Goal: Task Accomplishment & Management: Use online tool/utility

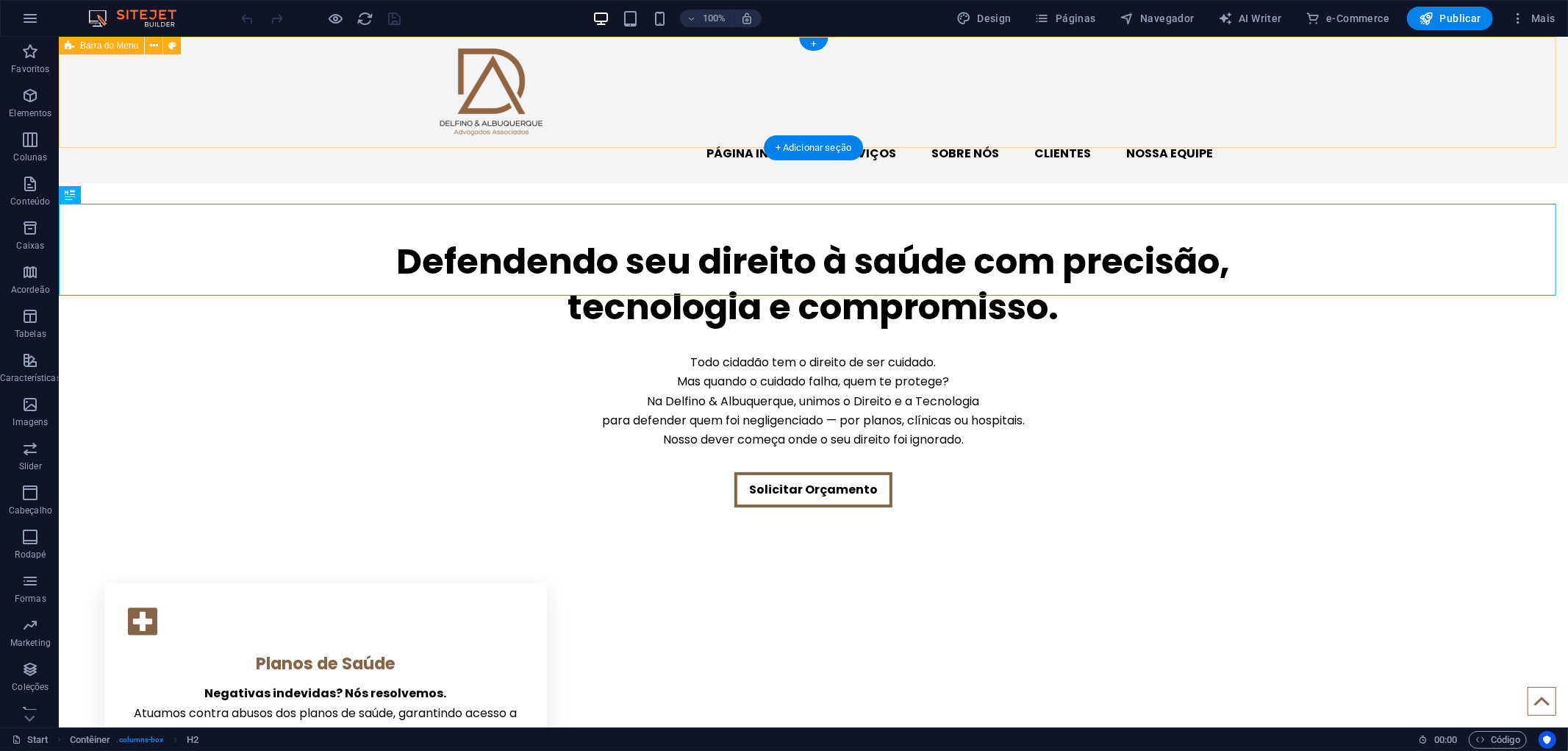
click at [690, 117] on div "PÁGINA INICIAL SERVIÇOS SOBRE NÓS CLIENTES NOSSA EQUIPE" at bounding box center [812, 109] width 1509 height 146
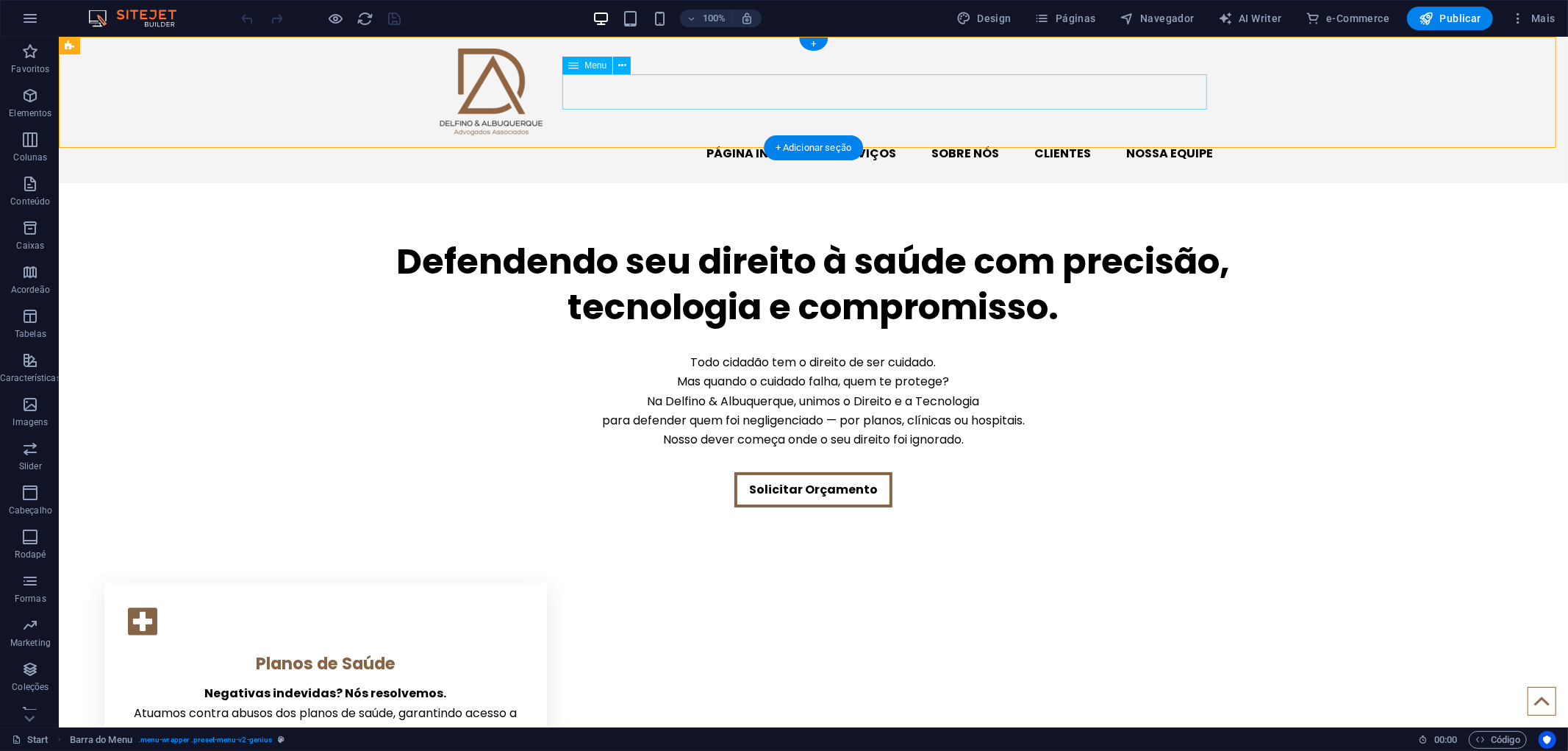
click at [754, 135] on nav "PÁGINA INICIAL SERVIÇOS SOBRE NÓS CLIENTES NOSSA EQUIPE" at bounding box center [812, 153] width 800 height 36
click at [828, 135] on nav "PÁGINA INICIAL SERVIÇOS SOBRE NÓS CLIENTES NOSSA EQUIPE" at bounding box center [812, 153] width 800 height 36
select select
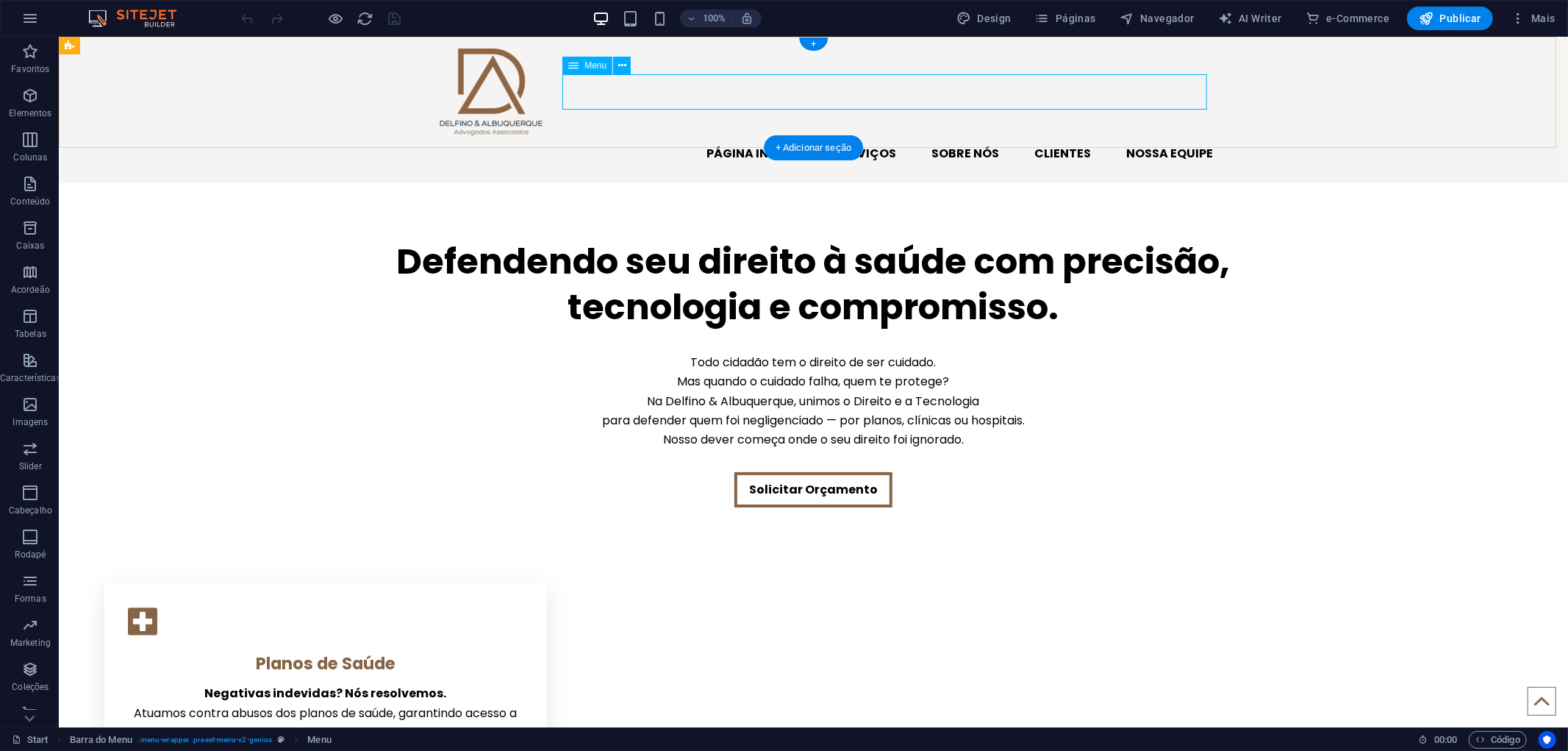
select select
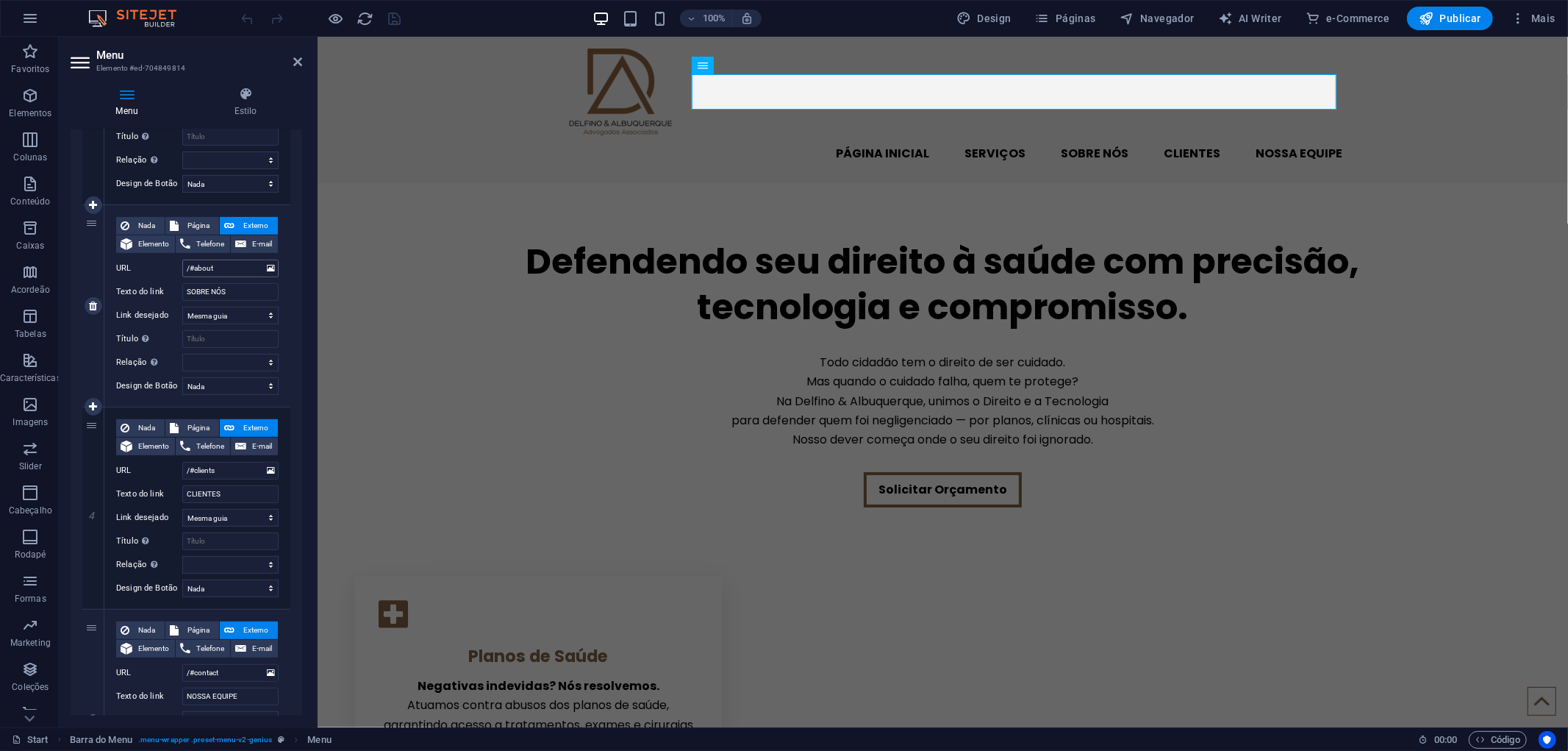
scroll to position [490, 0]
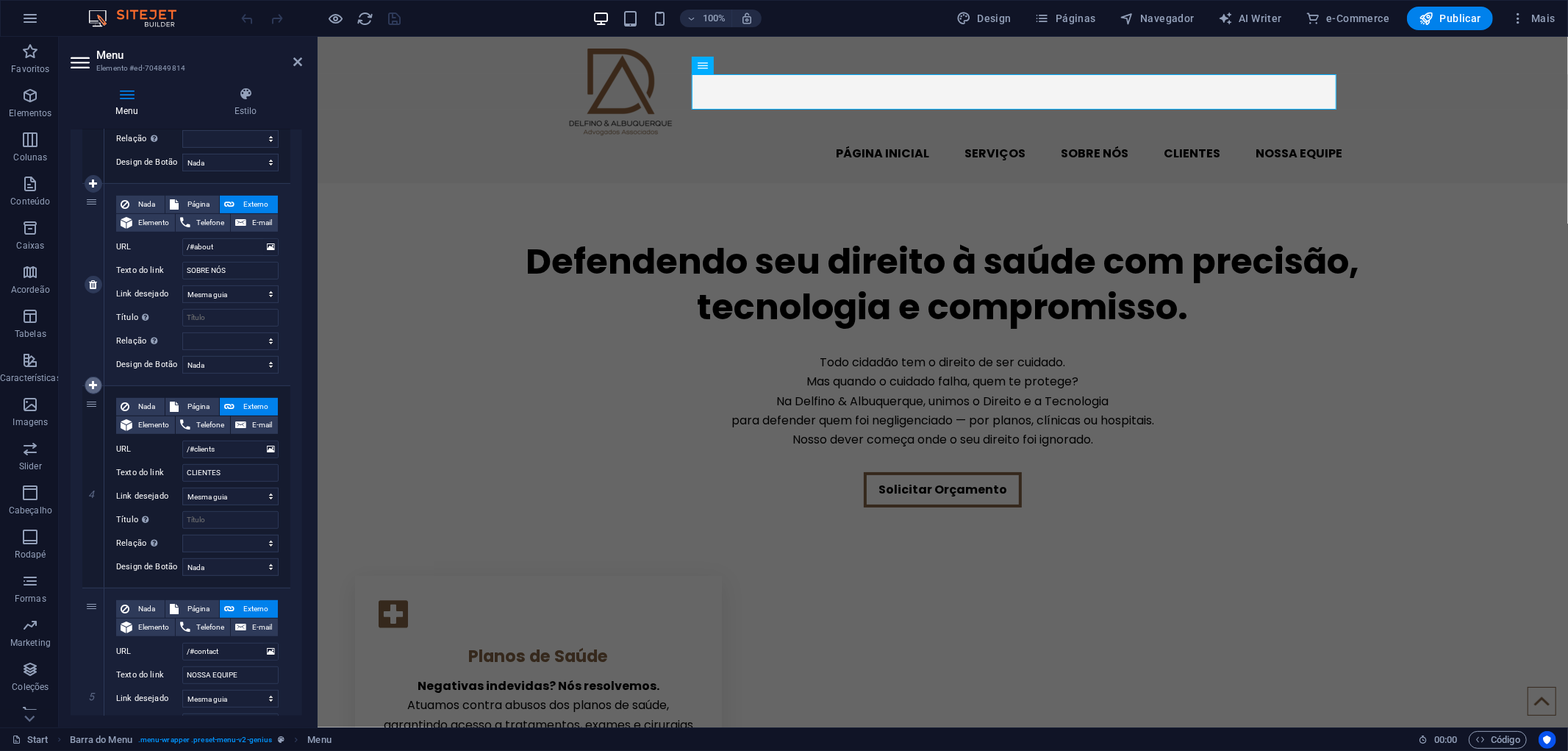
click at [93, 377] on link at bounding box center [93, 385] width 18 height 18
select select
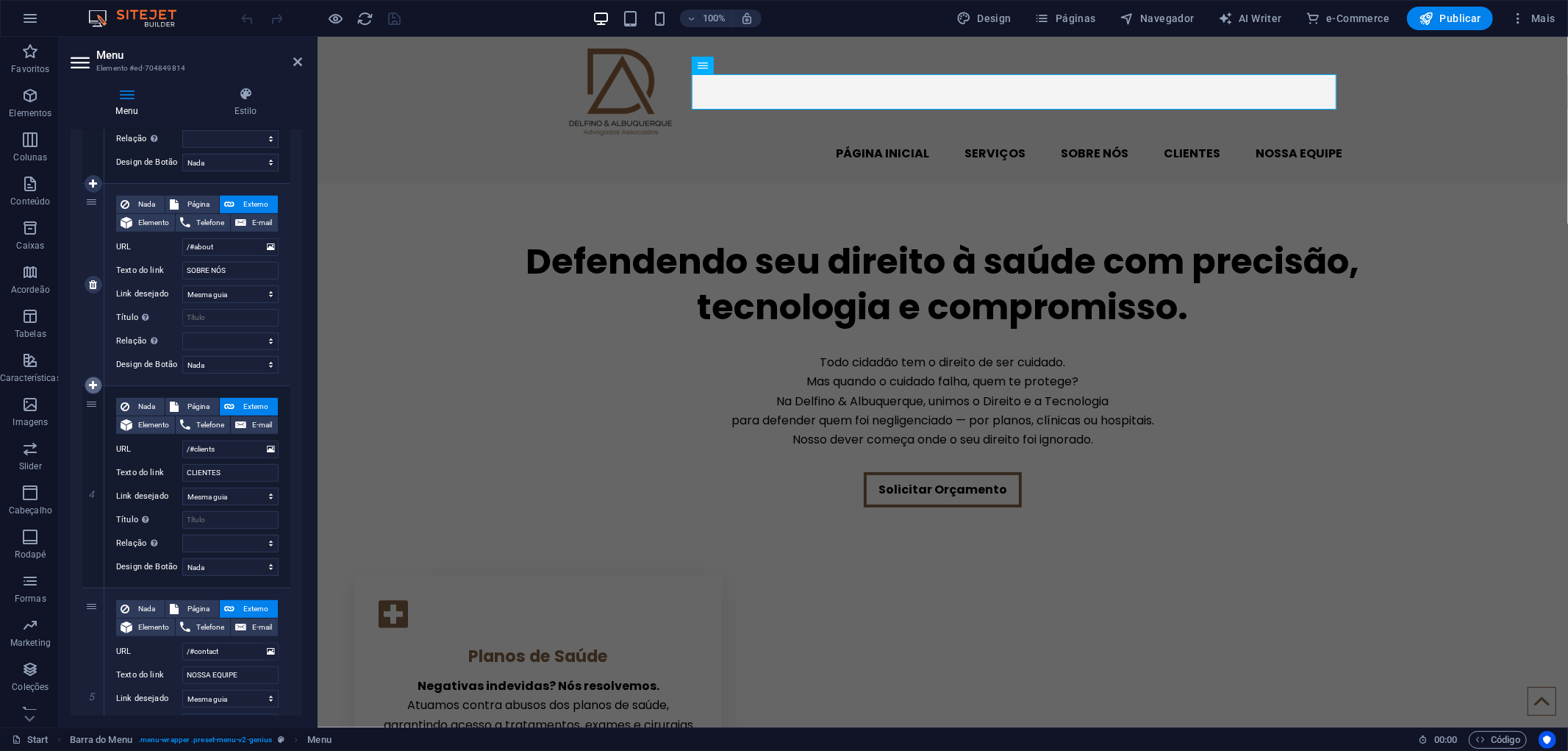
type input "/#clients"
type input "CLIENTES"
select select
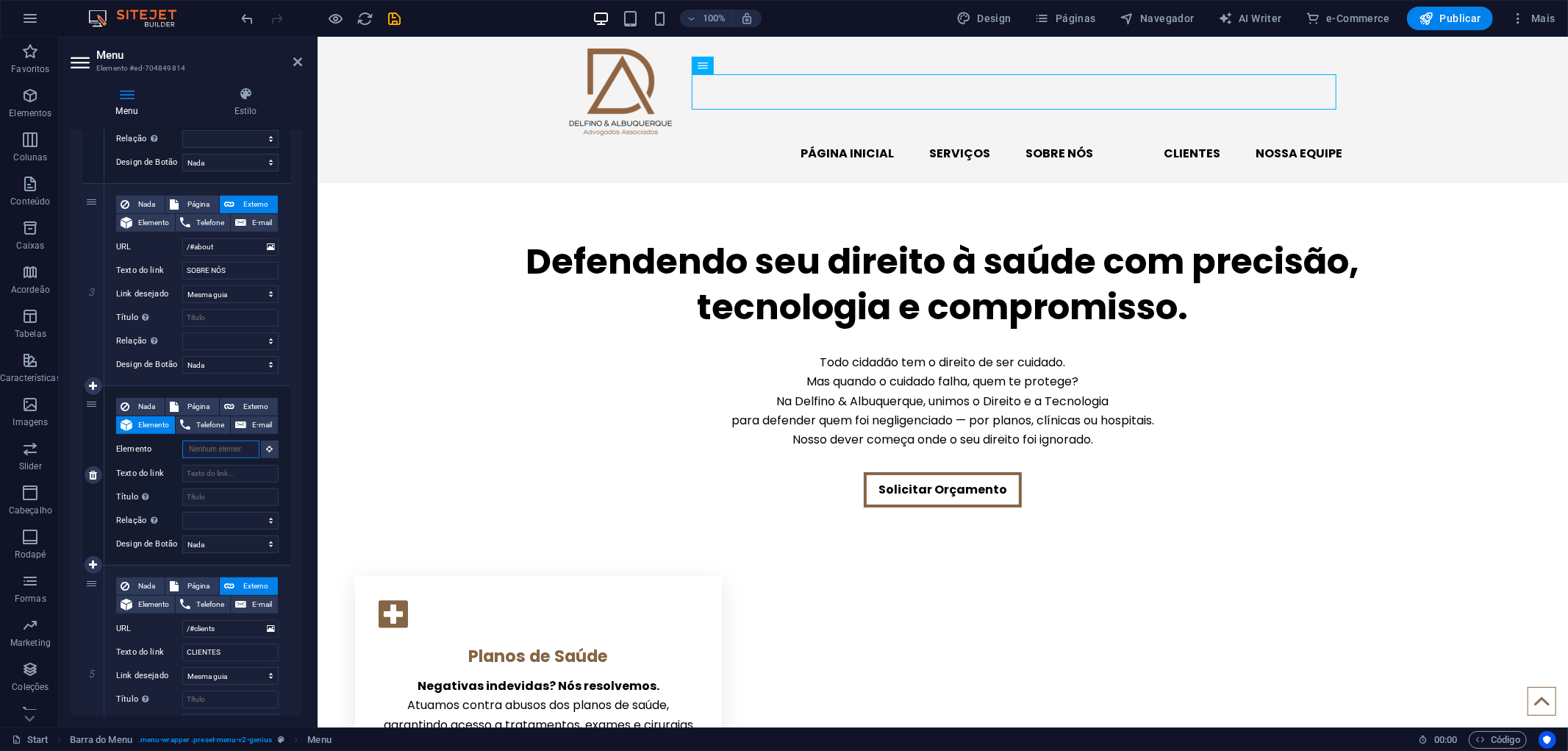
click at [222, 450] on input "Elemento" at bounding box center [220, 449] width 77 height 18
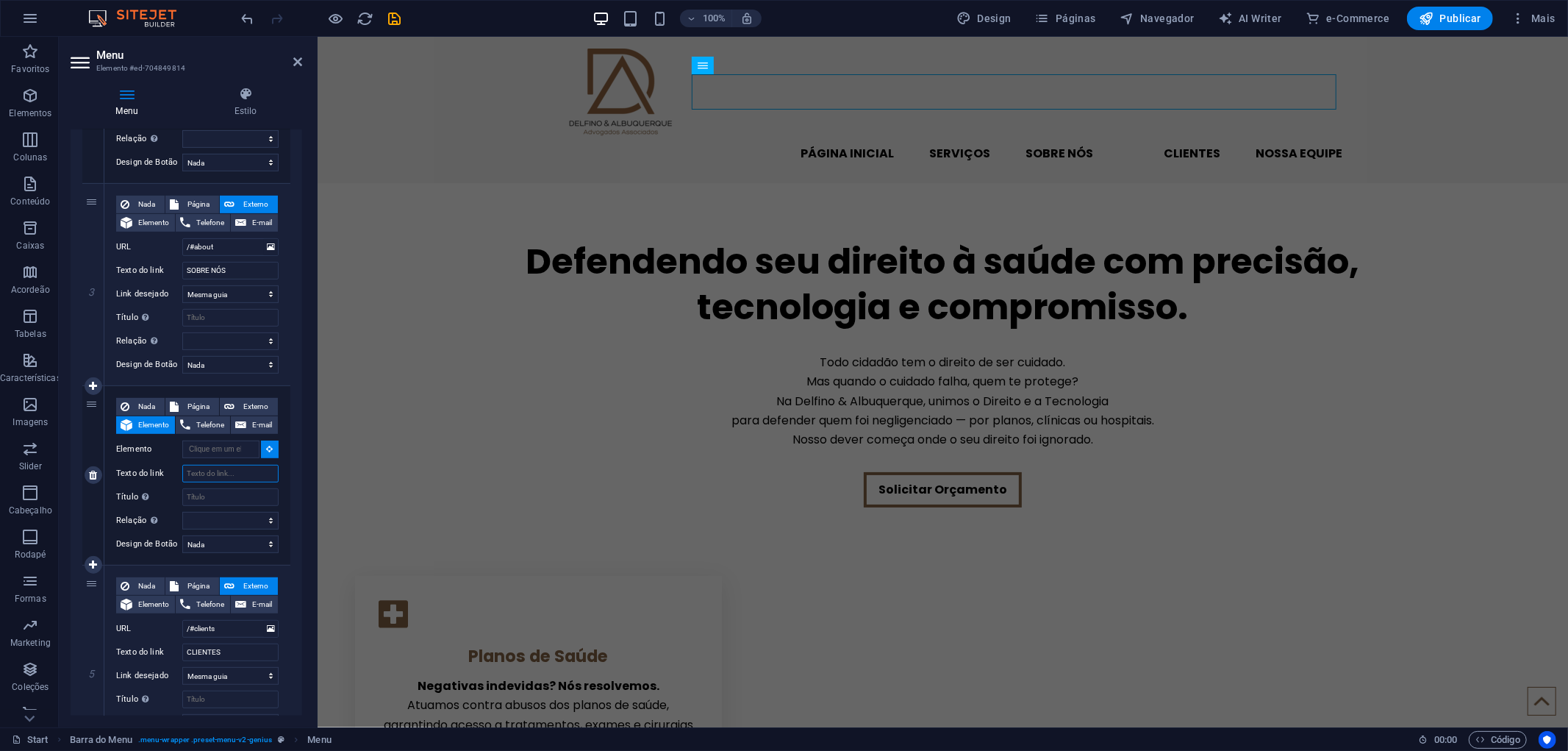
click at [201, 472] on input "Texto do link" at bounding box center [230, 473] width 96 height 18
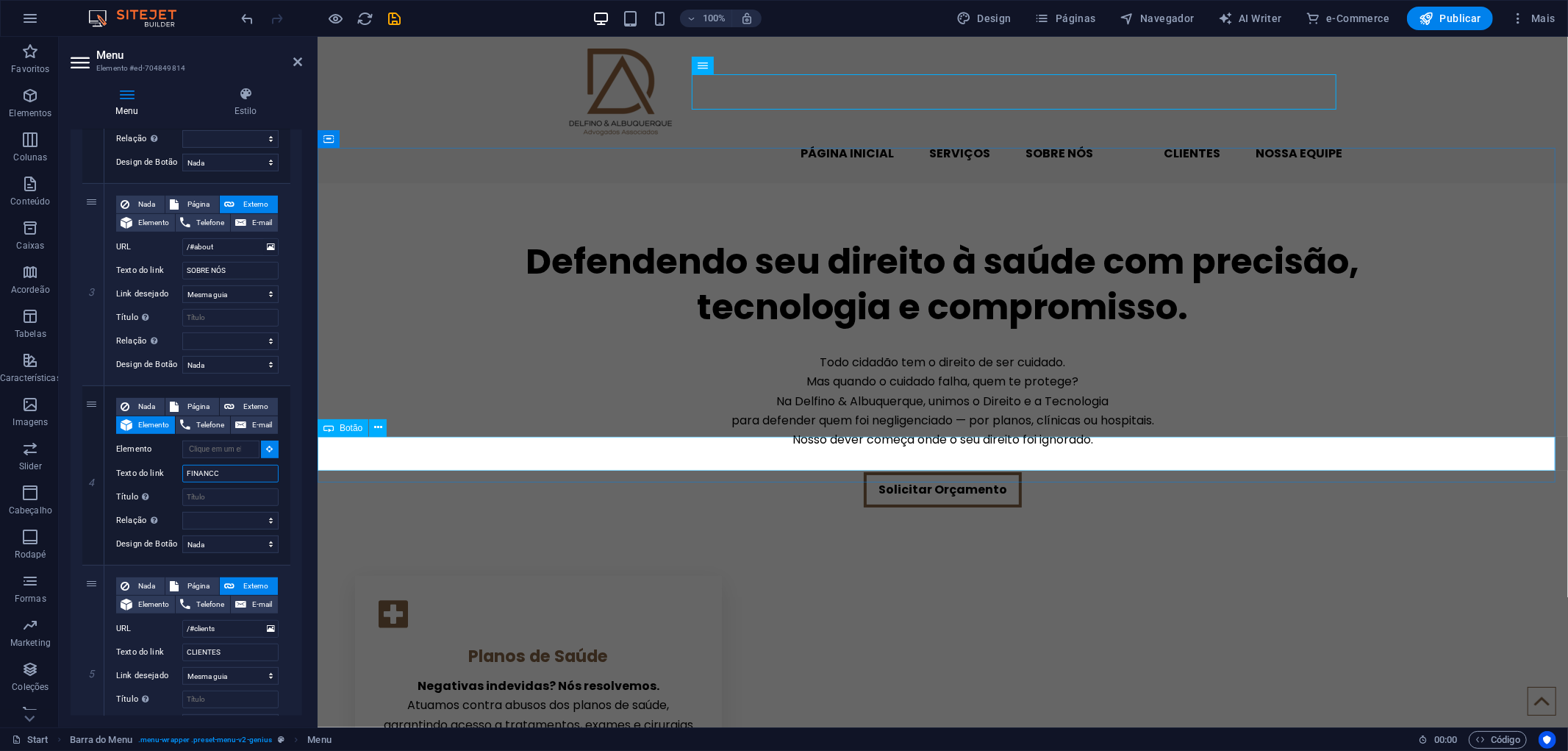
type input "FINANC"
select select
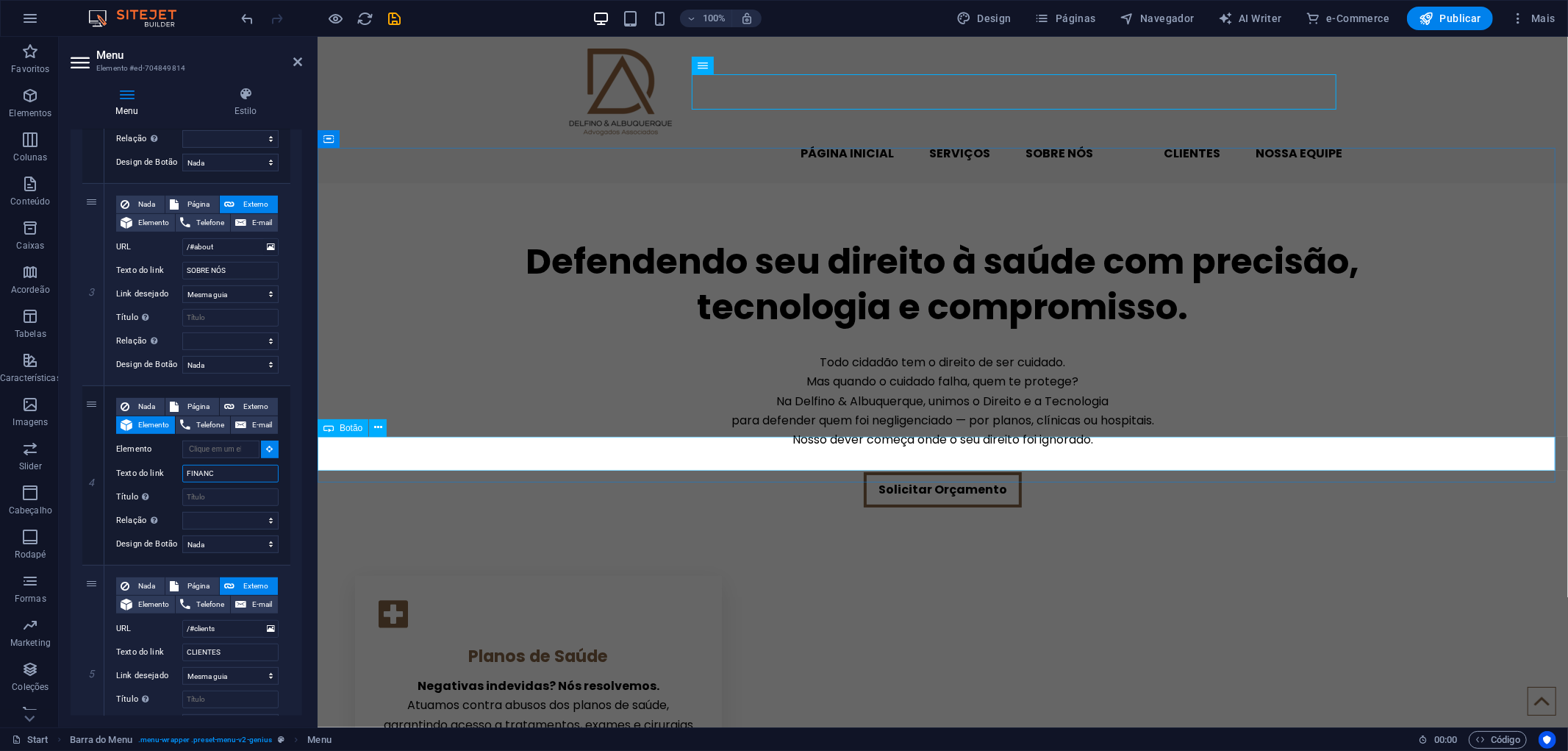
select select
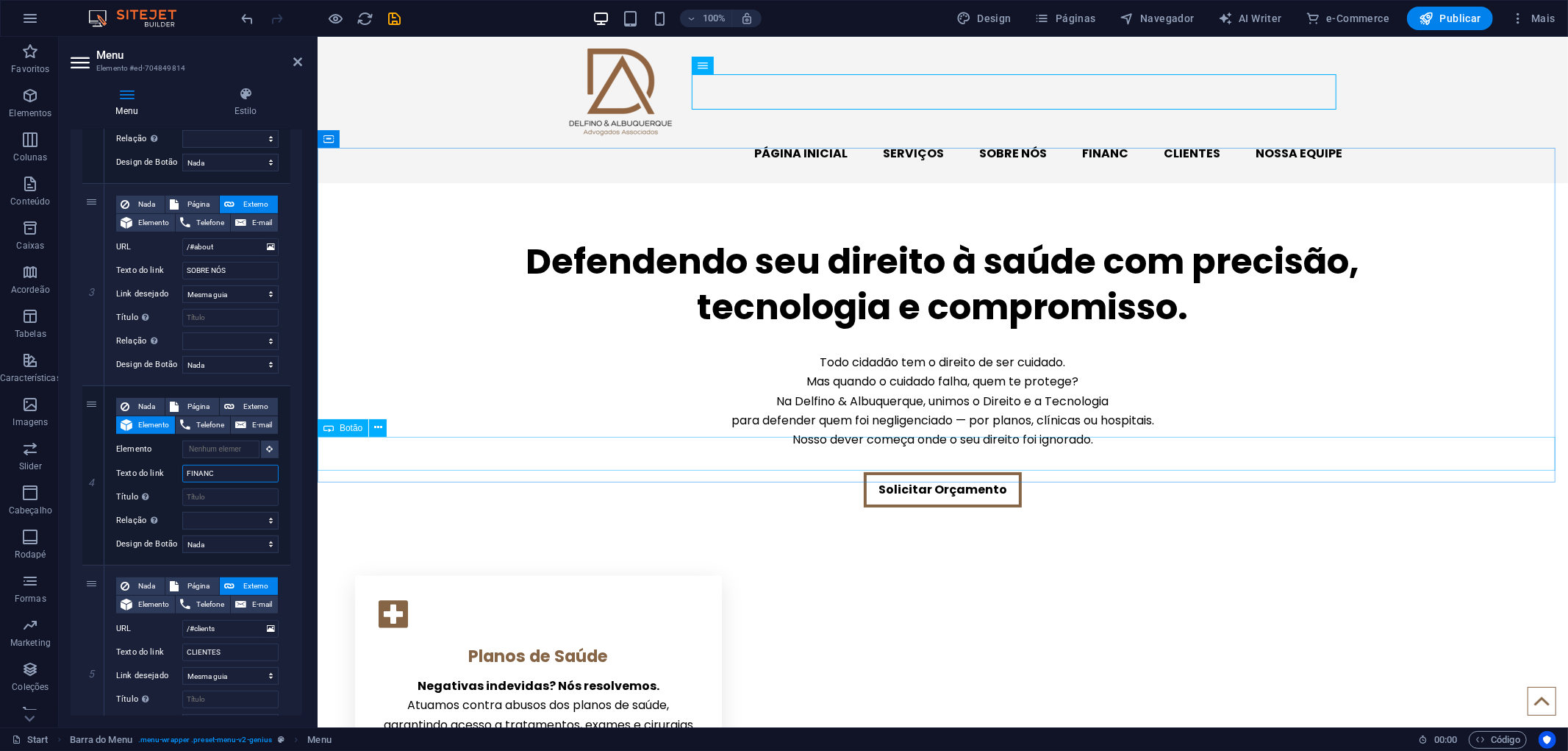
type input "FINANCU"
select select
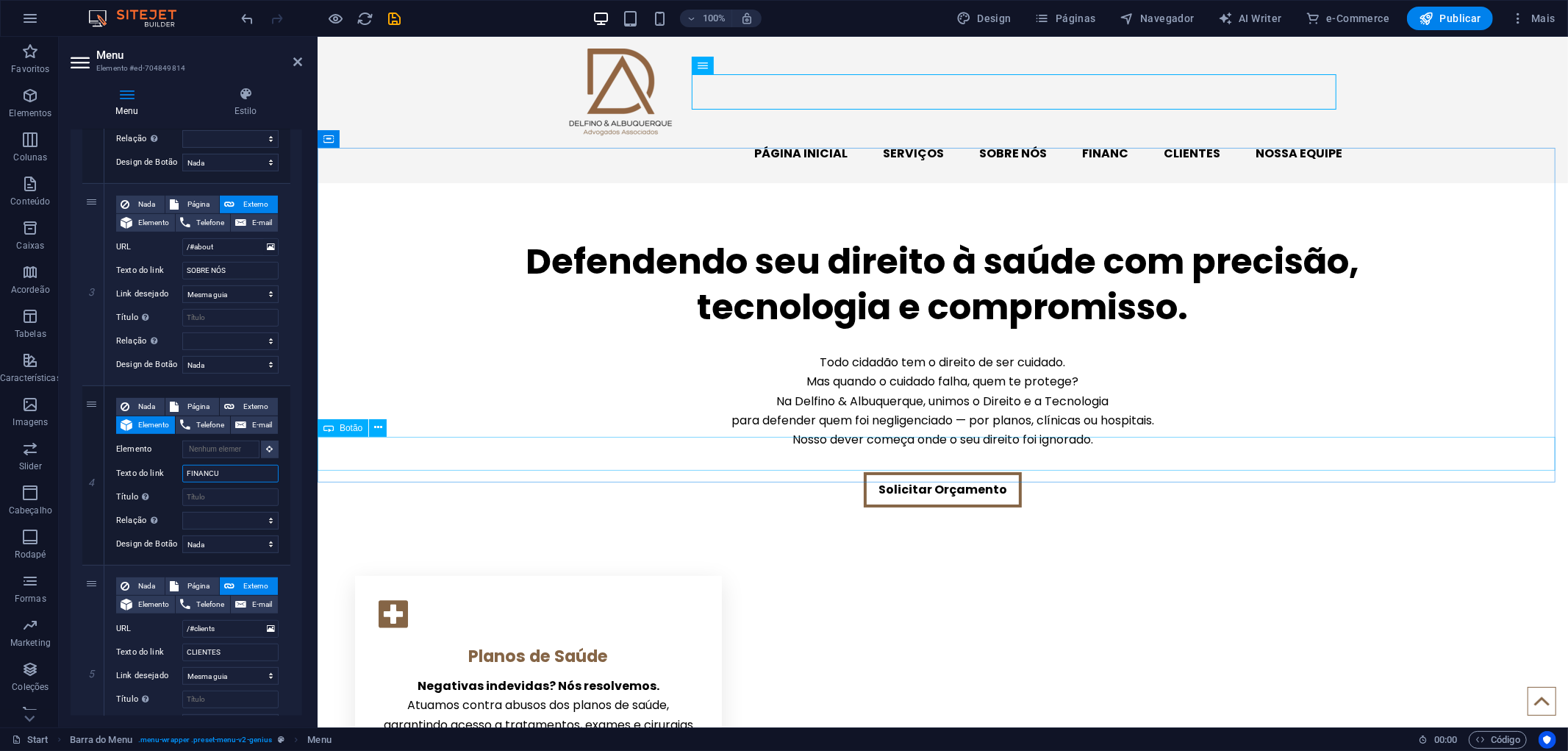
select select
type input "FINANC"
select select
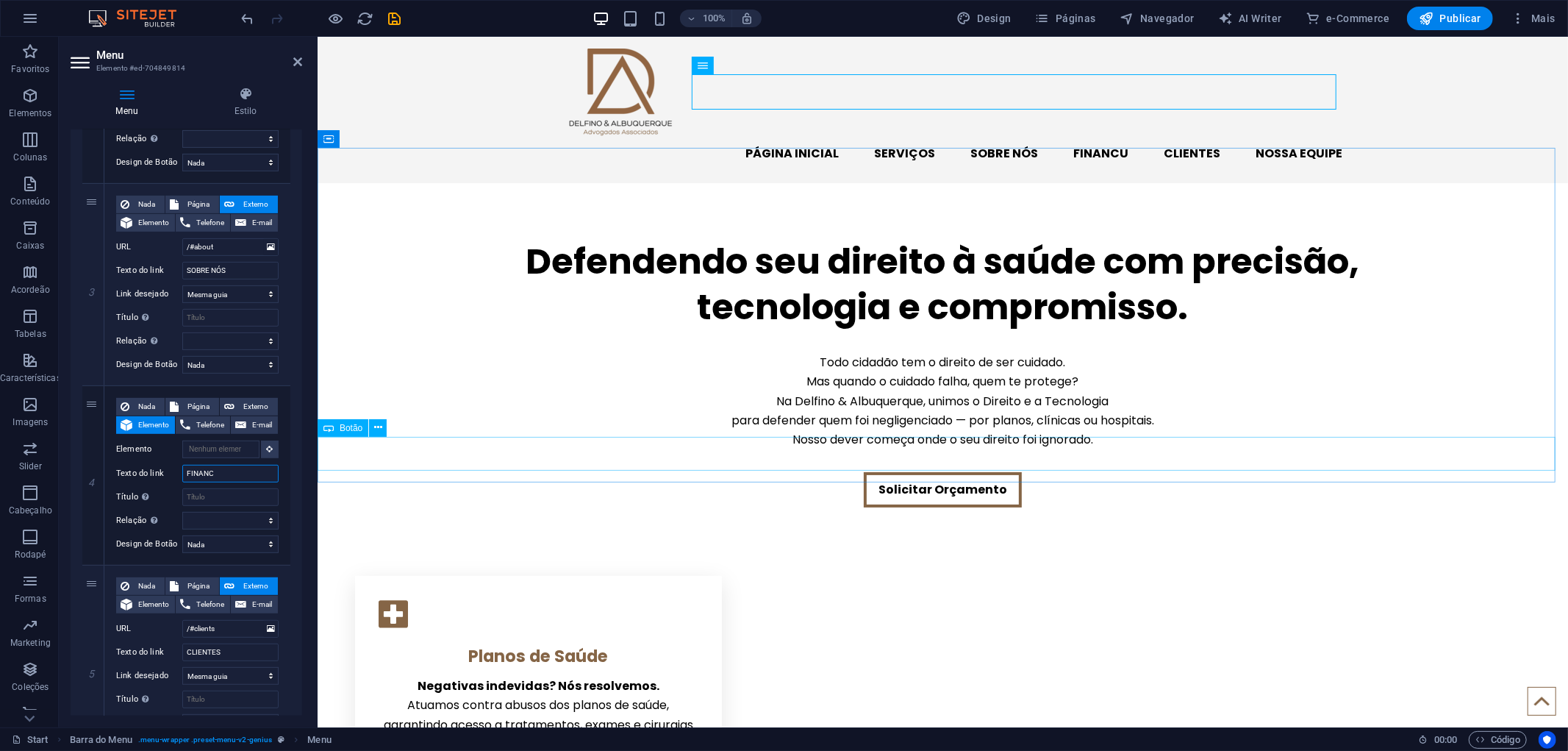
select select
type input "FINANCIAMENT"
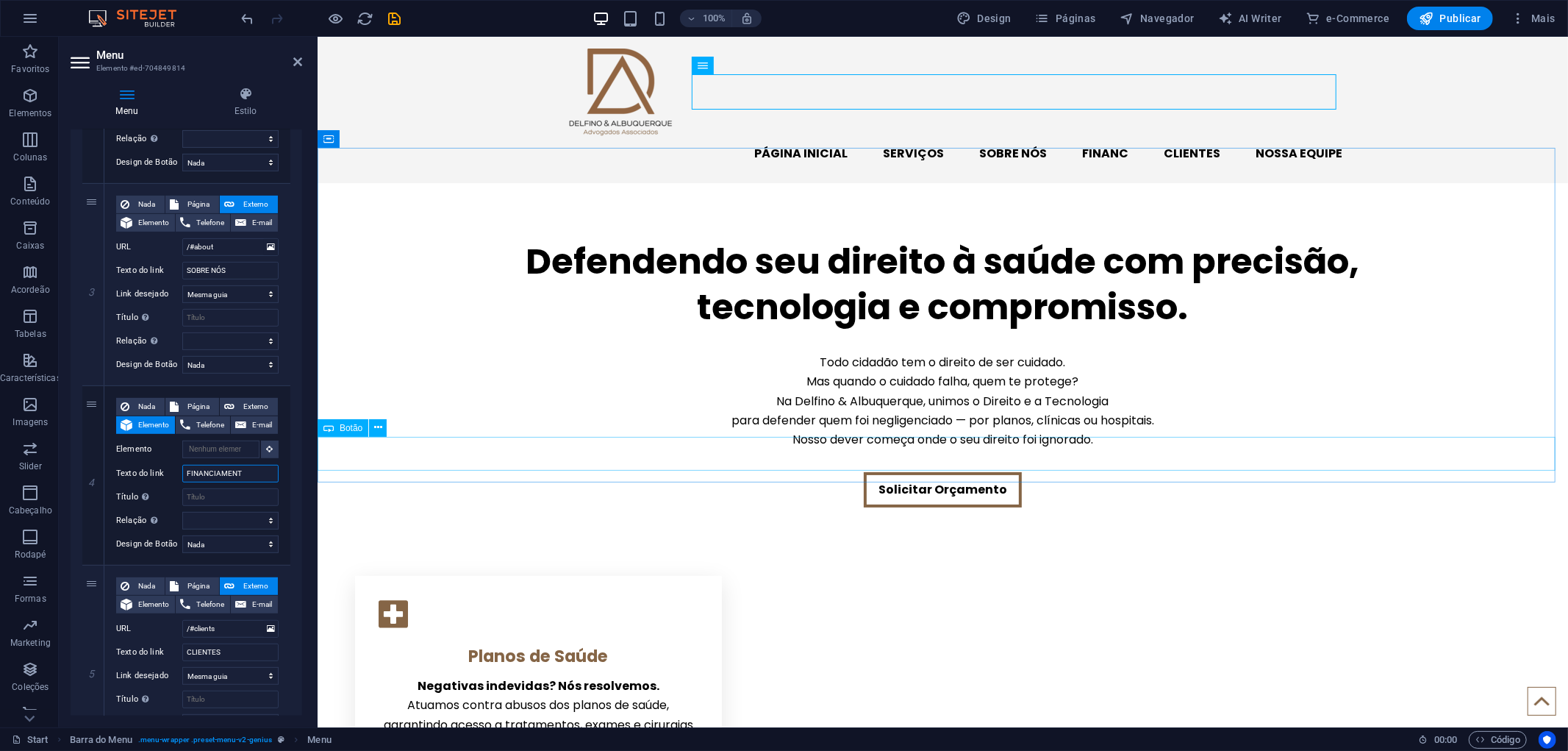
select select
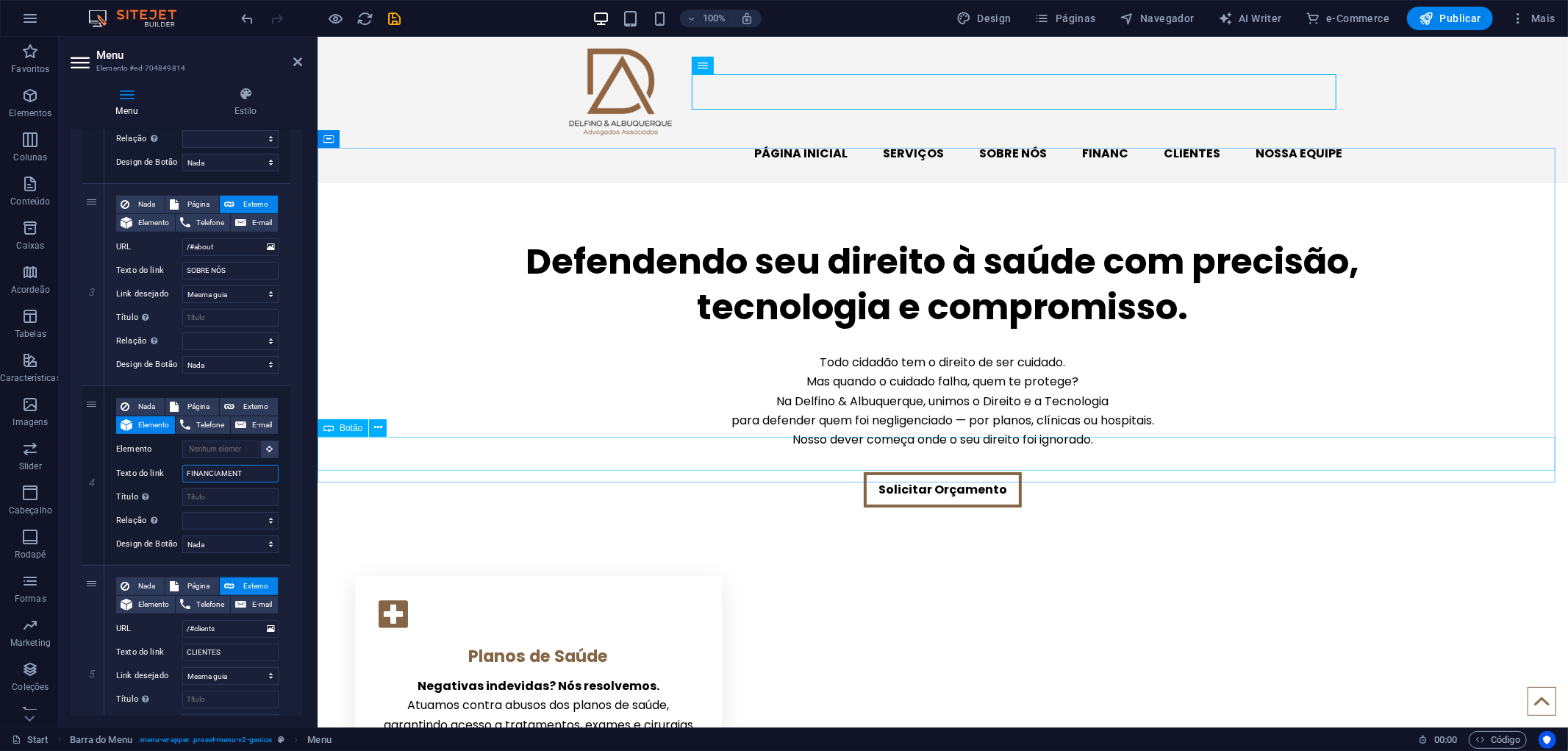
select select
type input "FINANCIAMEN"
select select
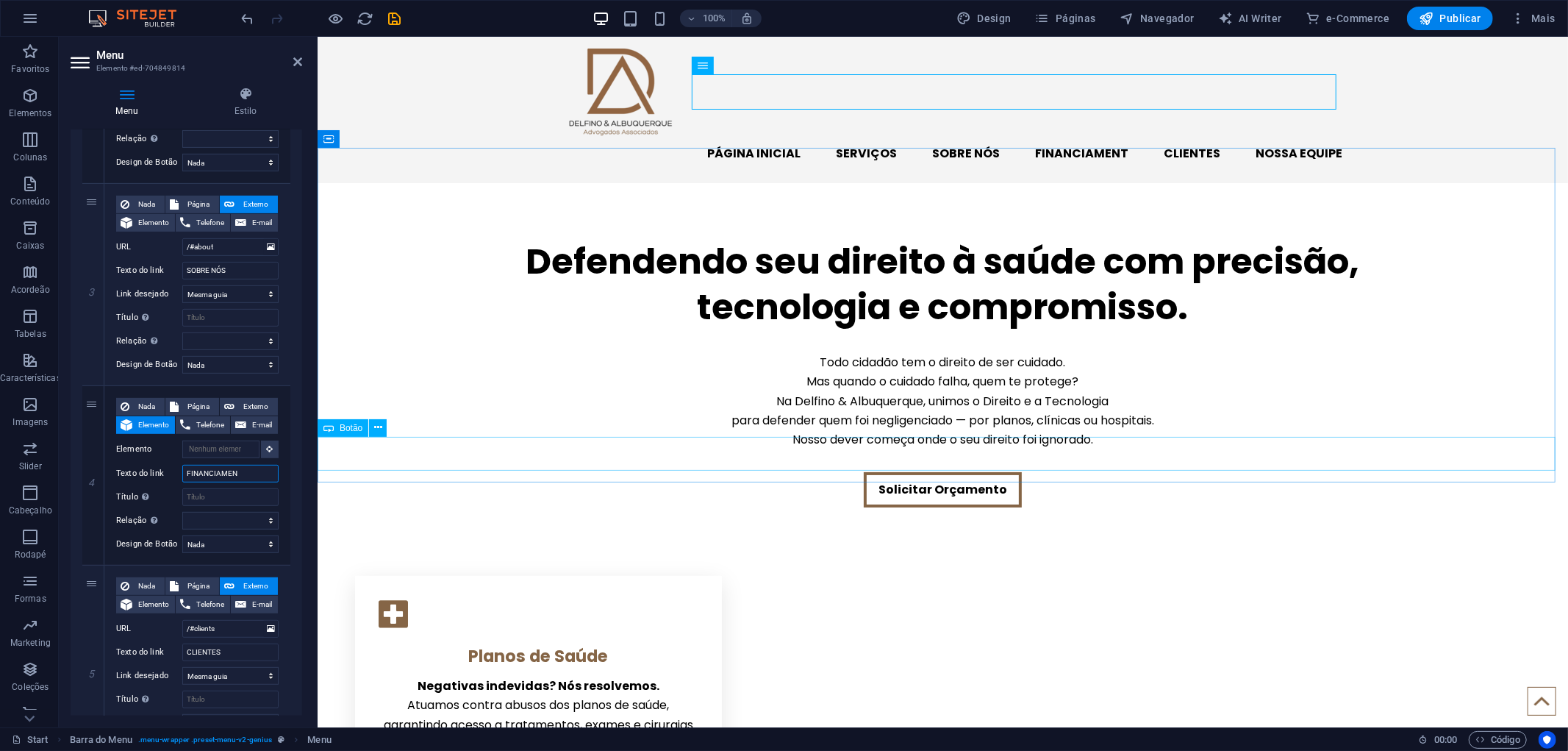
select select
type input "FINANCIAMENTO"
select select
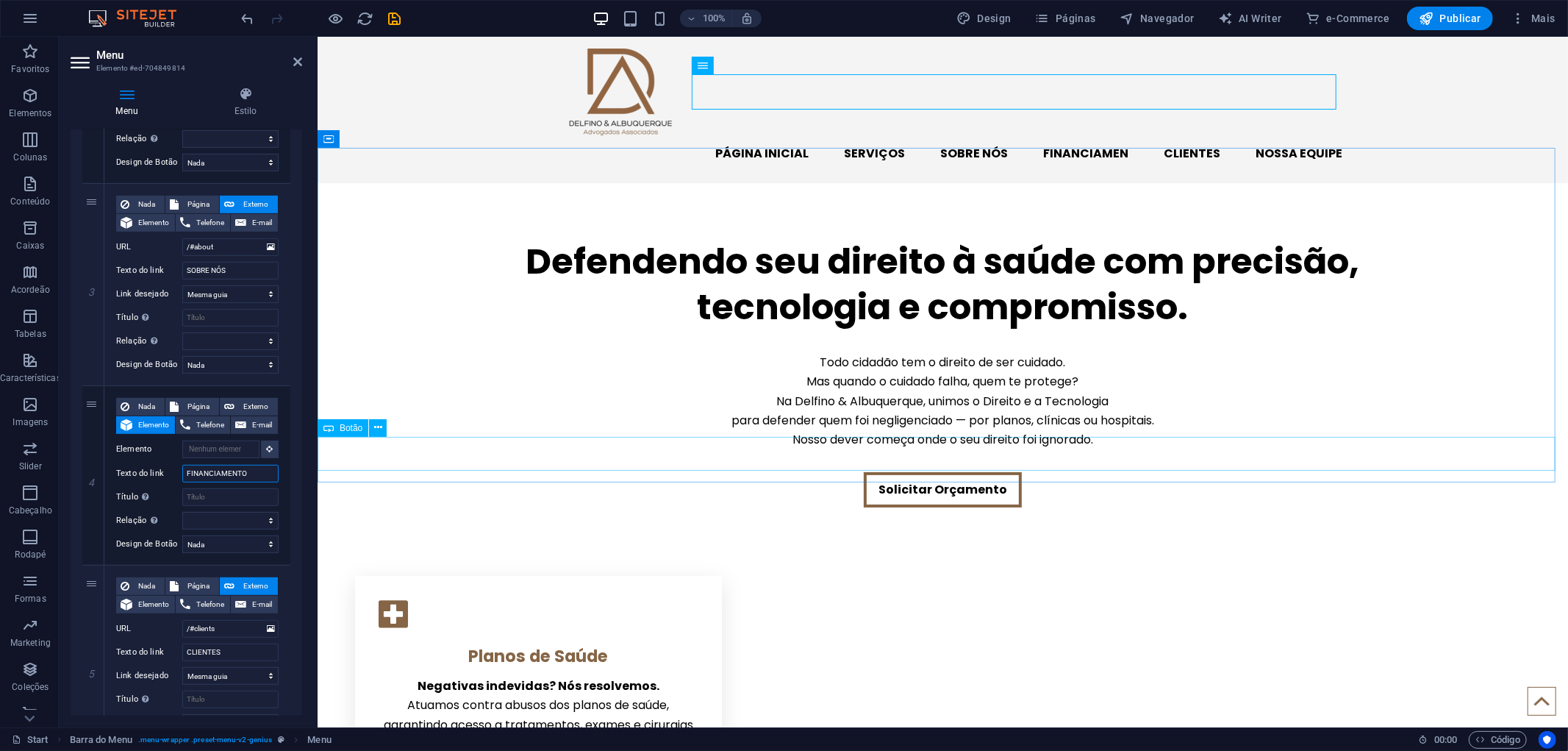
select select
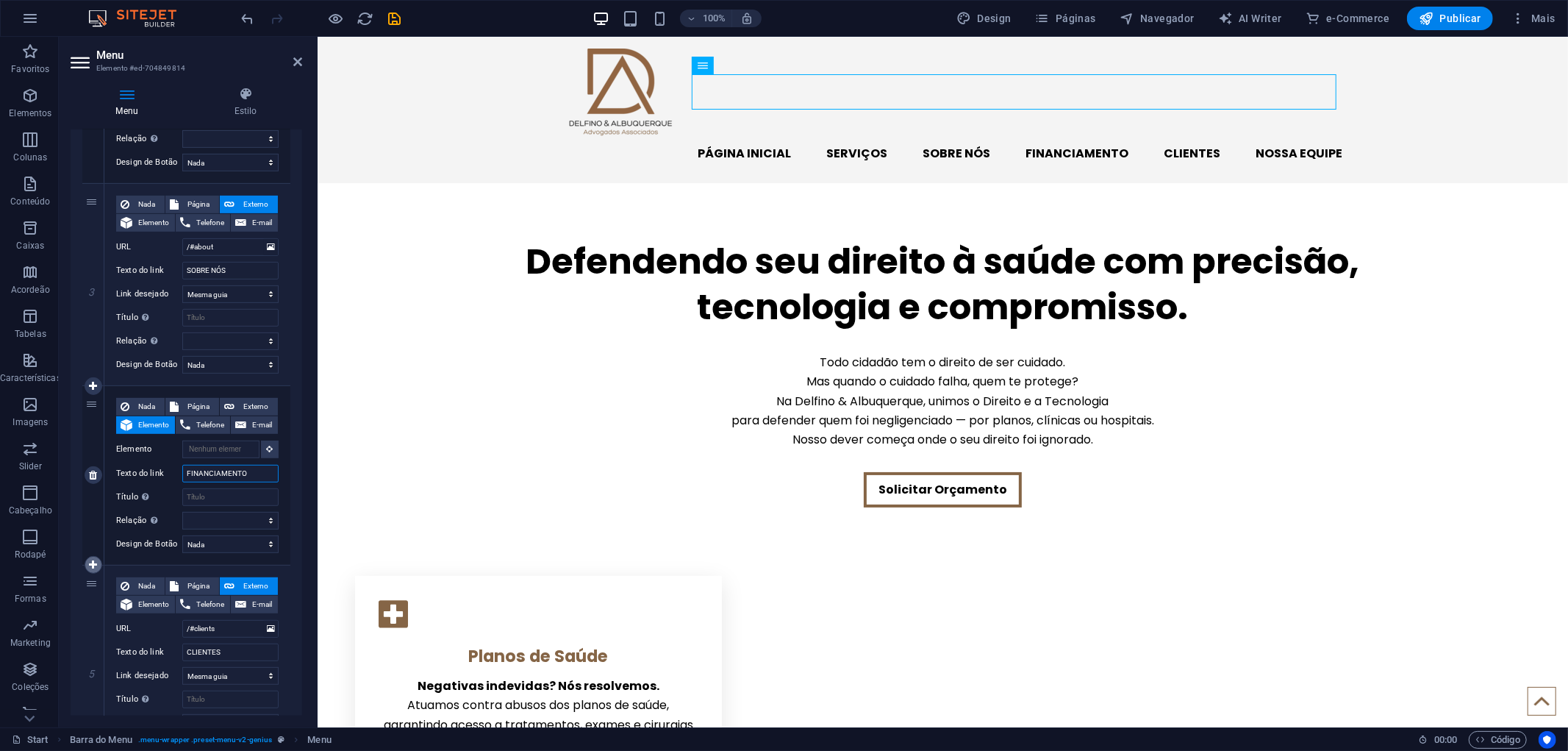
type input "FINANCIAMENTO"
click at [92, 560] on icon at bounding box center [92, 565] width 8 height 11
select select
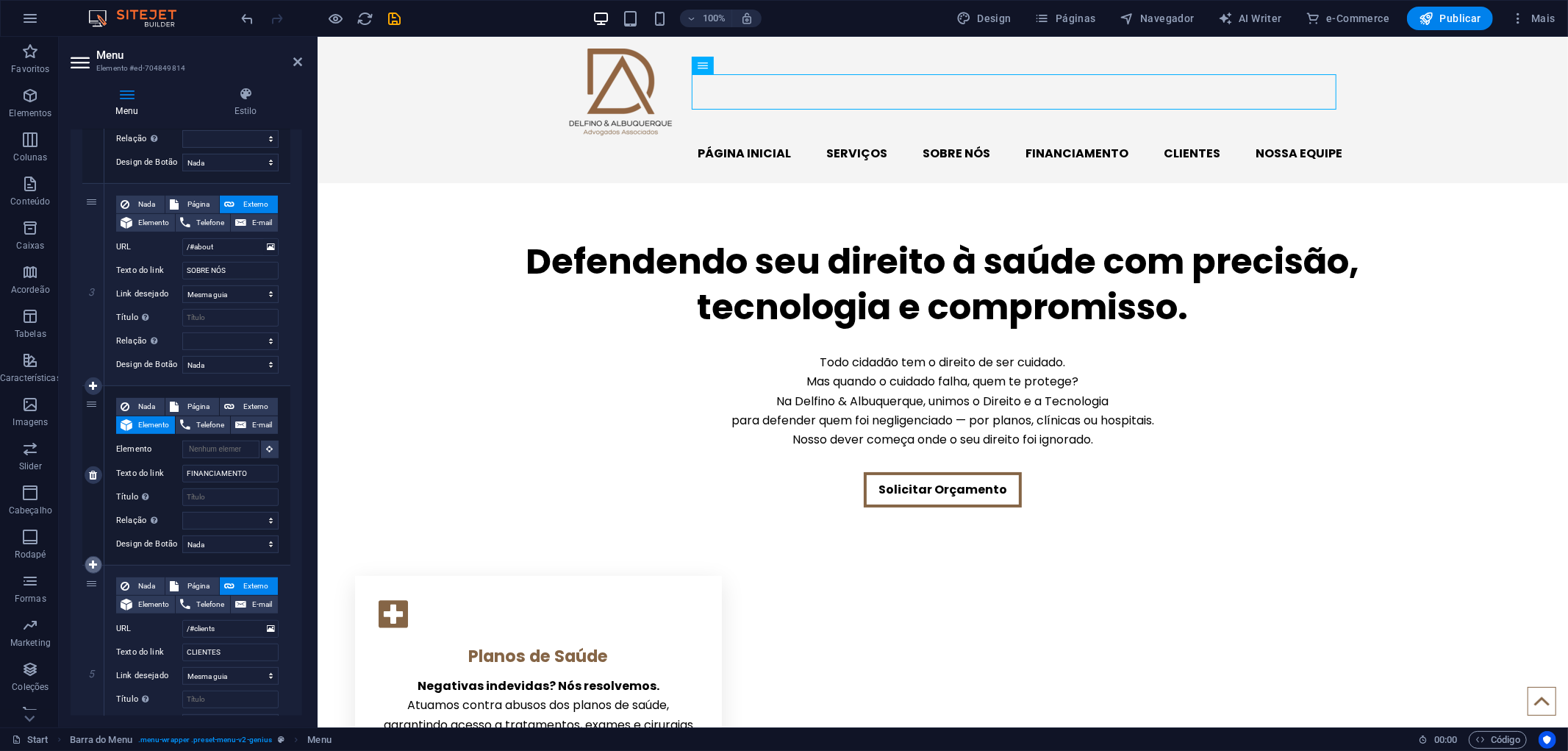
select select
type input "/#clients"
type input "CLIENTES"
select select
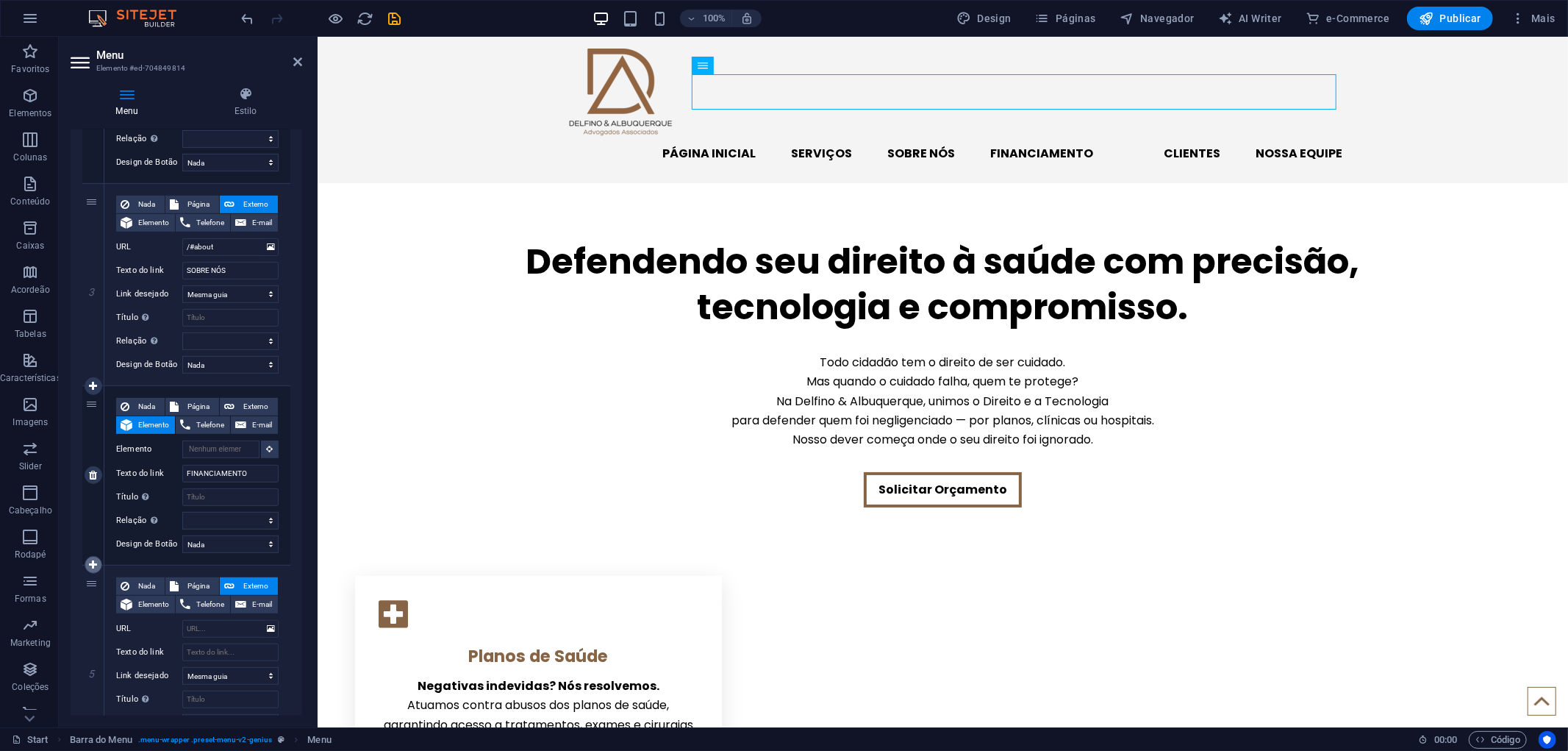
select select
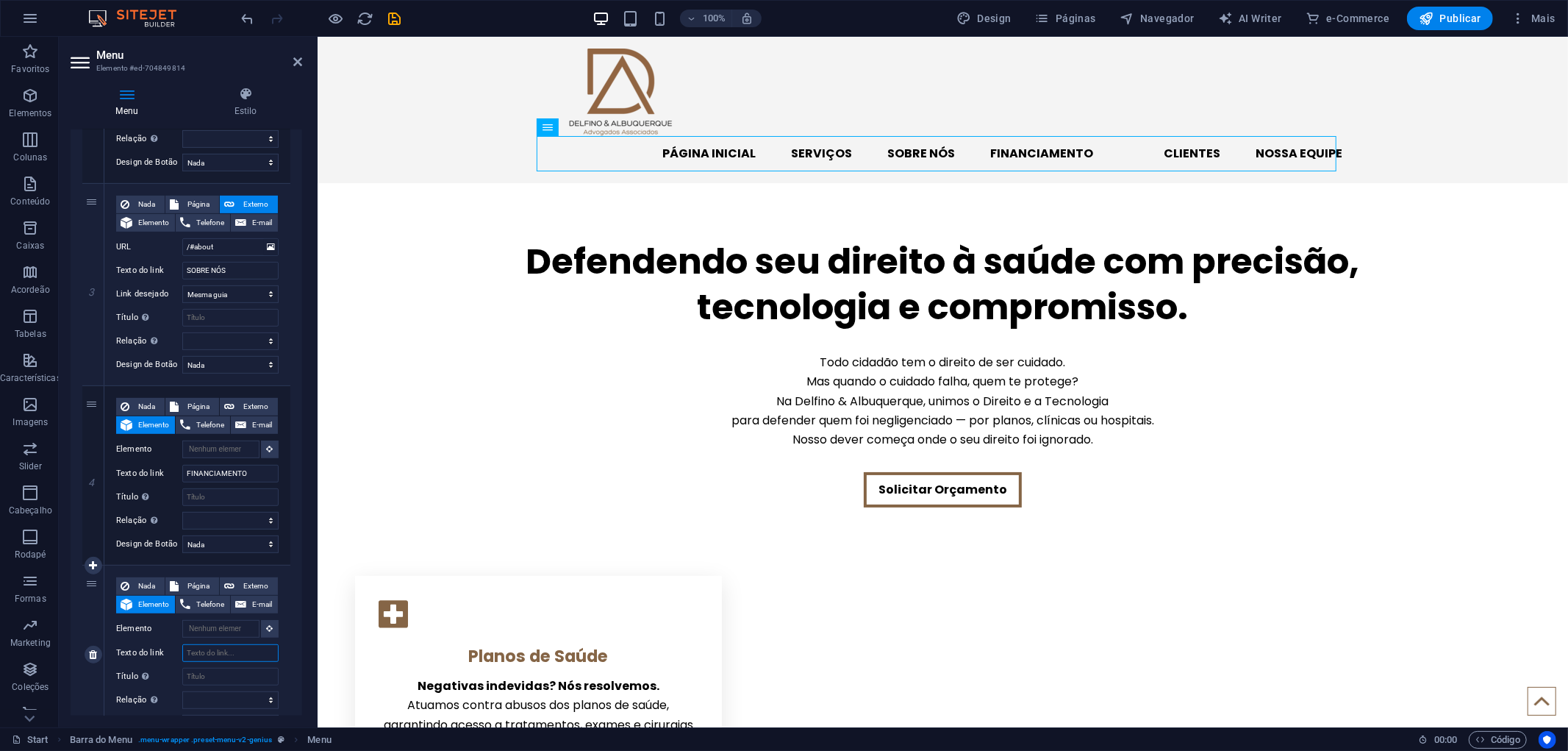
click at [200, 648] on input "Texto do link" at bounding box center [230, 652] width 96 height 18
type input "TRABALHISTA"
select select
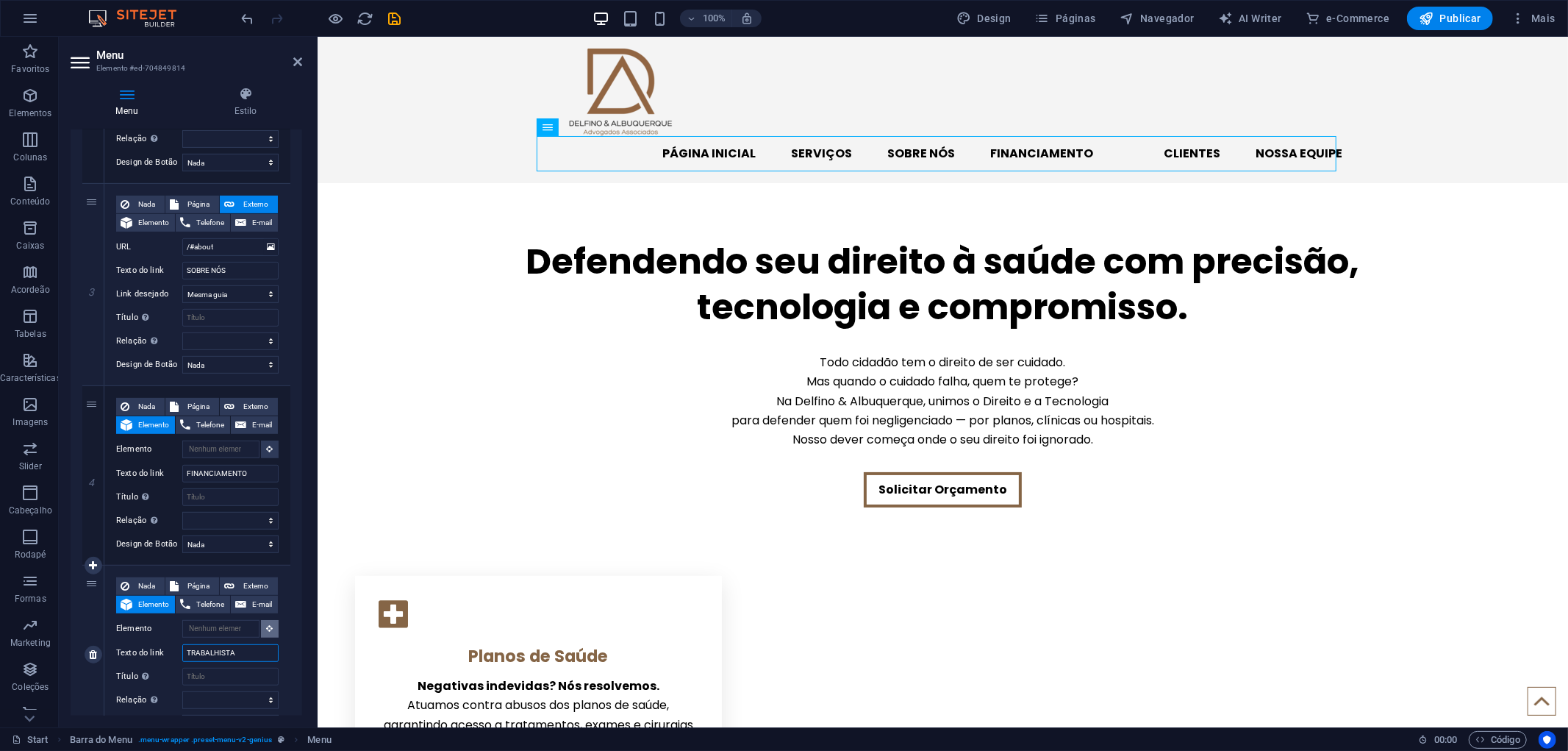
select select
type input "TRABALHISTA"
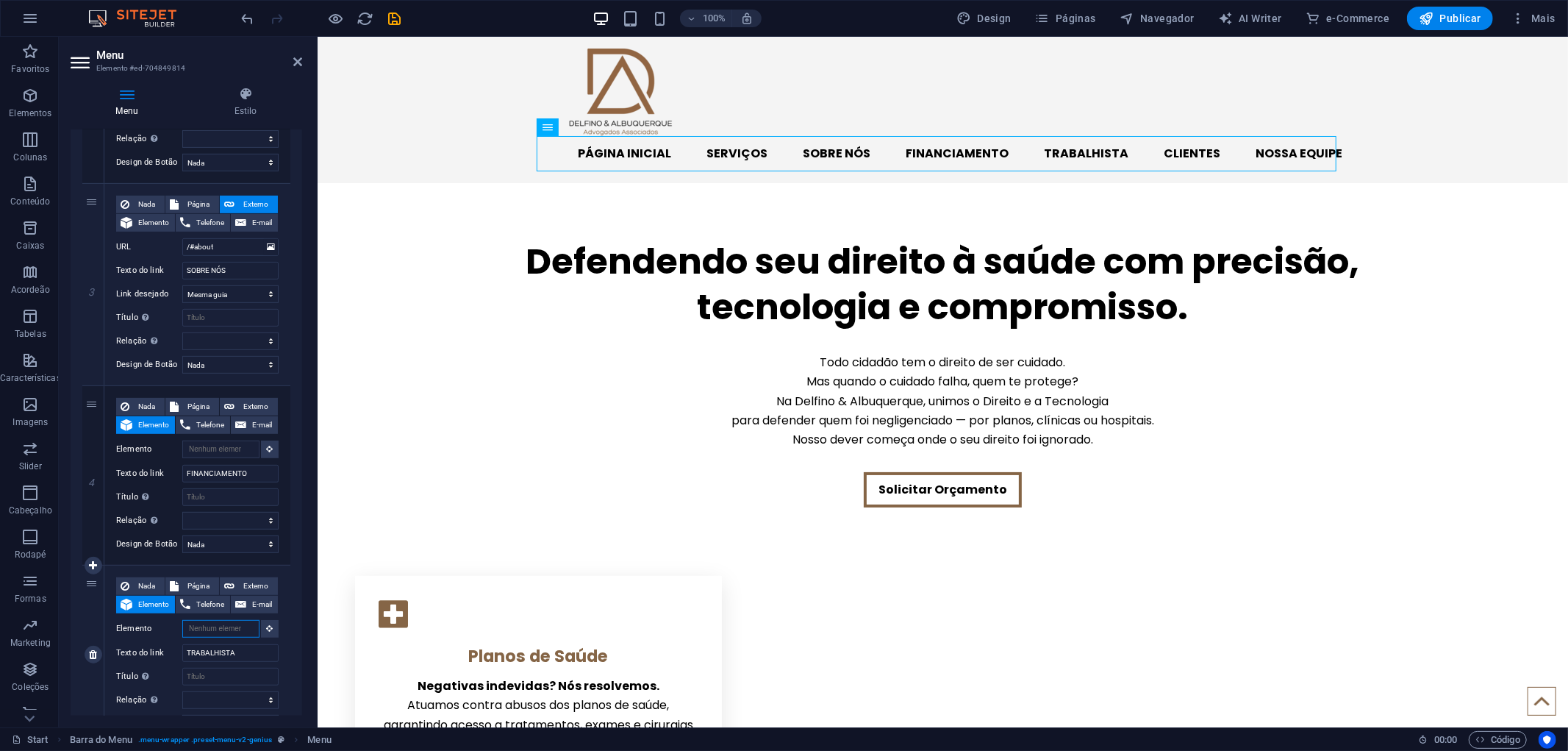
click at [246, 630] on input "Elemento" at bounding box center [220, 628] width 77 height 18
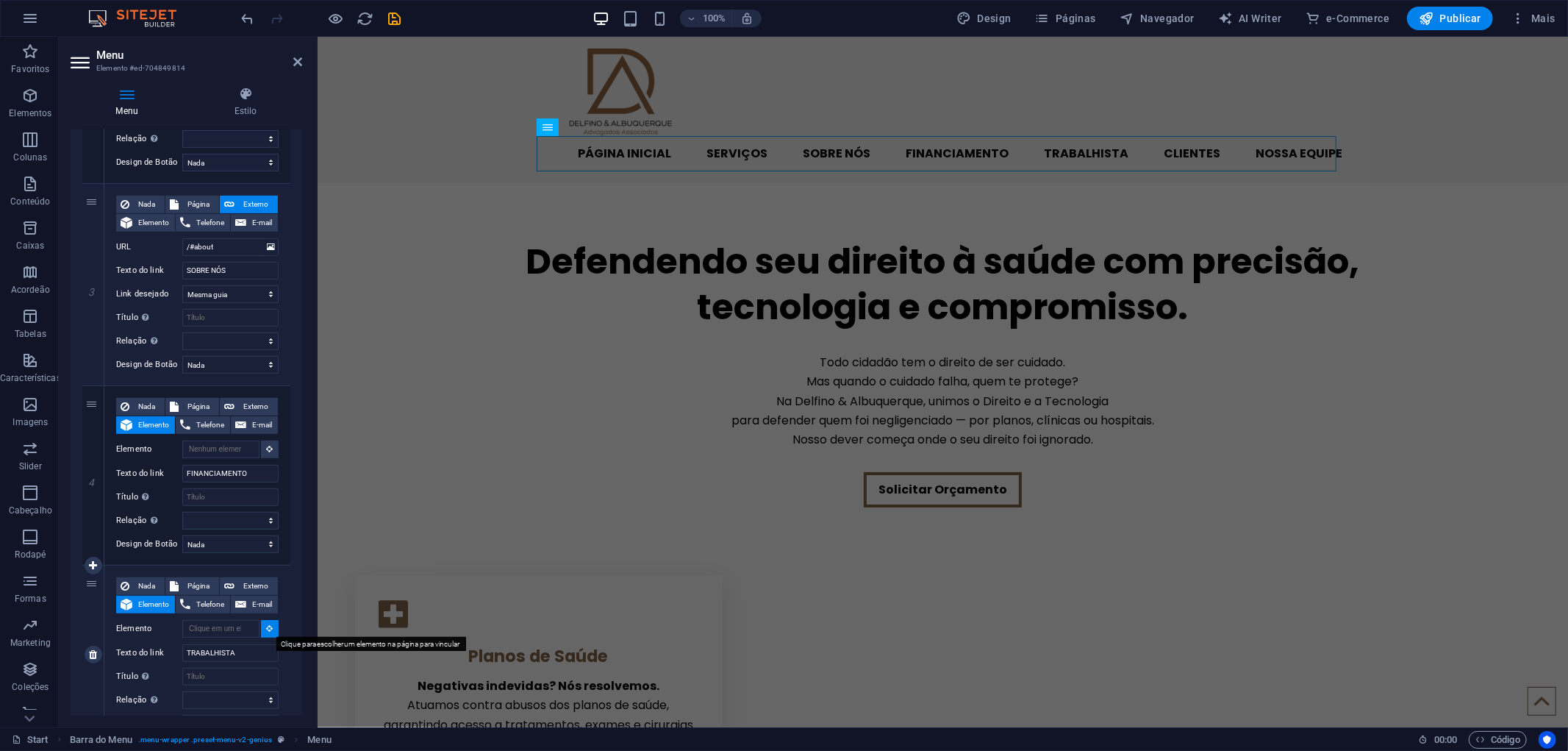
click at [262, 627] on button at bounding box center [270, 628] width 18 height 18
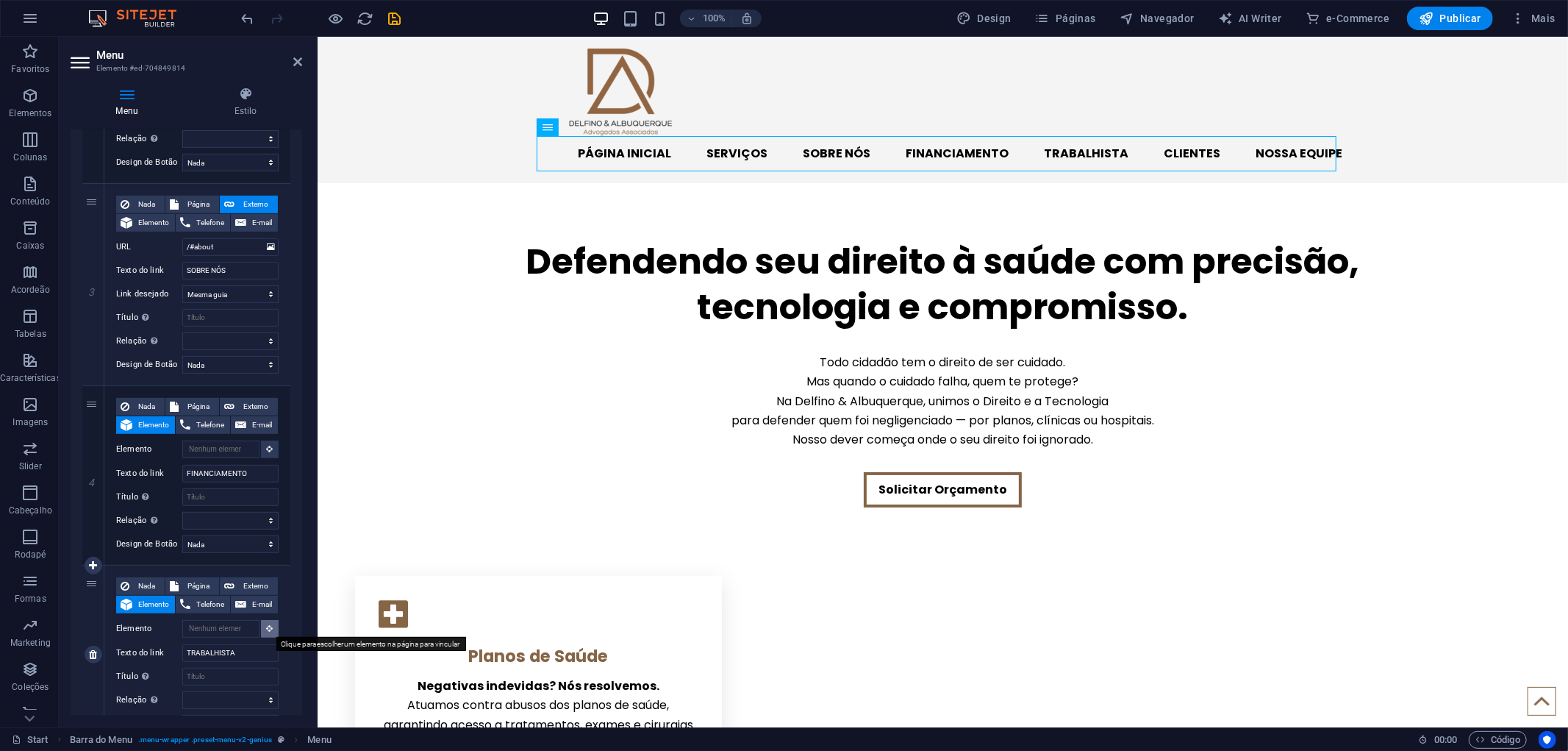
click at [262, 627] on button at bounding box center [270, 628] width 18 height 18
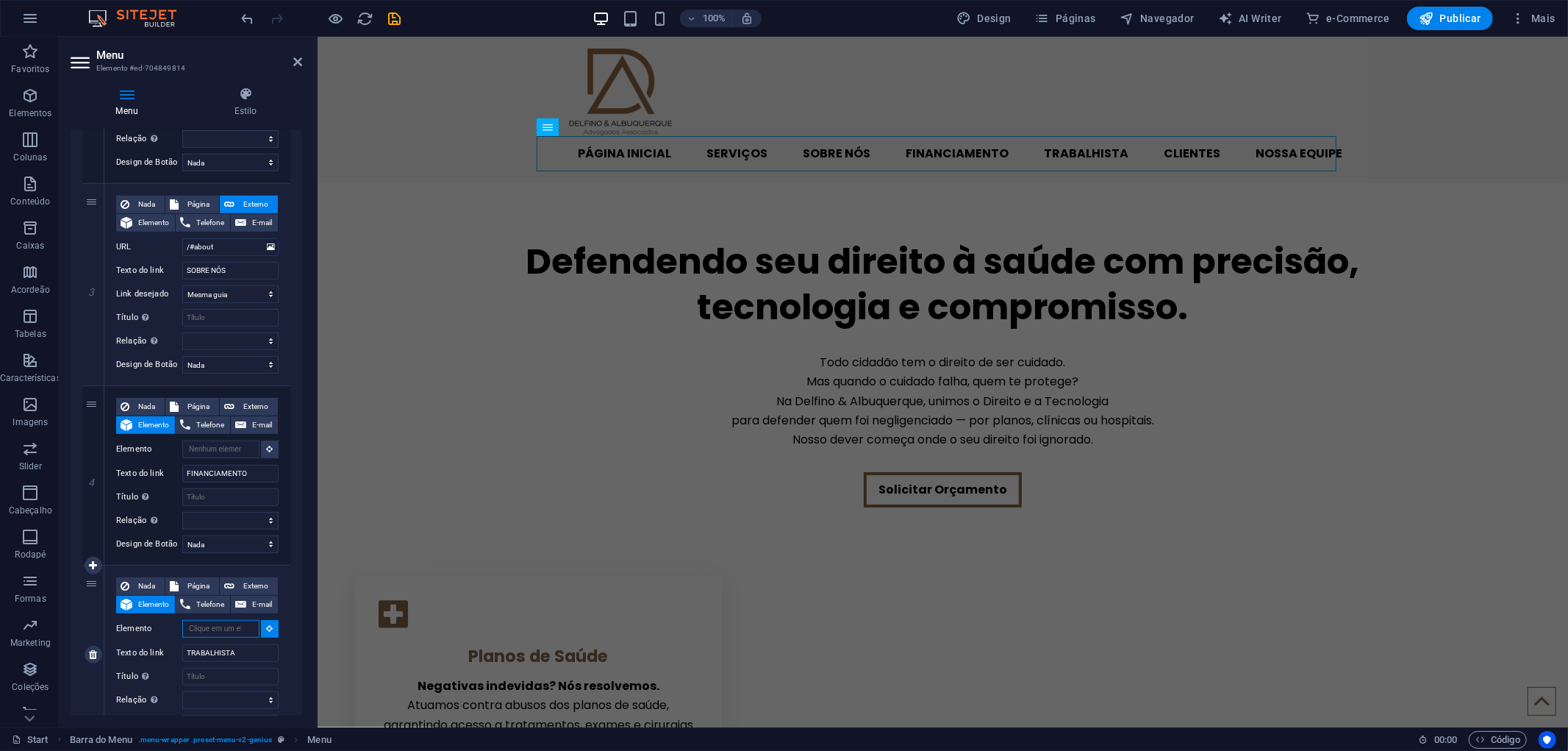
click at [248, 628] on input "Elemento" at bounding box center [220, 628] width 77 height 18
click at [212, 671] on input "Título A descrição adicional do link não deve ser igual ao texto do link. O tít…" at bounding box center [230, 676] width 96 height 18
click at [232, 654] on input "TRABALHISTA" at bounding box center [230, 652] width 96 height 18
click at [266, 632] on button at bounding box center [270, 628] width 18 height 18
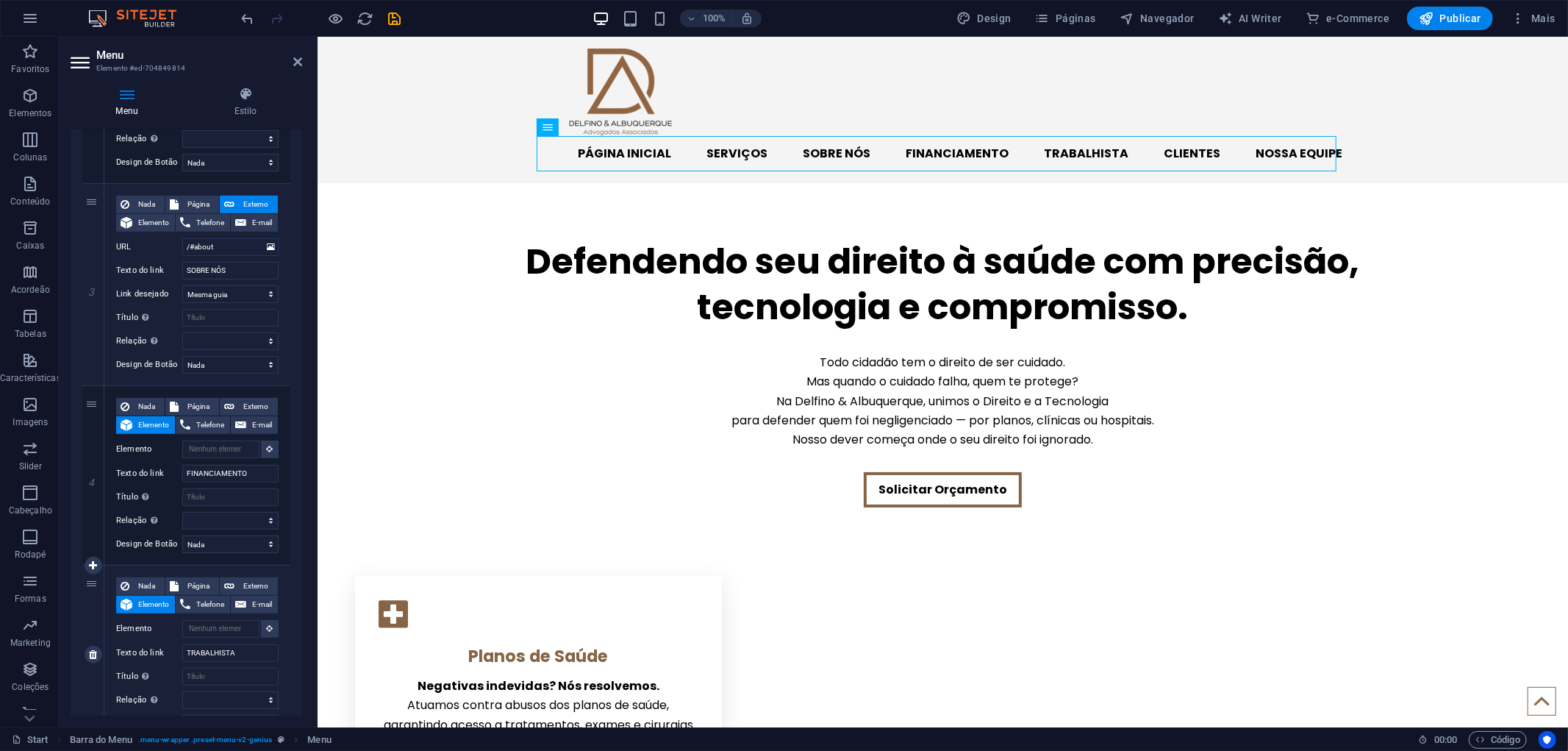
drag, startPoint x: 91, startPoint y: 203, endPoint x: 116, endPoint y: 709, distance: 506.6
click at [116, 709] on div "1 Nada Página Externo Elemento Telefone E-mail Página Start Subpage Legal Notic…" at bounding box center [186, 464] width 208 height 1370
select select
type input "FINANCIAMENTO"
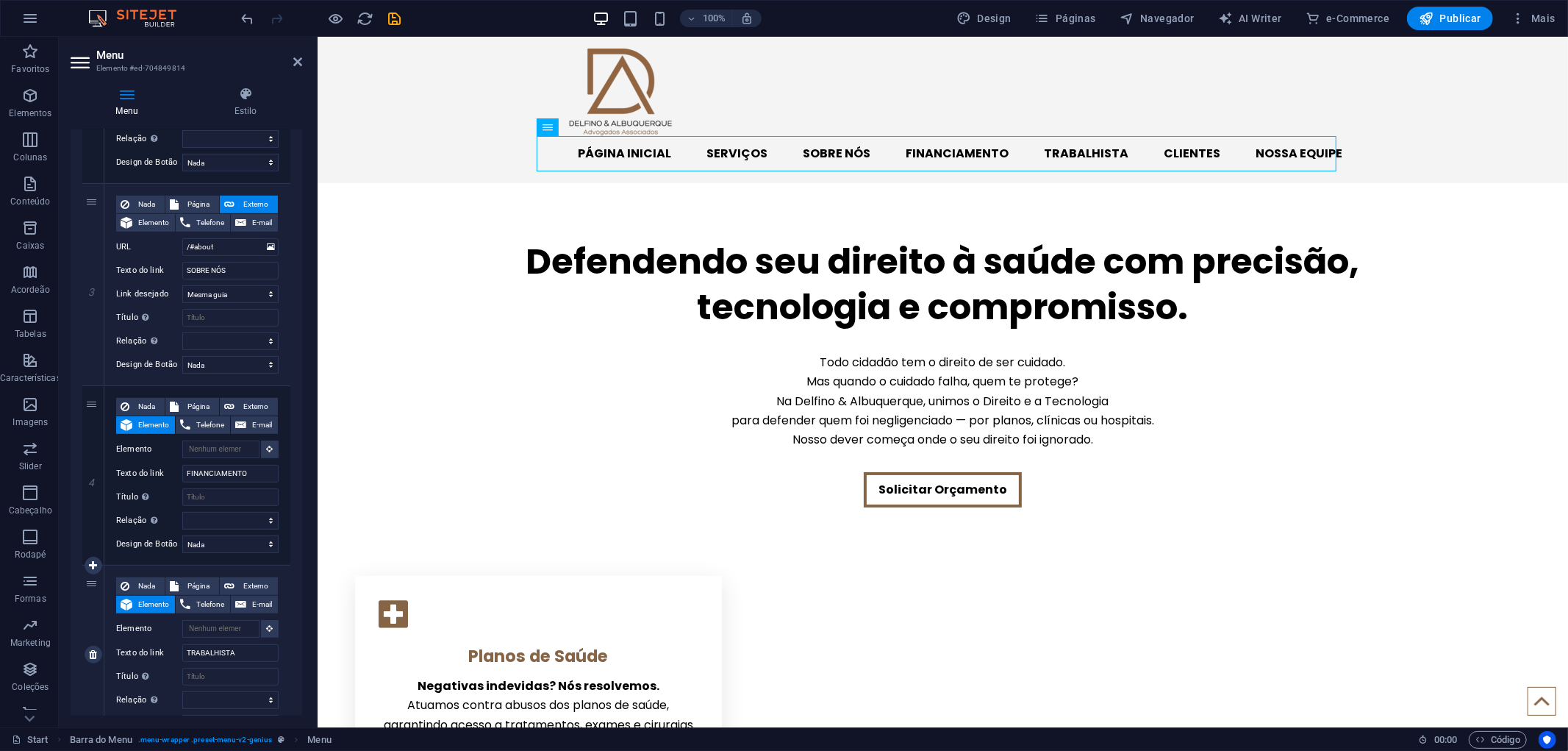
select select
type input "TRABALHISTA"
select select
type input "/#about"
type input "SOBRE NÓS"
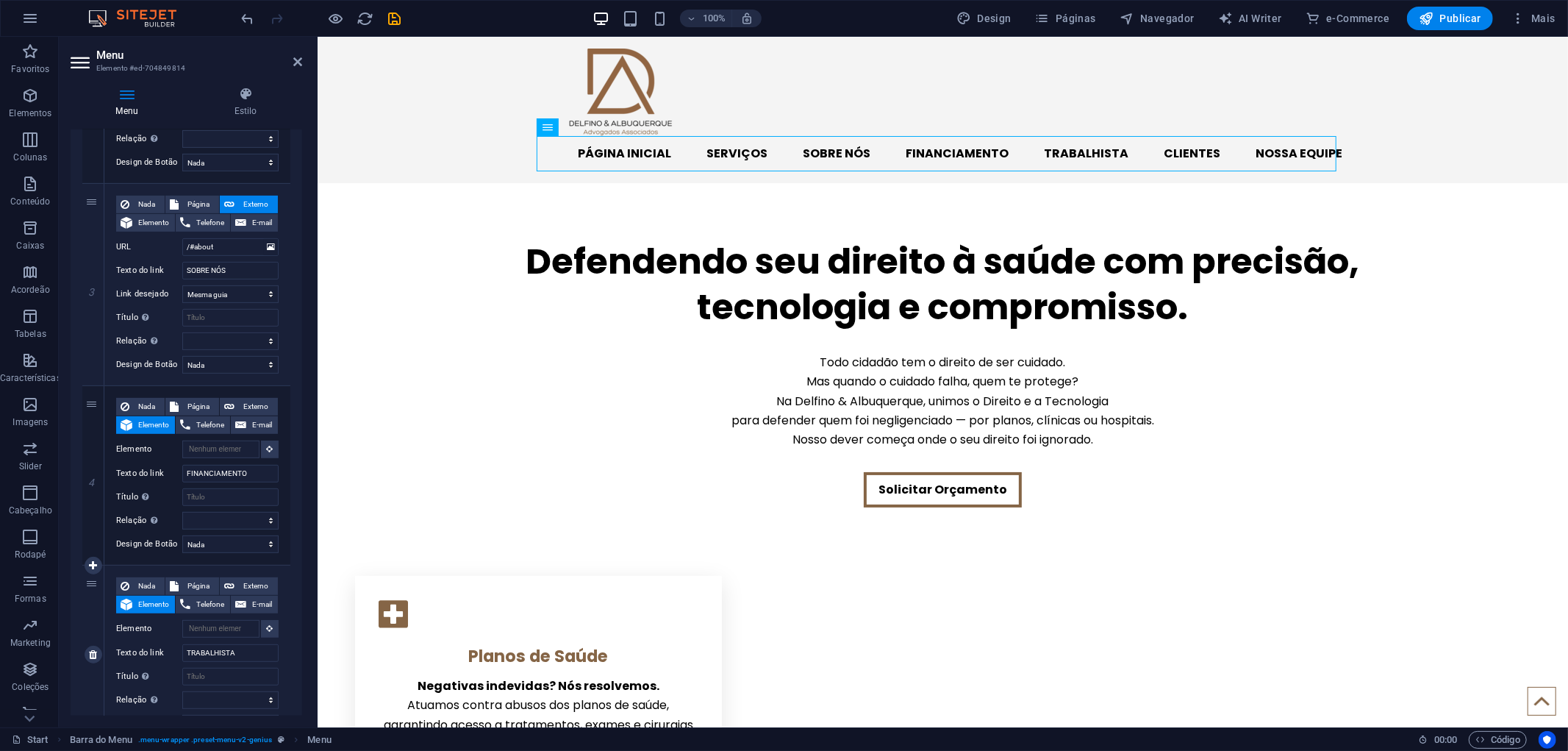
select select
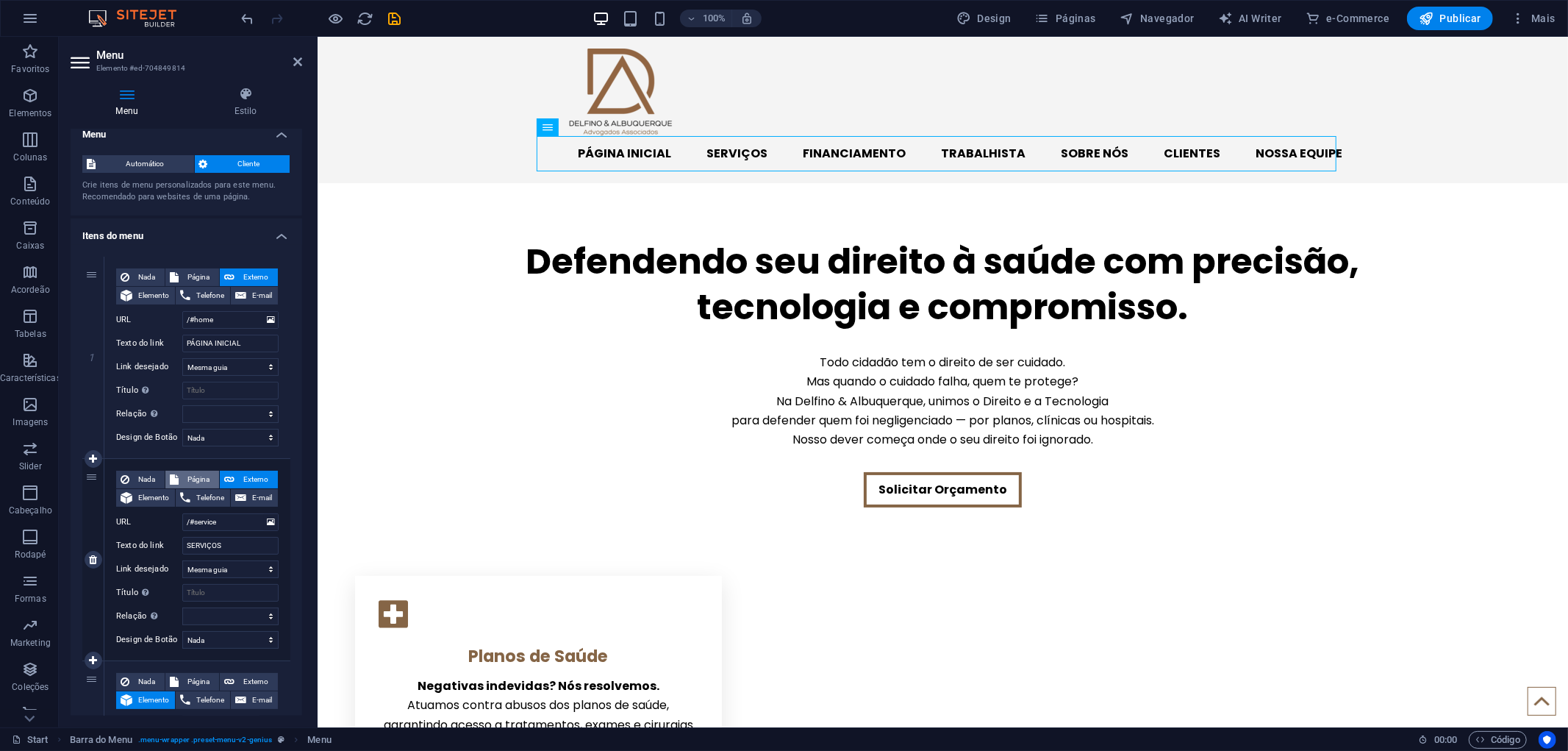
scroll to position [0, 0]
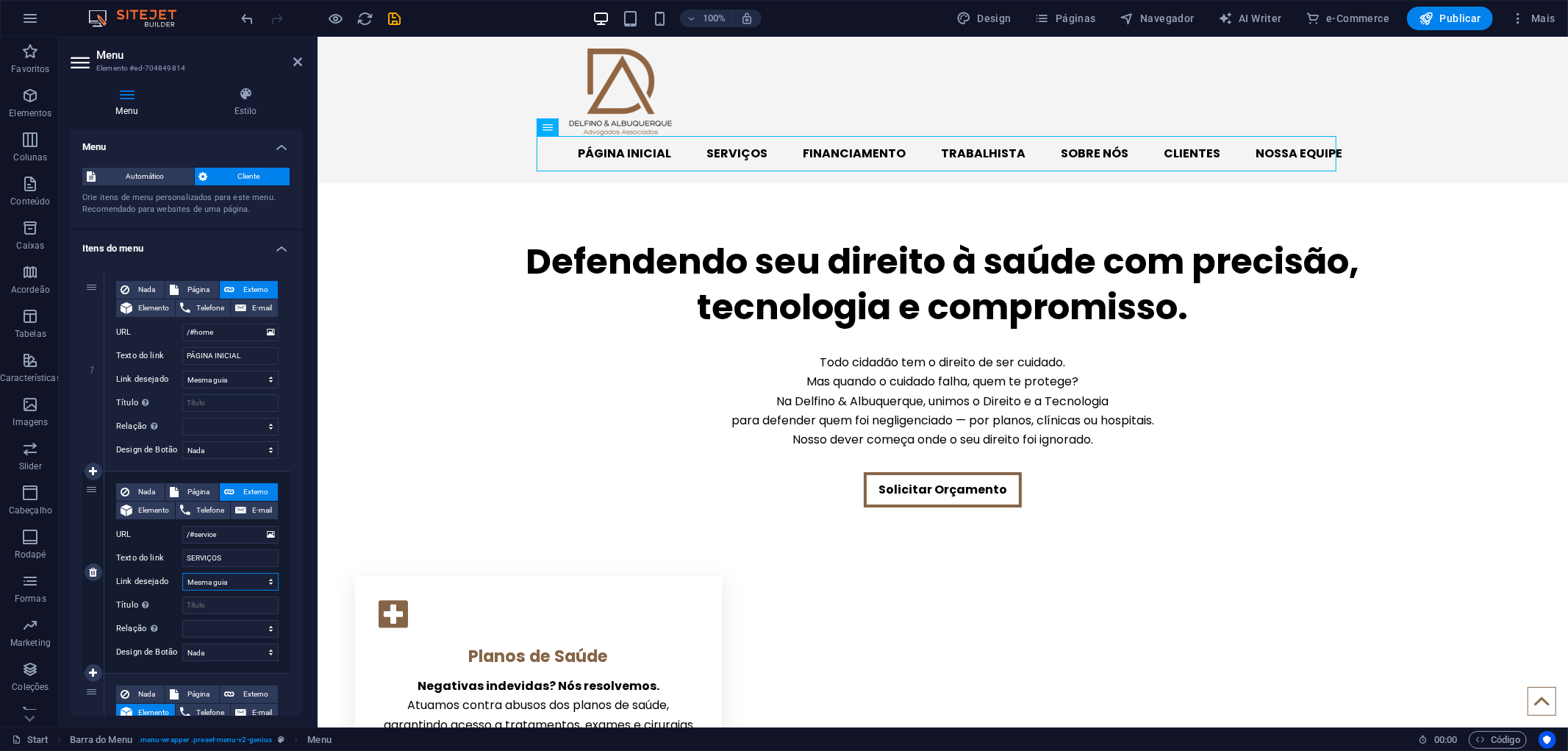
click at [247, 581] on select "Nova guia Mesma guia Sobreposição" at bounding box center [230, 581] width 96 height 18
click at [742, 156] on nav "PÁGINA INICIAL SERVIÇOS FINANCIAMENTO TRABALHISTA SOBRE NÓS CLIENTES NOSSA EQUI…" at bounding box center [942, 153] width 800 height 36
click at [744, 154] on nav "PÁGINA INICIAL SERVIÇOS FINANCIAMENTO TRABALHISTA SOBRE NÓS CLIENTES NOSSA EQUI…" at bounding box center [942, 153] width 800 height 36
click at [91, 576] on link at bounding box center [93, 572] width 18 height 18
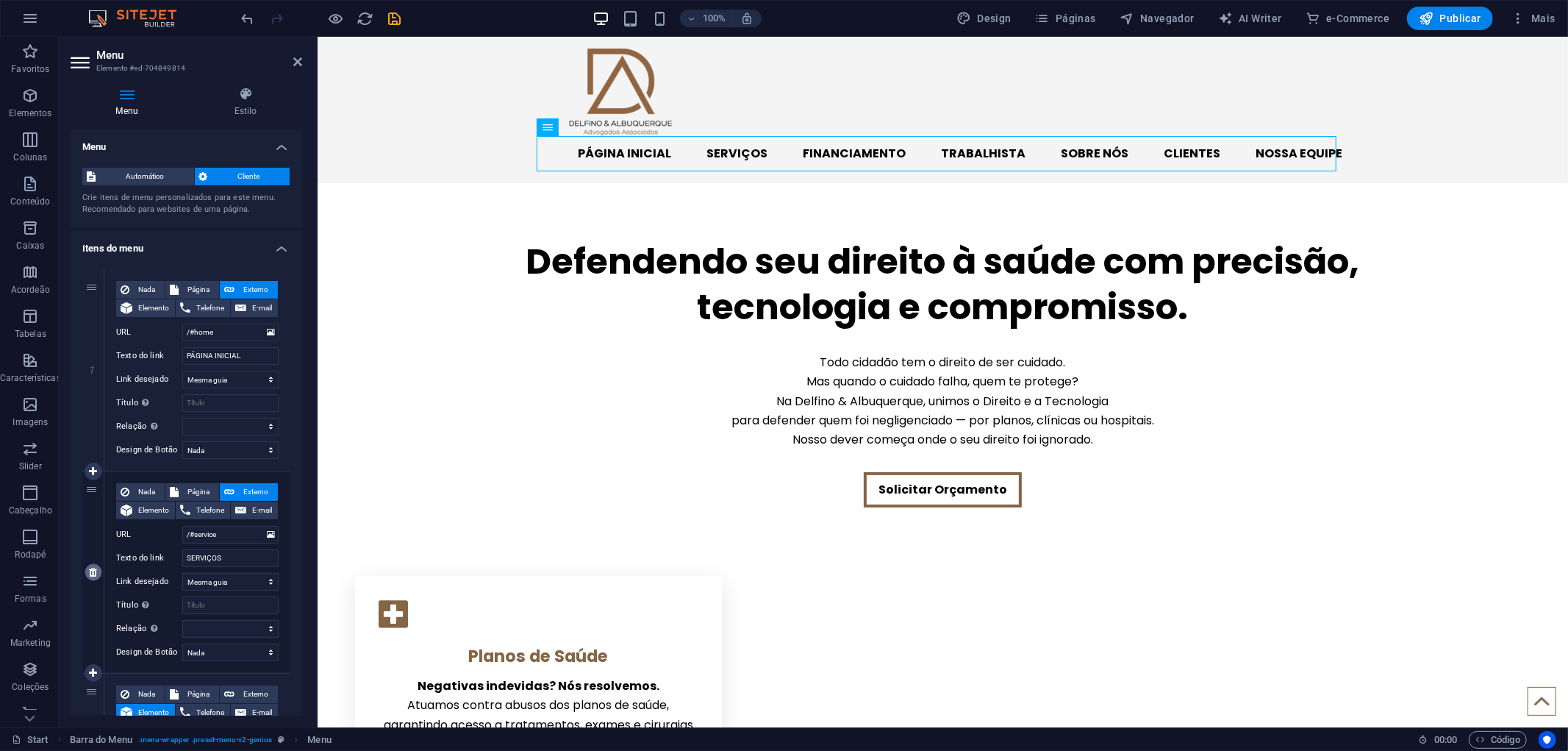
select select
type input "FINANCIAMENTO"
select select
type input "TRABALHISTA"
select select
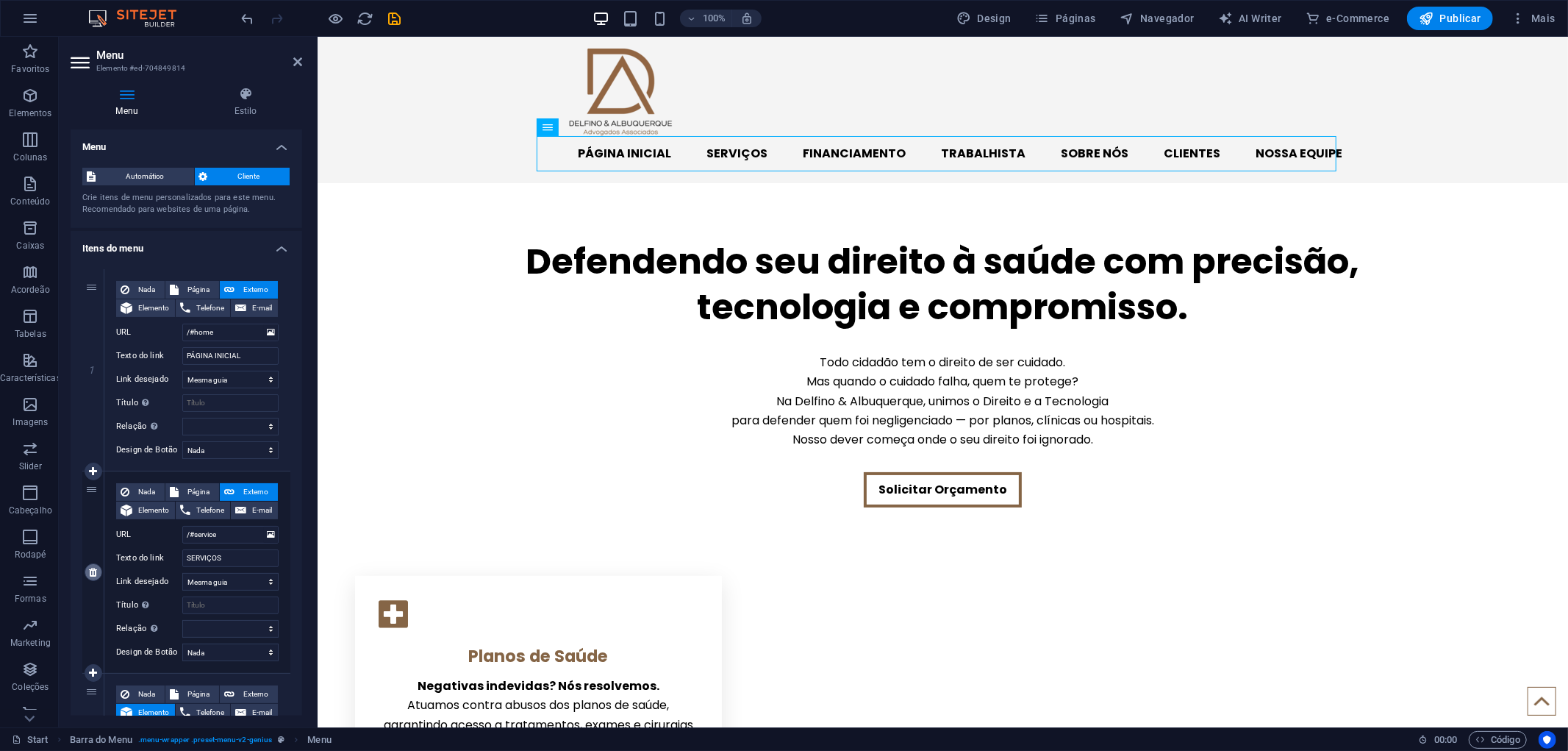
type input "/#about"
type input "SOBRE NÓS"
select select
type input "/#clients"
type input "CLIENTES"
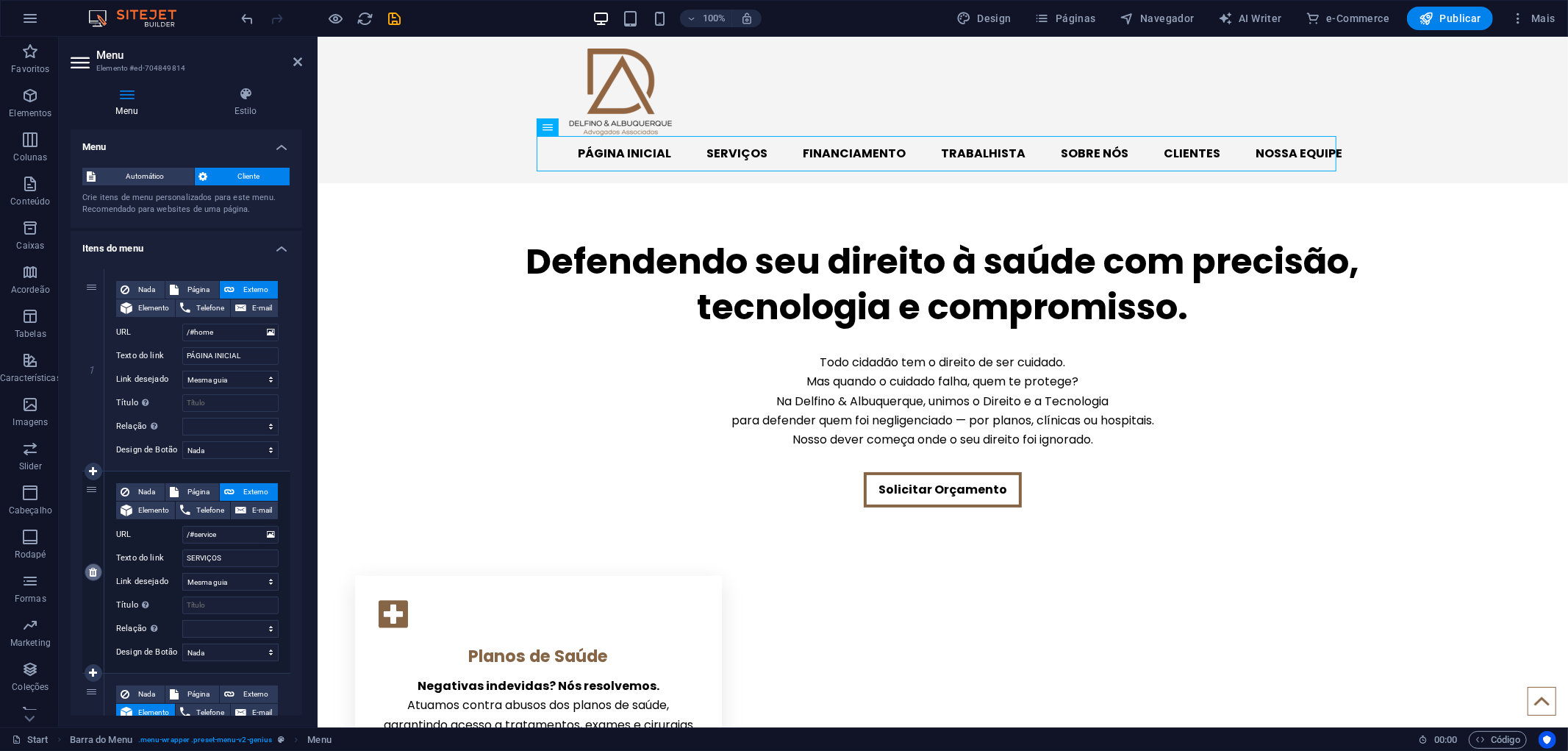
select select
type input "/#contact"
type input "NOSSA EQUIPE"
select select
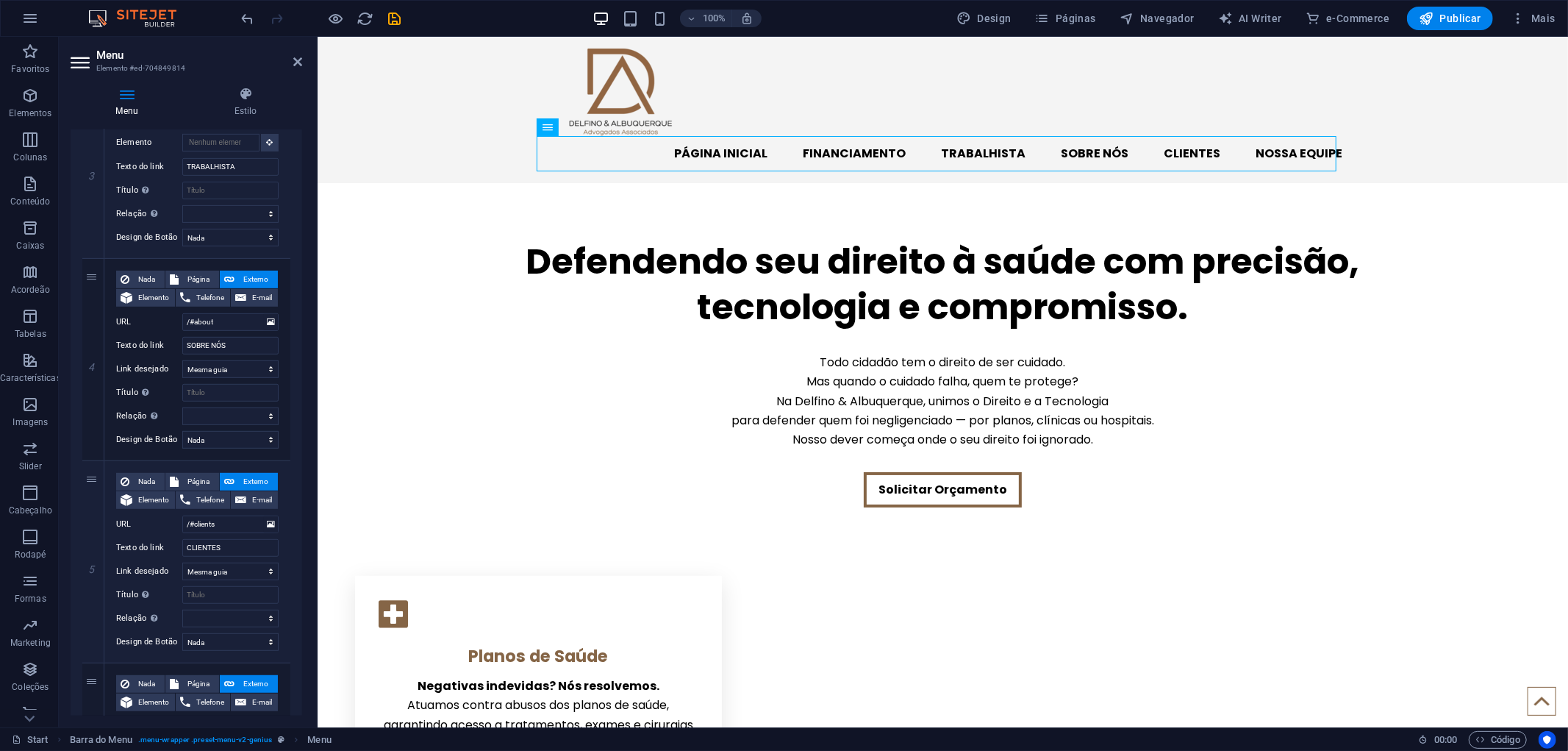
scroll to position [652, 0]
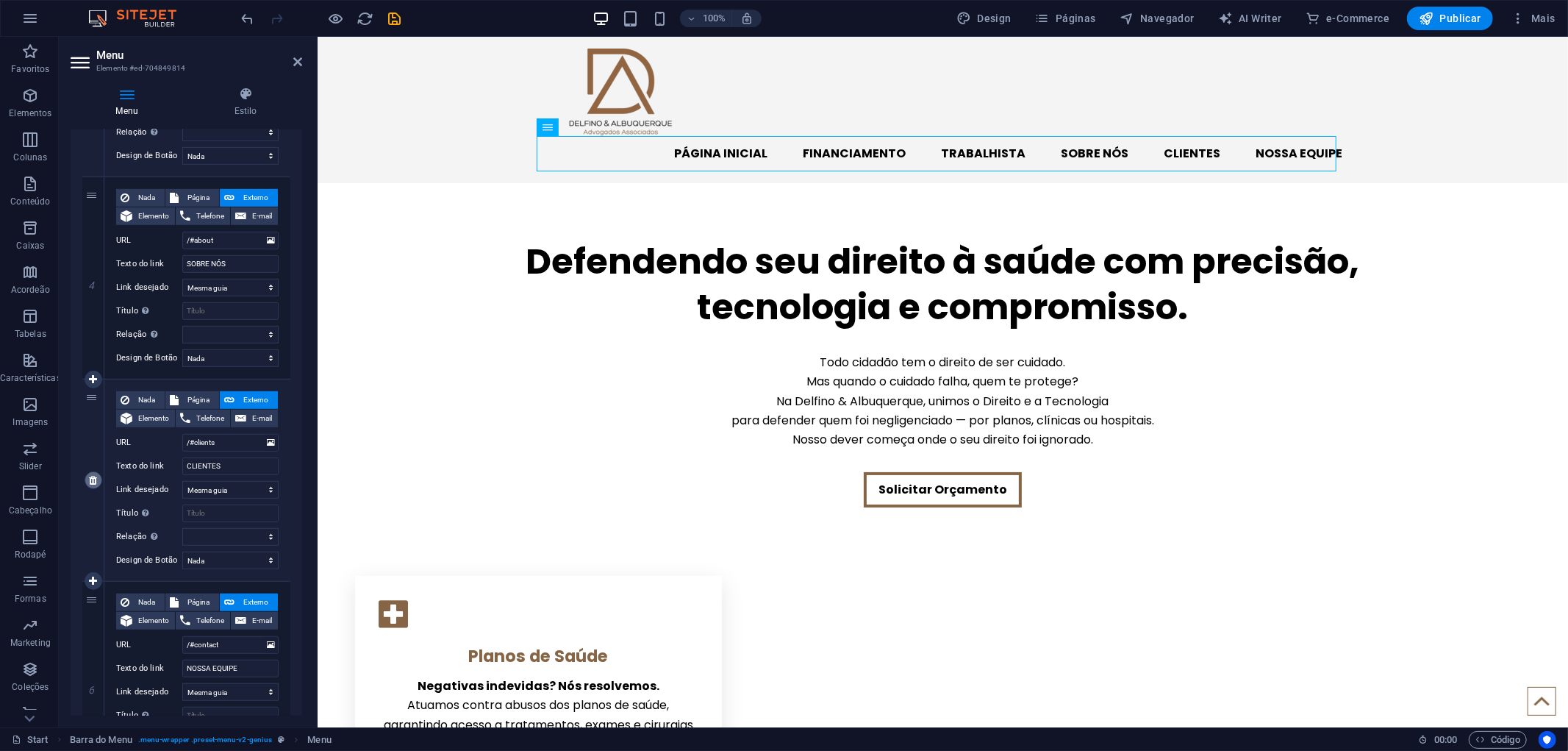
click at [91, 475] on icon at bounding box center [92, 480] width 8 height 11
select select
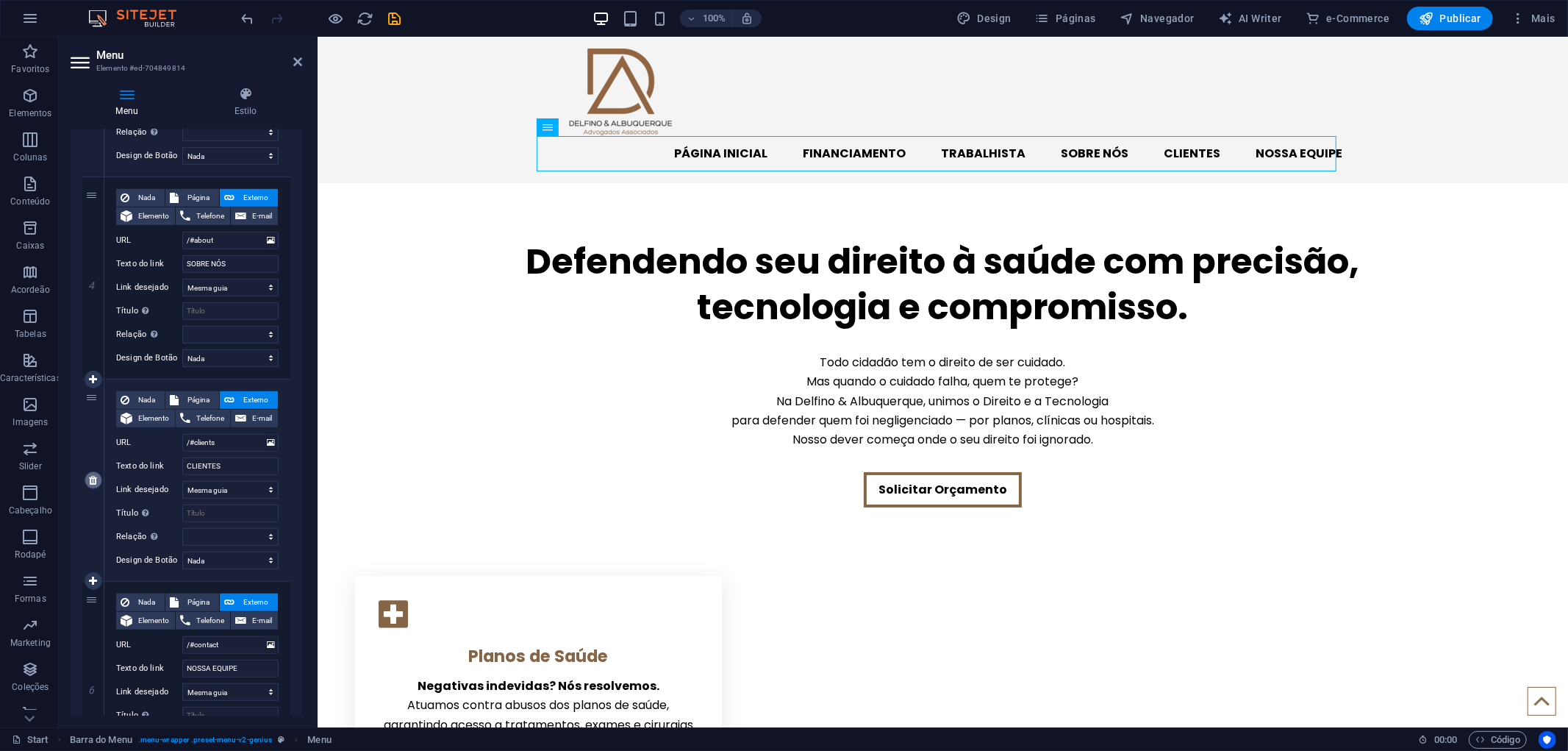
type input "/#contact"
type input "NOSSA EQUIPE"
select select
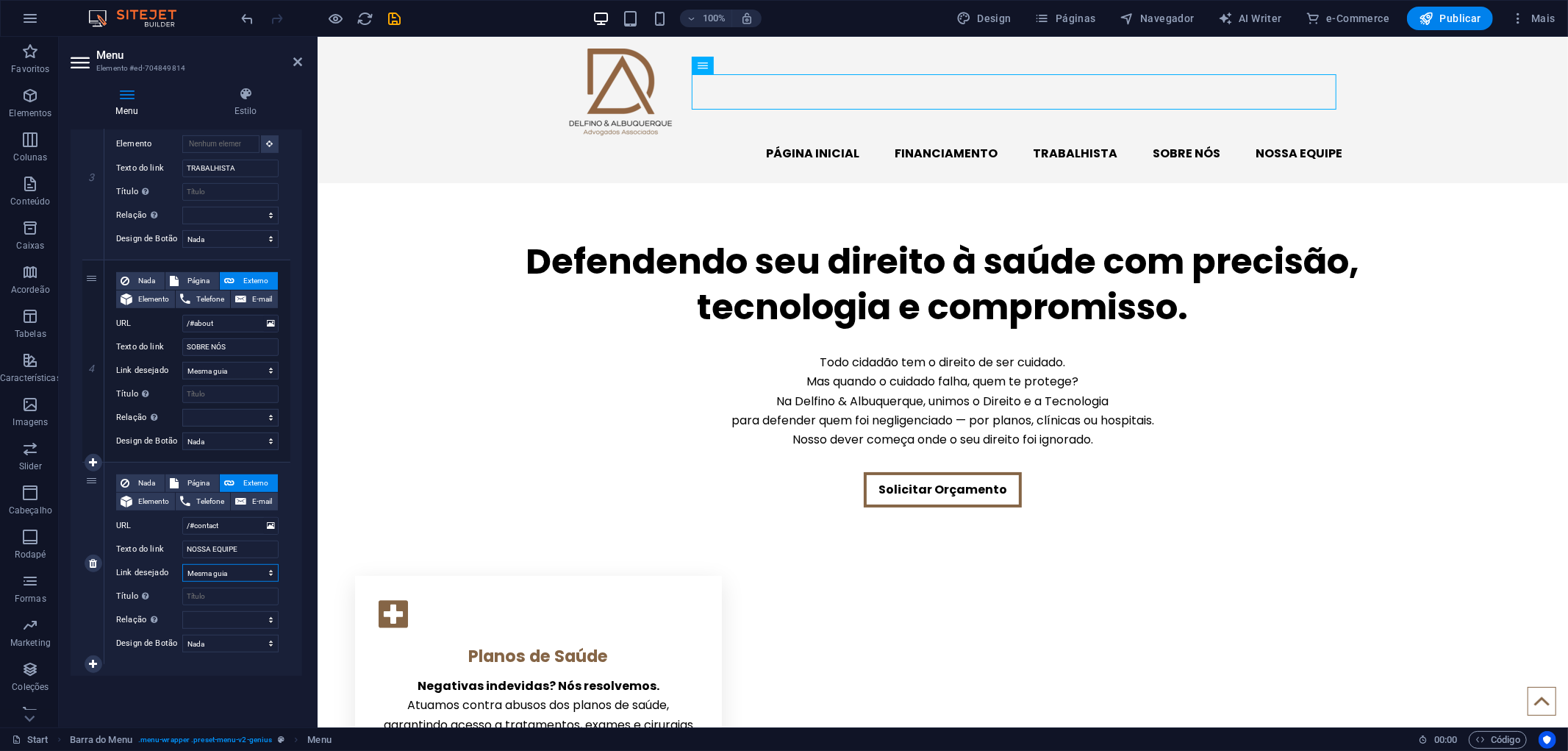
click at [228, 575] on select "Nova guia Mesma guia Sobreposição" at bounding box center [230, 573] width 96 height 18
click at [233, 571] on select "Nova guia Mesma guia Sobreposição" at bounding box center [230, 573] width 96 height 18
click at [209, 589] on input "Título A descrição adicional do link não deve ser igual ao texto do link. O tít…" at bounding box center [230, 597] width 96 height 18
click at [225, 568] on select "Nova guia Mesma guia Sobreposição" at bounding box center [230, 573] width 96 height 18
select select "blank"
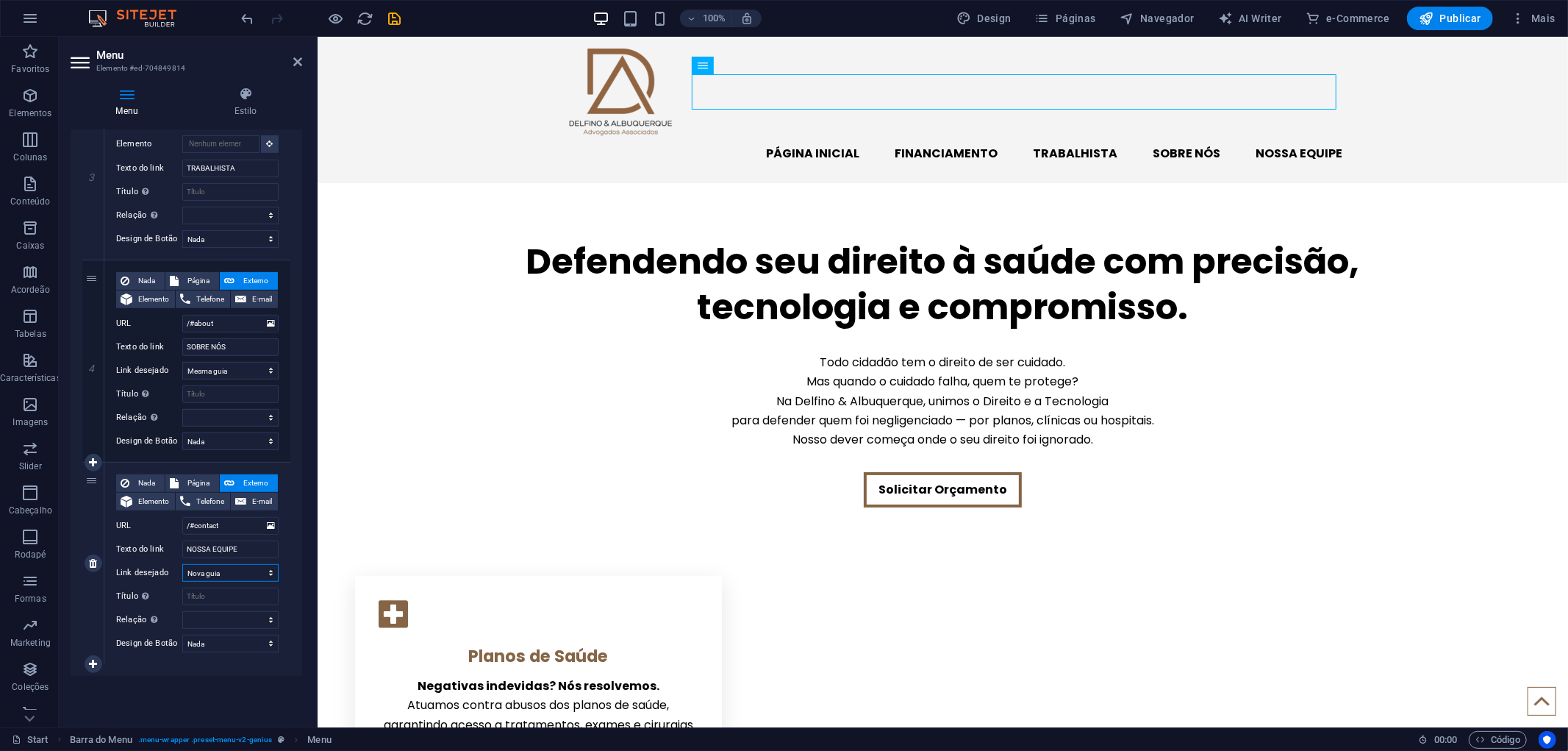
click at [182, 564] on select "Nova guia Mesma guia Sobreposição" at bounding box center [230, 573] width 96 height 18
select select
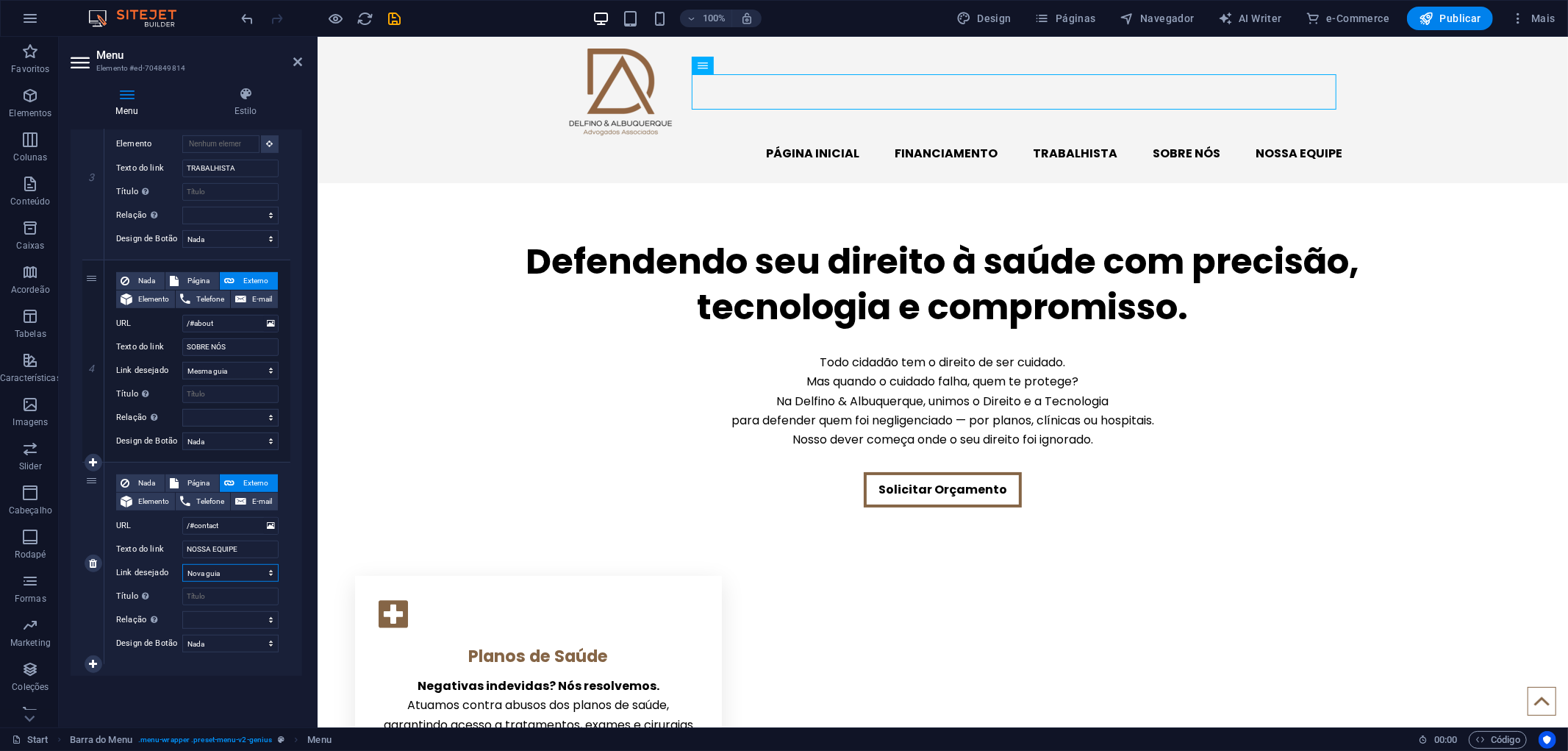
select select
click at [93, 564] on icon at bounding box center [92, 564] width 8 height 11
select select
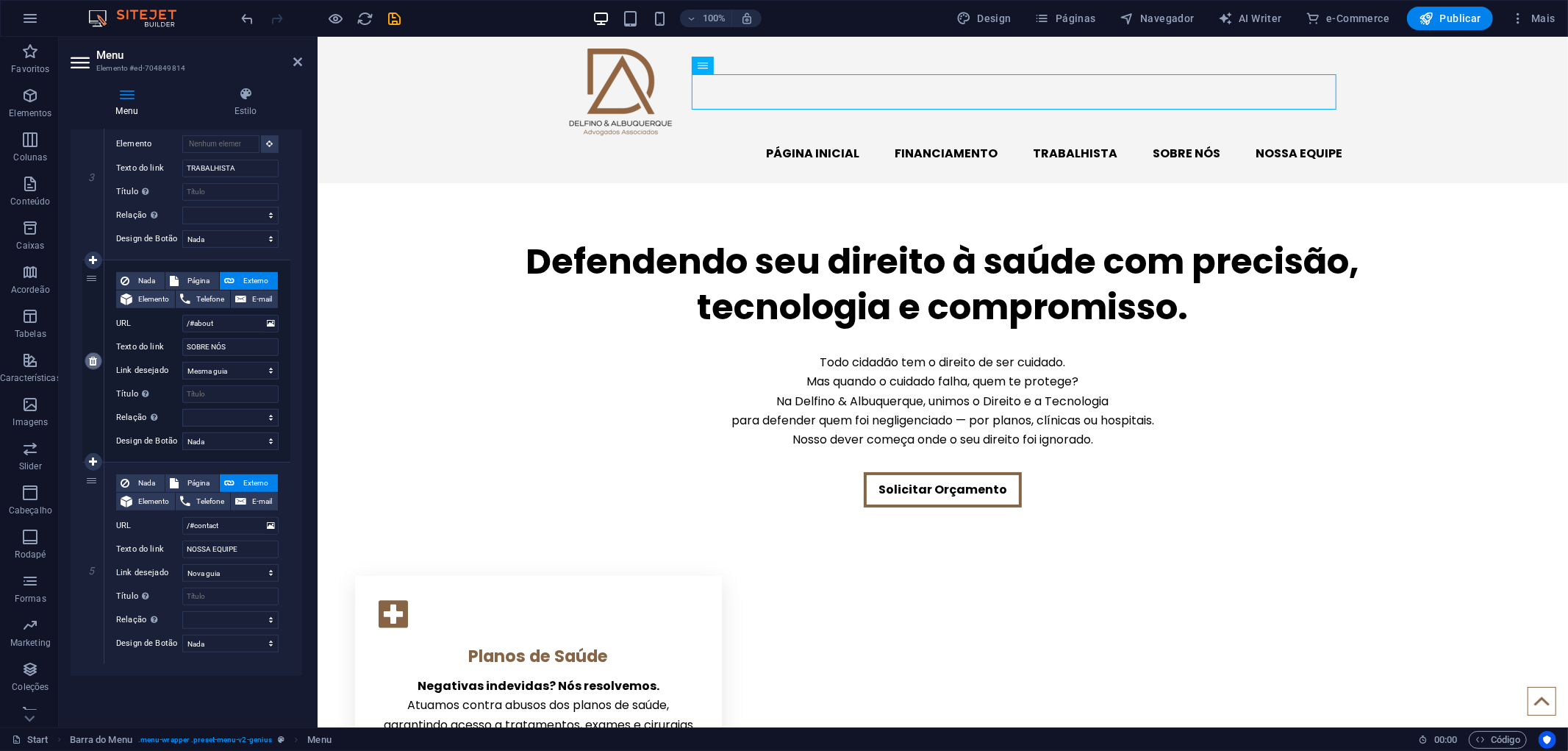
select select
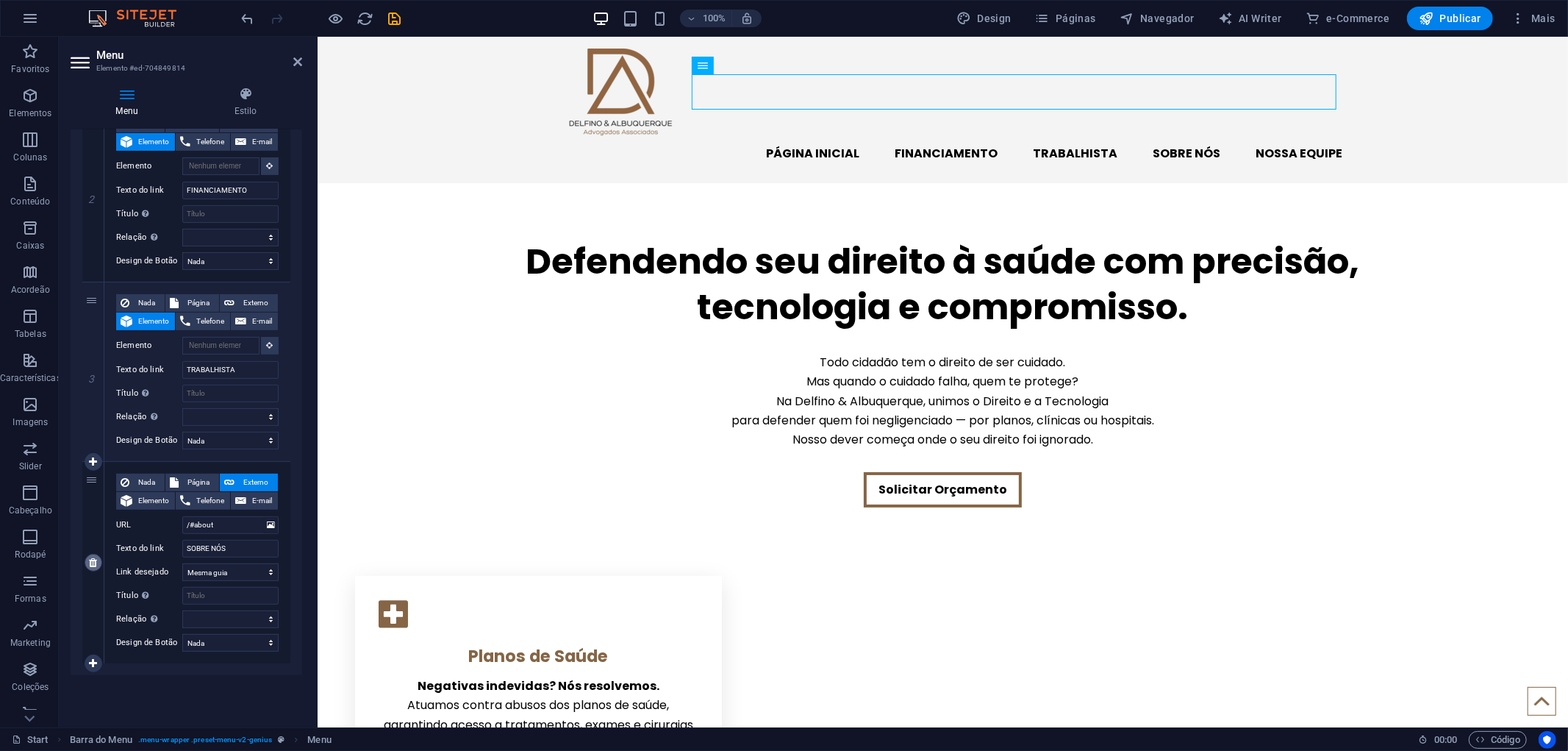
scroll to position [368, 0]
click at [90, 659] on icon at bounding box center [92, 664] width 8 height 11
select select
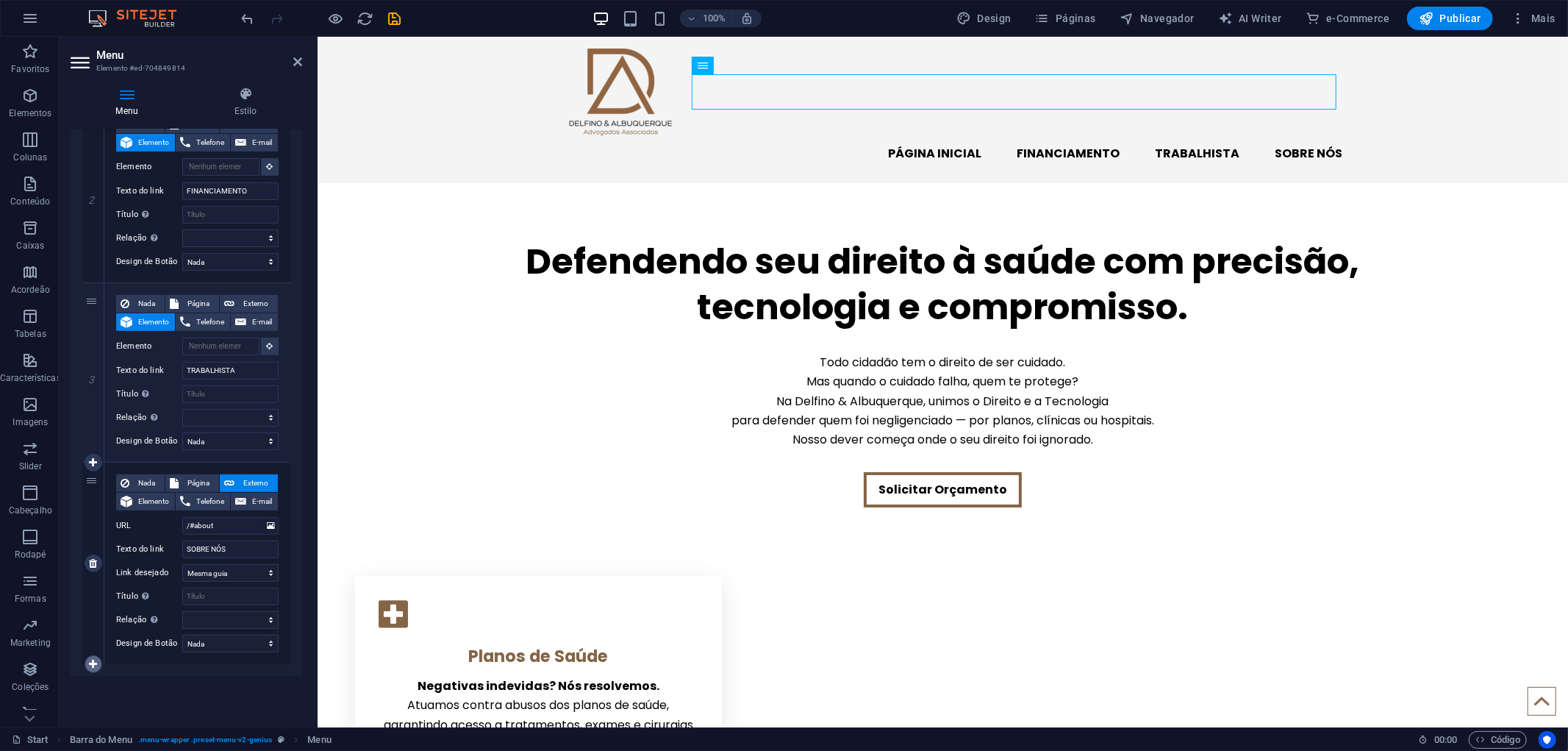
select select
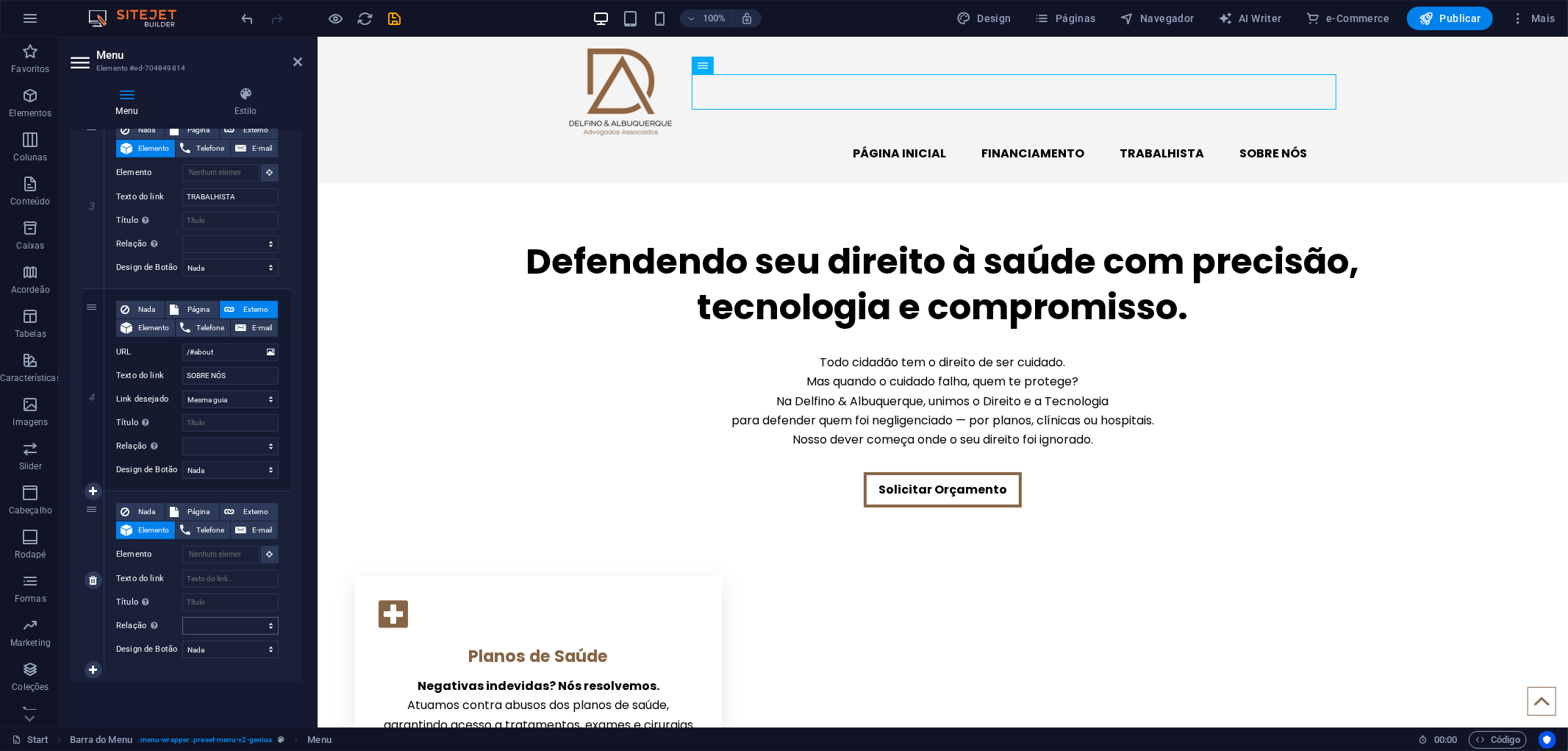
scroll to position [547, 0]
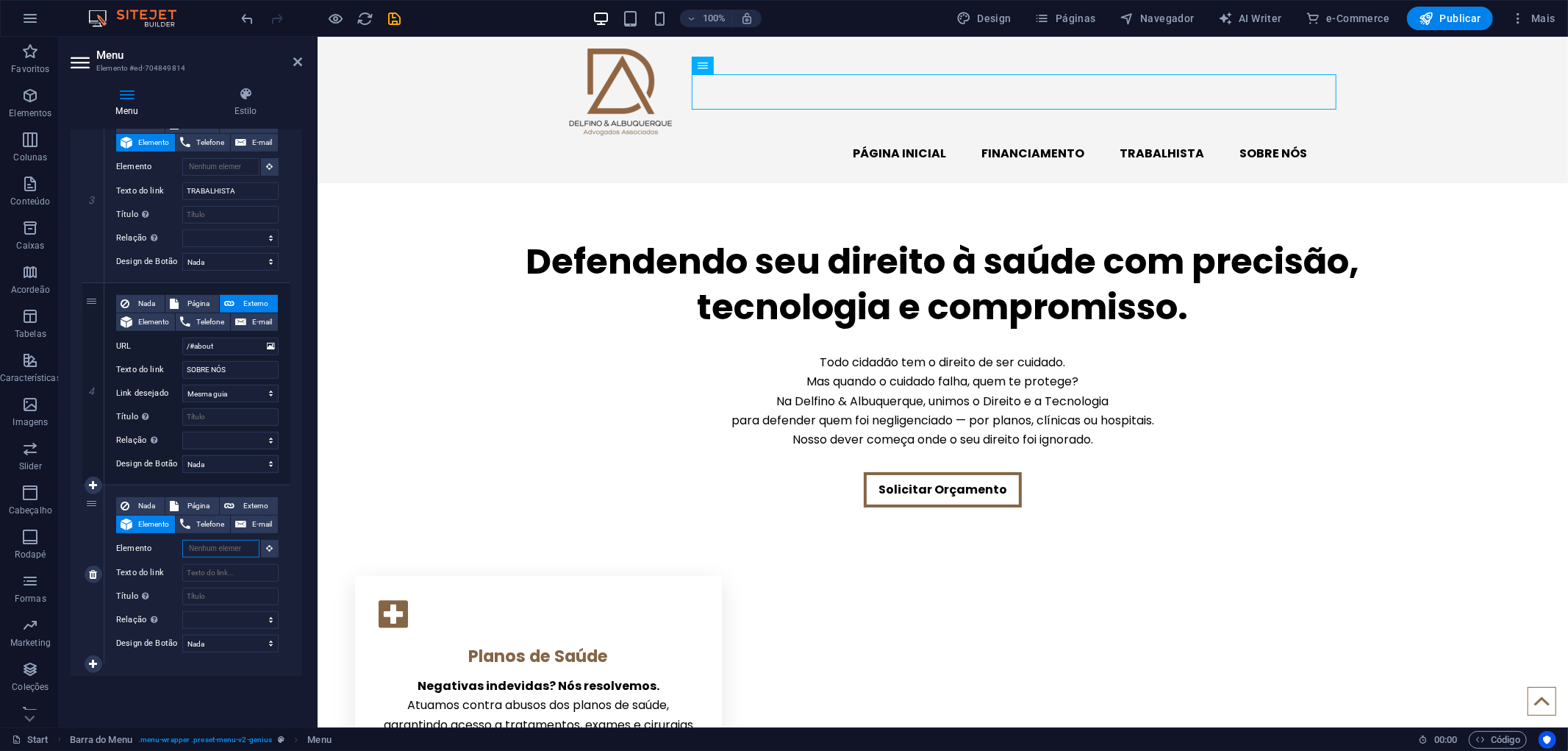
click at [208, 549] on input "Elemento" at bounding box center [220, 549] width 77 height 18
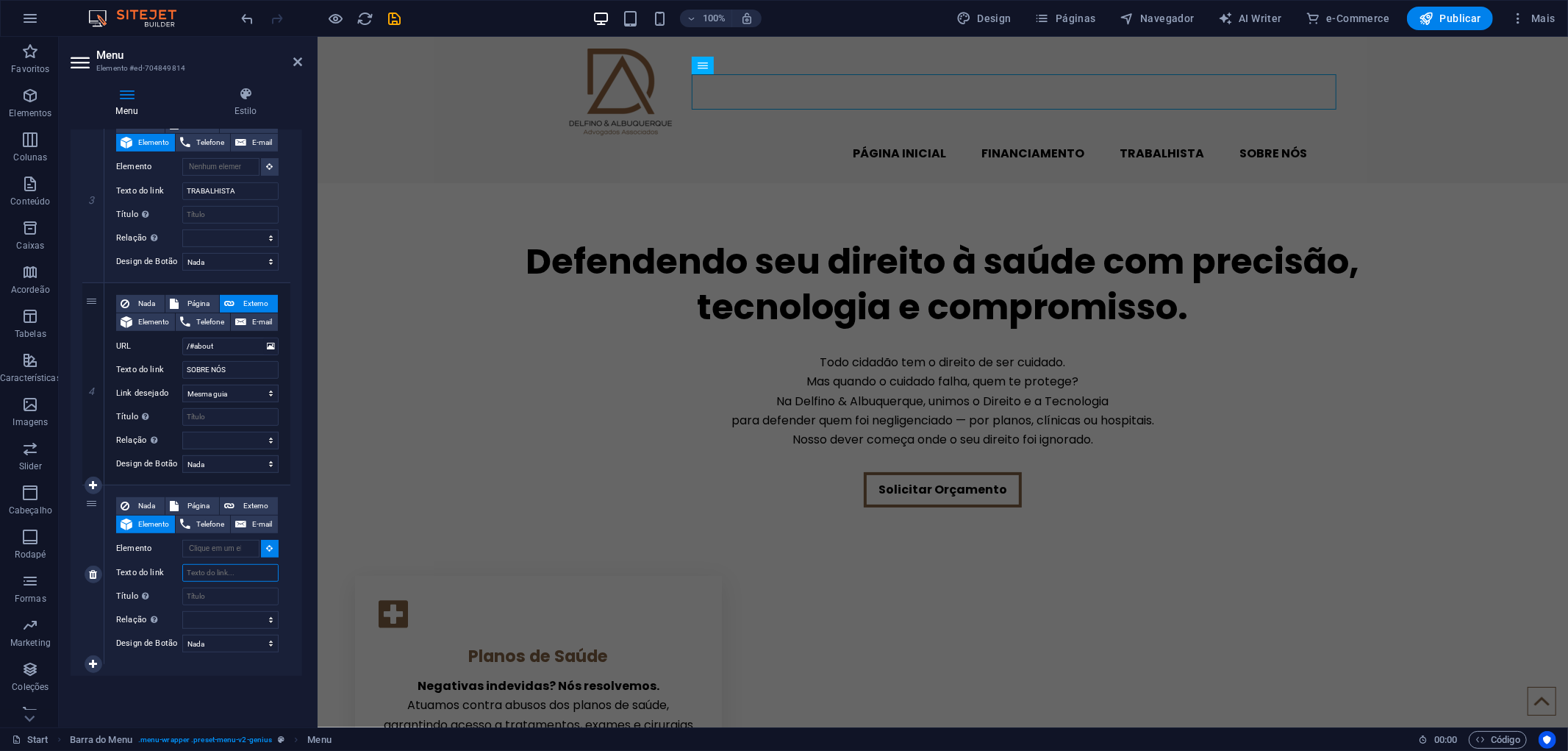
click at [204, 564] on input "Texto do link" at bounding box center [230, 573] width 96 height 18
click at [267, 544] on icon at bounding box center [270, 548] width 6 height 7
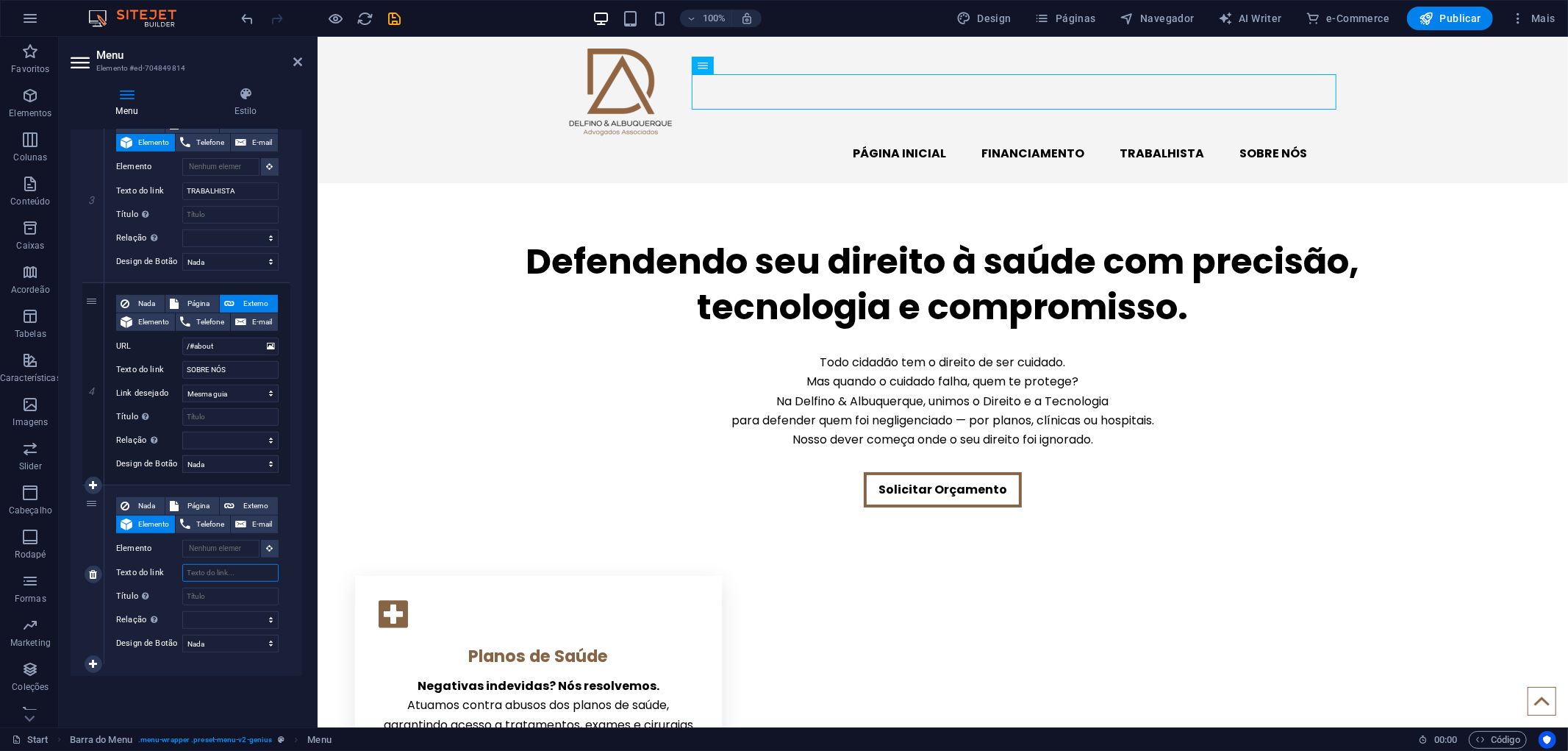
click at [221, 570] on input "Texto do link" at bounding box center [230, 573] width 96 height 18
type input "SOLICITAS ORÇAMENTO"
select select
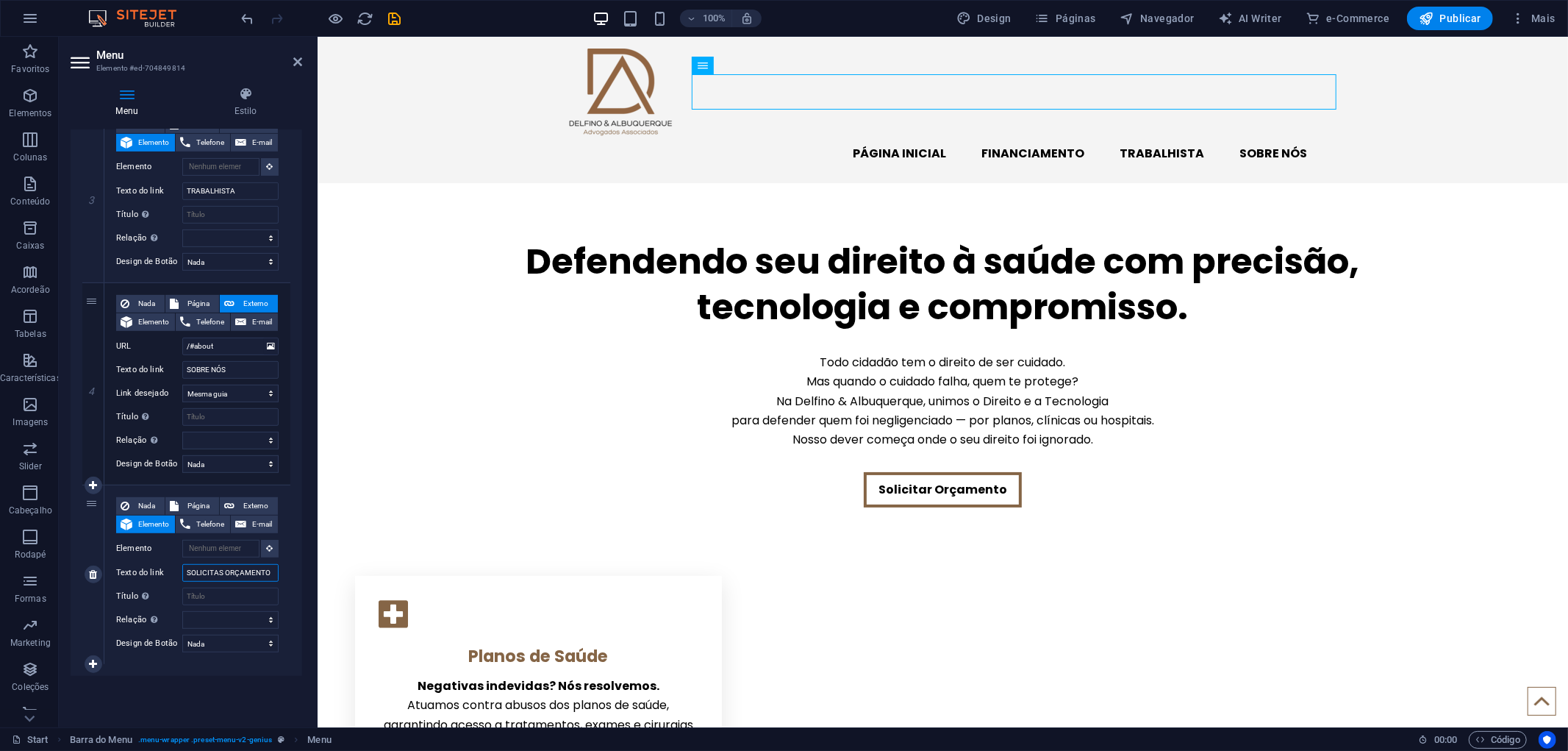
select select
click at [220, 567] on input "SOLICITAS ORÇAMENTO" at bounding box center [230, 573] width 96 height 18
type input "SOLICITAR ORÇAMENTO"
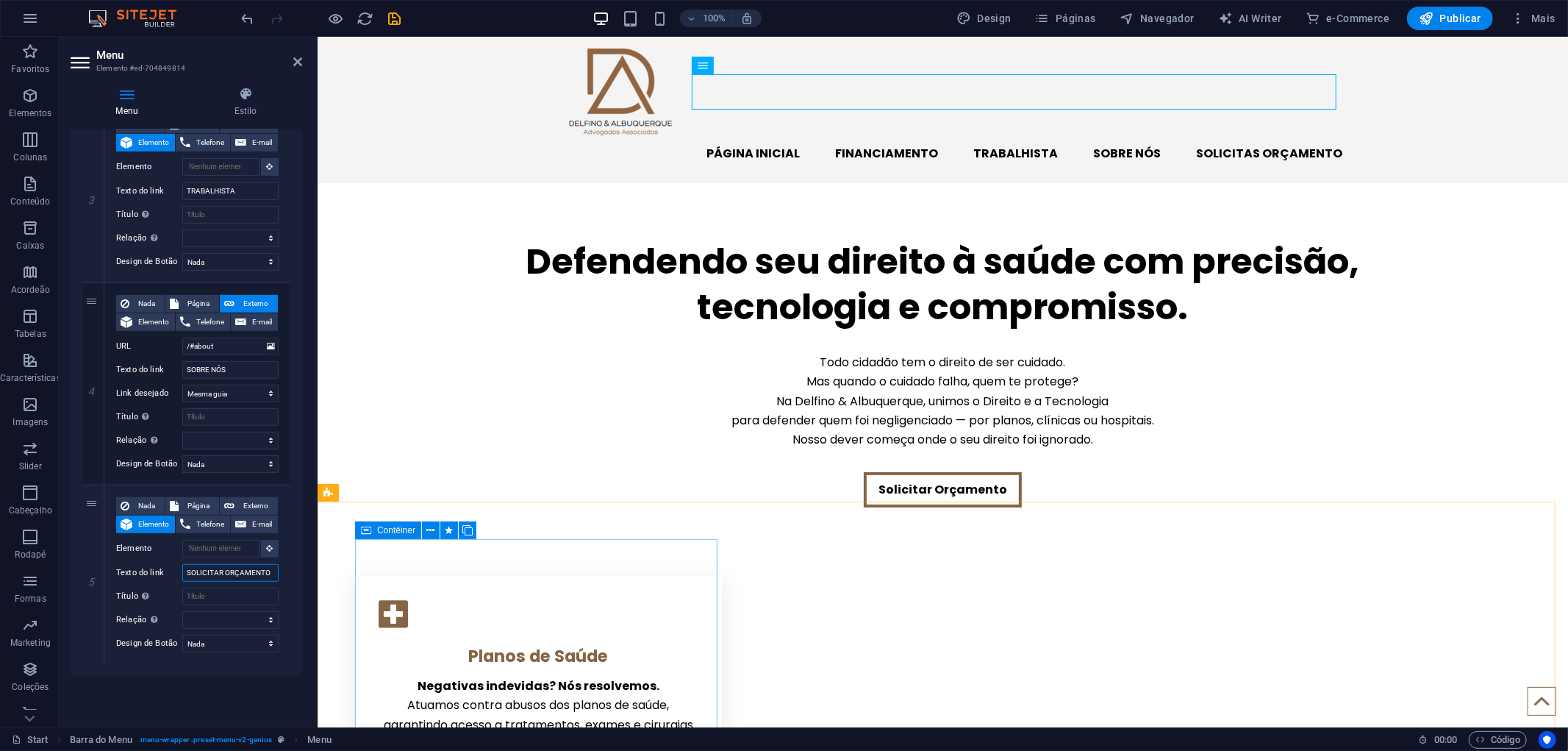
select select
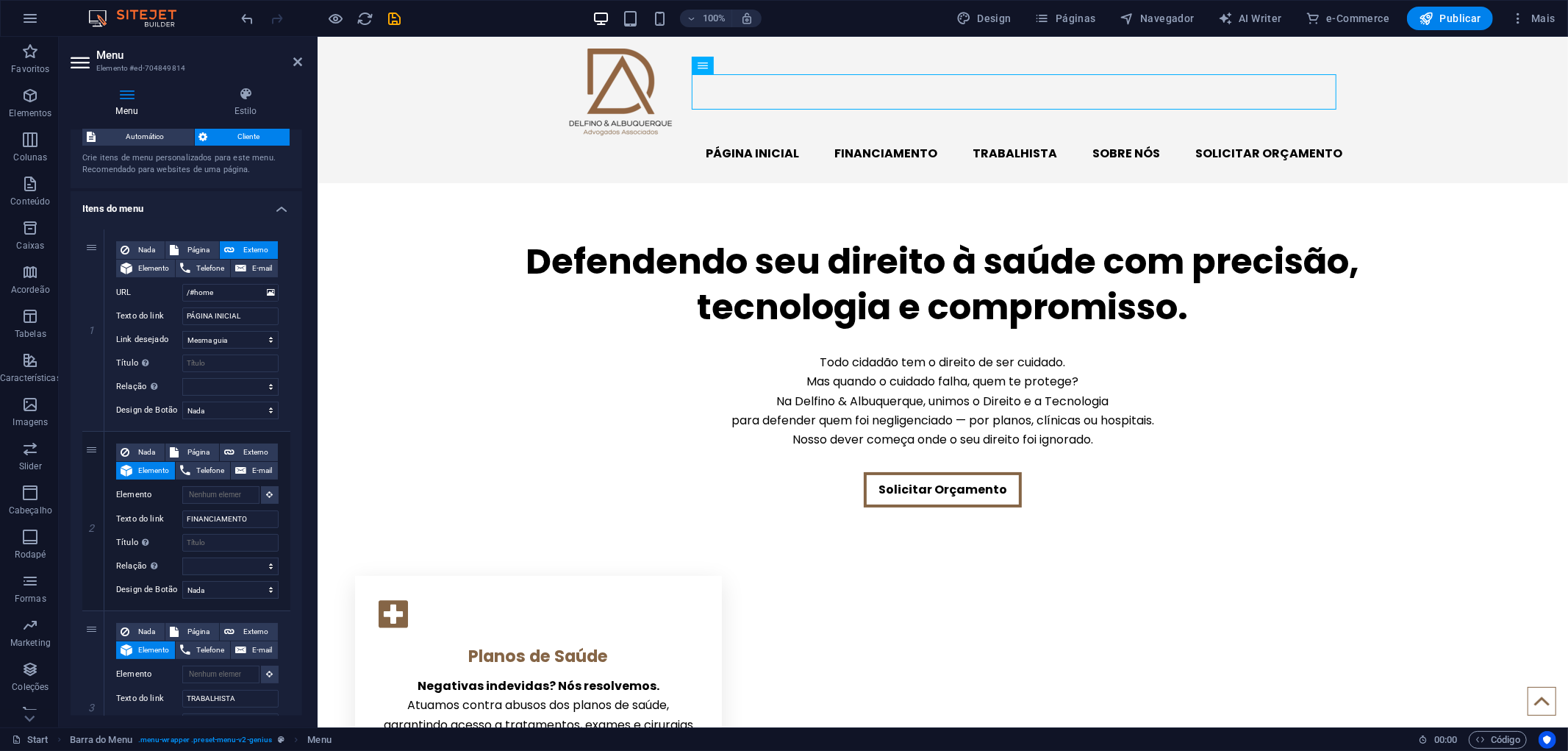
scroll to position [0, 0]
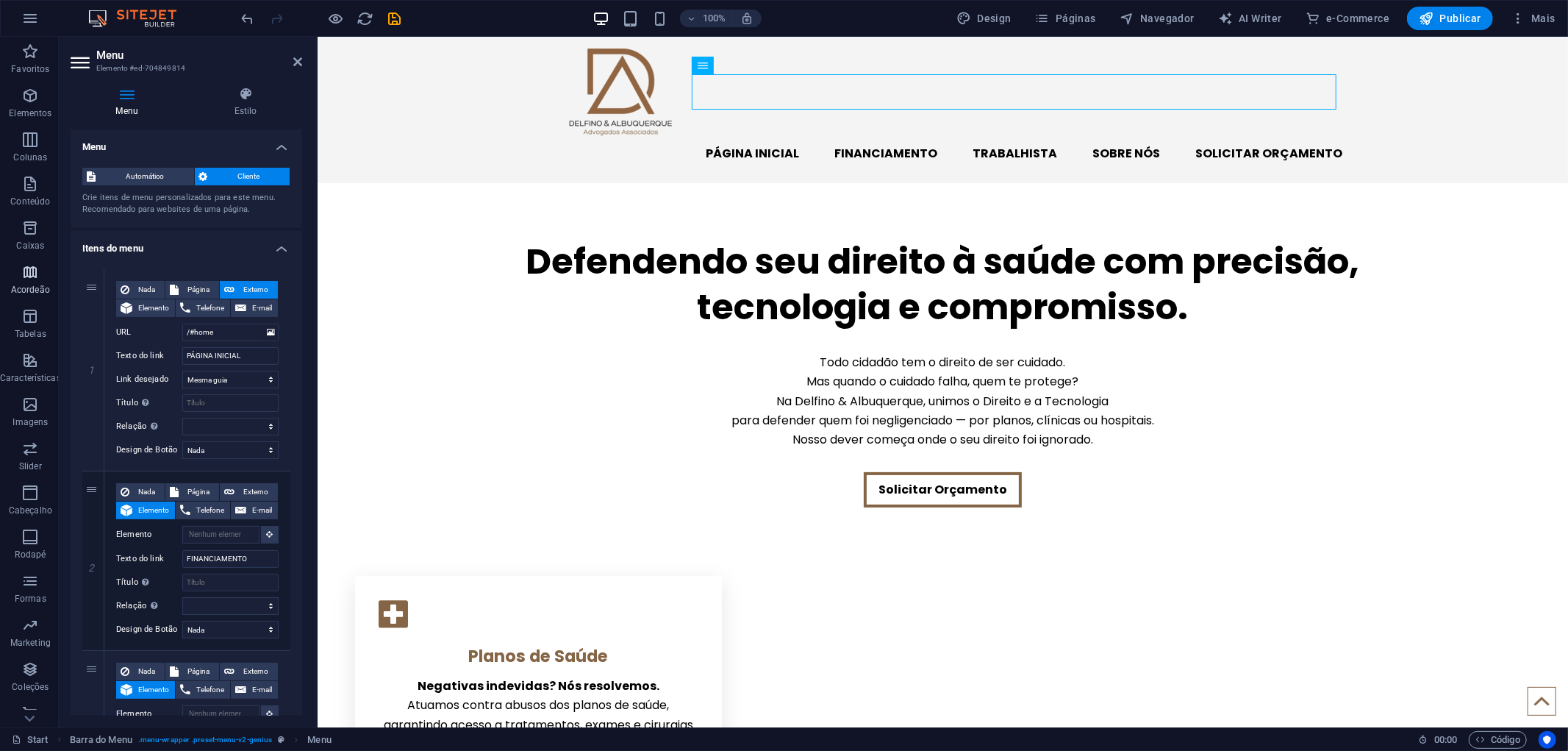
type input "SOLICITAR ORÇAMENTO"
click at [1257, 135] on nav "PÁGINA INICIAL FINANCIAMENTO TRABALHISTA SOBRE NÓS SOLICITAR ORÇAMENTO" at bounding box center [942, 153] width 800 height 36
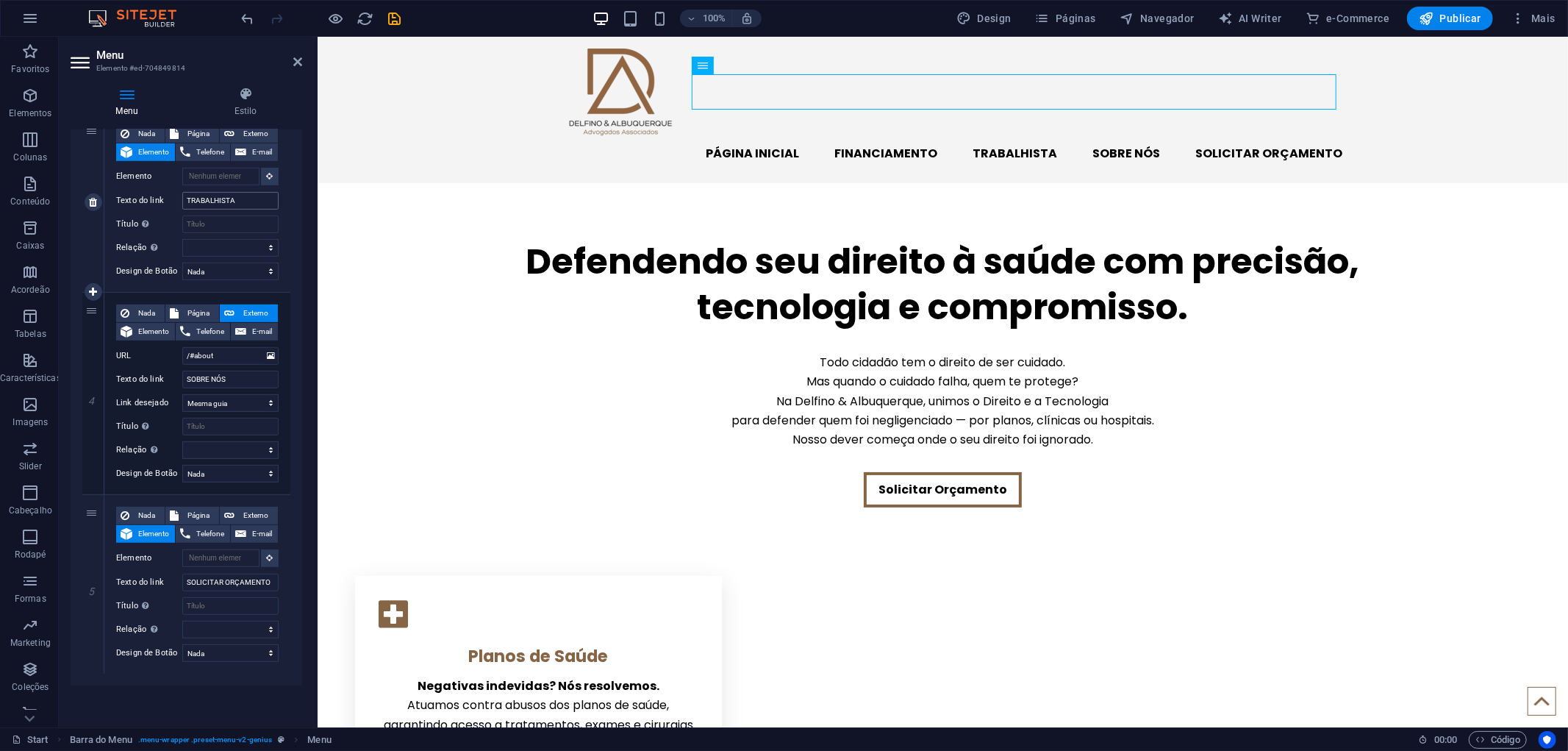
scroll to position [547, 0]
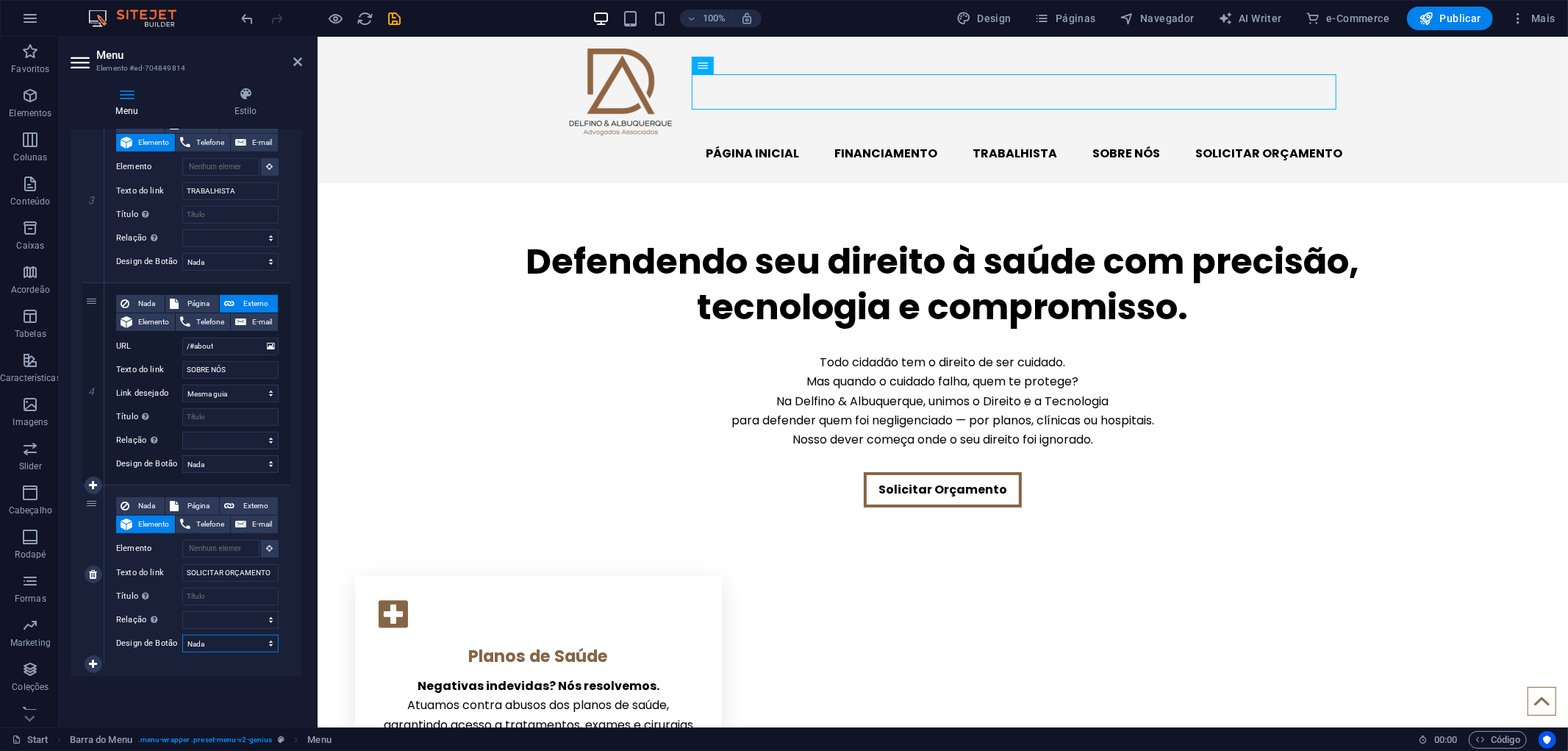
click at [222, 648] on select "Nada Padrão Primário Secundário" at bounding box center [230, 644] width 96 height 18
select select "default"
click at [182, 635] on select "Nada Padrão Primário Secundário" at bounding box center [230, 644] width 96 height 18
select select
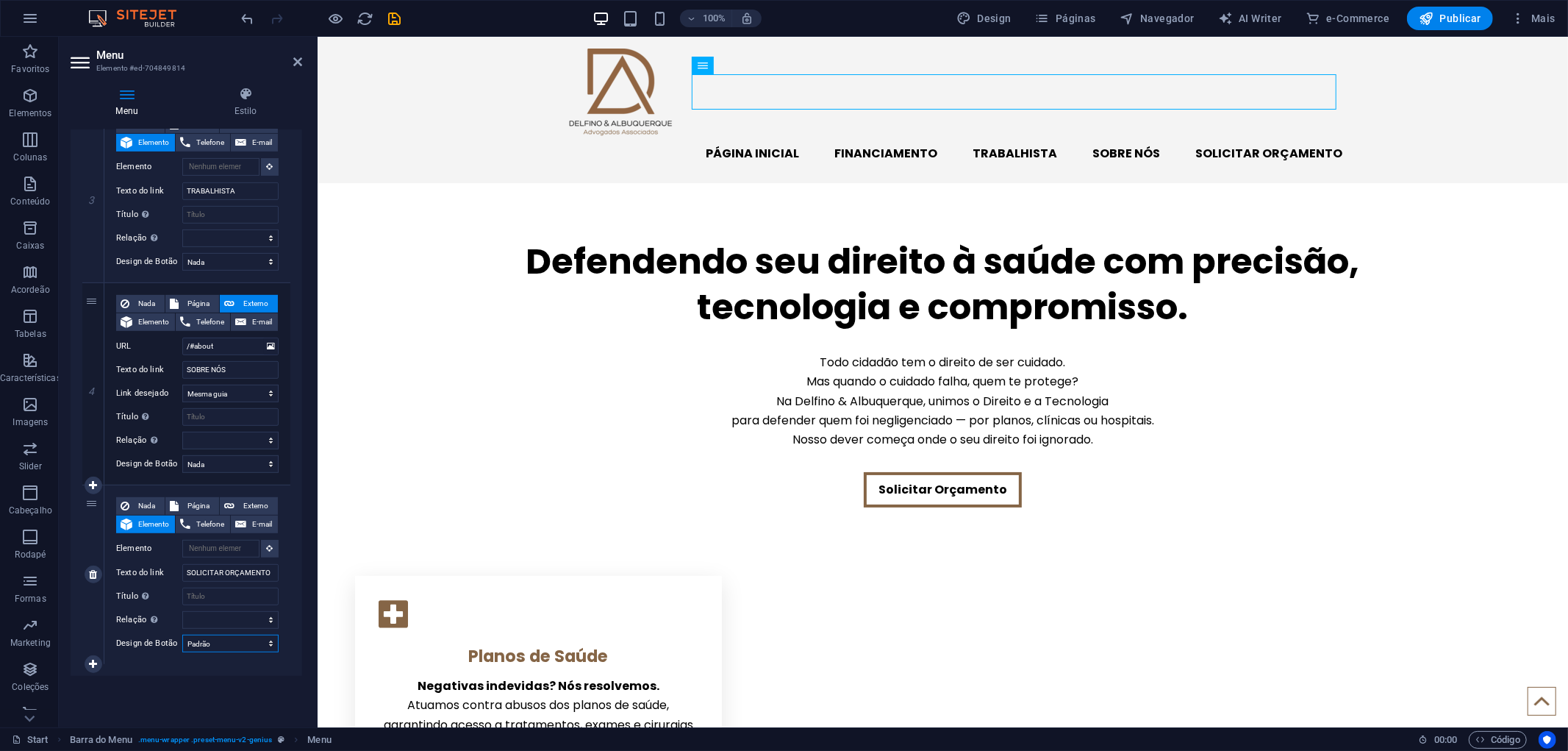
select select
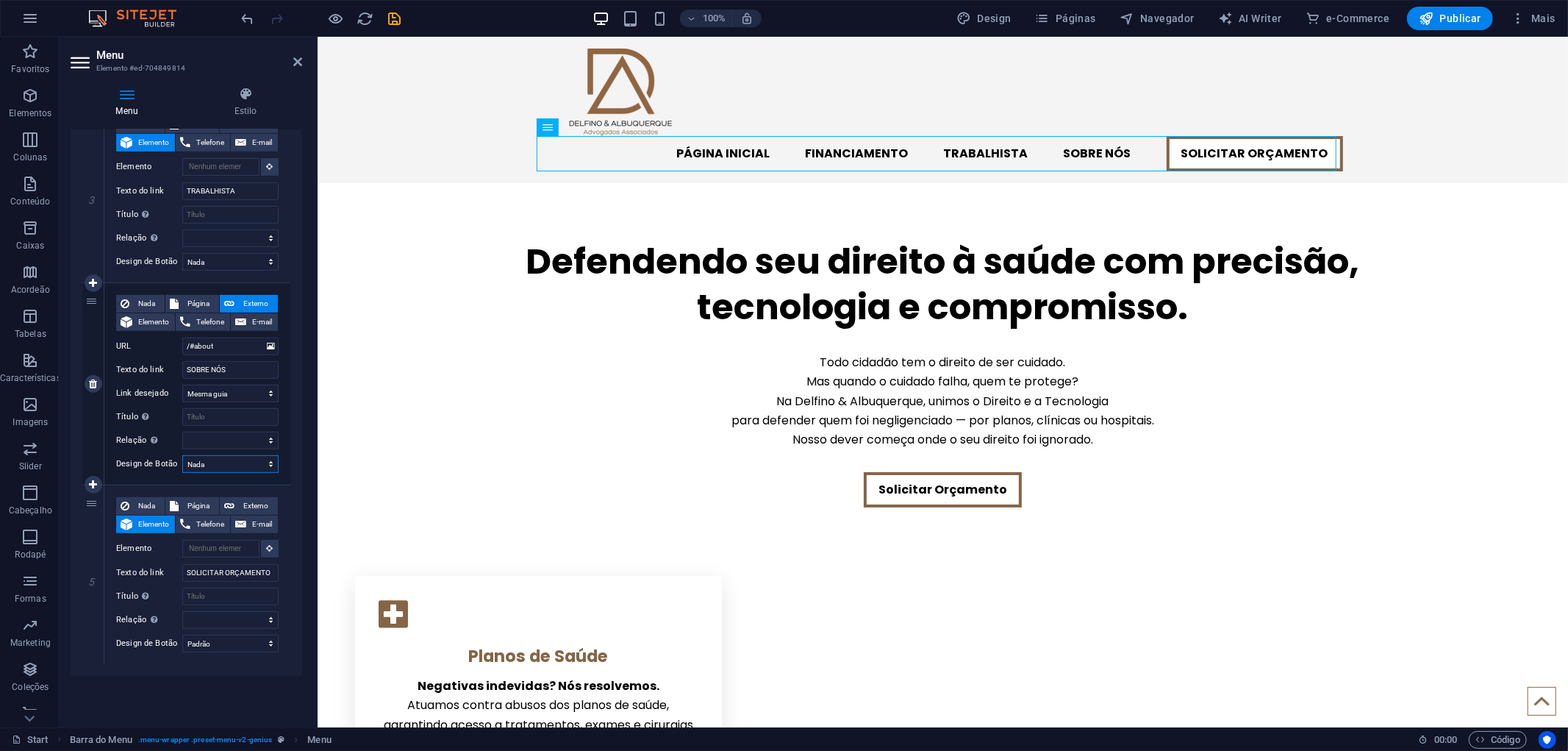
click at [229, 464] on select "Nada Padrão Primário Secundário" at bounding box center [230, 464] width 96 height 18
select select "default"
click at [182, 455] on select "Nada Padrão Primário Secundário" at bounding box center [230, 464] width 96 height 18
select select
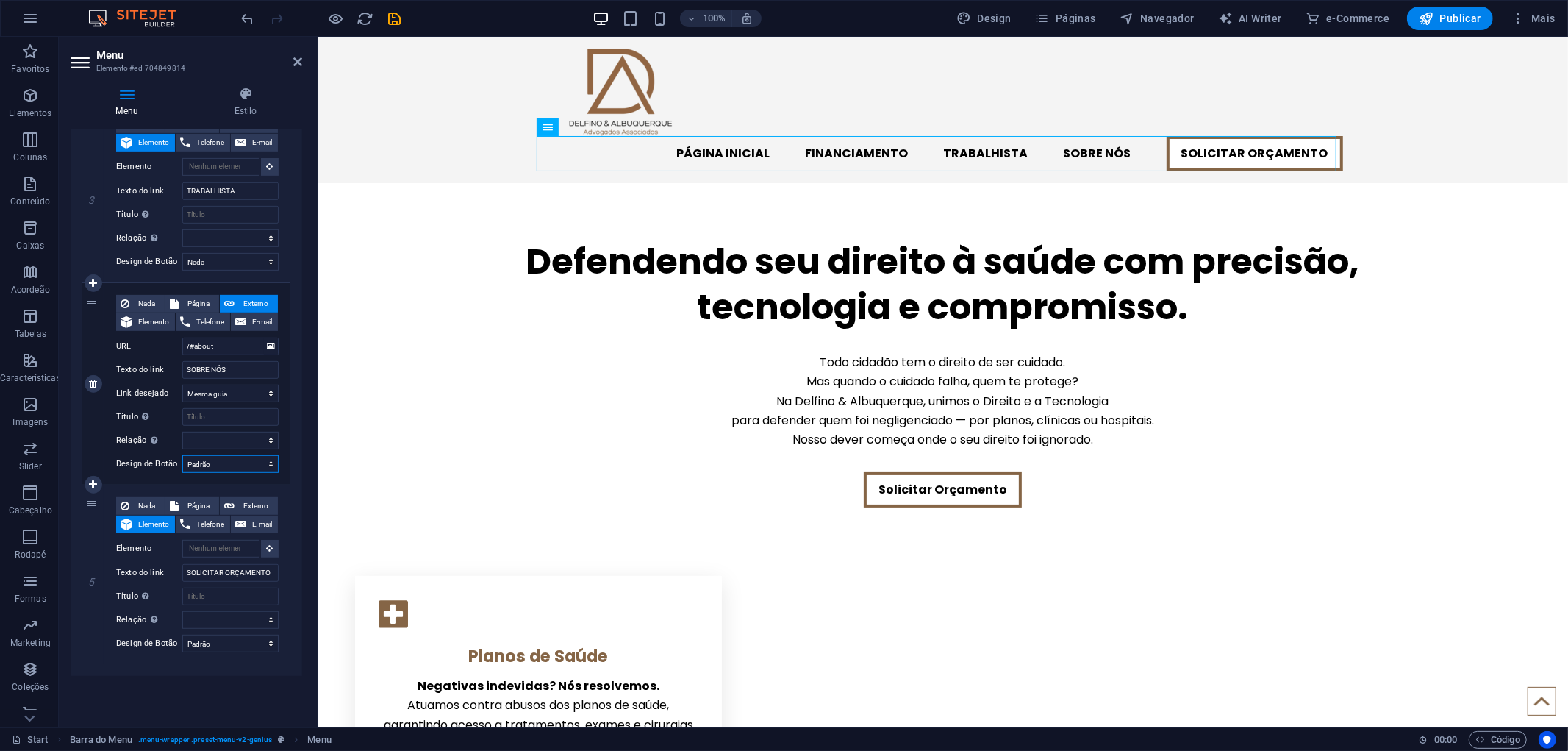
select select
click at [220, 262] on select "Nada Padrão Primário Secundário" at bounding box center [230, 262] width 96 height 18
select select "primary"
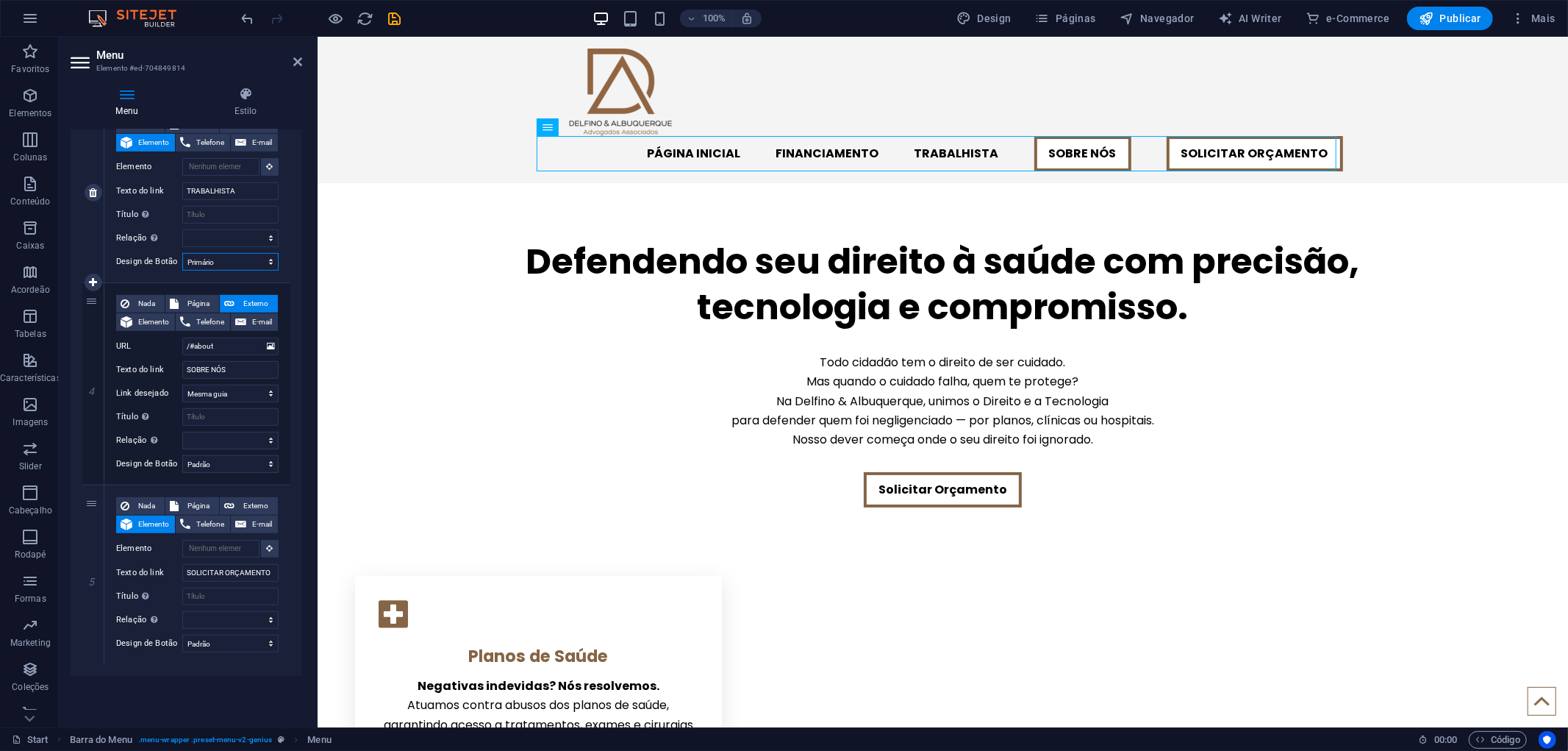
click at [182, 253] on select "Nada Padrão Primário Secundário" at bounding box center [230, 262] width 96 height 18
select select
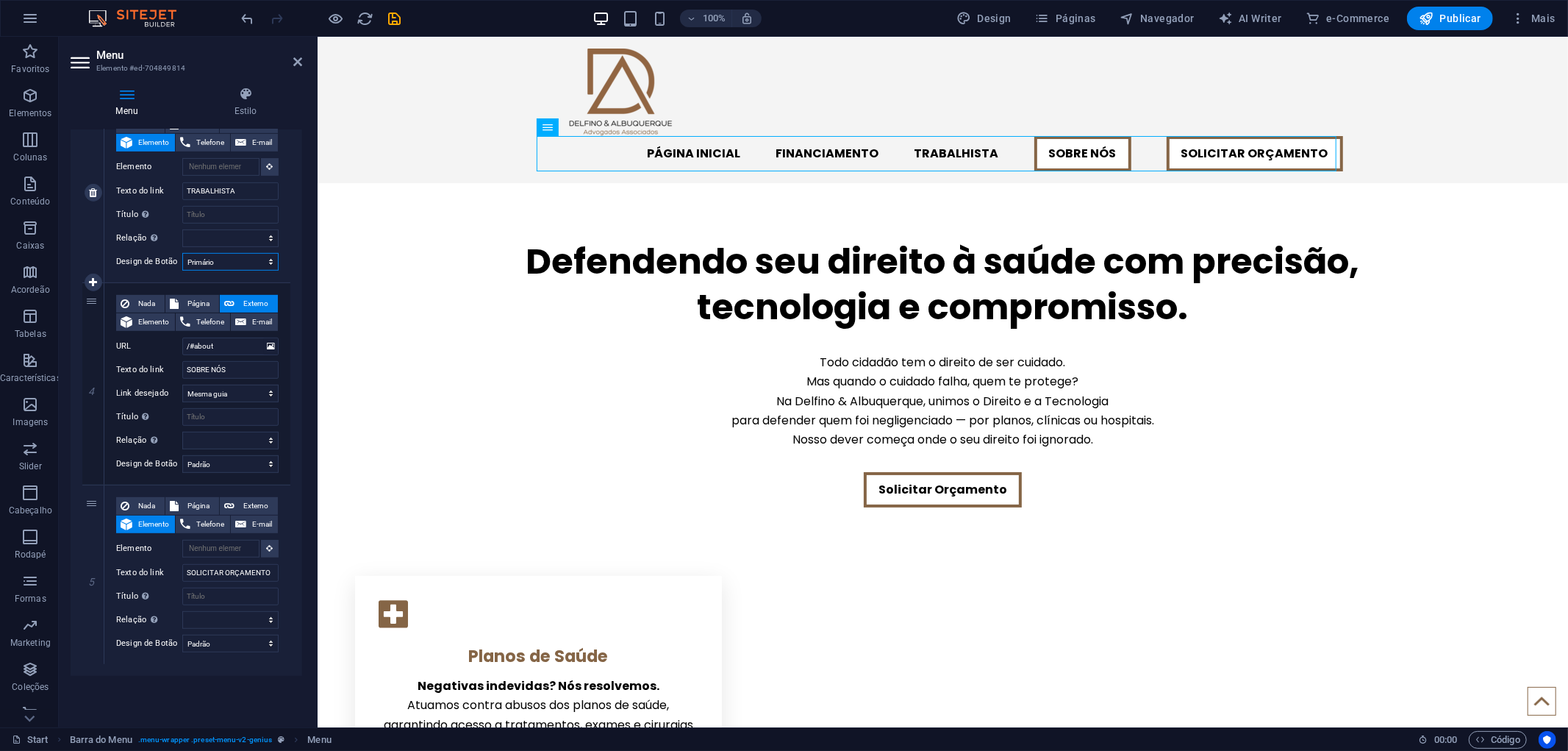
select select
click at [214, 258] on select "Nada Padrão Primário Secundário" at bounding box center [230, 262] width 96 height 18
select select "secondary"
click at [182, 253] on select "Nada Padrão Primário Secundário" at bounding box center [230, 262] width 96 height 18
select select
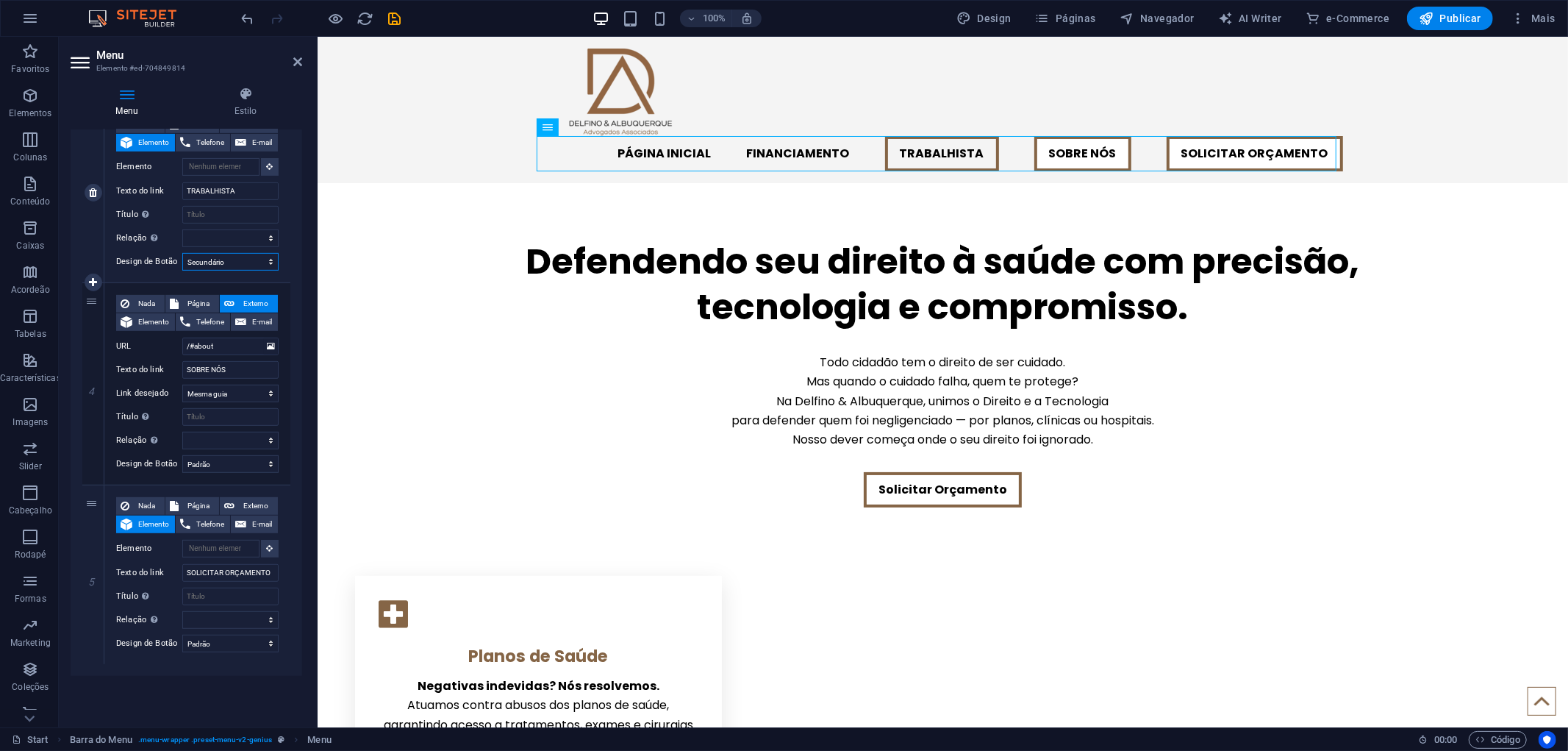
select select
click at [223, 260] on select "Nada Padrão Primário Secundário" at bounding box center [230, 262] width 96 height 18
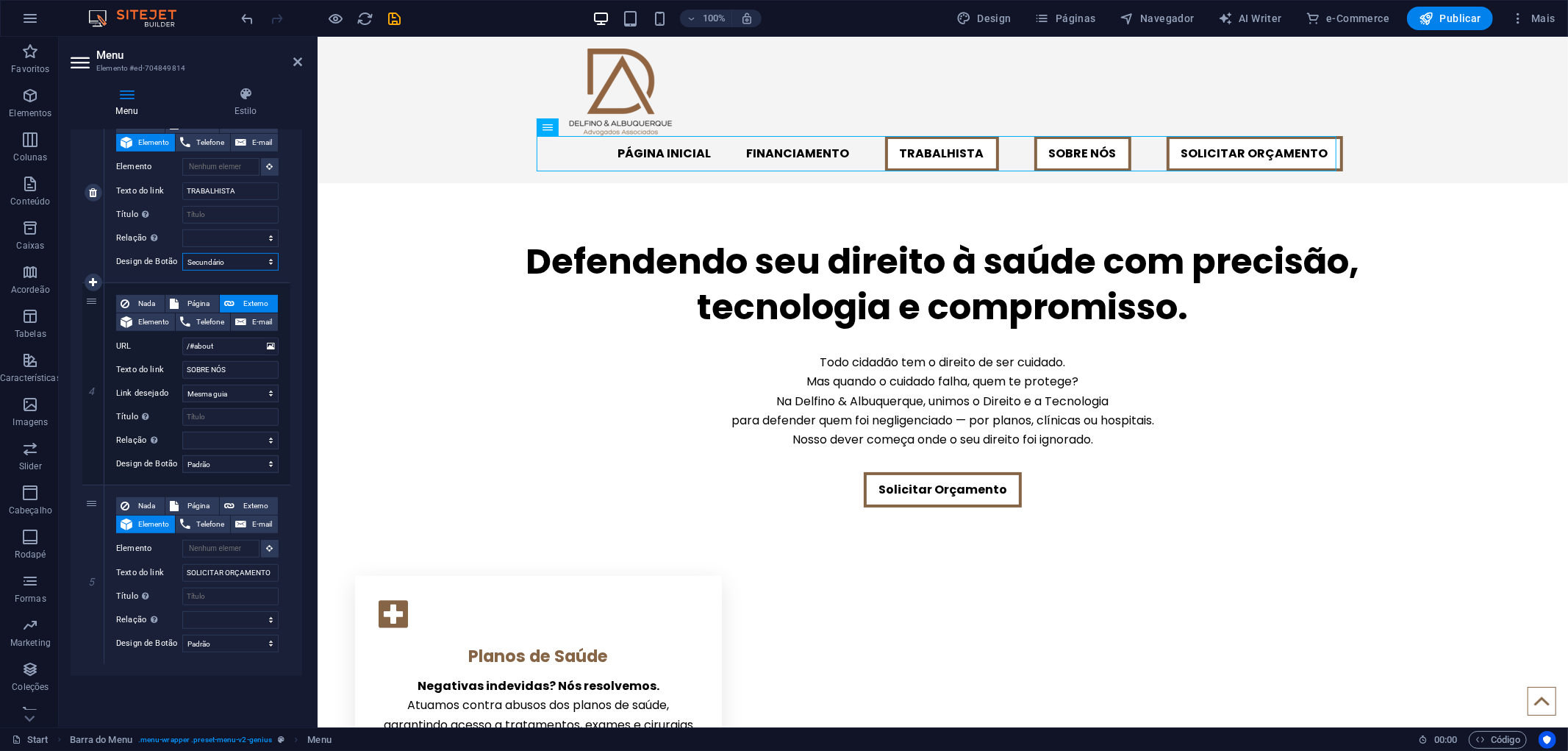
select select "primary"
click at [182, 253] on select "Nada Padrão Primário Secundário" at bounding box center [230, 262] width 96 height 18
select select
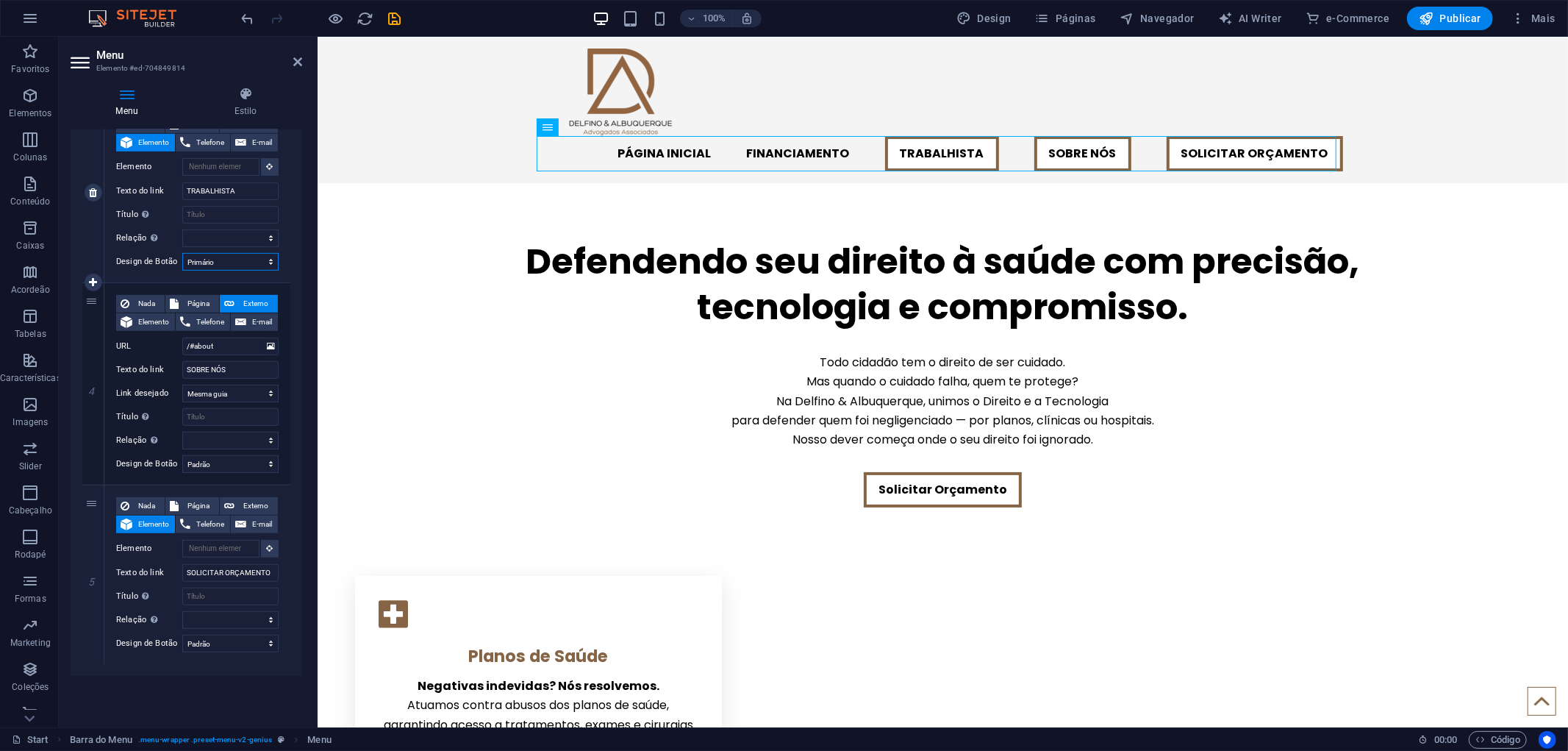
select select
click at [229, 260] on select "Nada Padrão Primário Secundário" at bounding box center [230, 262] width 96 height 18
select select "secondary"
click at [182, 253] on select "Nada Padrão Primário Secundário" at bounding box center [230, 262] width 96 height 18
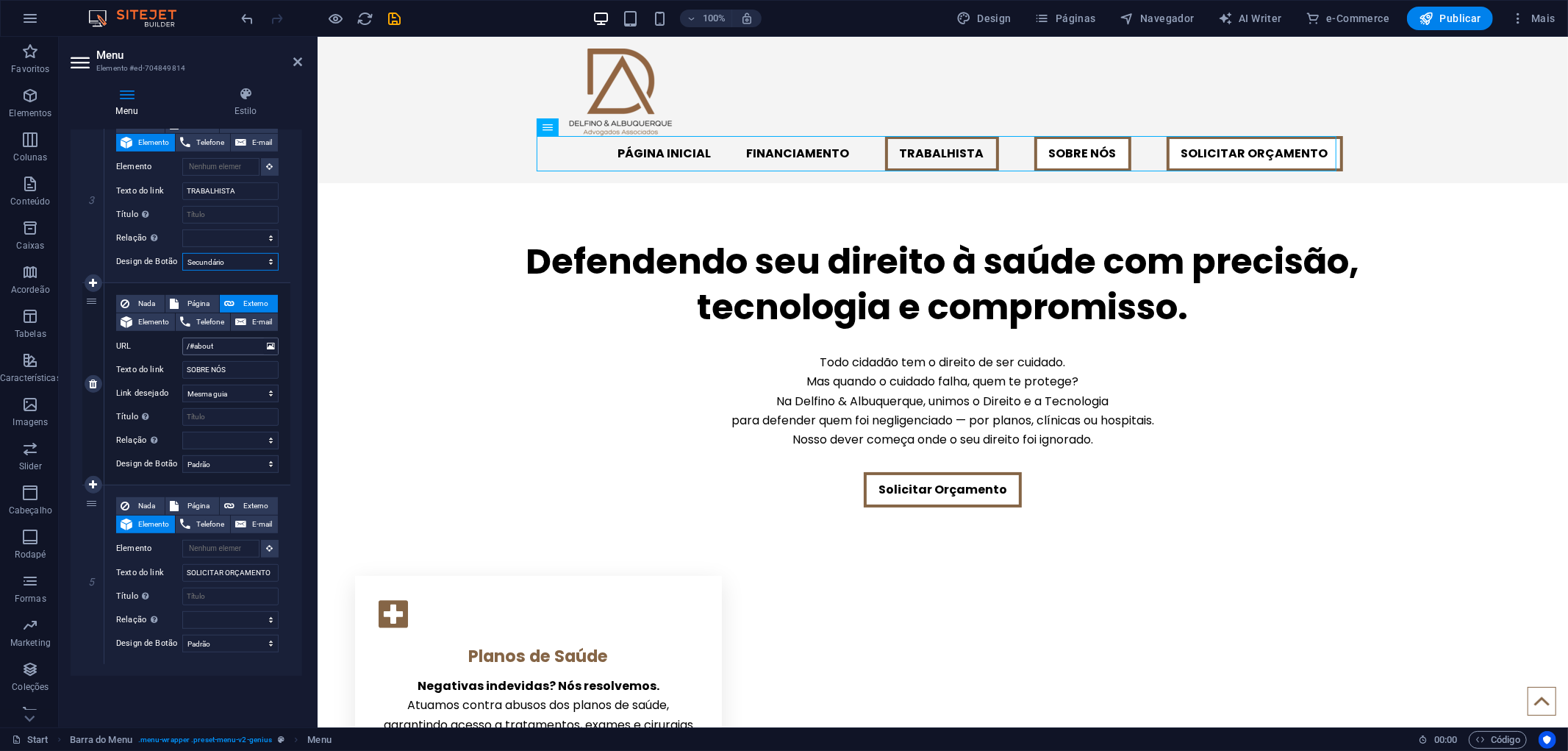
select select
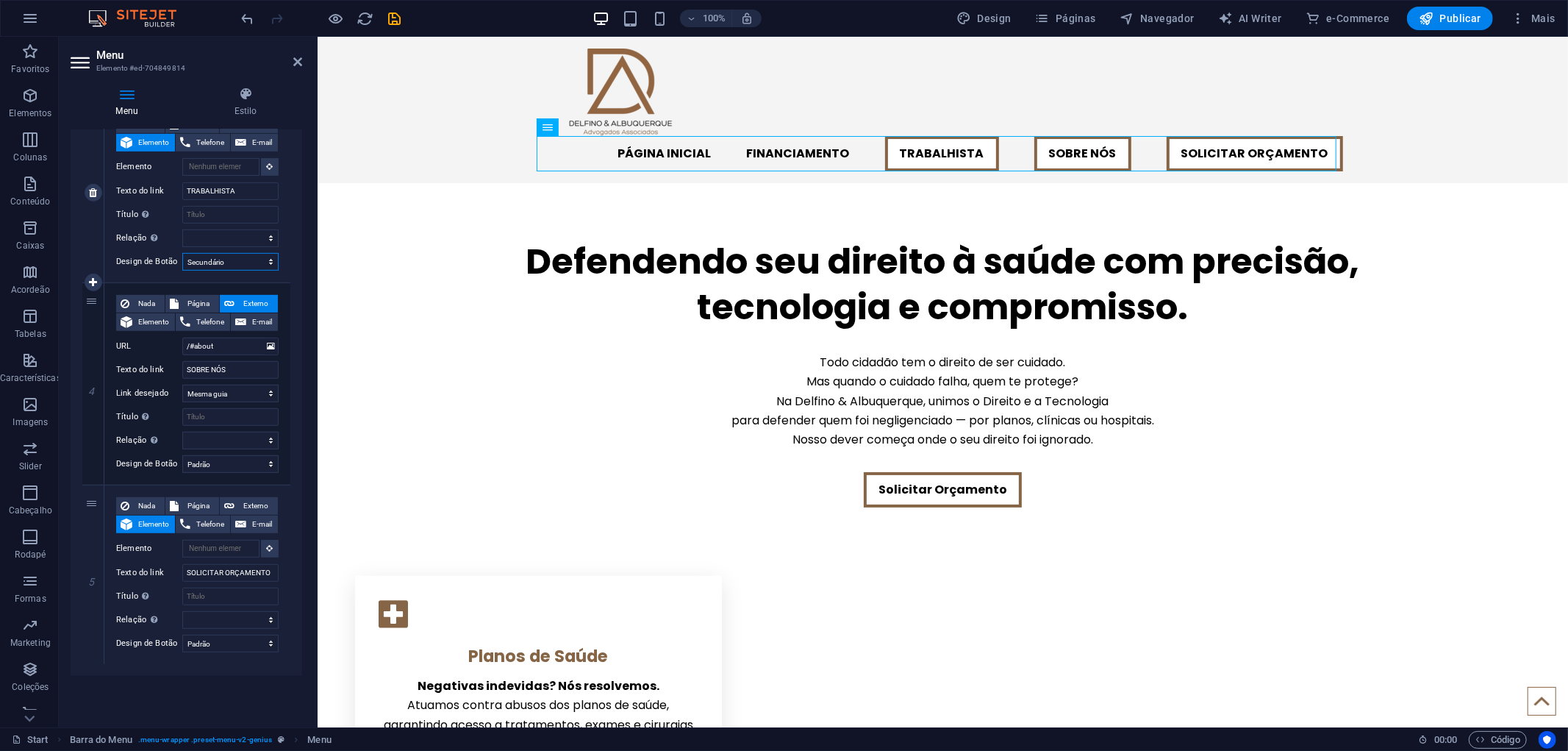
click at [217, 261] on select "Nada Padrão Primário Secundário" at bounding box center [230, 262] width 96 height 18
select select "default"
click at [182, 253] on select "Nada Padrão Primário Secundário" at bounding box center [230, 262] width 96 height 18
select select
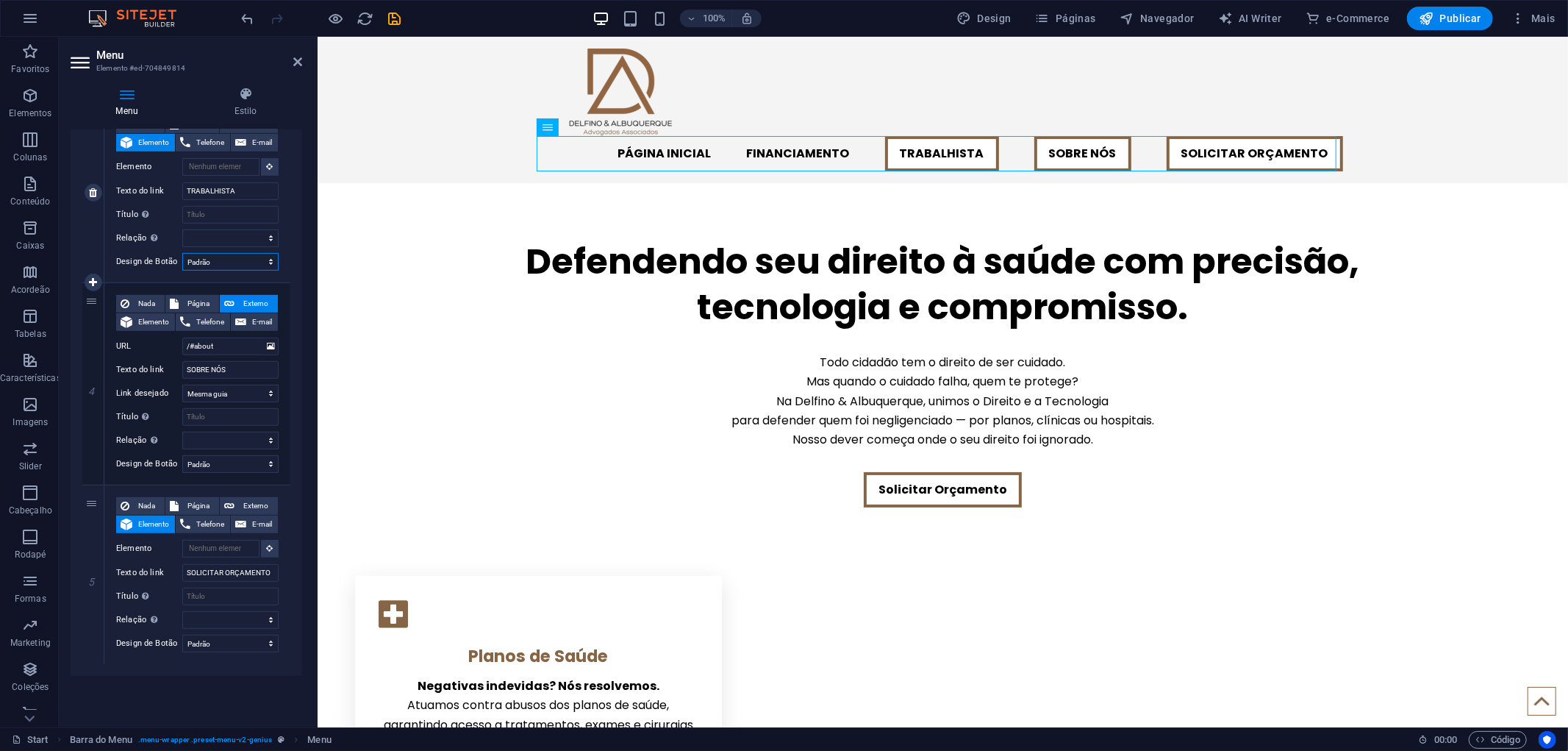
select select
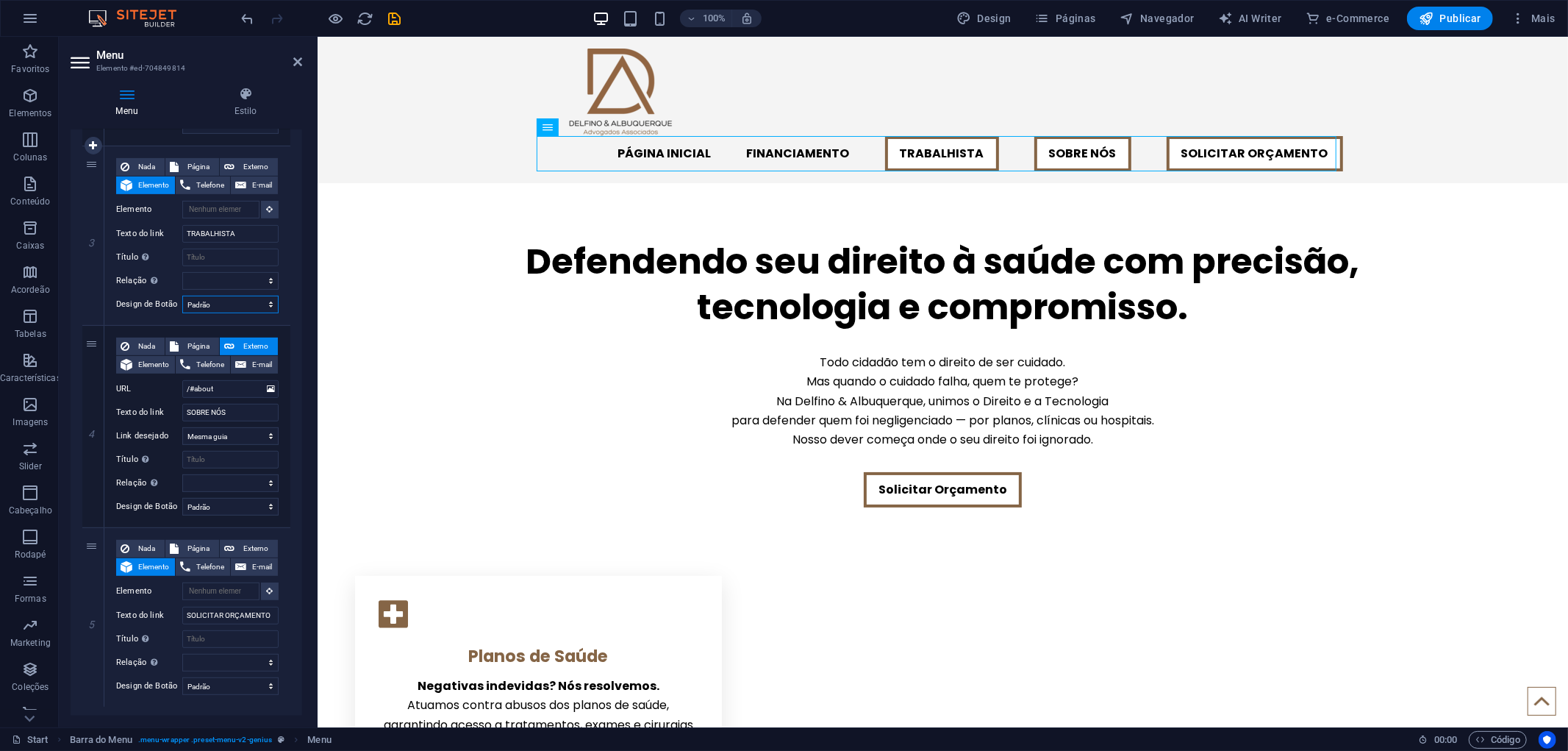
scroll to position [302, 0]
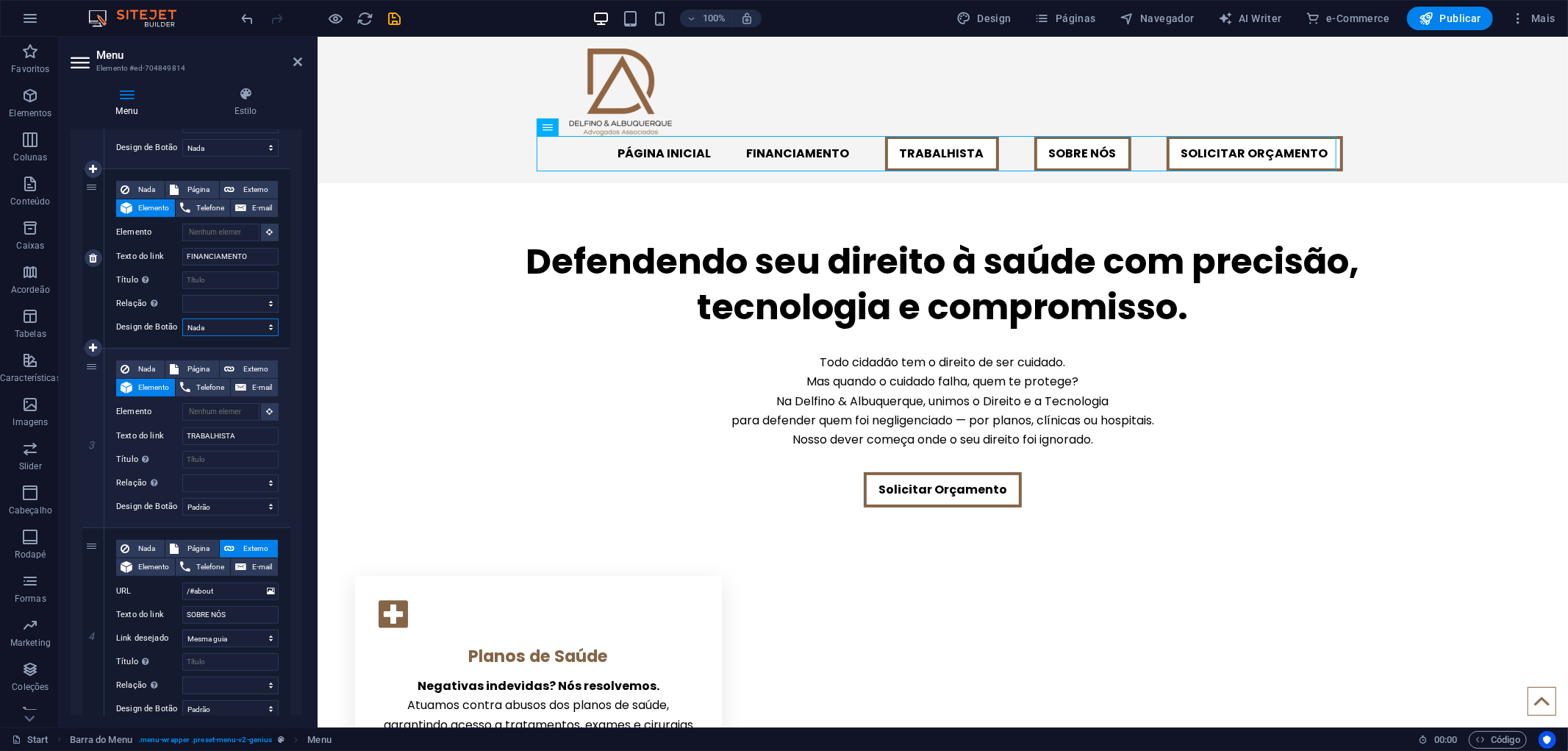
click at [214, 319] on select "Nada Padrão Primário Secundário" at bounding box center [230, 328] width 96 height 18
select select "default"
click at [182, 319] on select "Nada Padrão Primário Secundário" at bounding box center [230, 328] width 96 height 18
select select
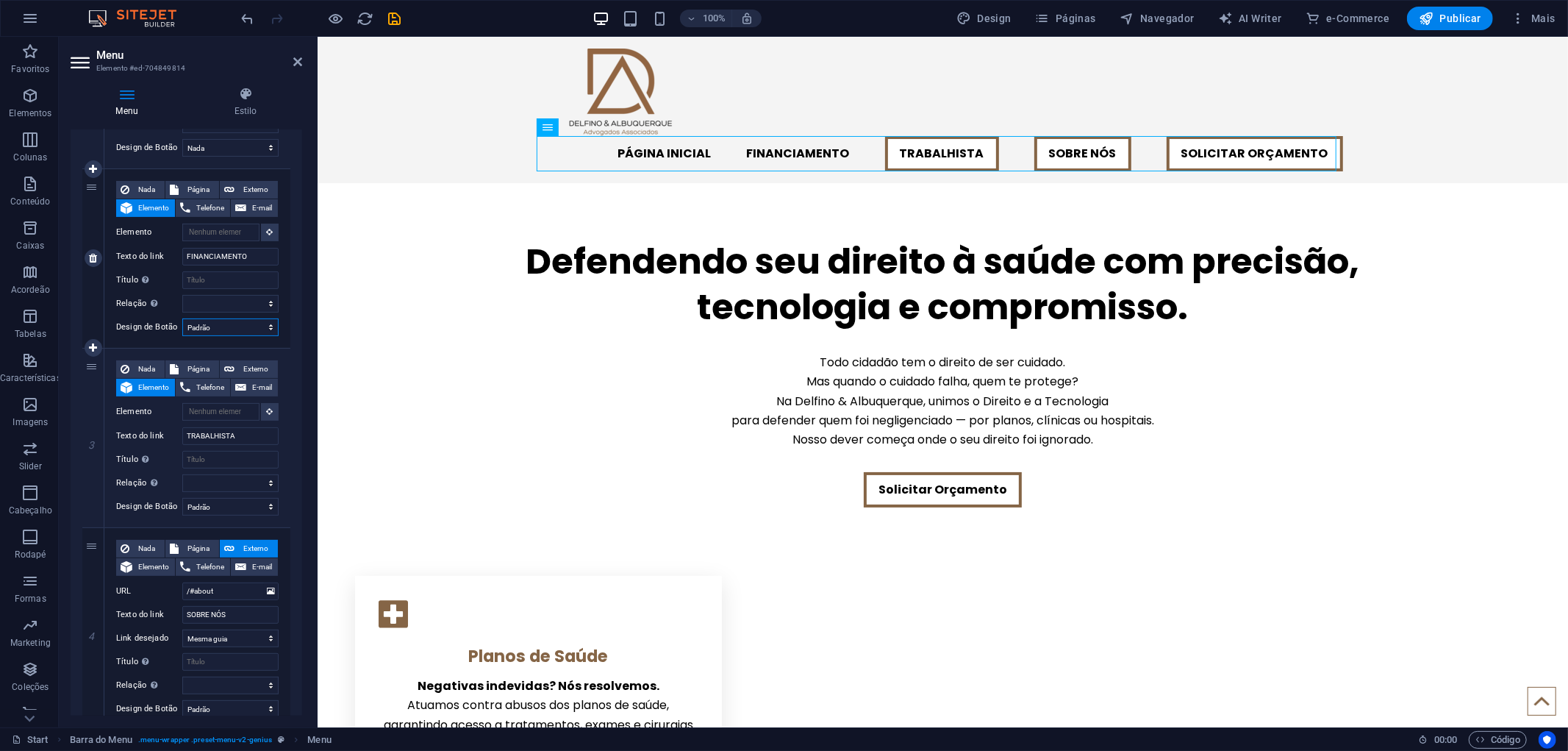
select select
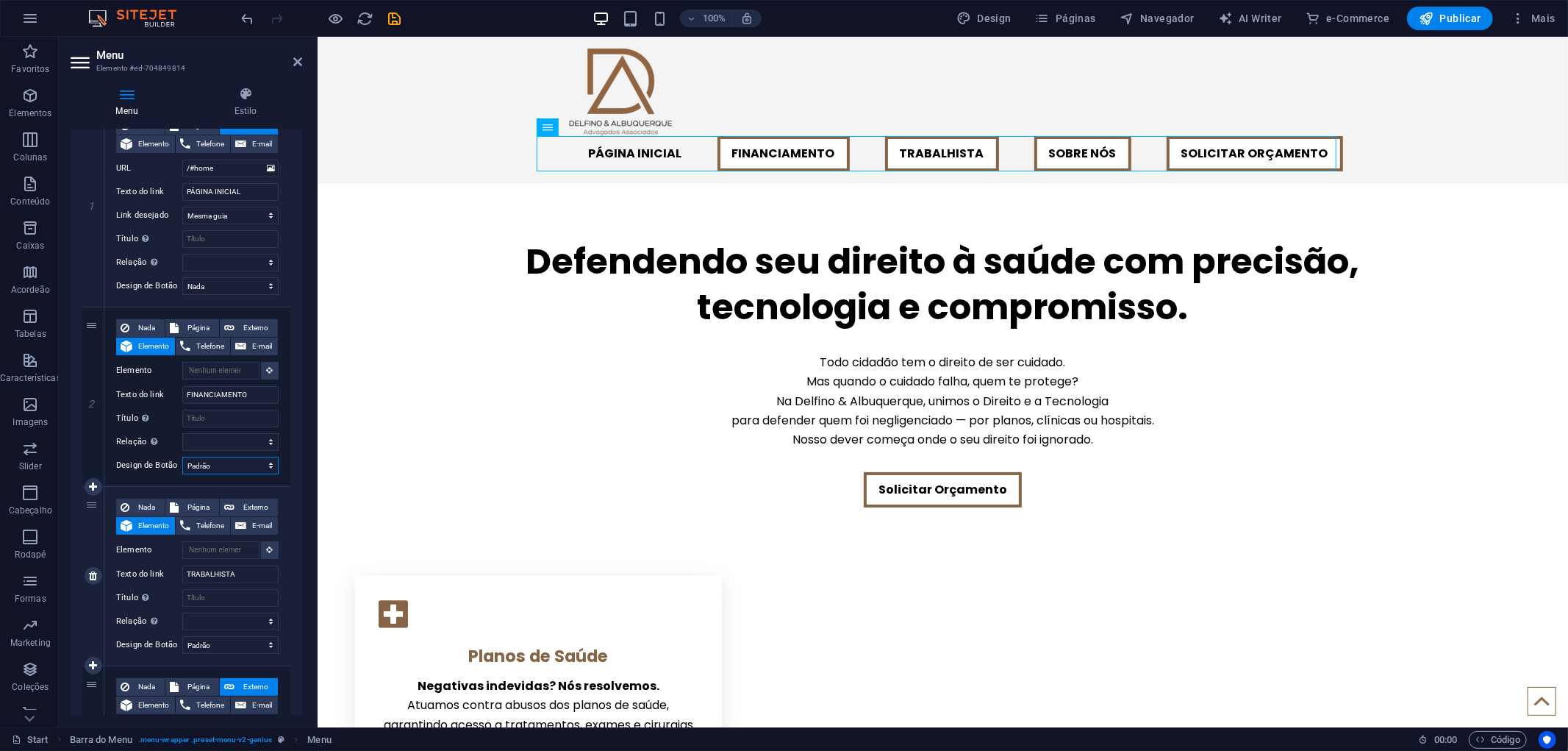
scroll to position [138, 0]
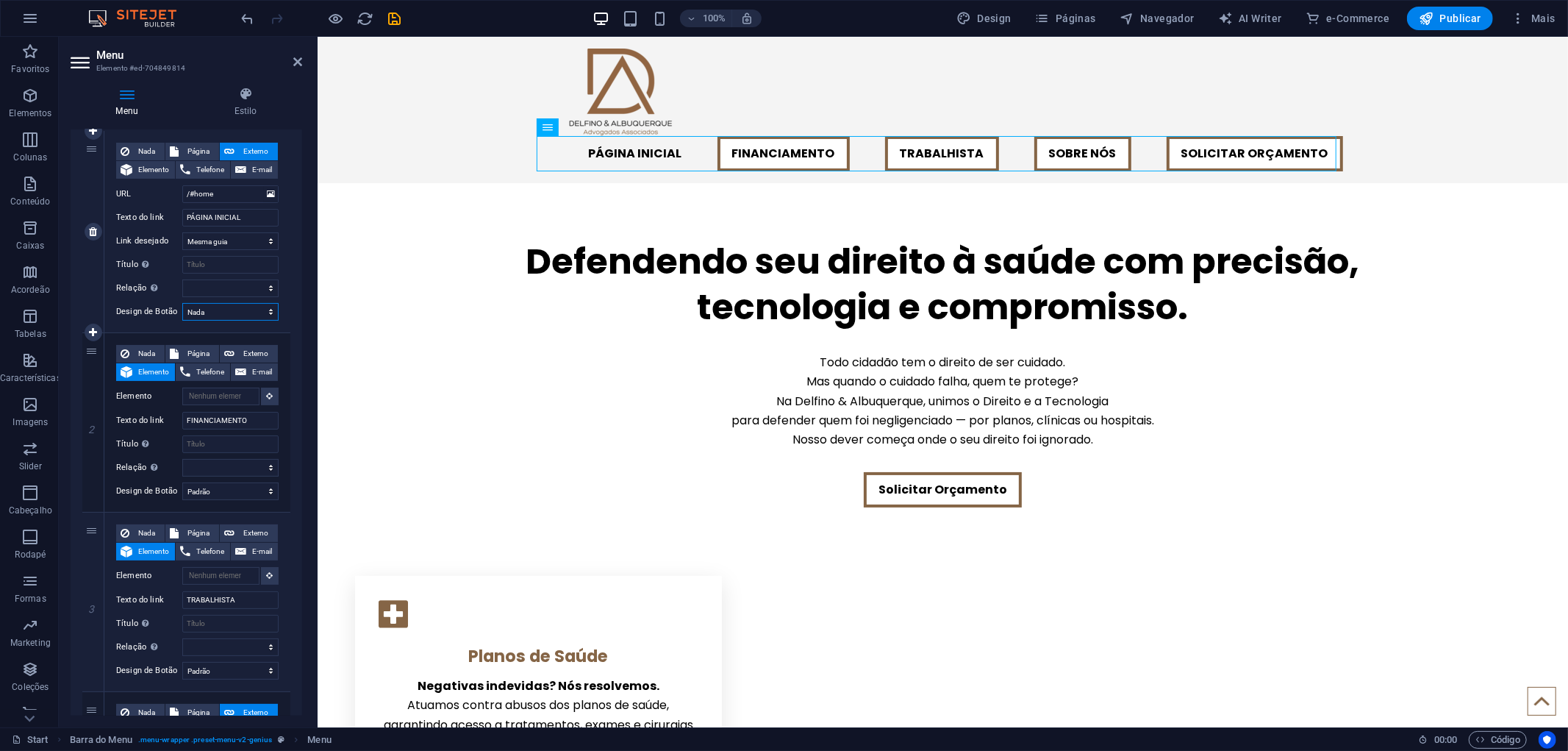
click at [222, 305] on select "Nada Padrão Primário Secundário" at bounding box center [230, 312] width 96 height 18
select select "default"
click at [182, 303] on select "Nada Padrão Primário Secundário" at bounding box center [230, 312] width 96 height 18
select select
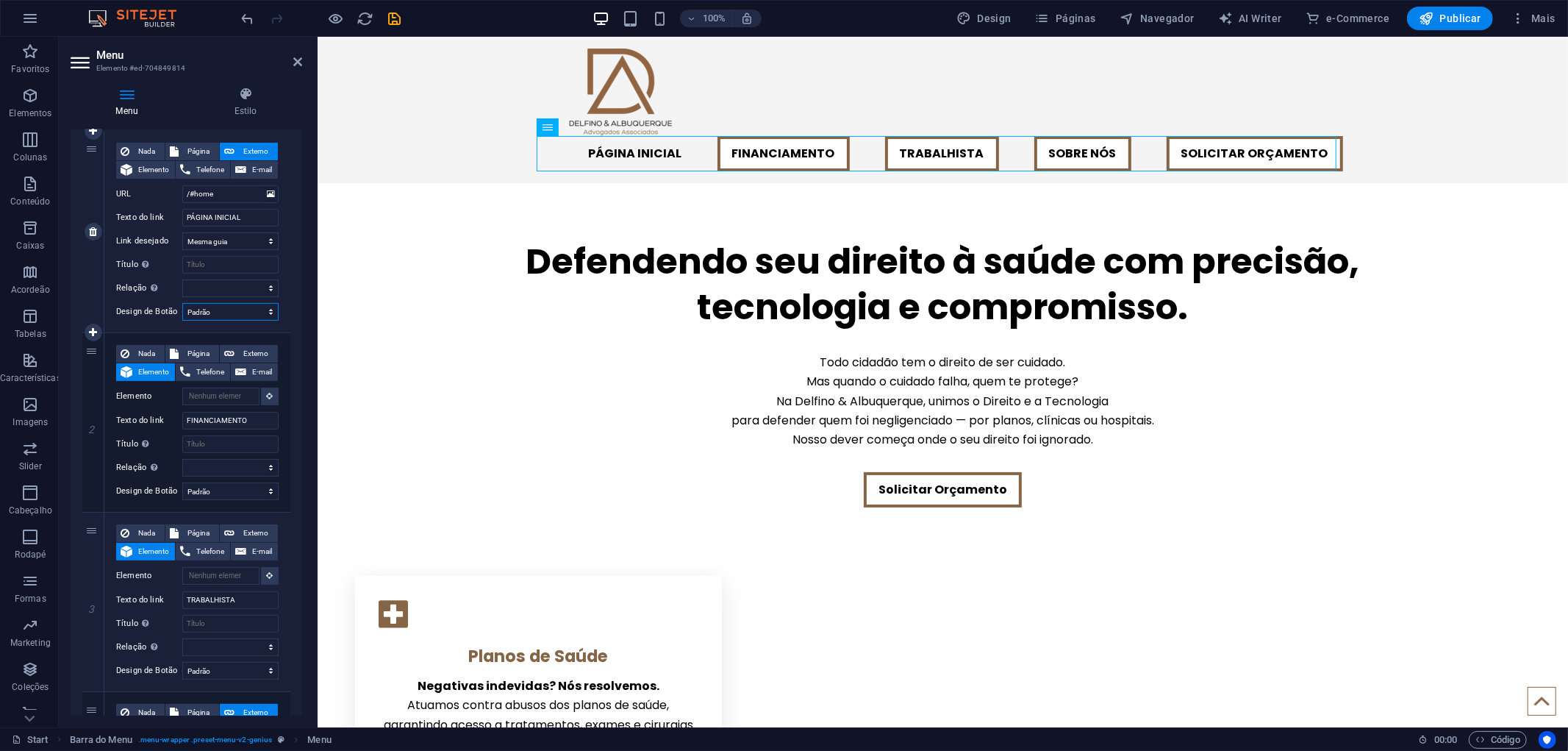
select select
click at [1384, 367] on div "Todo cidadão tem o direito de ser cuidado. Mas quando o cuidado falha, quem te …" at bounding box center [942, 400] width 1250 height 97
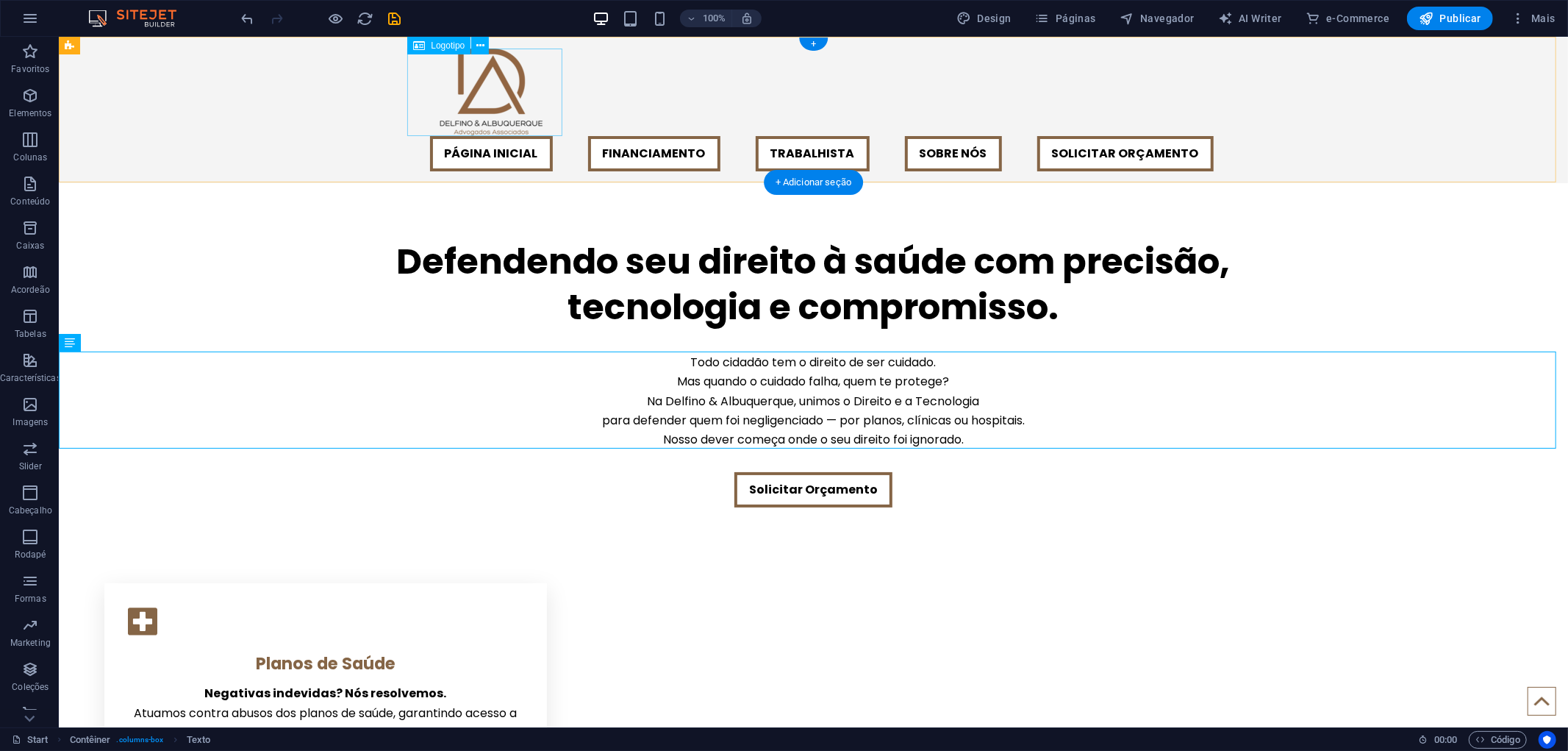
click at [516, 93] on div at bounding box center [812, 91] width 800 height 88
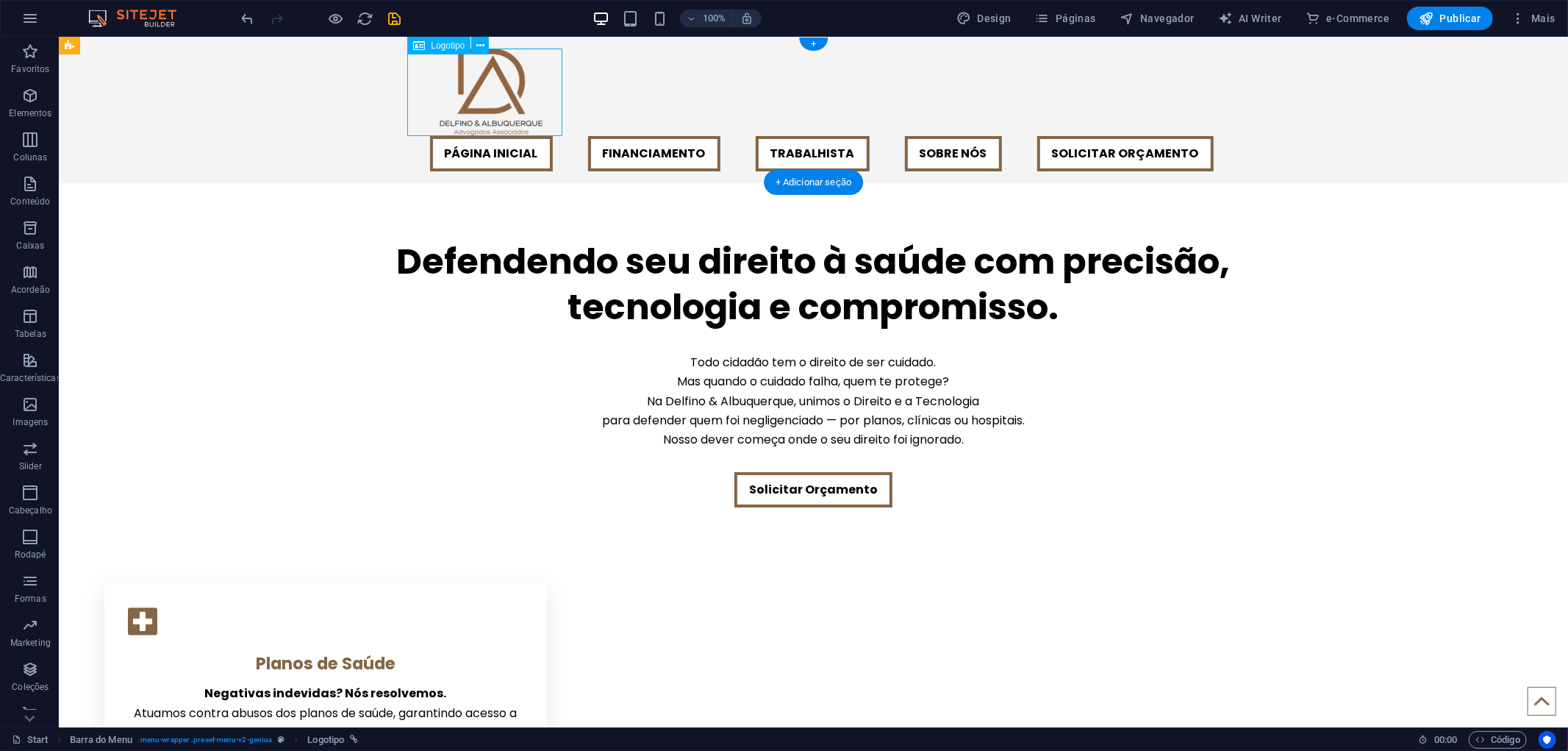
drag, startPoint x: 502, startPoint y: 88, endPoint x: 415, endPoint y: 83, distance: 87.1
click at [415, 83] on div at bounding box center [812, 91] width 800 height 88
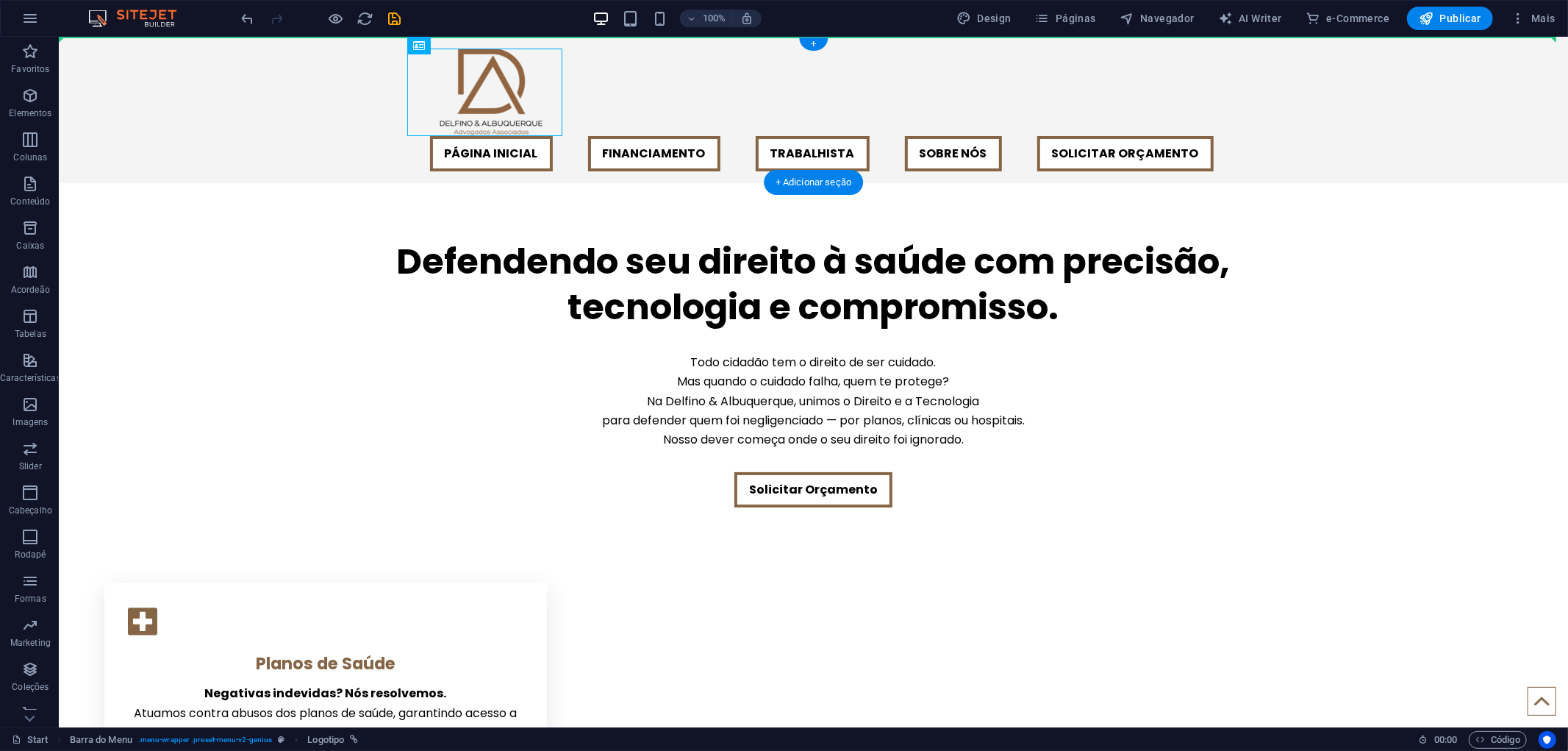
drag, startPoint x: 412, startPoint y: 83, endPoint x: 323, endPoint y: 99, distance: 90.4
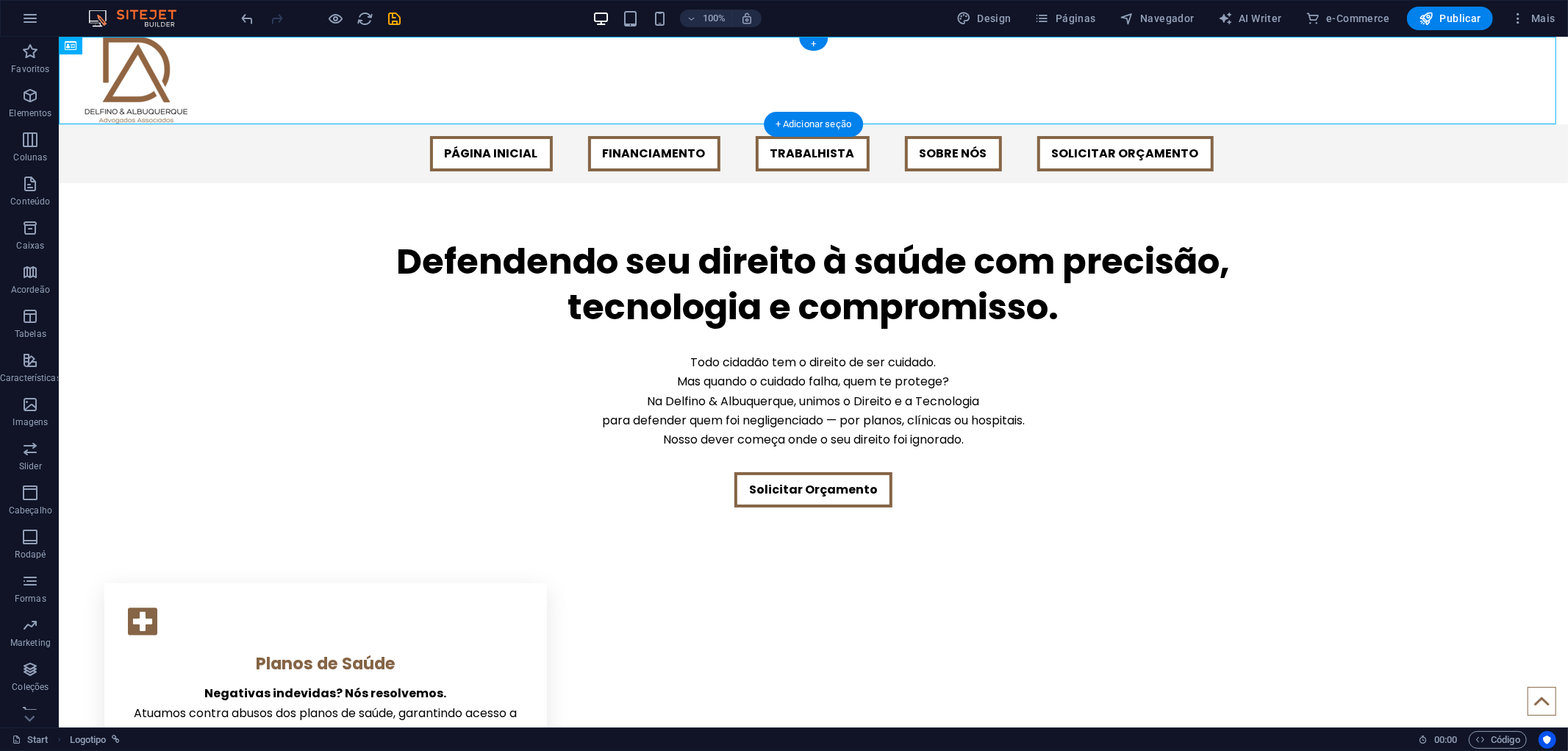
drag, startPoint x: 163, startPoint y: 88, endPoint x: 805, endPoint y: 93, distance: 642.0
click at [805, 93] on div at bounding box center [812, 80] width 1509 height 88
drag, startPoint x: 163, startPoint y: 81, endPoint x: 830, endPoint y: 81, distance: 667.0
click at [830, 81] on div at bounding box center [812, 80] width 1509 height 88
drag, startPoint x: 114, startPoint y: 62, endPoint x: 1251, endPoint y: 114, distance: 1138.2
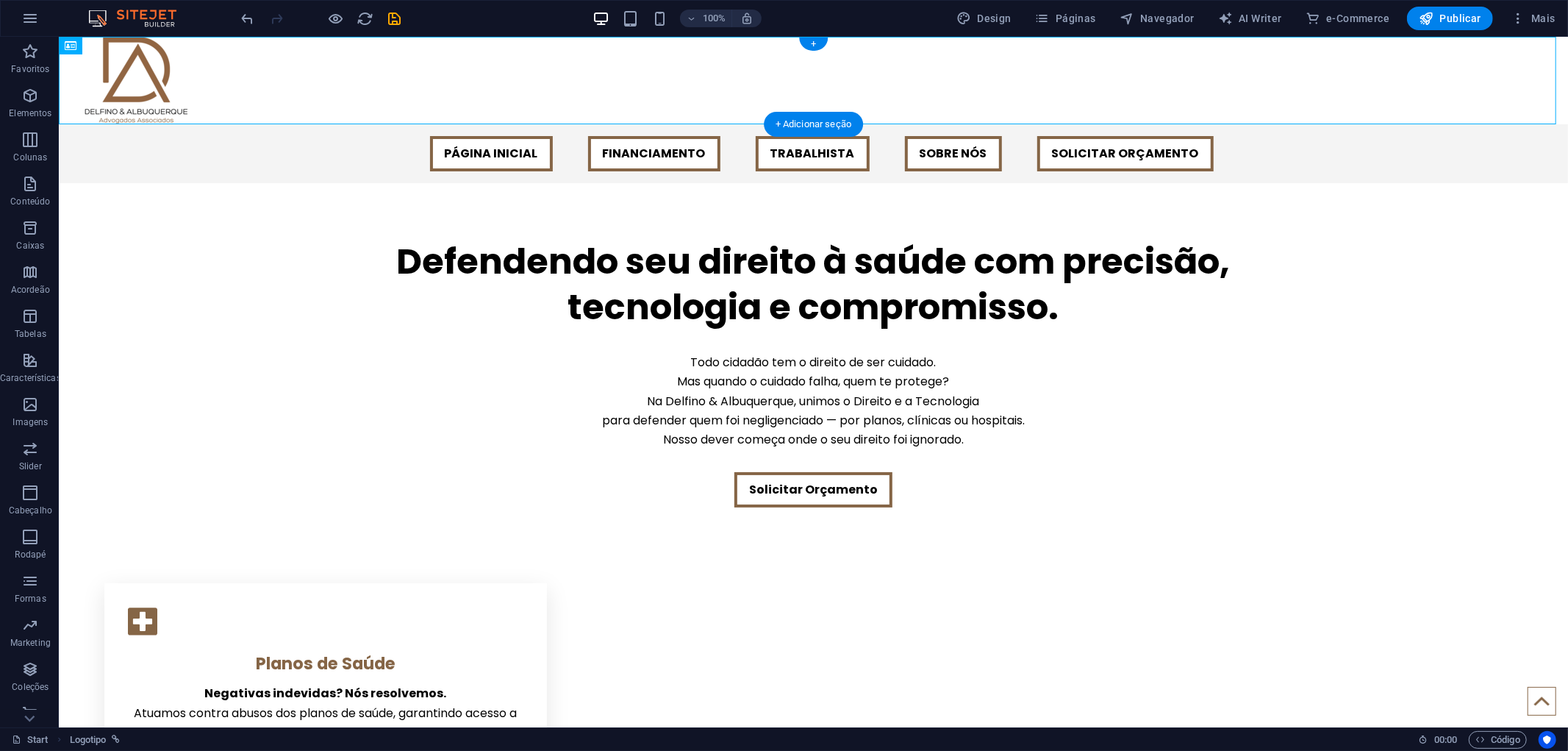
click at [1251, 114] on div at bounding box center [812, 80] width 1509 height 88
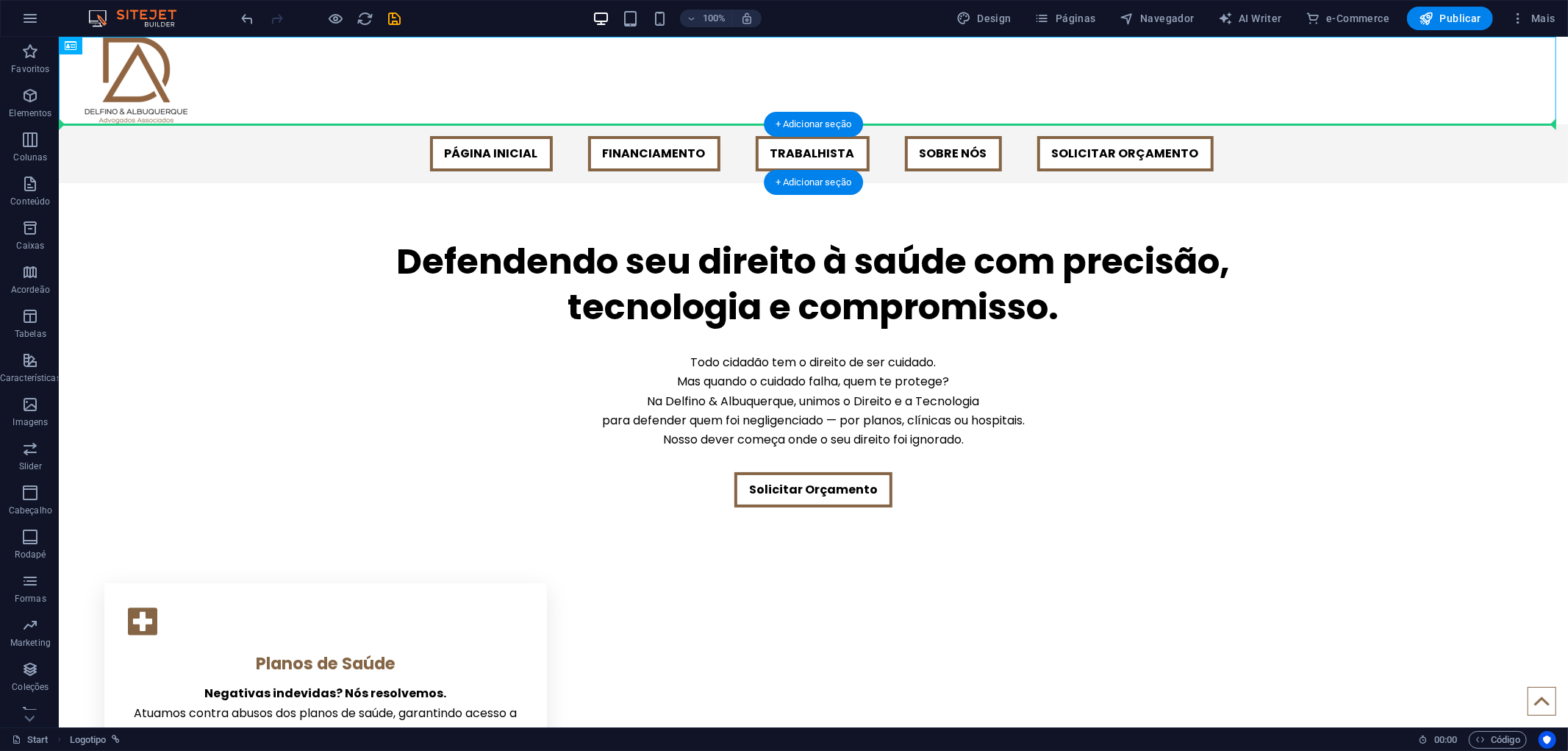
drag, startPoint x: 154, startPoint y: 83, endPoint x: 128, endPoint y: 138, distance: 60.8
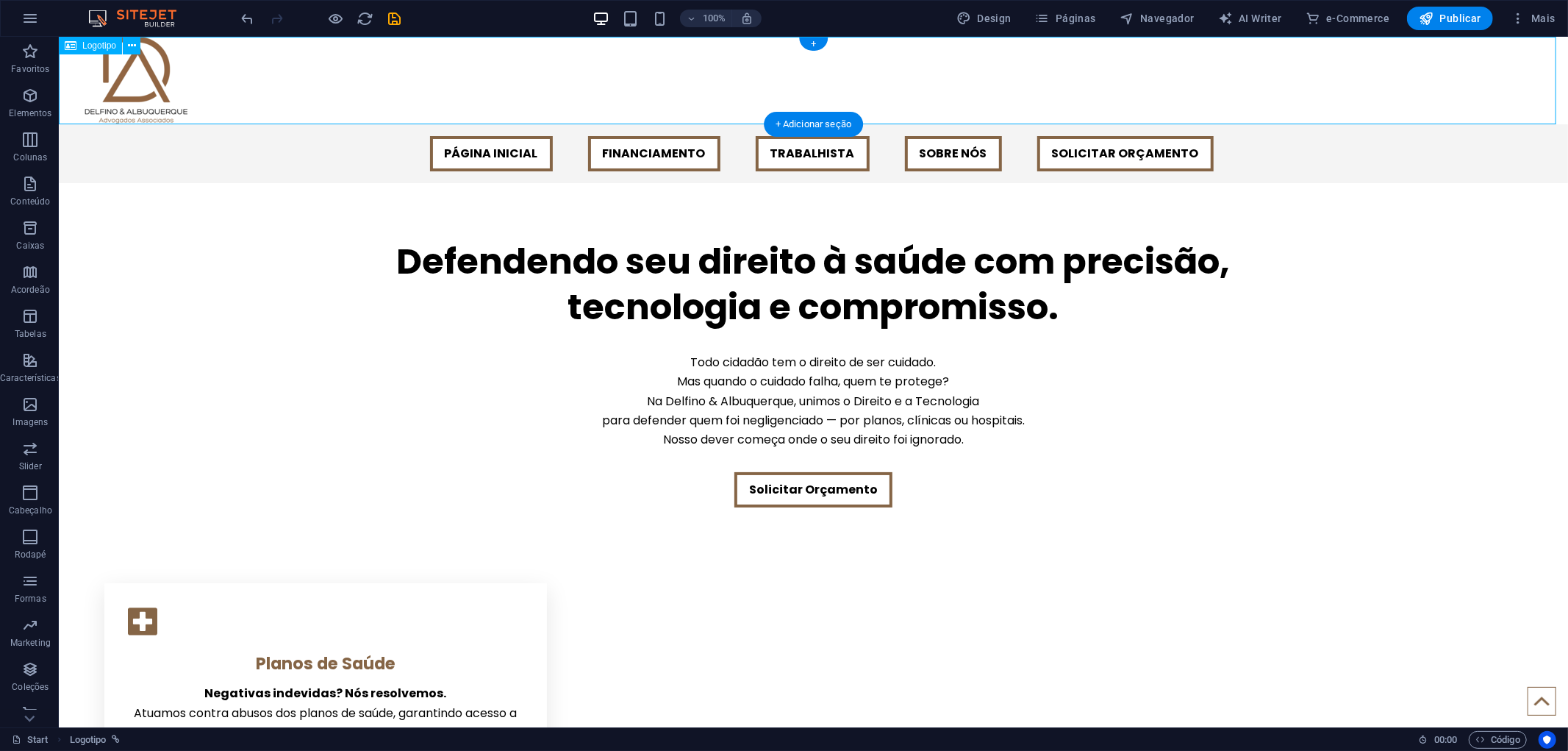
drag, startPoint x: 156, startPoint y: 91, endPoint x: 580, endPoint y: 92, distance: 424.0
click at [615, 91] on div at bounding box center [812, 80] width 1509 height 88
click at [106, 85] on div at bounding box center [812, 80] width 1509 height 88
click at [130, 38] on icon at bounding box center [131, 45] width 8 height 15
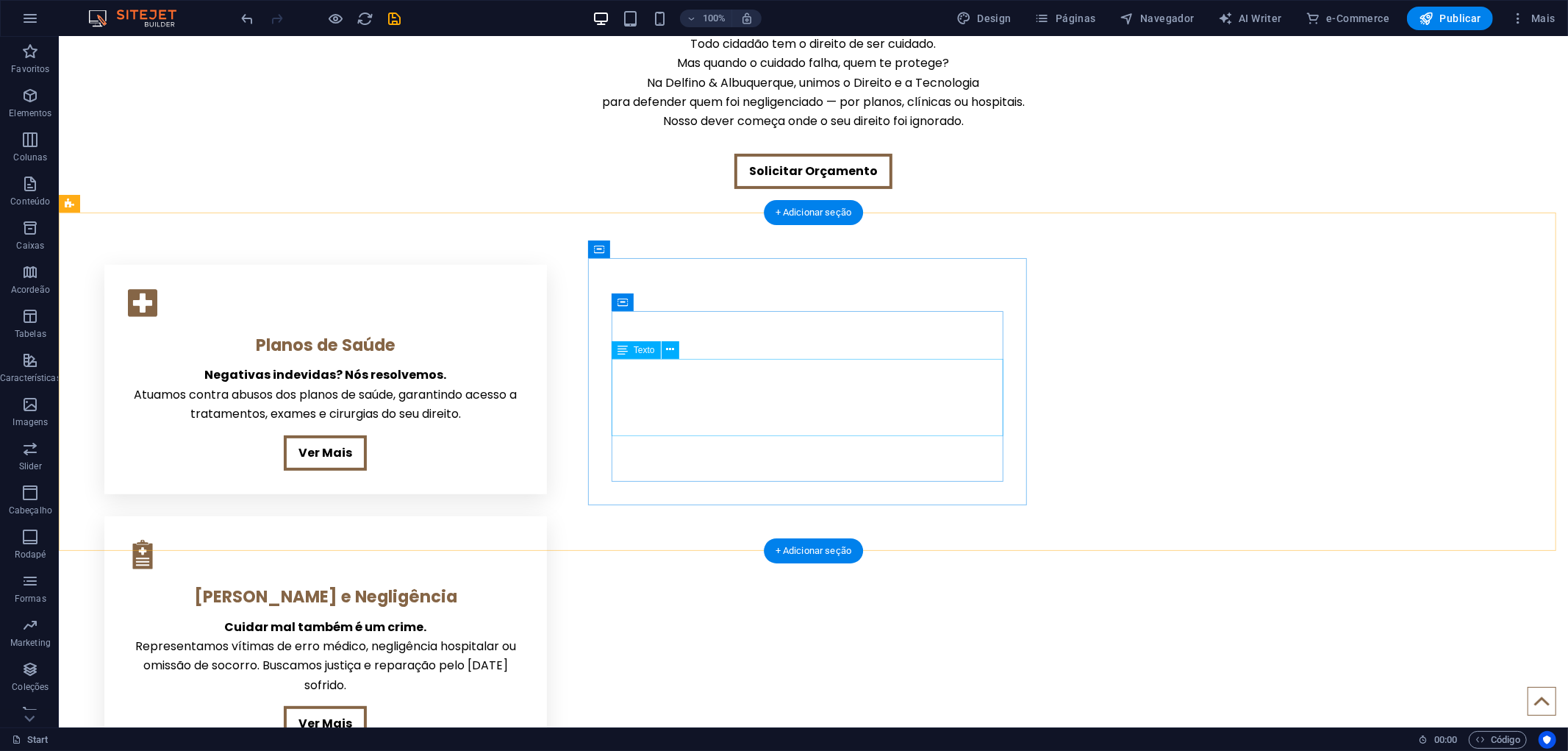
scroll to position [327, 0]
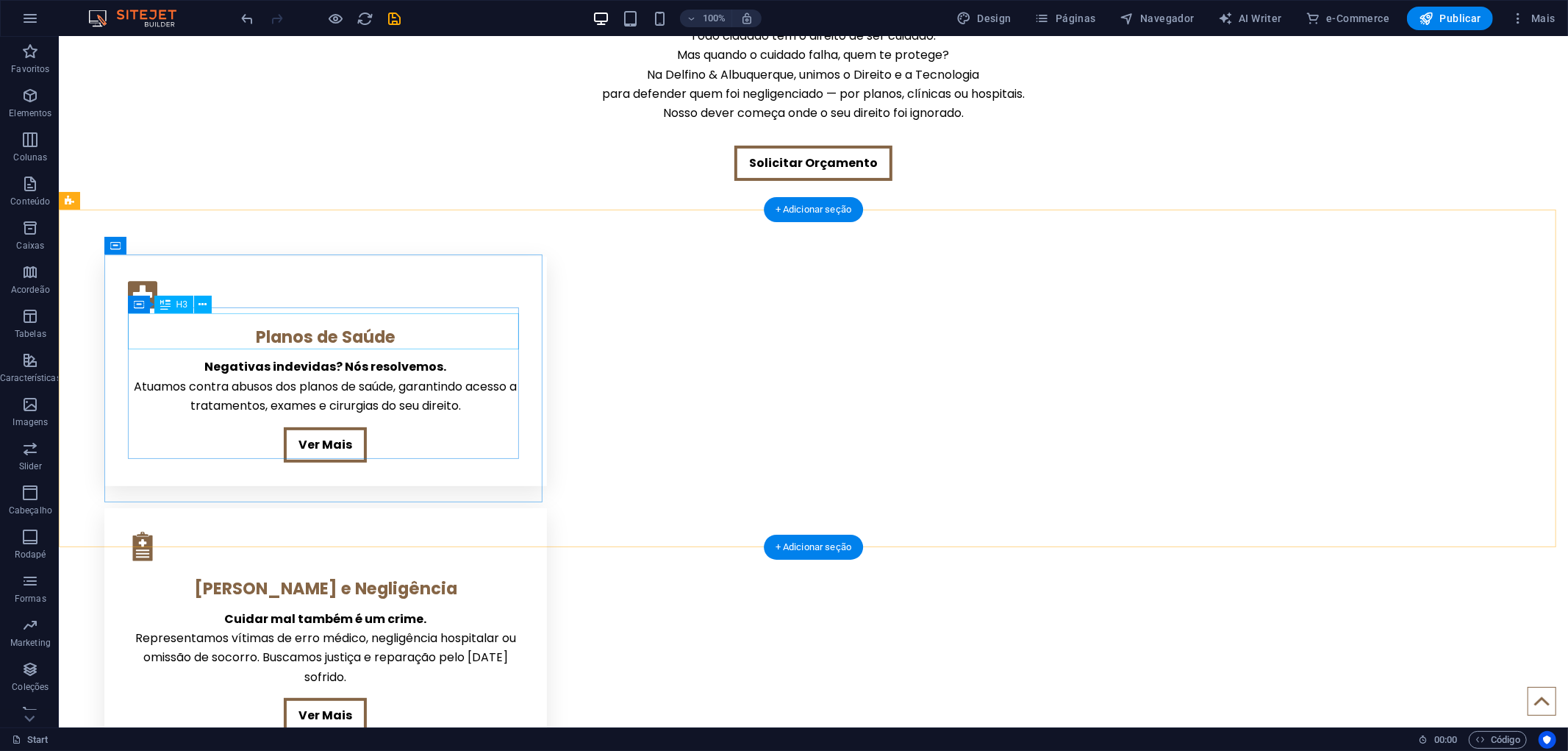
click at [327, 332] on div "Planos de Saúde" at bounding box center [325, 332] width 396 height 36
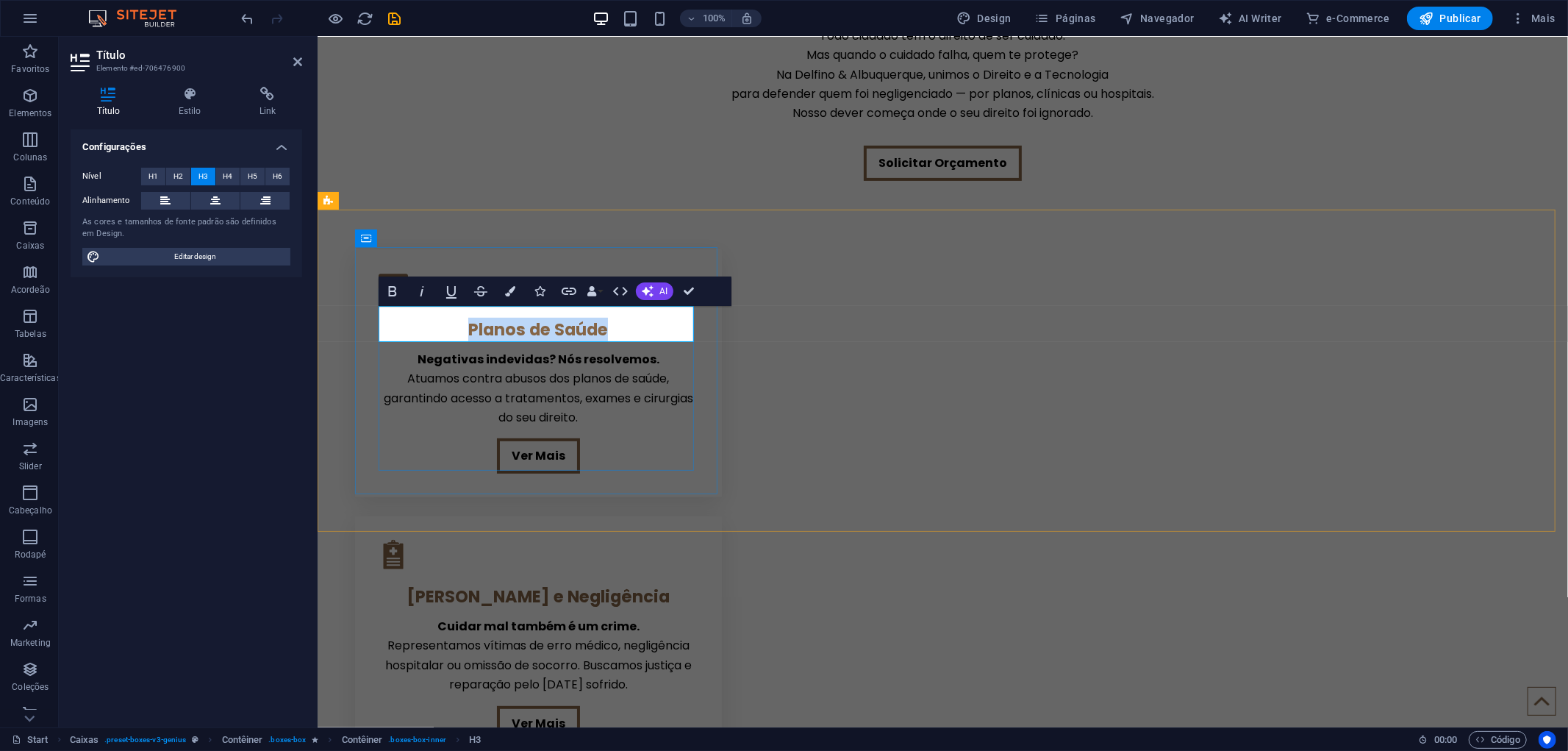
click at [488, 325] on h3 "Planos de Saúde" at bounding box center [538, 329] width 319 height 21
click at [697, 574] on div "[PERSON_NAME] e Negligência" at bounding box center [538, 592] width 319 height 36
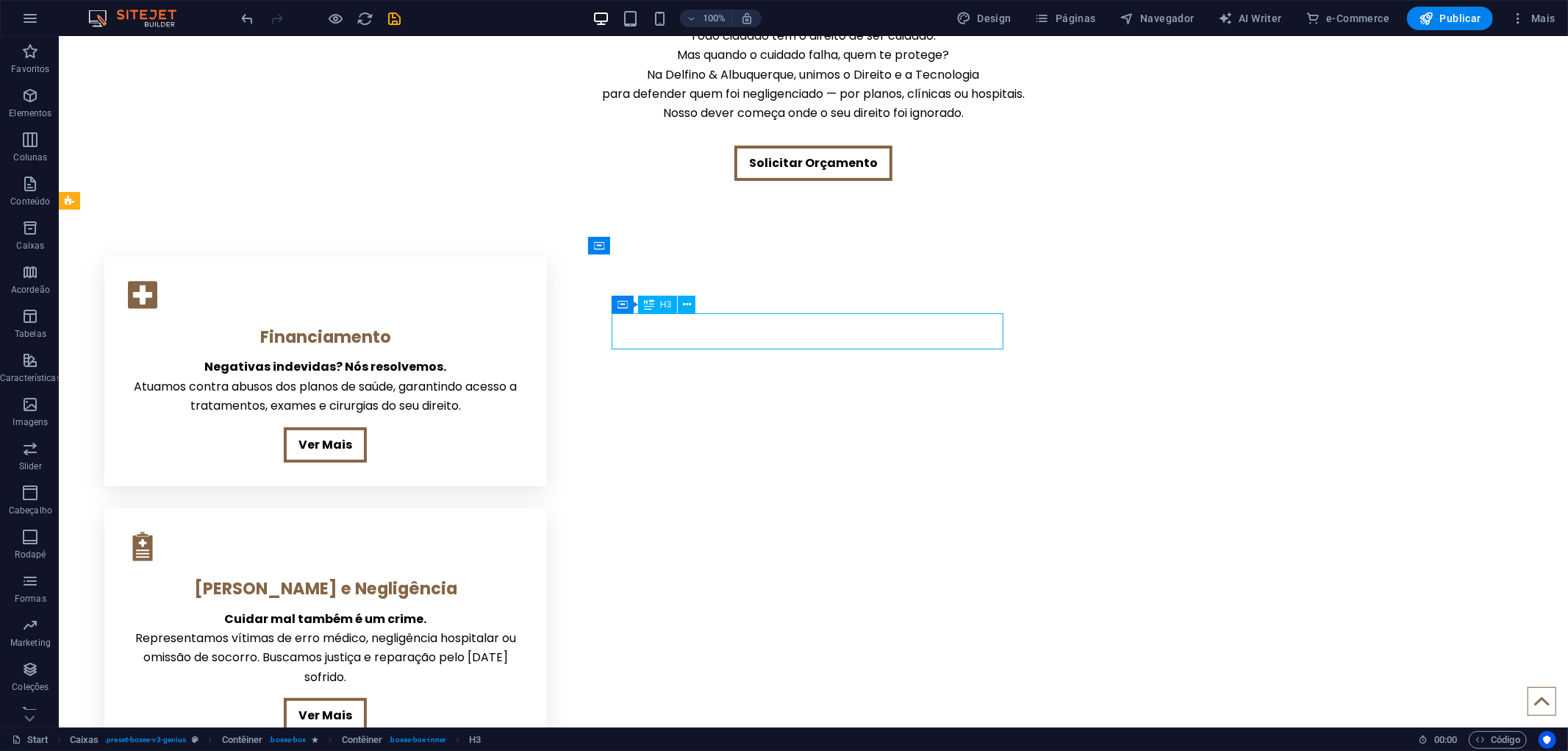
click at [523, 566] on div "[PERSON_NAME] e Negligência" at bounding box center [325, 584] width 396 height 36
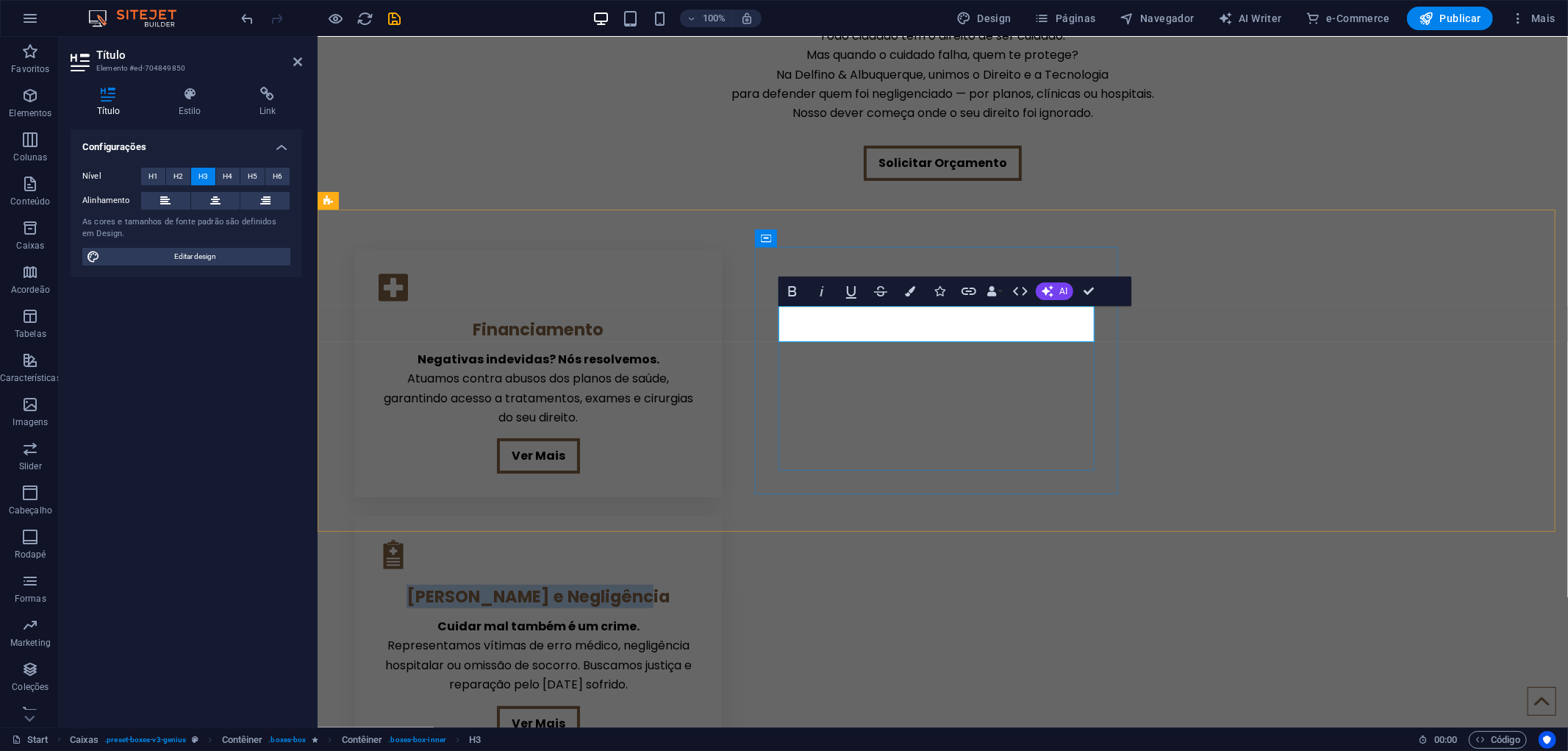
click at [697, 585] on h3 "[PERSON_NAME] e Negligência" at bounding box center [538, 596] width 319 height 21
click at [697, 616] on div "Cuidar mal também é um crime. Representamos vítimas de erro médico, negligência…" at bounding box center [538, 655] width 319 height 78
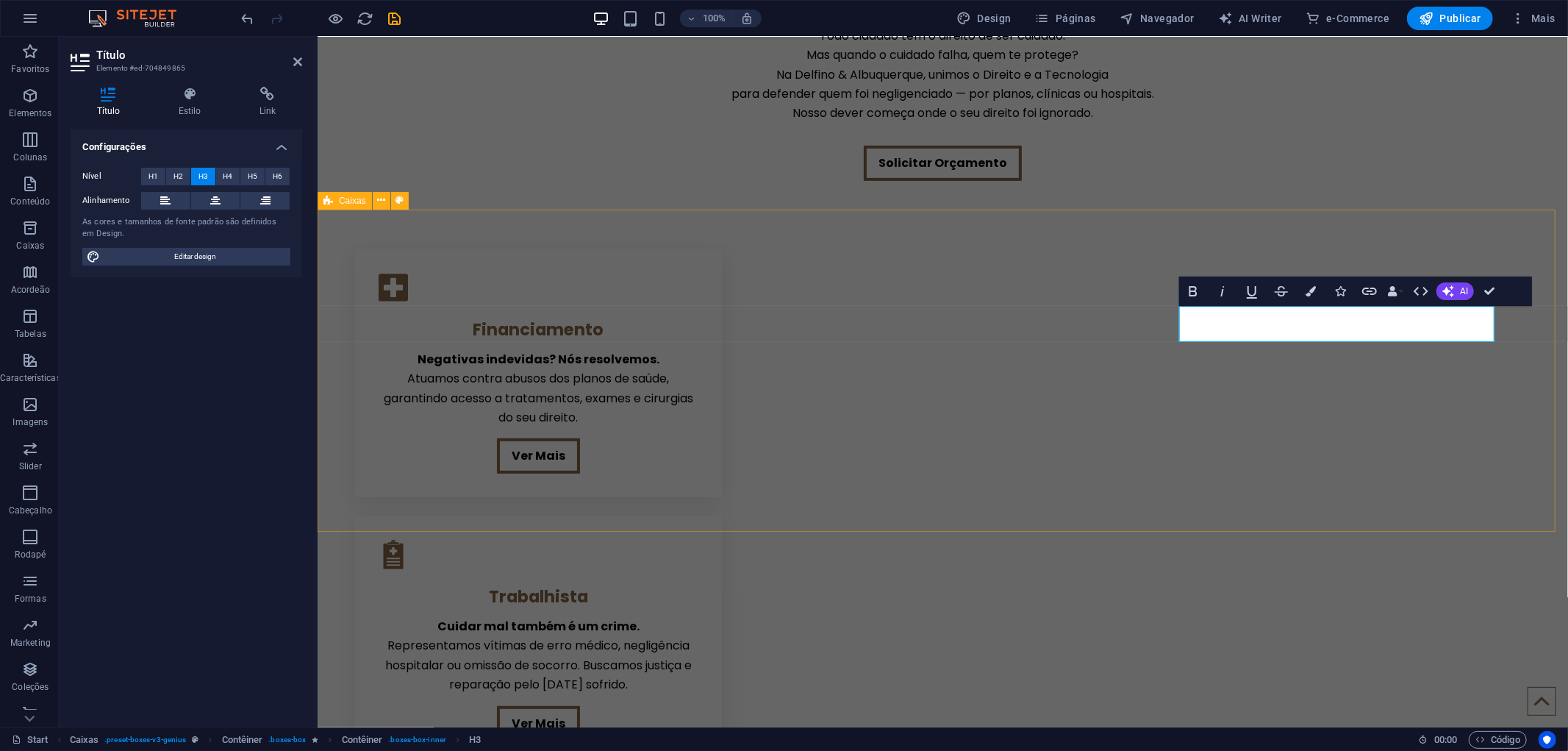
click at [1149, 463] on div "Financiamento Negativas indevidas? Nós resolvemos. Atuamos contra abusos dos pl…" at bounding box center [942, 630] width 1250 height 838
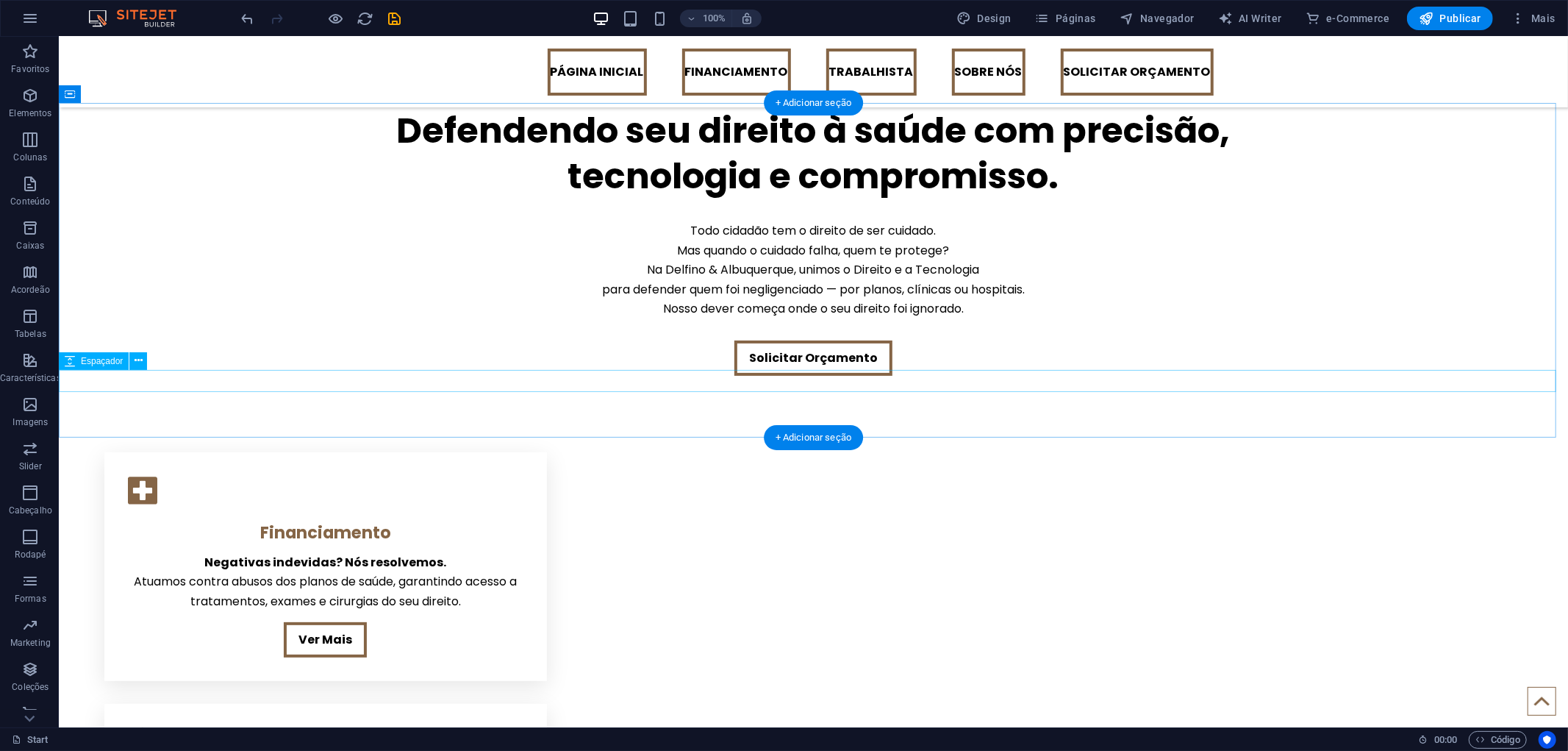
scroll to position [0, 0]
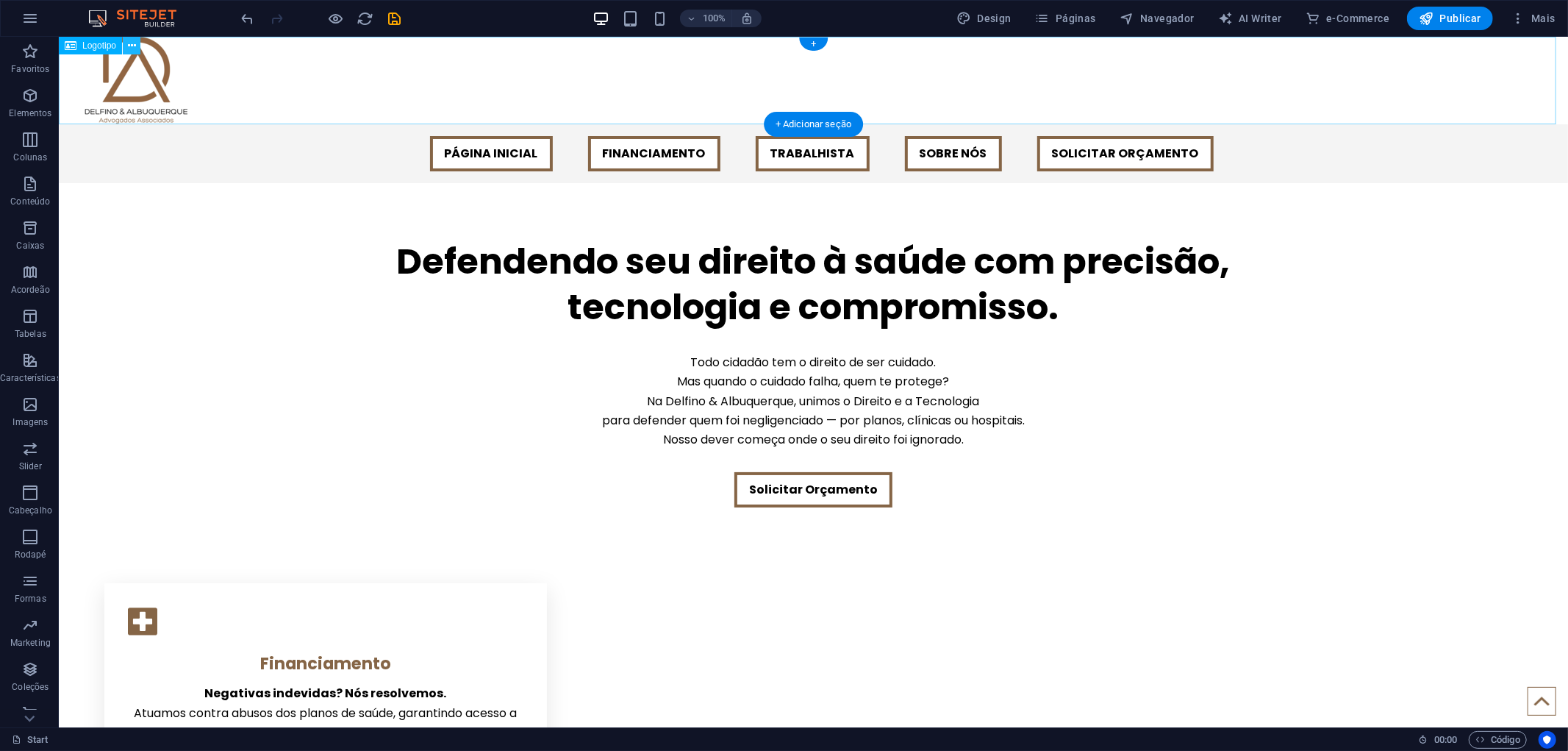
click at [126, 62] on div at bounding box center [812, 80] width 1509 height 88
click at [130, 41] on icon at bounding box center [131, 45] width 8 height 15
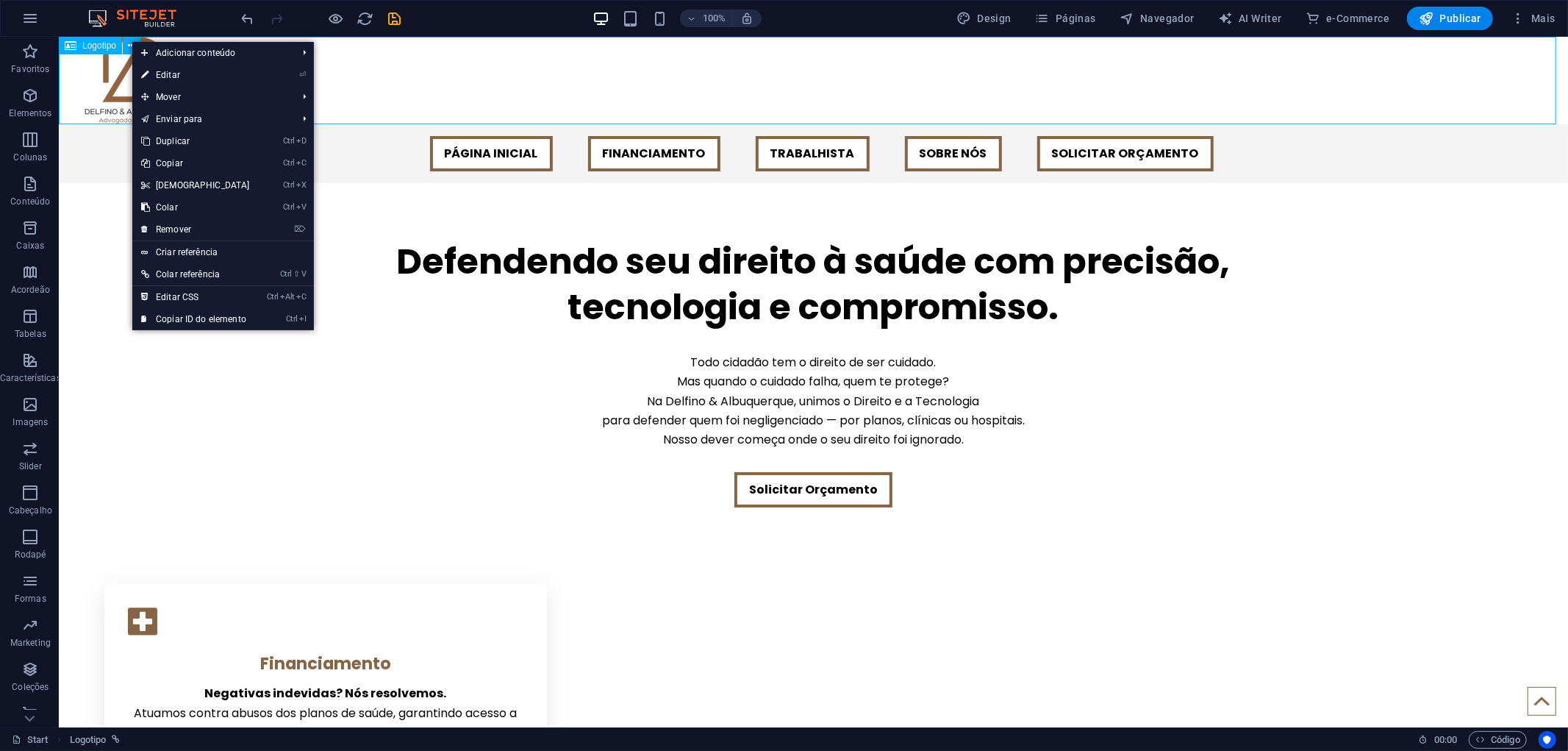
click at [105, 43] on span "Logotipo" at bounding box center [99, 45] width 34 height 9
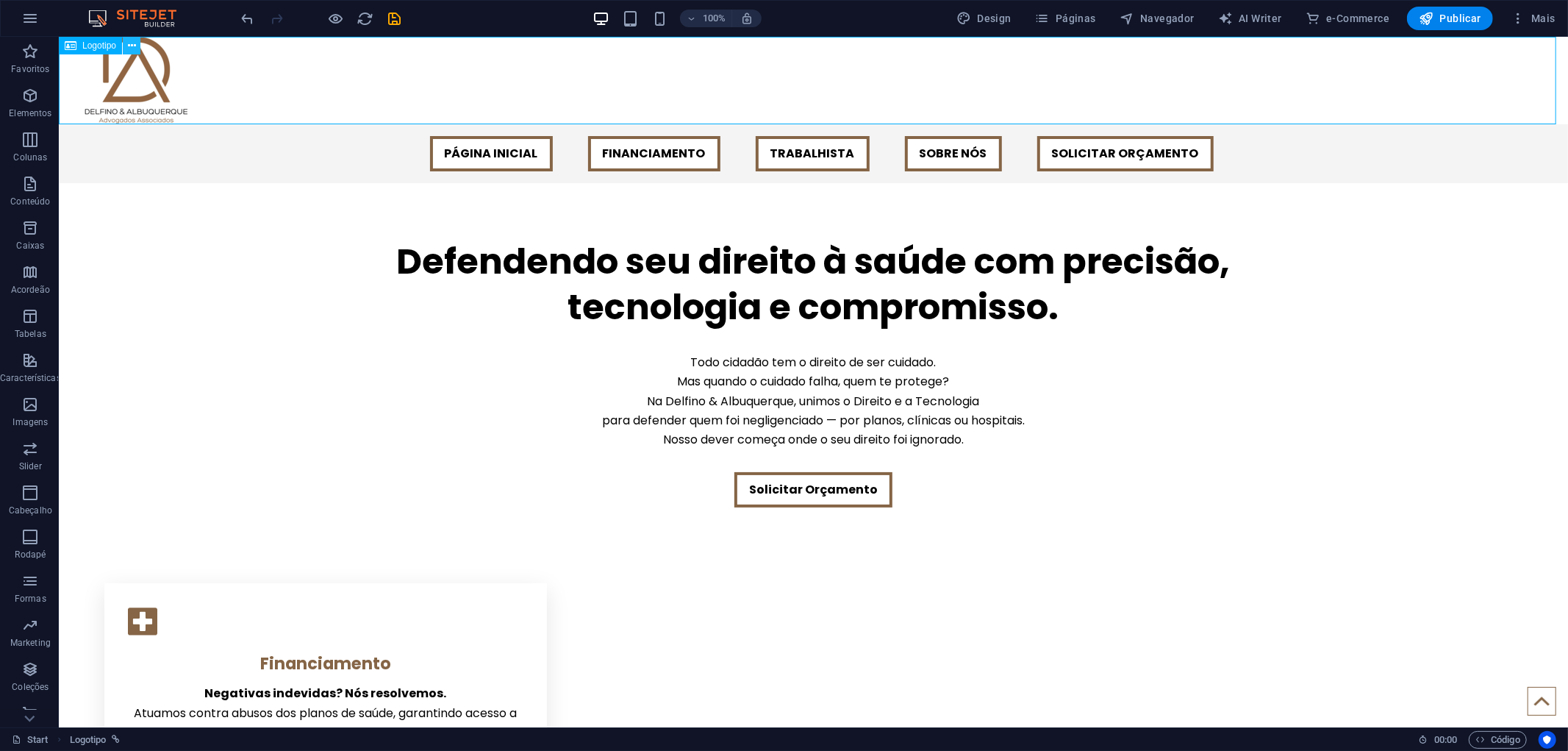
click at [135, 46] on icon at bounding box center [131, 45] width 8 height 15
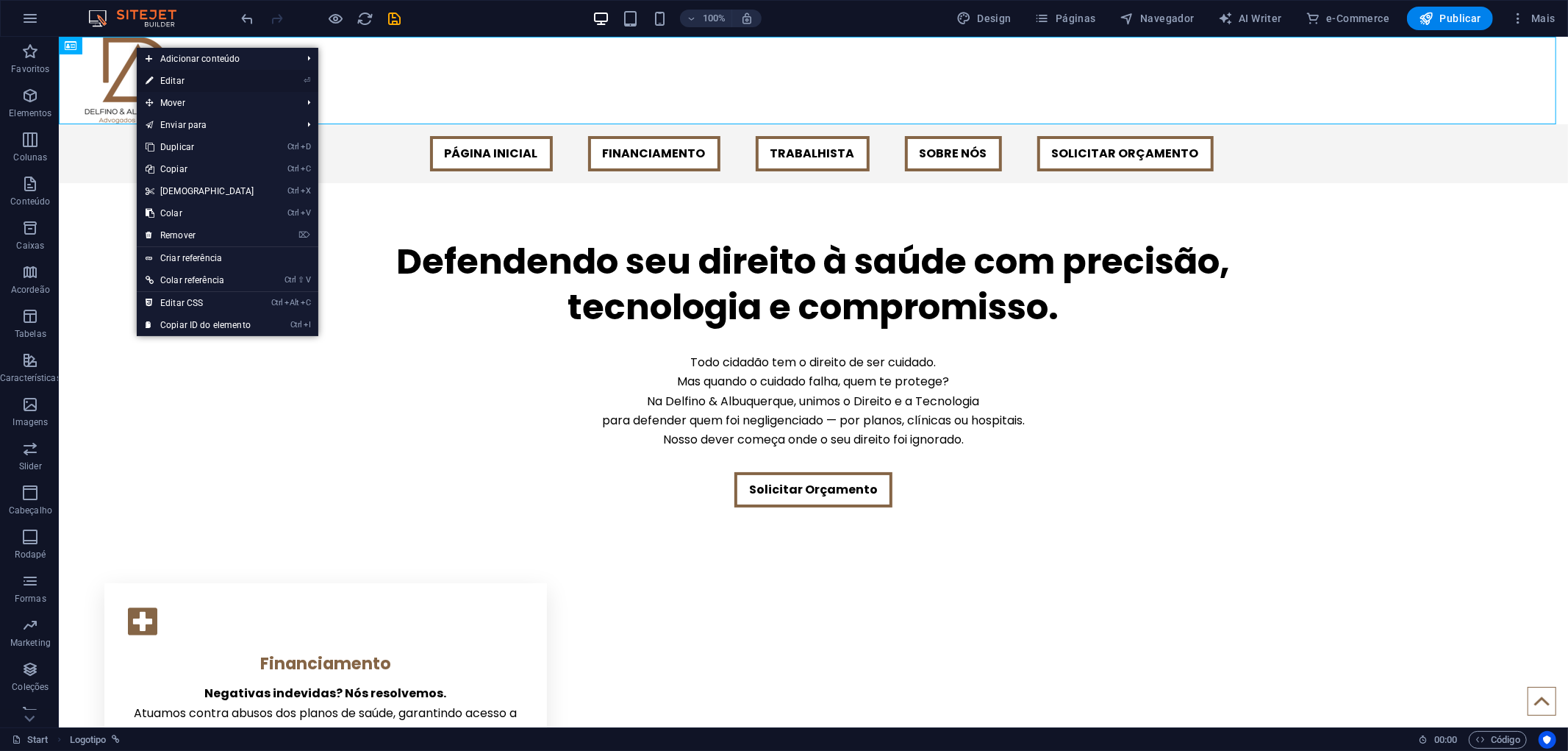
click at [199, 75] on link "⏎ Editar" at bounding box center [200, 81] width 126 height 22
select select "px"
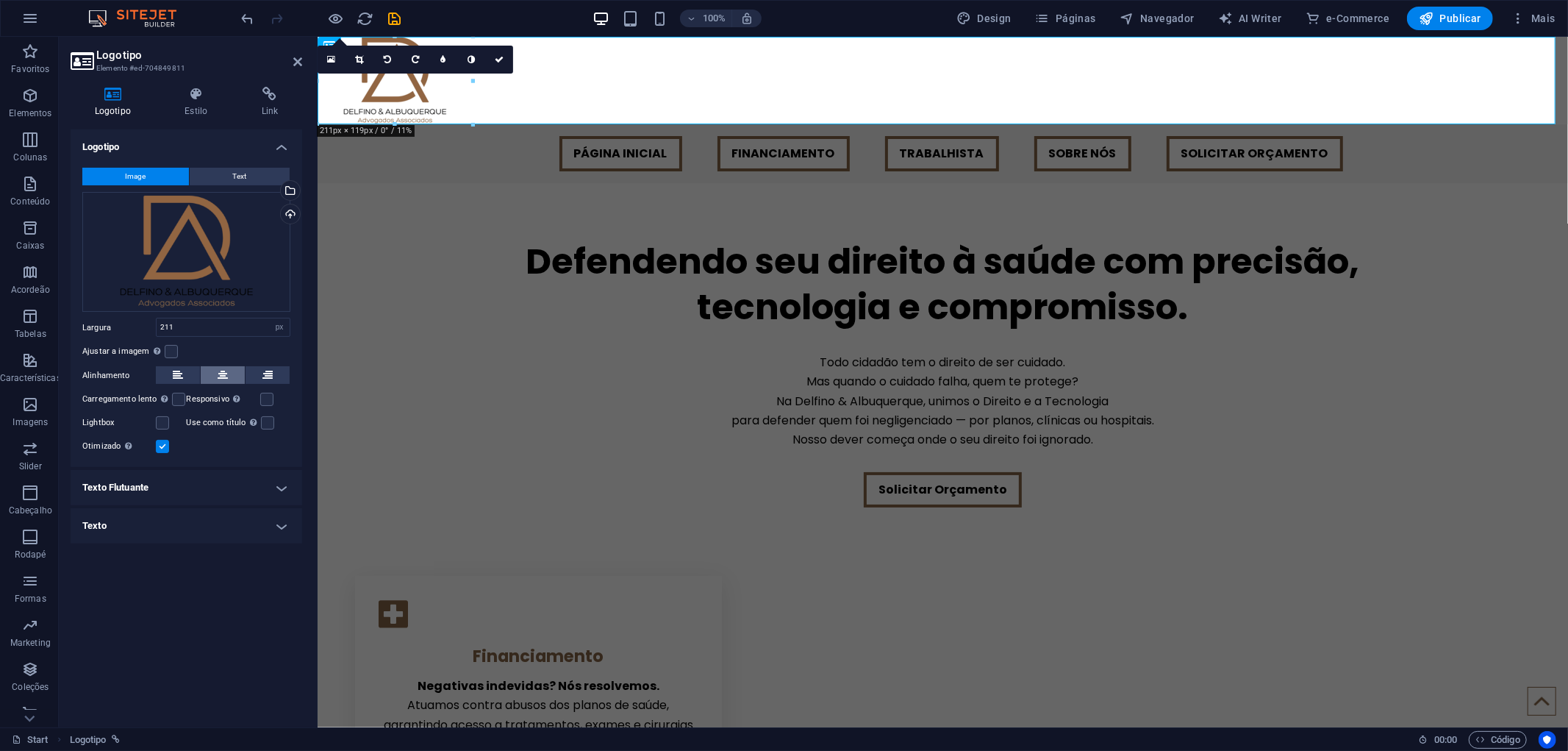
click at [226, 375] on icon at bounding box center [223, 375] width 11 height 18
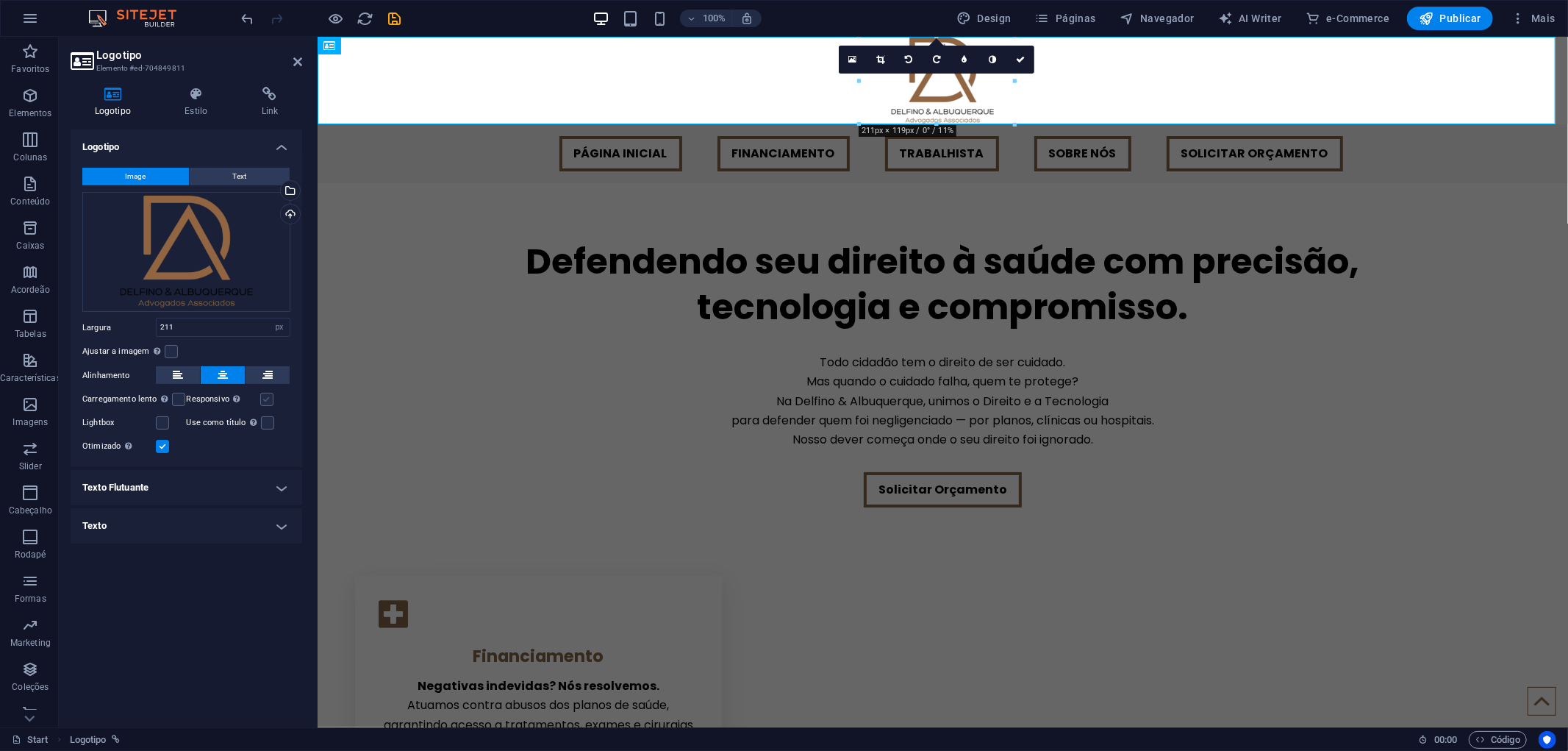
click at [268, 400] on label at bounding box center [266, 399] width 13 height 13
click at [0, 0] on input "Responsivo Carregar automaticamente imagens de retina e tamanhos otimizados par…" at bounding box center [0, 0] width 0 height 0
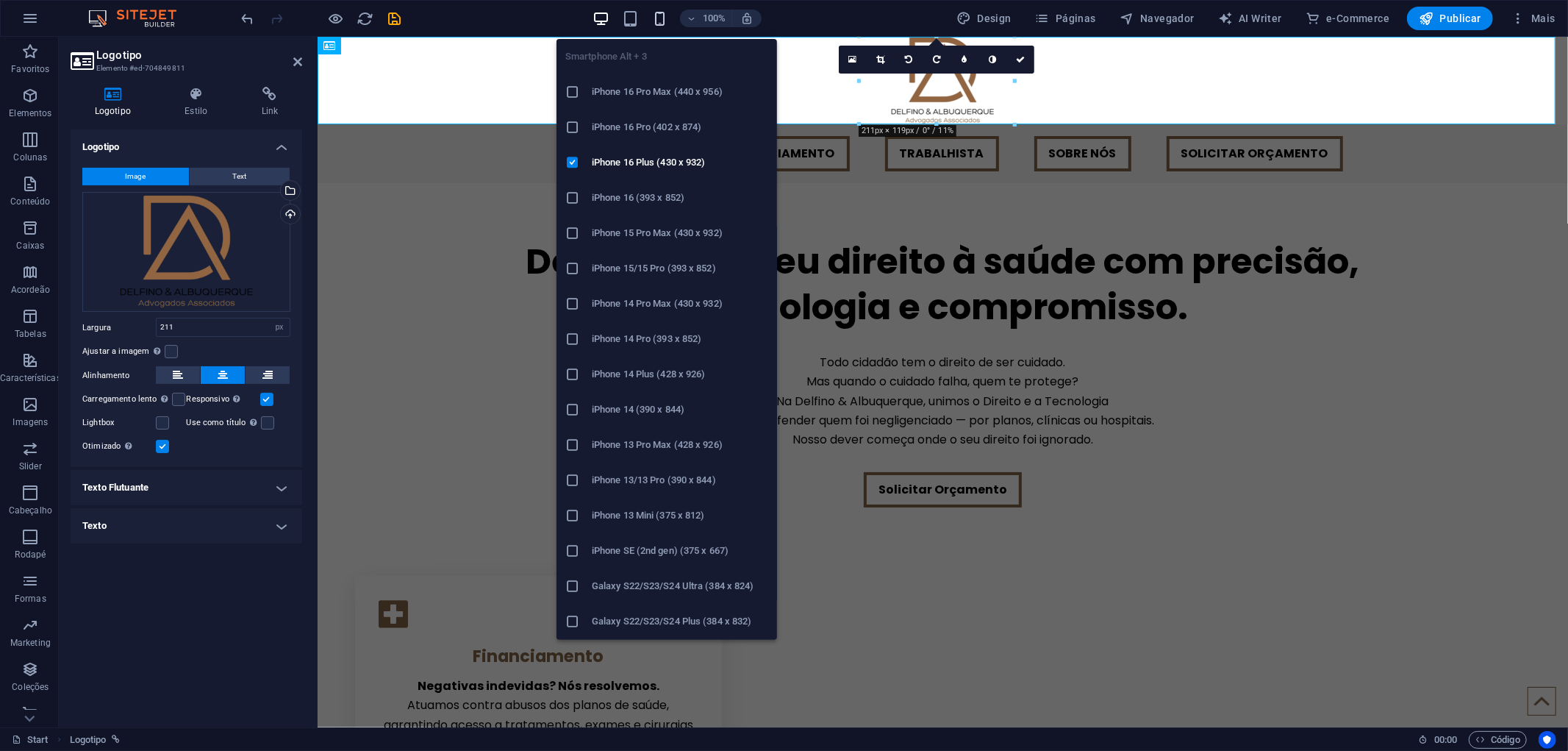
click at [667, 18] on icon "button" at bounding box center [659, 19] width 17 height 17
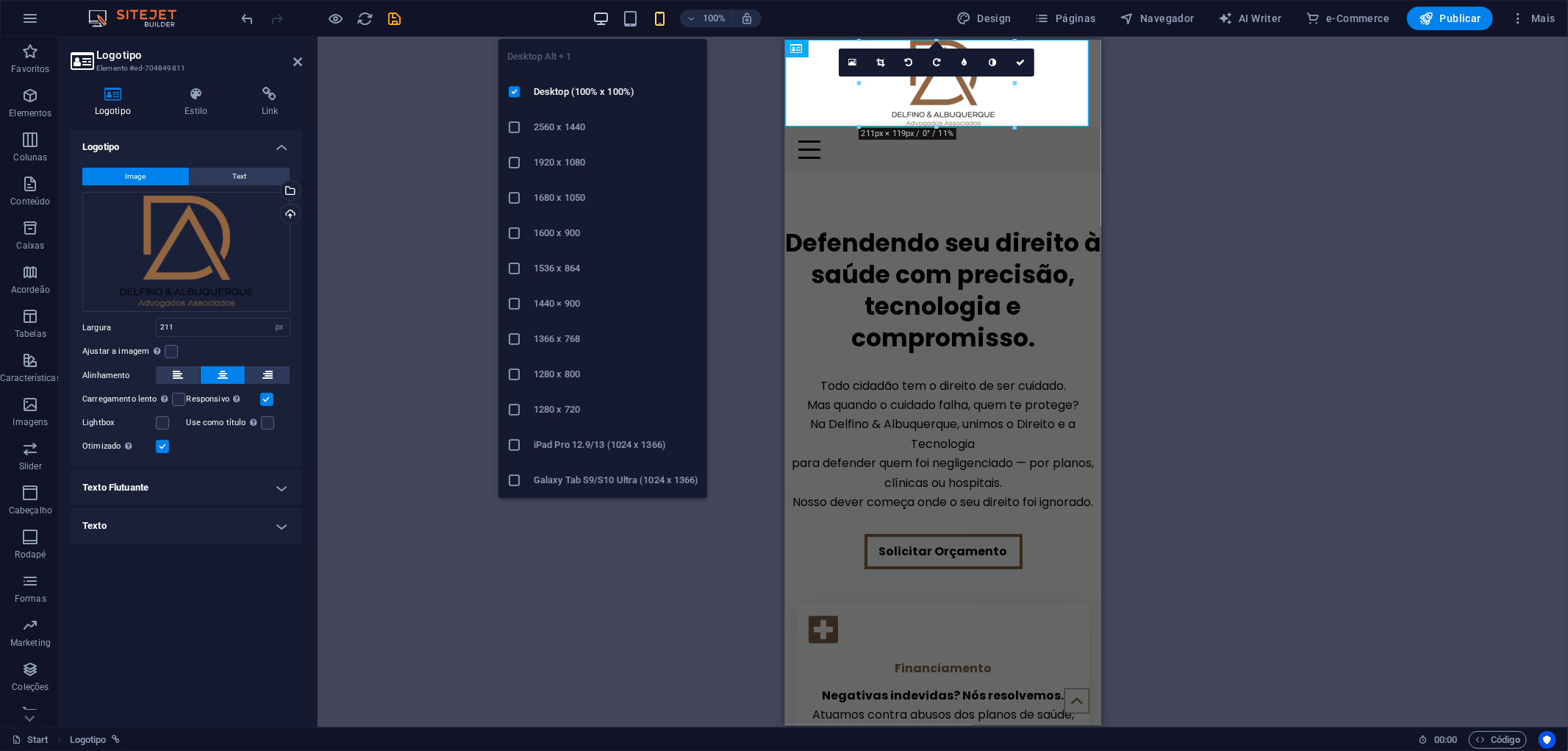
click at [607, 24] on icon "button" at bounding box center [601, 19] width 17 height 17
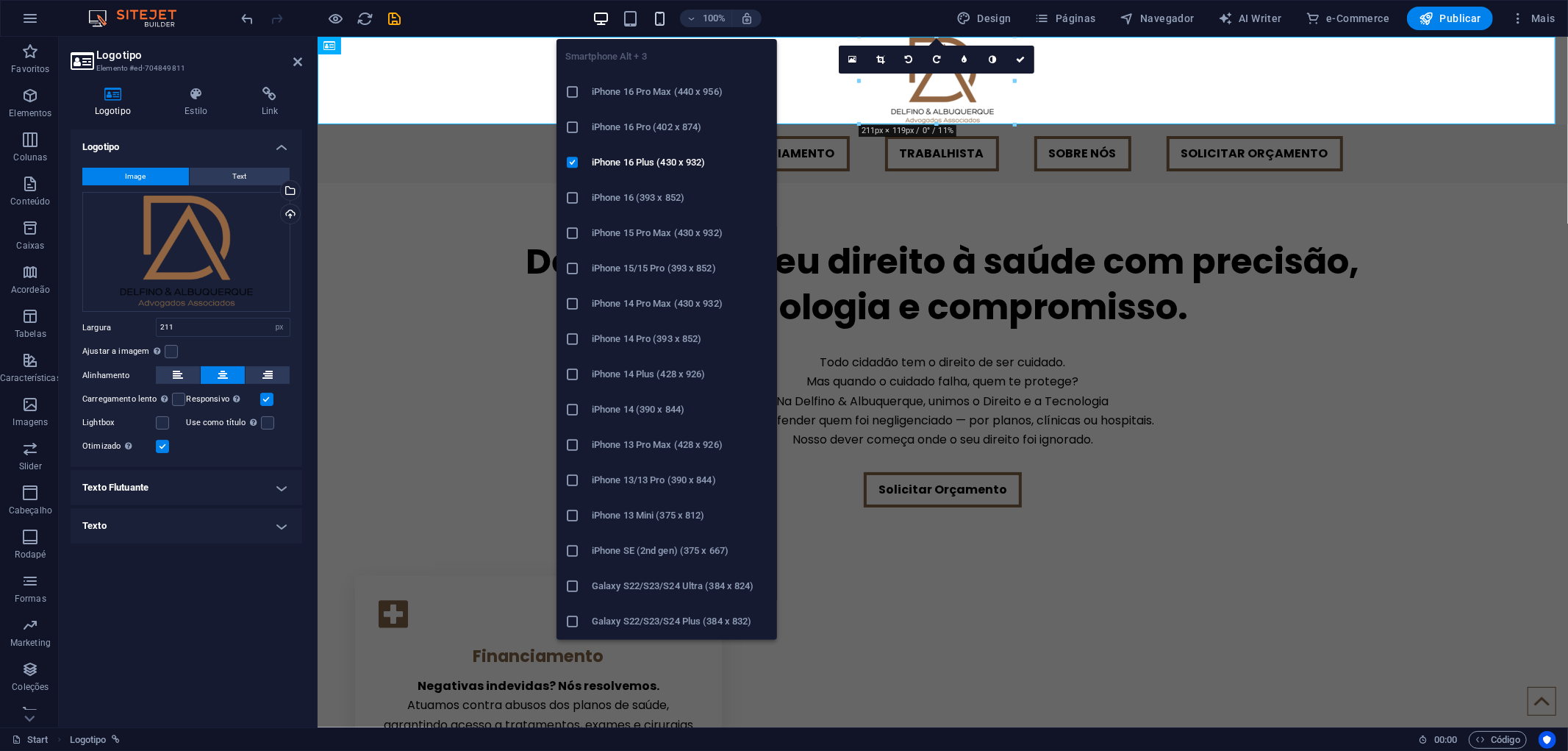
click at [659, 22] on icon "button" at bounding box center [659, 19] width 17 height 17
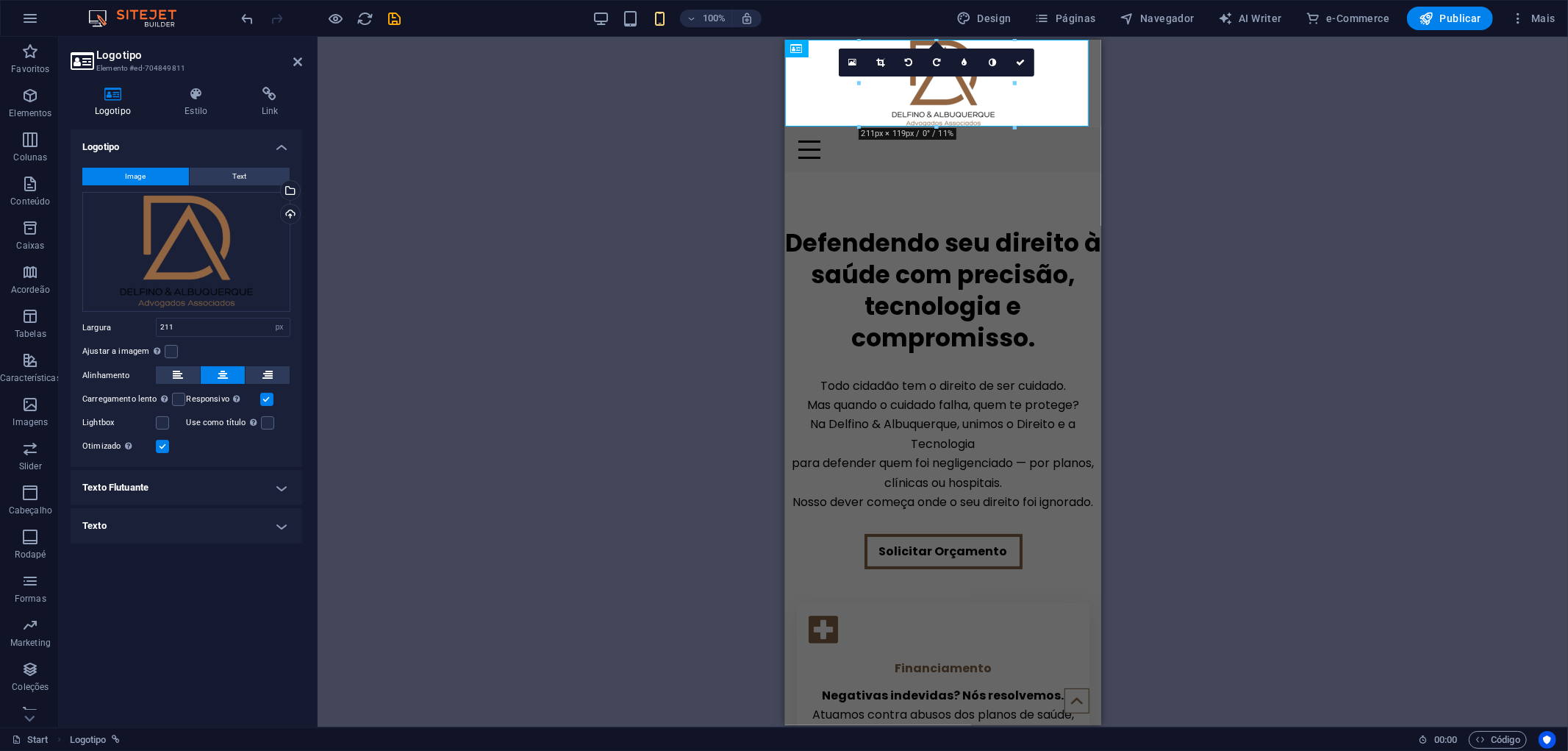
click at [1155, 197] on div "Arraste aqui para substituir o conteúdo existente. Pressione “Ctrl” se quiser c…" at bounding box center [942, 382] width 1250 height 691
click at [1007, 326] on div "Defendendo seu direito à saúde com precisão, tecnologia e compromisso." at bounding box center [942, 290] width 316 height 126
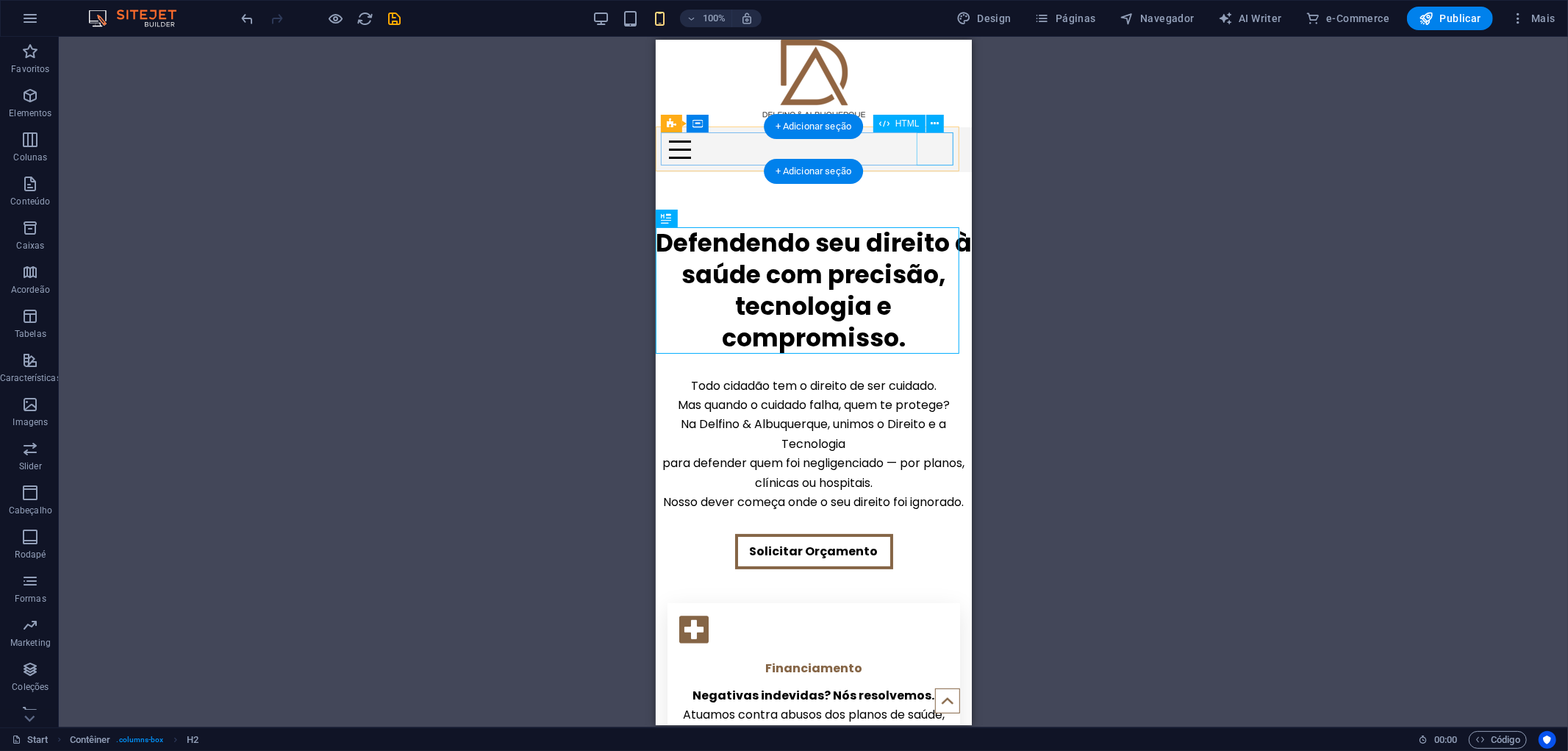
click at [930, 145] on div at bounding box center [813, 148] width 304 height 33
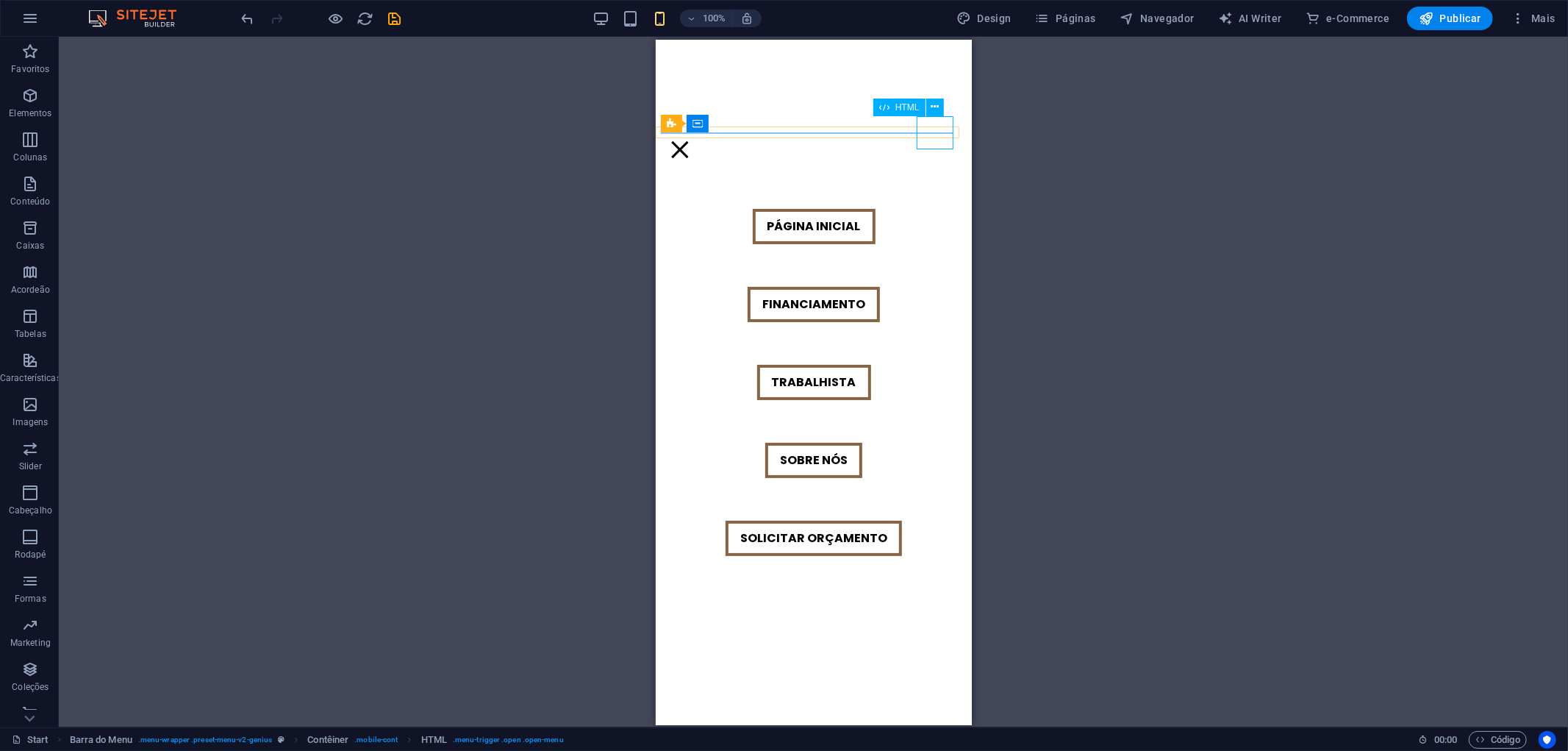
click at [697, 136] on div at bounding box center [679, 148] width 36 height 33
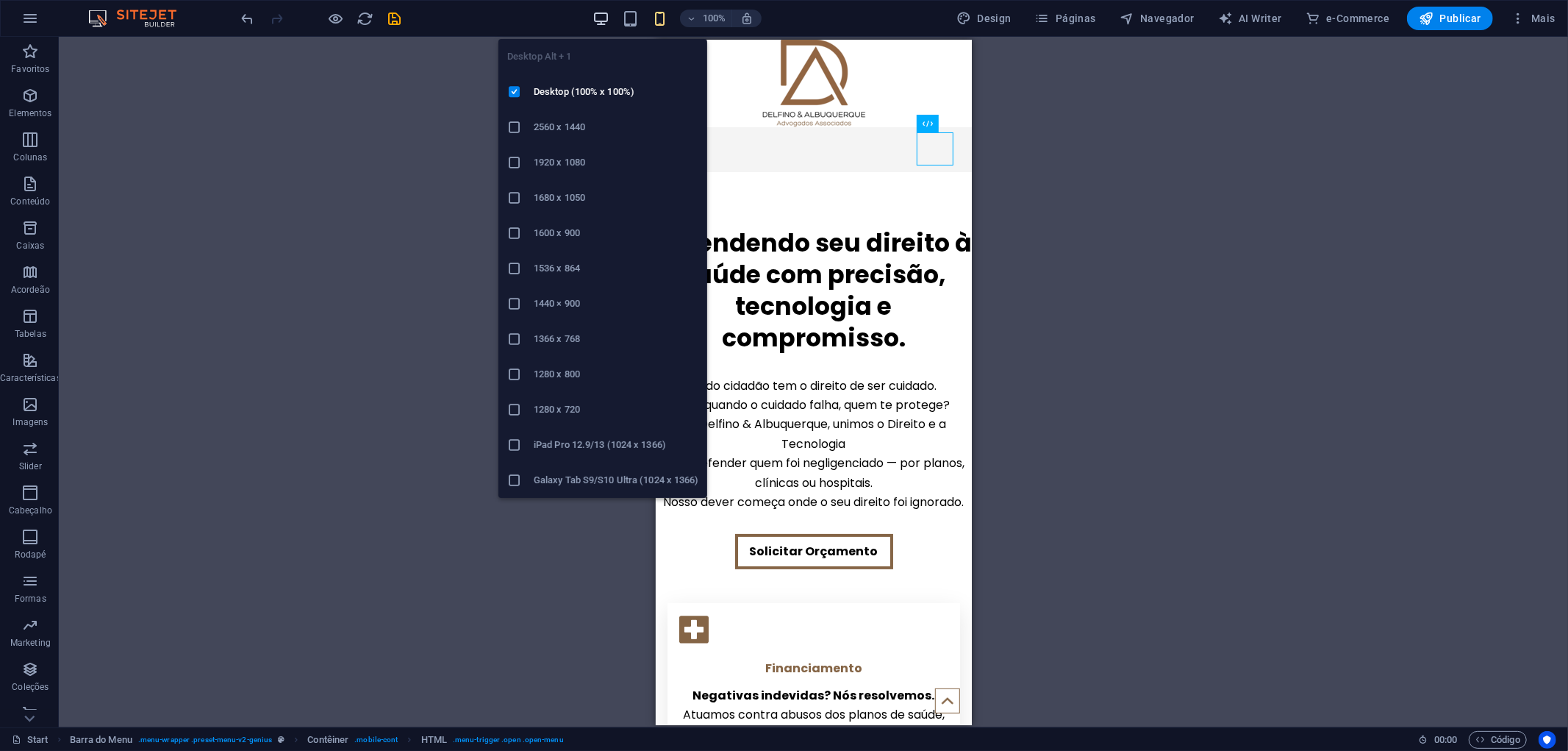
click at [605, 22] on icon "button" at bounding box center [601, 19] width 17 height 17
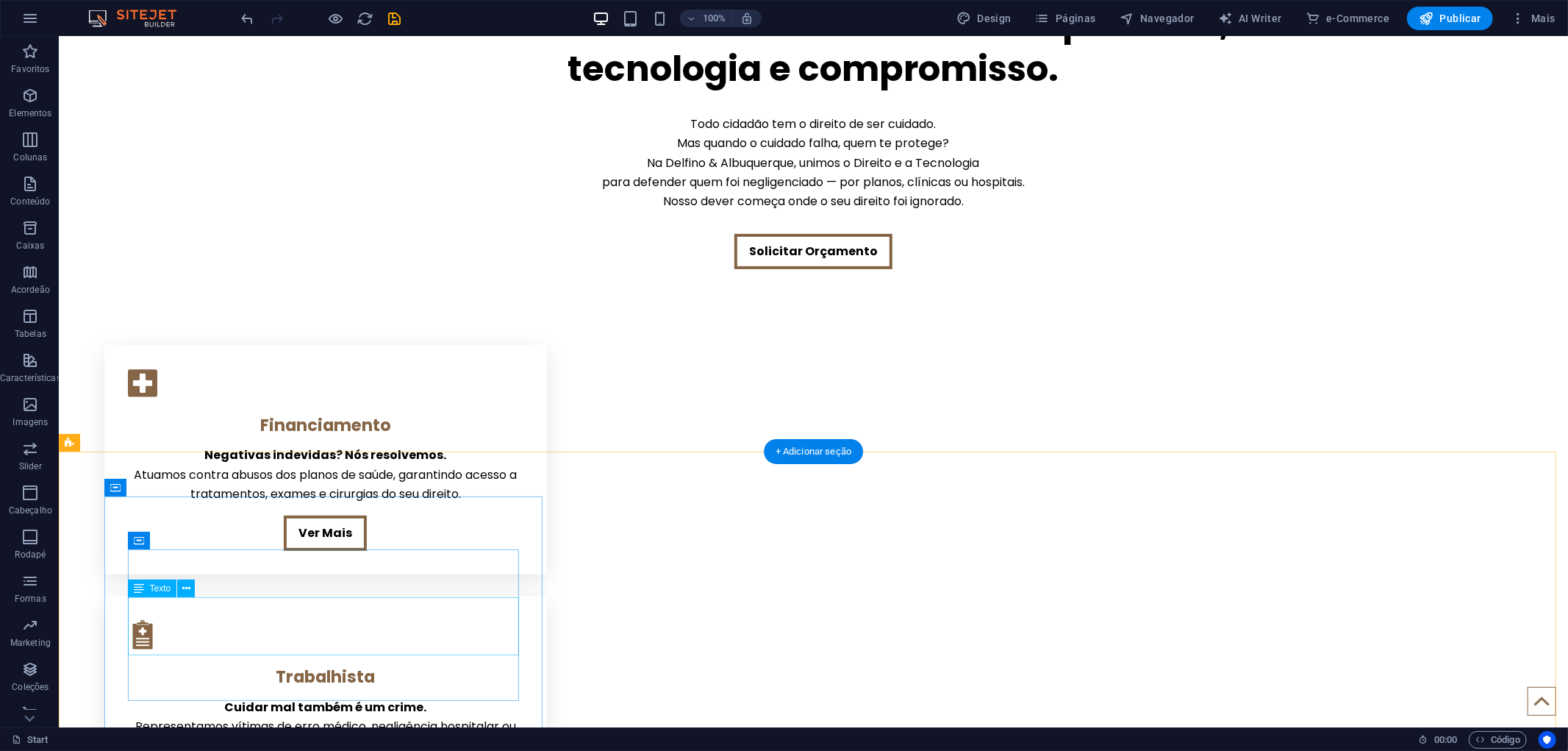
scroll to position [245, 0]
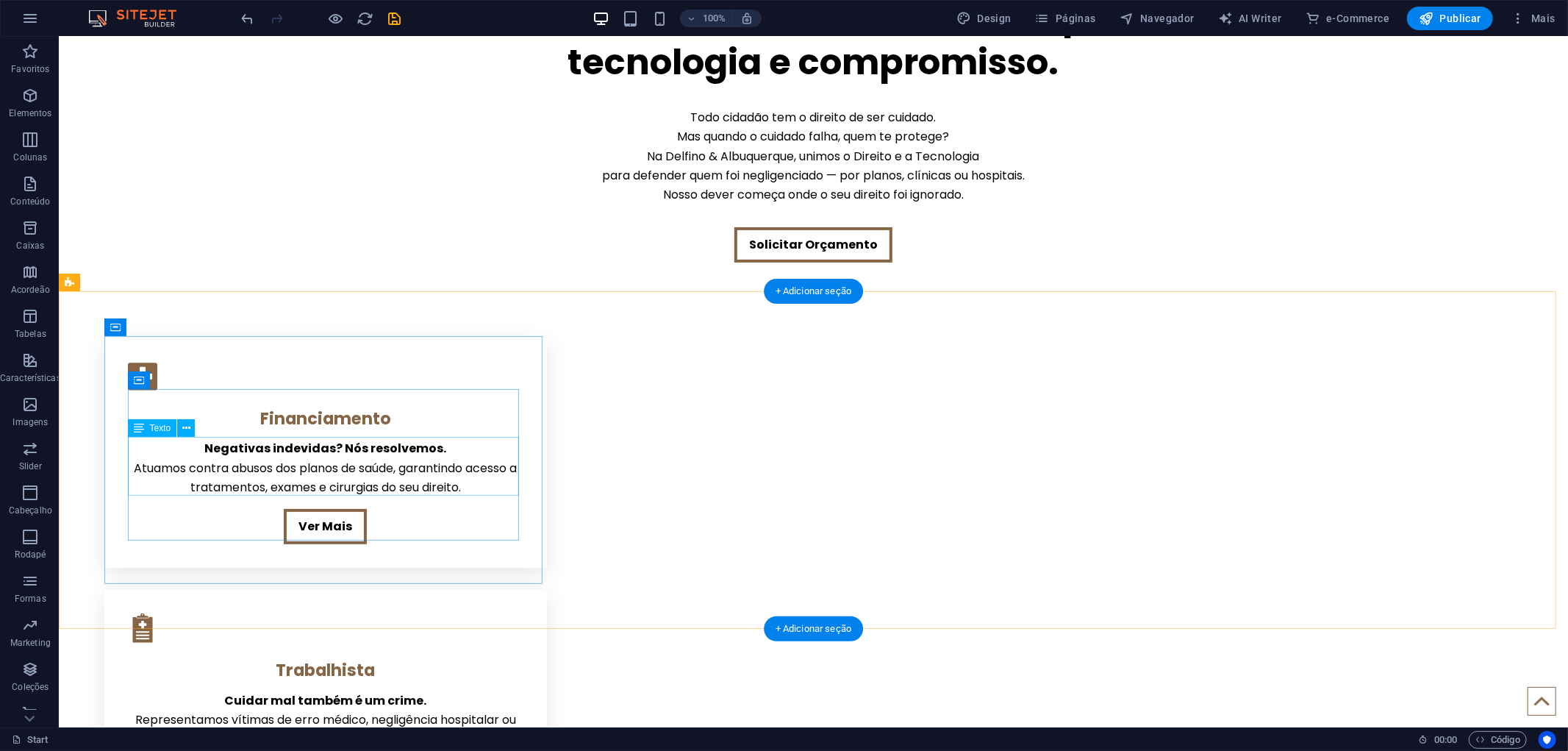
click at [319, 453] on div "Negativas indevidas? Nós resolvemos. Atuamos contra abusos dos planos de saúde,…" at bounding box center [325, 467] width 396 height 58
click at [328, 446] on div "Negativas indevidas? Nós resolvemos. Atuamos contra abusos dos planos de saúde,…" at bounding box center [325, 467] width 396 height 58
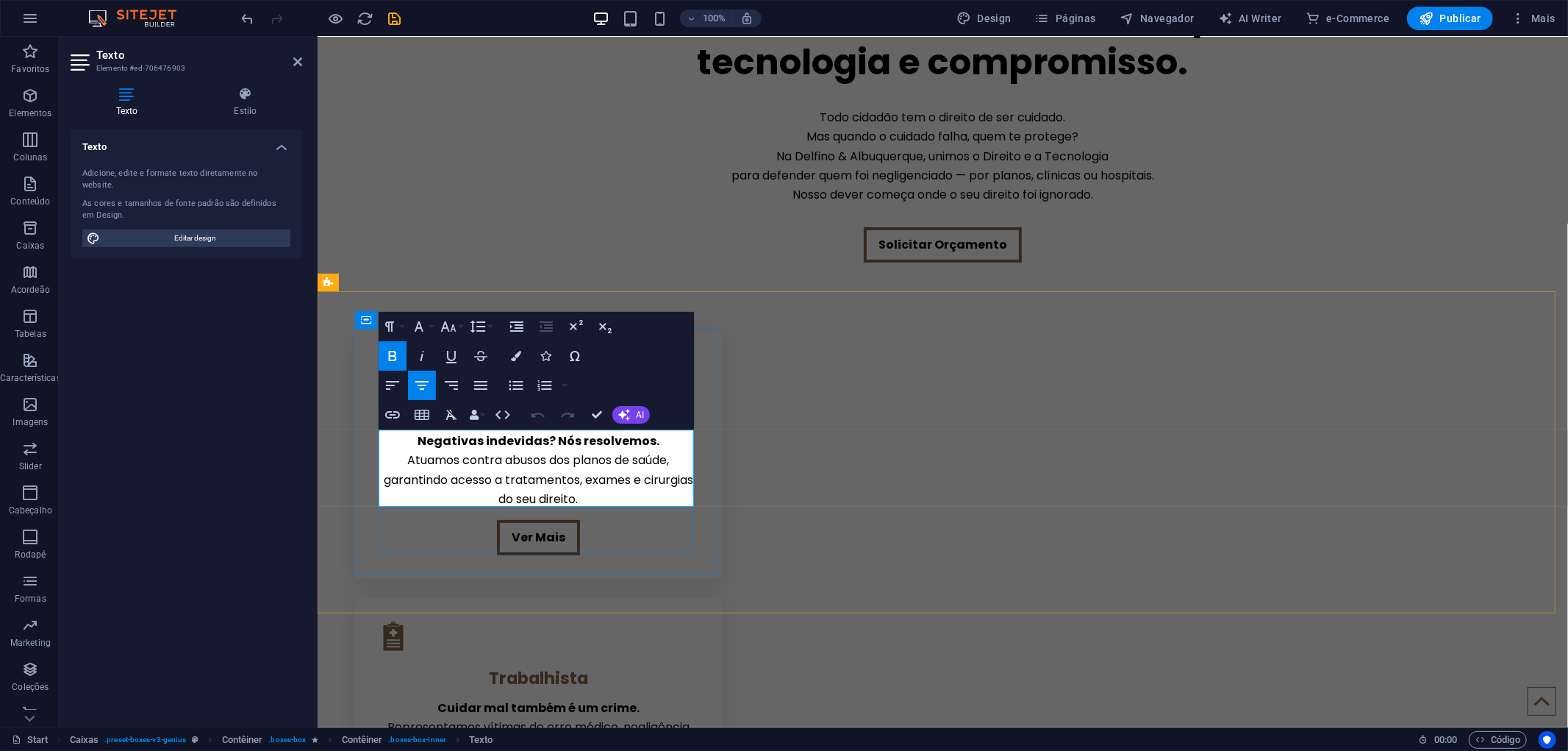
drag, startPoint x: 417, startPoint y: 439, endPoint x: 652, endPoint y: 439, distance: 235.0
click at [652, 439] on span "Negativas indevidas? Nós resolvemos." at bounding box center [538, 439] width 241 height 17
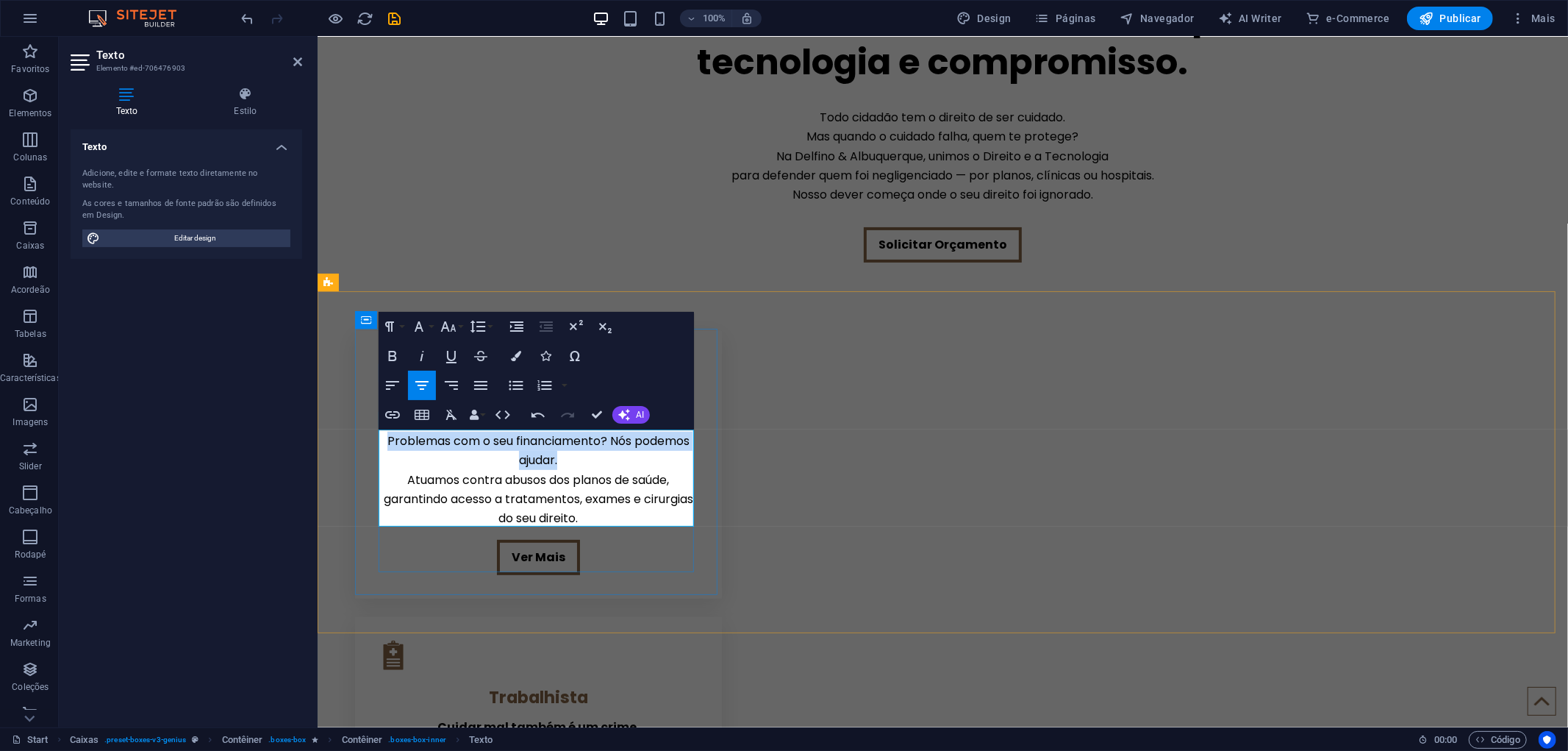
drag, startPoint x: 514, startPoint y: 457, endPoint x: 378, endPoint y: 439, distance: 137.2
click at [378, 439] on p "Problemas com o seu financiamento? Nós podemos ajudar. Atuamos contra abusos do…" at bounding box center [538, 478] width 319 height 97
click at [393, 345] on button "Bold" at bounding box center [392, 355] width 28 height 29
click at [434, 470] on span "Atuamos contra abusos dos planos de saúde, garantindo acesso a tratamentos, exa…" at bounding box center [537, 498] width 310 height 56
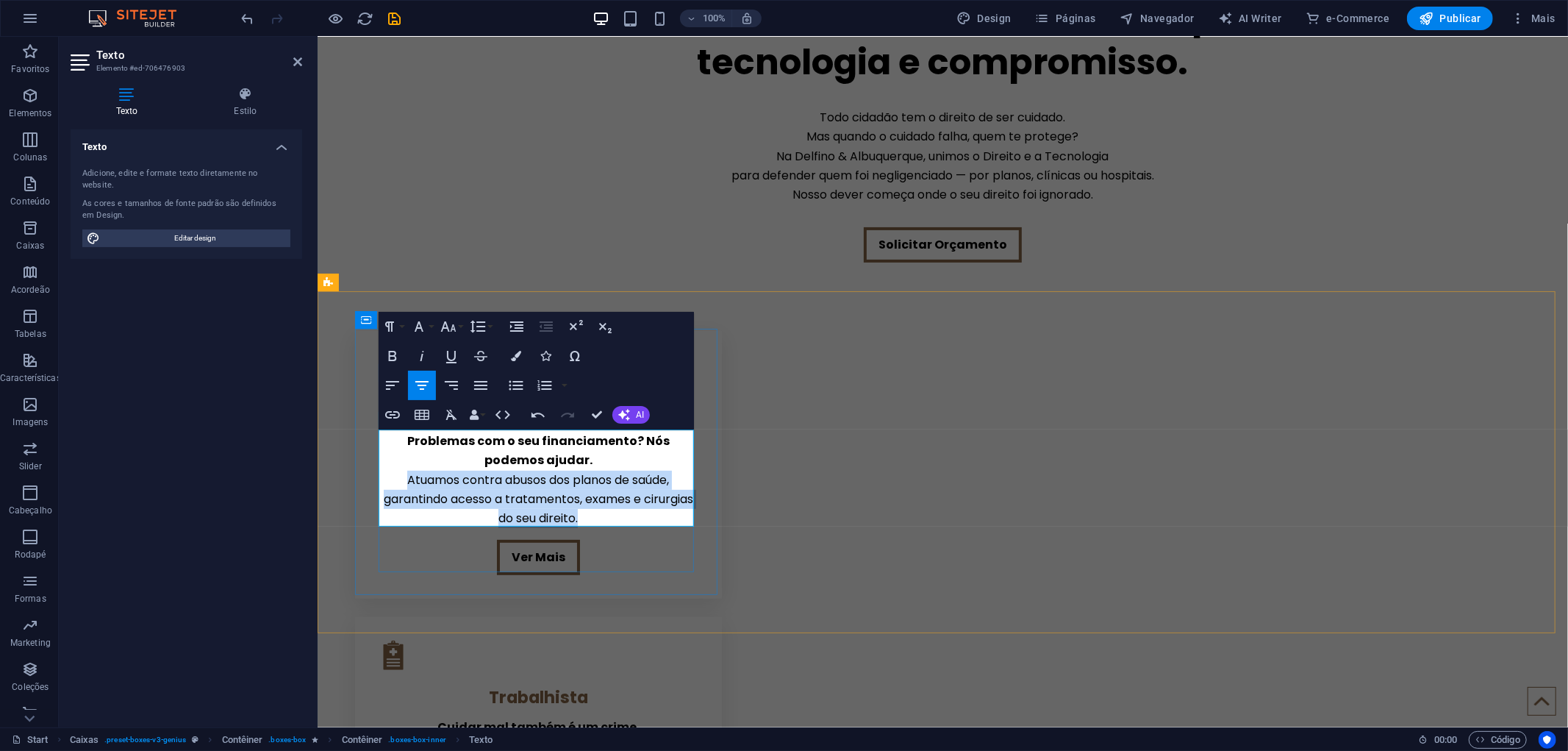
drag, startPoint x: 626, startPoint y: 511, endPoint x: 398, endPoint y: 466, distance: 232.4
click at [397, 470] on p "Problemas com o seu financiamento? Nós podemos ajudar. Atuamos contra abusos do…" at bounding box center [538, 478] width 319 height 97
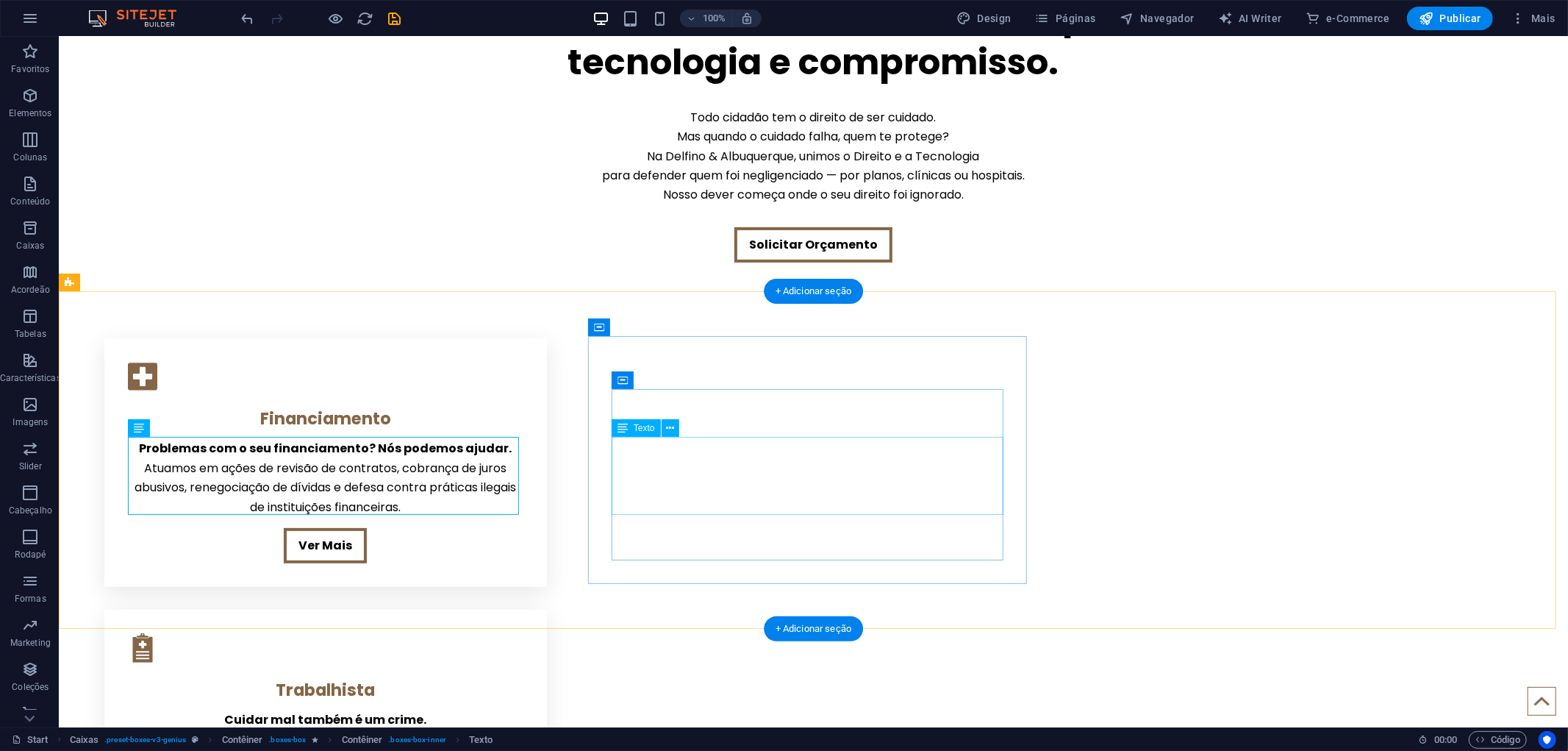
click at [523, 709] on div "Cuidar mal também é um crime. Representamos vítimas de erro médico, negligência…" at bounding box center [325, 748] width 396 height 78
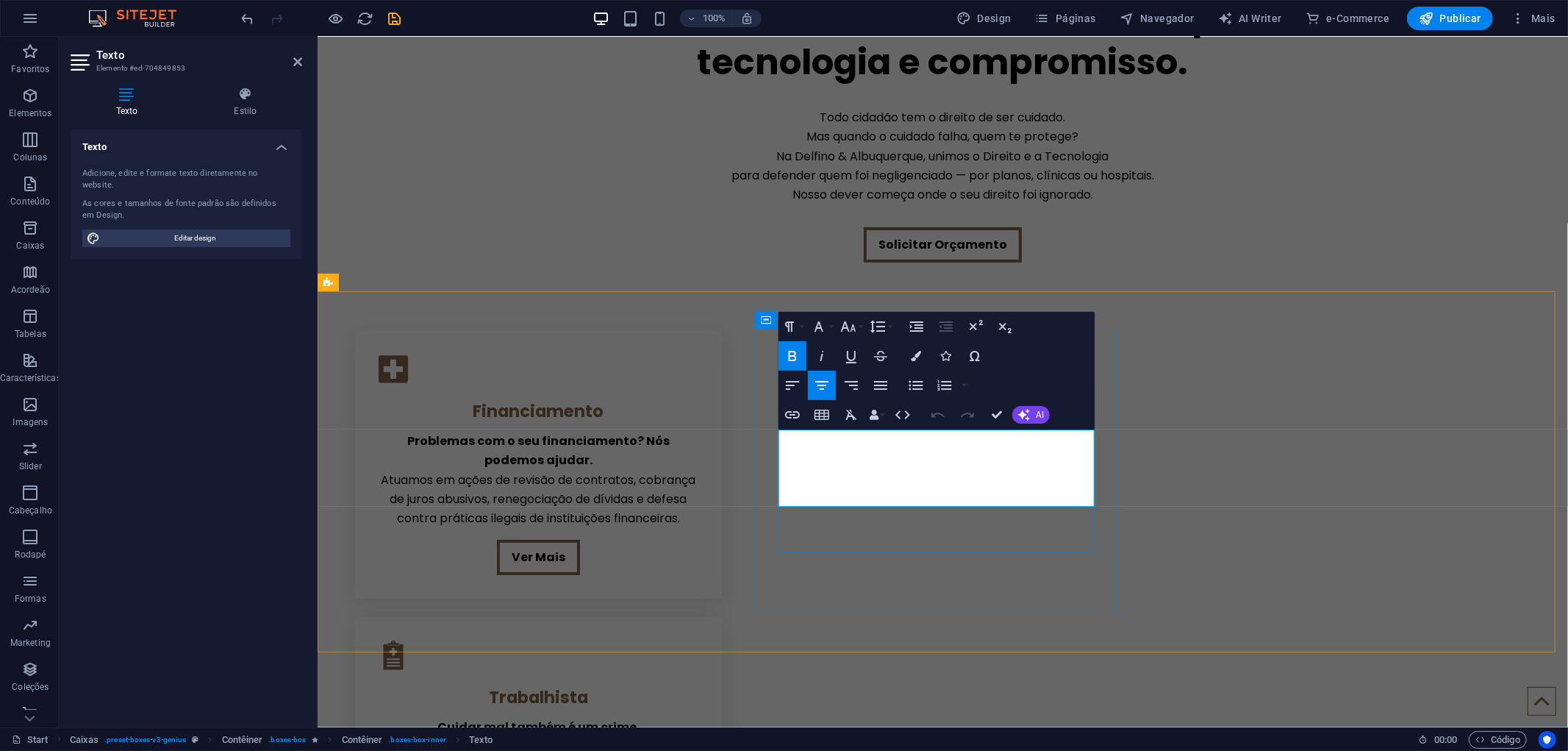
click at [639, 717] on strong "Cuidar mal também é um crime." at bounding box center [538, 725] width 202 height 17
drag, startPoint x: 814, startPoint y: 435, endPoint x: 852, endPoint y: 456, distance: 43.4
click at [697, 716] on p "Seus direitos no trabalho não podem ser ignorados.Representamos vítimas de erro…" at bounding box center [538, 755] width 319 height 78
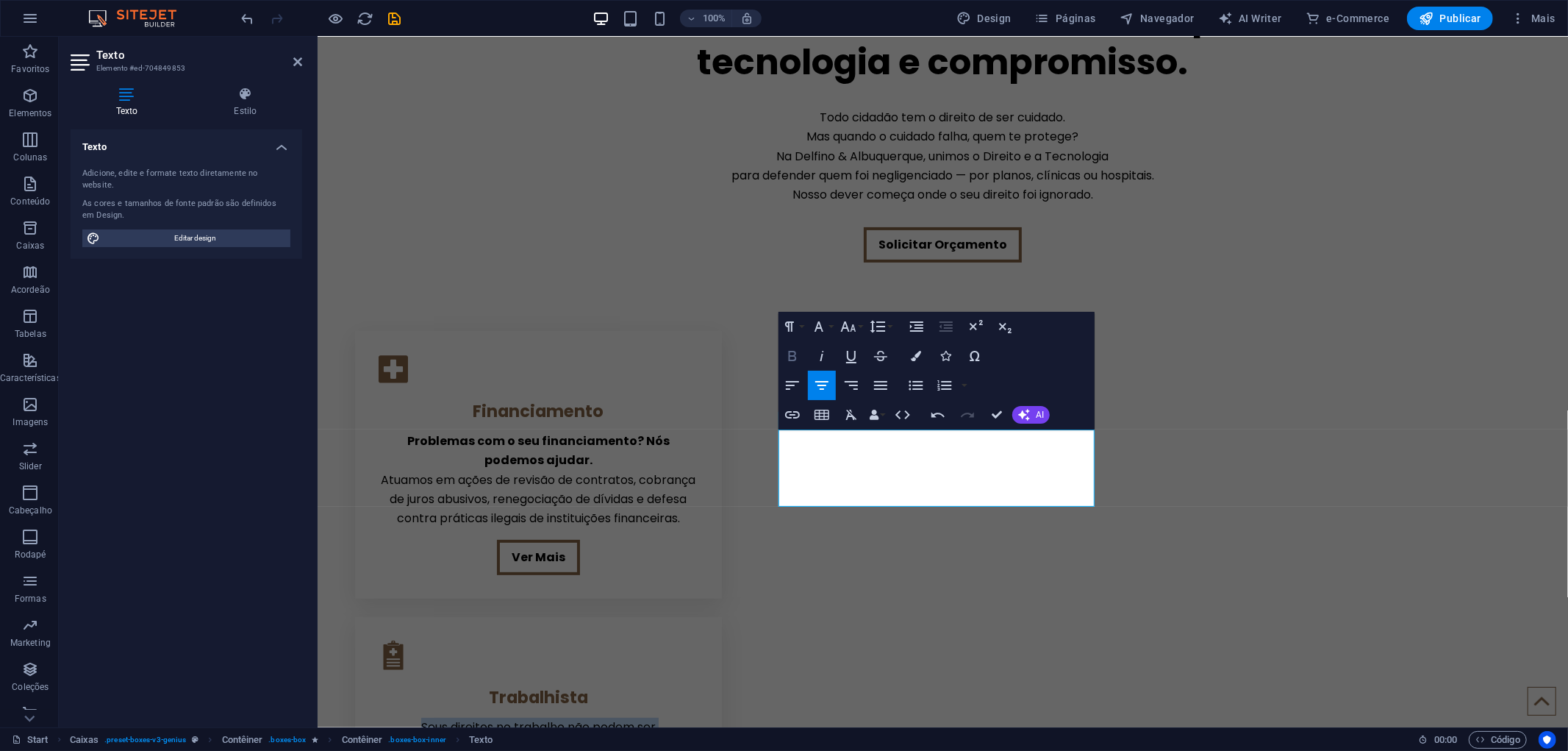
click at [797, 356] on icon "button" at bounding box center [792, 356] width 18 height 18
click at [697, 716] on p "Seus direitos no trabalho não podem ser ignorados. Representamos vítimas de err…" at bounding box center [538, 755] width 319 height 78
drag, startPoint x: 782, startPoint y: 456, endPoint x: 1041, endPoint y: 490, distance: 261.2
click at [697, 716] on p "Seus direitos no trabalho não podem ser ignorados. ​ Representamos vítimas de e…" at bounding box center [538, 764] width 319 height 97
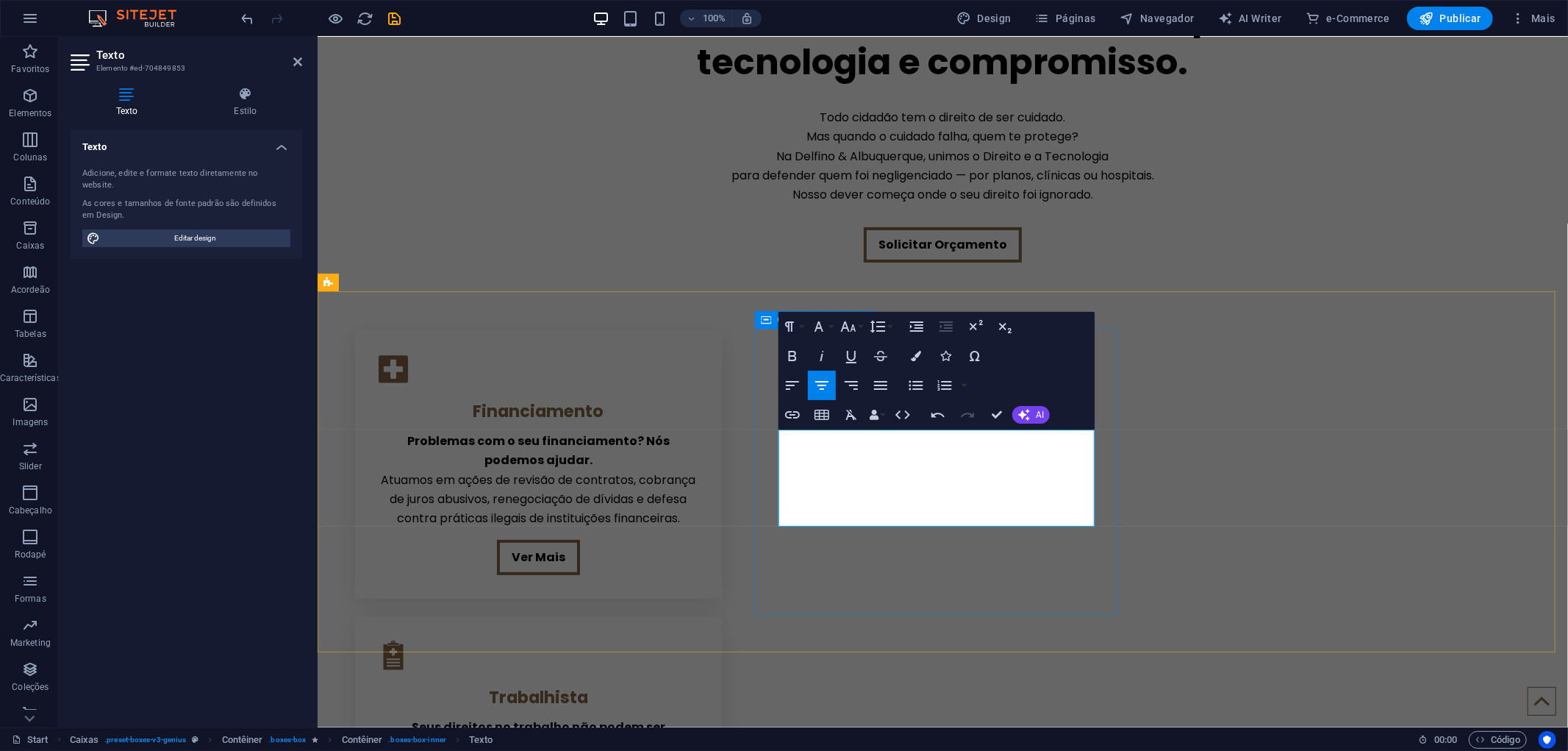
click at [721, 616] on div "Trabalhista Seus direitos no trabalho não podem ser ignorados. Representamos tr…" at bounding box center [537, 759] width 366 height 287
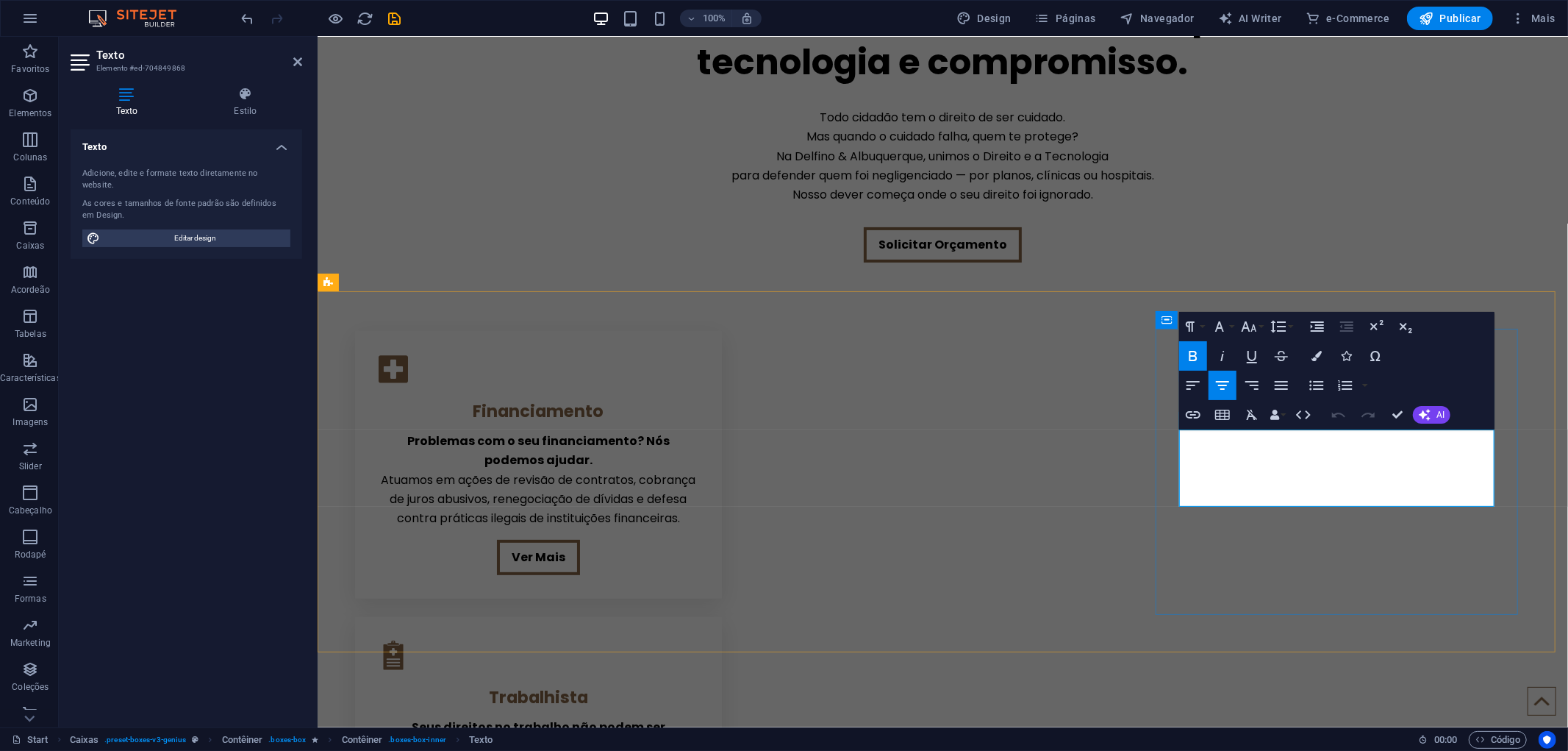
drag, startPoint x: 1197, startPoint y: 434, endPoint x: 1478, endPoint y: 447, distance: 281.3
drag, startPoint x: 1335, startPoint y: 486, endPoint x: 1176, endPoint y: 460, distance: 161.1
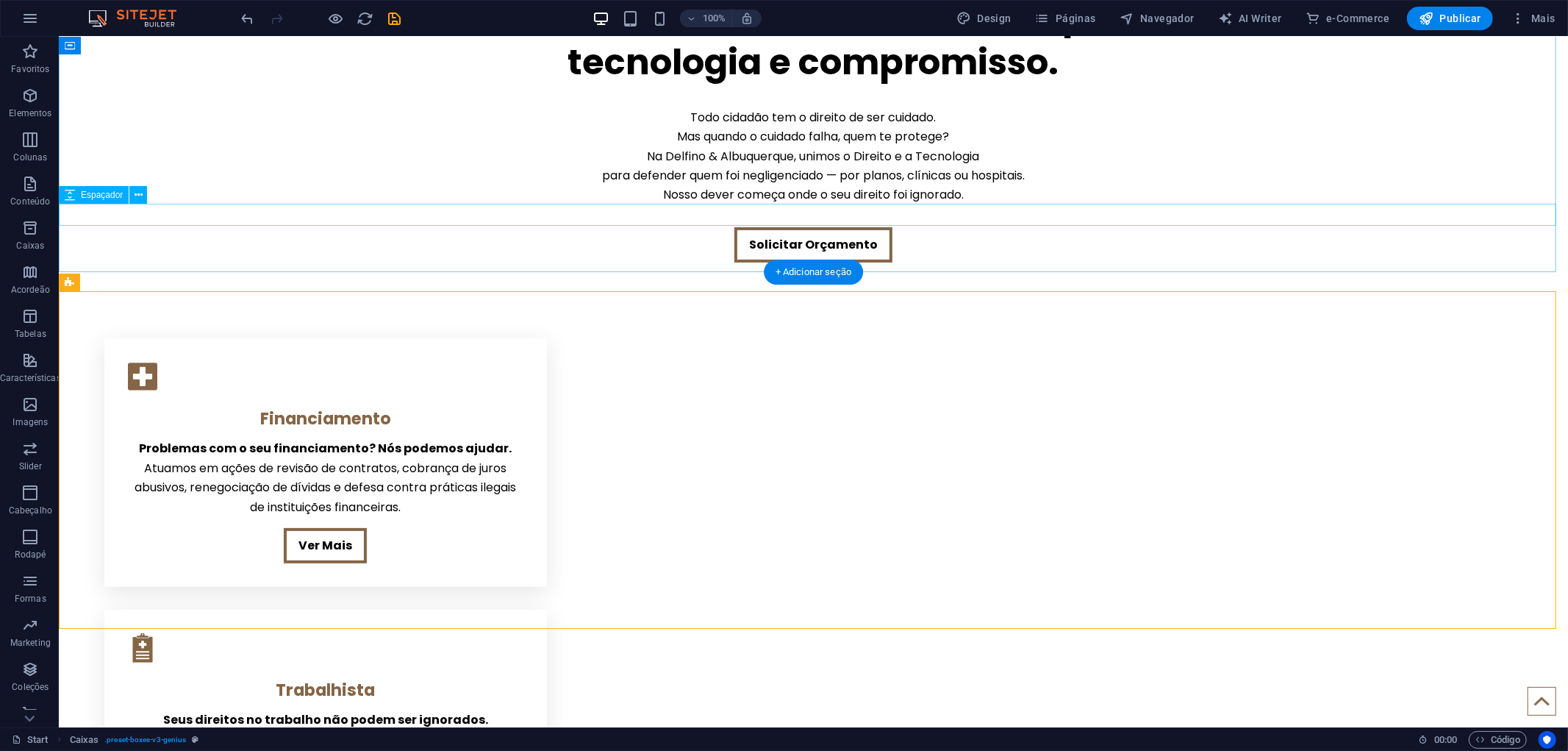
click at [473, 210] on div at bounding box center [812, 215] width 1509 height 22
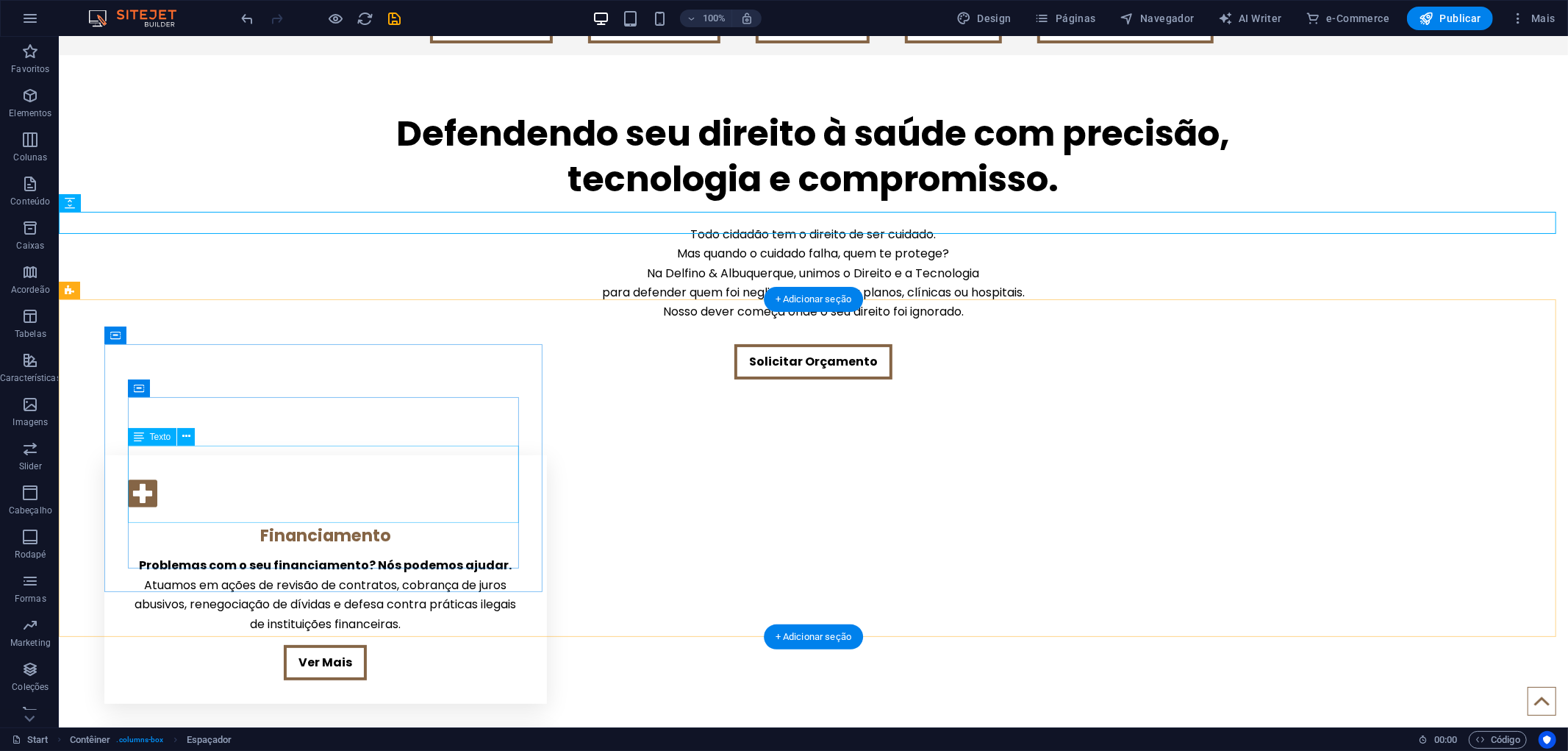
scroll to position [0, 0]
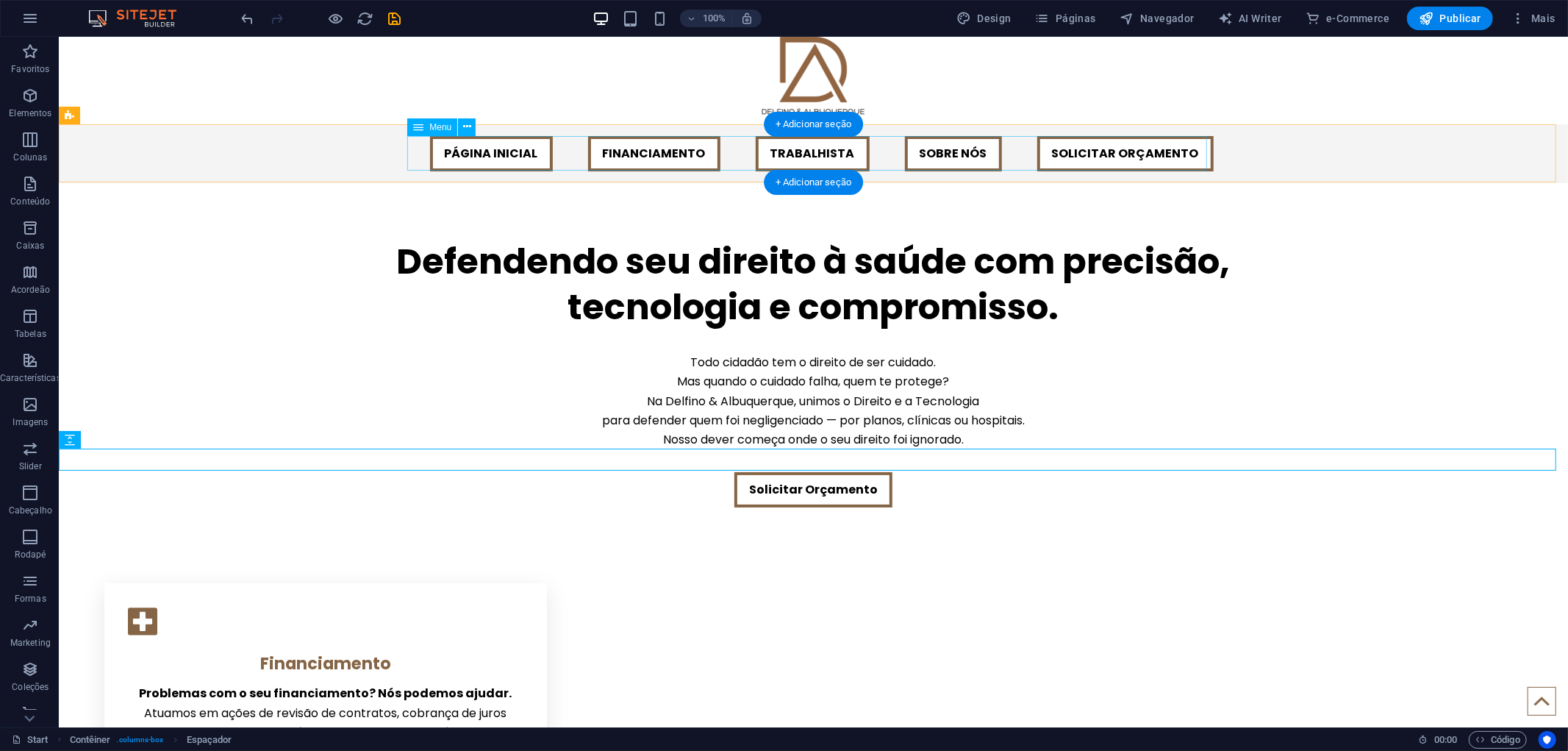
click at [497, 147] on nav "PÁGINA INICIAL FINANCIAMENTO TRABALHISTA SOBRE NÓS SOLICITAR ORÇAMENTO" at bounding box center [812, 153] width 800 height 36
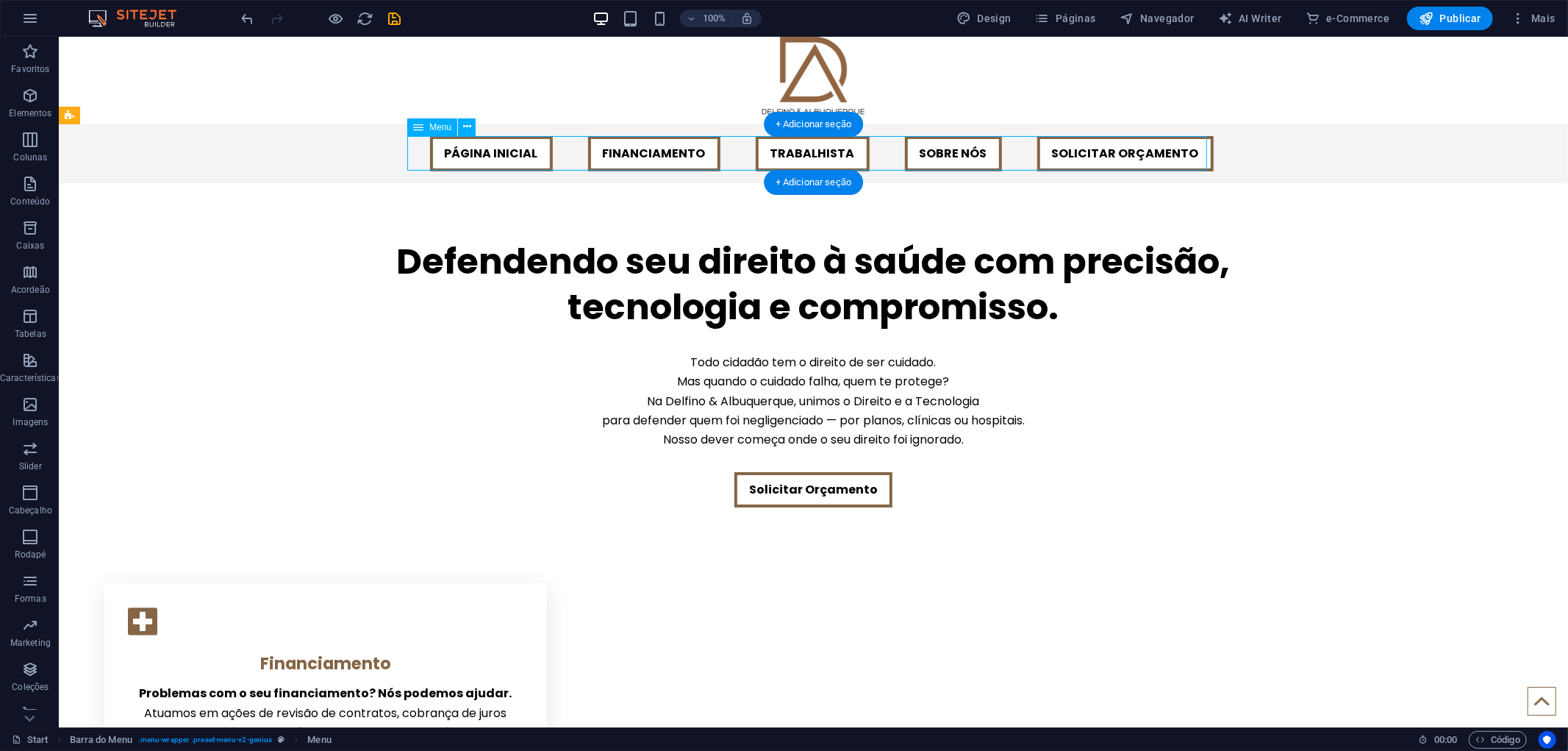
click at [507, 150] on nav "PÁGINA INICIAL FINANCIAMENTO TRABALHISTA SOBRE NÓS SOLICITAR ORÇAMENTO" at bounding box center [812, 153] width 800 height 36
select select
select select "default"
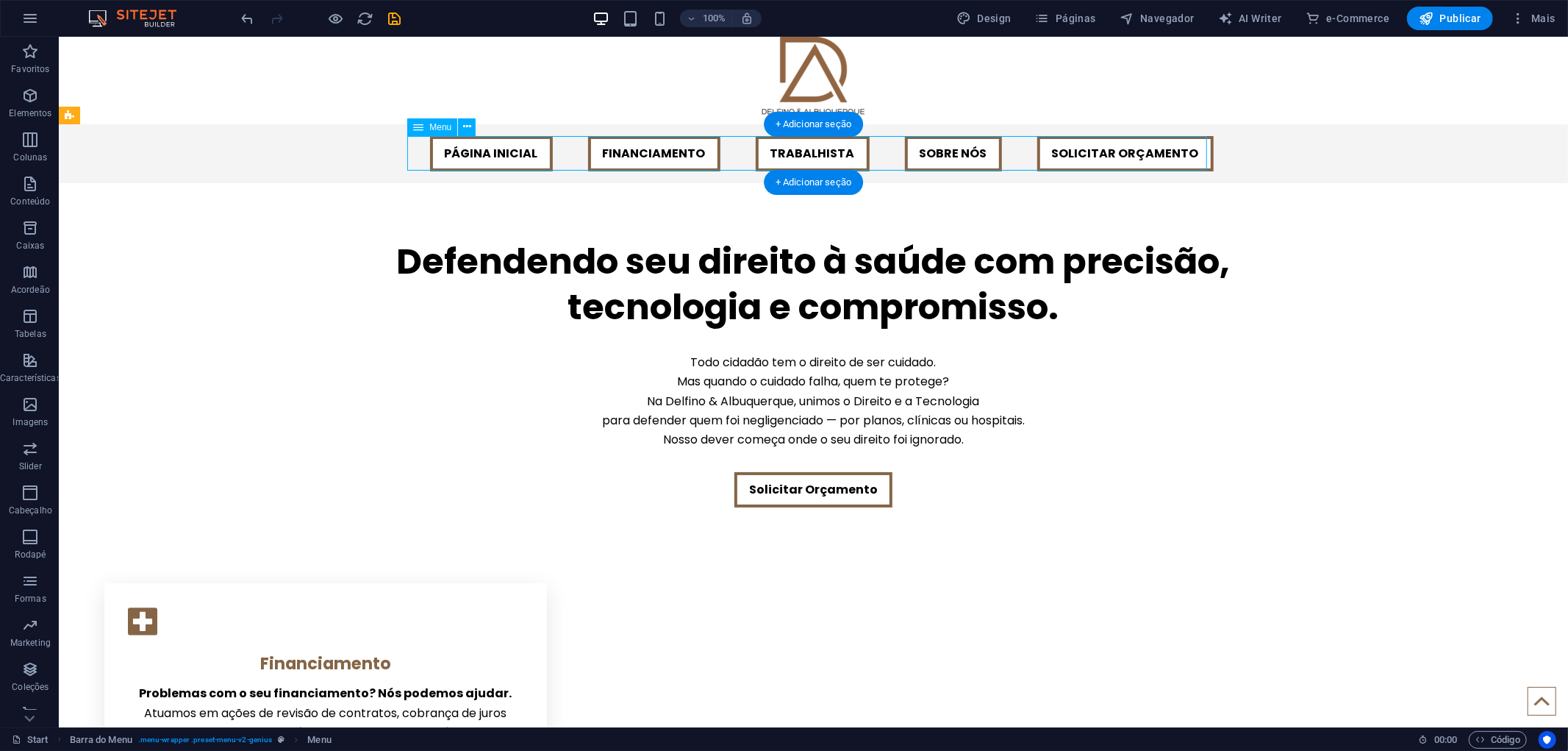
select select "default"
select select
select select "default"
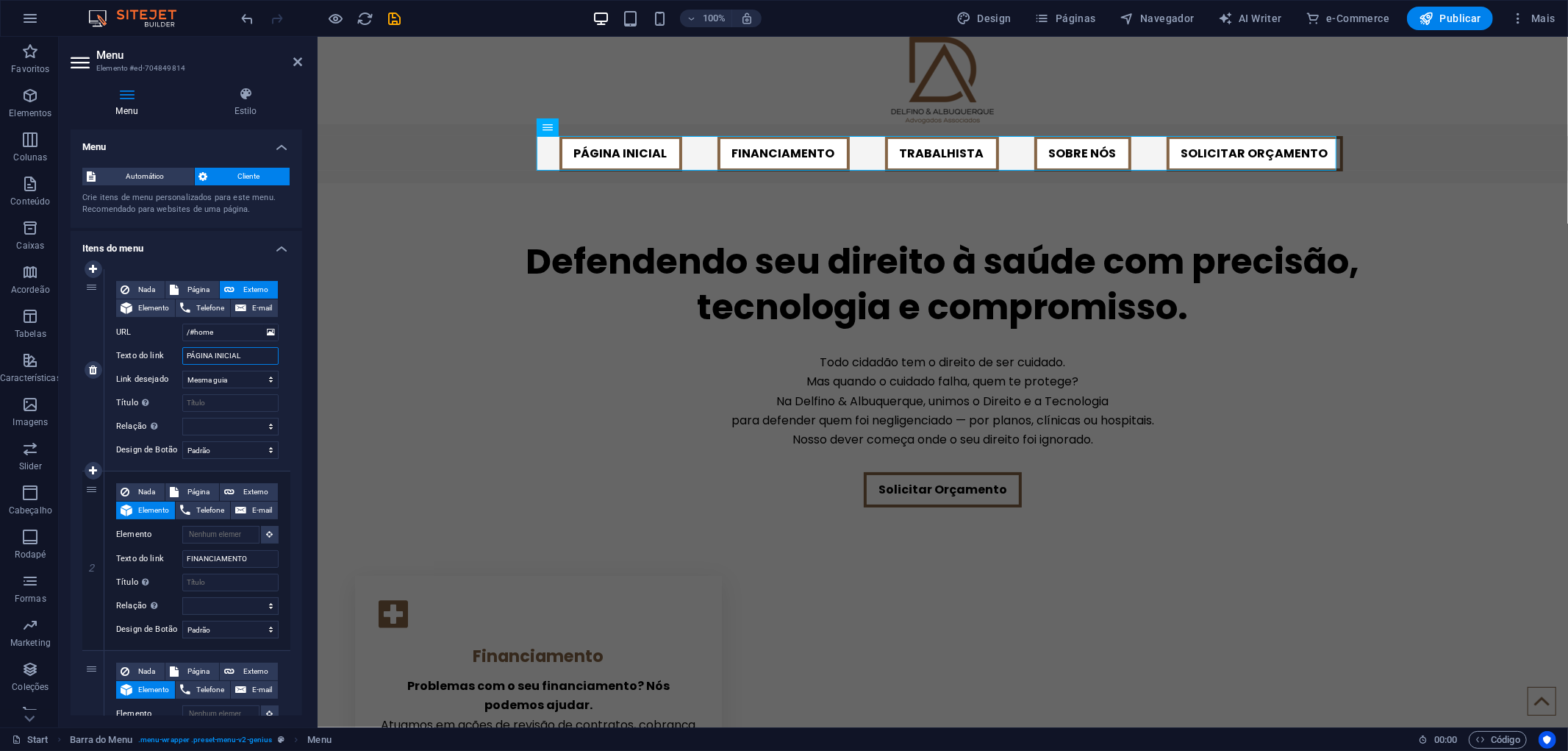
drag, startPoint x: 225, startPoint y: 358, endPoint x: 185, endPoint y: 357, distance: 40.0
click at [185, 357] on input "PÁGINA INICIAL" at bounding box center [230, 356] width 96 height 18
drag, startPoint x: 247, startPoint y: 558, endPoint x: 182, endPoint y: 560, distance: 65.0
click at [182, 560] on input "FINANCIAMENTO" at bounding box center [230, 558] width 96 height 18
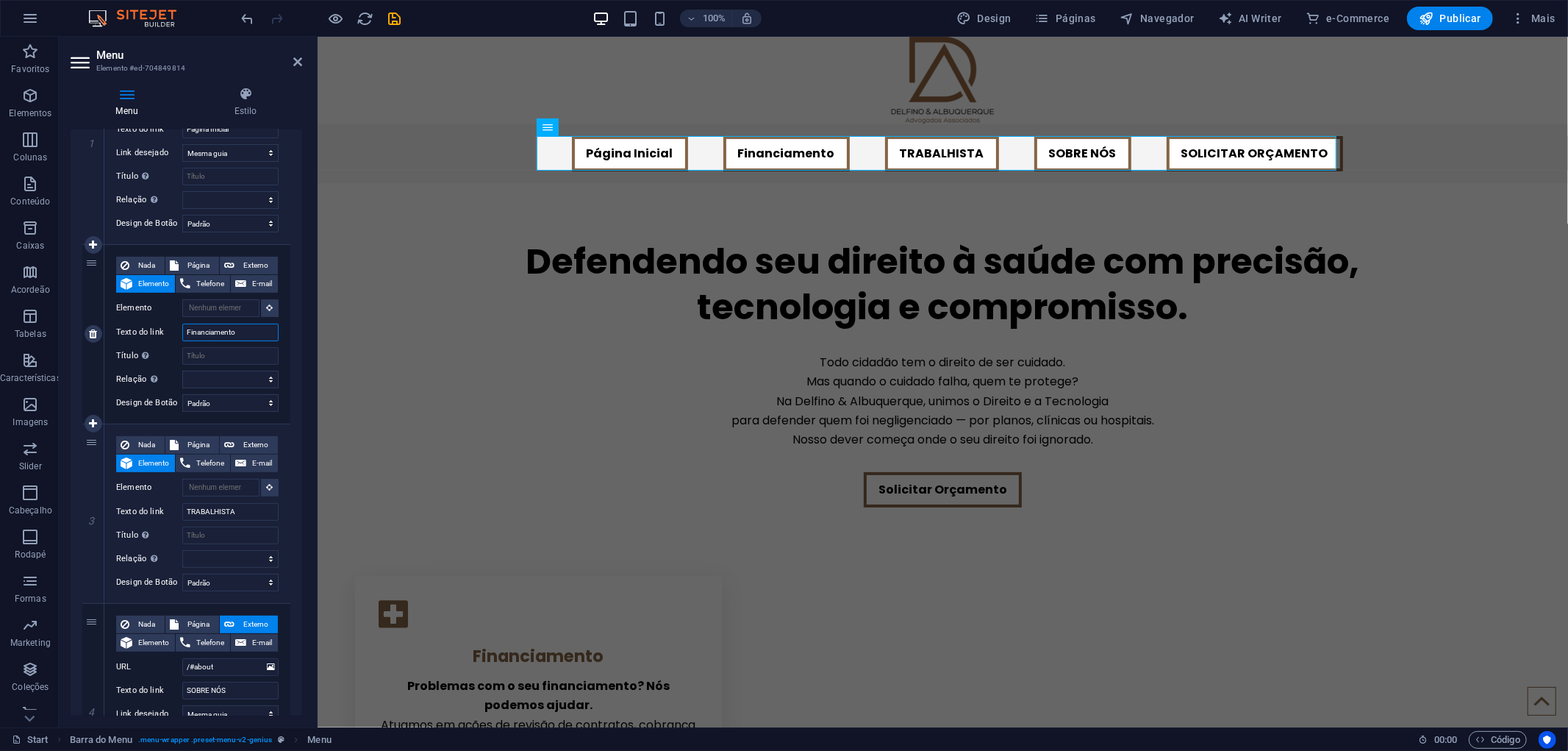
scroll to position [245, 0]
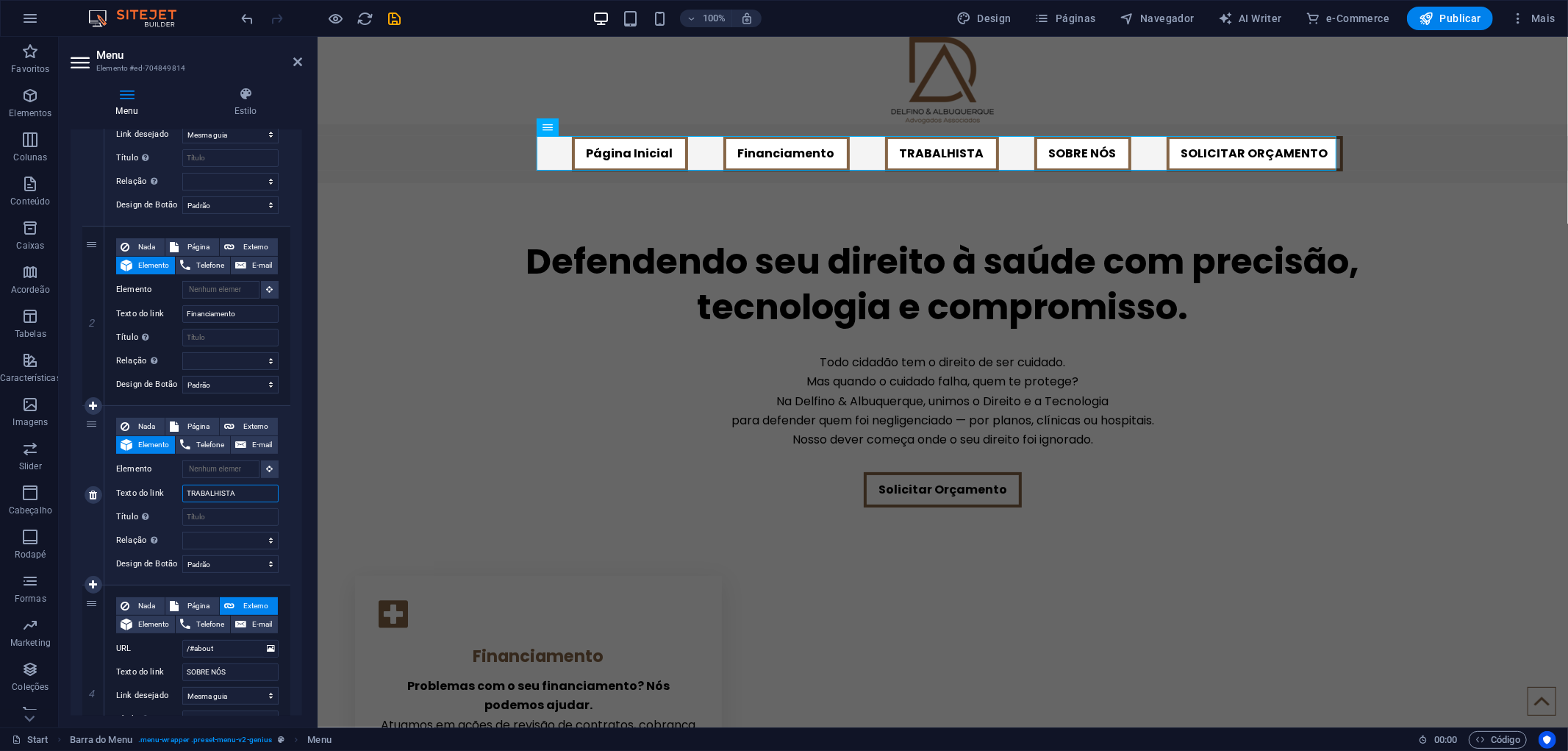
click at [173, 489] on div "Texto do link TRABALHISTA" at bounding box center [197, 494] width 162 height 18
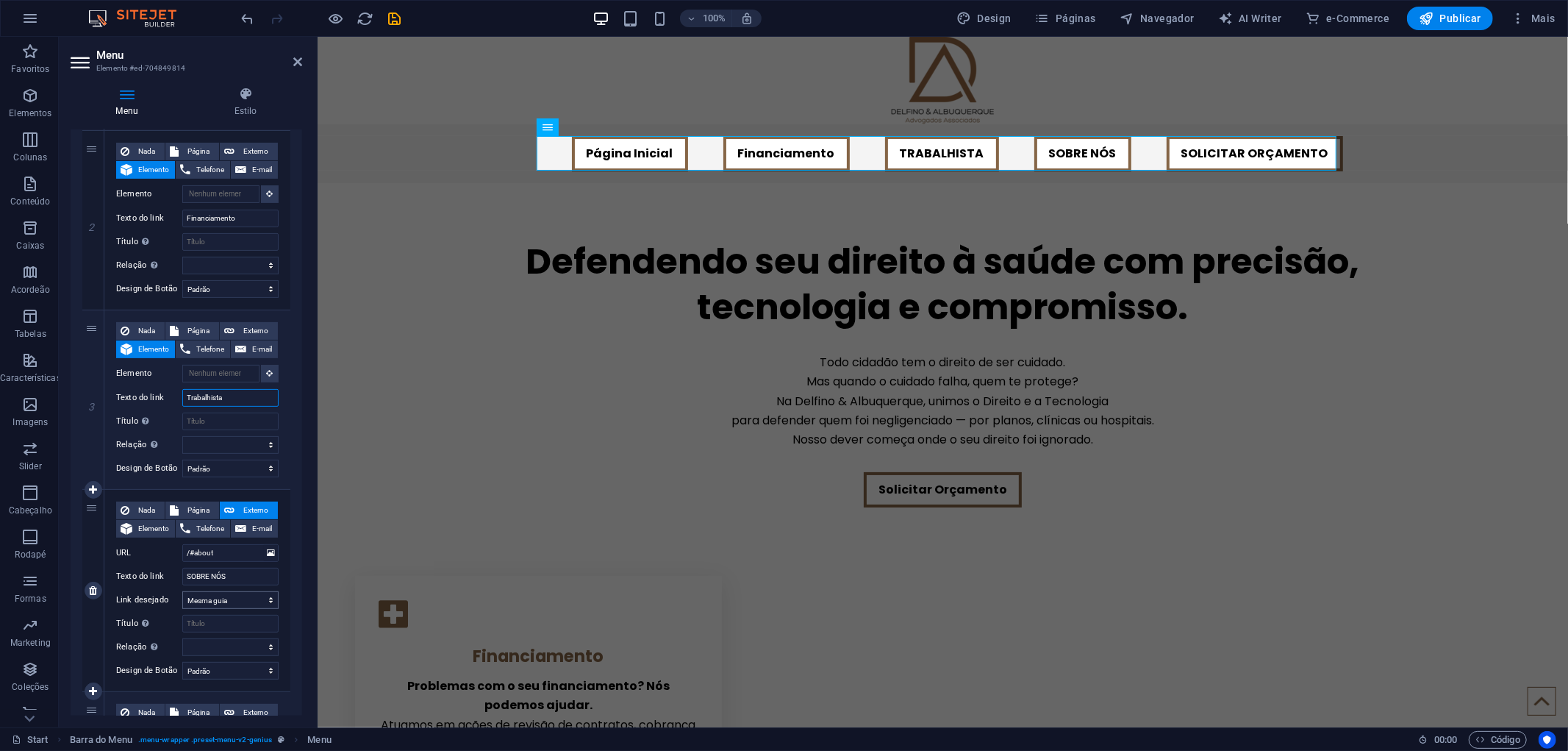
scroll to position [408, 0]
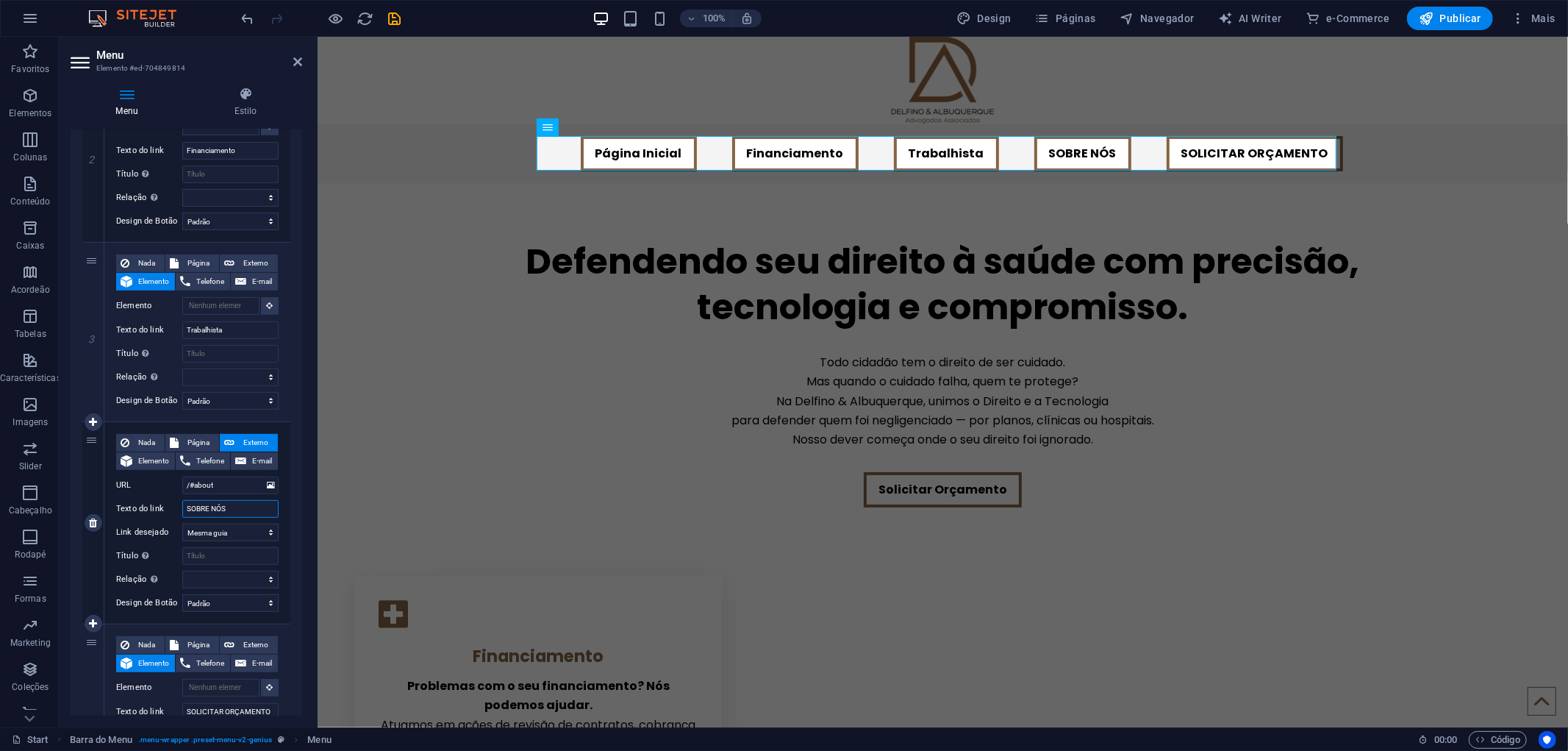
drag, startPoint x: 226, startPoint y: 506, endPoint x: 173, endPoint y: 499, distance: 53.5
click at [173, 500] on div "Texto do link SOBRE NÓS" at bounding box center [197, 509] width 162 height 18
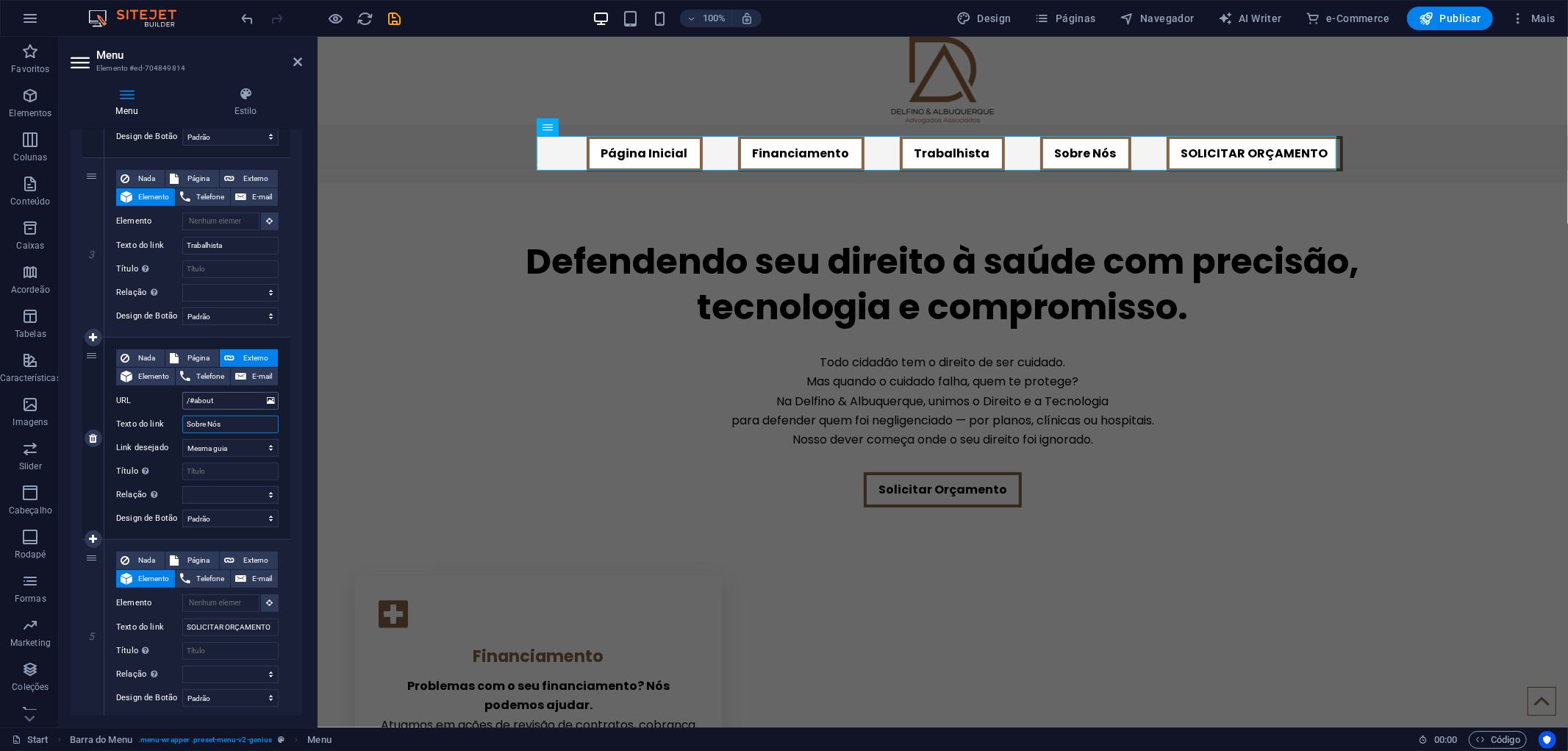
scroll to position [547, 0]
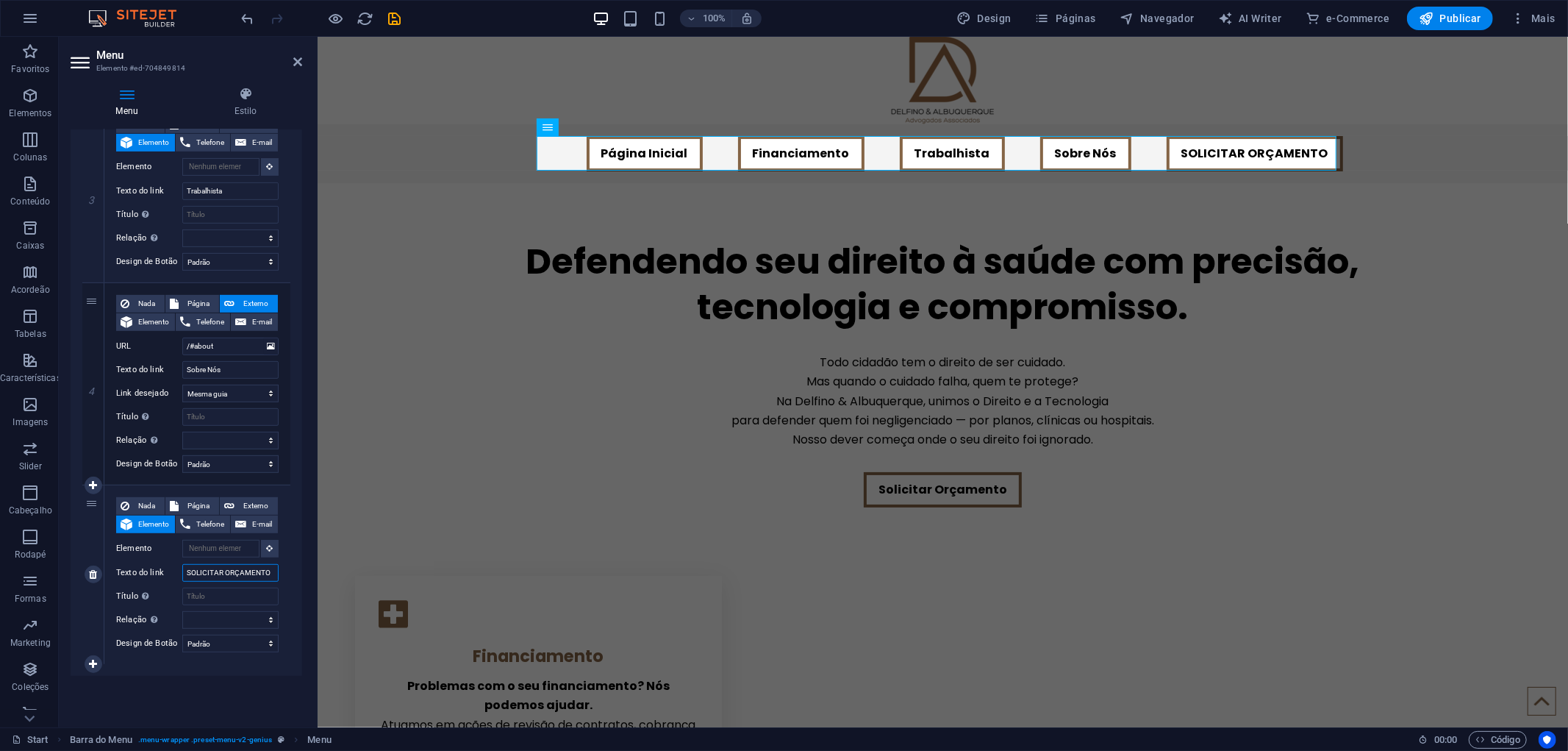
click at [243, 571] on input "SOLICITAR ORÇAMENTO" at bounding box center [230, 573] width 96 height 18
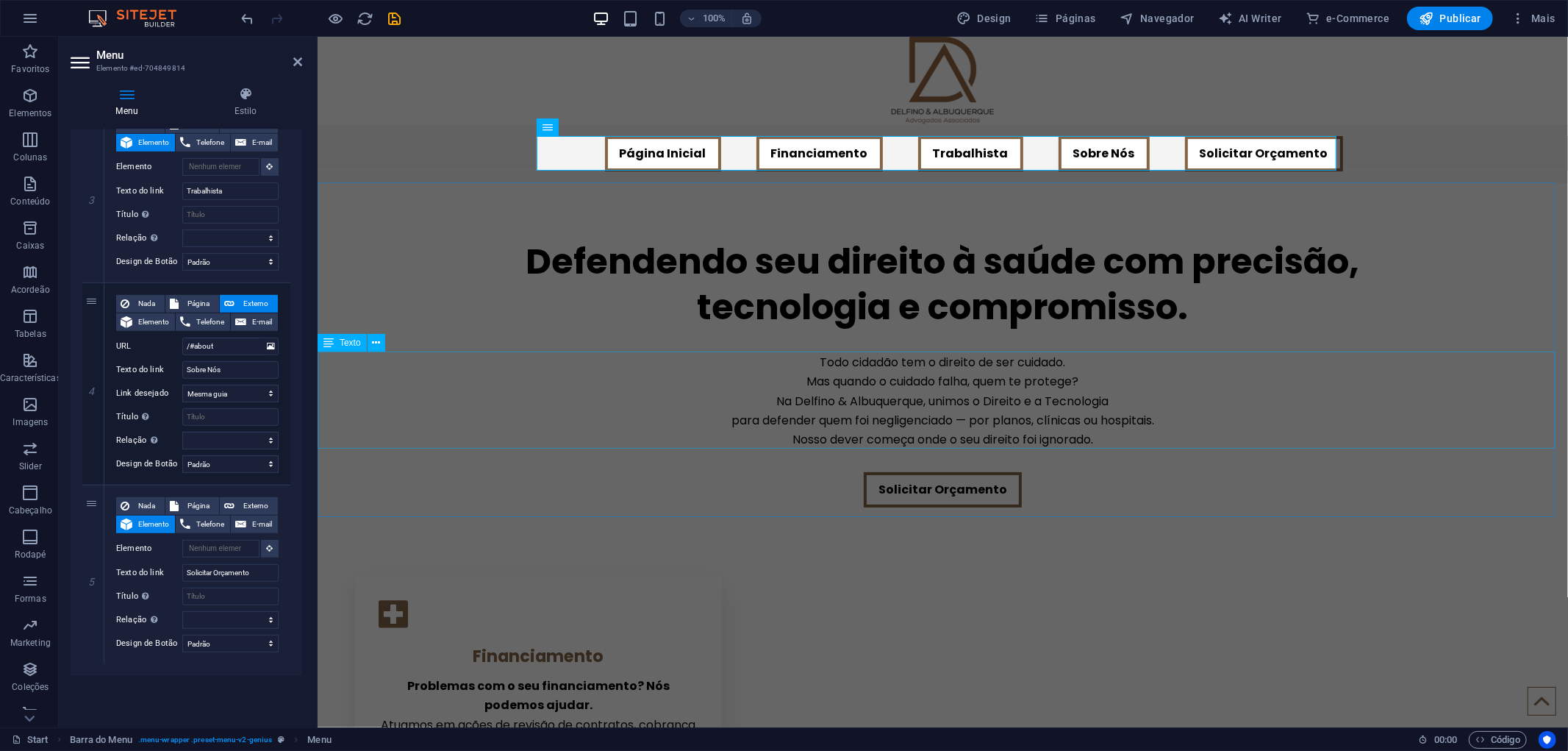
click at [866, 352] on div "Todo cidadão tem o direito de ser cuidado. Mas quando o cuidado falha, quem te …" at bounding box center [942, 400] width 1250 height 97
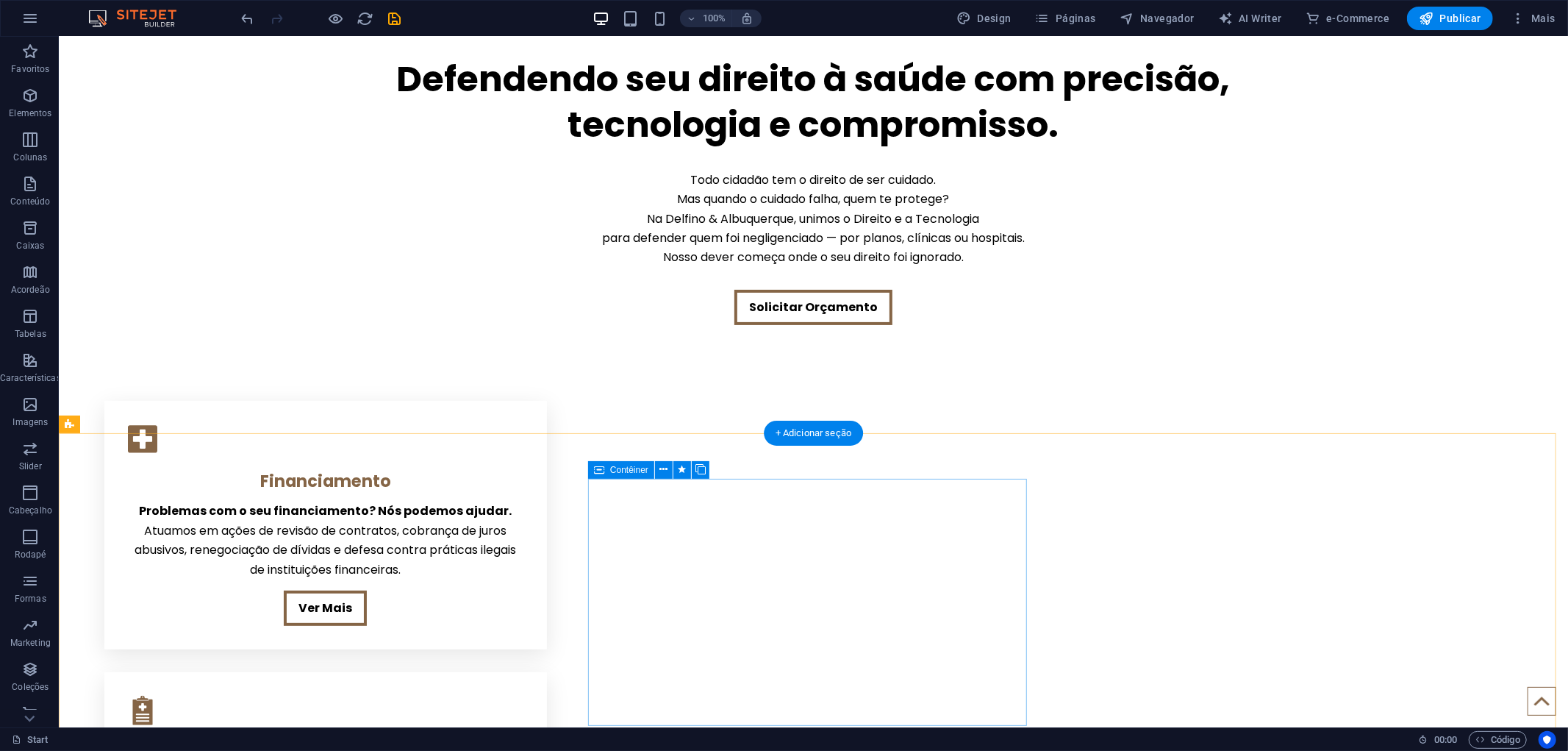
scroll to position [0, 0]
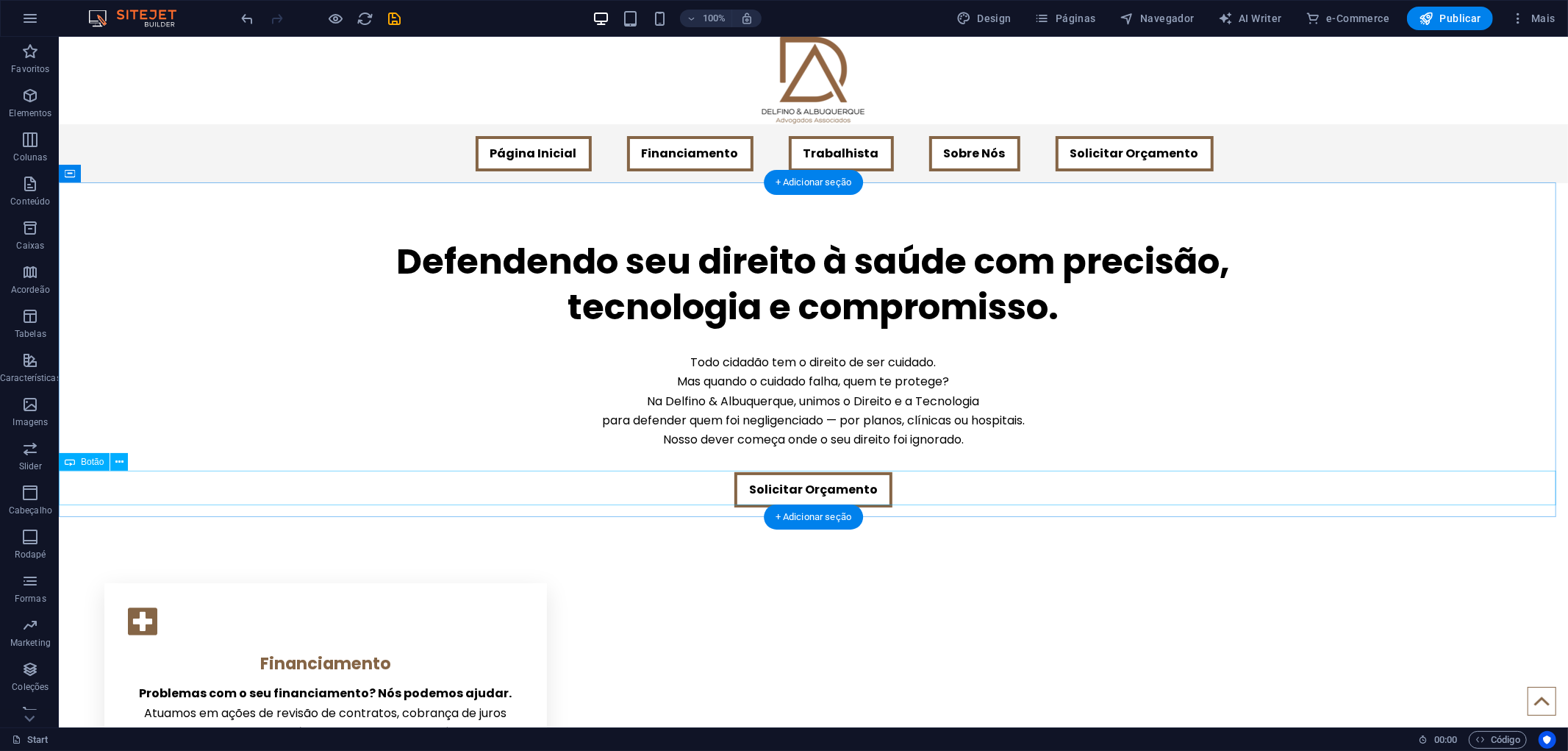
click at [921, 487] on div "Solicitar Orçamento" at bounding box center [812, 489] width 1509 height 36
click at [635, 284] on div "Defendendo seu direito à saúde com precisão, tecnologia e compromisso." at bounding box center [812, 284] width 1509 height 92
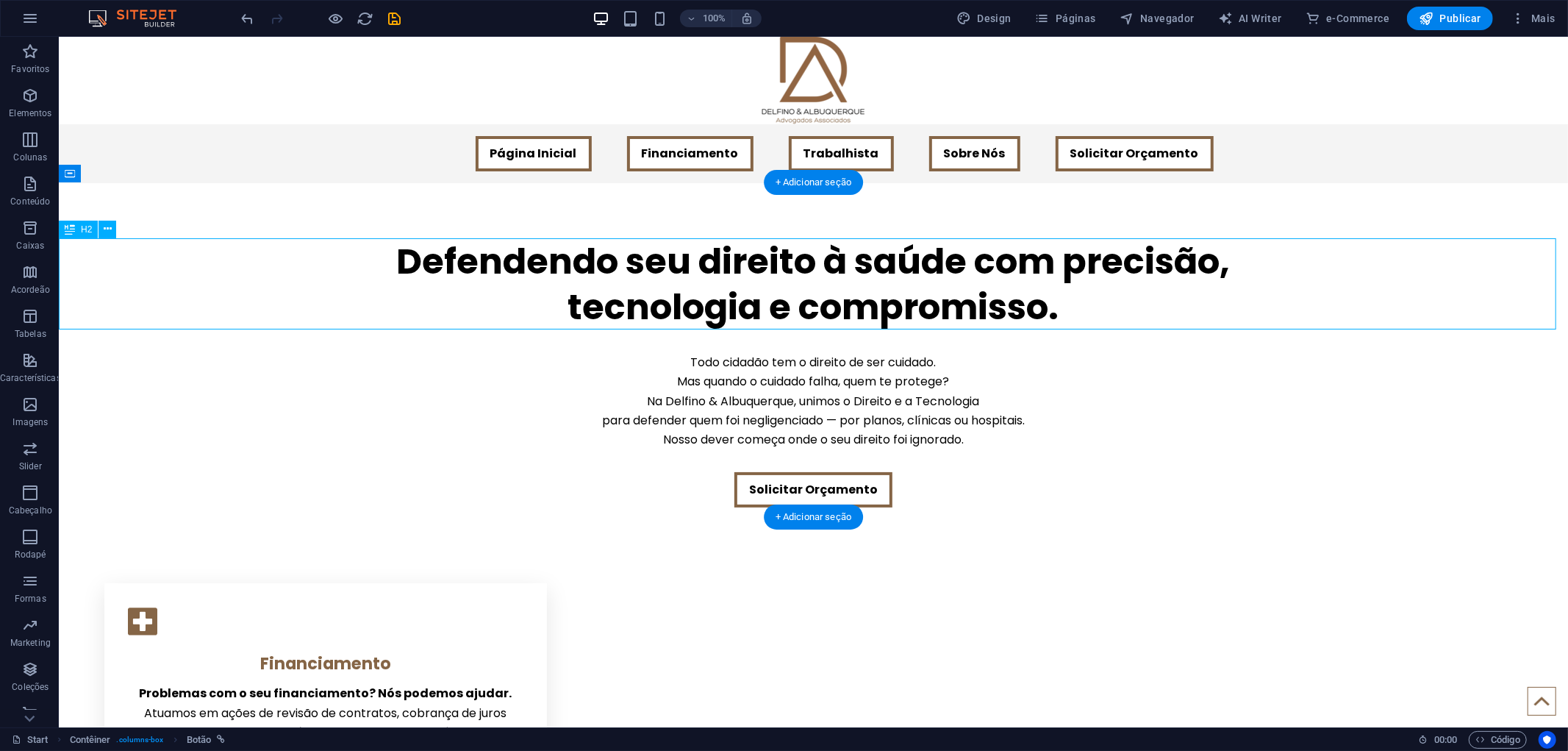
click at [635, 284] on div "Defendendo seu direito à saúde com precisão, tecnologia e compromisso." at bounding box center [812, 284] width 1509 height 92
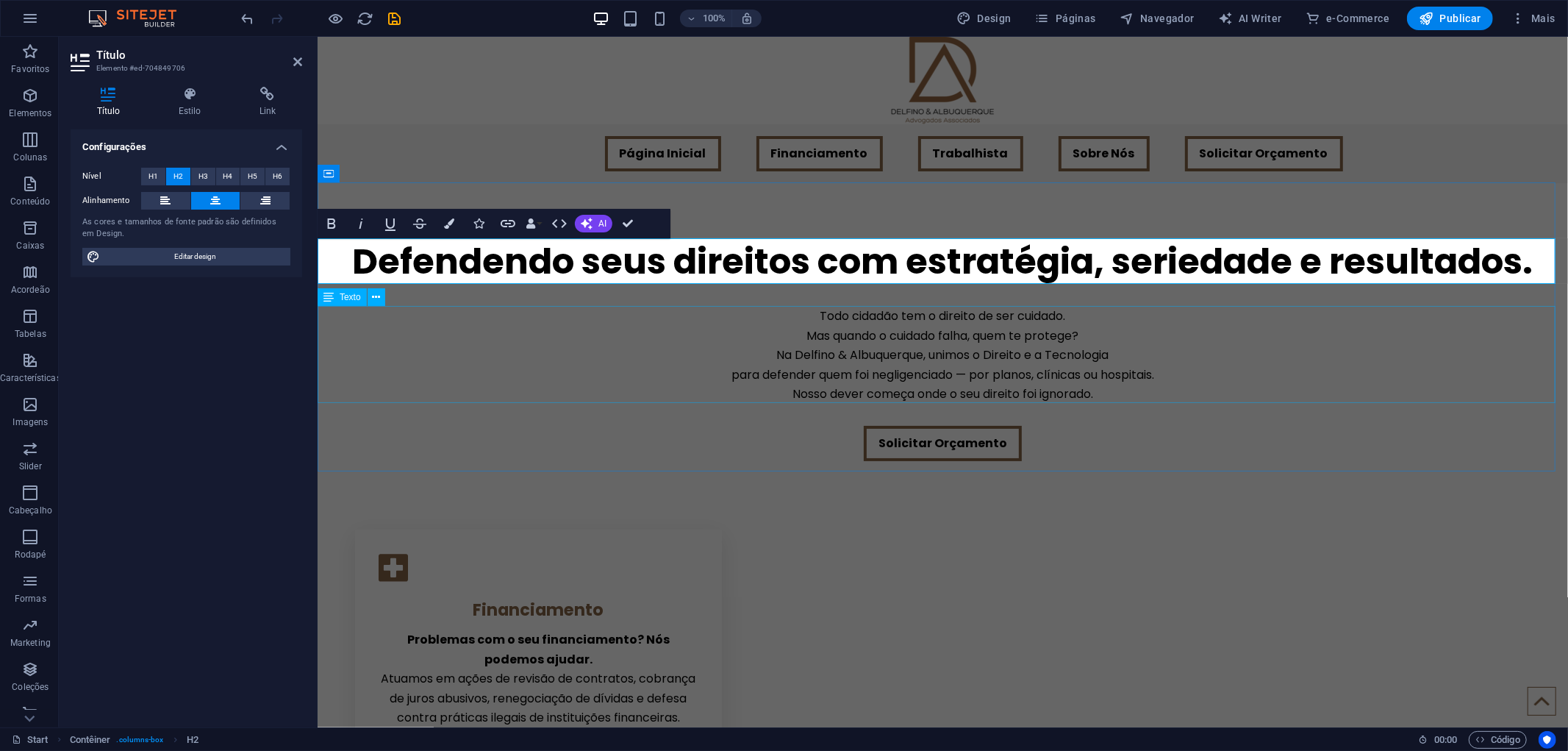
click at [664, 349] on div "Todo cidadão tem o direito de ser cuidado. Mas quando o cuidado falha, quem te …" at bounding box center [942, 354] width 1250 height 97
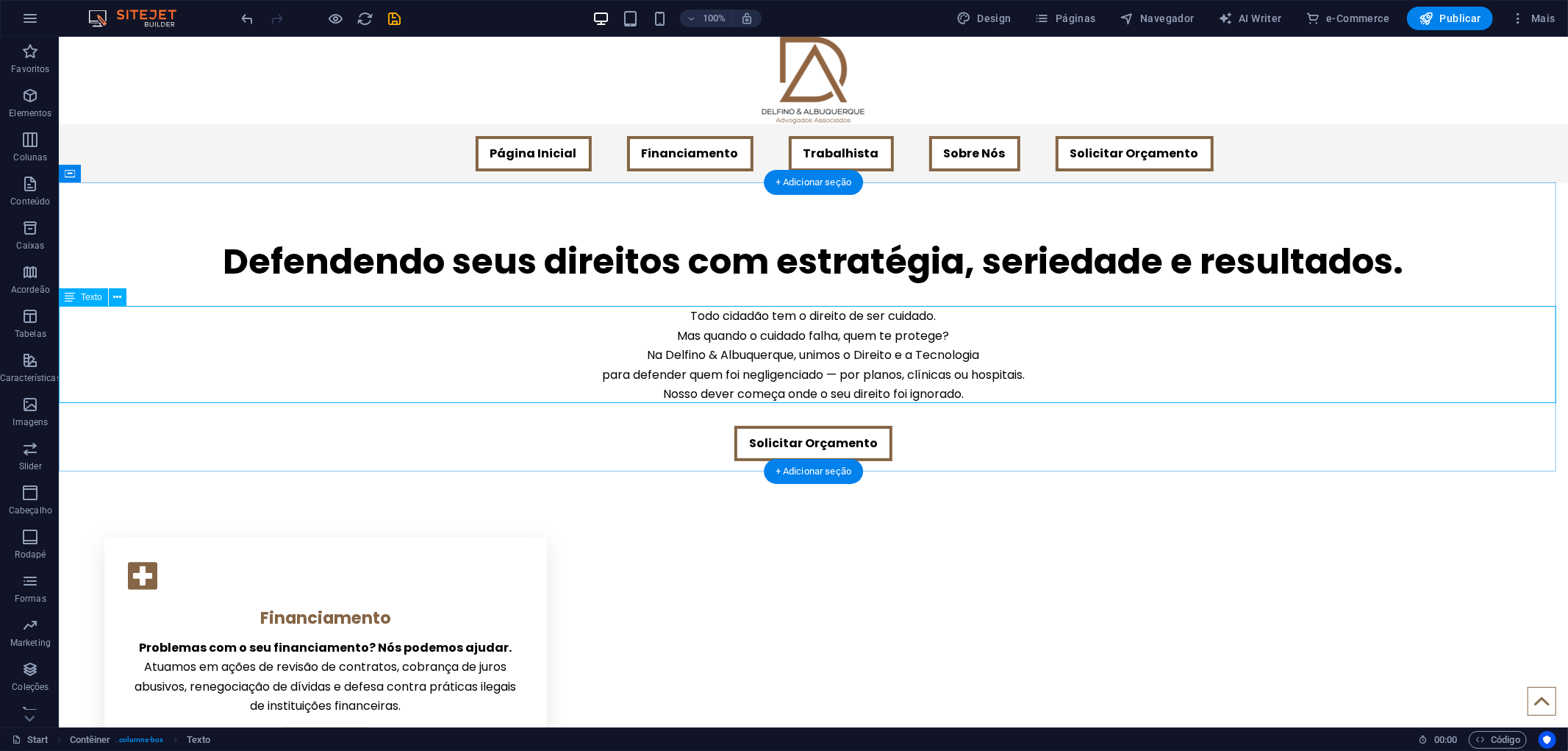
click at [776, 370] on div "Todo cidadão tem o direito de ser cuidado. Mas quando o cuidado falha, quem te …" at bounding box center [812, 354] width 1509 height 97
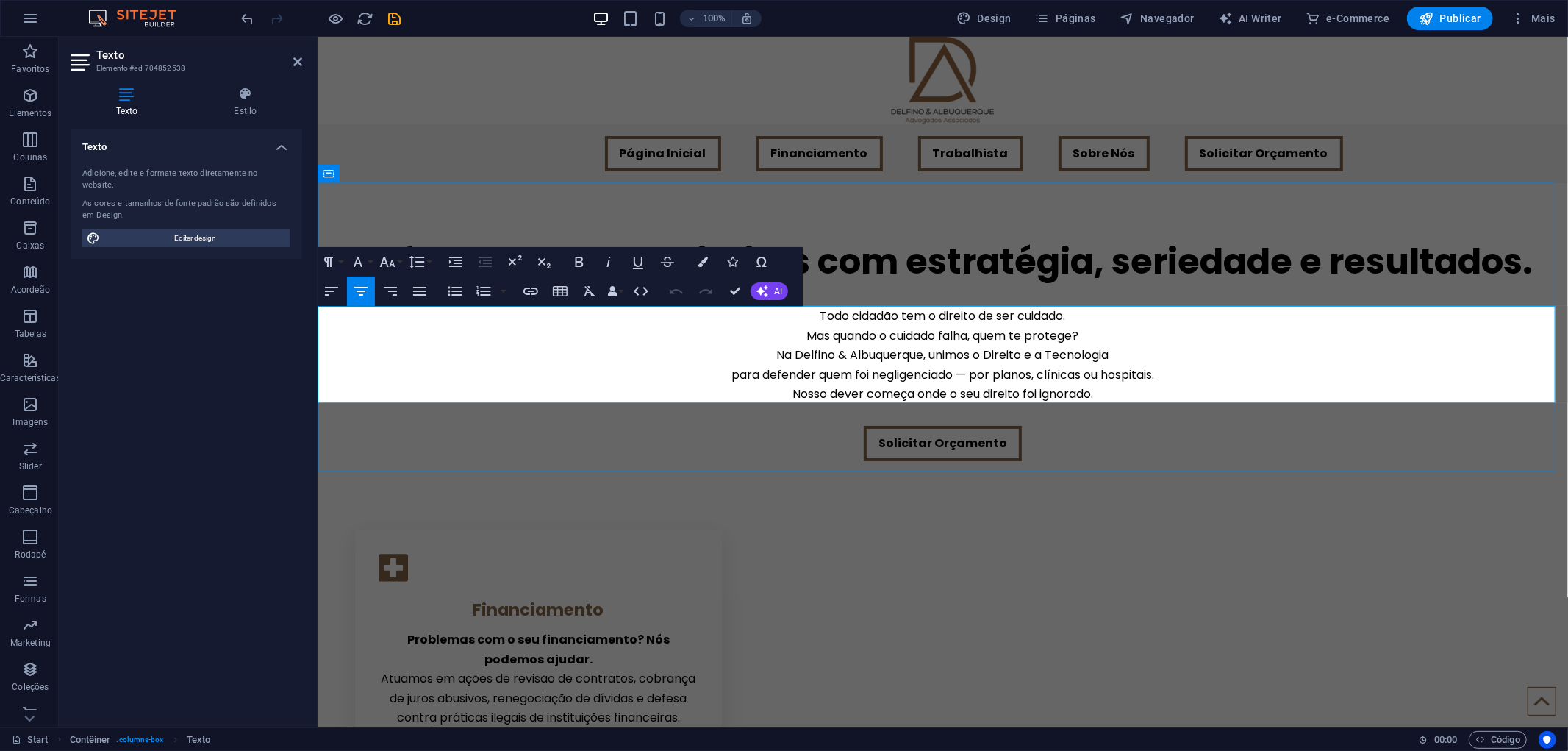
click at [875, 370] on p "Todo cidadão tem o direito de ser cuidado. Mas quando o cuidado falha, quem te …" at bounding box center [942, 354] width 1250 height 97
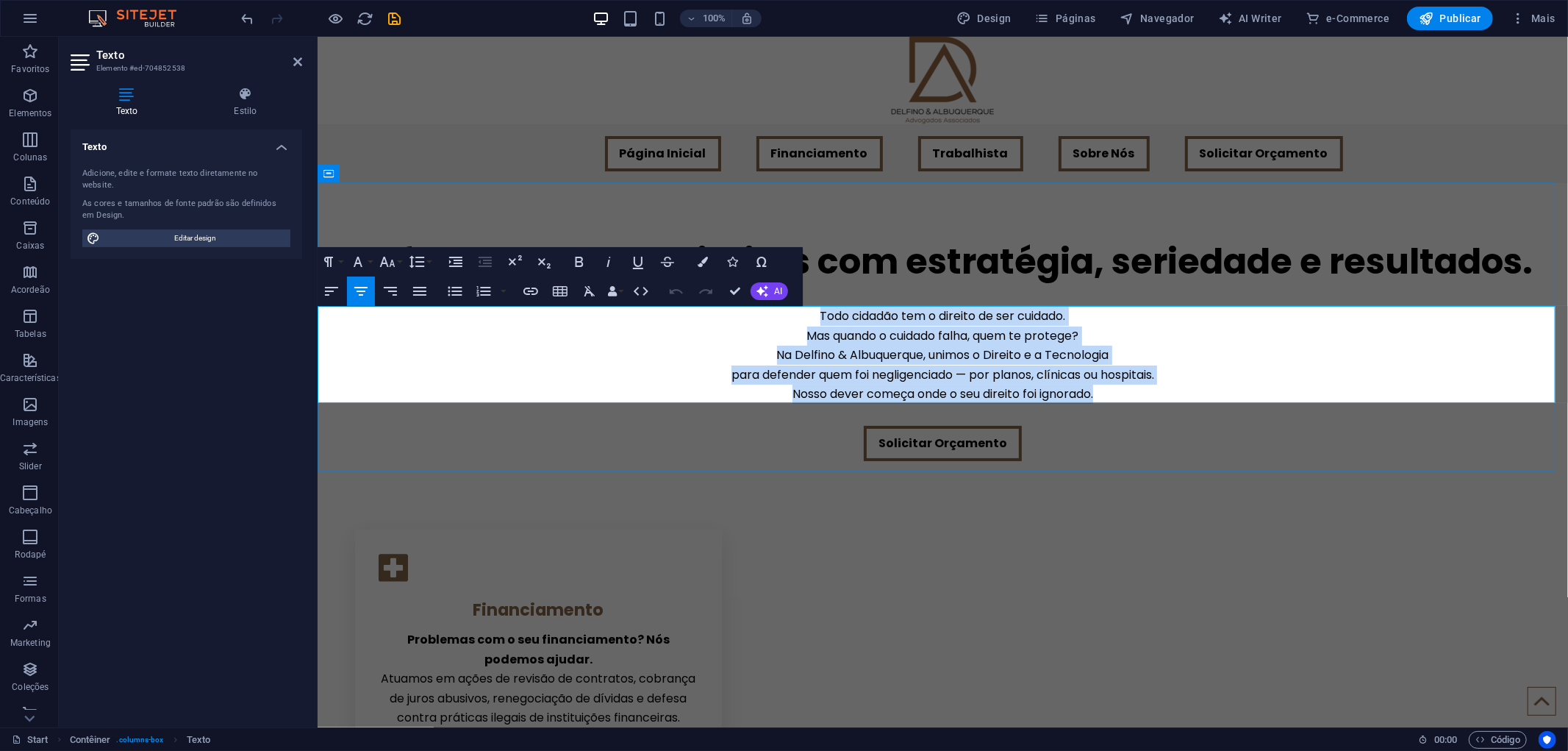
drag, startPoint x: 1120, startPoint y: 391, endPoint x: 785, endPoint y: 315, distance: 343.5
click at [785, 315] on p "Todo cidadão tem o direito de ser cuidado. Mas quando o cuidado falha, quem te …" at bounding box center [942, 354] width 1250 height 97
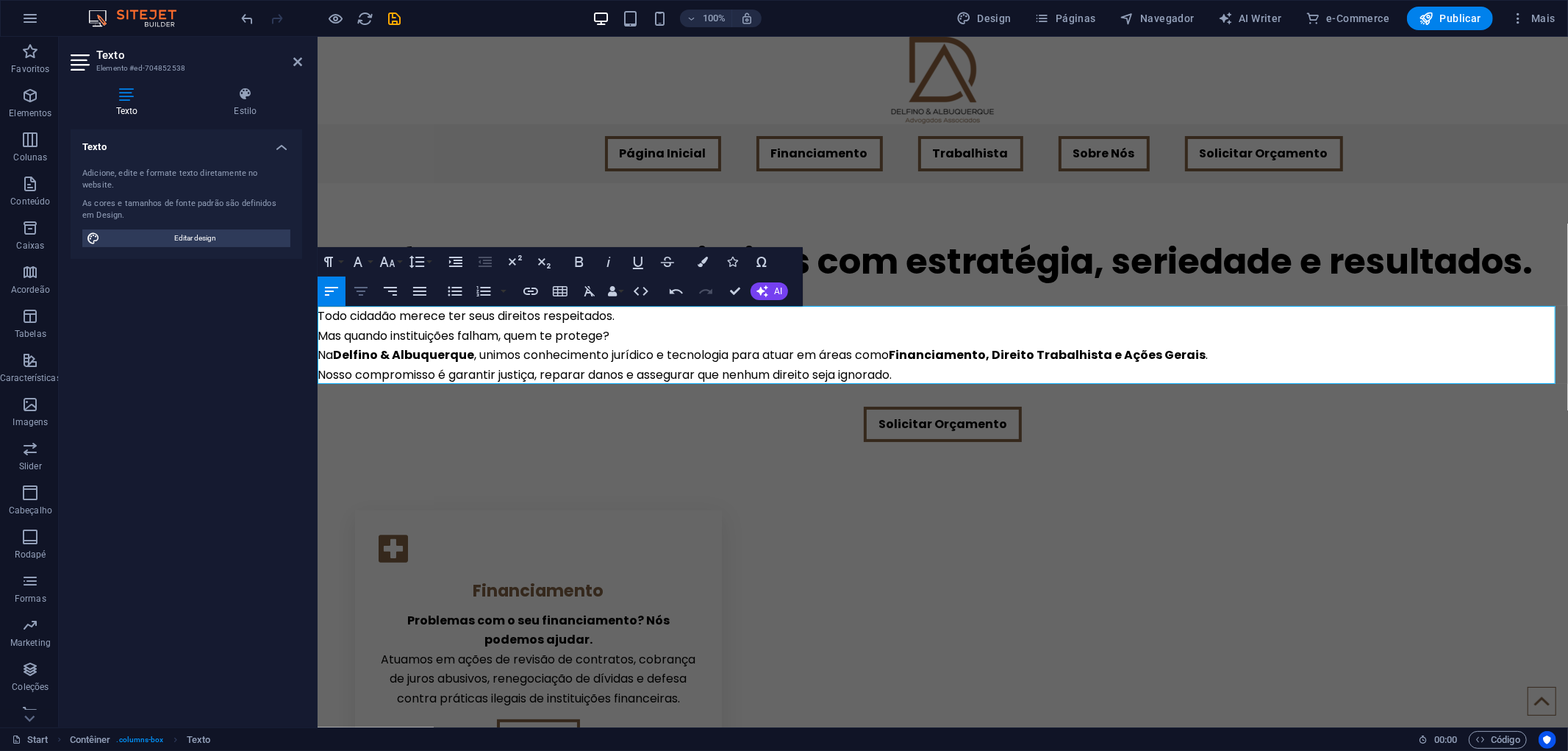
click at [364, 291] on icon "button" at bounding box center [360, 291] width 13 height 9
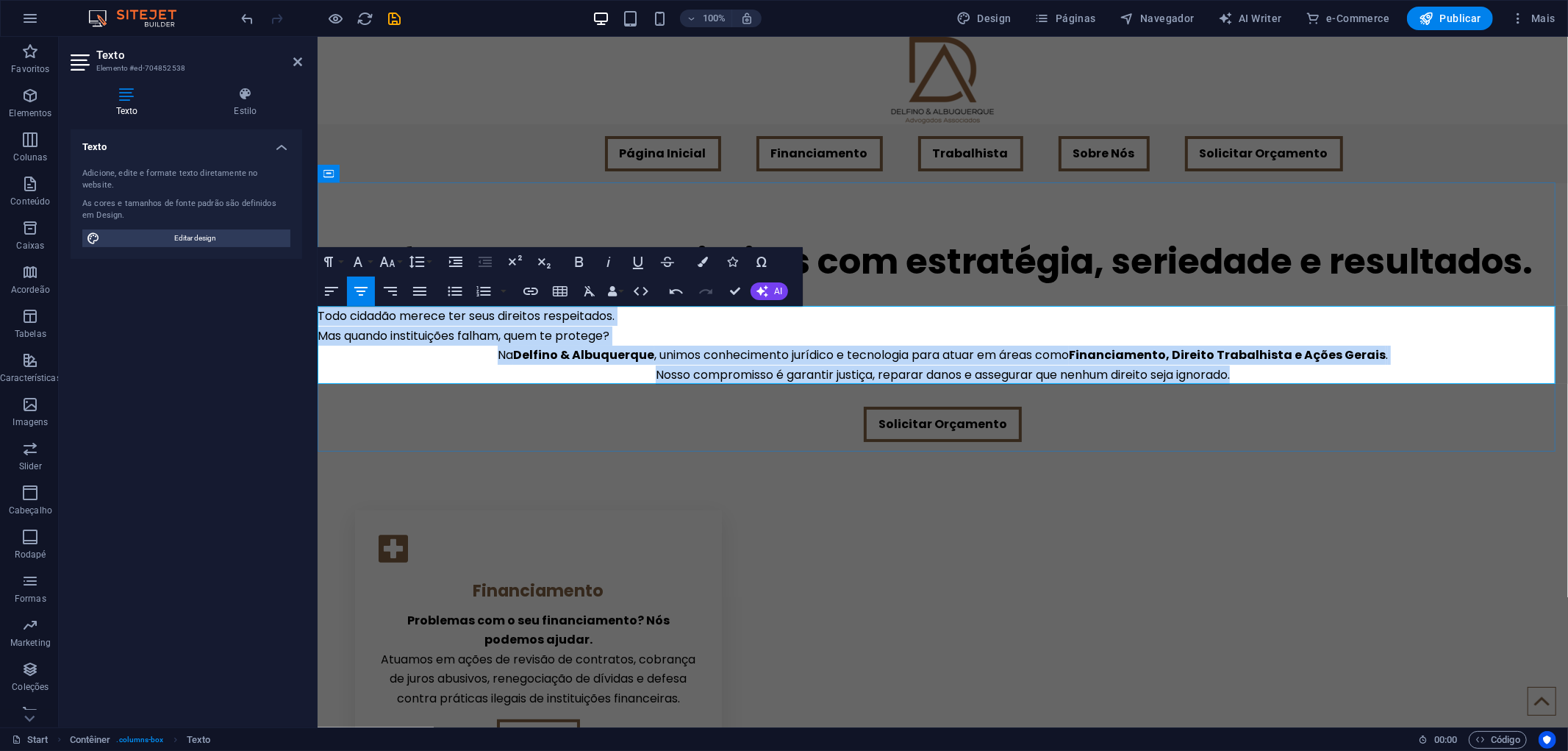
drag, startPoint x: 318, startPoint y: 314, endPoint x: 1237, endPoint y: 379, distance: 921.3
click at [1237, 379] on div "Todo cidadão merece ter seus direitos respeitados. Mas quando instituições falh…" at bounding box center [942, 345] width 1250 height 78
click at [365, 291] on icon "button" at bounding box center [360, 291] width 13 height 9
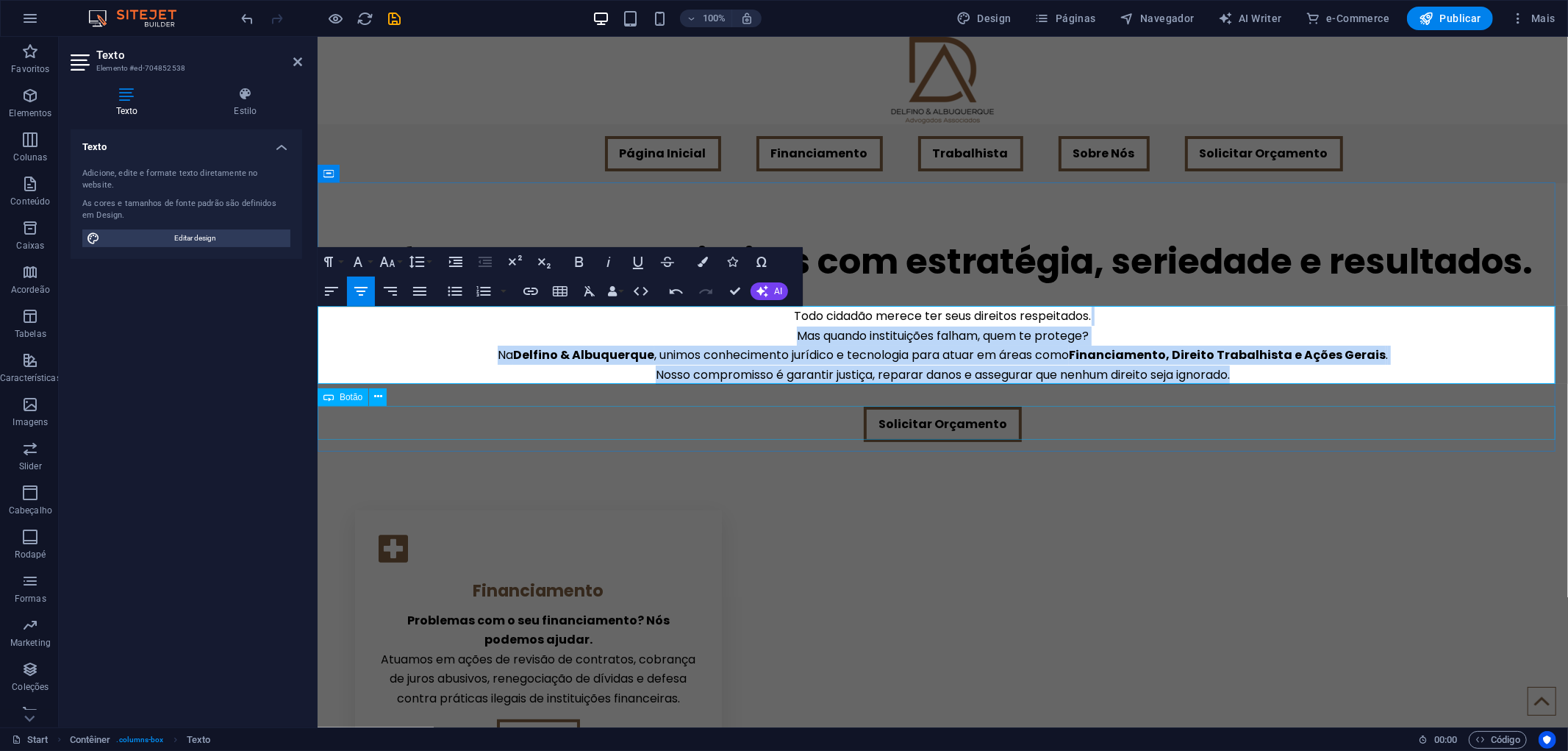
click at [730, 423] on div "Solicitar Orçamento" at bounding box center [942, 423] width 1250 height 36
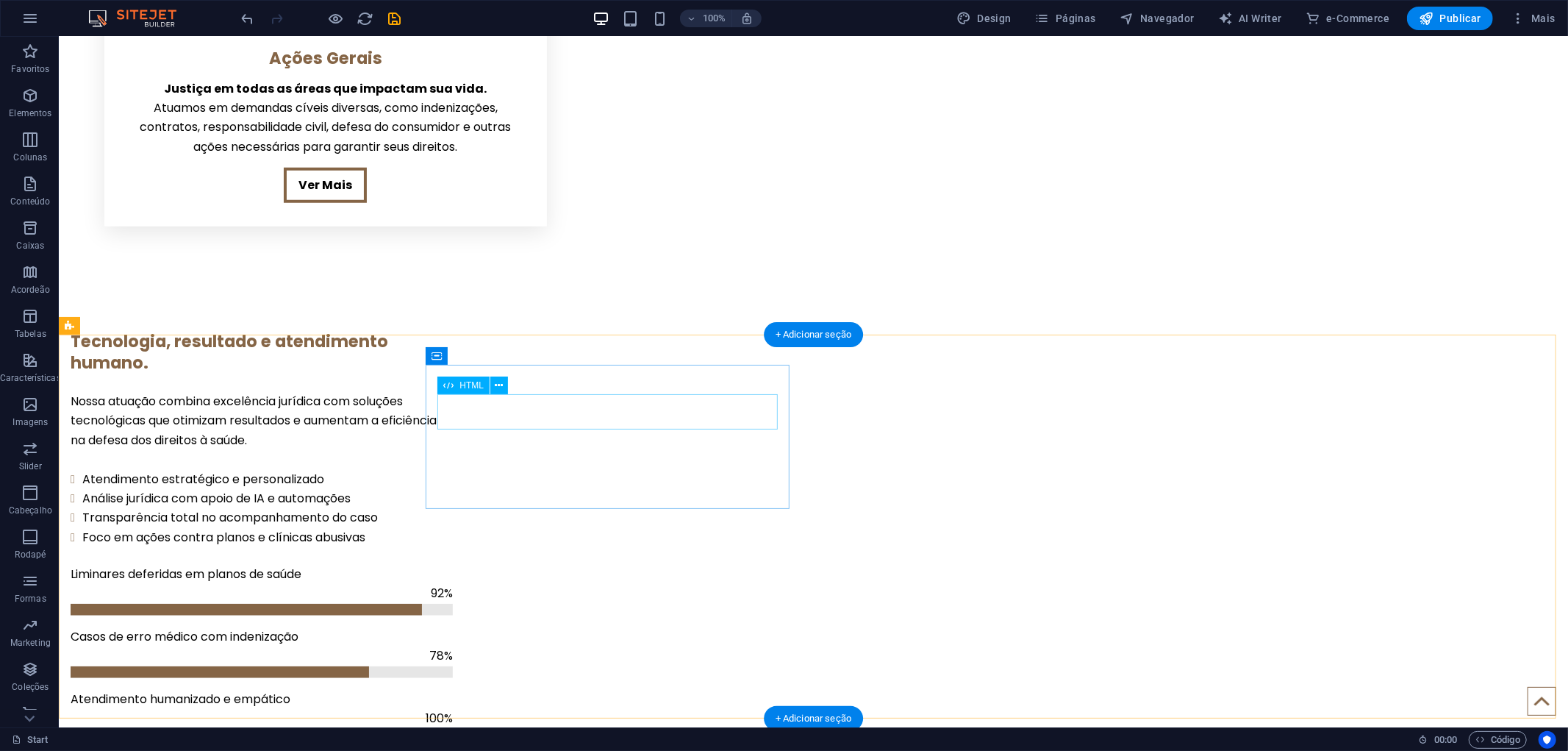
scroll to position [1062, 0]
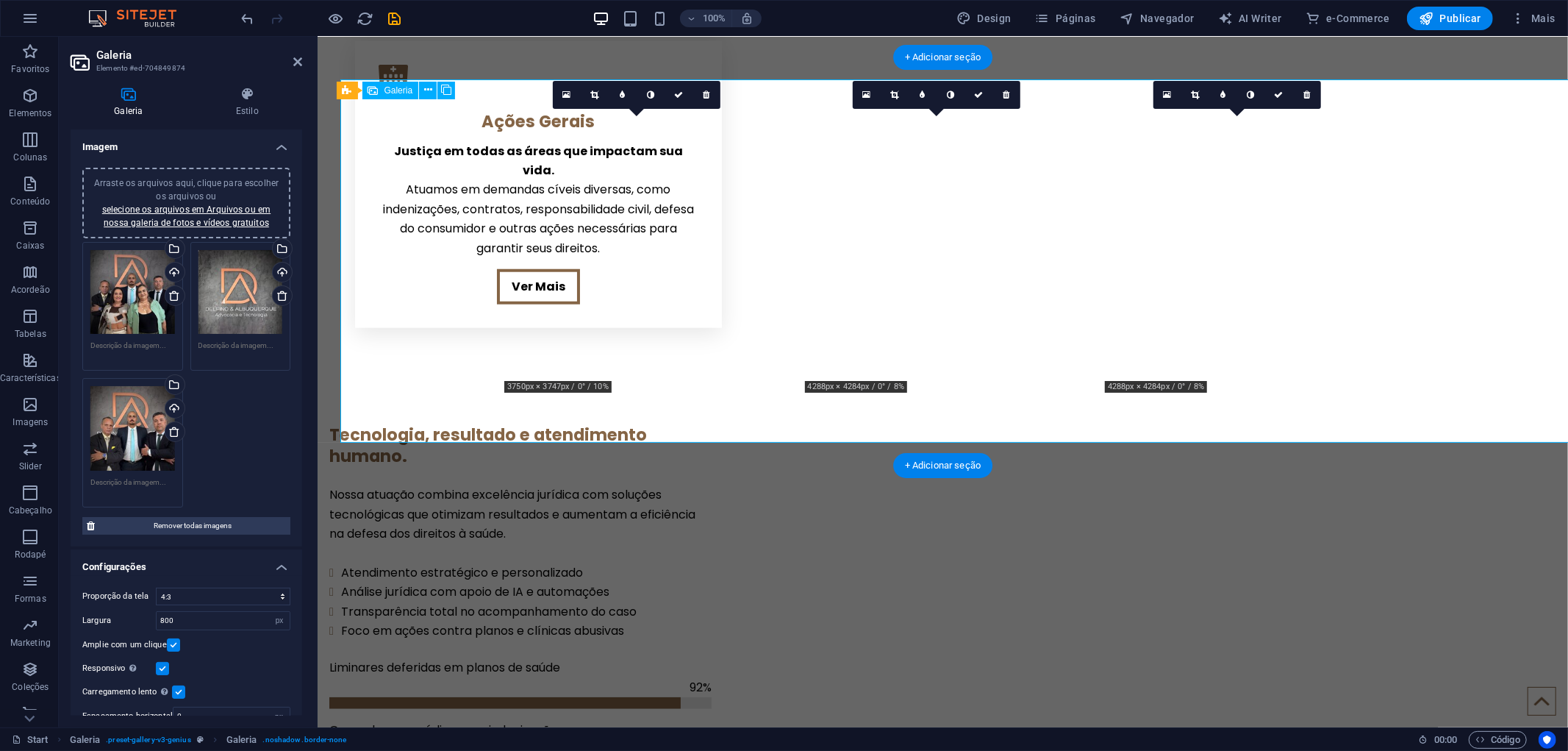
scroll to position [1085, 0]
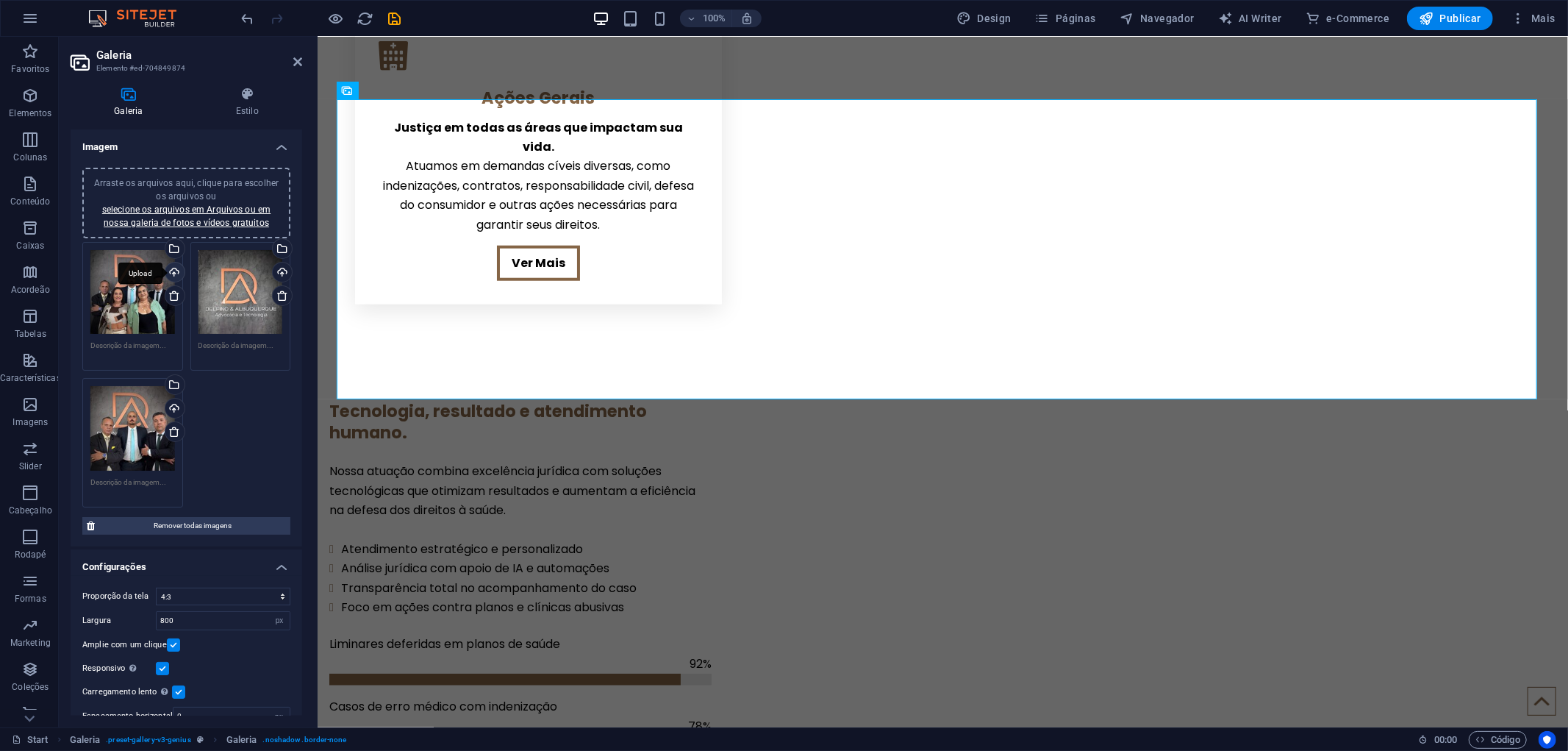
click at [173, 268] on div "Upload" at bounding box center [173, 273] width 22 height 22
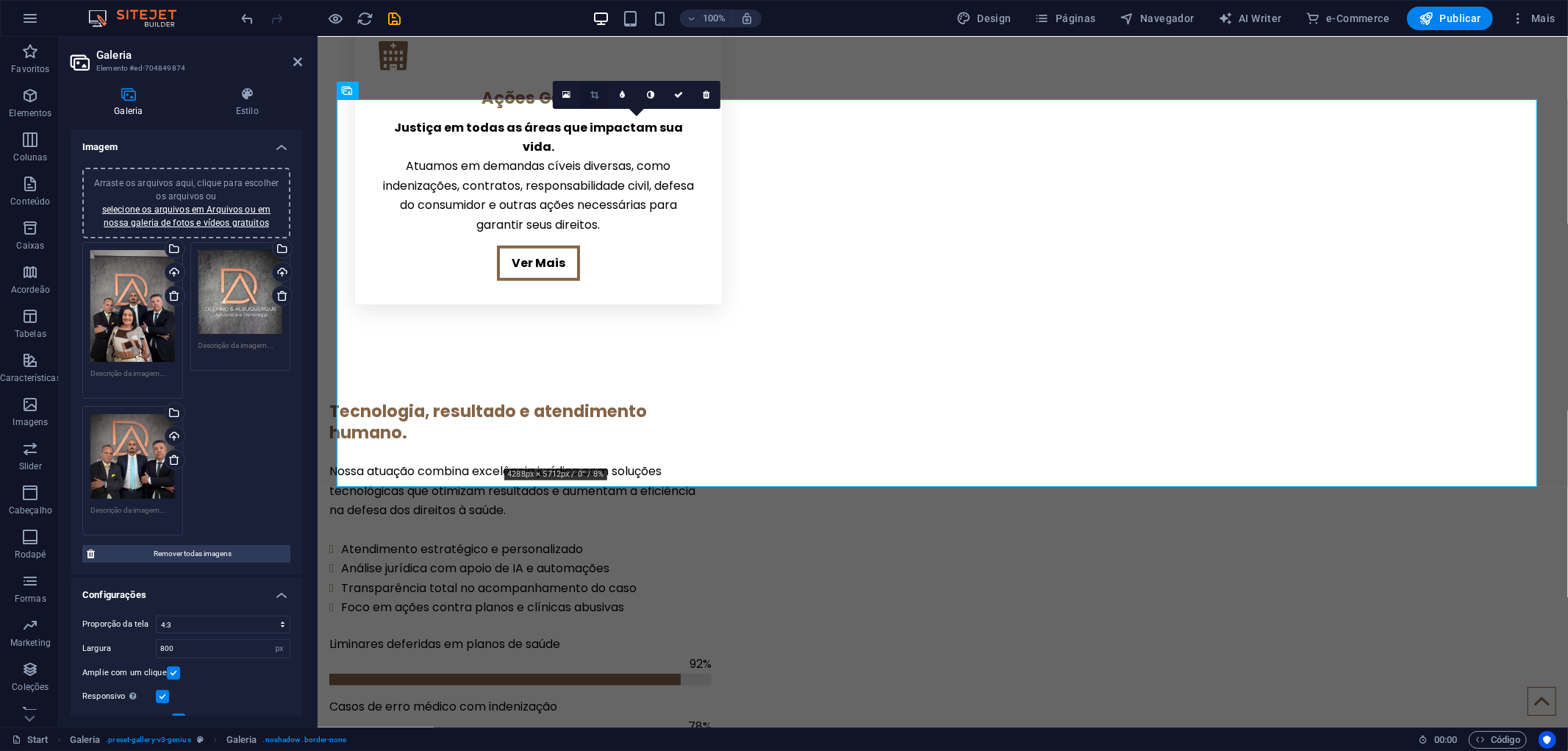
click at [588, 93] on link at bounding box center [594, 94] width 28 height 28
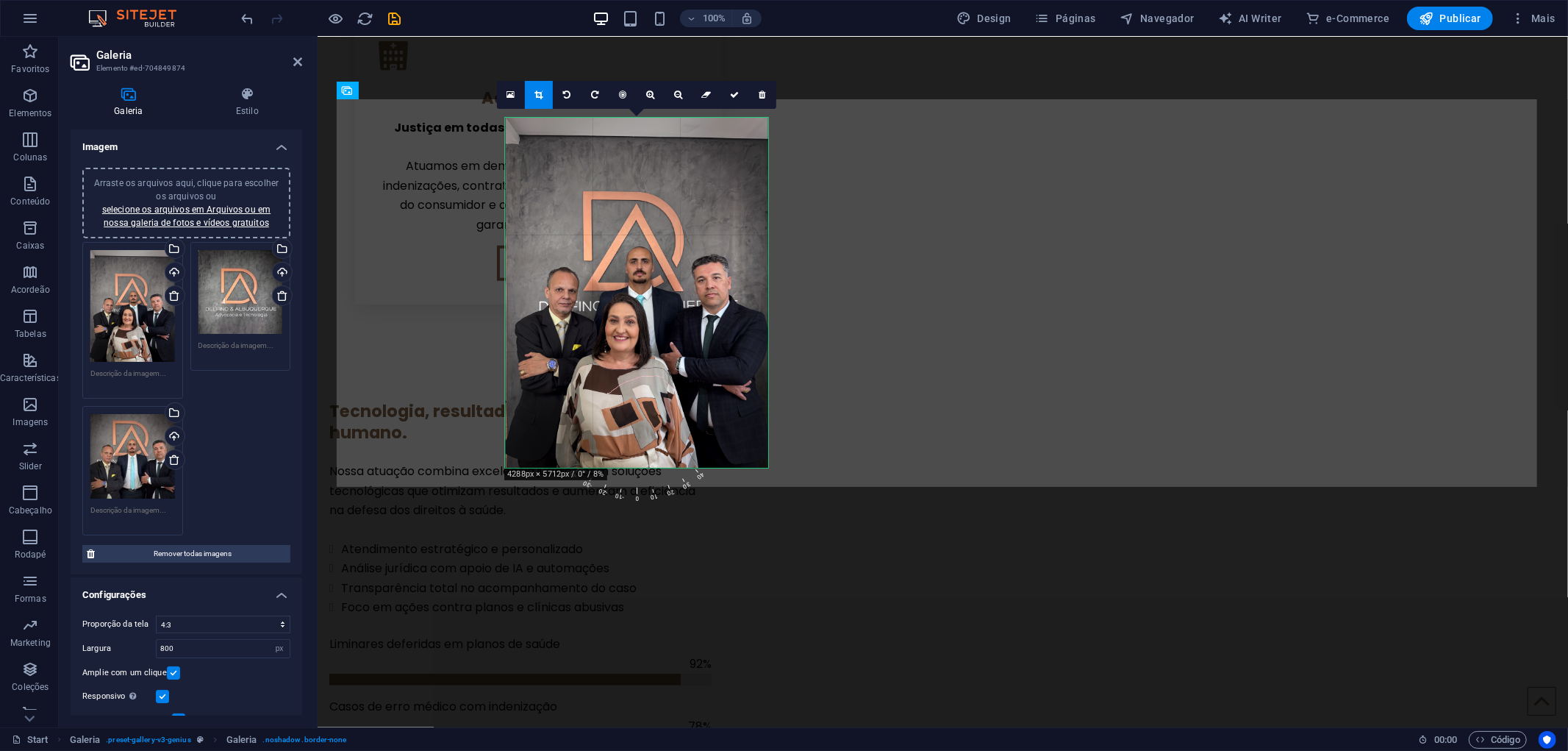
click at [649, 253] on div at bounding box center [637, 293] width 263 height 350
drag, startPoint x: 729, startPoint y: 473, endPoint x: 716, endPoint y: 450, distance: 26.4
click at [716, 450] on div "180 170 160 150 140 130 120 110 100 90 80 70 60 50 40 30 20 10 0 -10 -20 -30 -4…" at bounding box center [636, 293] width 263 height 350
drag, startPoint x: 721, startPoint y: 443, endPoint x: 739, endPoint y: 430, distance: 22.2
click at [739, 430] on div "180 170 160 150 140 130 120 110 100 90 80 70 60 50 40 30 20 10 0 -10 -20 -30 -4…" at bounding box center [636, 293] width 263 height 350
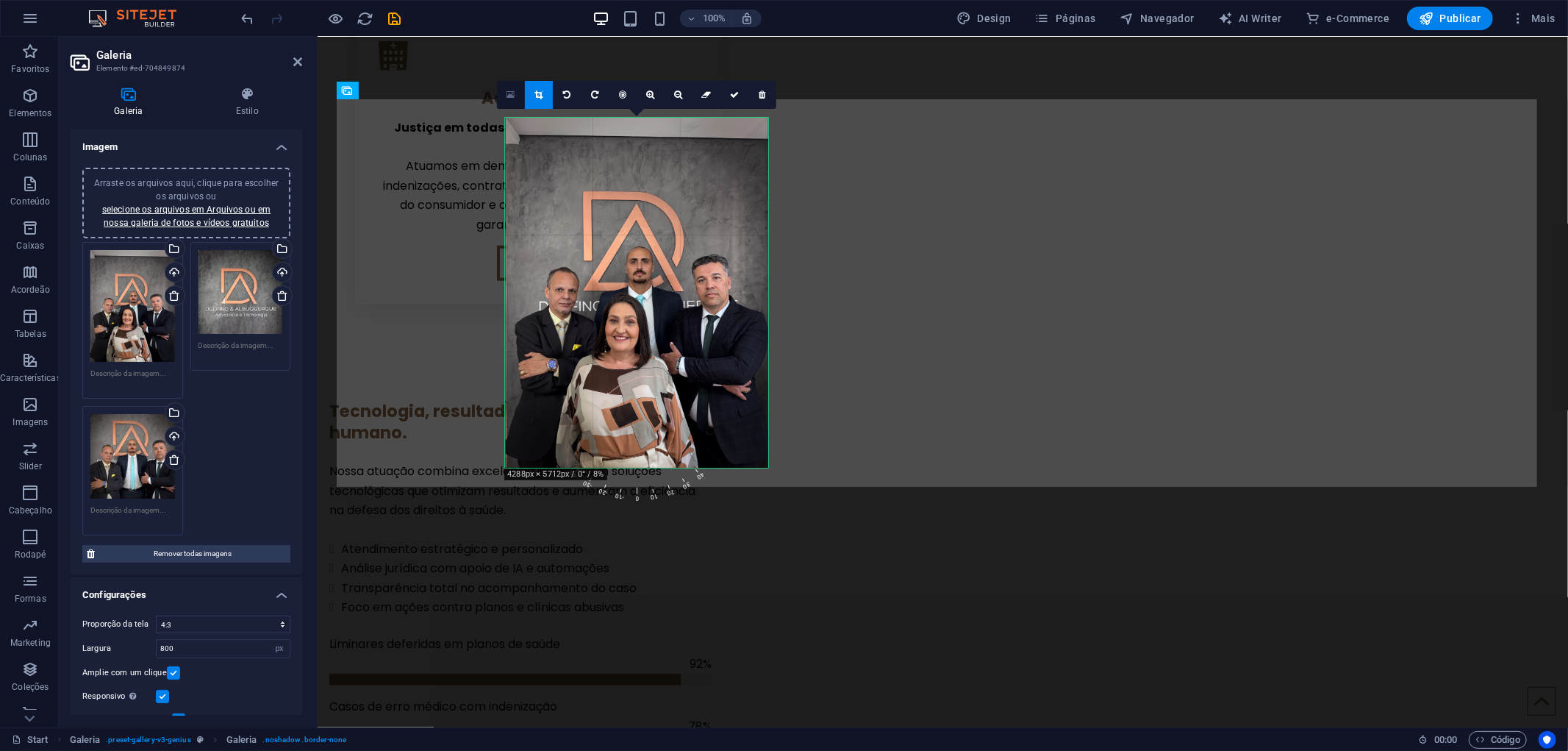
click at [519, 99] on link at bounding box center [510, 94] width 28 height 28
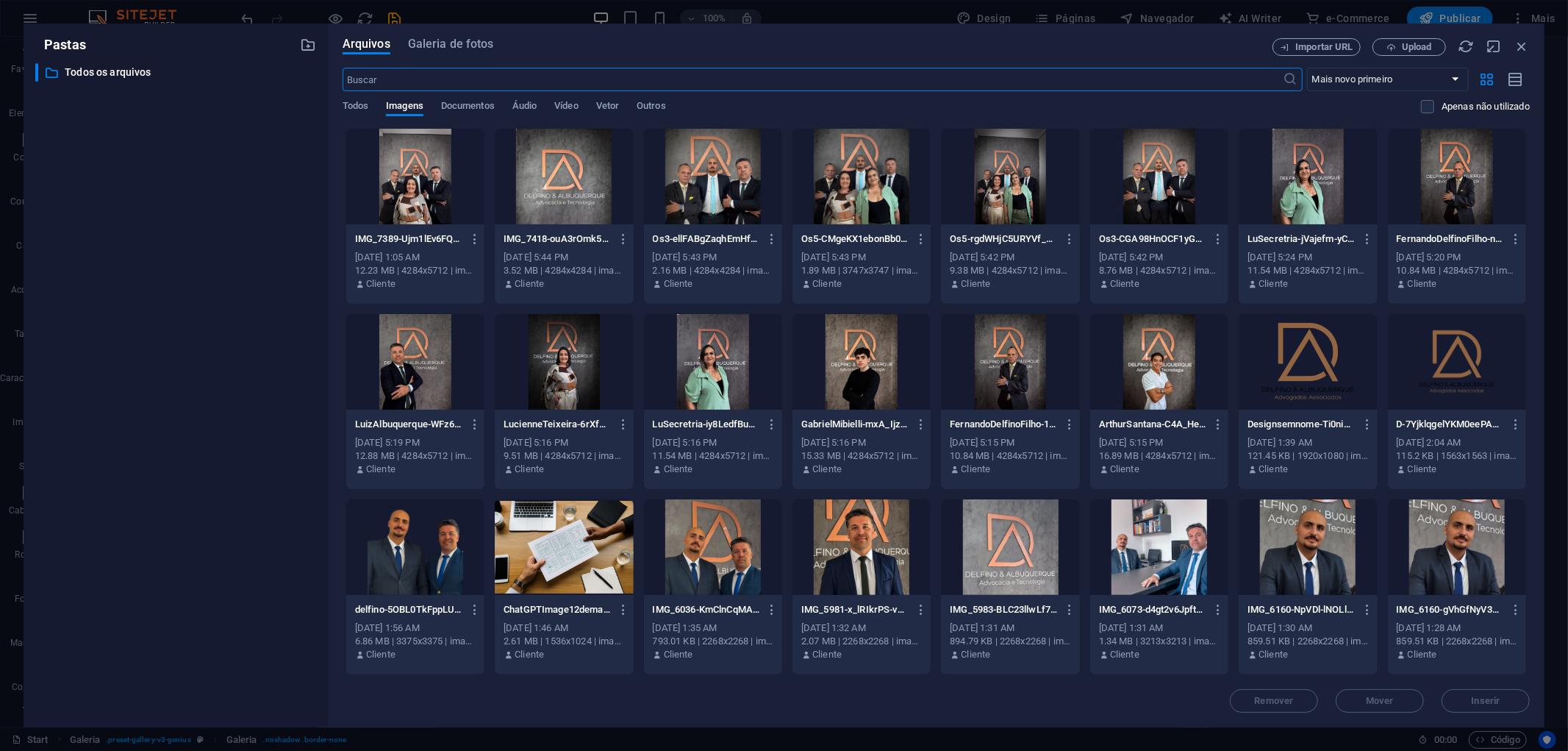
scroll to position [1167, 0]
click at [1522, 41] on icon "button" at bounding box center [1521, 46] width 16 height 16
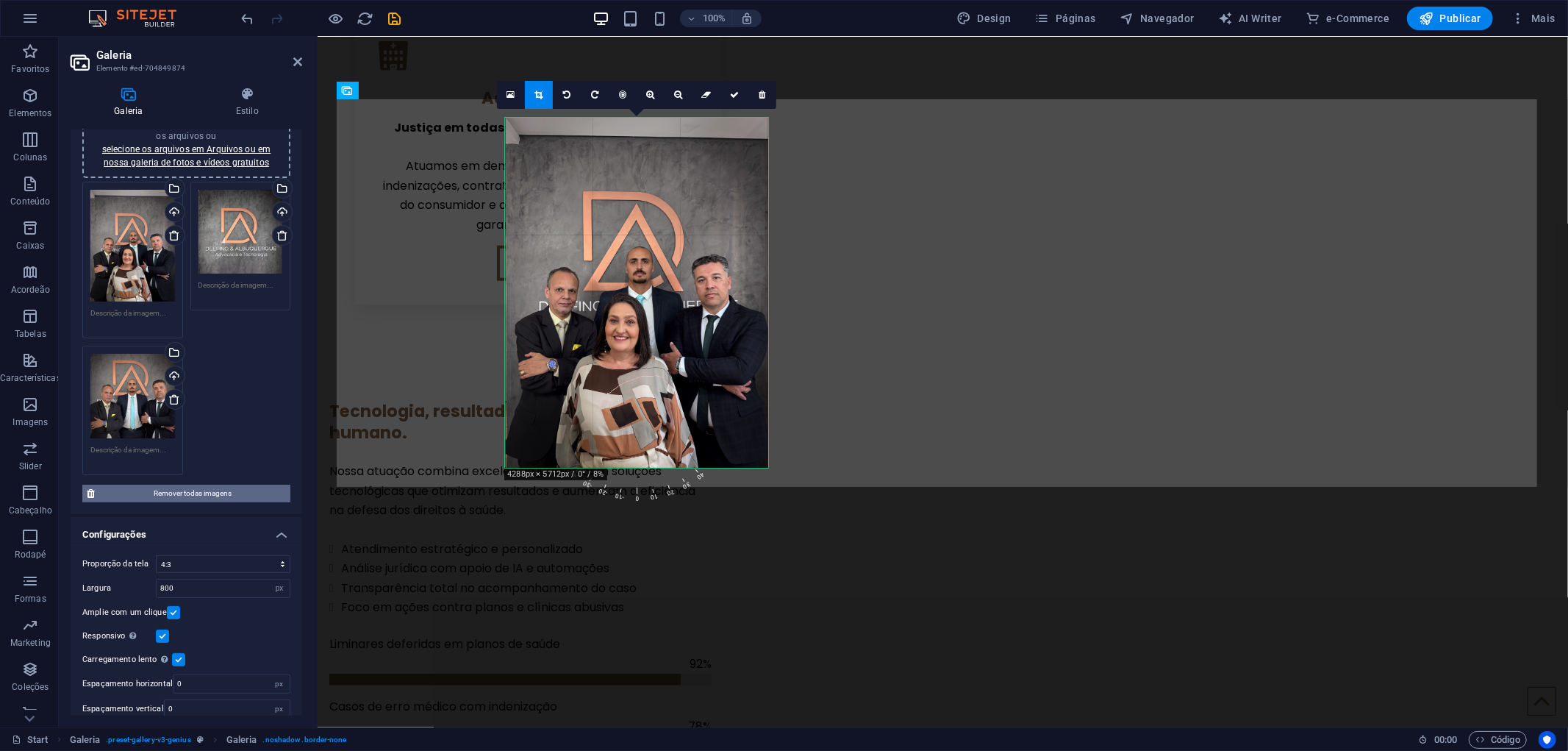
scroll to position [70, 0]
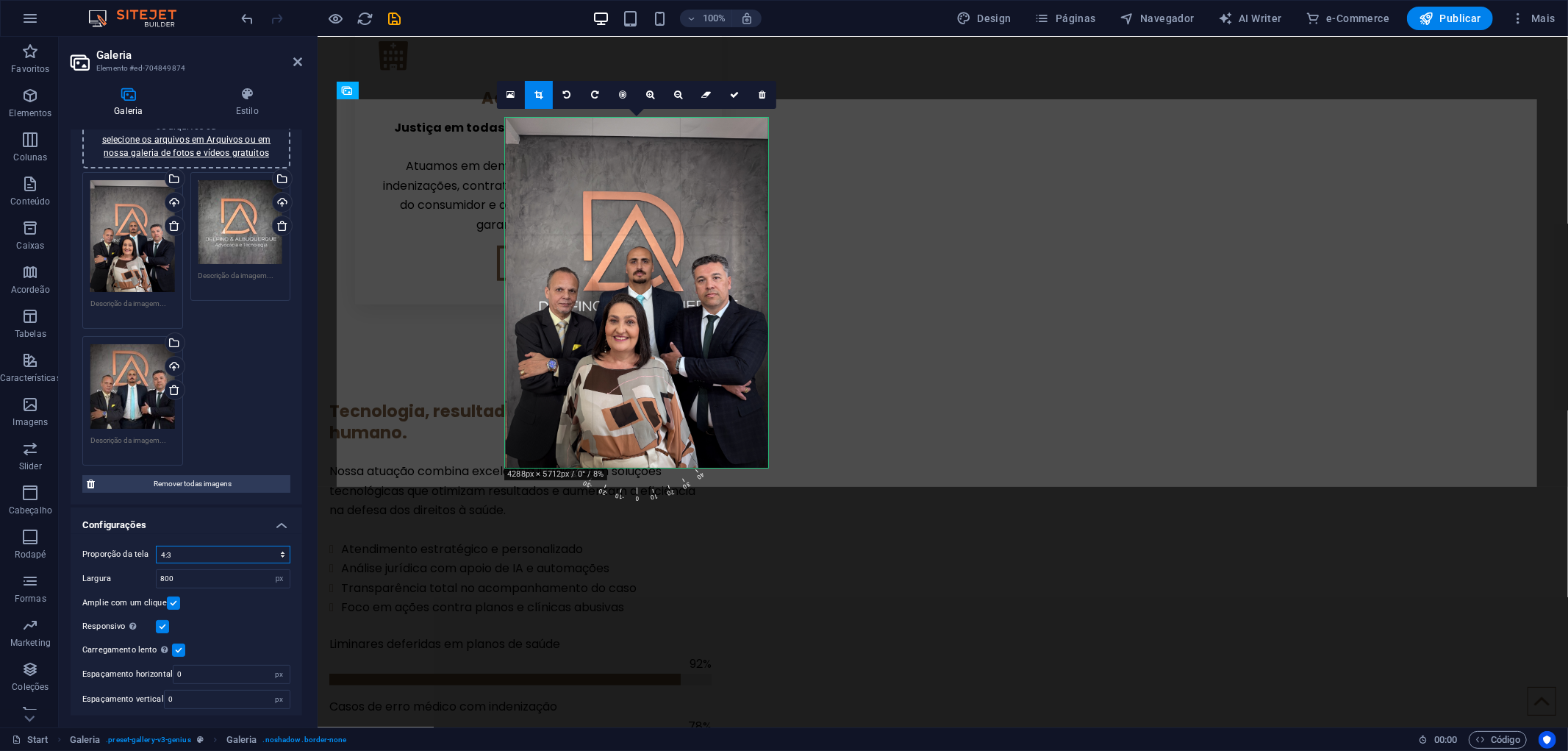
click at [191, 553] on select "Sem proporção fixa 16:9 16:10 4:3 1:1 1:2 2:1" at bounding box center [224, 555] width 135 height 18
click at [156, 546] on select "Sem proporção fixa 16:9 16:10 4:3 1:1 1:2 2:1" at bounding box center [224, 555] width 135 height 18
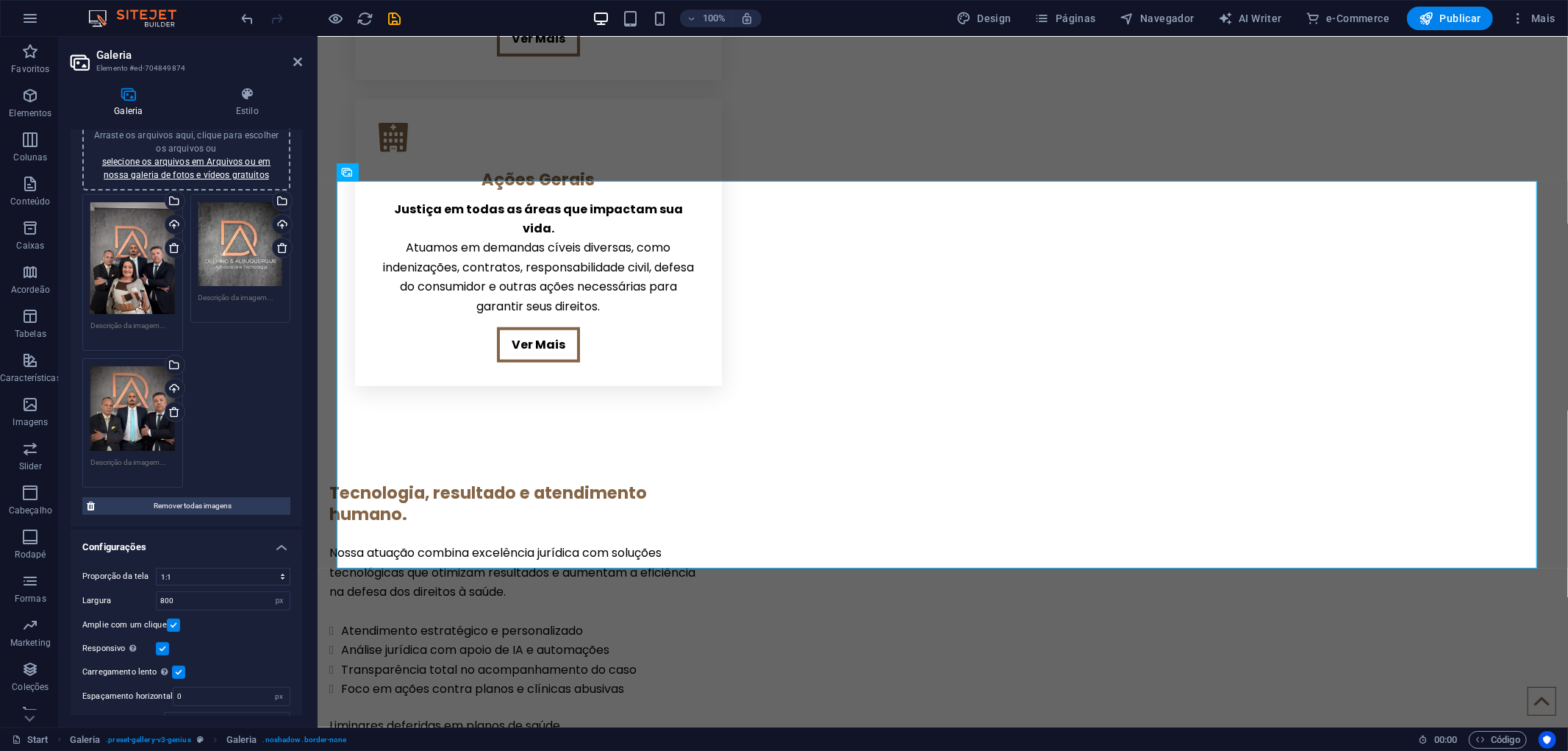
scroll to position [0, 0]
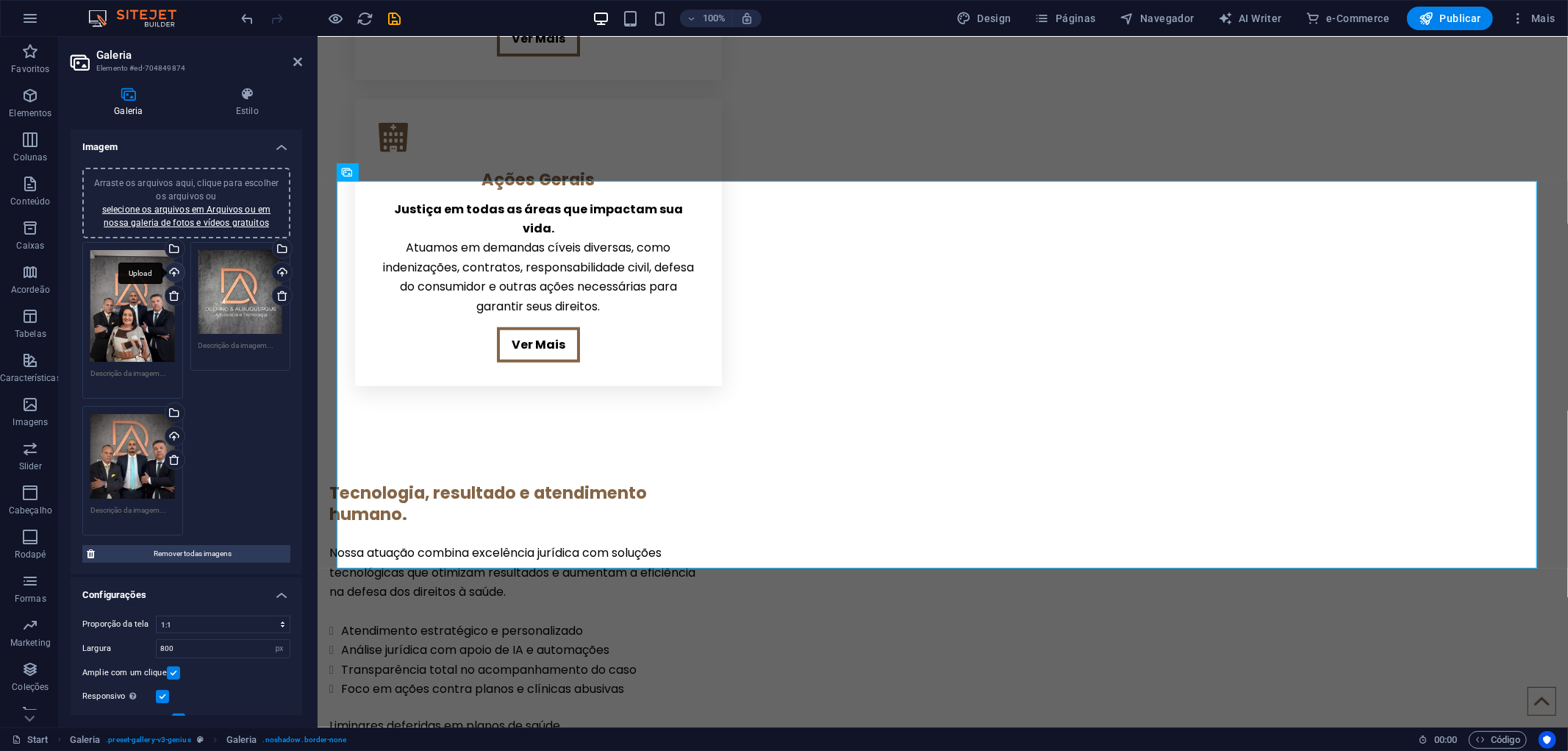
click at [173, 263] on div "Upload" at bounding box center [173, 273] width 22 height 22
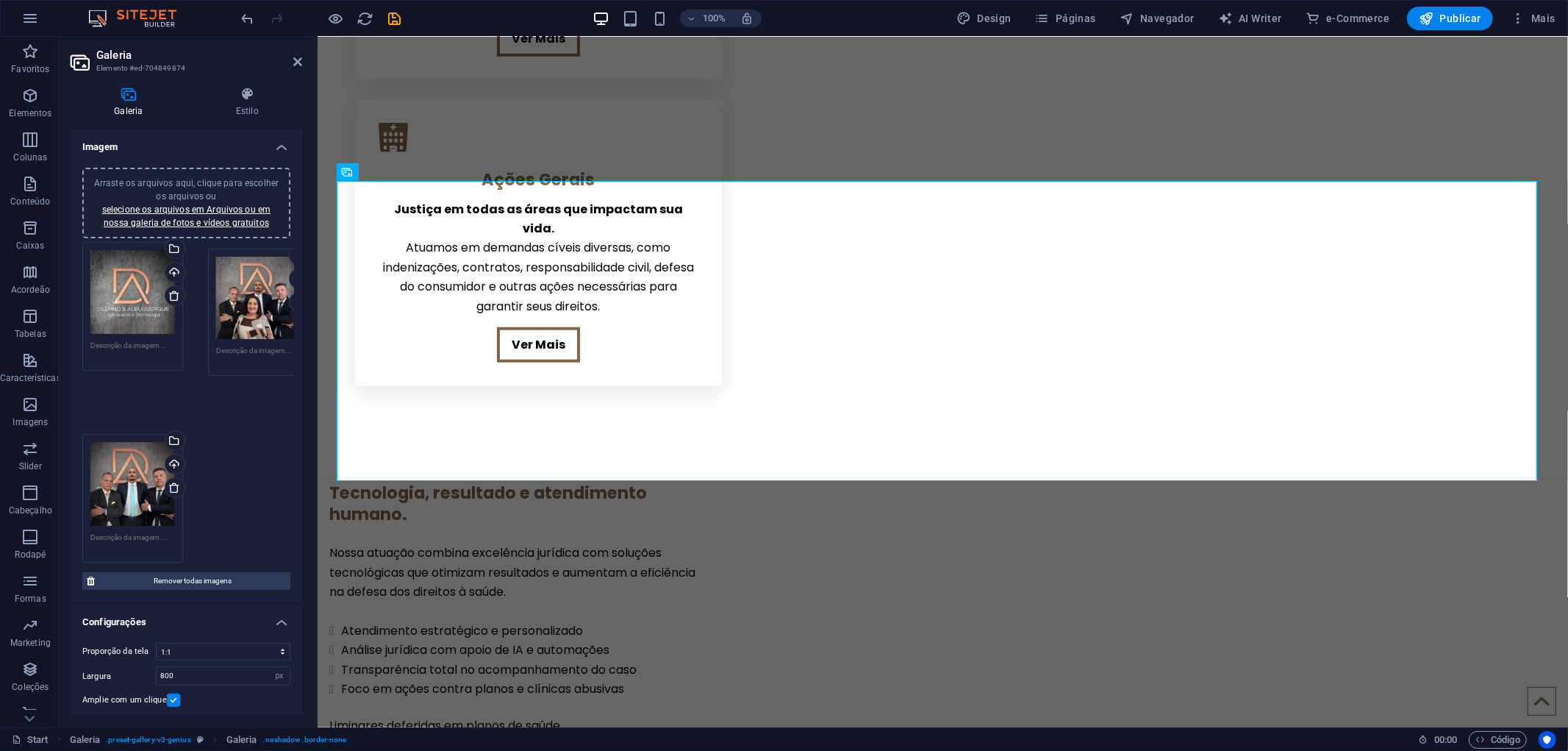
drag, startPoint x: 134, startPoint y: 299, endPoint x: 269, endPoint y: 306, distance: 135.2
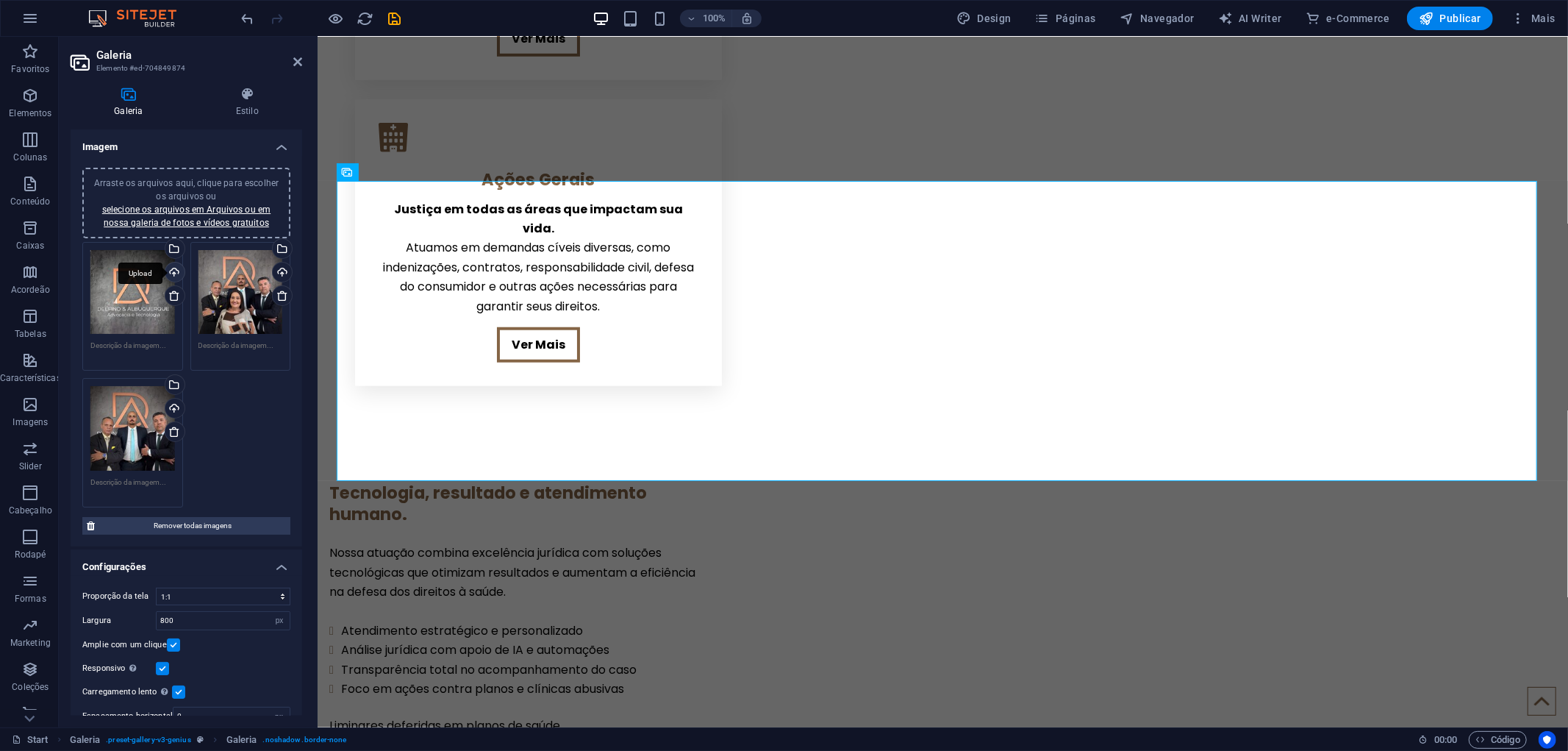
click at [169, 267] on div "Upload" at bounding box center [173, 273] width 22 height 22
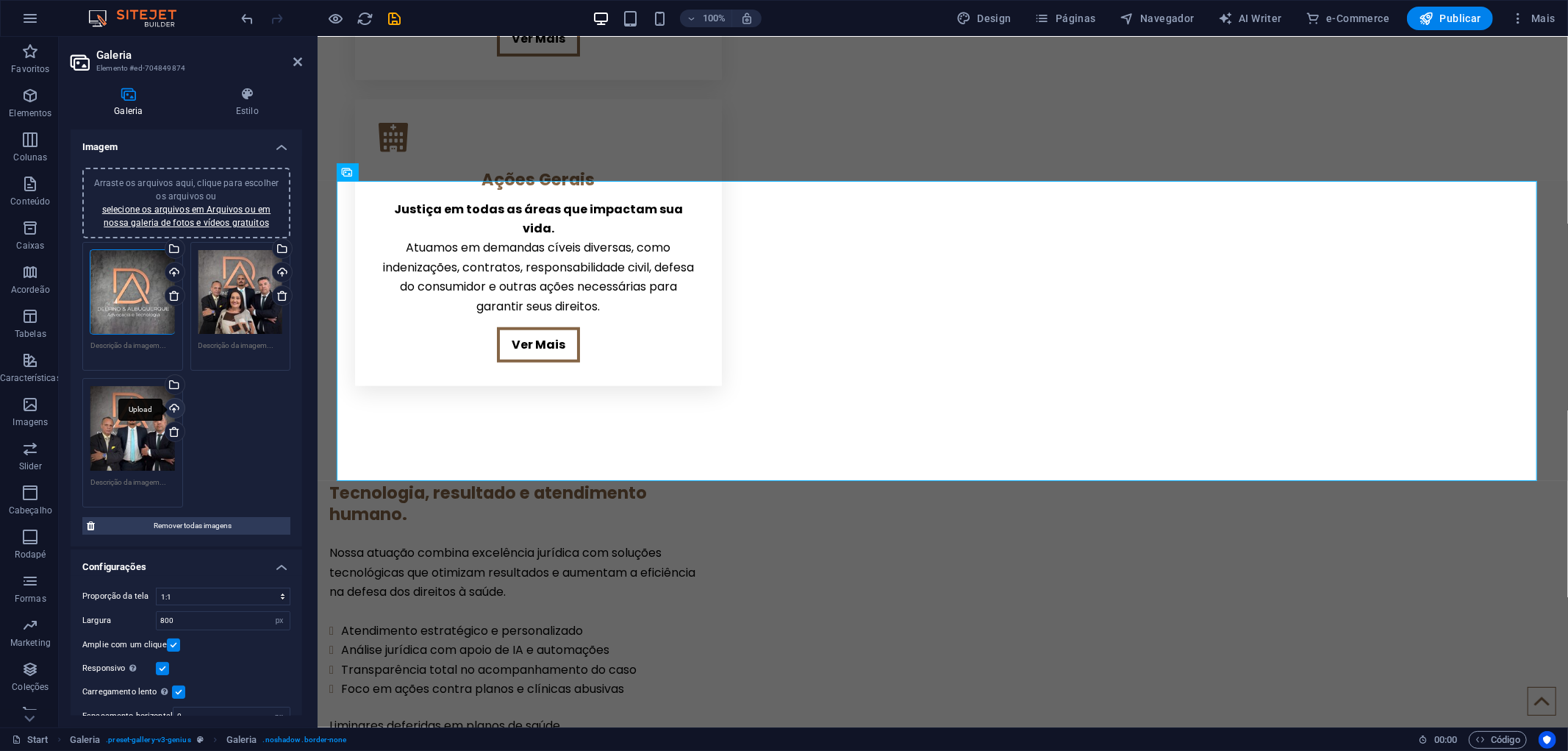
click at [174, 400] on div "Upload" at bounding box center [173, 409] width 22 height 22
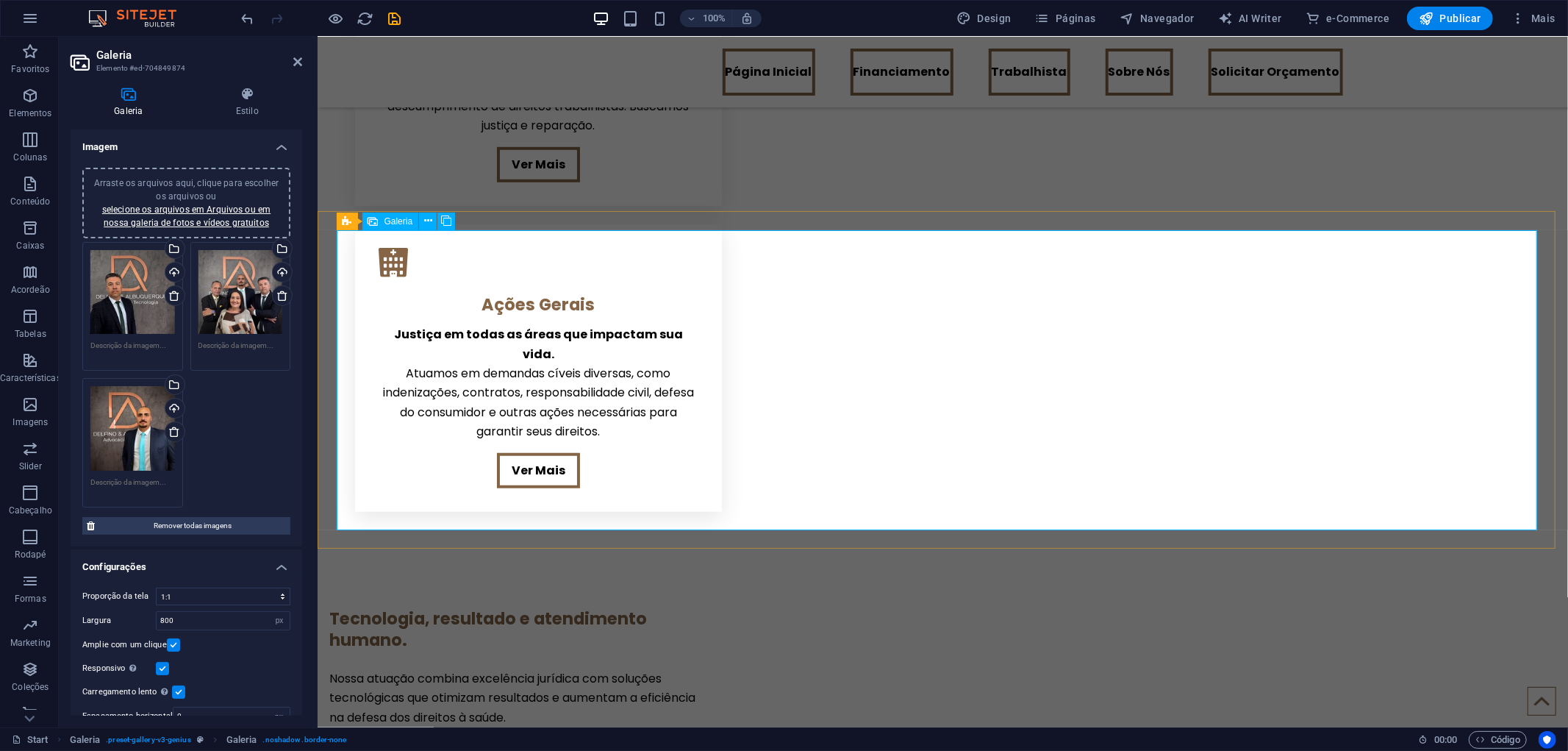
scroll to position [841, 0]
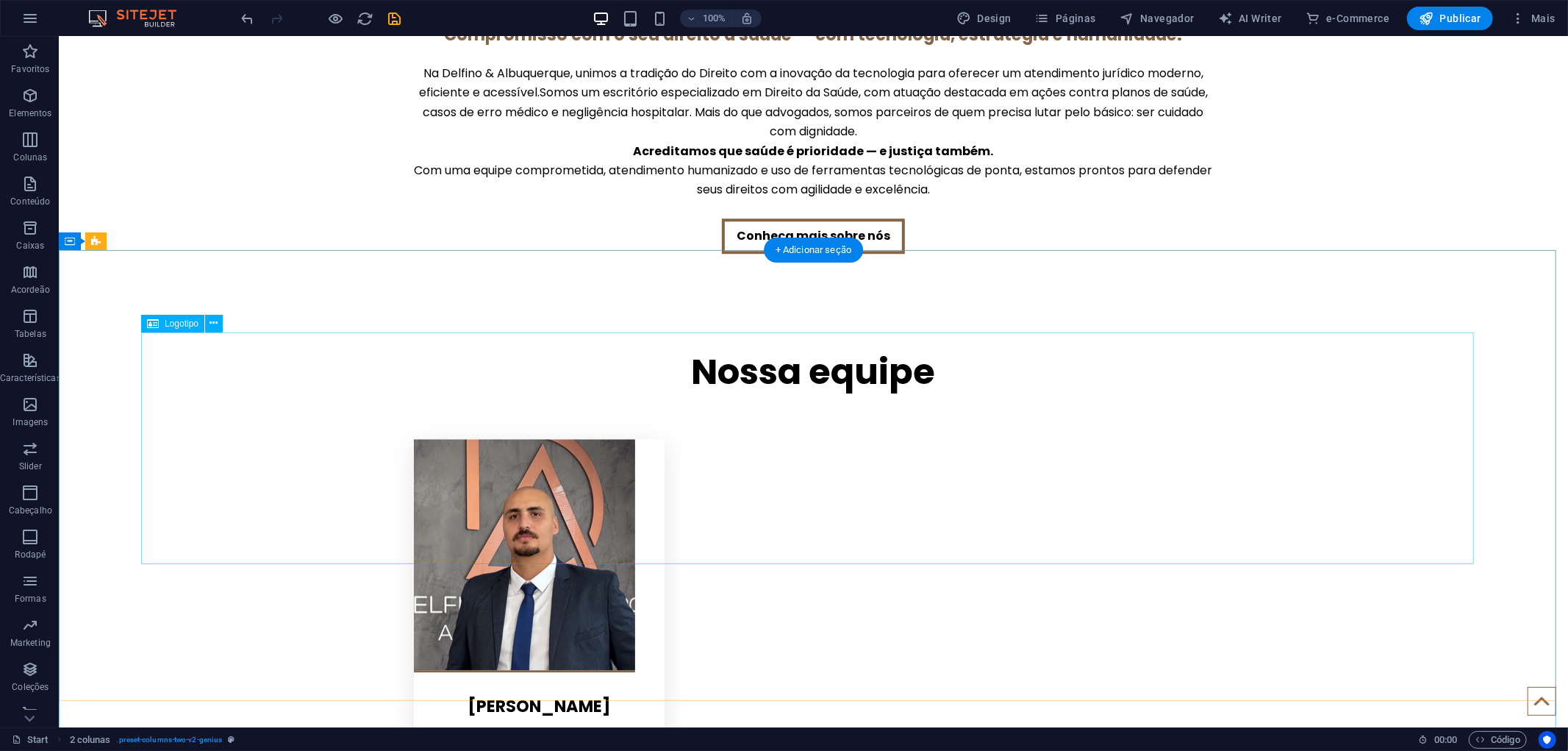
scroll to position [2921, 0]
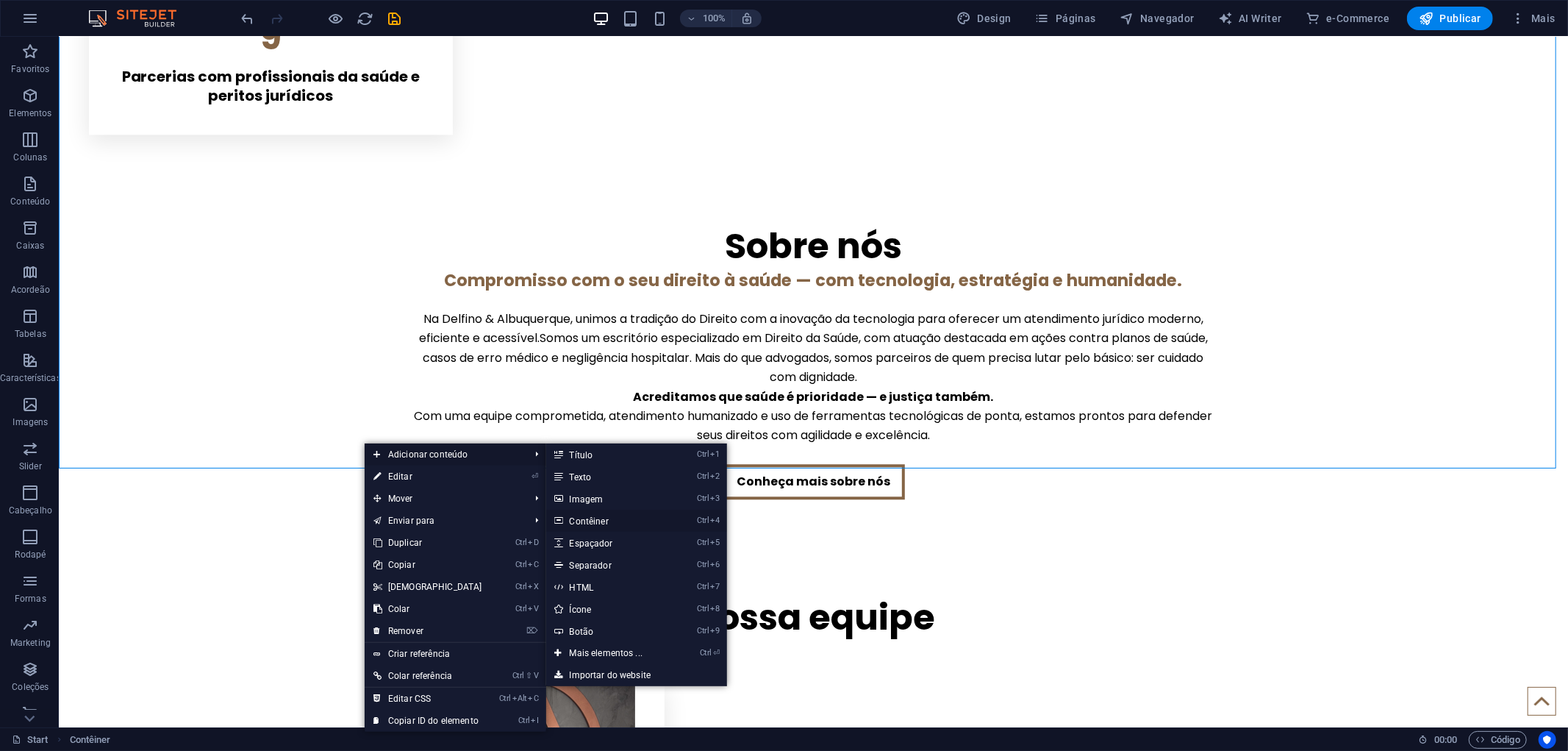
click at [590, 518] on link "Ctrl 4 Contêiner" at bounding box center [609, 520] width 126 height 22
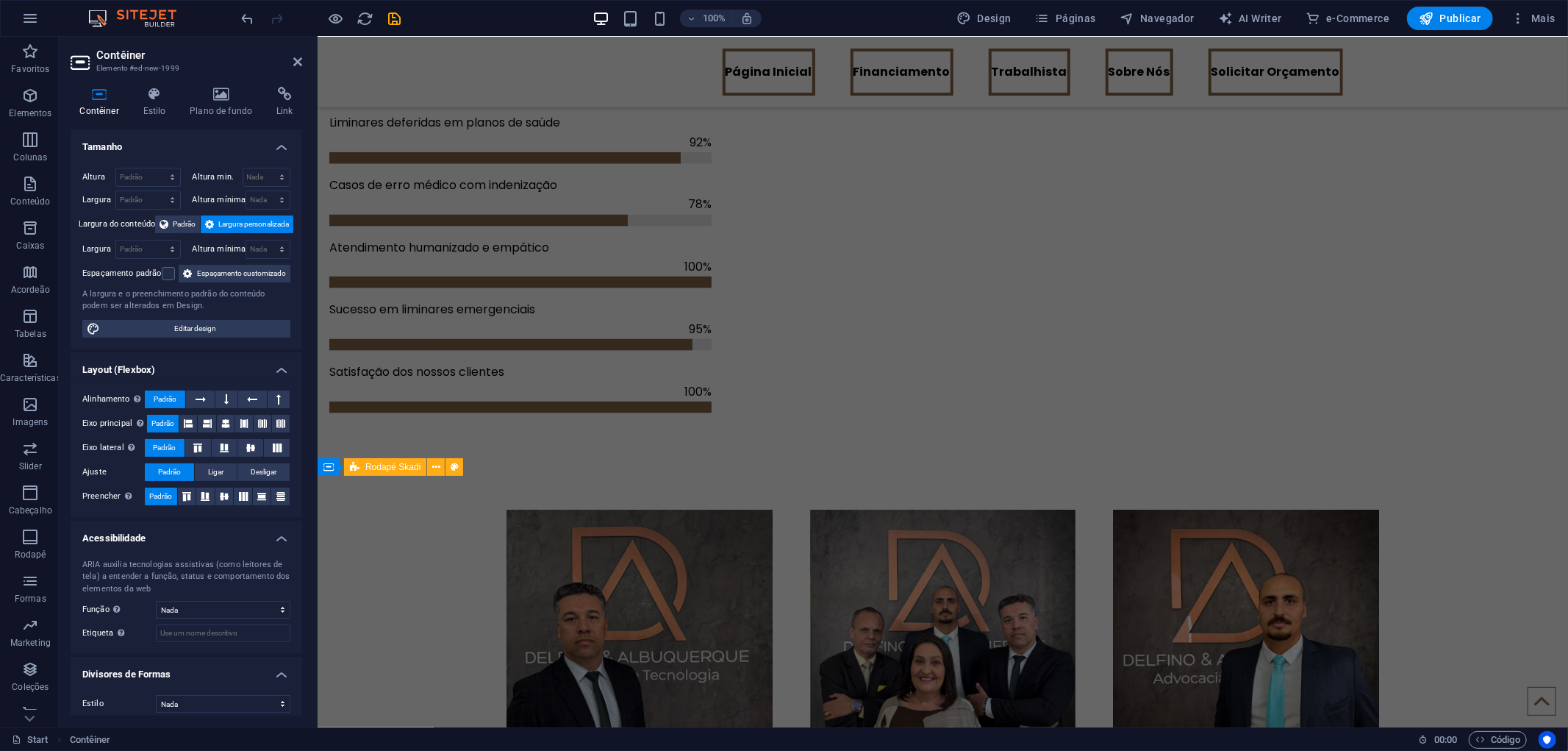
scroll to position [1604, 0]
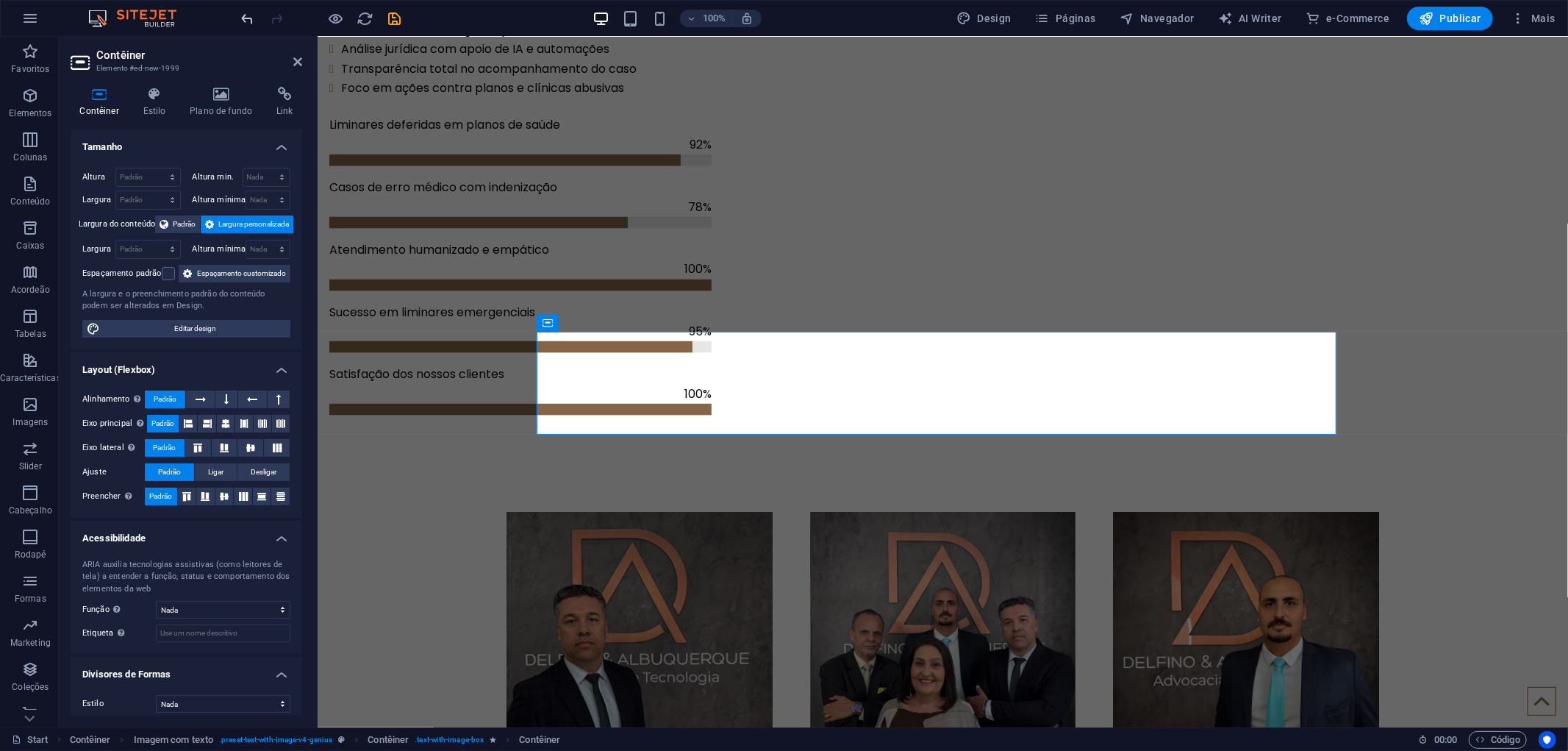
click at [243, 20] on icon "undo" at bounding box center [248, 19] width 17 height 17
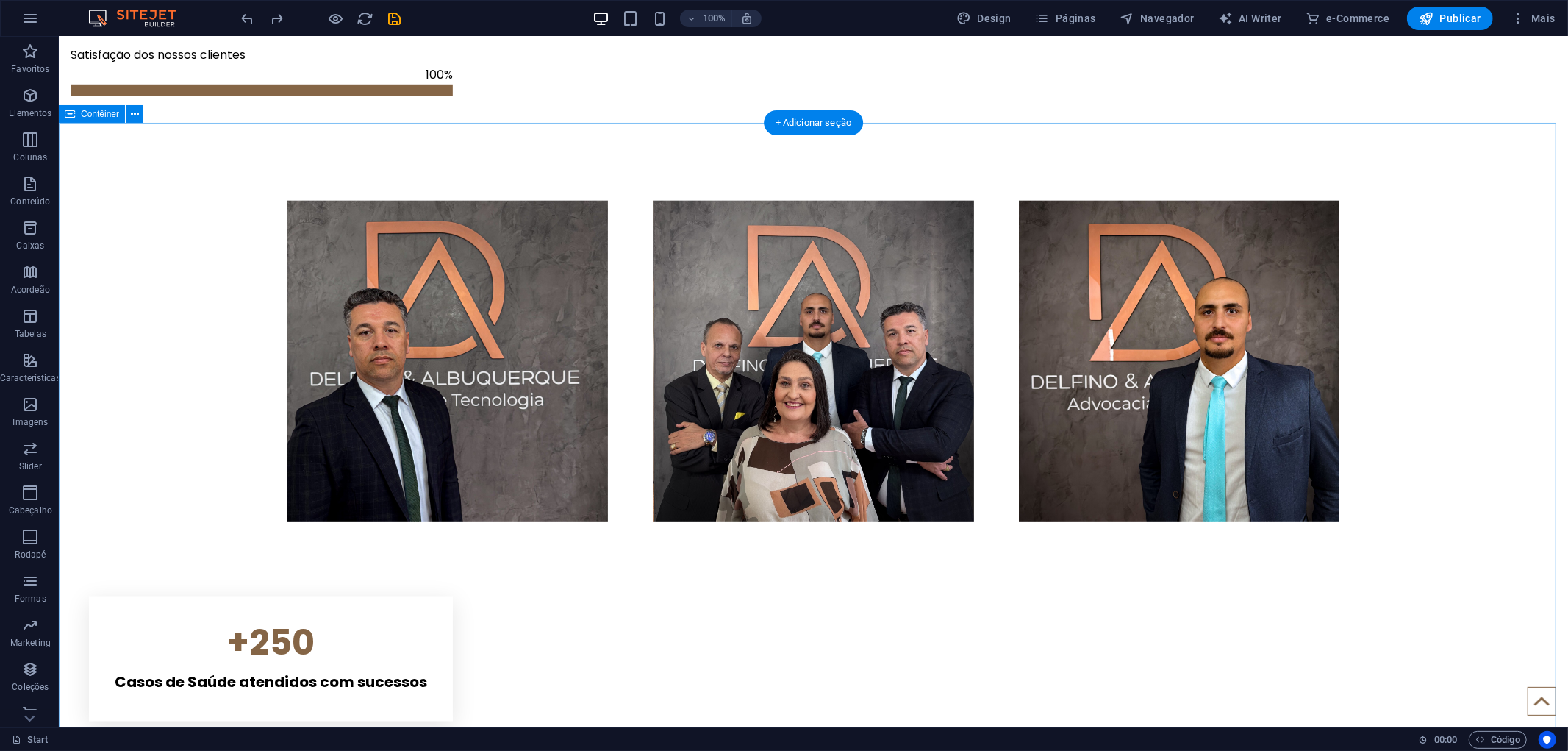
scroll to position [1931, 0]
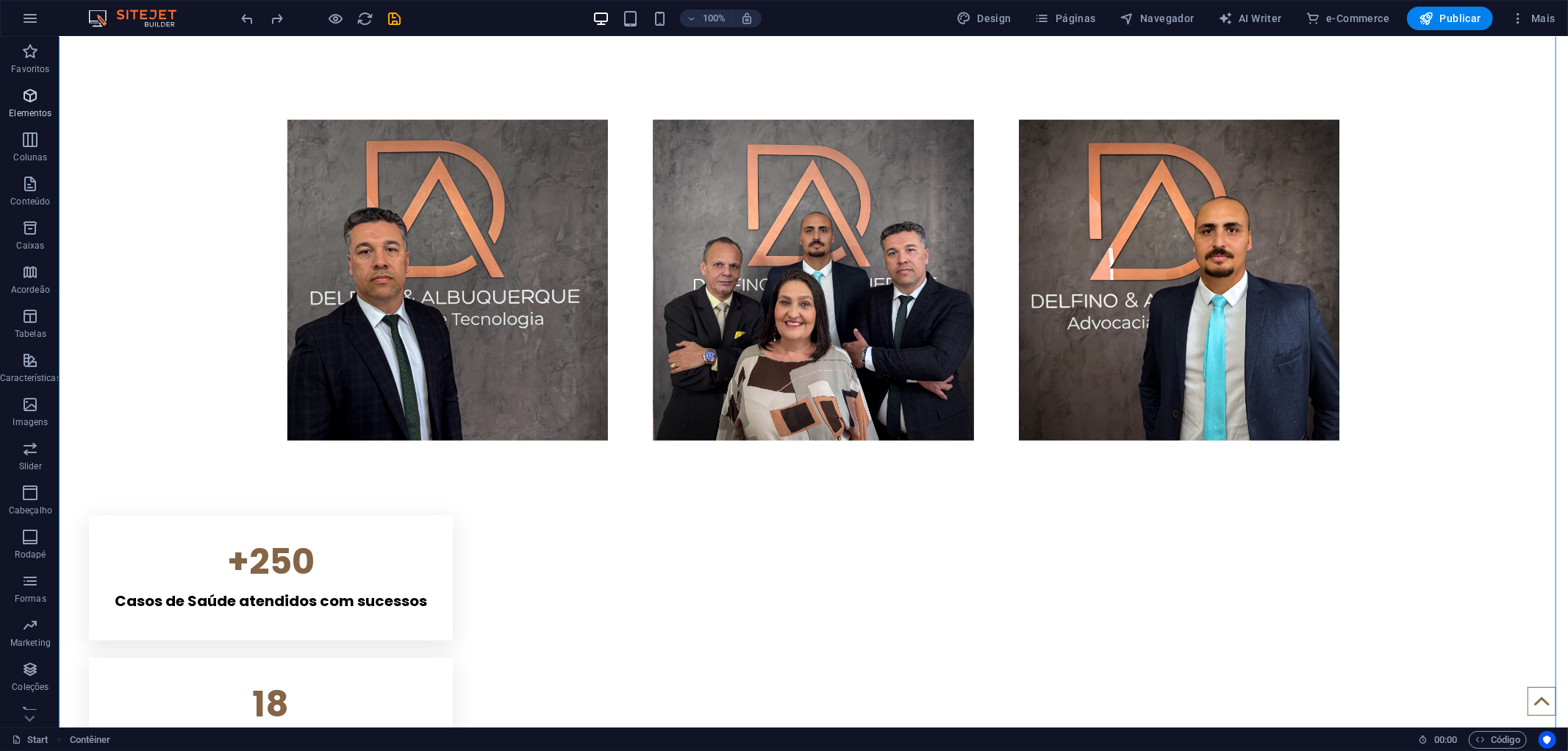
click at [32, 96] on icon "button" at bounding box center [30, 96] width 18 height 18
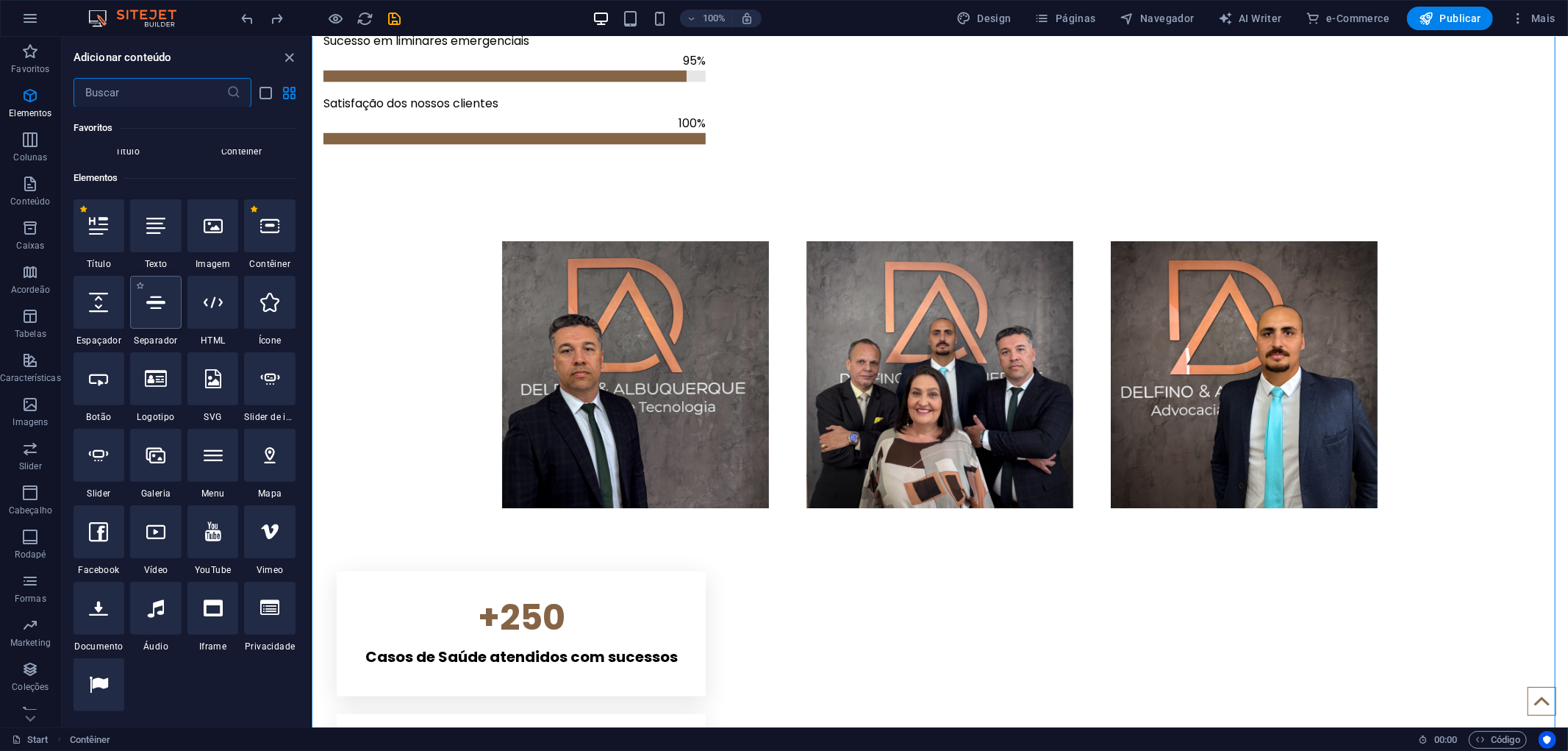
scroll to position [0, 0]
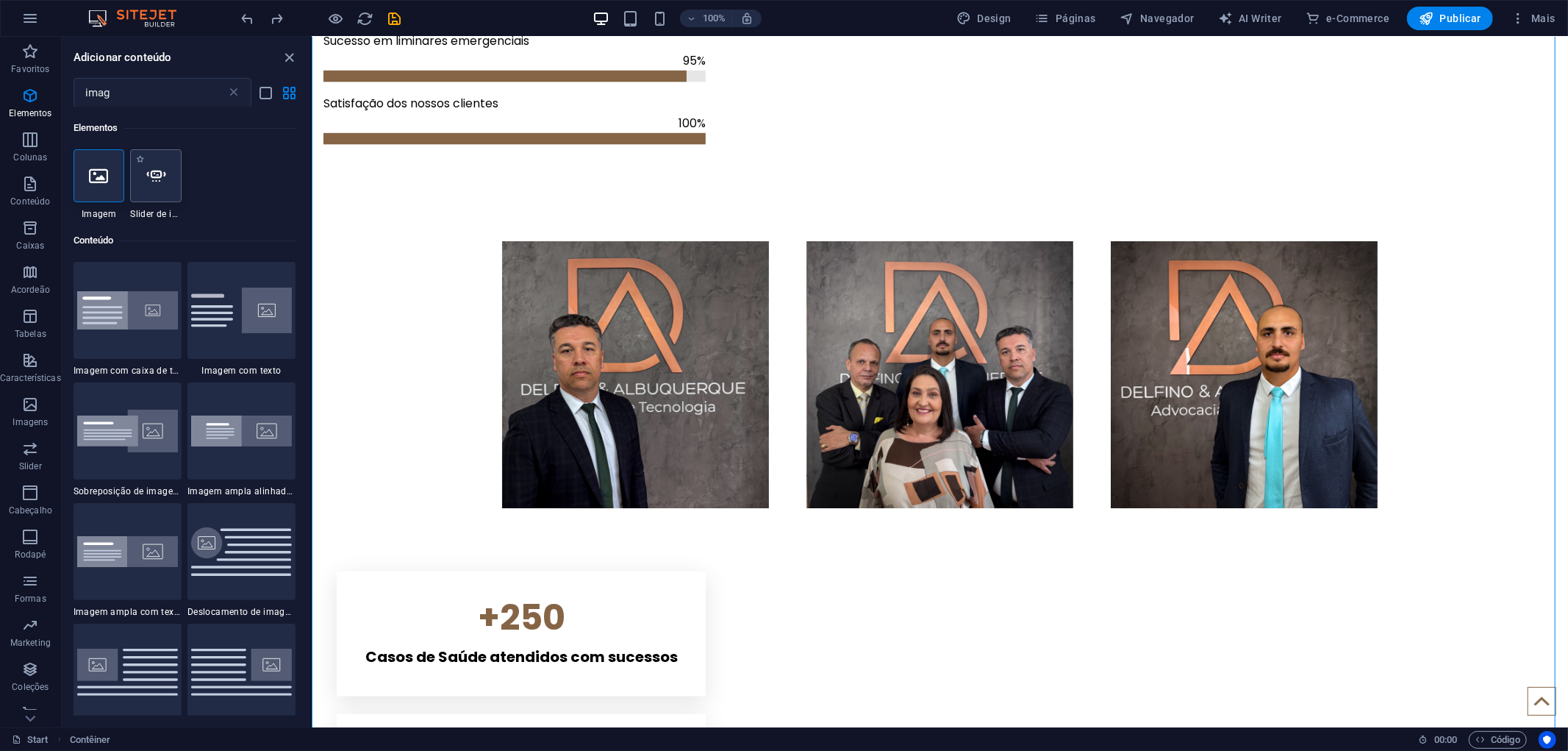
click at [161, 186] on div at bounding box center [156, 176] width 51 height 53
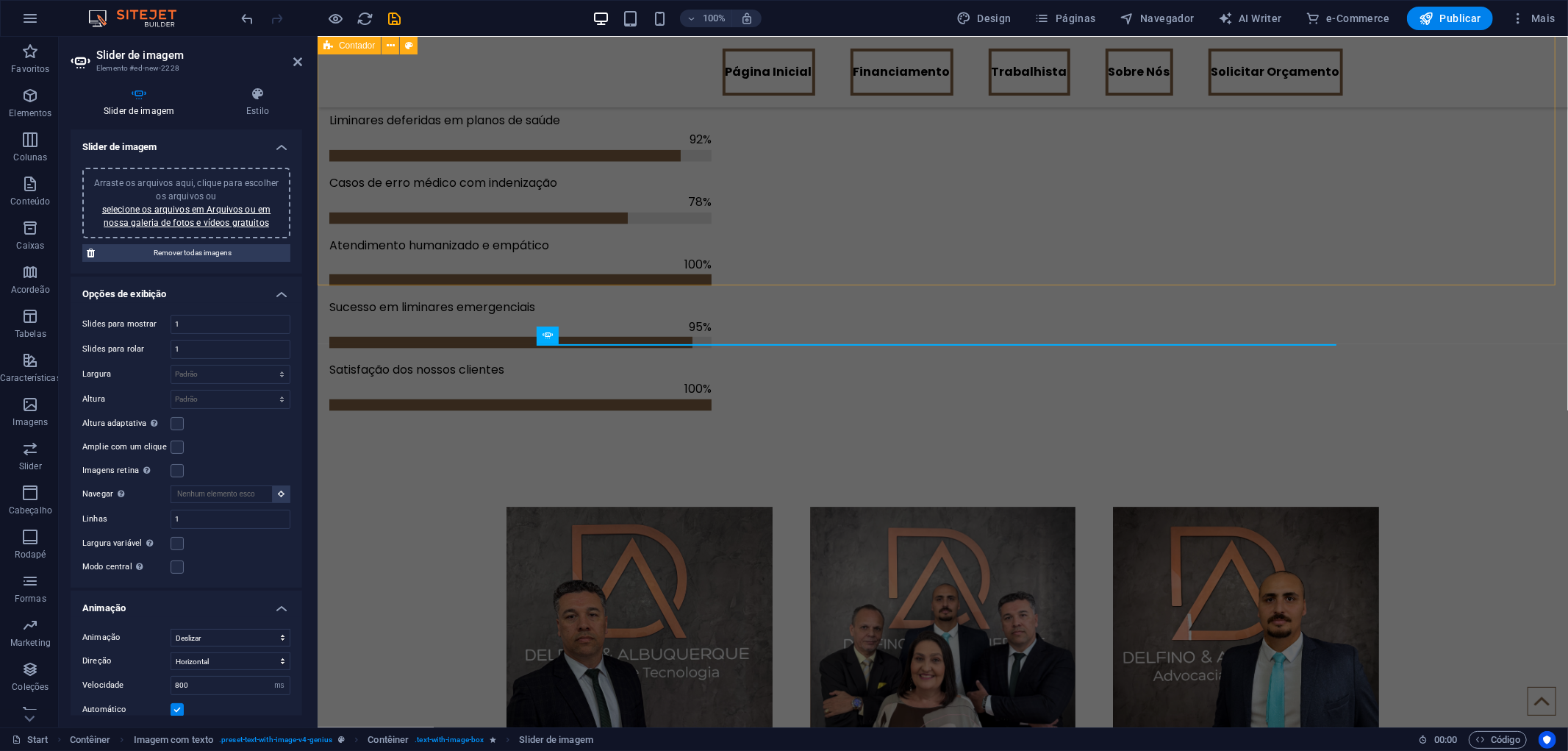
scroll to position [1546, 0]
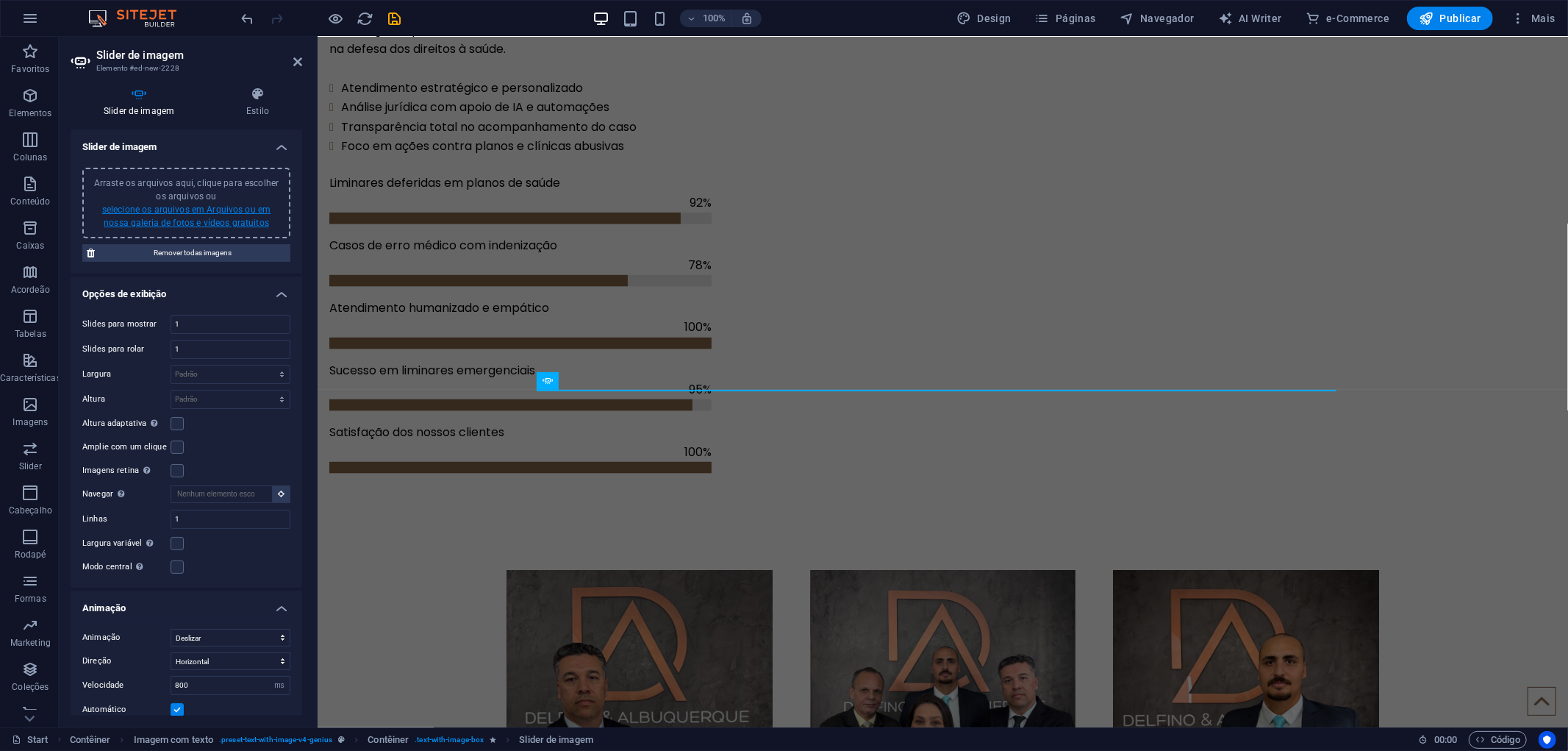
click at [186, 212] on link "selecione os arquivos em Arquivos ou em nossa galeria de fotos e vídeos gratuit…" at bounding box center [186, 216] width 169 height 24
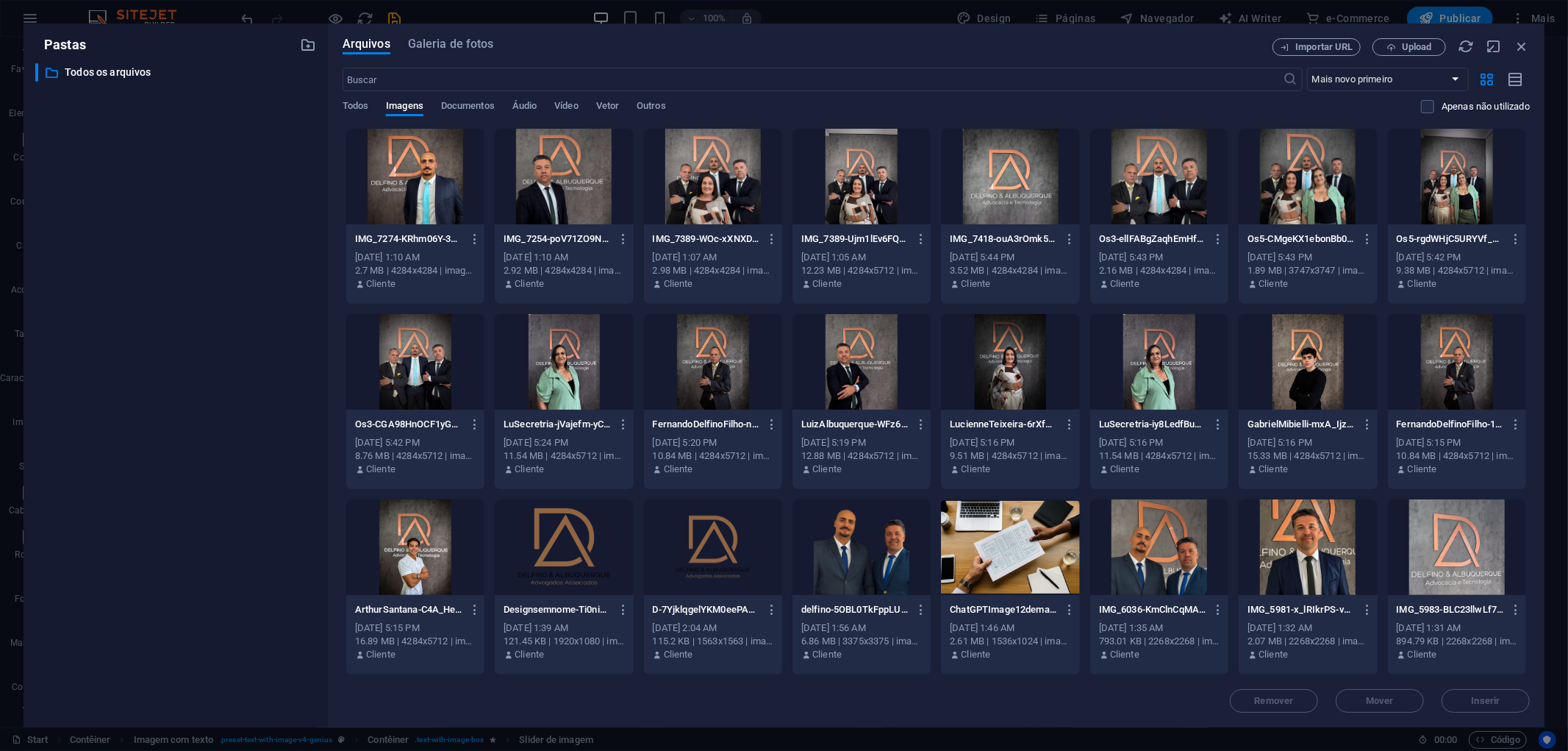
click at [442, 194] on div at bounding box center [415, 177] width 138 height 96
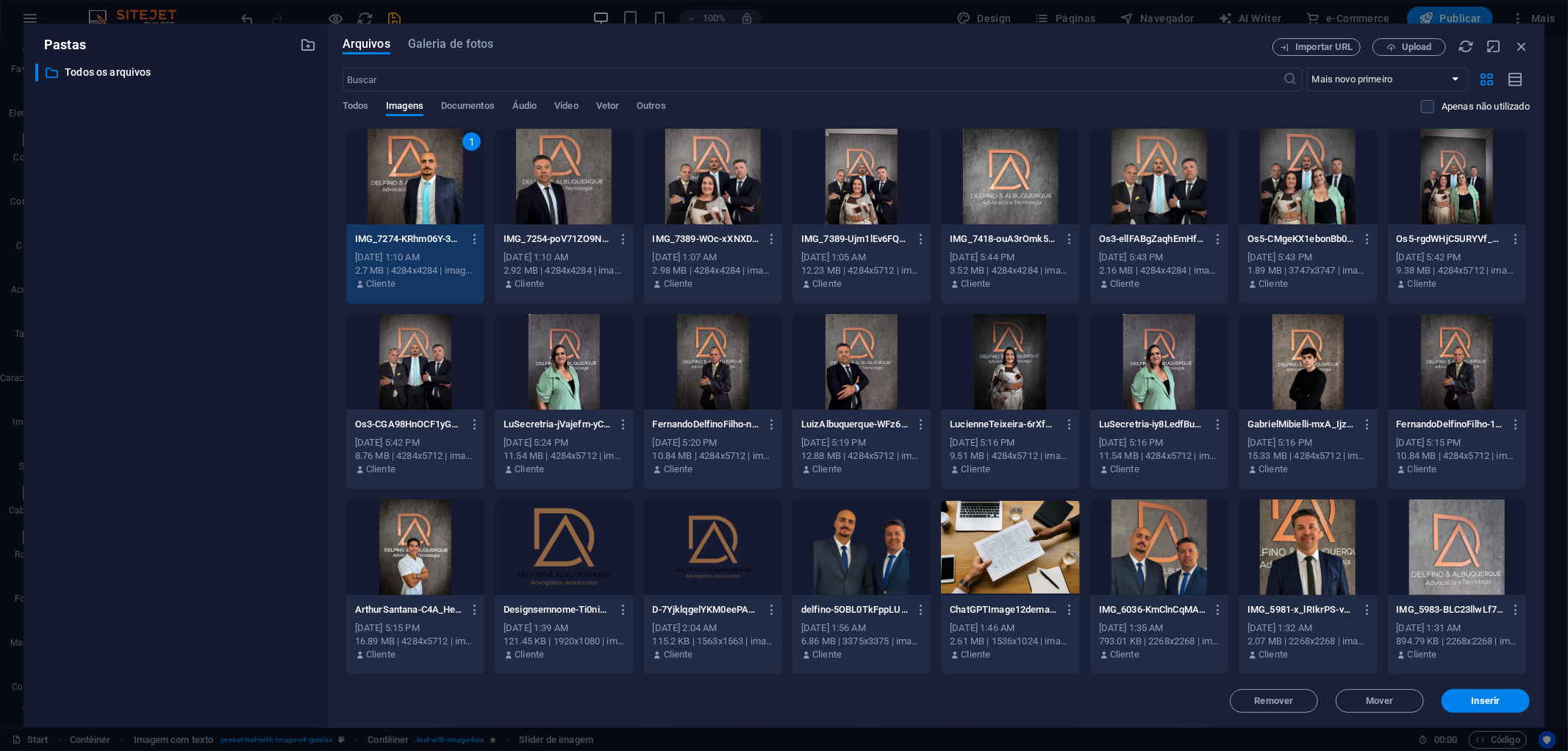
click at [570, 196] on div at bounding box center [563, 177] width 138 height 96
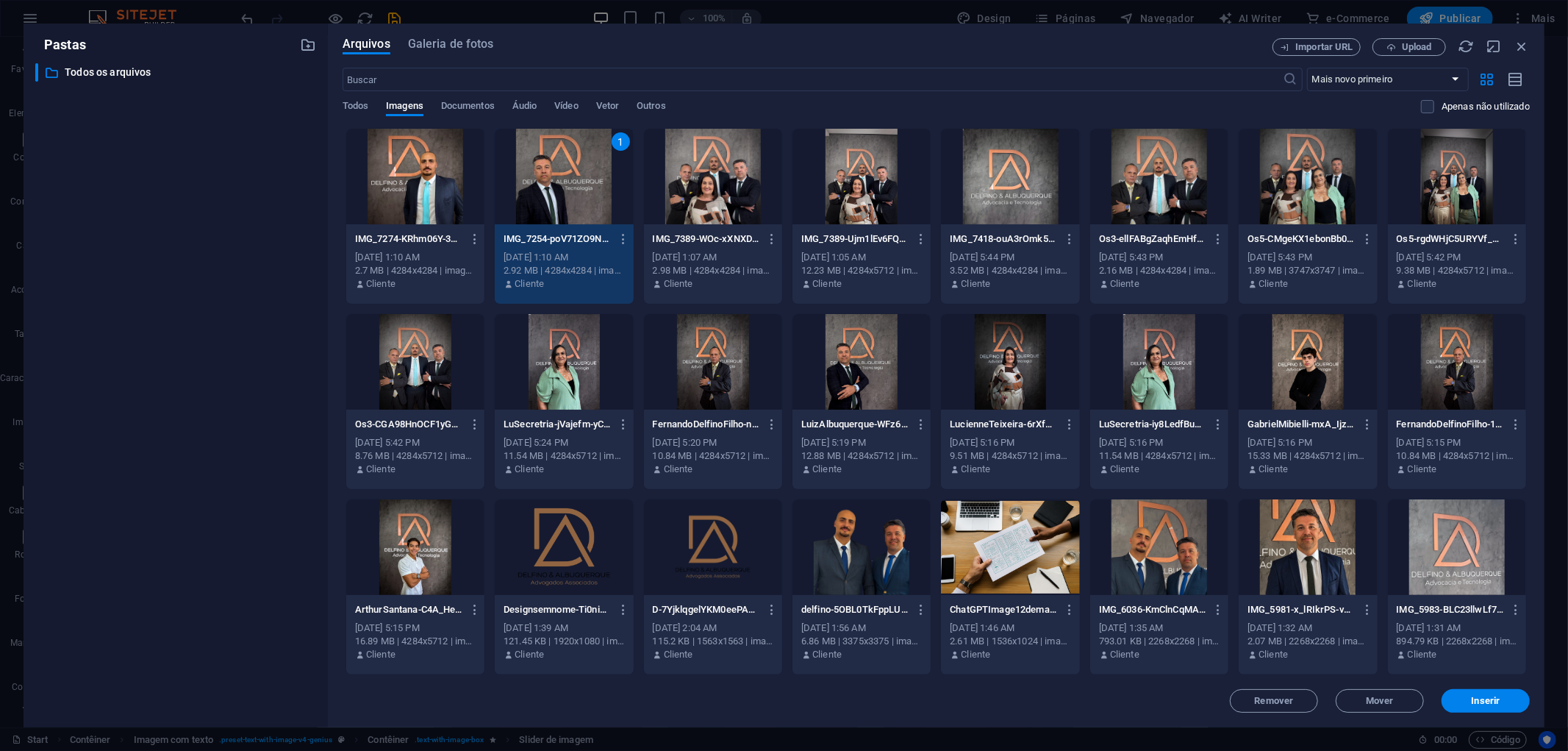
click at [729, 194] on div at bounding box center [713, 177] width 138 height 96
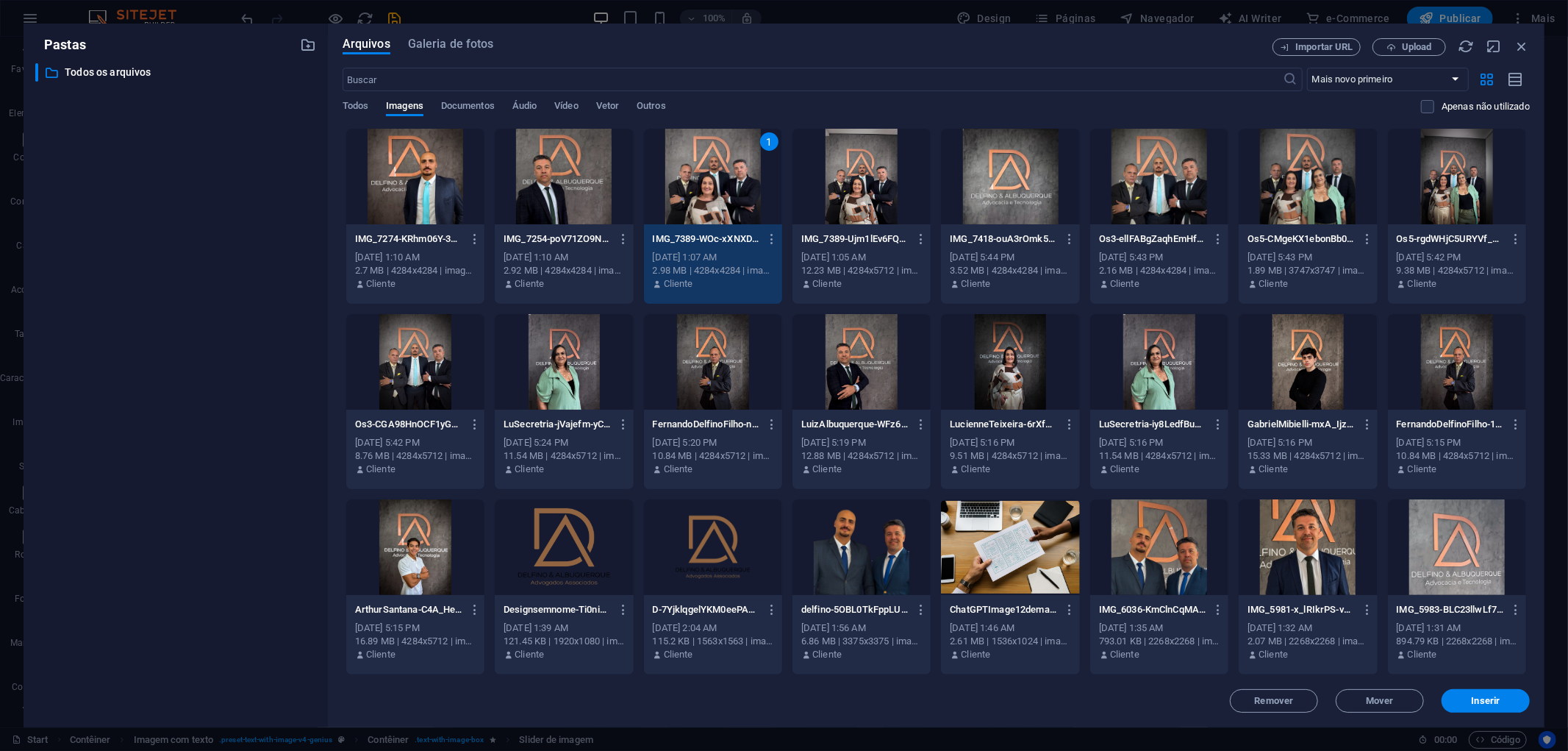
click at [409, 166] on div at bounding box center [415, 177] width 138 height 96
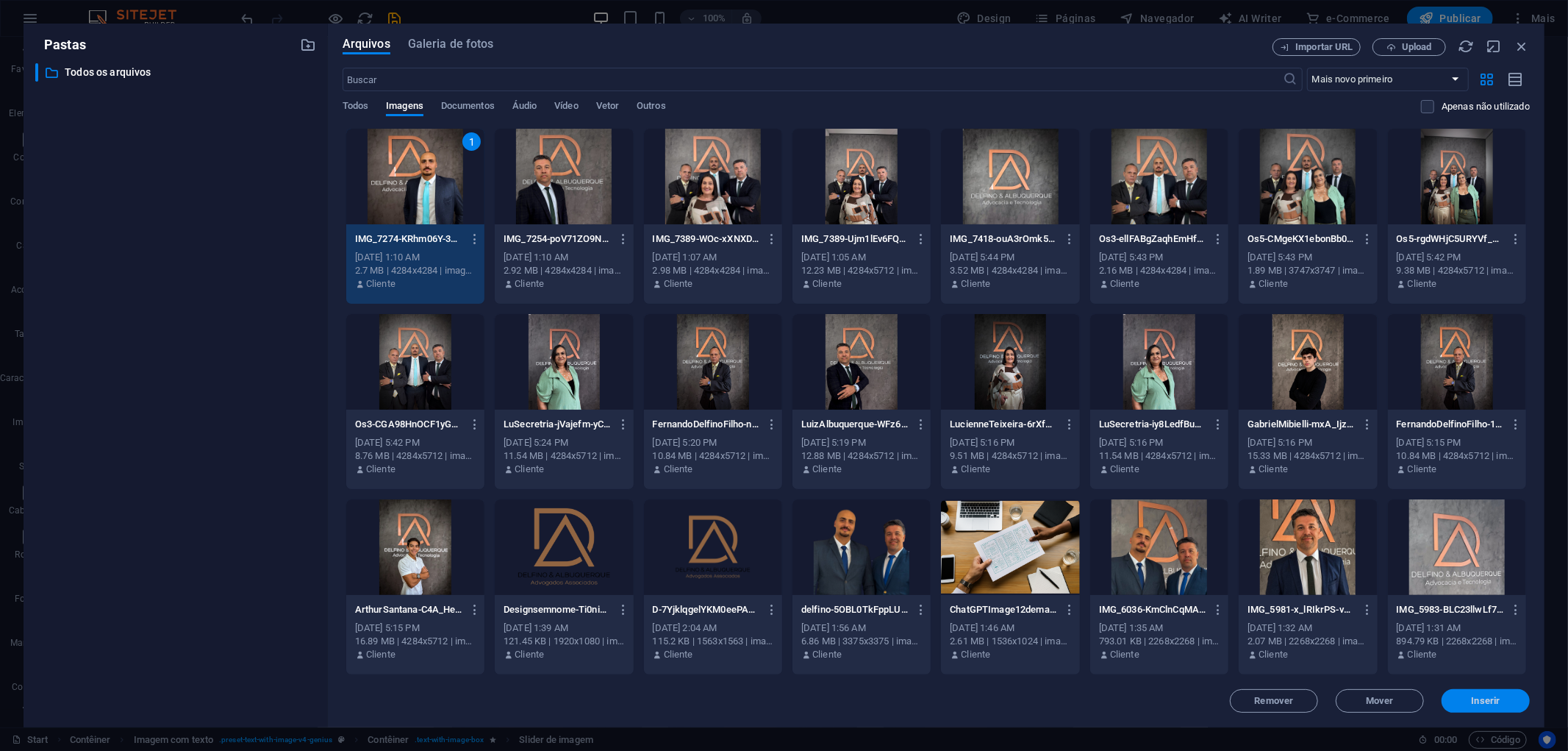
click at [1461, 704] on span "Inserir" at bounding box center [1485, 700] width 76 height 9
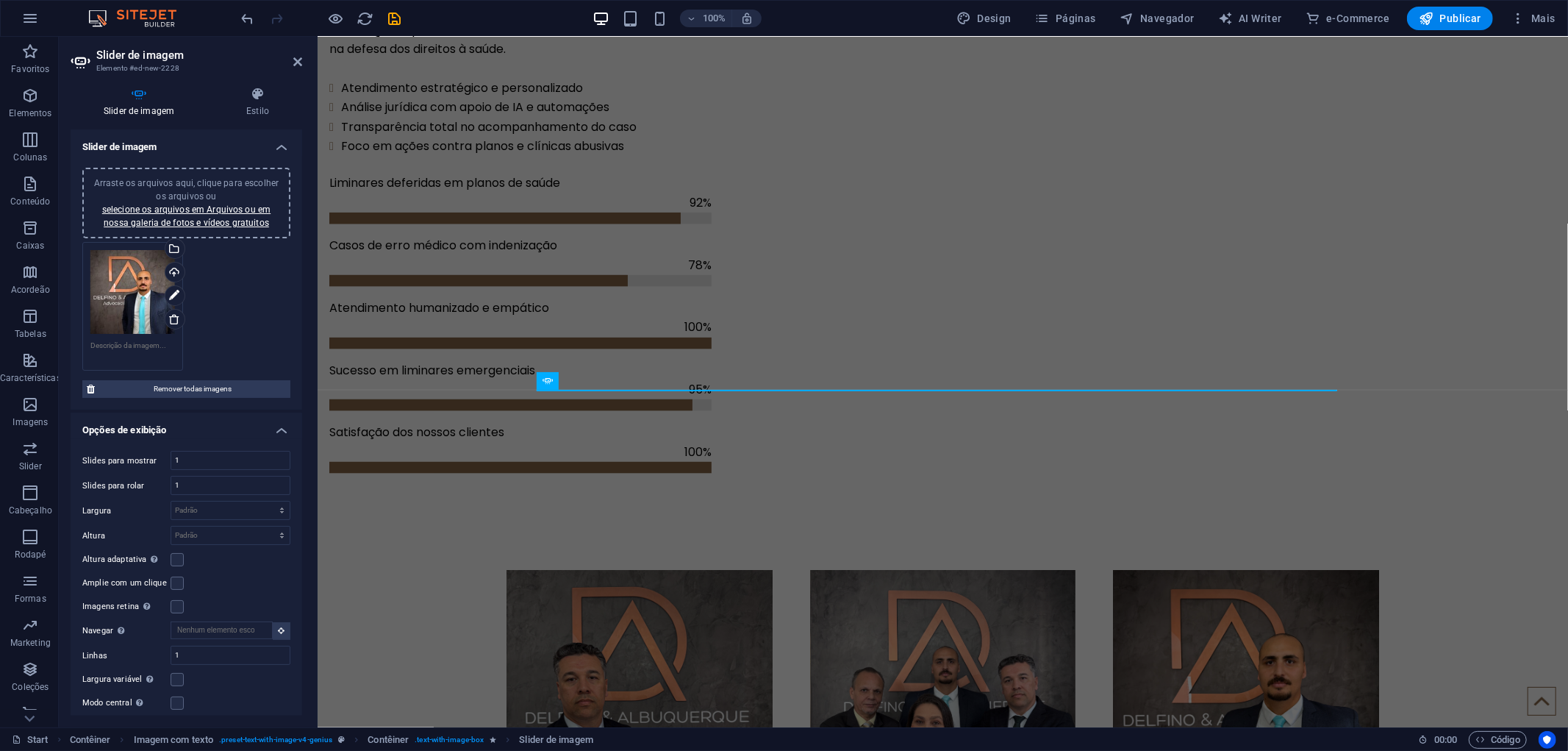
click at [232, 320] on div "Arraste os arquivos aqui, clique para escolher os arquivos ou selecione os arqu…" at bounding box center [186, 306] width 216 height 137
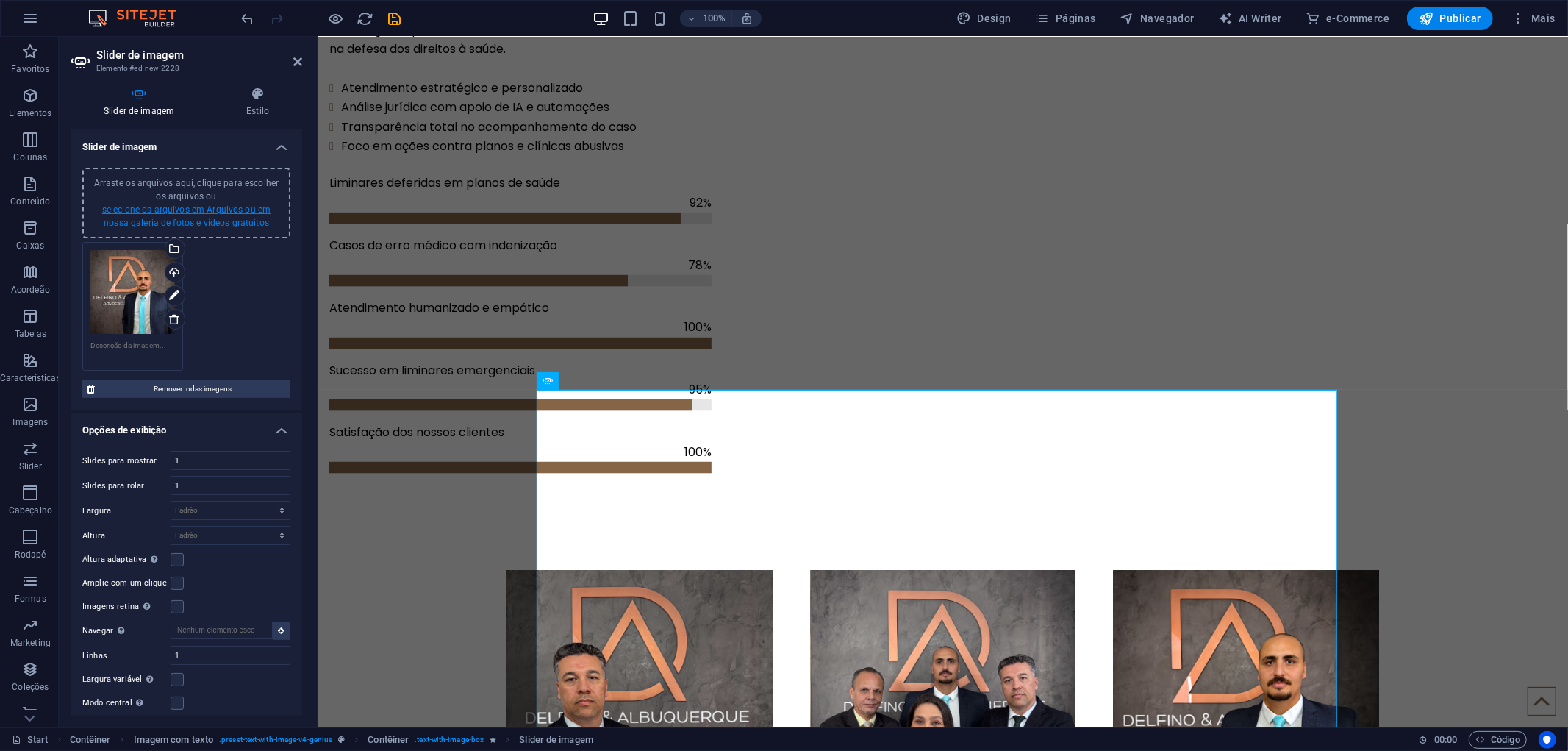
click at [219, 224] on link "selecione os arquivos em Arquivos ou em nossa galeria de fotos e vídeos gratuit…" at bounding box center [186, 216] width 169 height 24
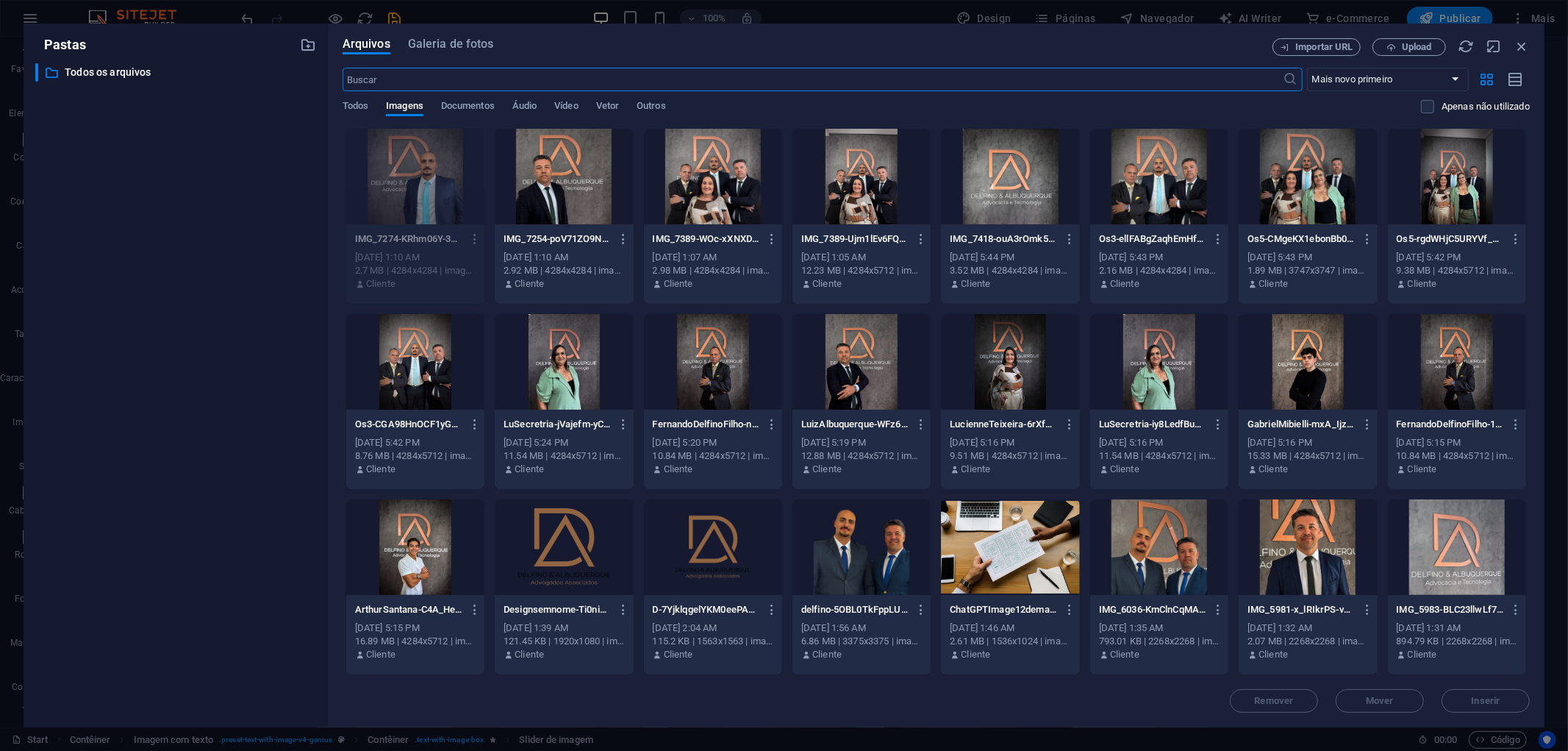
click at [547, 189] on div at bounding box center [563, 177] width 138 height 96
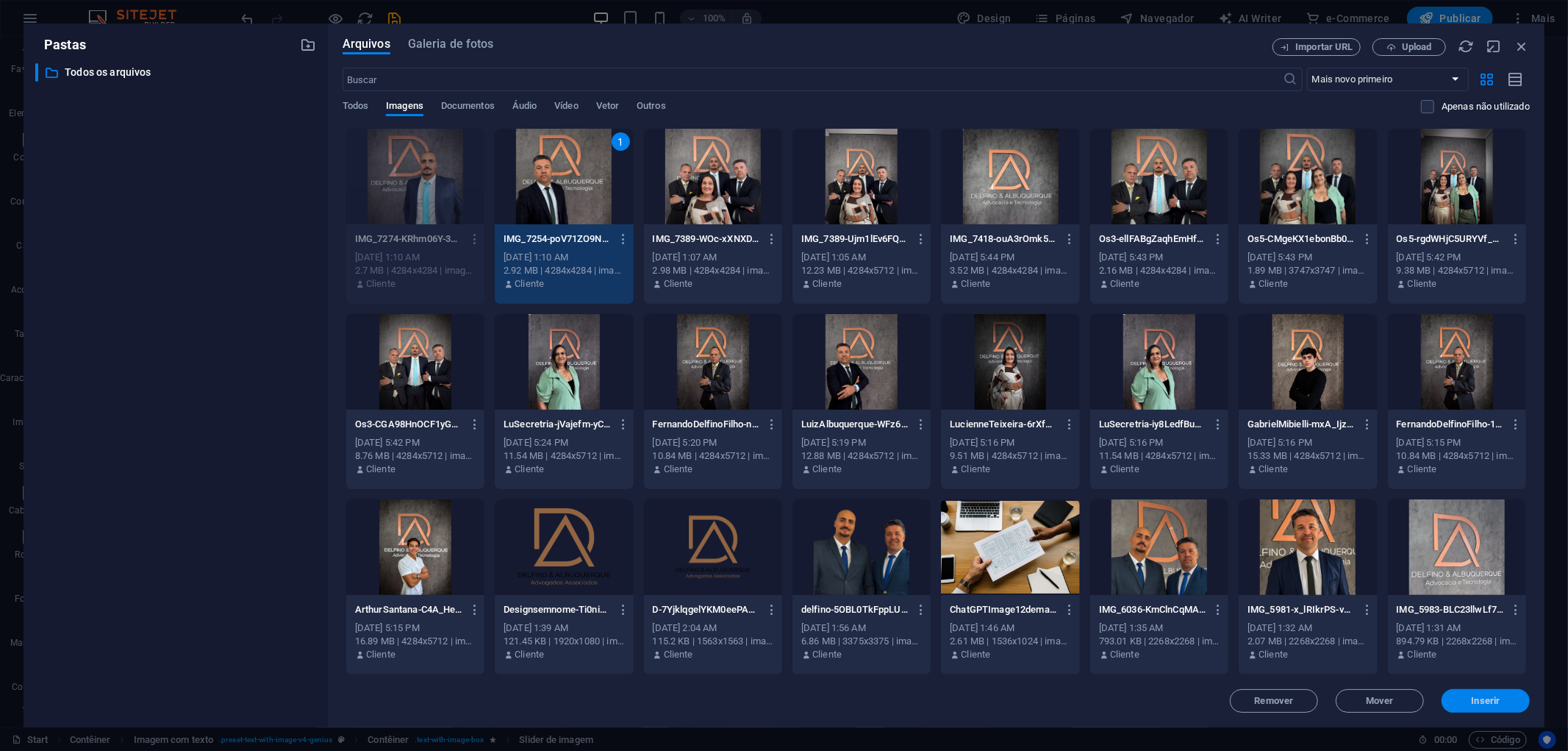
drag, startPoint x: 1466, startPoint y: 700, endPoint x: 1007, endPoint y: 607, distance: 468.3
click at [1466, 700] on span "Inserir" at bounding box center [1485, 700] width 76 height 9
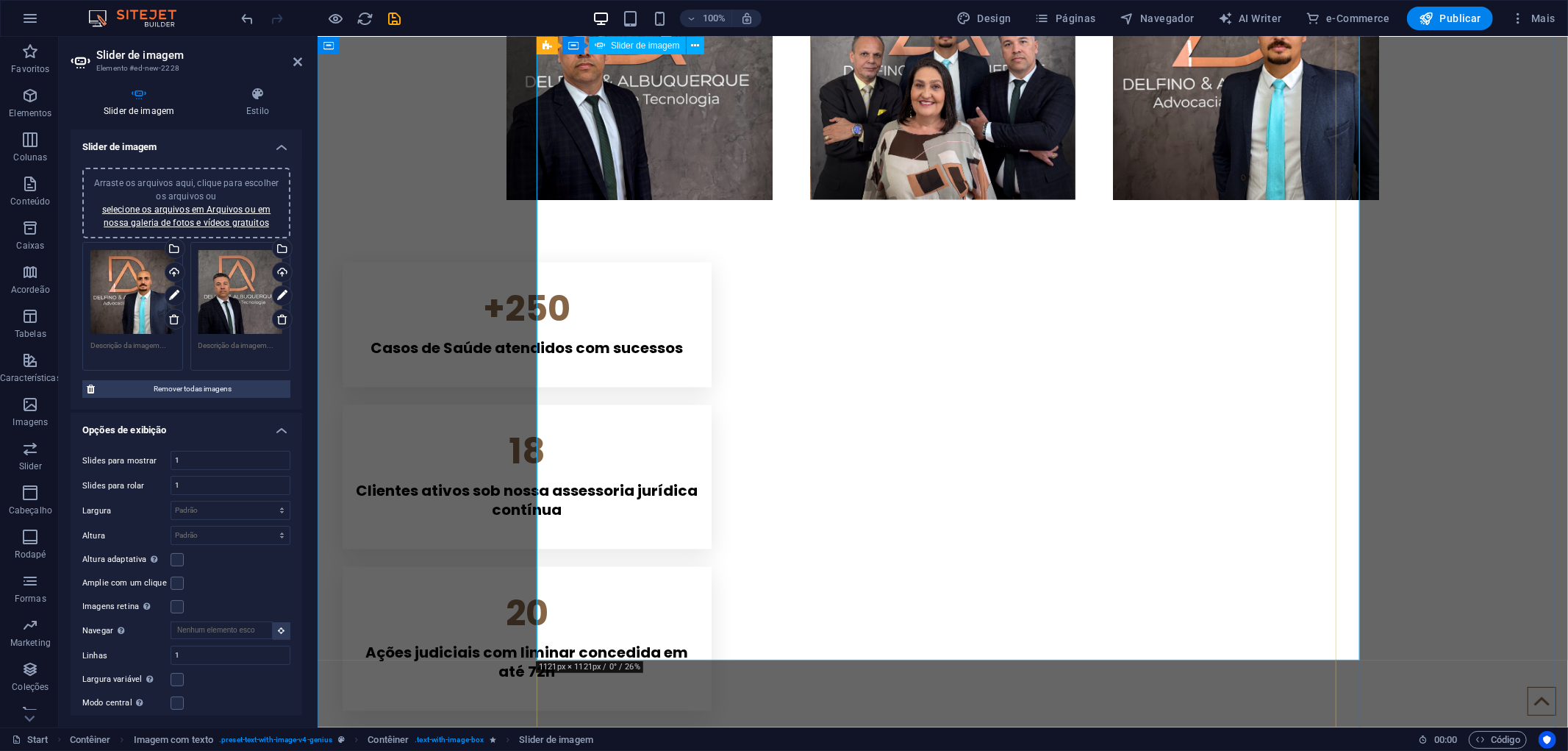
scroll to position [1954, 0]
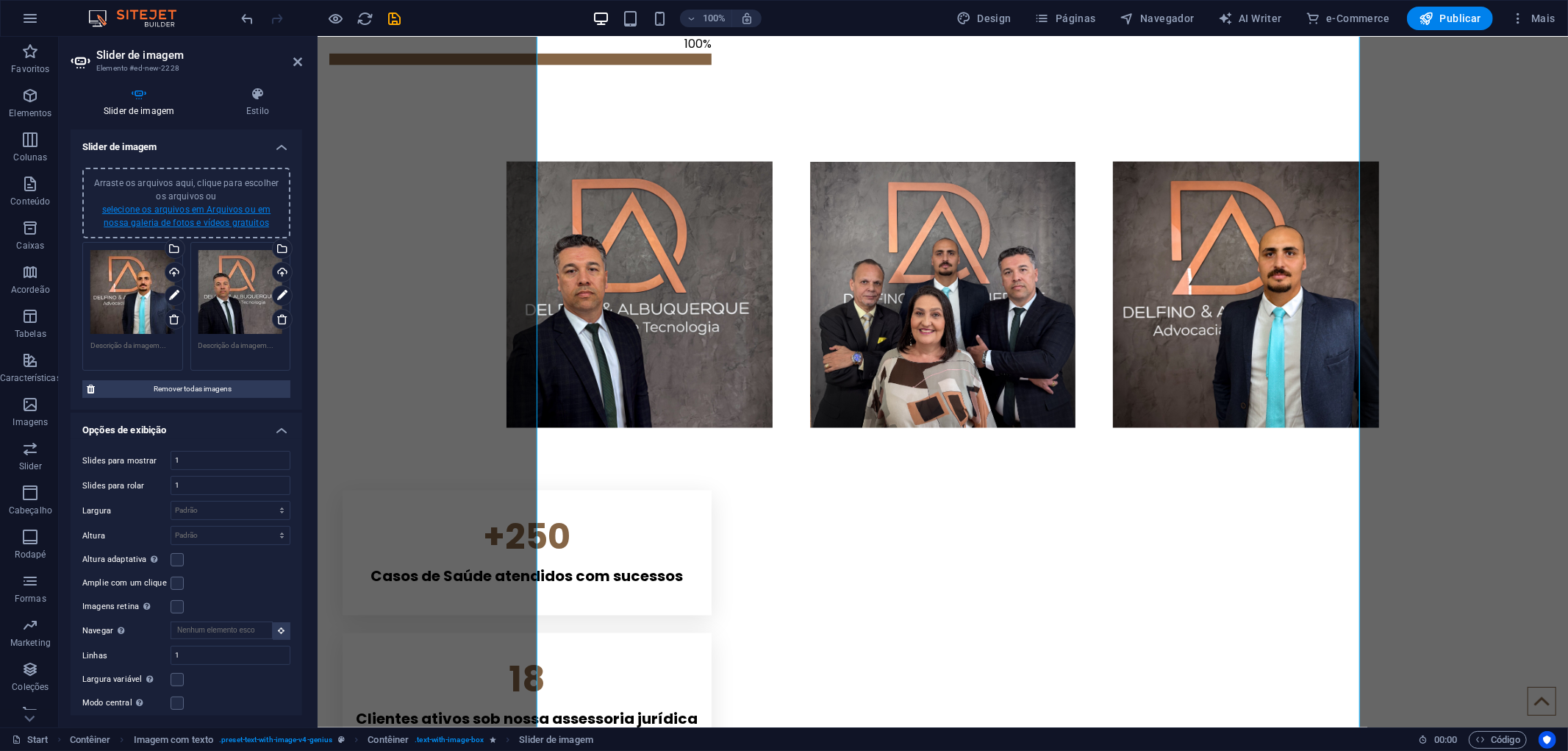
click at [212, 210] on link "selecione os arquivos em Arquivos ou em nossa galeria de fotos e vídeos gratuit…" at bounding box center [186, 216] width 169 height 24
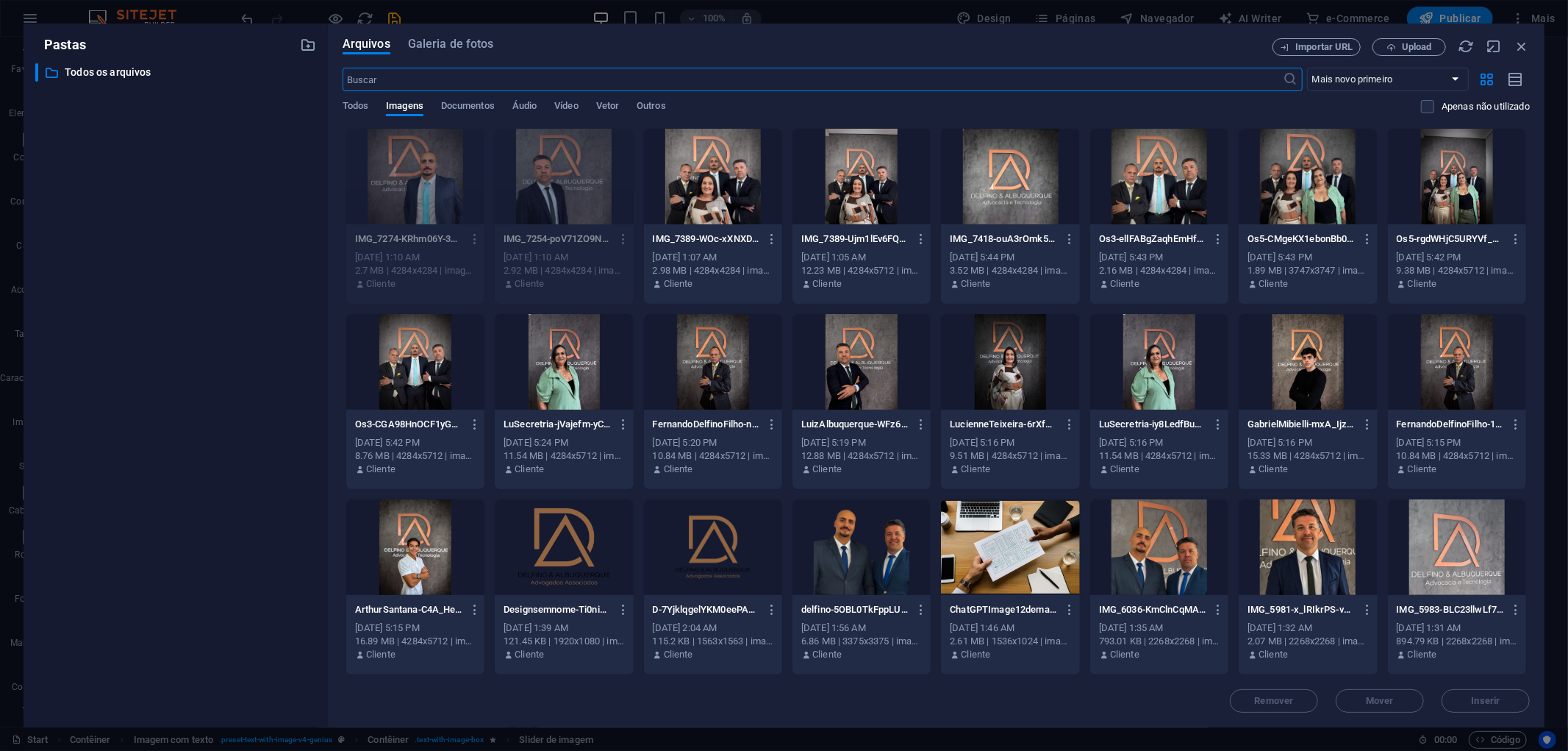
scroll to position [1924, 0]
click at [683, 178] on div at bounding box center [713, 177] width 138 height 96
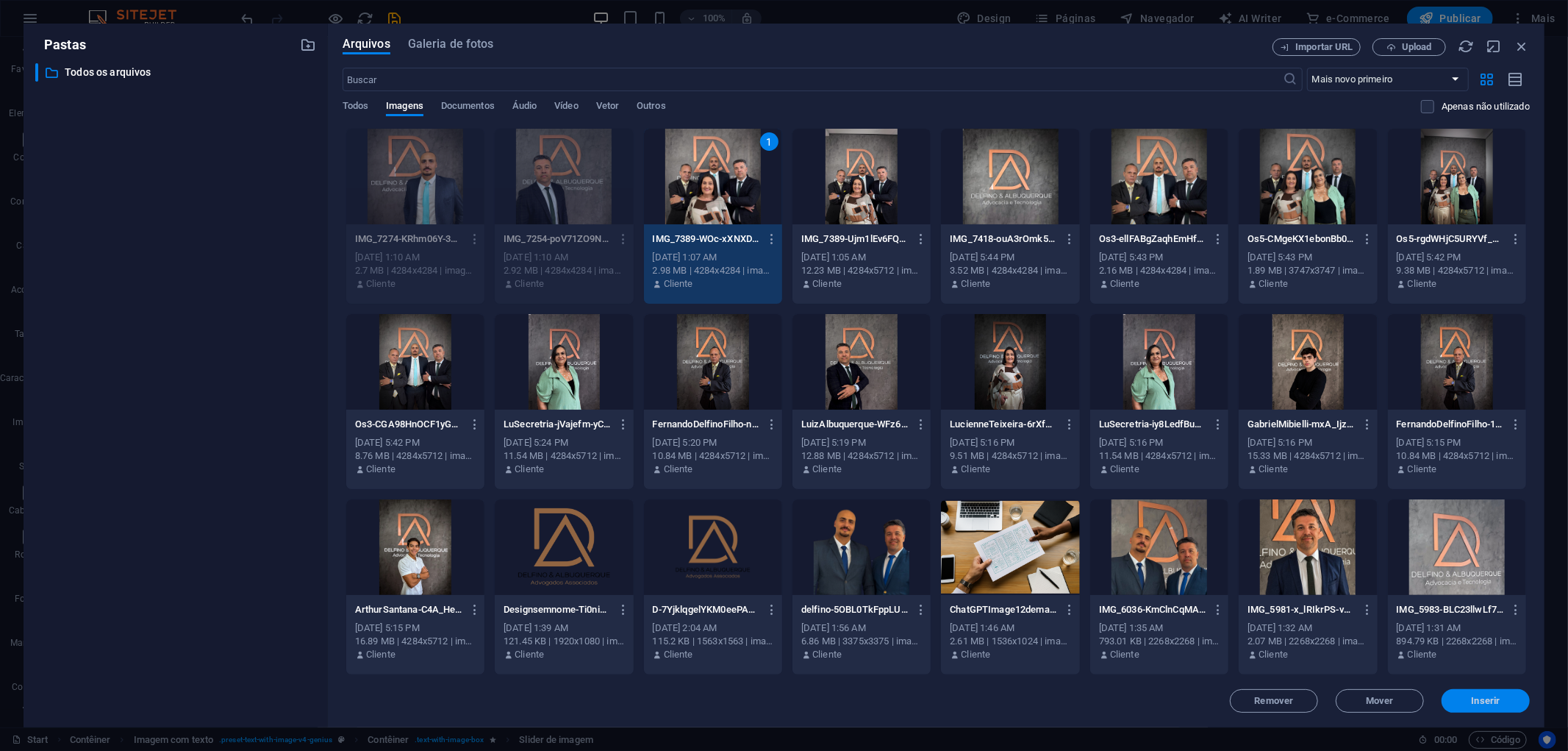
drag, startPoint x: 1471, startPoint y: 700, endPoint x: 1133, endPoint y: 659, distance: 340.5
click at [1471, 700] on span "Inserir" at bounding box center [1485, 700] width 28 height 9
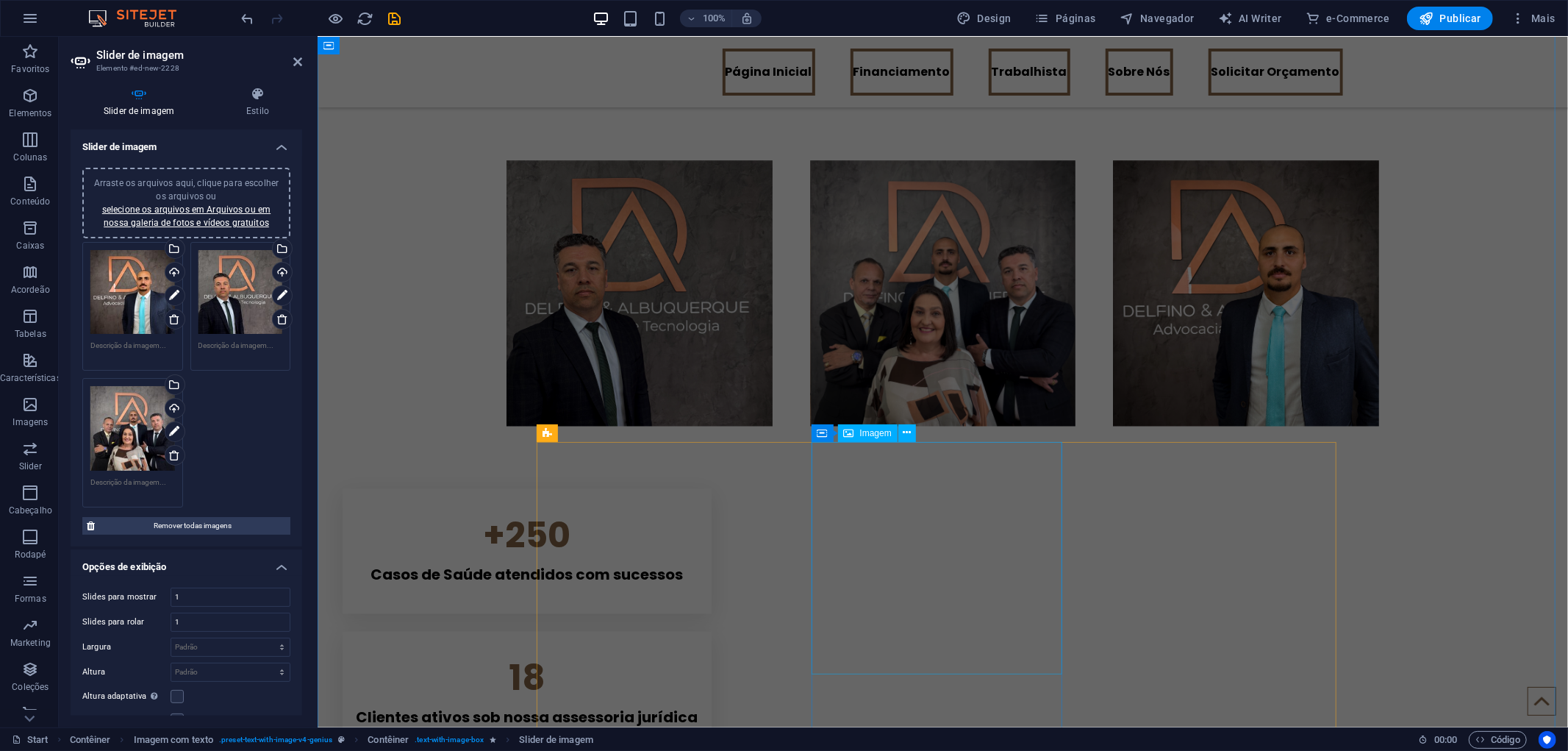
scroll to position [1553, 0]
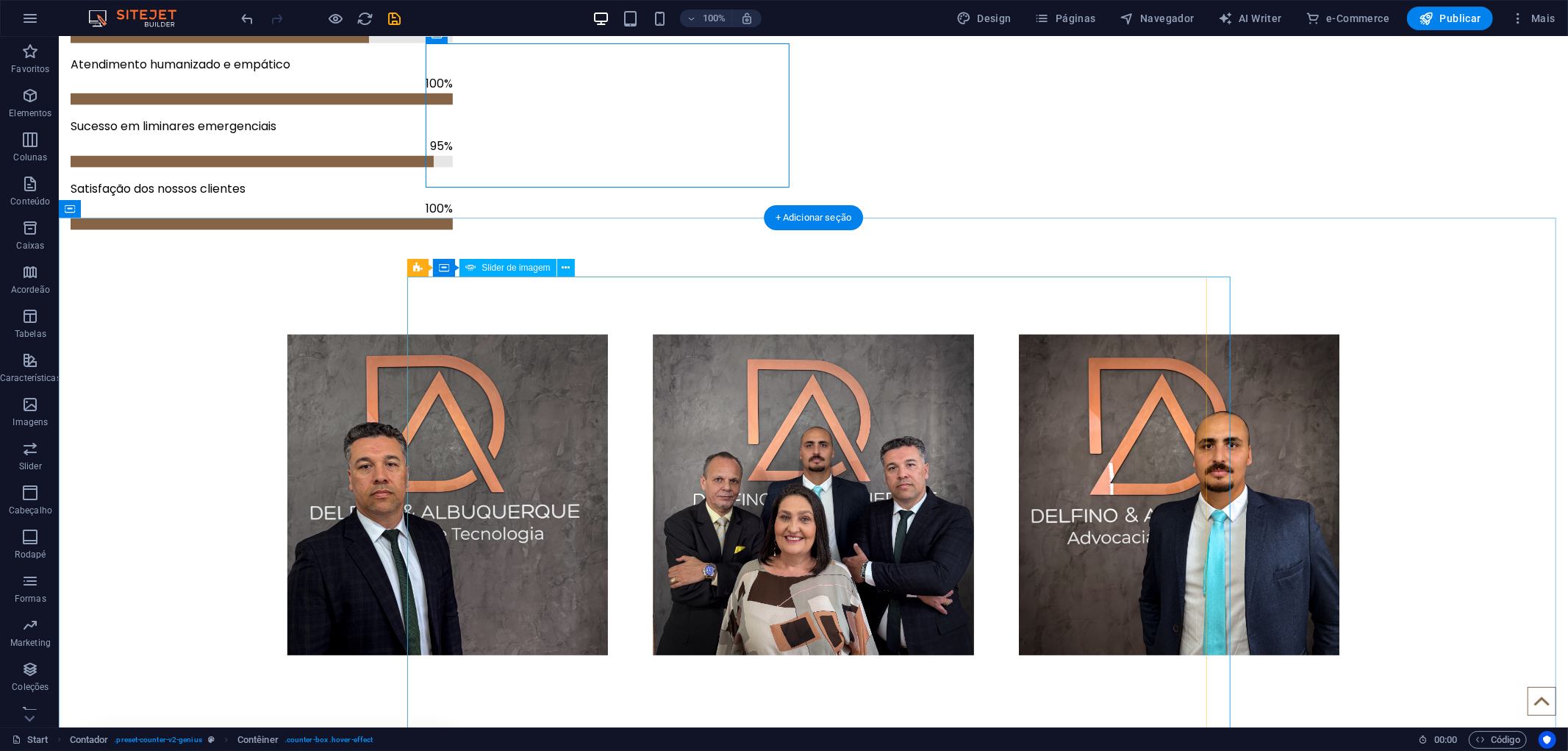
scroll to position [1717, 0]
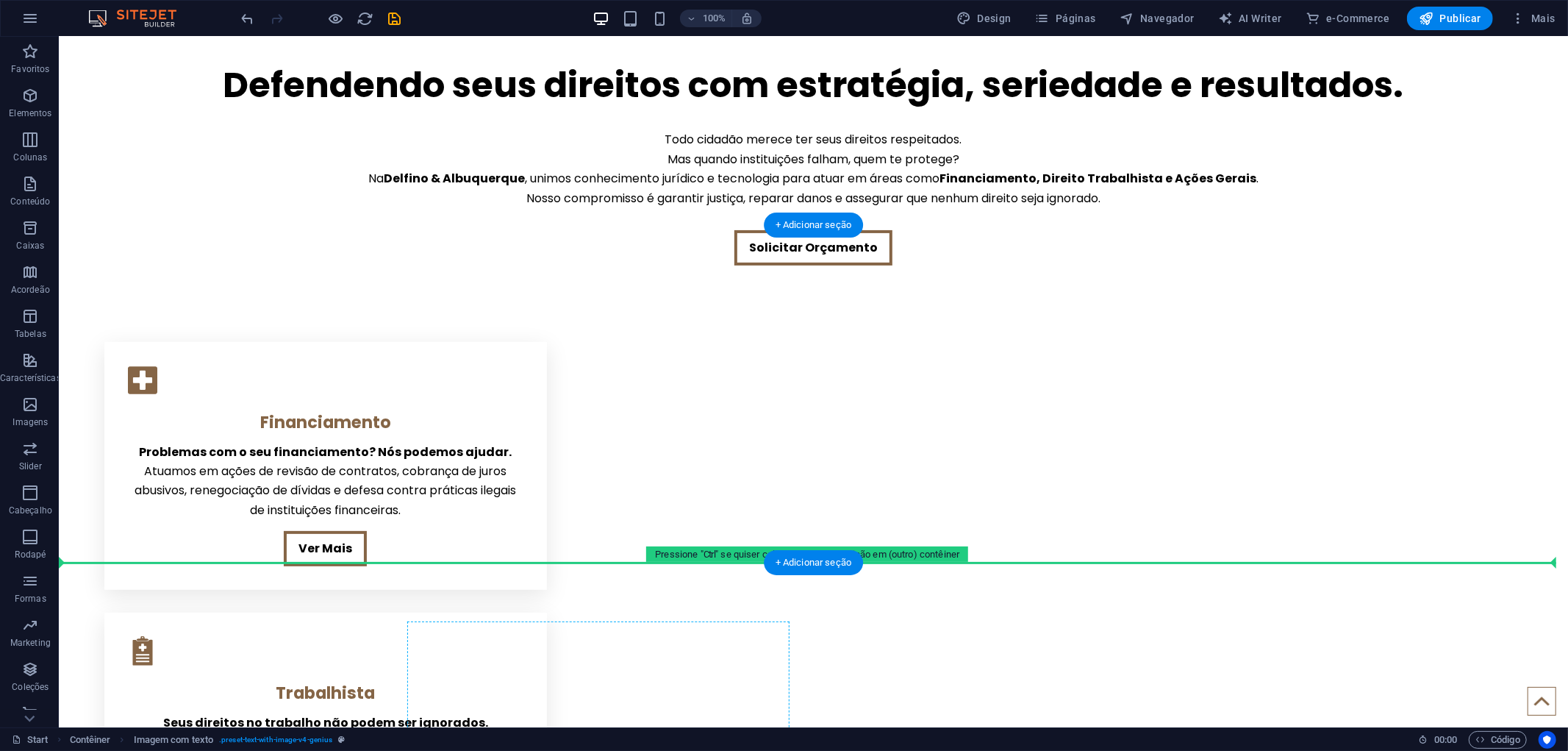
scroll to position [0, 0]
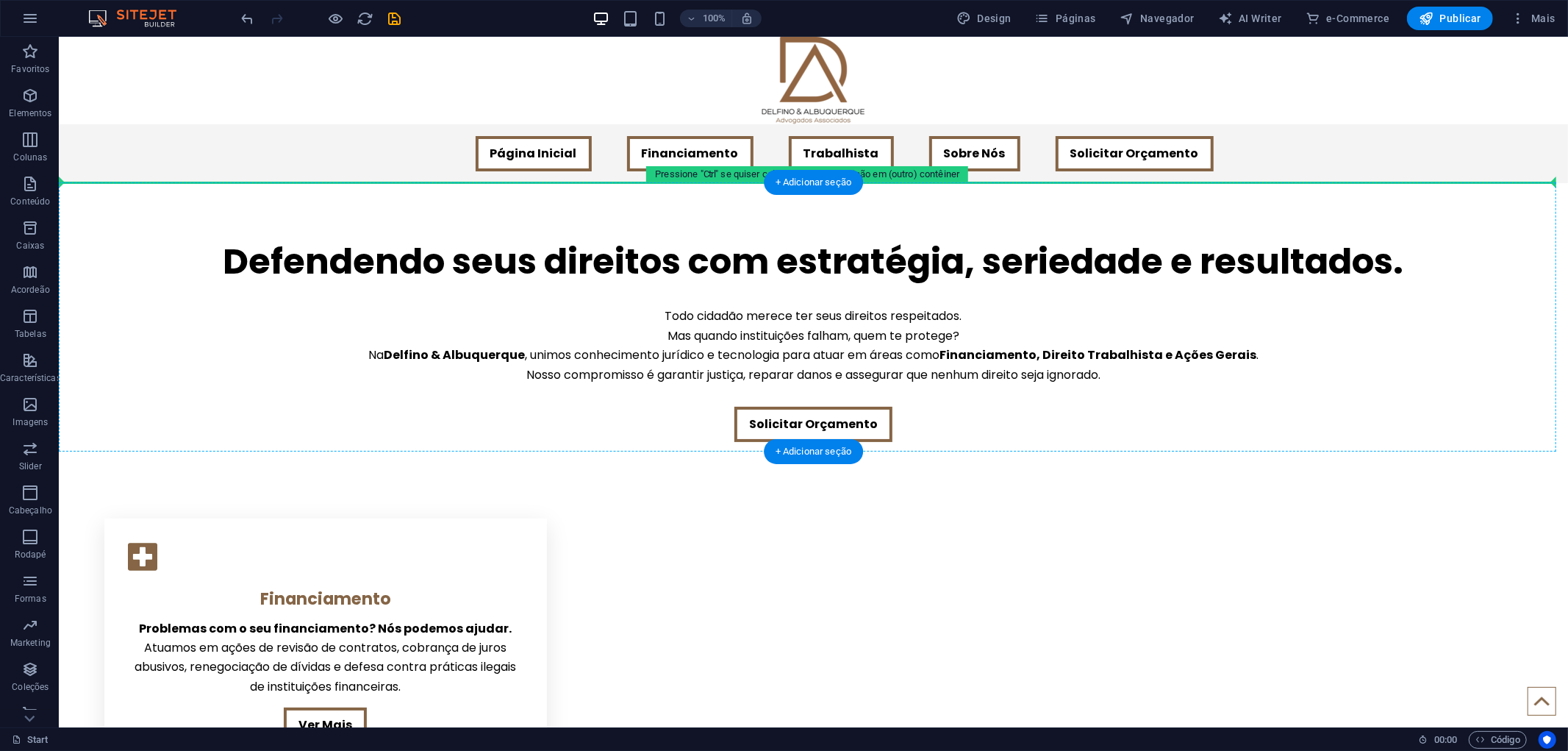
drag, startPoint x: 482, startPoint y: 302, endPoint x: 430, endPoint y: 228, distance: 90.4
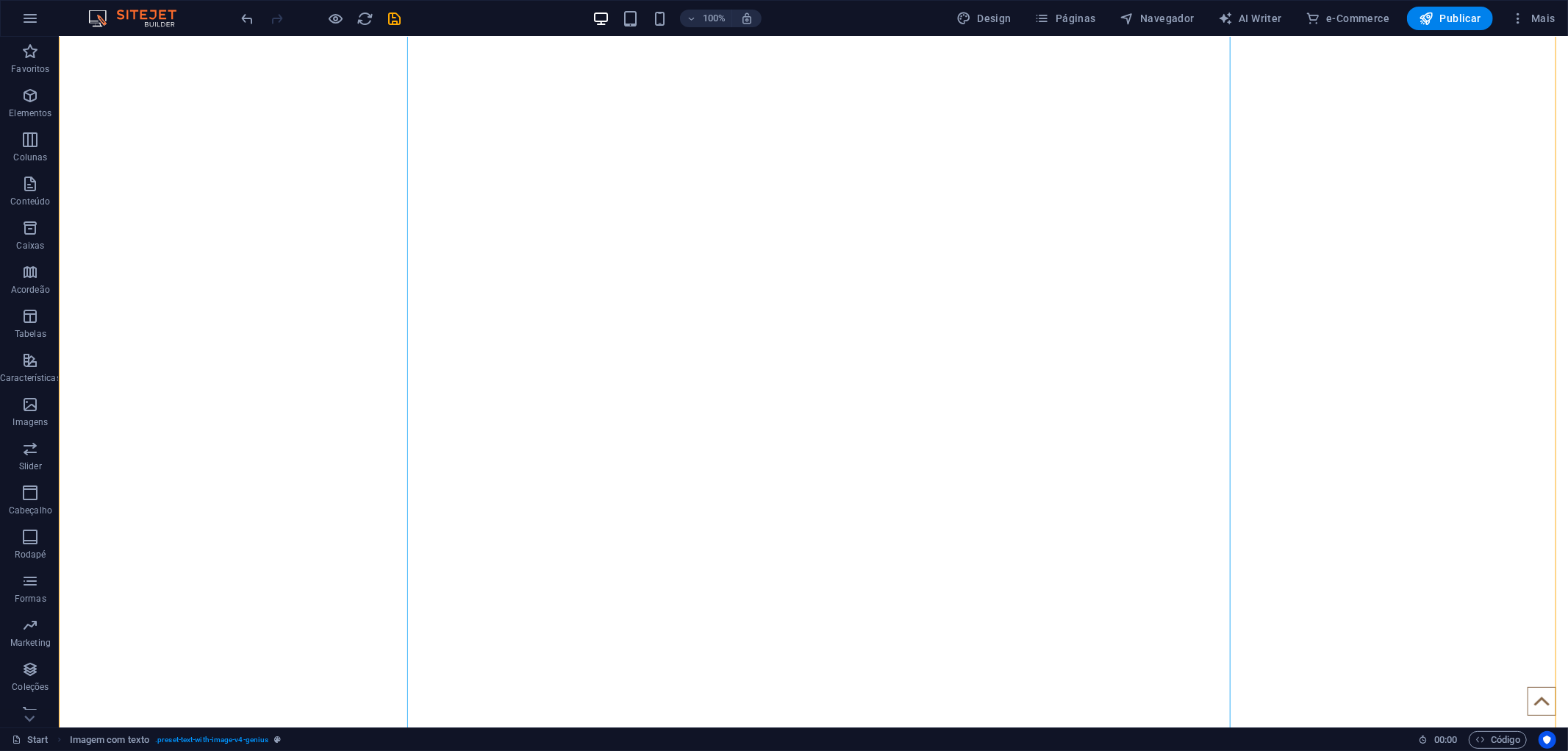
scroll to position [327, 0]
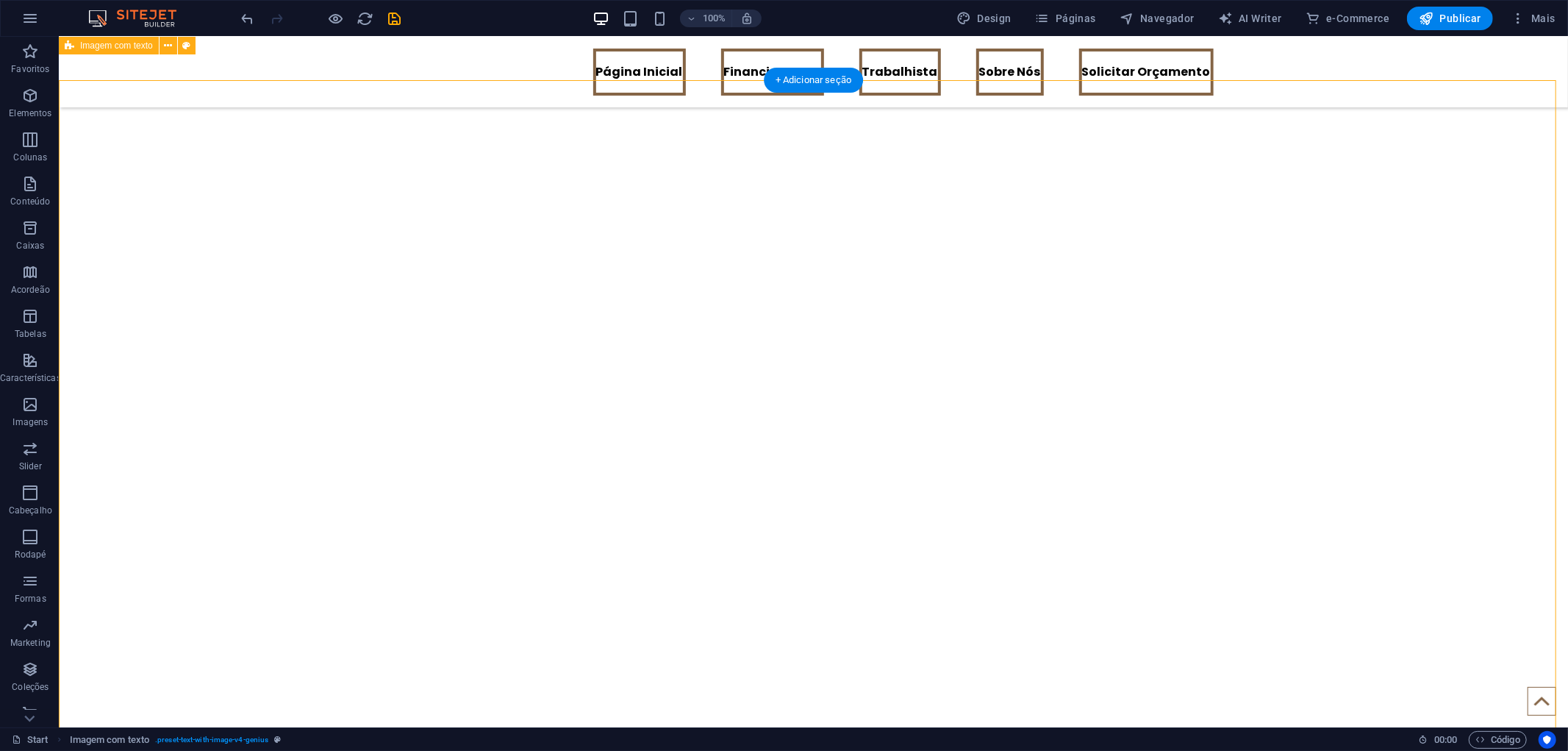
scroll to position [82, 0]
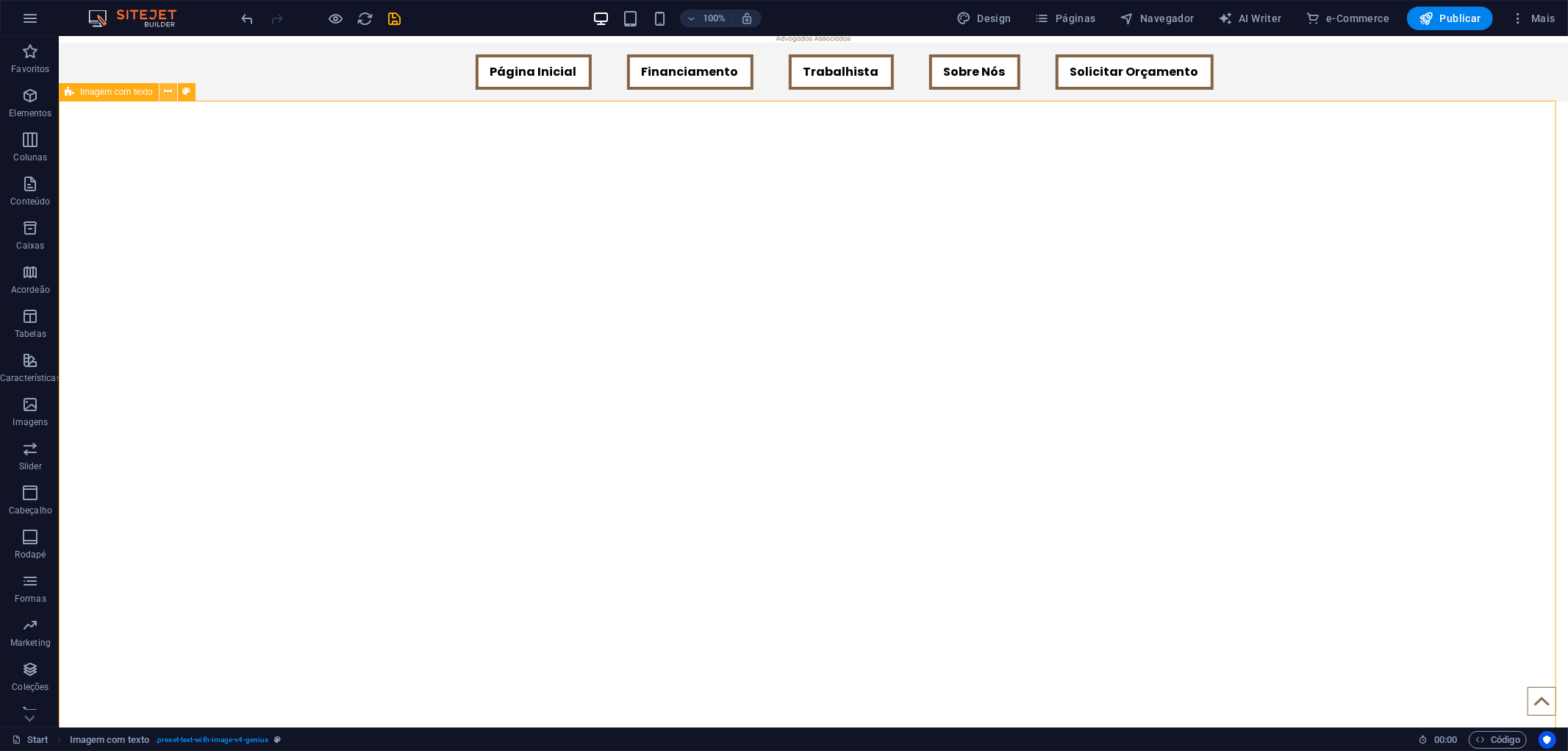
click at [171, 91] on icon at bounding box center [168, 91] width 8 height 15
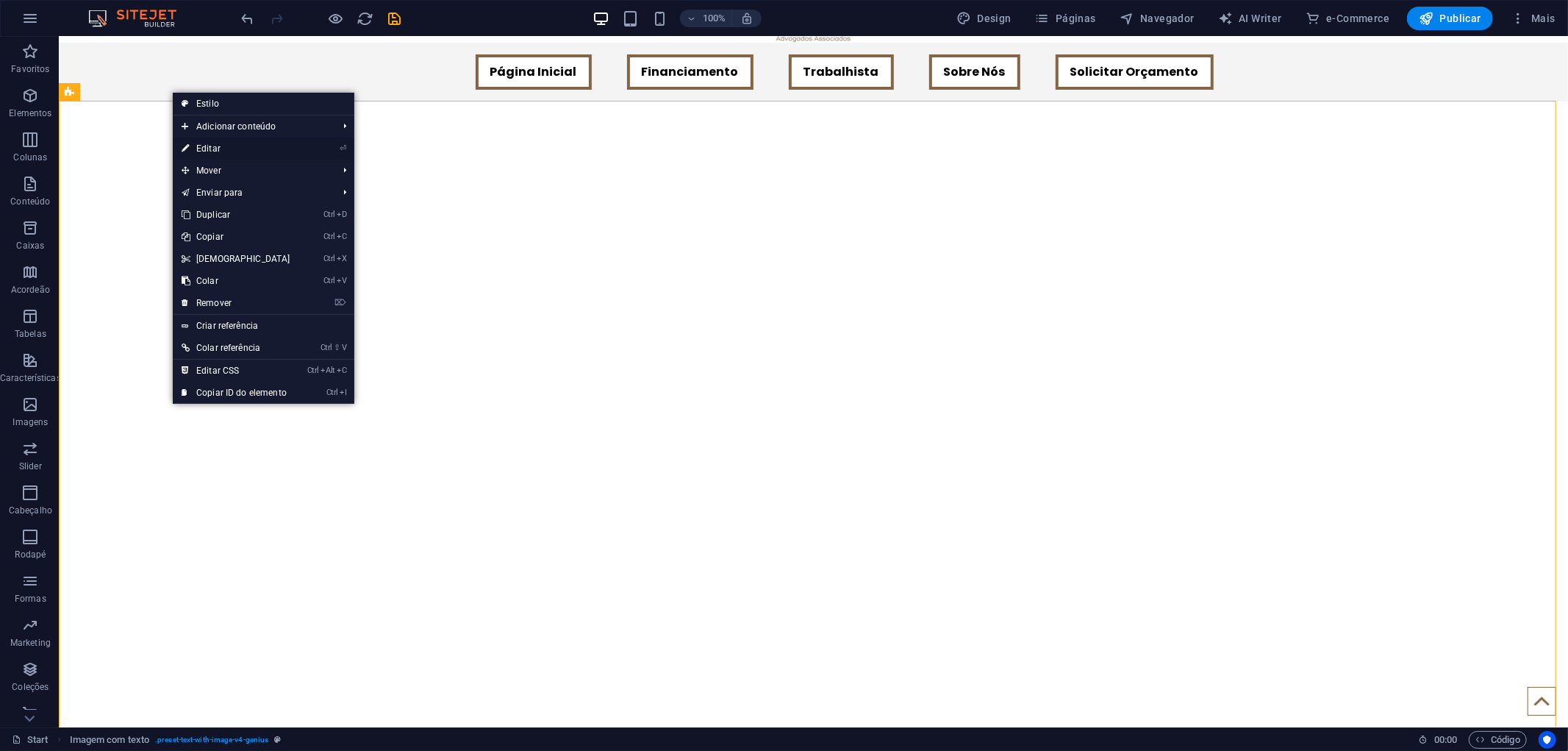
click at [252, 147] on link "⏎ Editar" at bounding box center [236, 148] width 126 height 22
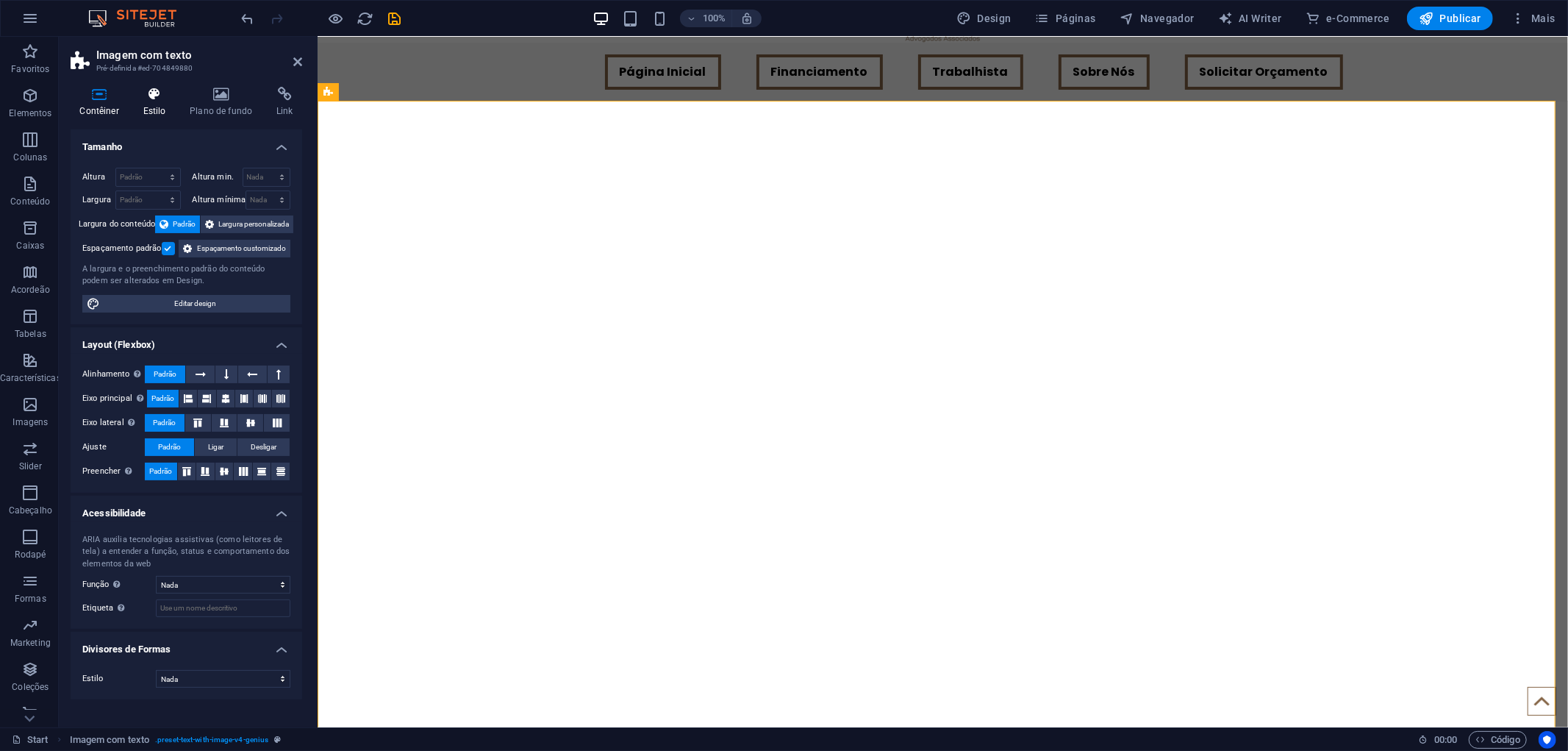
click at [157, 103] on h4 "Estilo" at bounding box center [157, 102] width 47 height 31
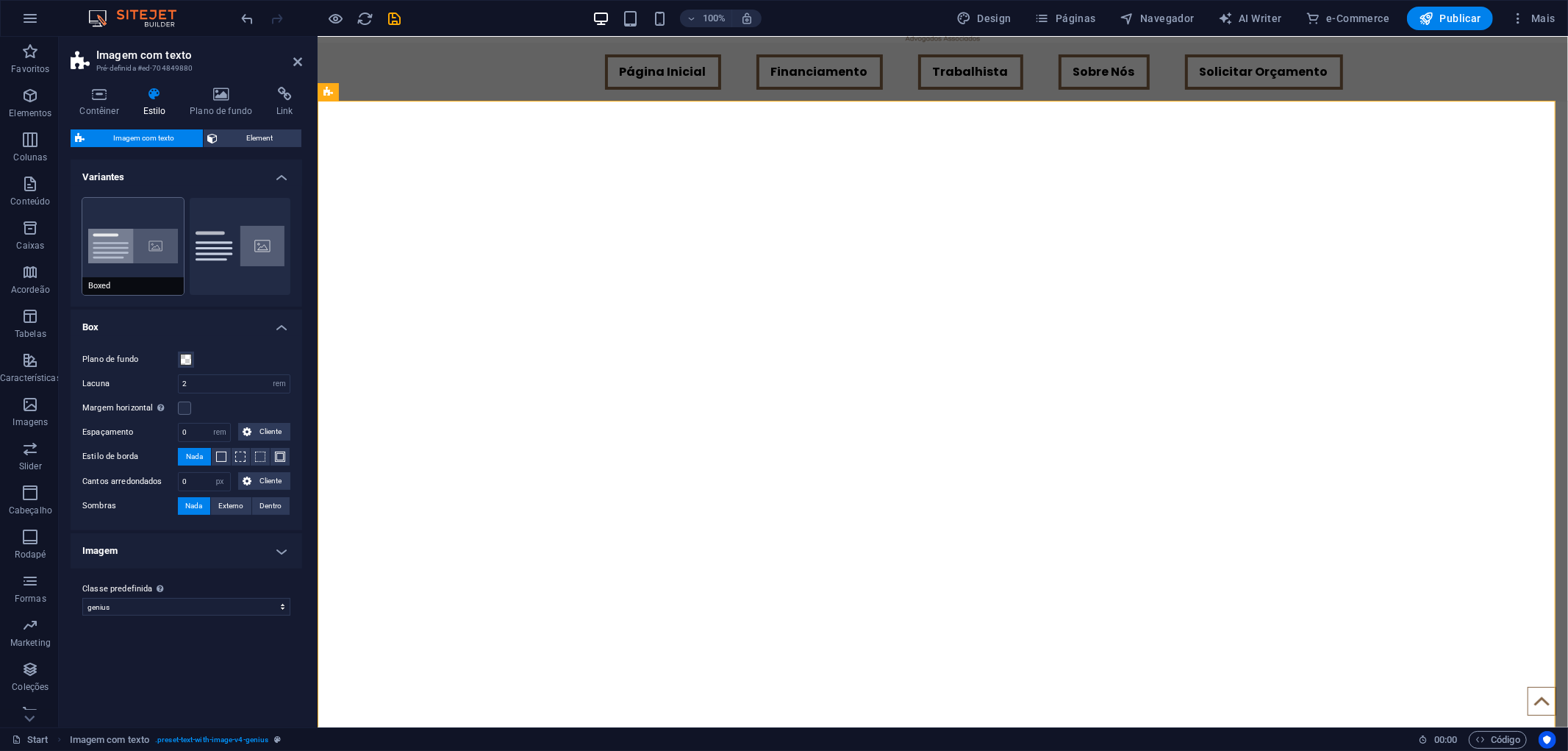
click at [141, 248] on button "Boxed" at bounding box center [133, 246] width 101 height 97
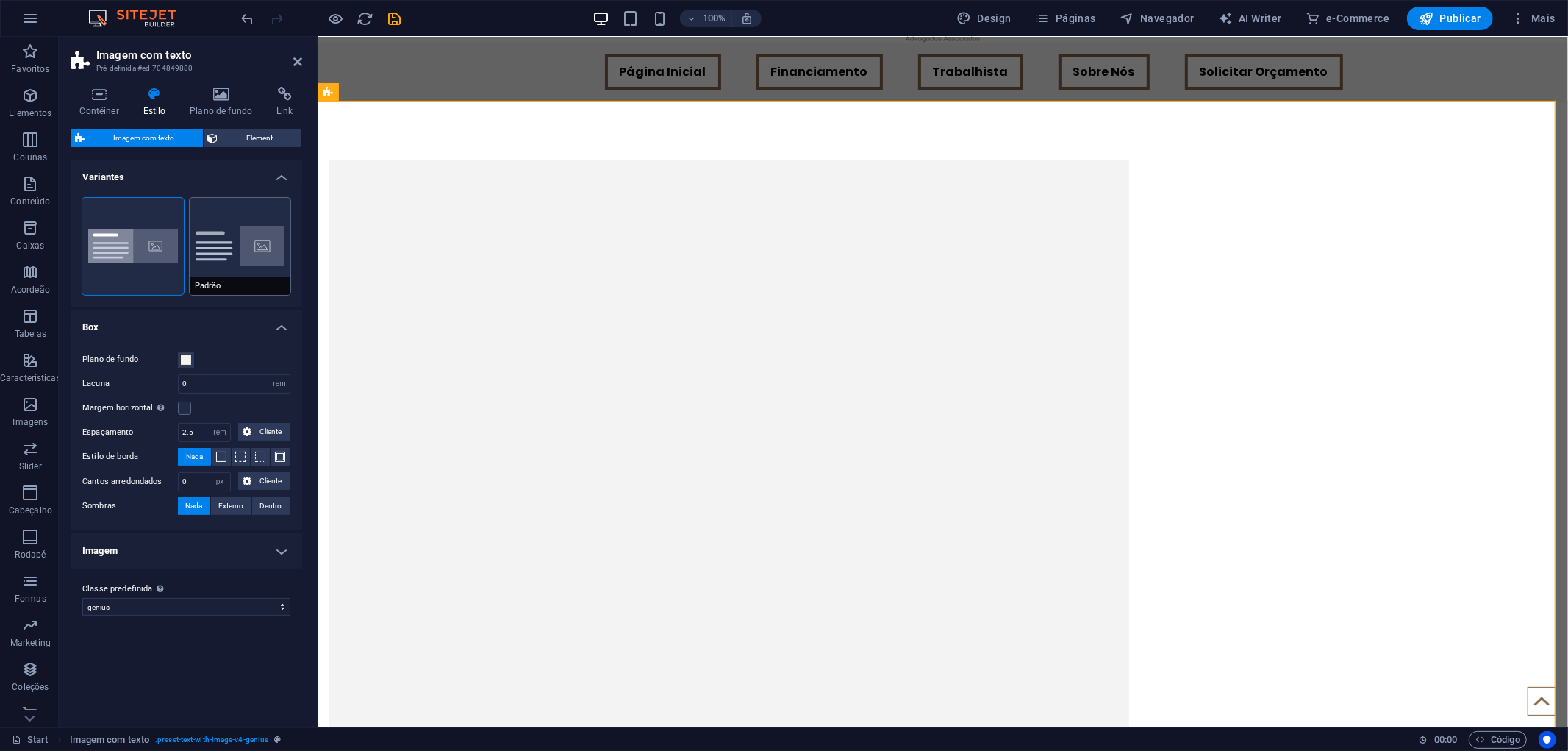
click at [199, 246] on button "Padrão" at bounding box center [240, 246] width 101 height 97
click at [157, 246] on button "Boxed" at bounding box center [133, 246] width 101 height 97
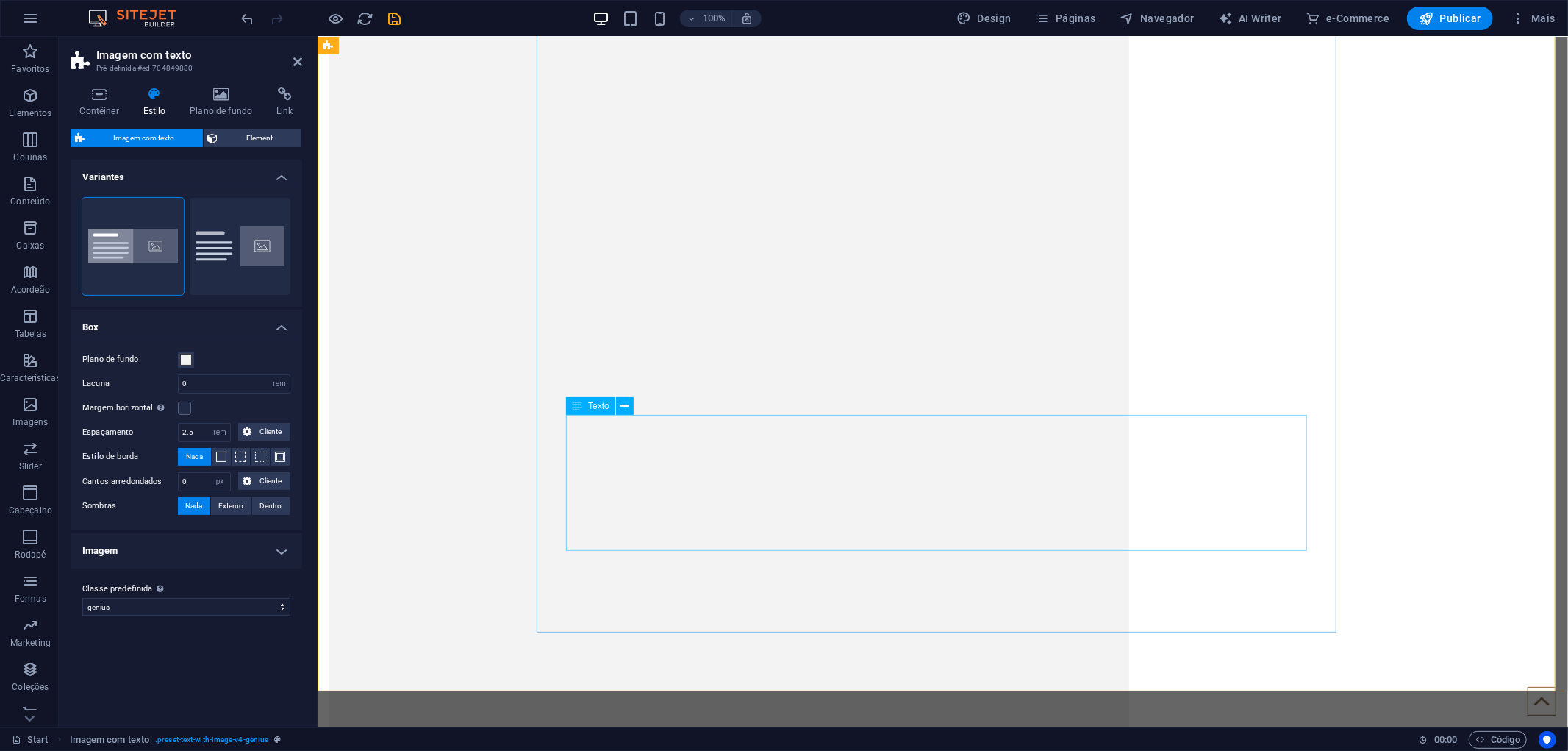
scroll to position [817, 0]
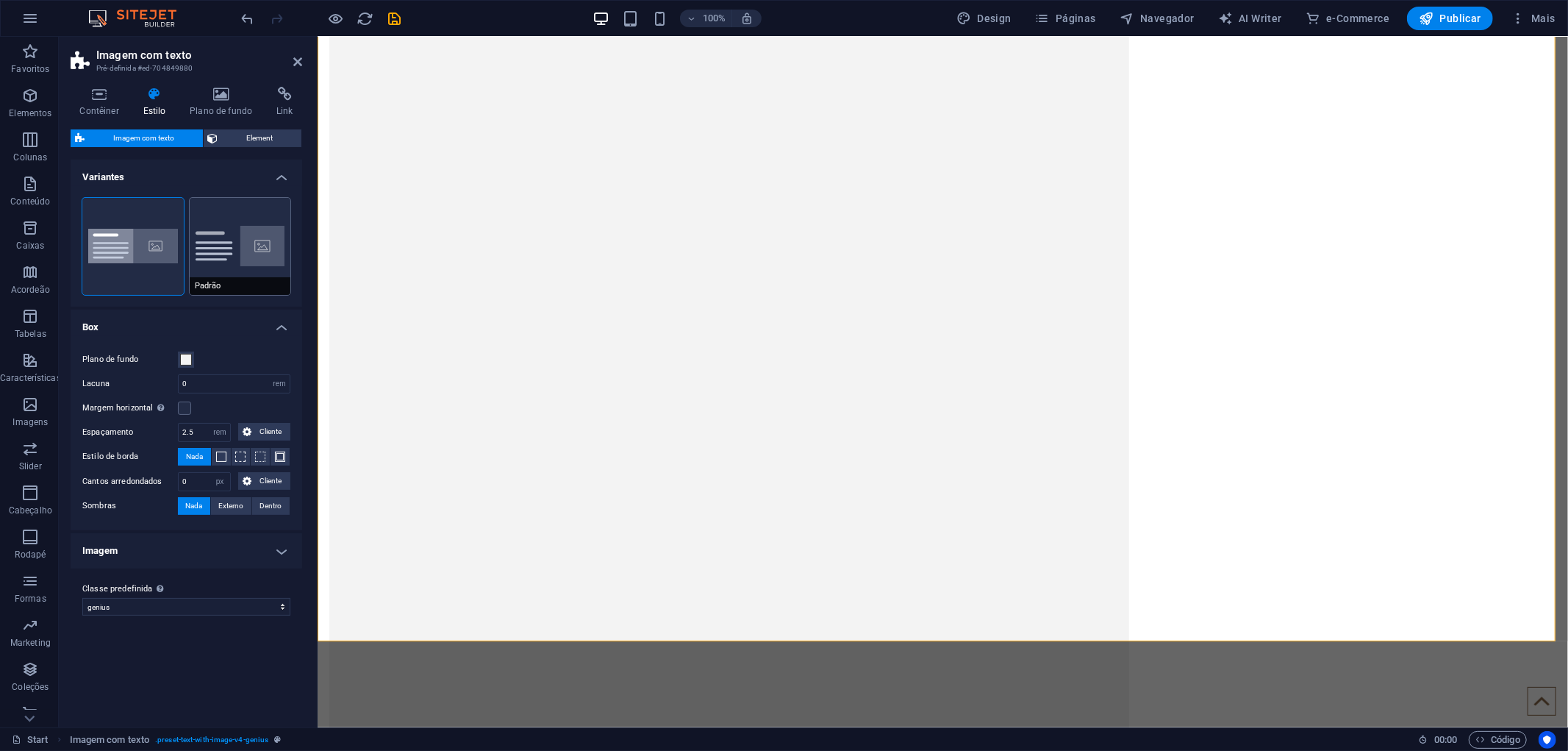
click at [218, 237] on button "Padrão" at bounding box center [240, 246] width 101 height 97
click at [246, 6] on div at bounding box center [321, 18] width 165 height 24
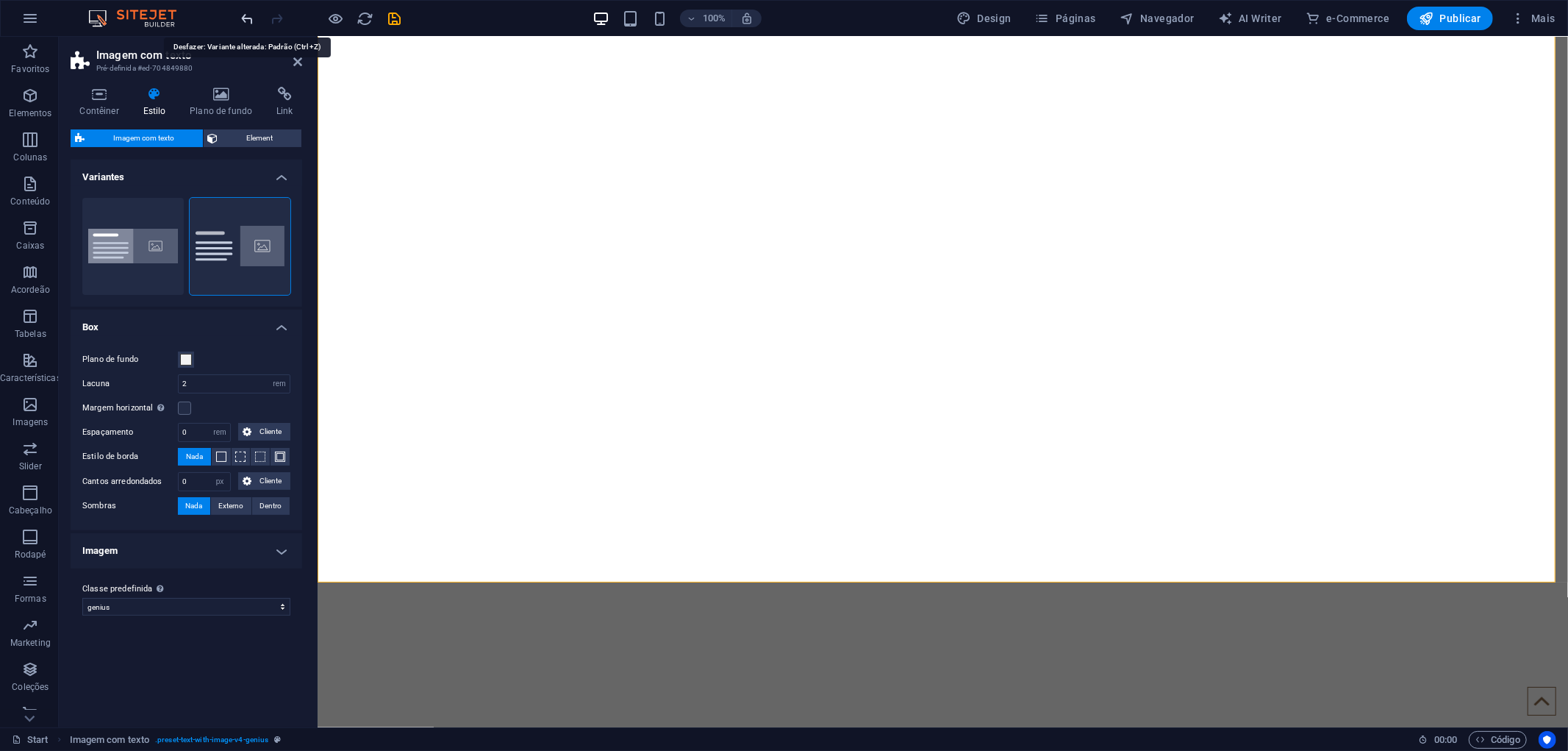
click at [247, 12] on icon "undo" at bounding box center [248, 19] width 17 height 17
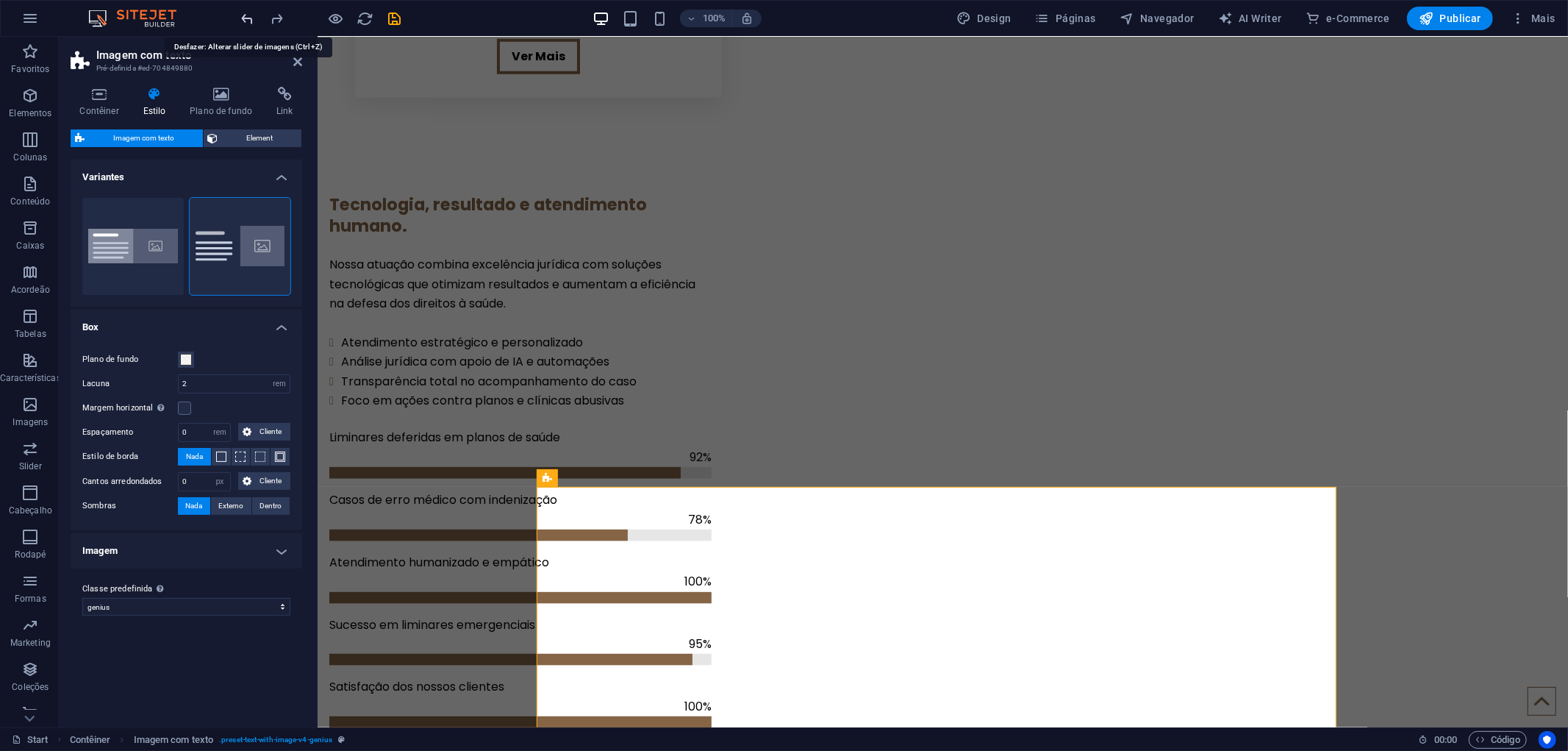
scroll to position [2104, 0]
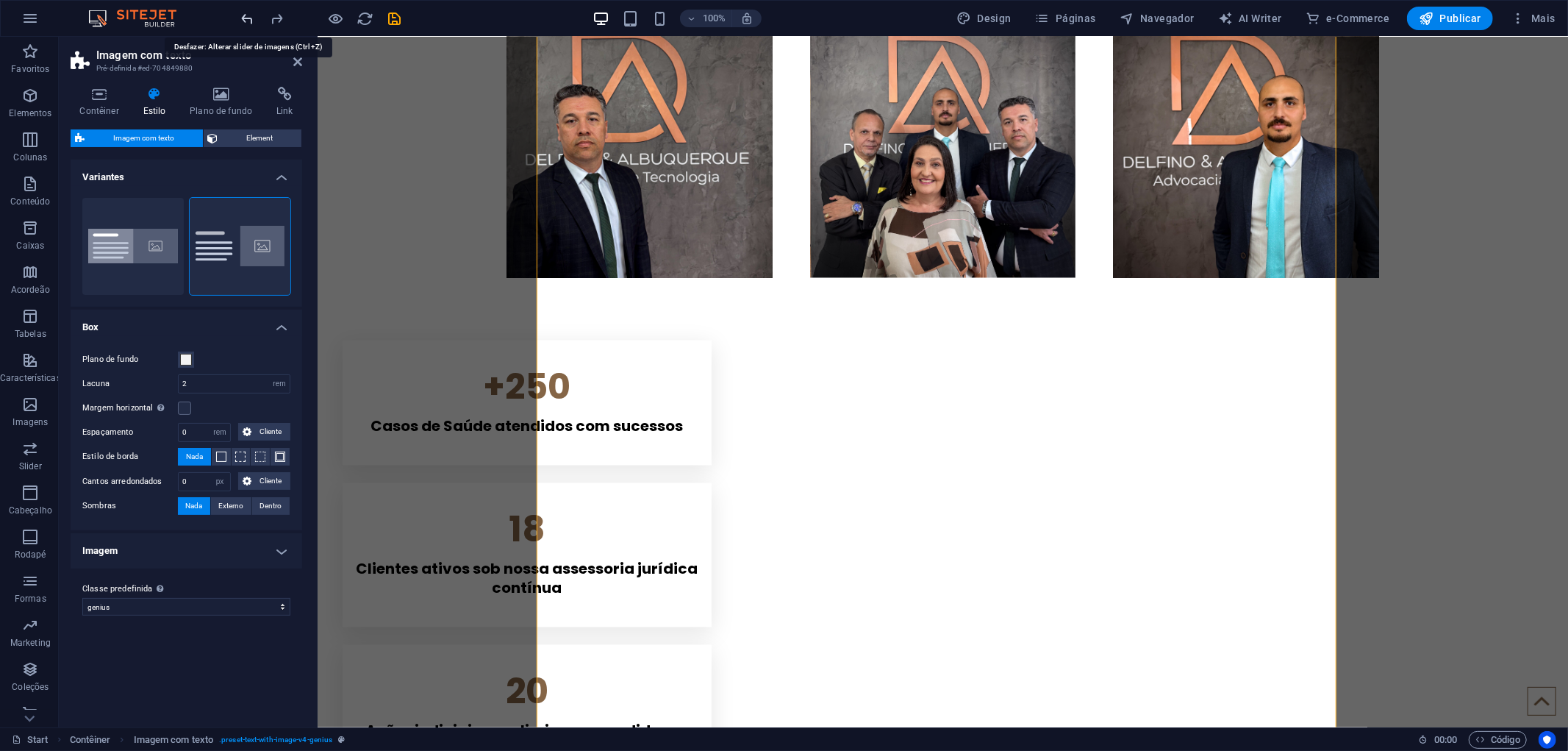
click at [250, 12] on icon "undo" at bounding box center [248, 19] width 17 height 17
click at [252, 15] on icon "undo" at bounding box center [248, 19] width 17 height 17
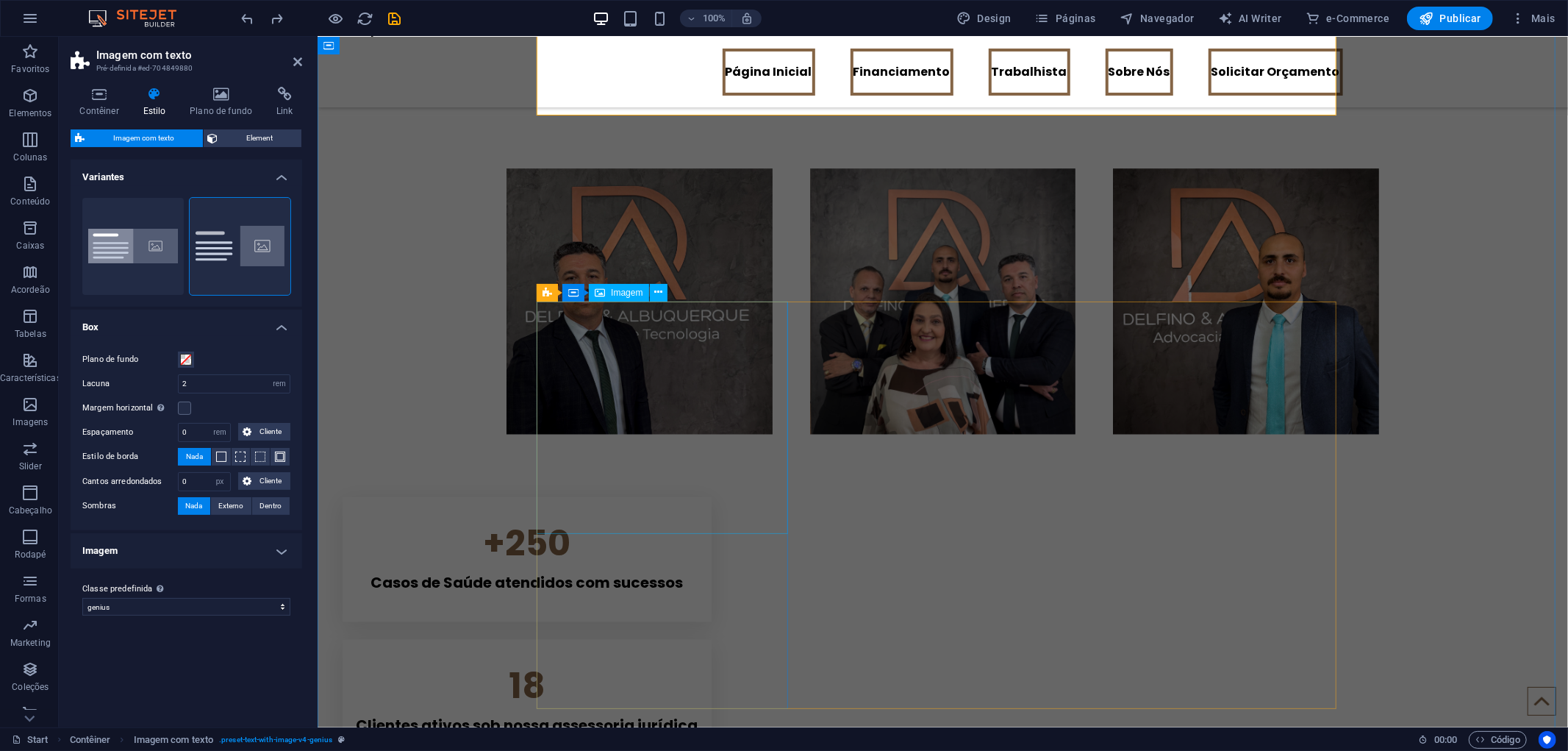
scroll to position [1696, 0]
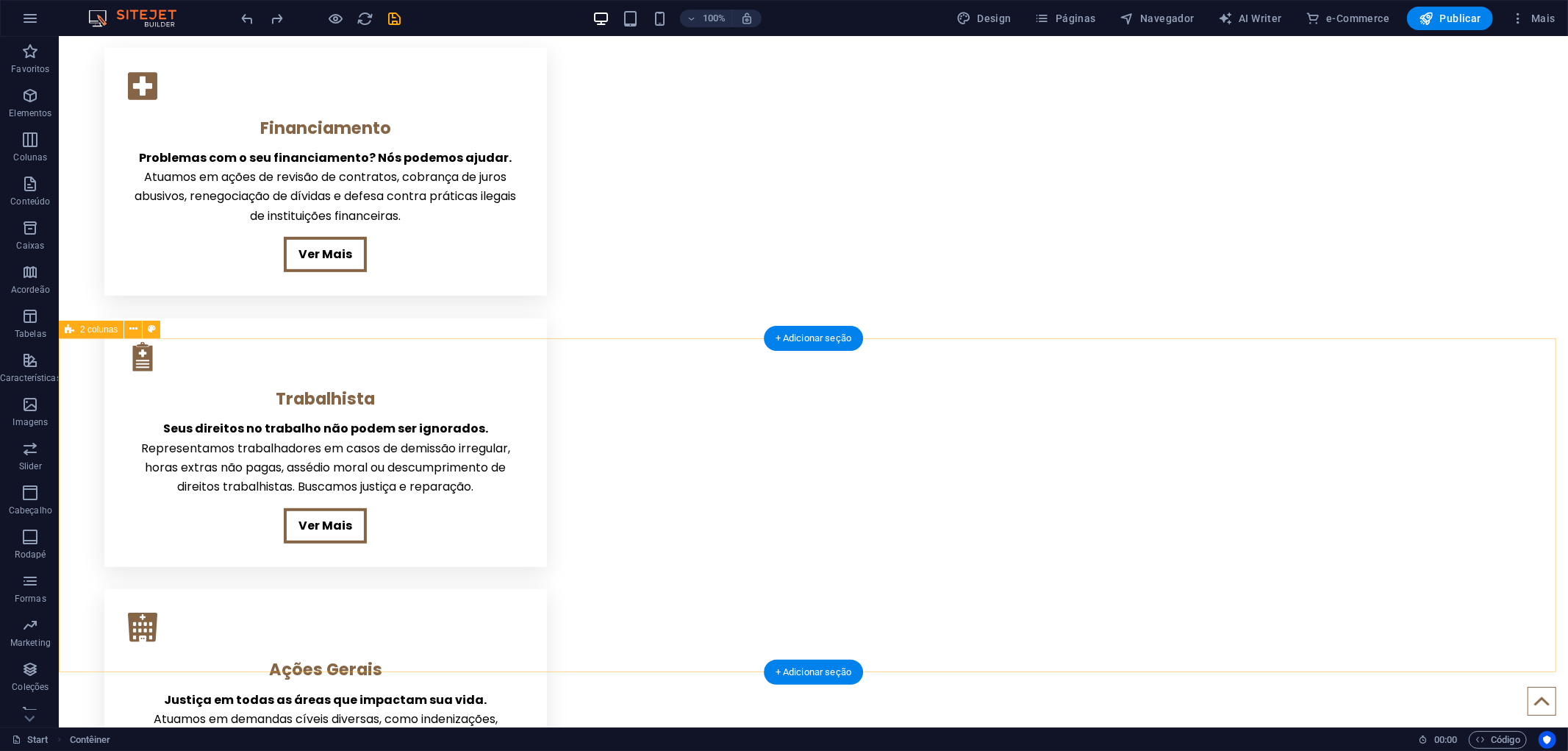
scroll to position [0, 0]
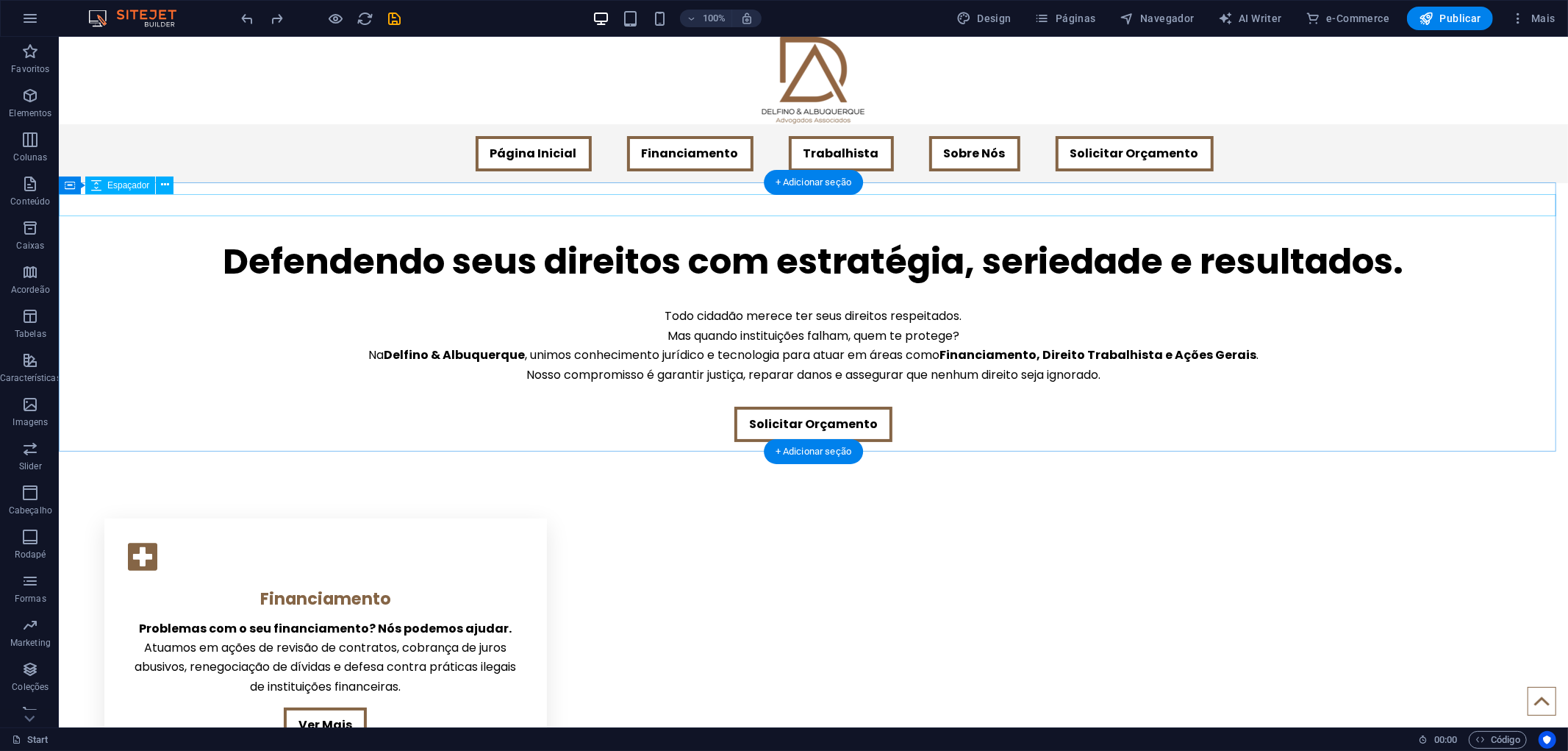
click at [327, 209] on div at bounding box center [812, 205] width 1509 height 22
click at [206, 188] on div "Defendendo seus direitos com estratégia, seriedade e resultados. Todo cidadão m…" at bounding box center [812, 317] width 1509 height 271
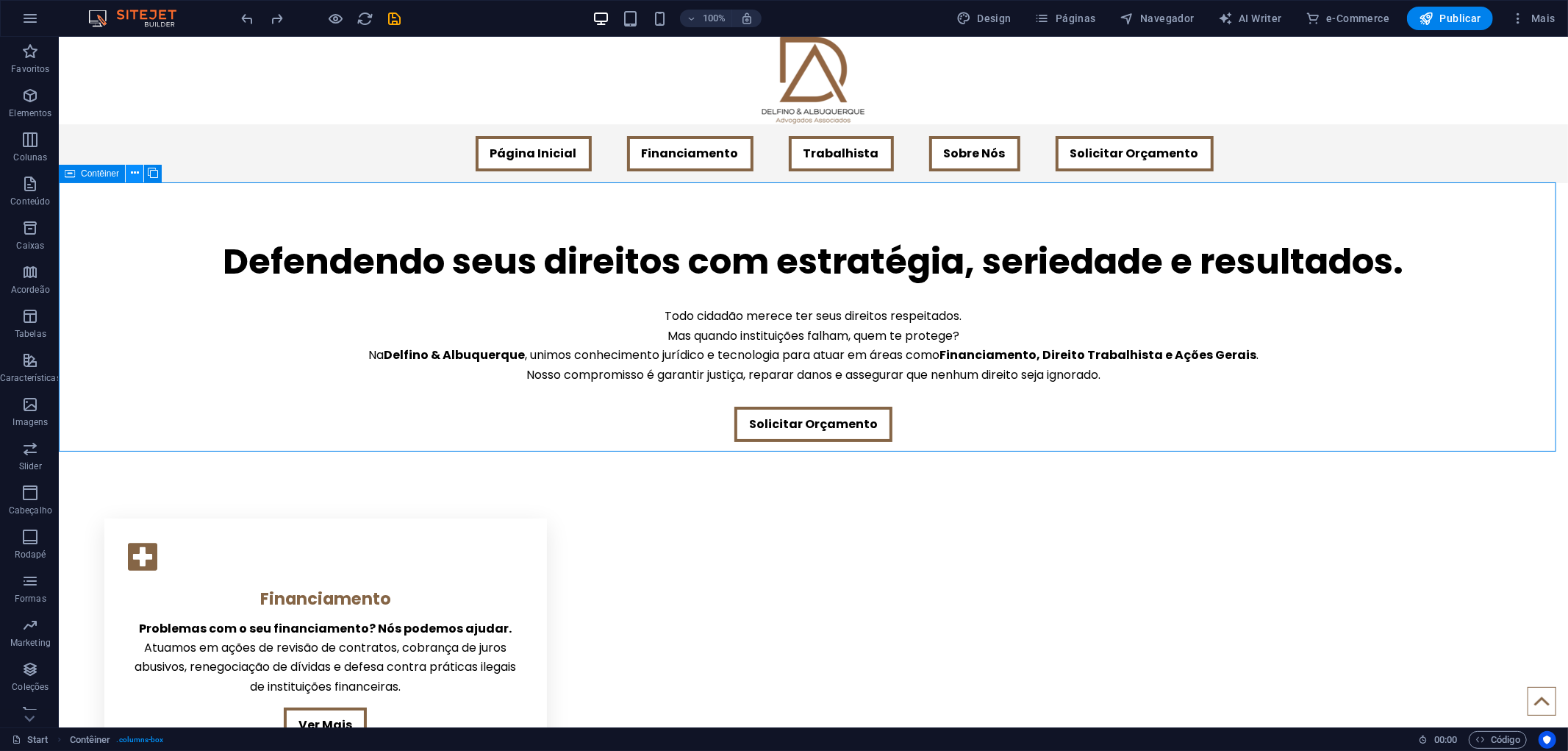
click at [134, 174] on icon at bounding box center [134, 172] width 8 height 15
click at [25, 96] on icon "button" at bounding box center [30, 96] width 18 height 18
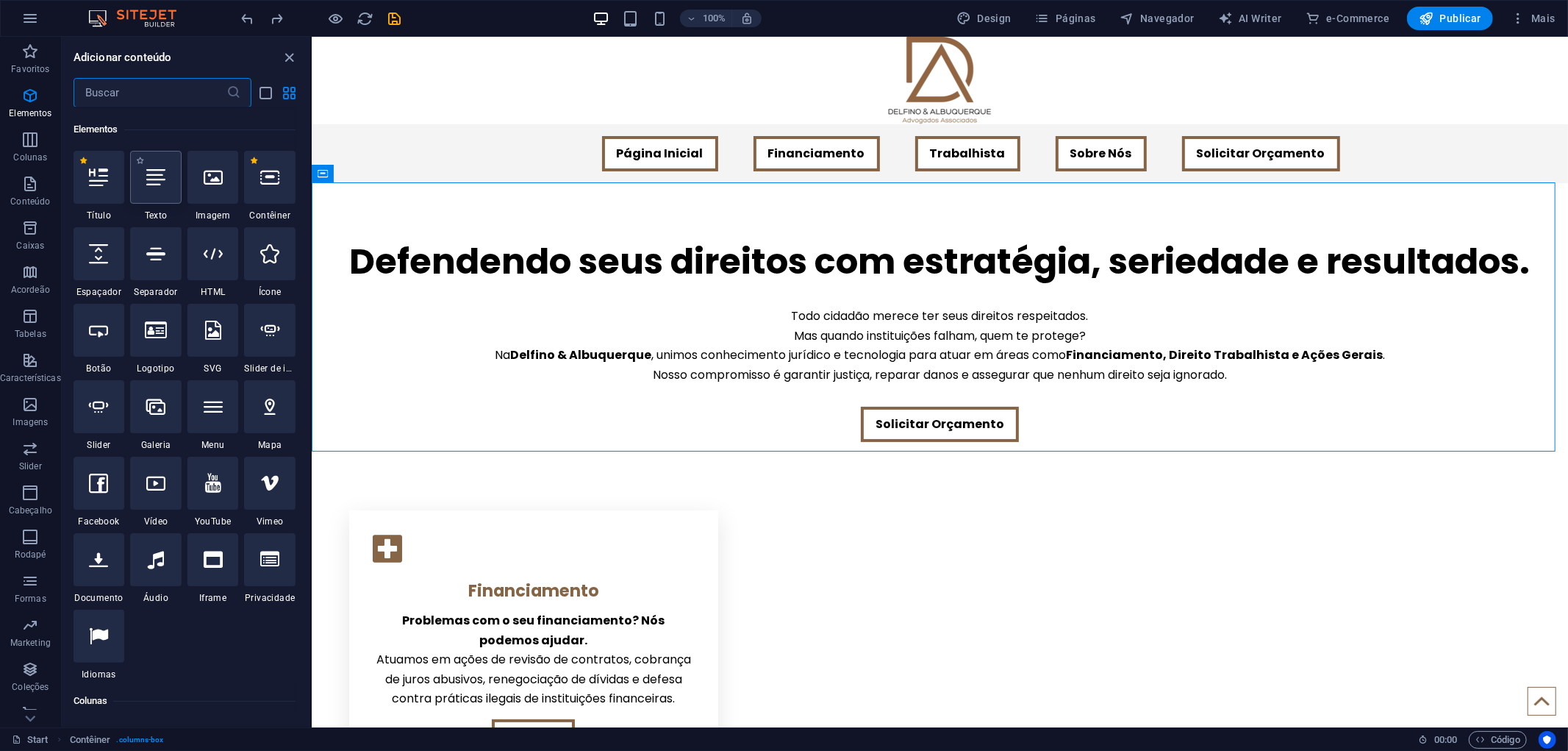
scroll to position [156, 0]
click at [109, 412] on div at bounding box center [99, 406] width 51 height 53
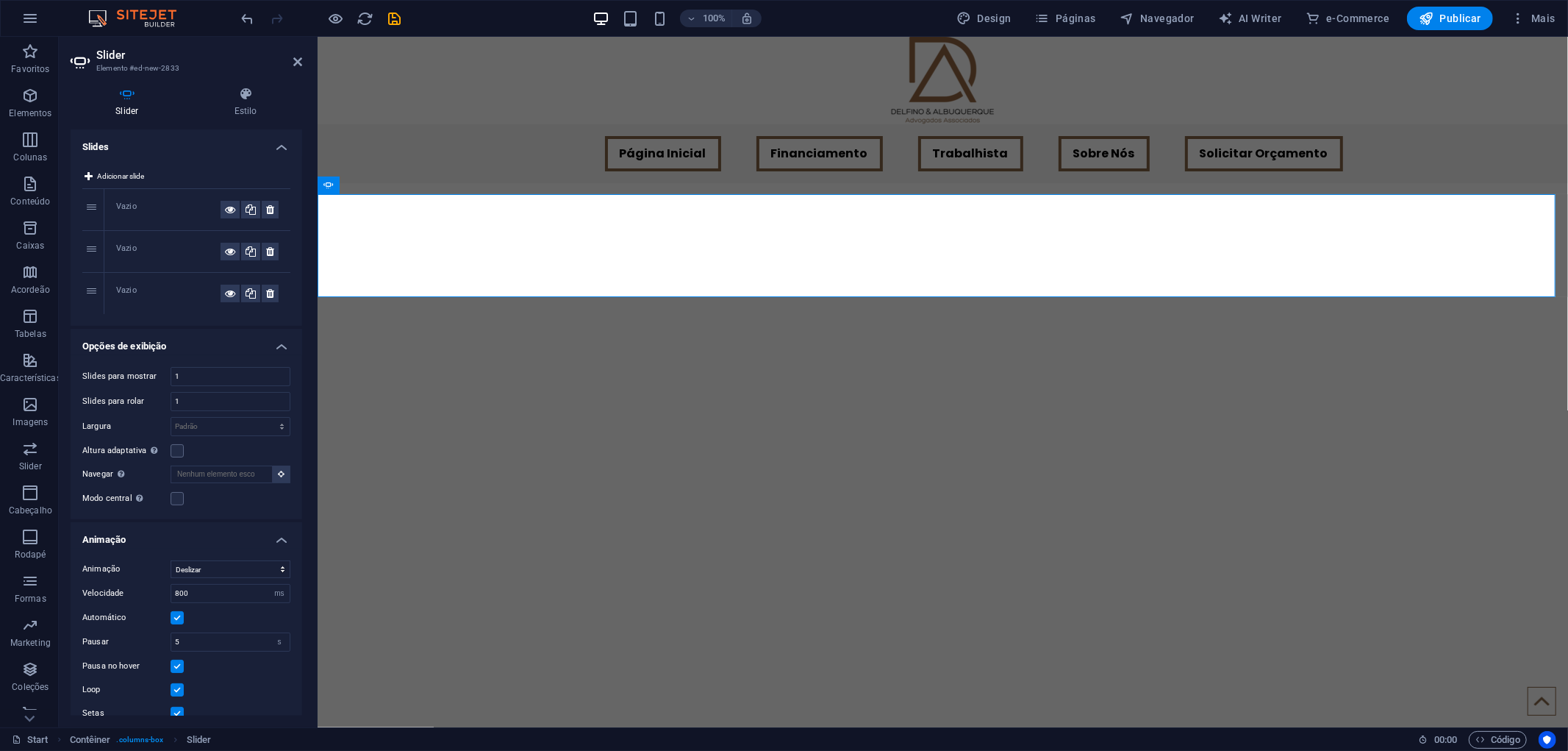
click at [139, 208] on div "Vazio" at bounding box center [169, 209] width 105 height 18
click at [113, 175] on span "Adicionar slide" at bounding box center [120, 177] width 47 height 18
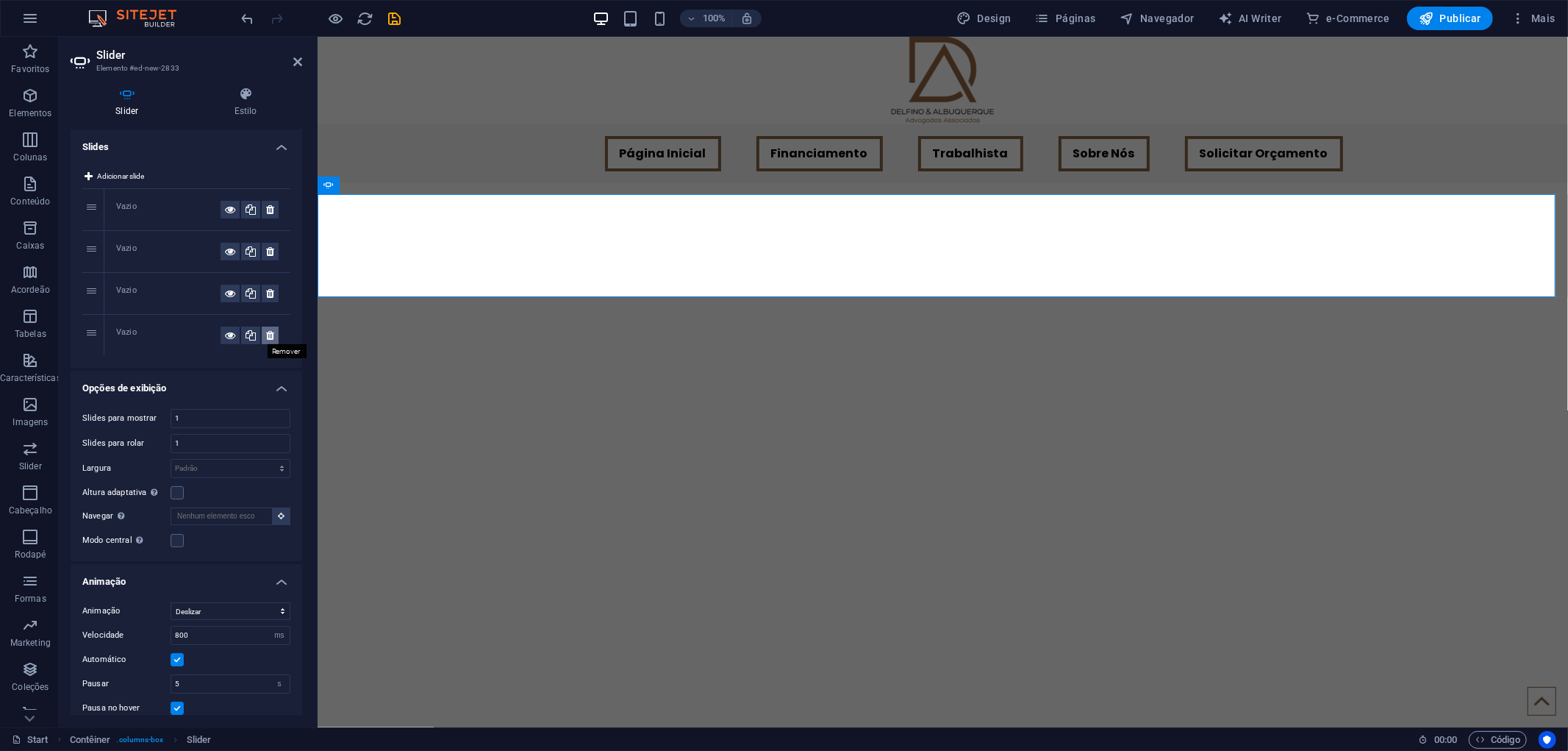
click at [268, 336] on icon at bounding box center [270, 336] width 8 height 18
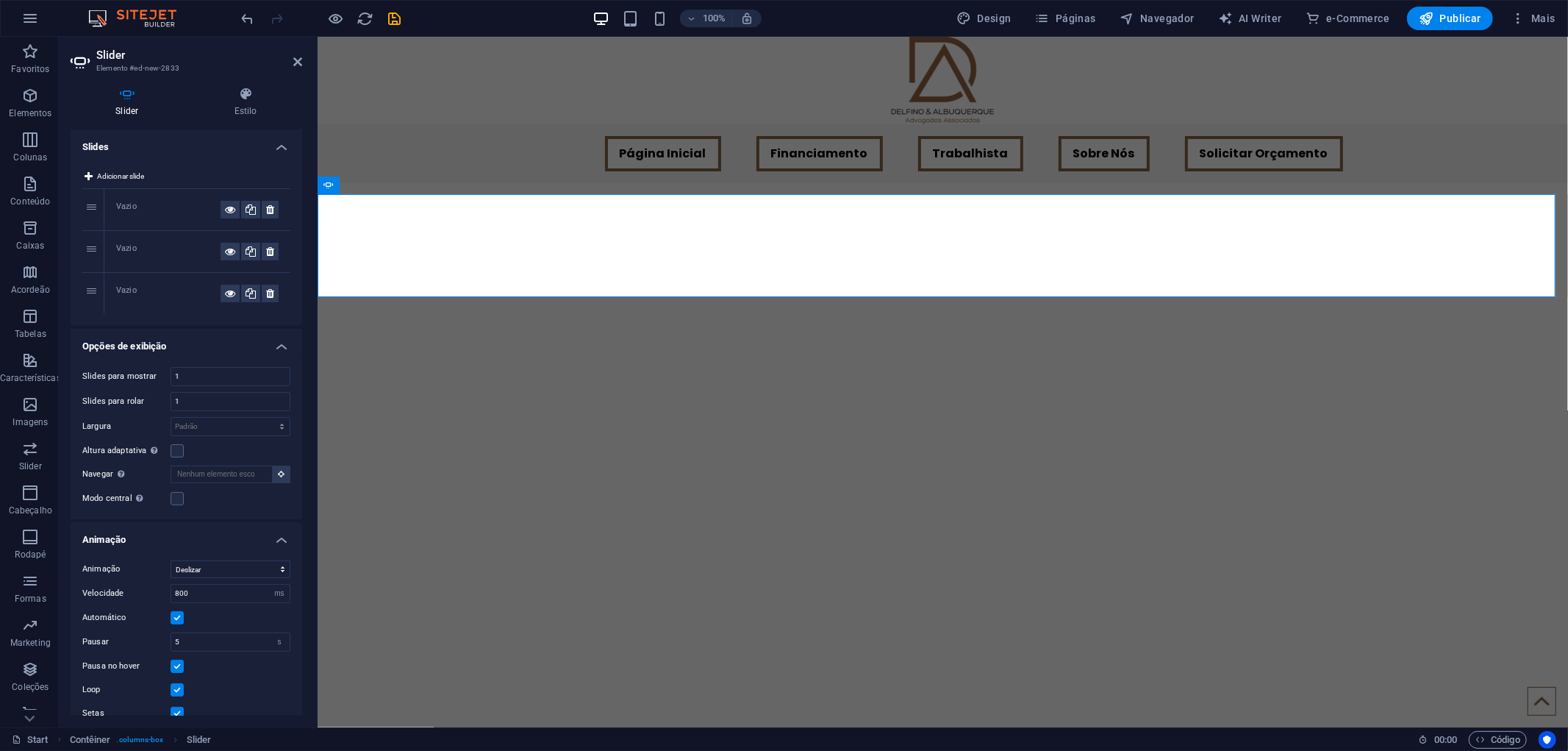
click at [159, 207] on div "Vazio" at bounding box center [169, 209] width 105 height 18
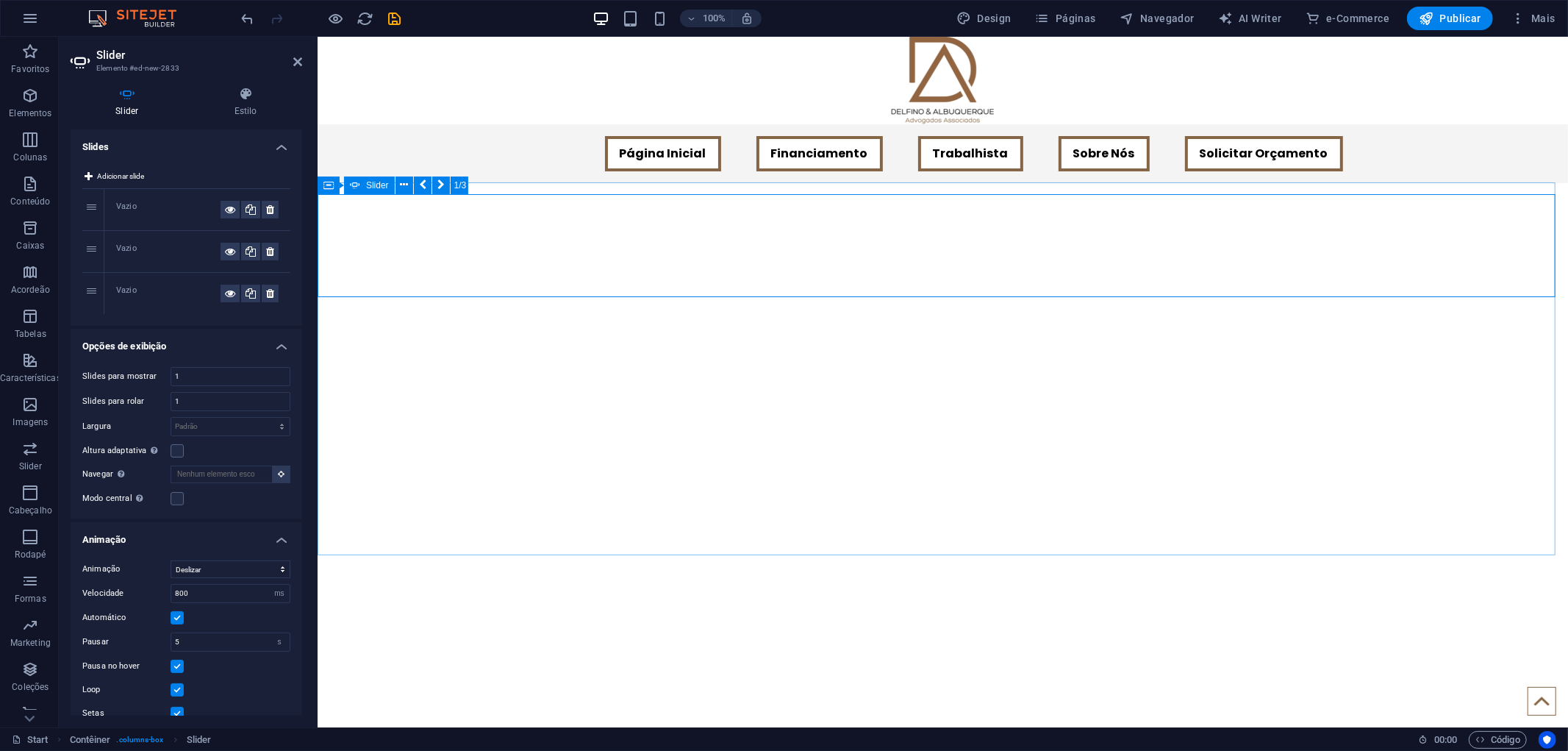
click at [250, 110] on h4 "Estilo" at bounding box center [247, 102] width 114 height 31
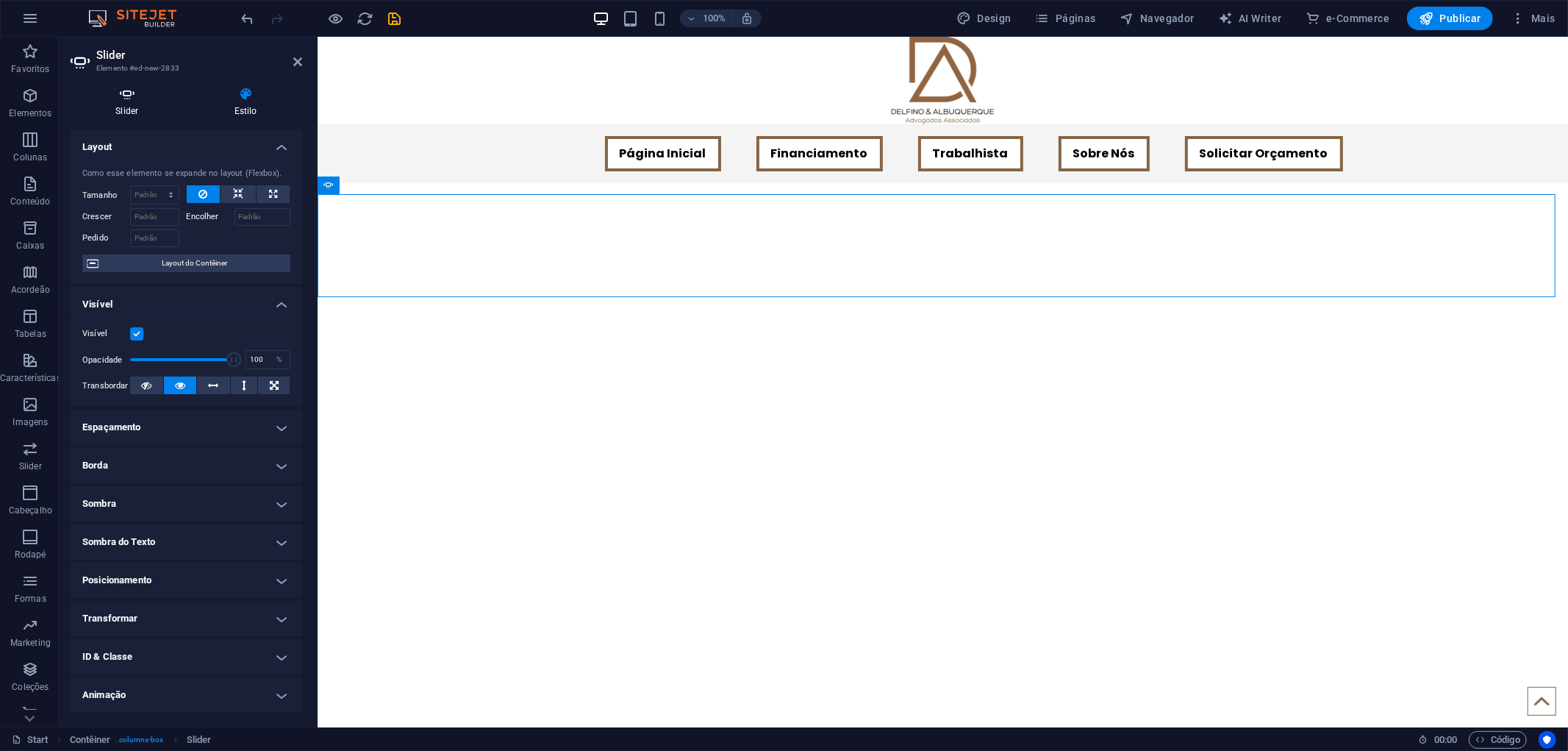
click at [138, 107] on h4 "Slider" at bounding box center [130, 102] width 119 height 31
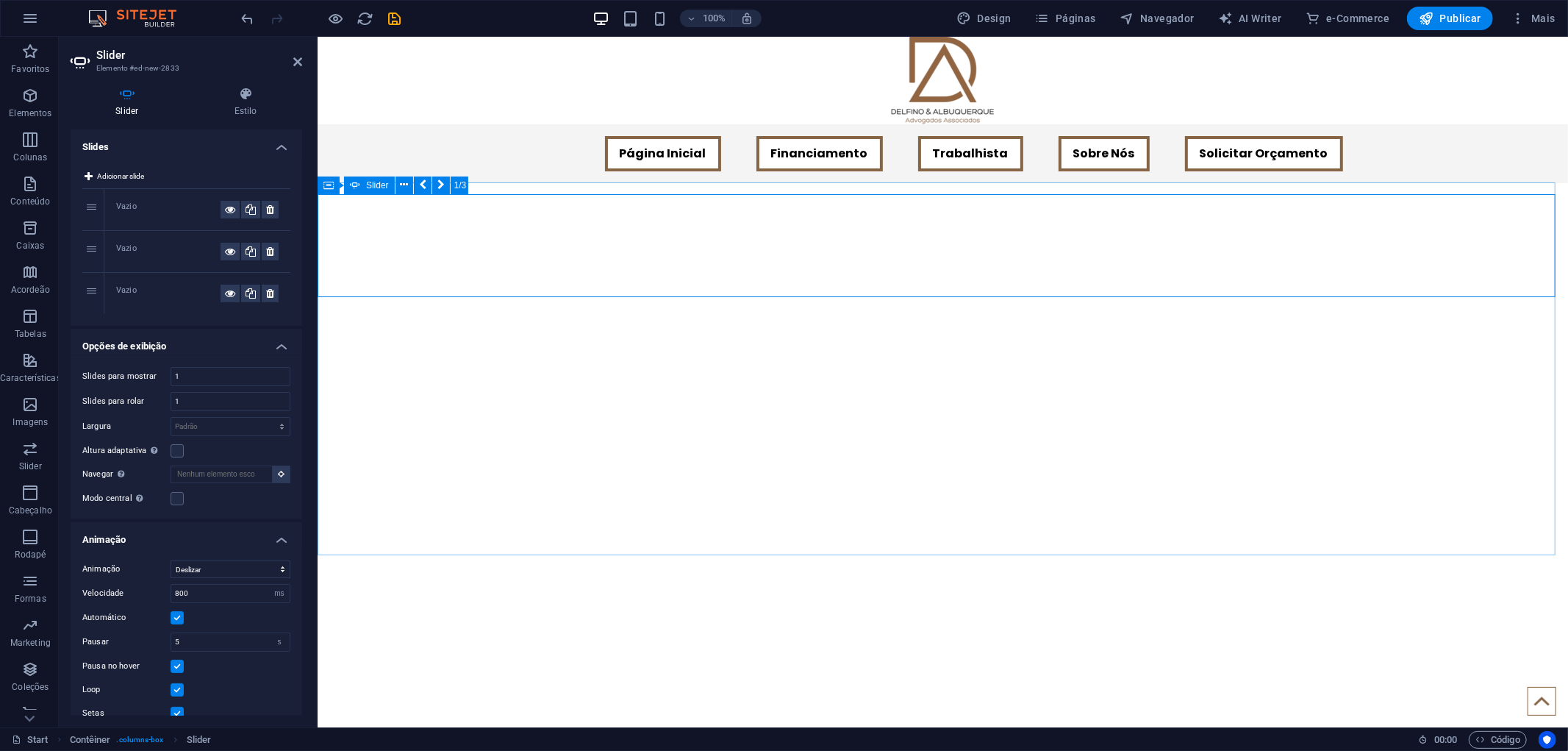
click at [228, 210] on icon at bounding box center [230, 209] width 11 height 18
click at [132, 201] on div "Vazio" at bounding box center [169, 209] width 105 height 18
click at [93, 209] on div "1" at bounding box center [93, 209] width 22 height 41
click at [140, 210] on div "Vazio" at bounding box center [169, 209] width 105 height 18
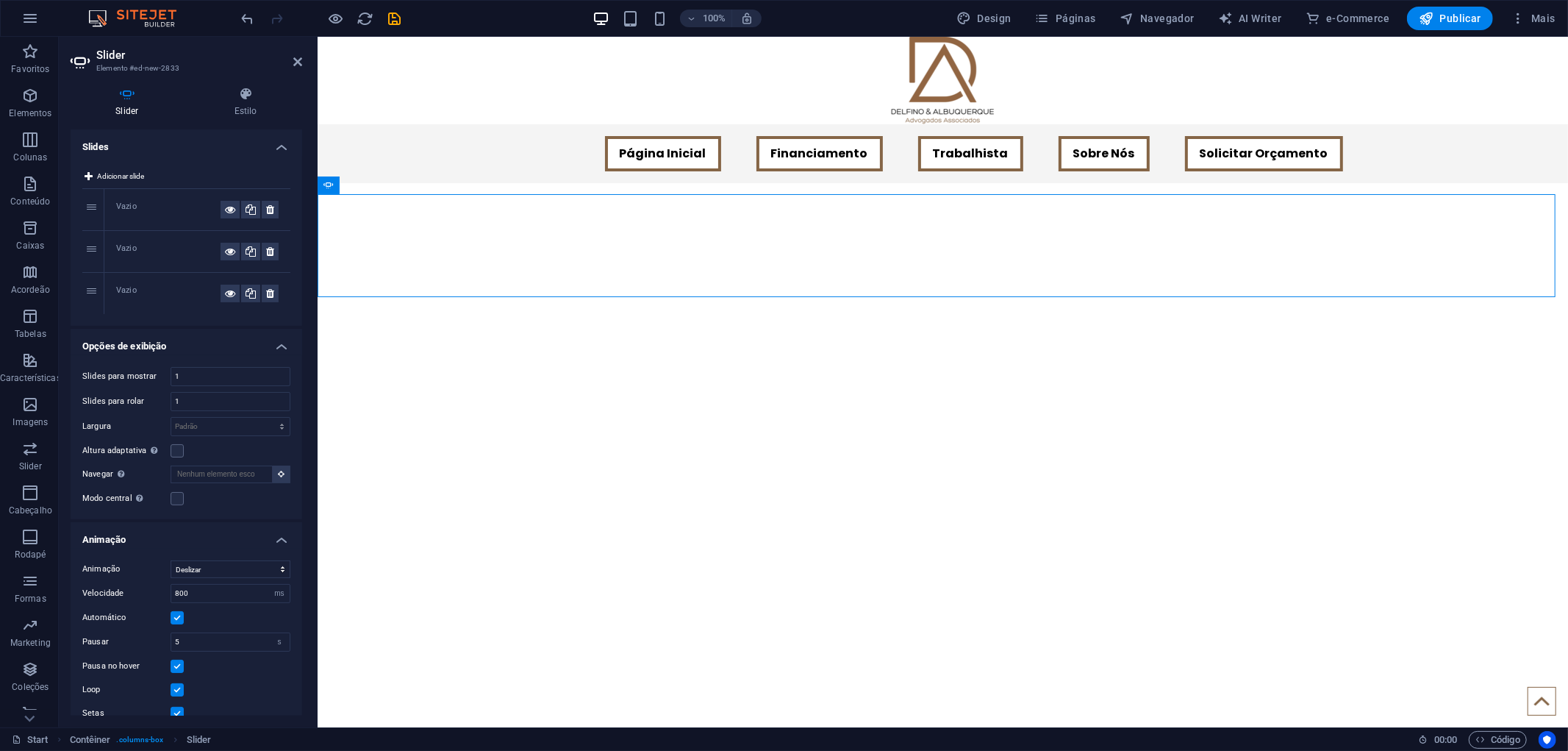
click at [134, 210] on div "Vazio" at bounding box center [169, 209] width 105 height 18
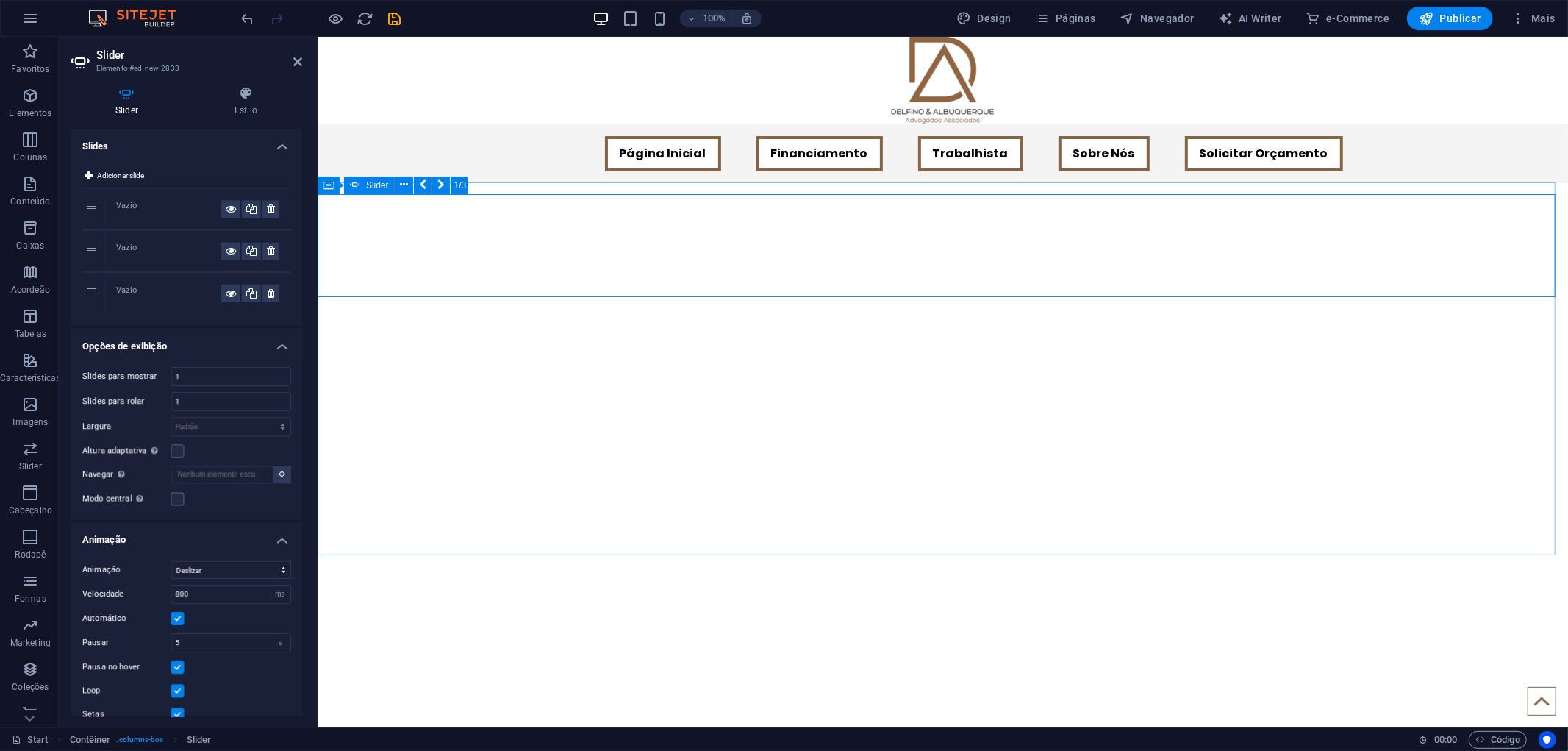
click at [303, 70] on aside "Slider Elemento #ed-new-2833 Slider Estilo Slides Adicionar slide 1 Vazio 2 Vaz…" at bounding box center [188, 382] width 259 height 691
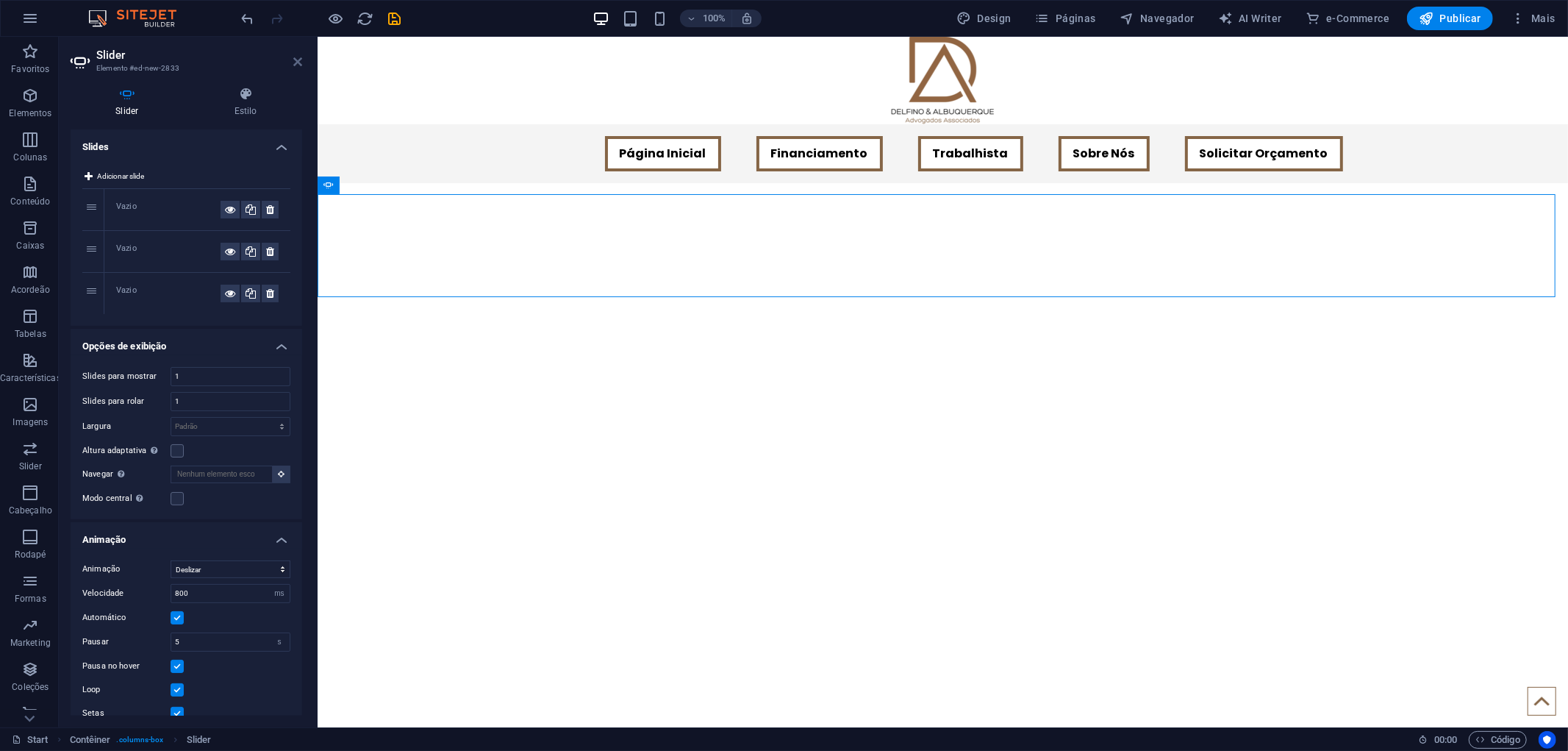
click at [298, 62] on icon at bounding box center [297, 61] width 9 height 12
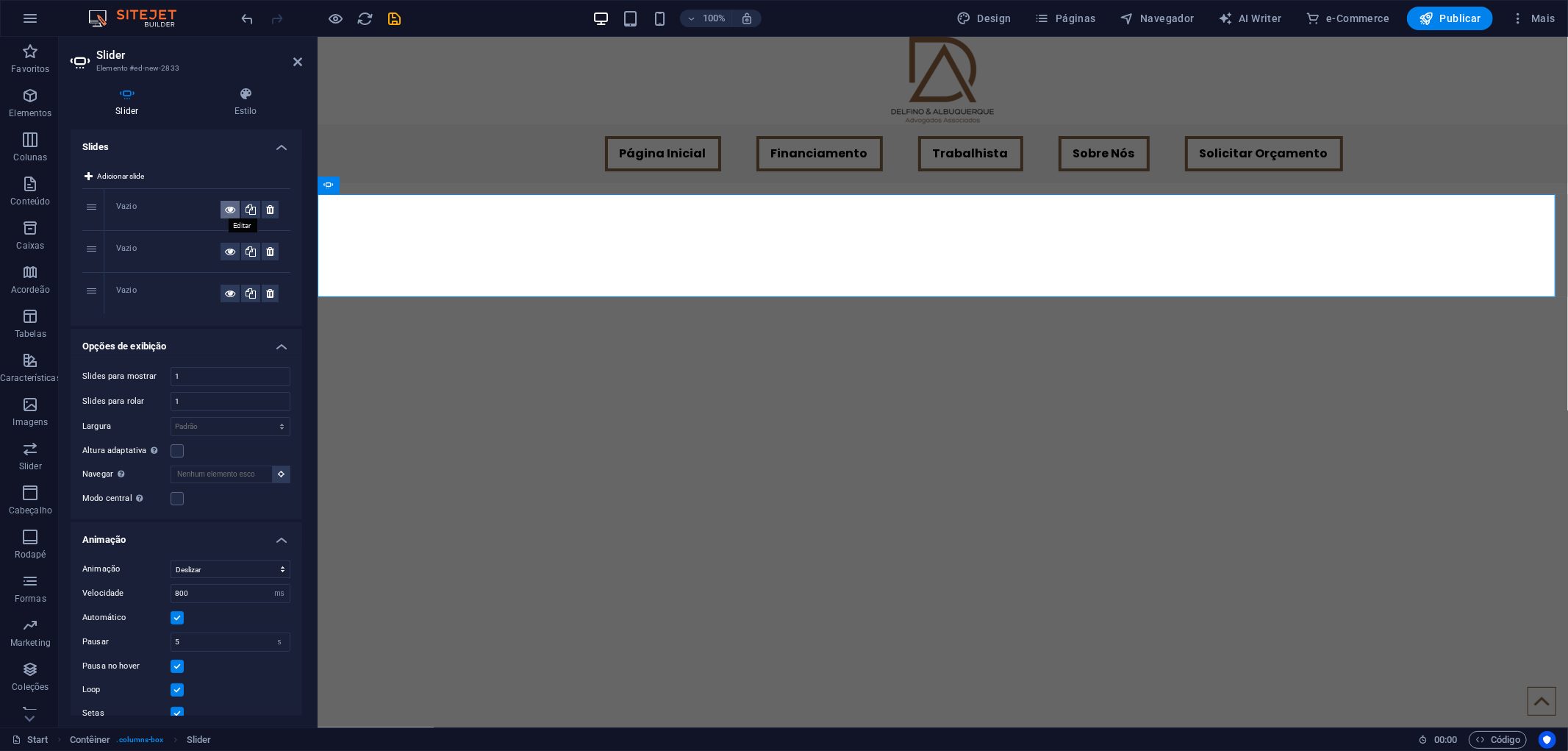
click at [233, 209] on button at bounding box center [230, 209] width 20 height 18
click at [225, 211] on icon at bounding box center [230, 209] width 11 height 18
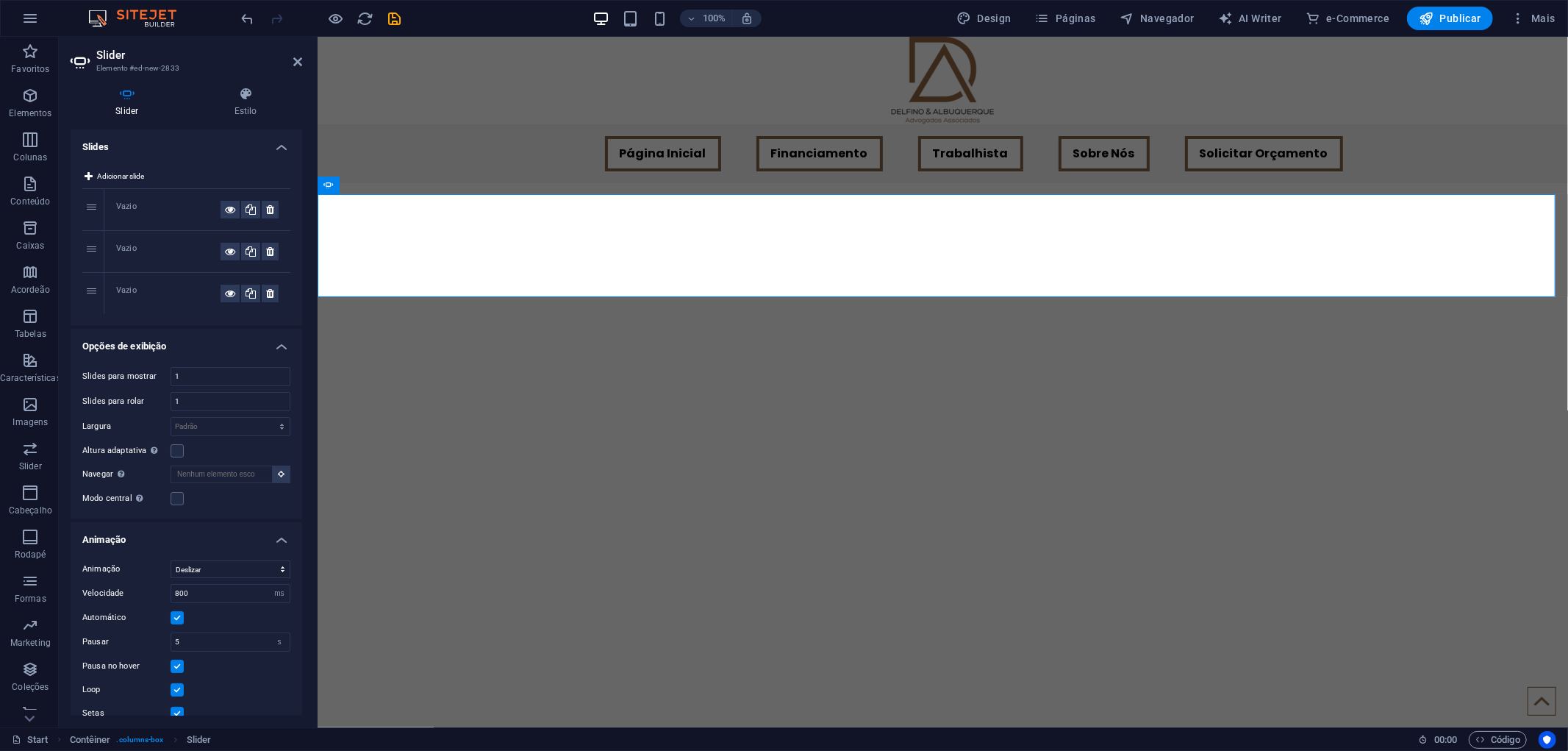
click at [263, 152] on h4 "Slides" at bounding box center [186, 143] width 232 height 27
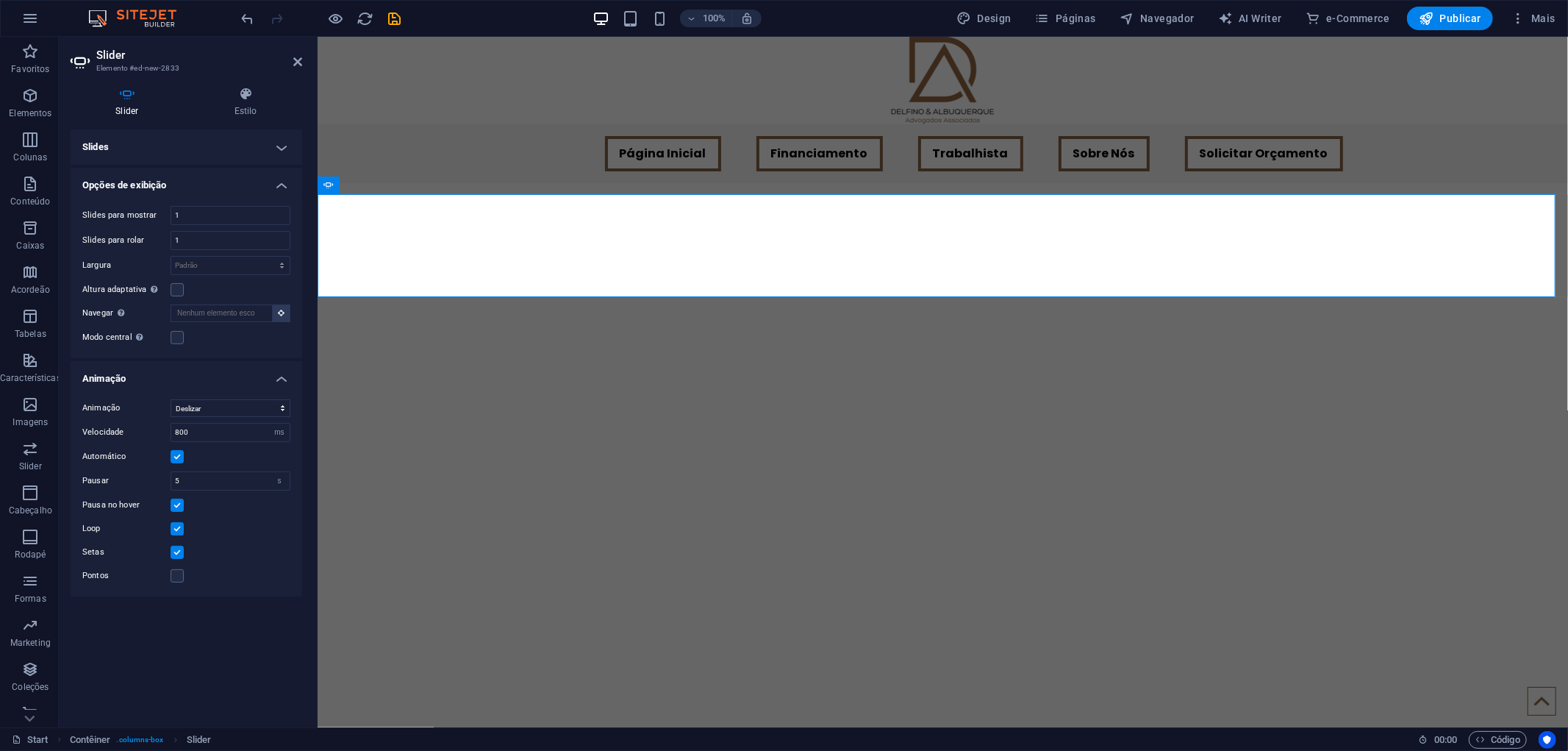
click at [266, 149] on h4 "Slides" at bounding box center [186, 147] width 232 height 36
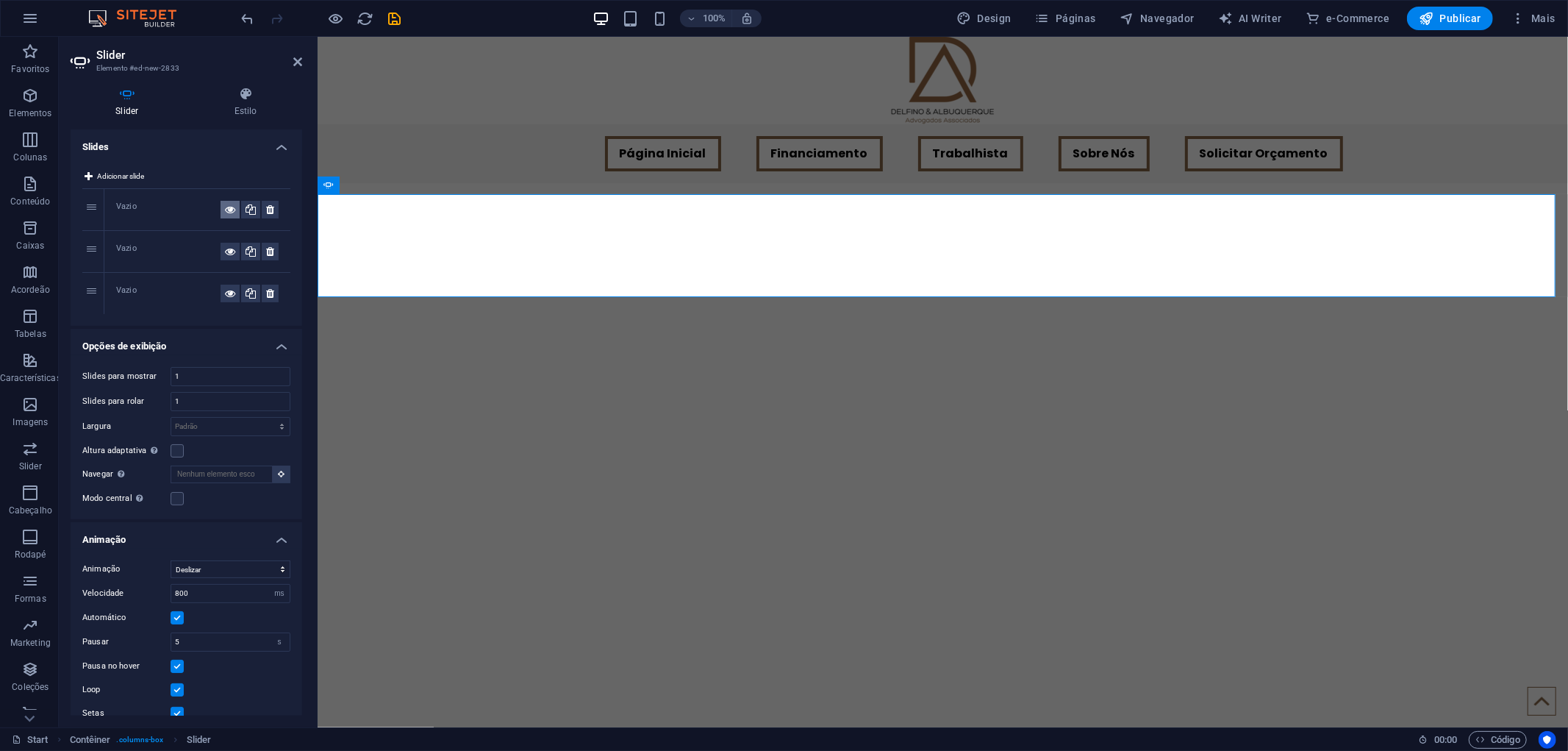
scroll to position [41, 0]
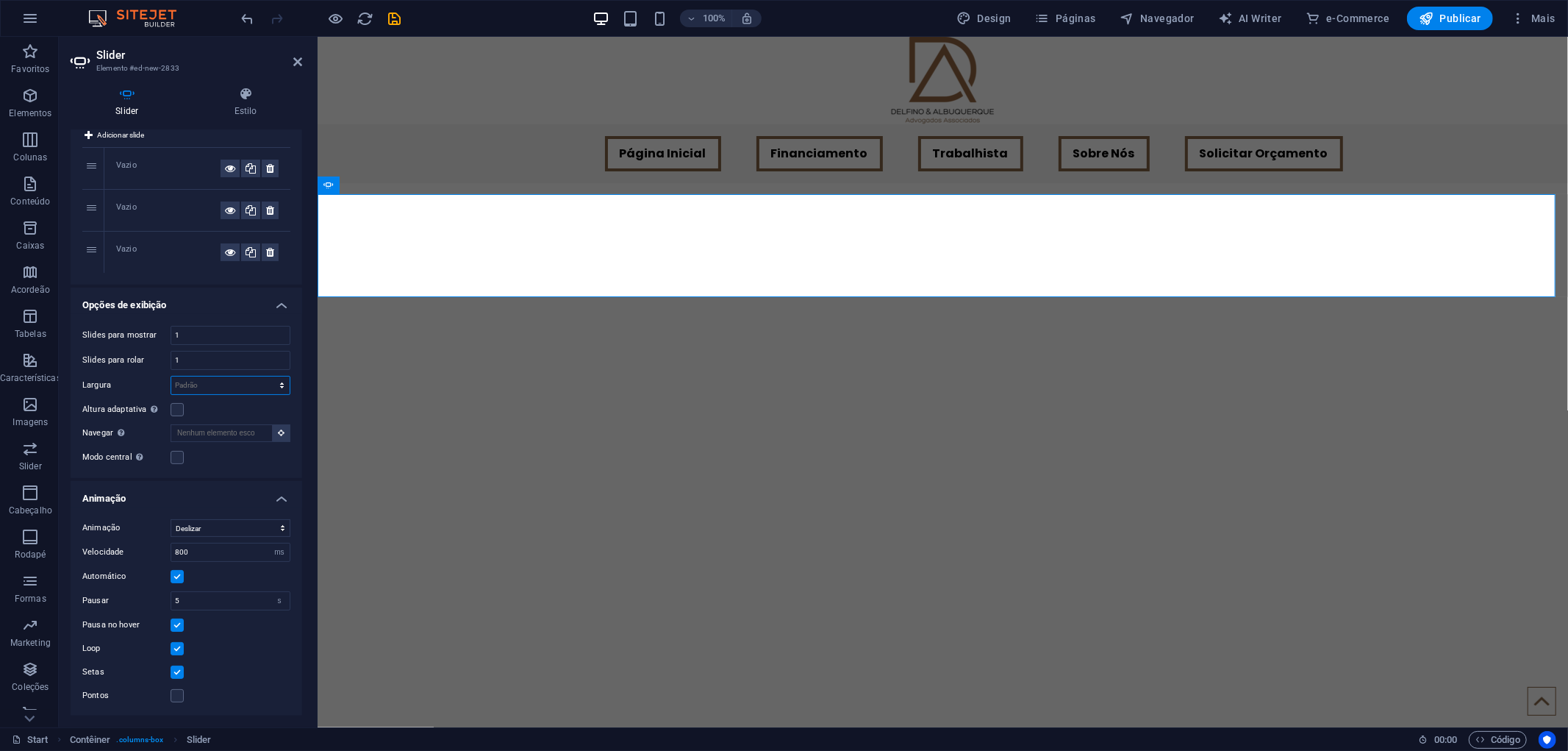
click at [236, 380] on select "Padrão px % rem em vw vh" at bounding box center [230, 385] width 118 height 18
drag, startPoint x: 191, startPoint y: 336, endPoint x: 168, endPoint y: 336, distance: 23.0
click at [168, 336] on div "Slides para mostrar 1" at bounding box center [186, 336] width 208 height 20
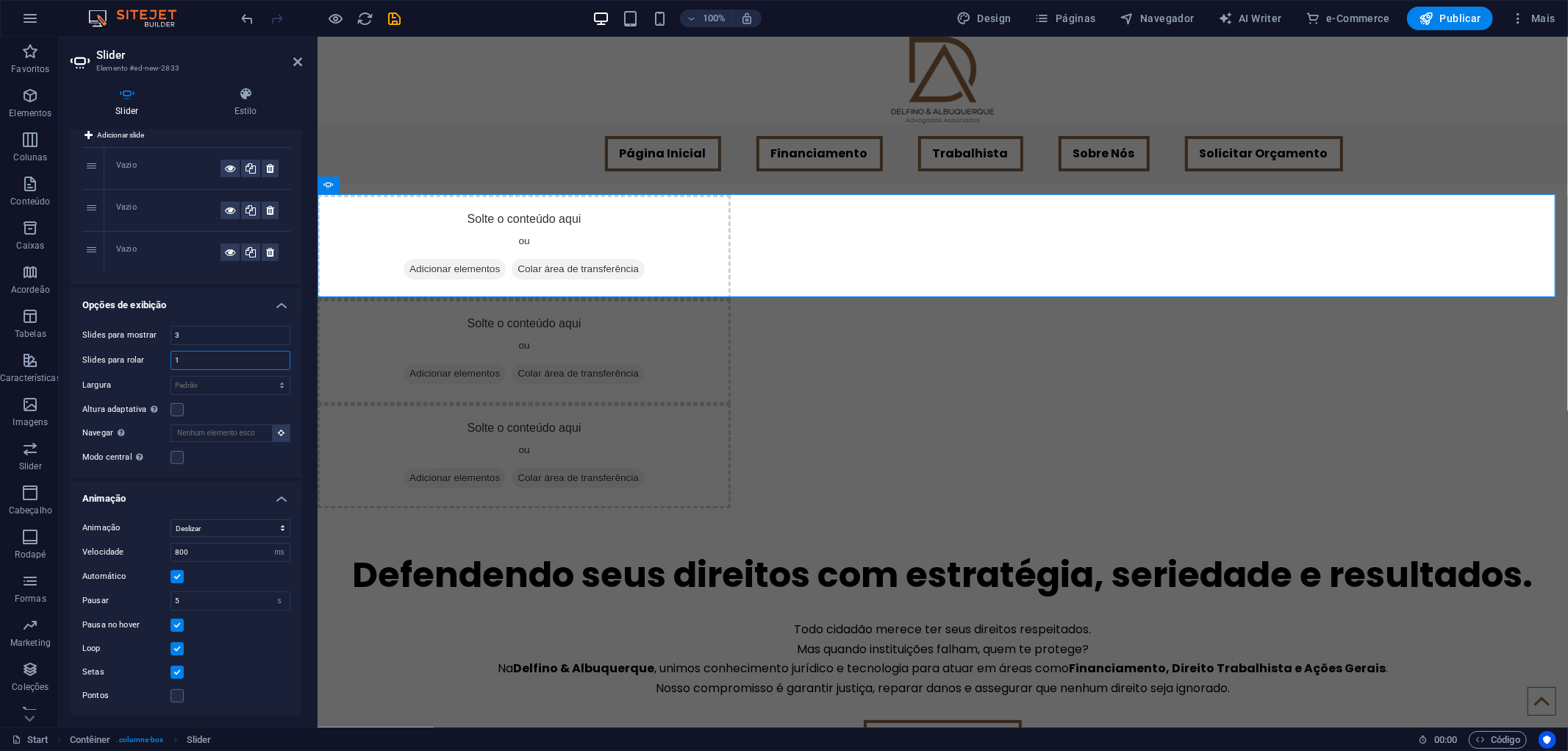
click at [151, 358] on div "Slides para rolar 1" at bounding box center [186, 360] width 208 height 20
click at [162, 332] on div "Slides para mostrar 3" at bounding box center [186, 336] width 208 height 20
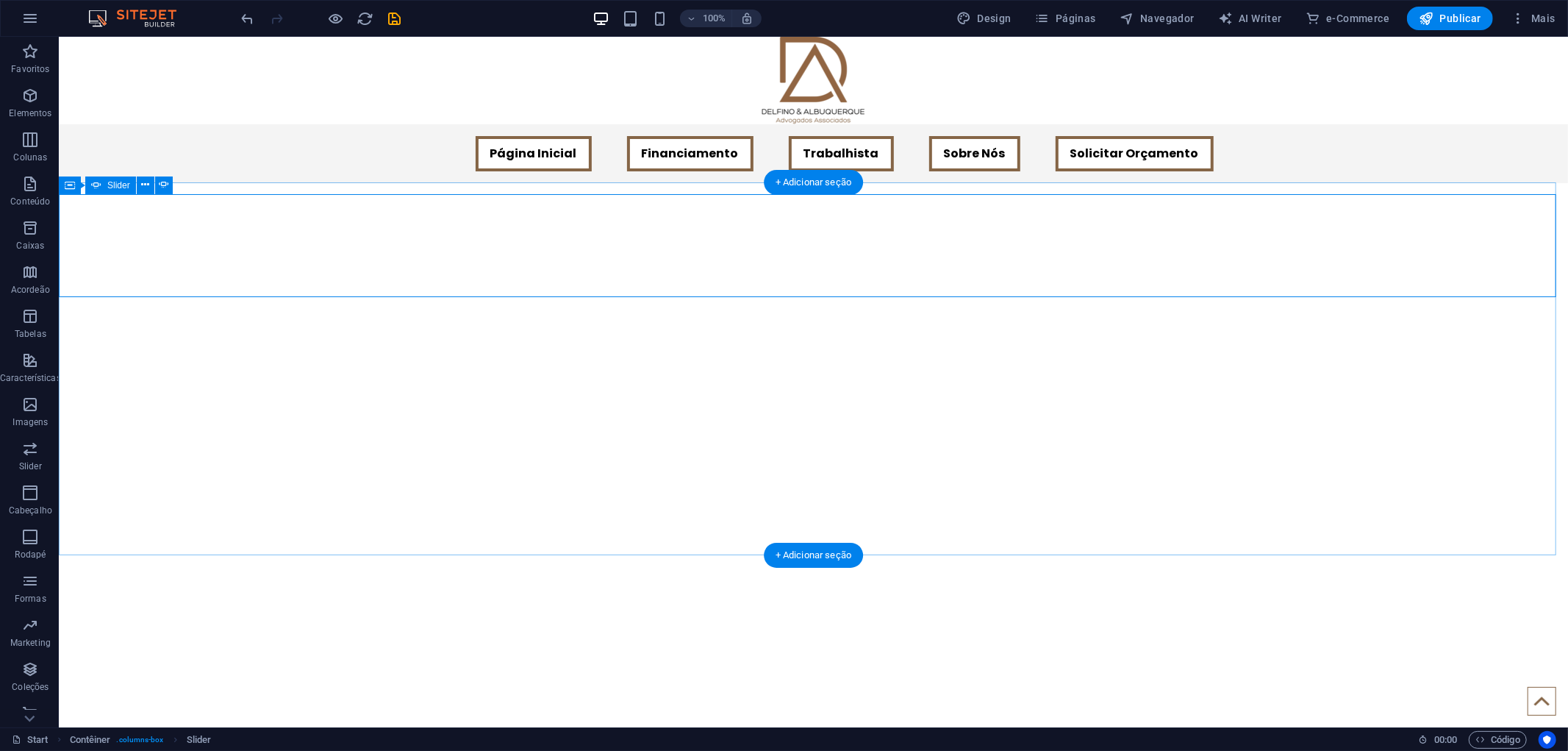
click at [58, 208] on button "button" at bounding box center [58, 208] width 0 height 0
click at [261, 238] on div "Solte o conteúdo aqui ou Adicionar elementos Colar área de transferência Solte …" at bounding box center [812, 475] width 1509 height 561
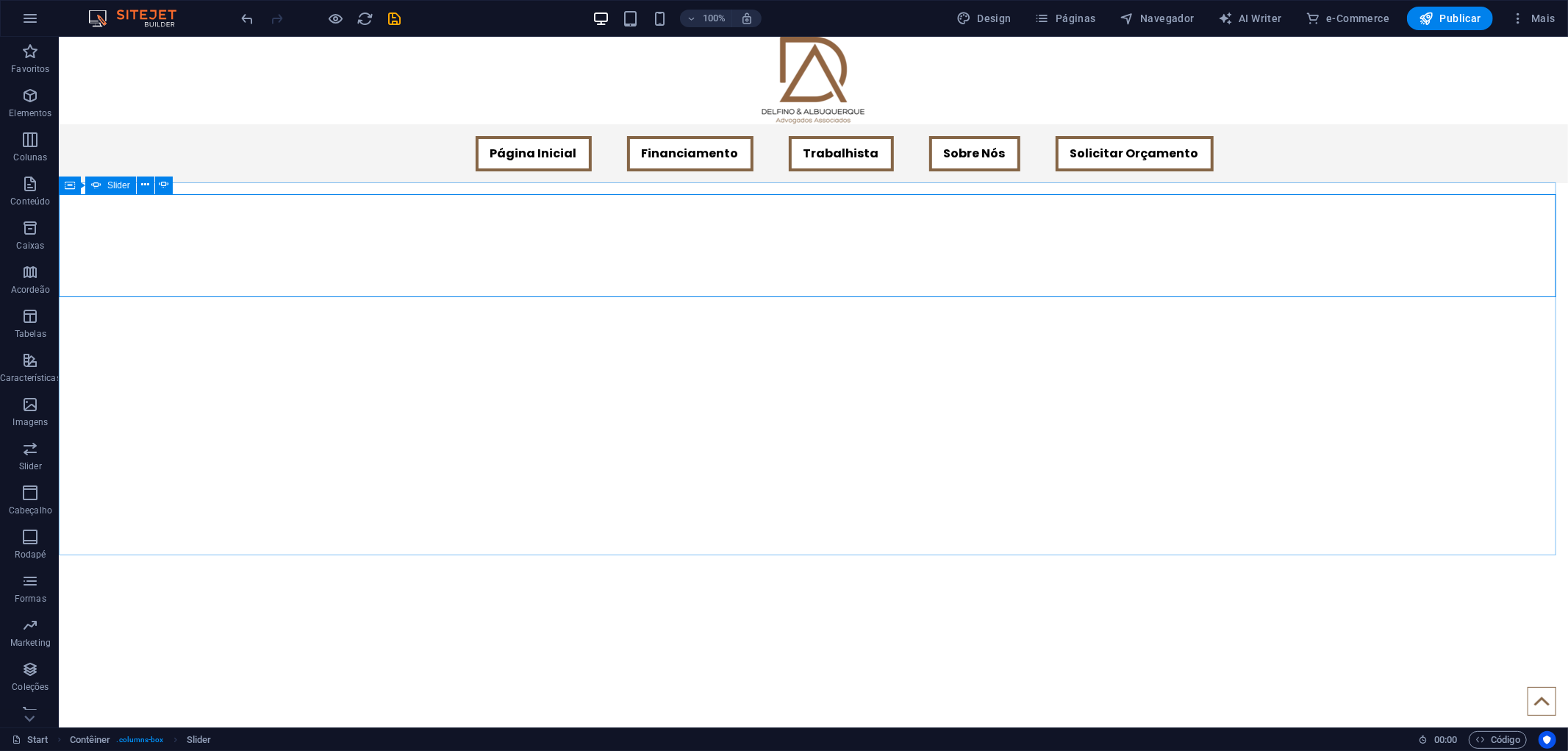
click at [116, 186] on span "Slider" at bounding box center [119, 186] width 23 height 9
click at [142, 186] on icon at bounding box center [145, 185] width 8 height 15
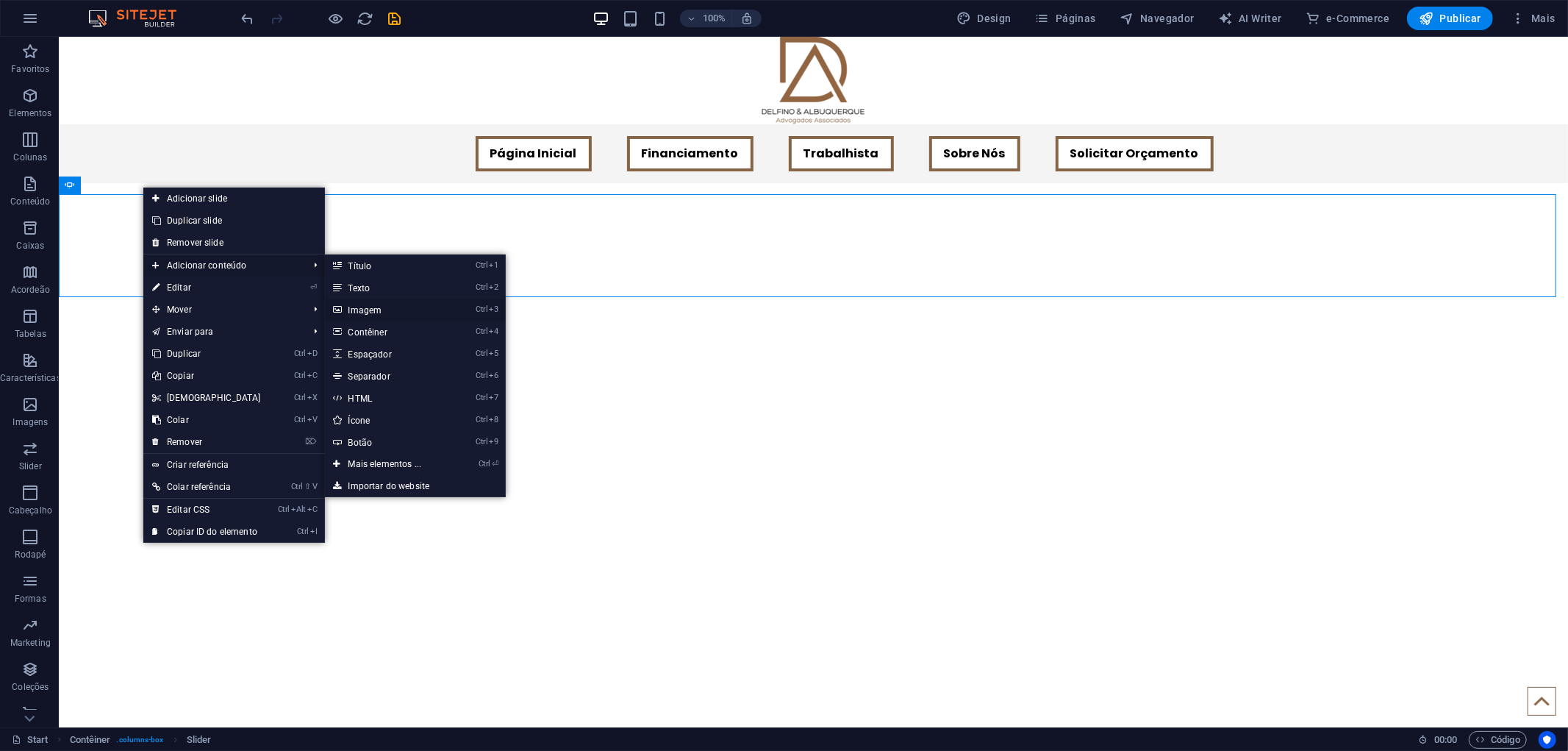
click at [362, 306] on link "Ctrl 3 Imagem" at bounding box center [388, 309] width 126 height 22
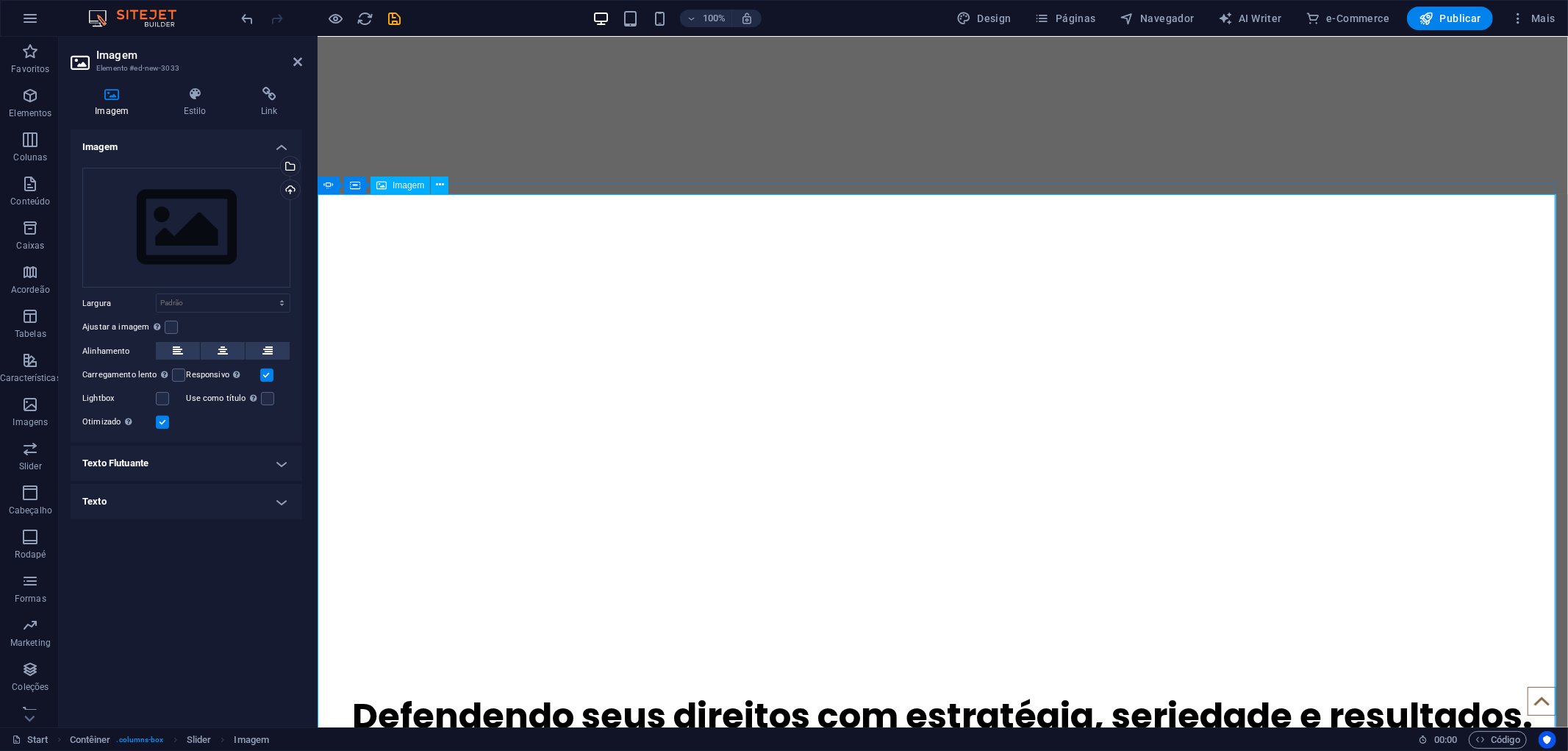
scroll to position [571, 0]
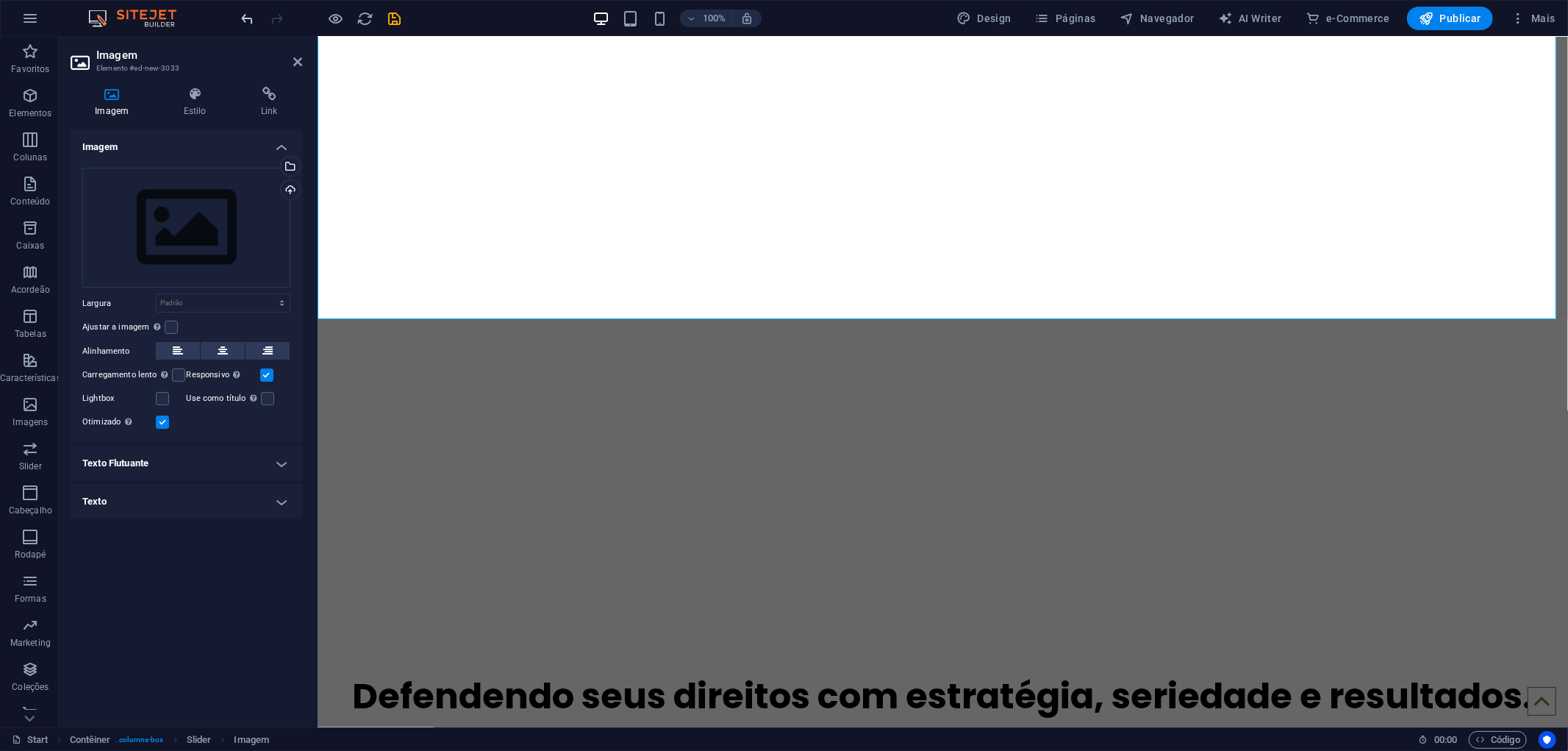
click at [250, 15] on icon "undo" at bounding box center [248, 19] width 17 height 17
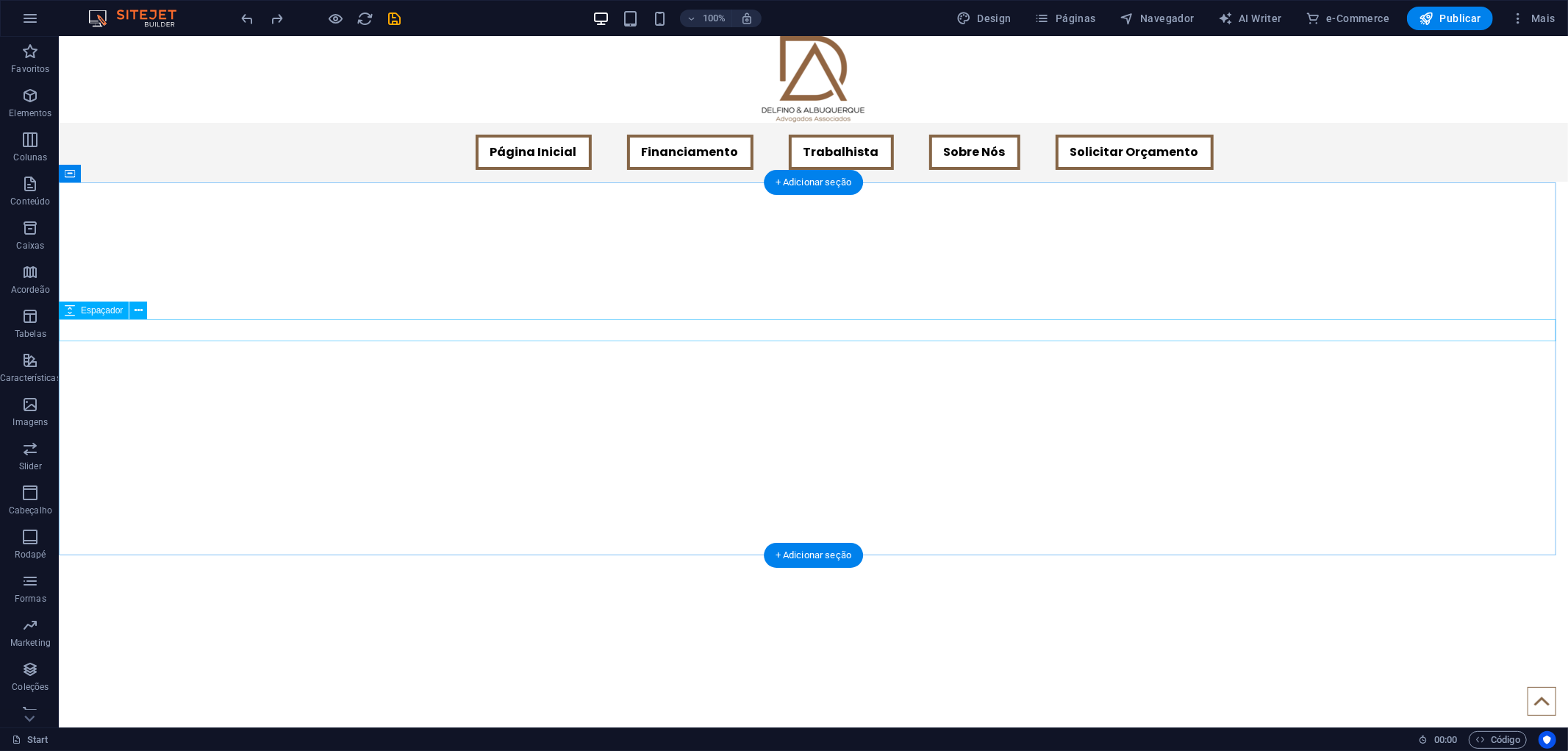
scroll to position [0, 0]
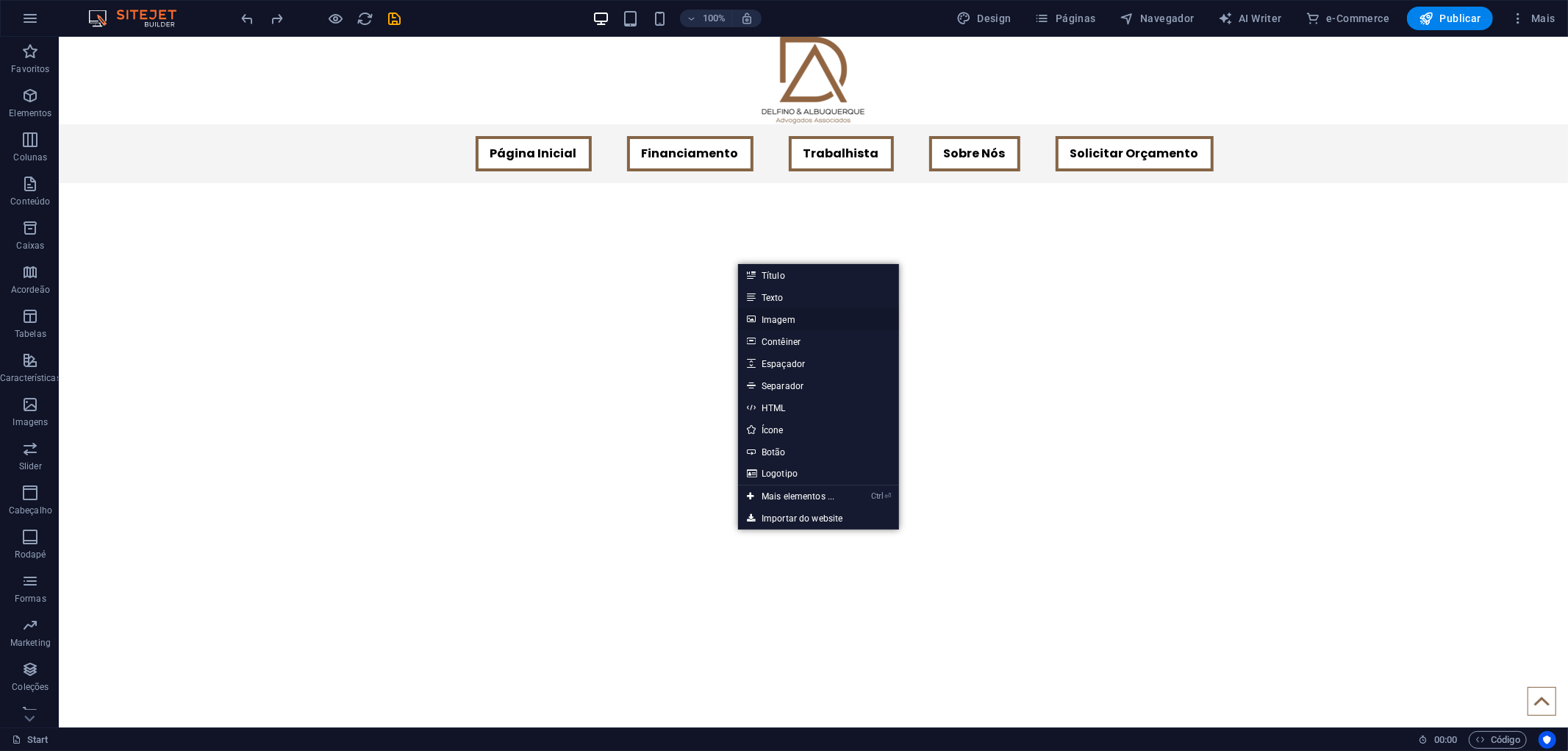
click at [761, 326] on link "Imagem" at bounding box center [817, 319] width 161 height 22
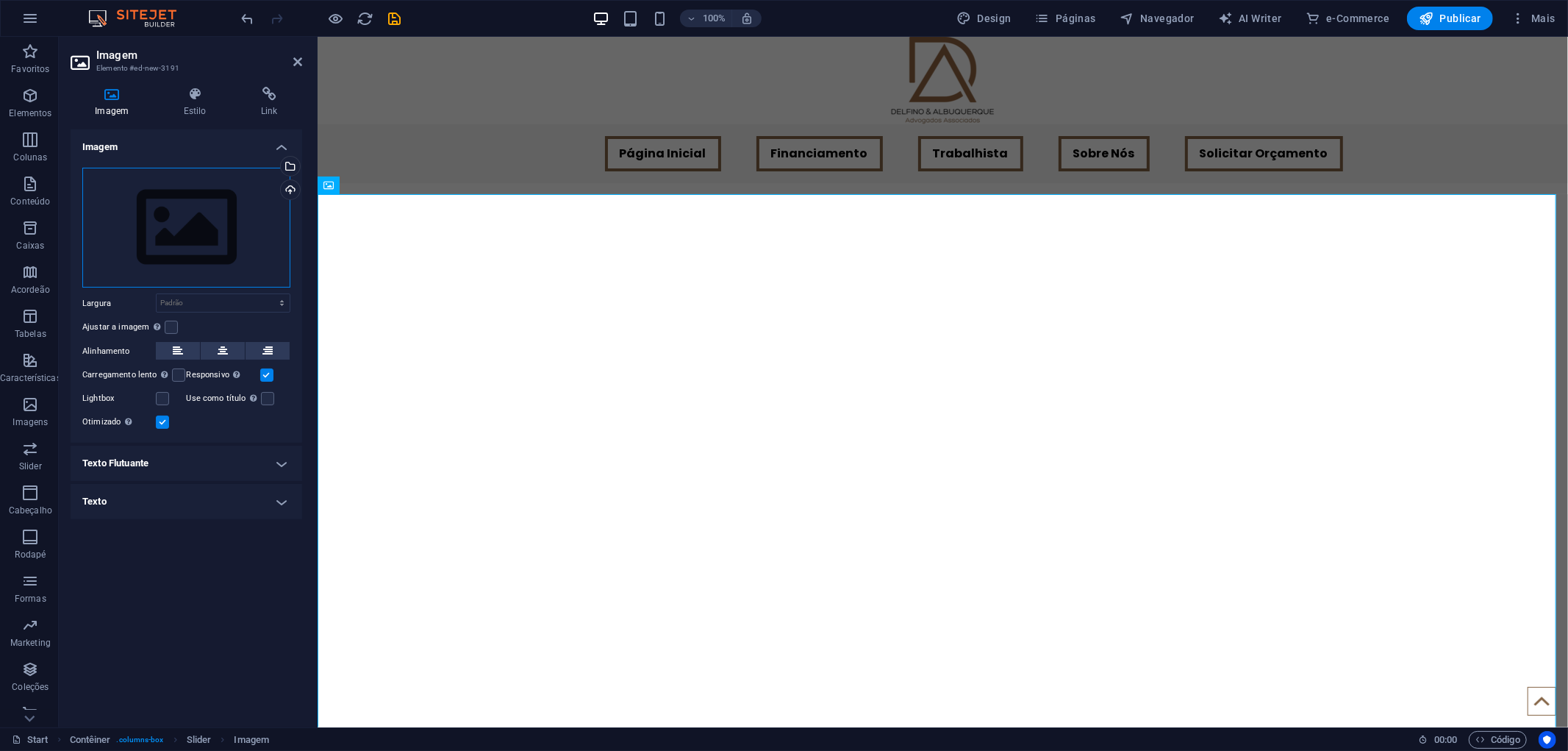
click at [215, 238] on div "Arraste os arquivos aqui, clique para escolher os arquivos ou selecione os arqu…" at bounding box center [186, 228] width 208 height 121
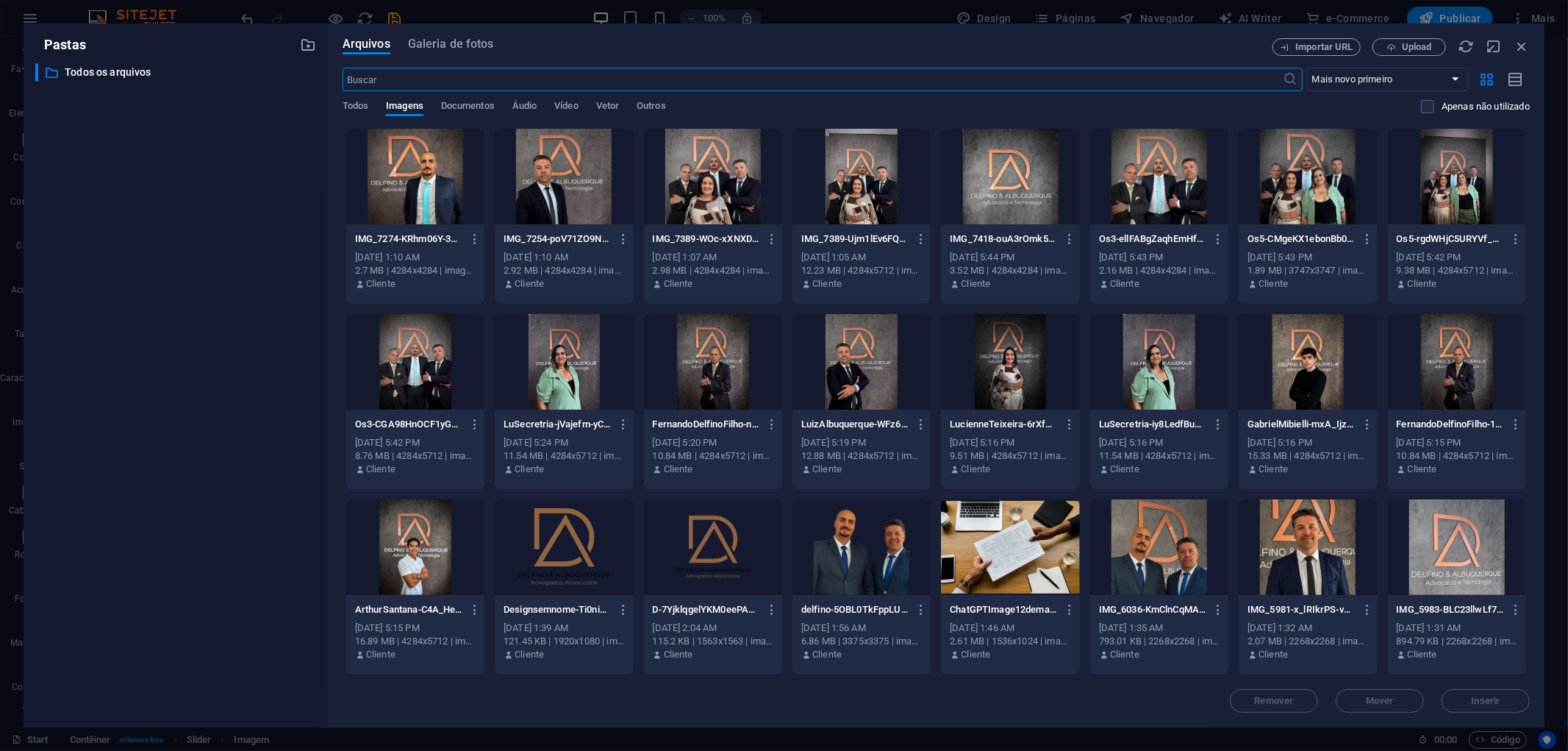
click at [426, 178] on div at bounding box center [415, 177] width 138 height 96
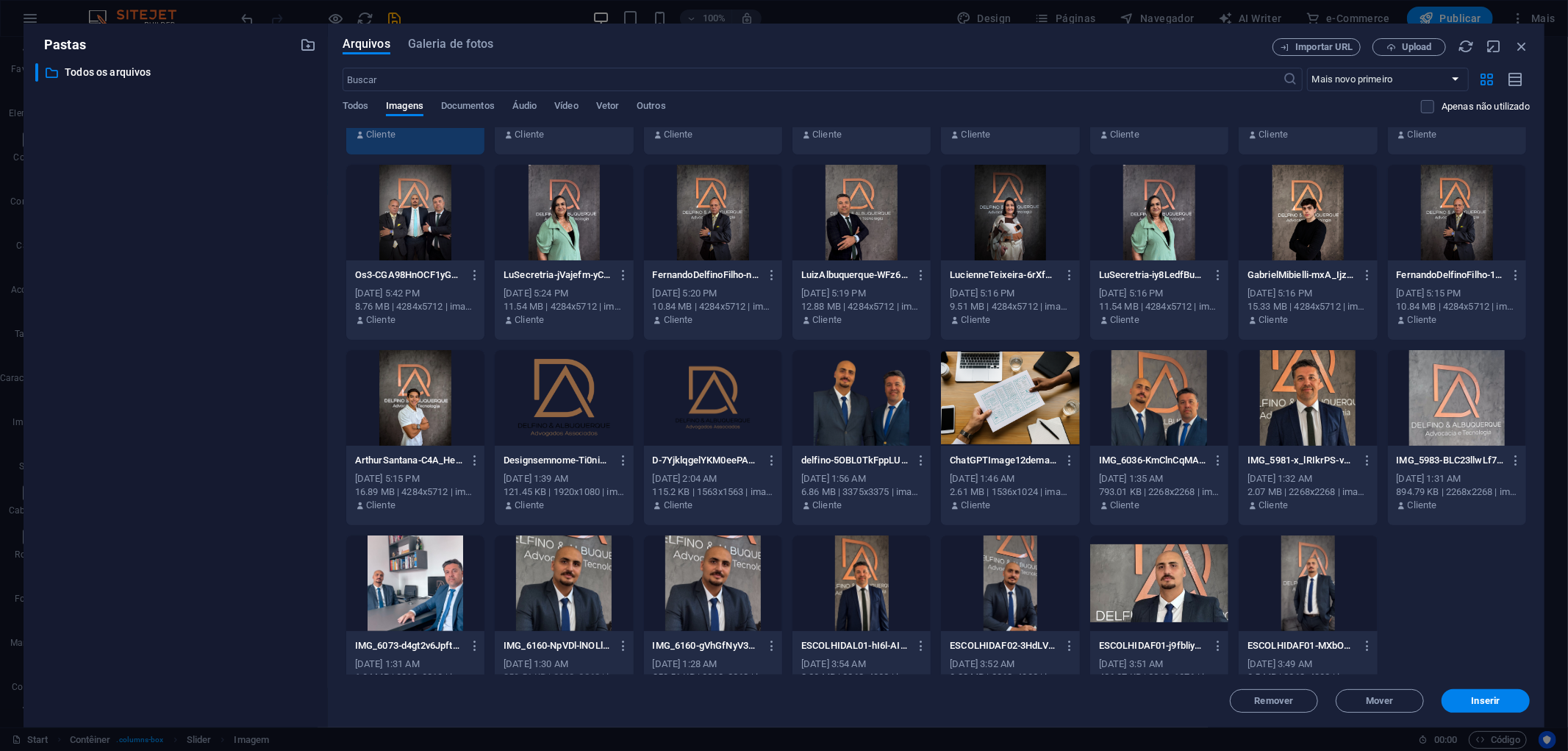
scroll to position [186, 0]
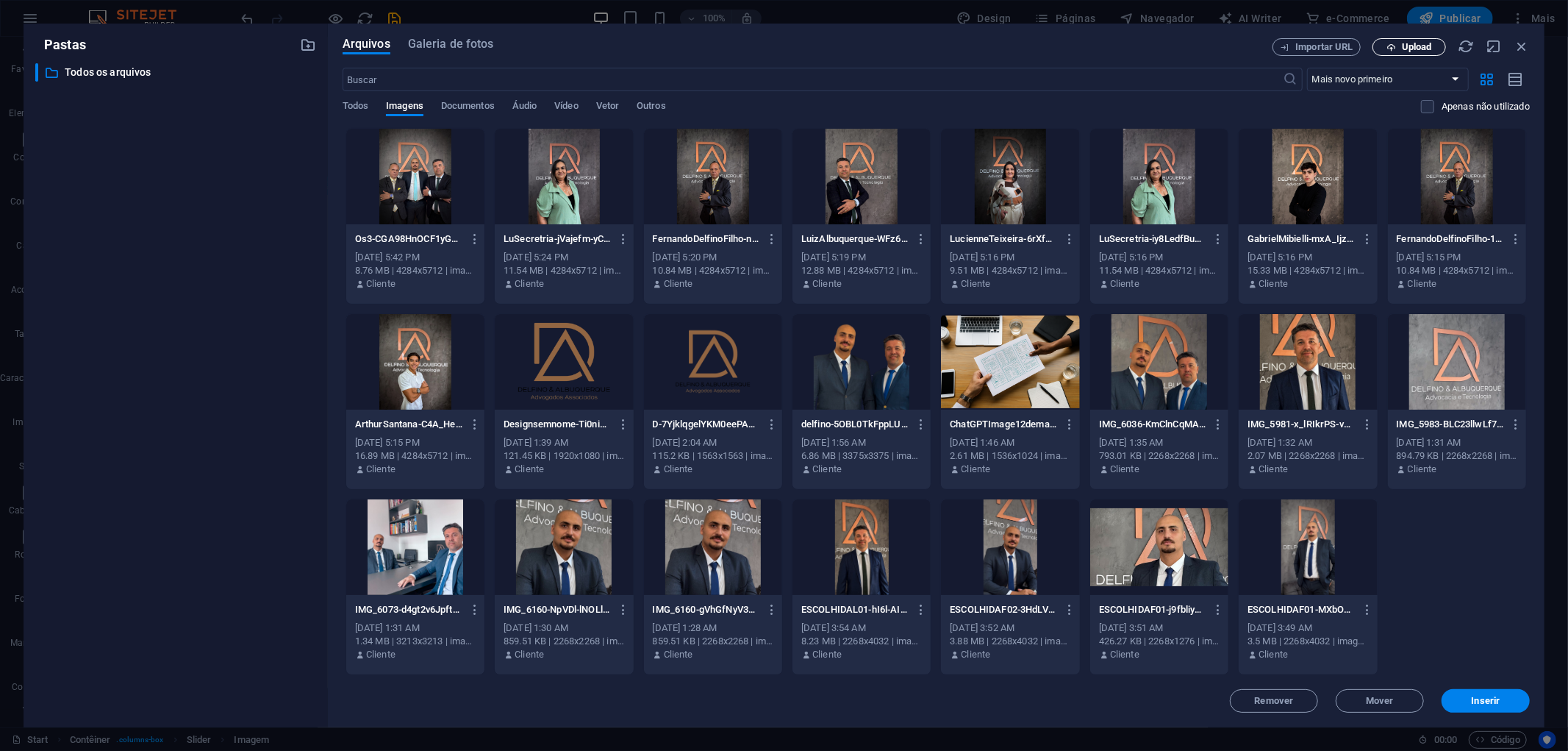
click at [1422, 45] on span "Upload" at bounding box center [1416, 47] width 30 height 9
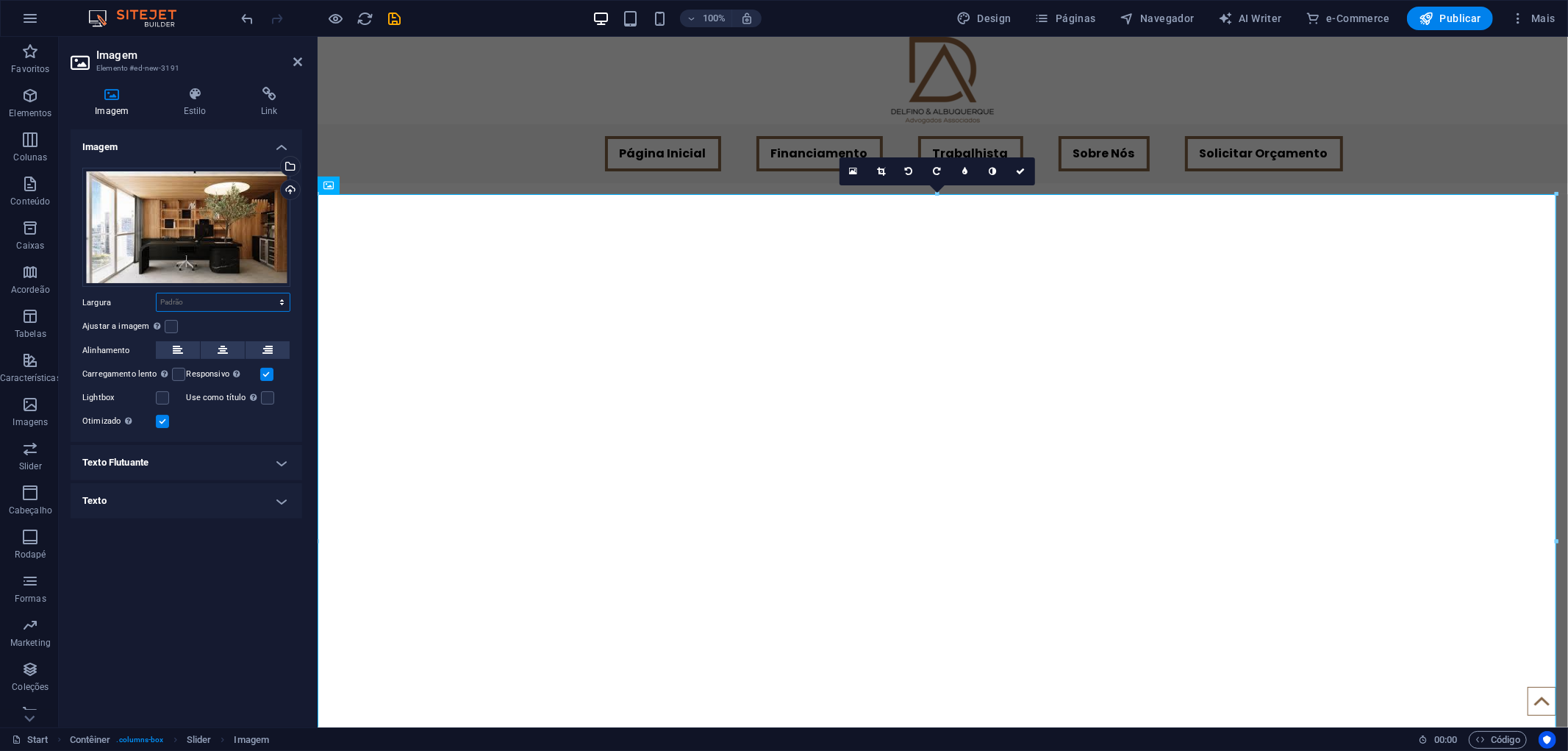
click at [190, 299] on select "Padrão automático px rem % em vh vw" at bounding box center [223, 302] width 133 height 18
click at [268, 293] on select "Padrão automático px rem % em vh vw" at bounding box center [223, 302] width 133 height 18
click at [200, 296] on input "1685" at bounding box center [223, 302] width 133 height 18
drag, startPoint x: 165, startPoint y: 303, endPoint x: 147, endPoint y: 304, distance: 18.0
click at [147, 304] on div "Largura 1685 Padrão automático px rem % em vh vw" at bounding box center [186, 303] width 208 height 20
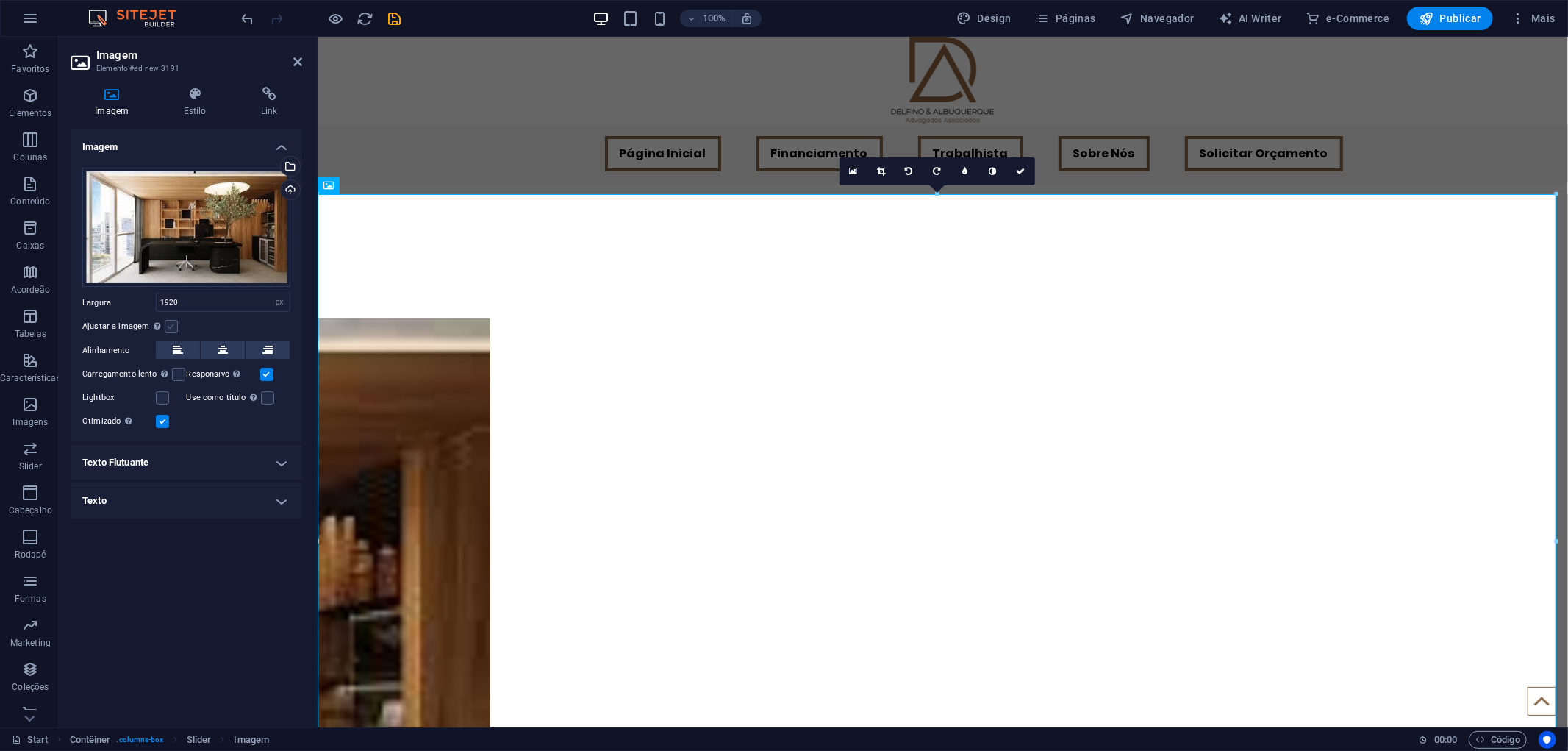
click at [169, 322] on label at bounding box center [171, 326] width 13 height 13
click at [0, 0] on input "Ajustar a imagem Ajustar a imagem automaticamente a uma largura e altura fixas" at bounding box center [0, 0] width 0 height 0
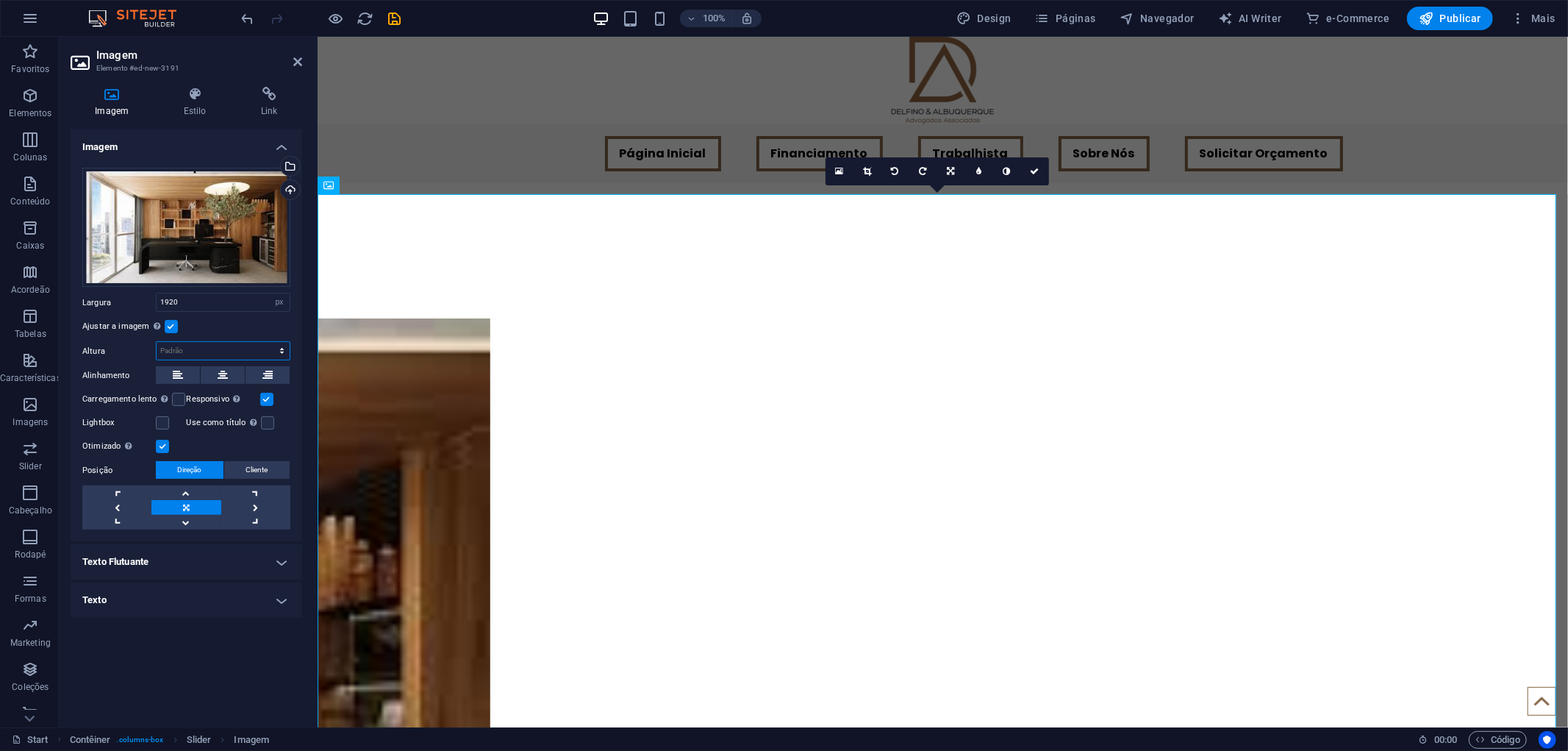
click at [194, 353] on select "Padrão automático px" at bounding box center [223, 351] width 133 height 18
click at [268, 342] on select "Padrão automático px" at bounding box center [223, 351] width 133 height 18
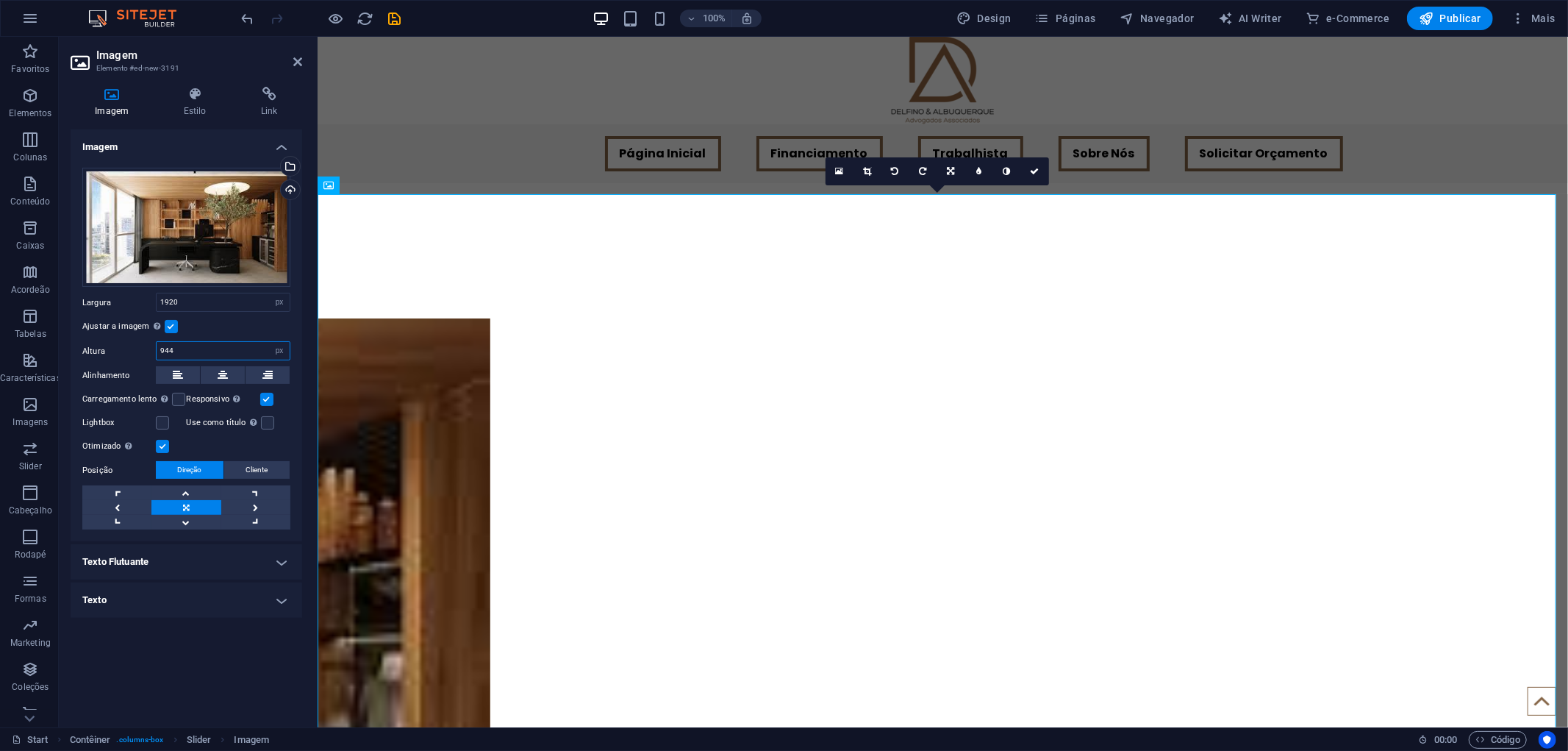
click at [215, 349] on input "944" at bounding box center [223, 351] width 133 height 18
click at [156, 345] on input "944" at bounding box center [223, 351] width 133 height 18
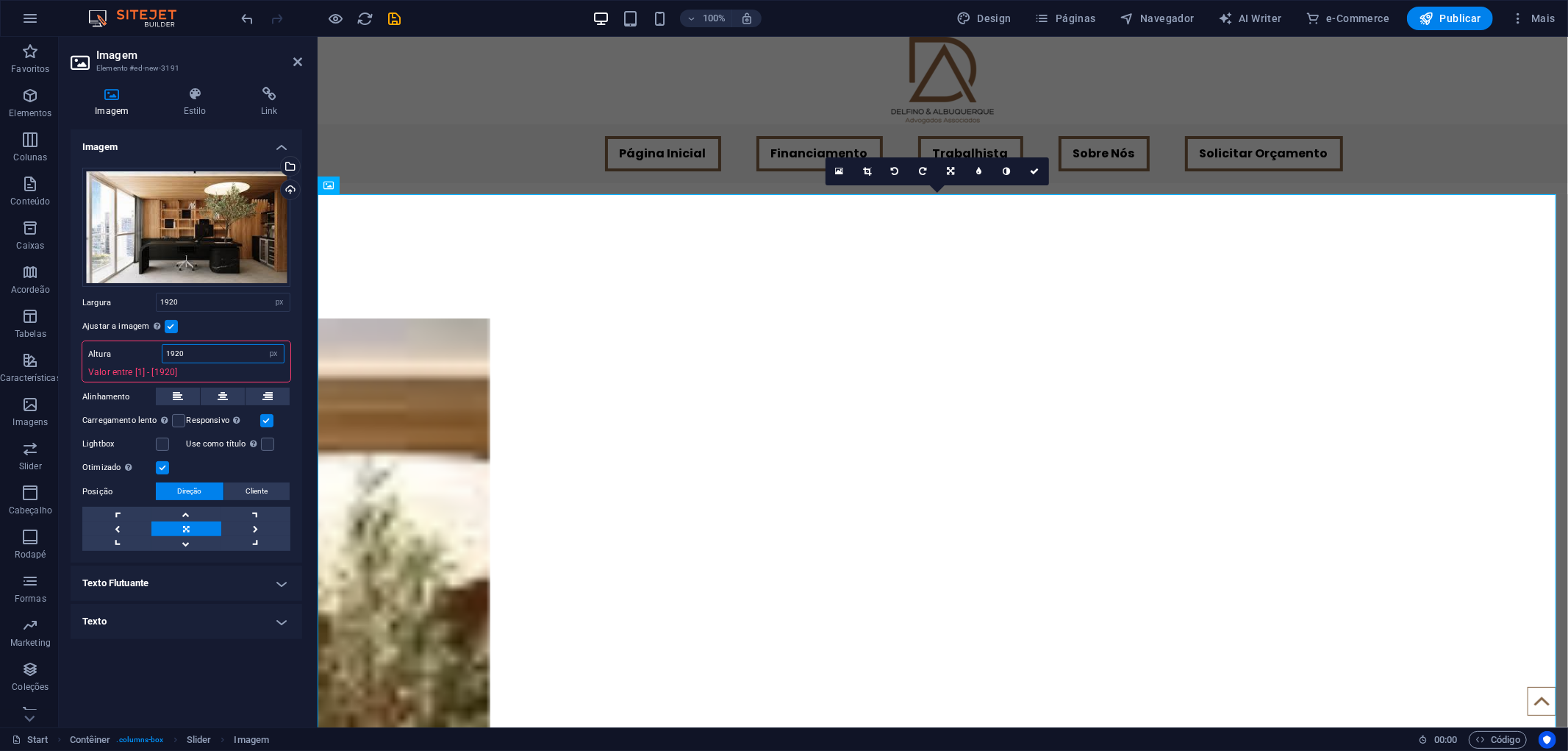
drag, startPoint x: 209, startPoint y: 347, endPoint x: 143, endPoint y: 340, distance: 66.4
click at [143, 340] on div "Arraste os arquivos aqui, clique para escolher os arquivos ou selecione os arqu…" at bounding box center [186, 360] width 232 height 407
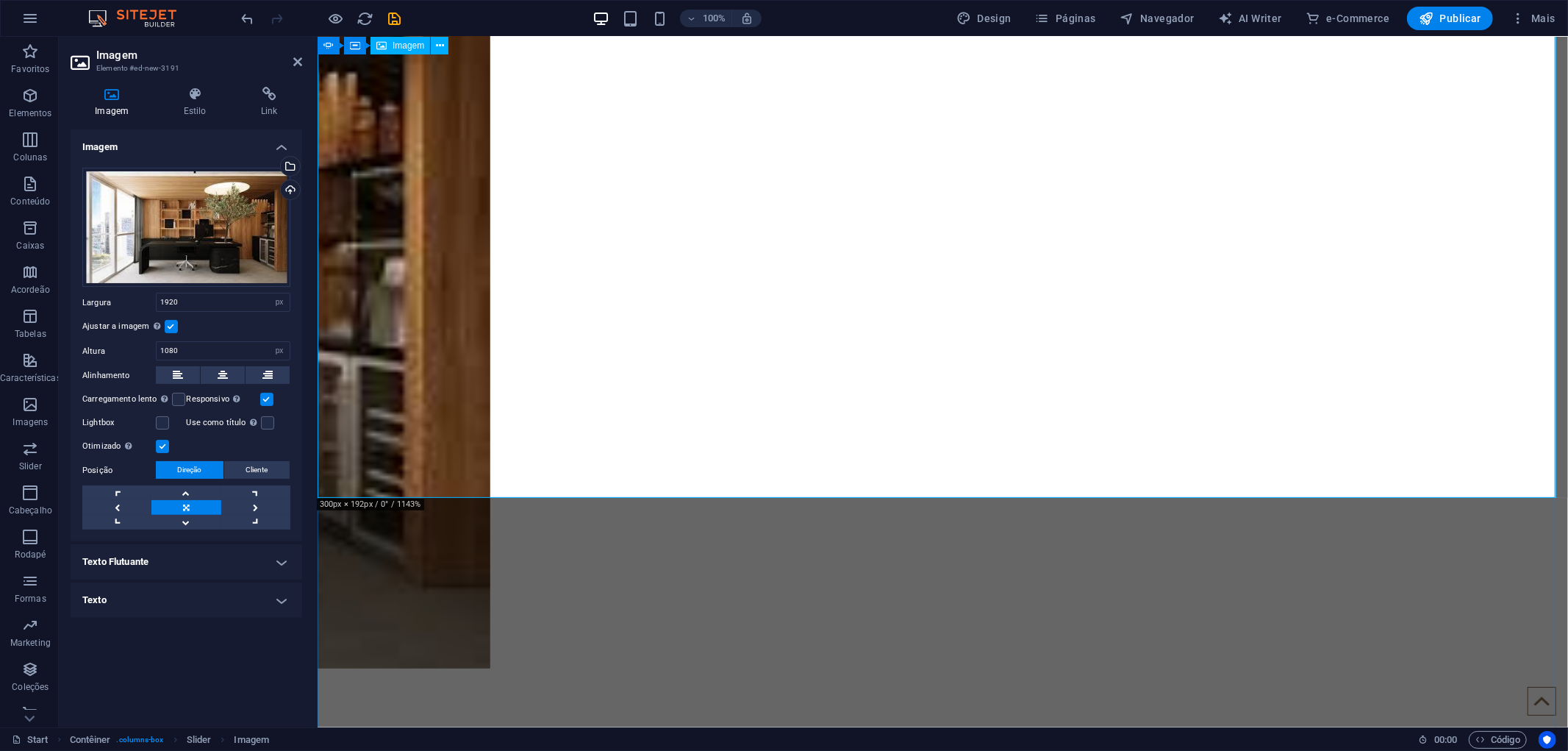
scroll to position [245, 0]
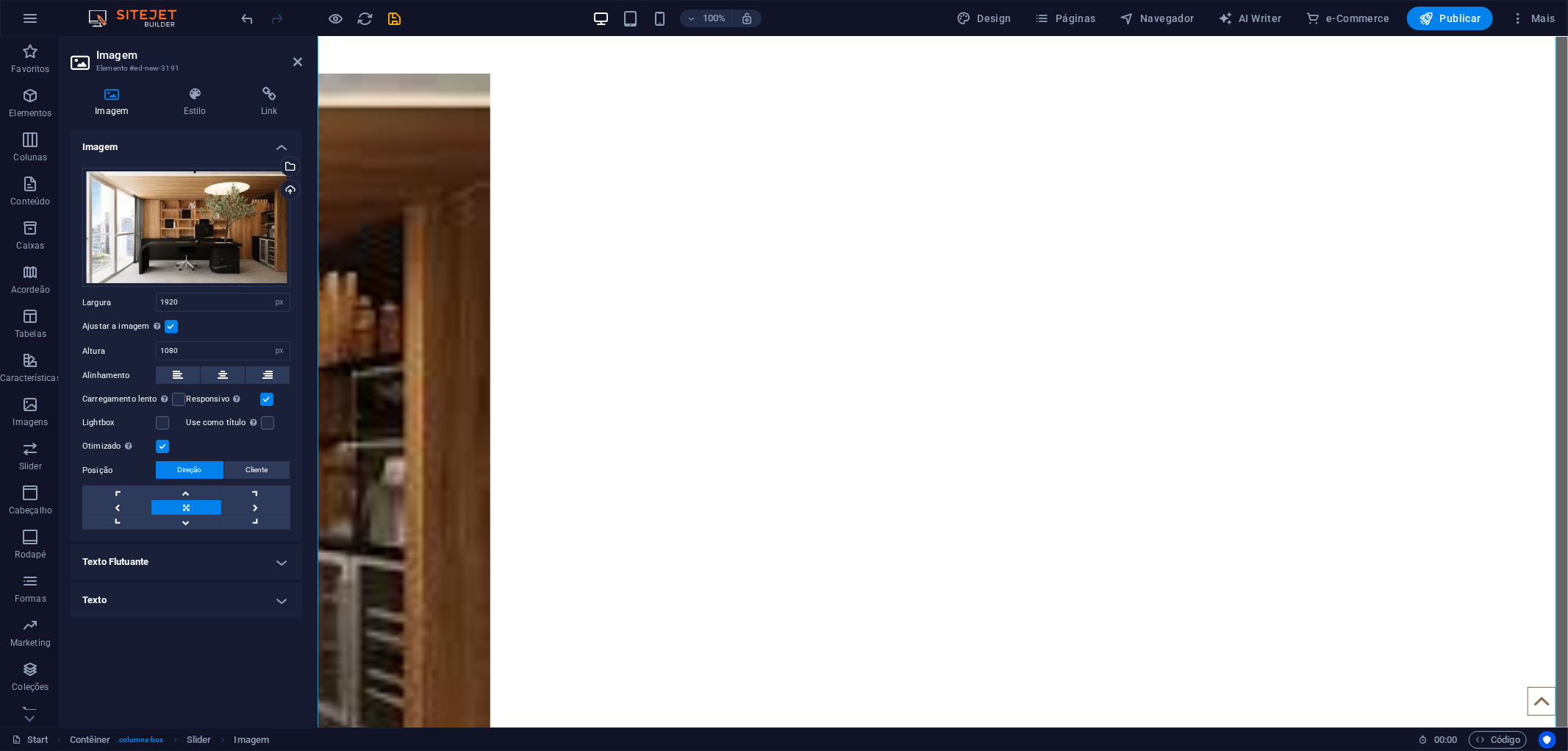
click at [261, 397] on label at bounding box center [266, 399] width 13 height 13
click at [0, 0] on input "Responsivo Carregar automaticamente imagens de retina e tamanhos otimizados par…" at bounding box center [0, 0] width 0 height 0
click at [263, 398] on label at bounding box center [266, 399] width 13 height 13
click at [0, 0] on input "Responsivo Carregar automaticamente imagens de retina e tamanhos otimizados par…" at bounding box center [0, 0] width 0 height 0
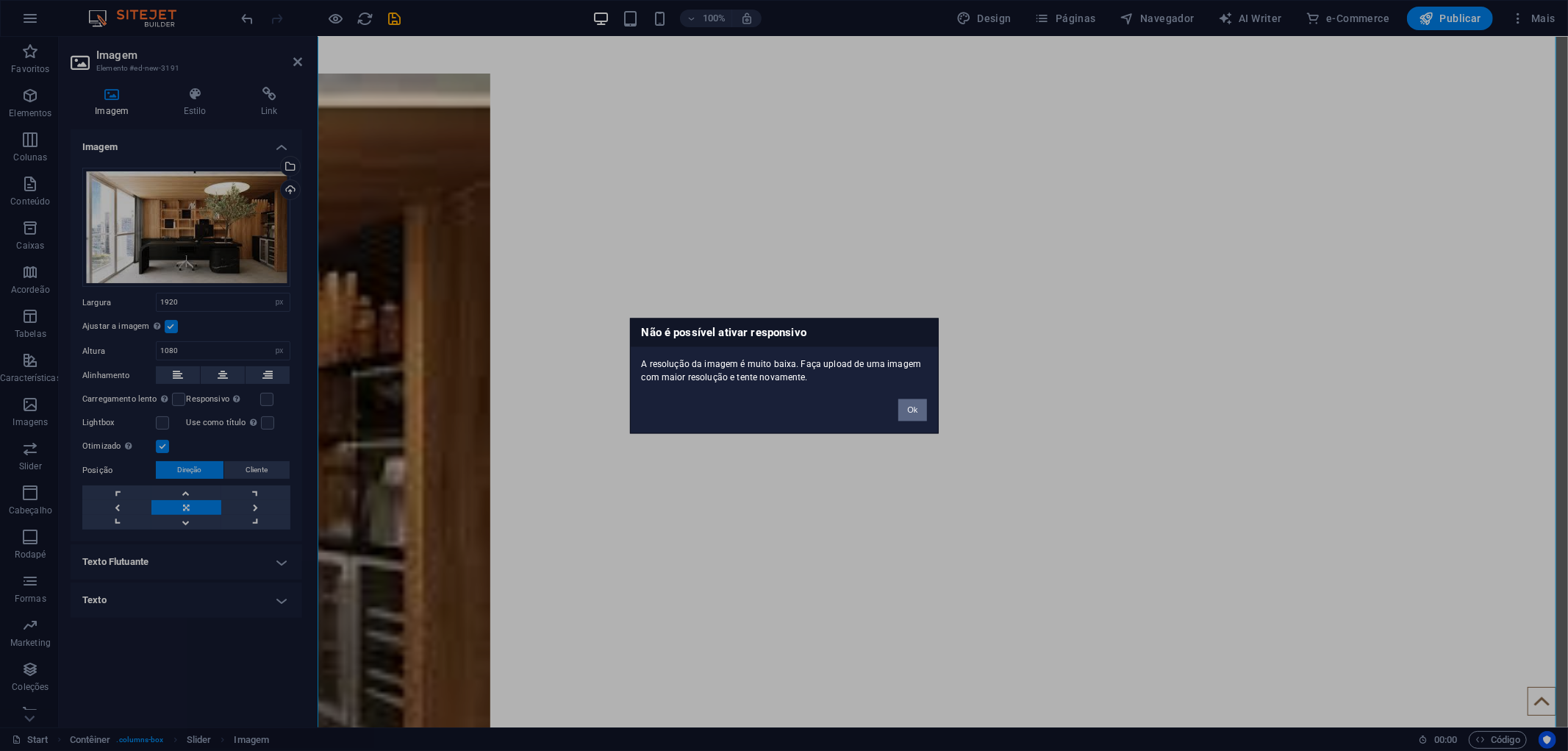
click at [916, 413] on button "Ok" at bounding box center [911, 409] width 28 height 22
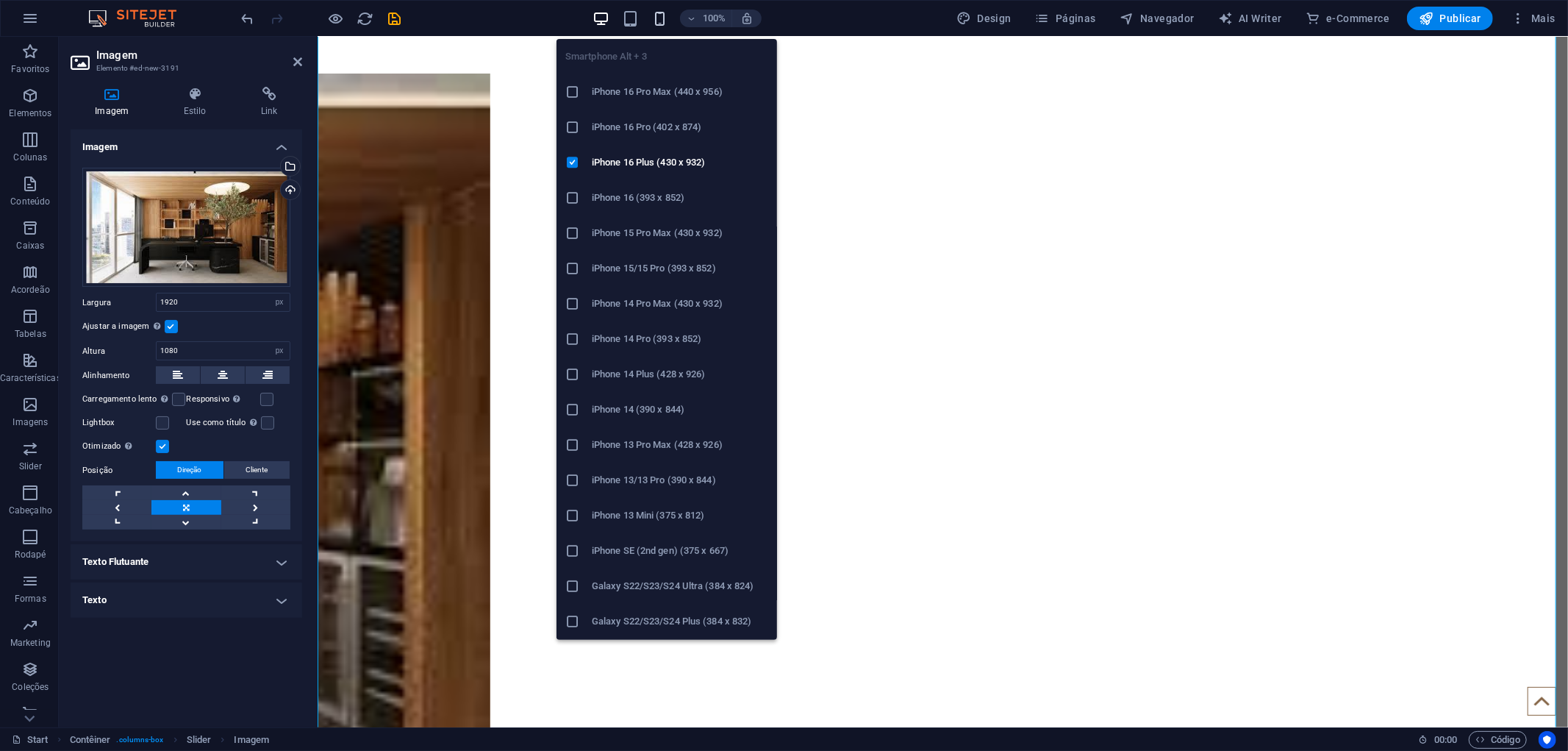
click at [665, 18] on icon "button" at bounding box center [659, 19] width 17 height 17
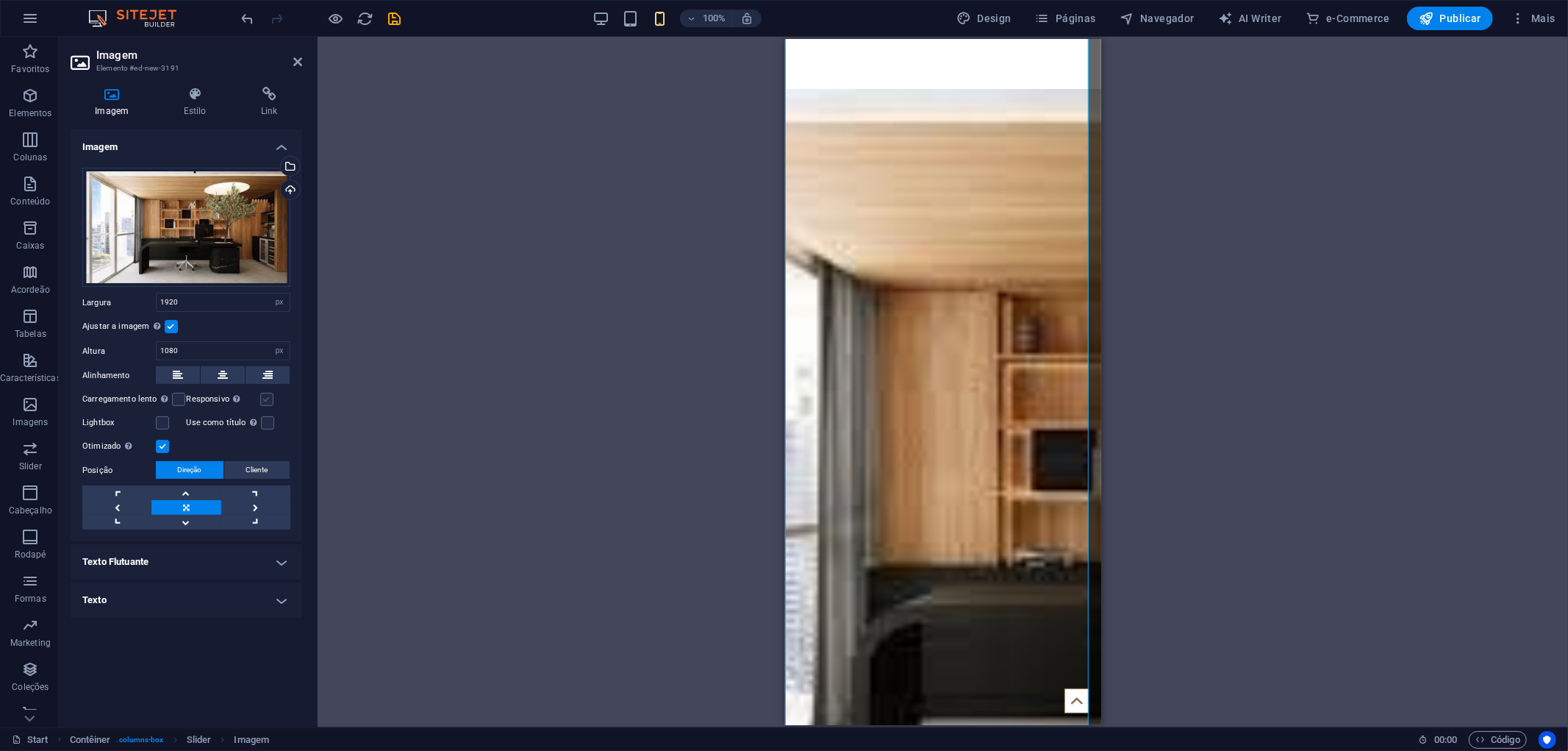
click at [267, 399] on label at bounding box center [266, 399] width 13 height 13
click at [0, 0] on input "Responsivo Carregar automaticamente imagens de retina e tamanhos otimizados par…" at bounding box center [0, 0] width 0 height 0
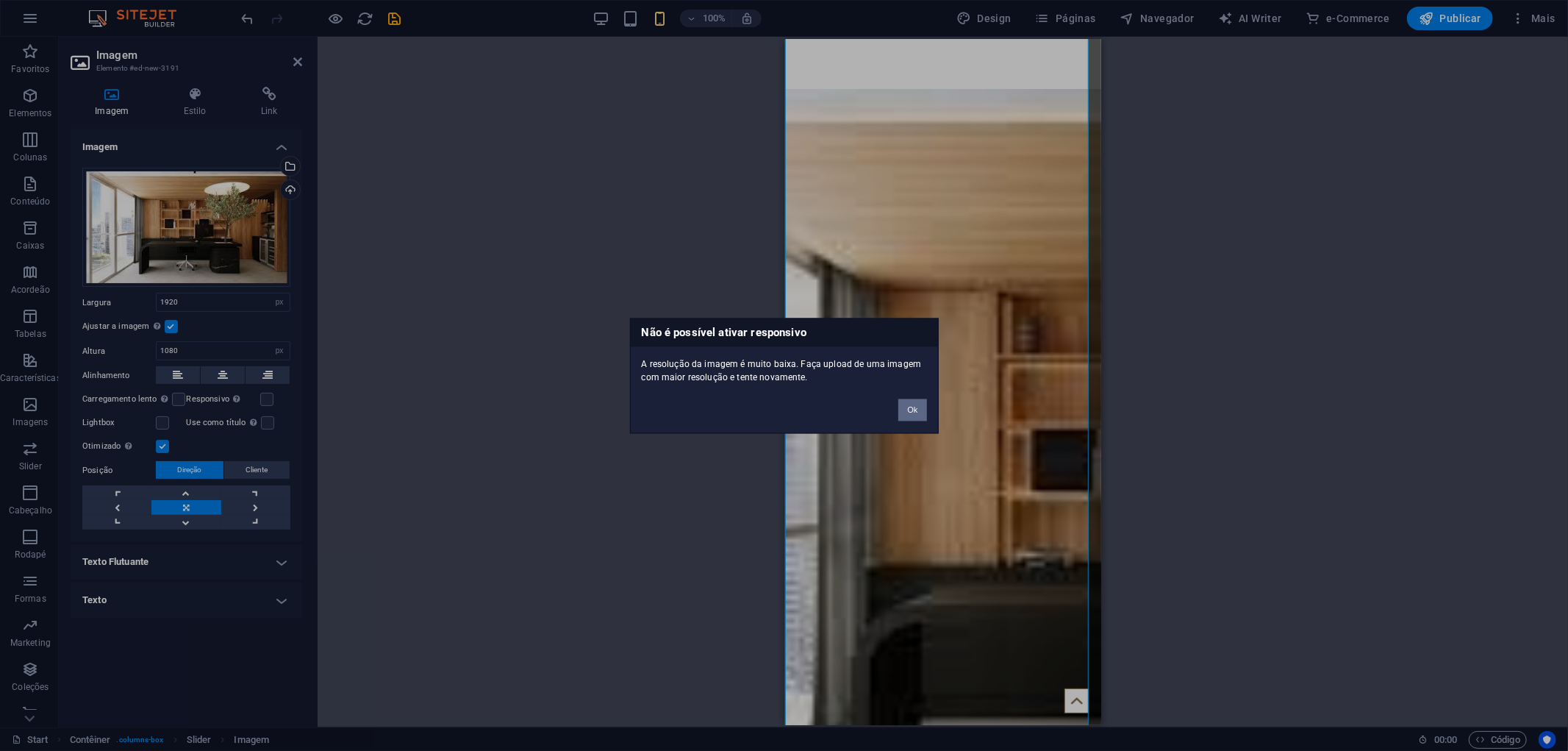
click at [909, 409] on button "Ok" at bounding box center [911, 409] width 28 height 22
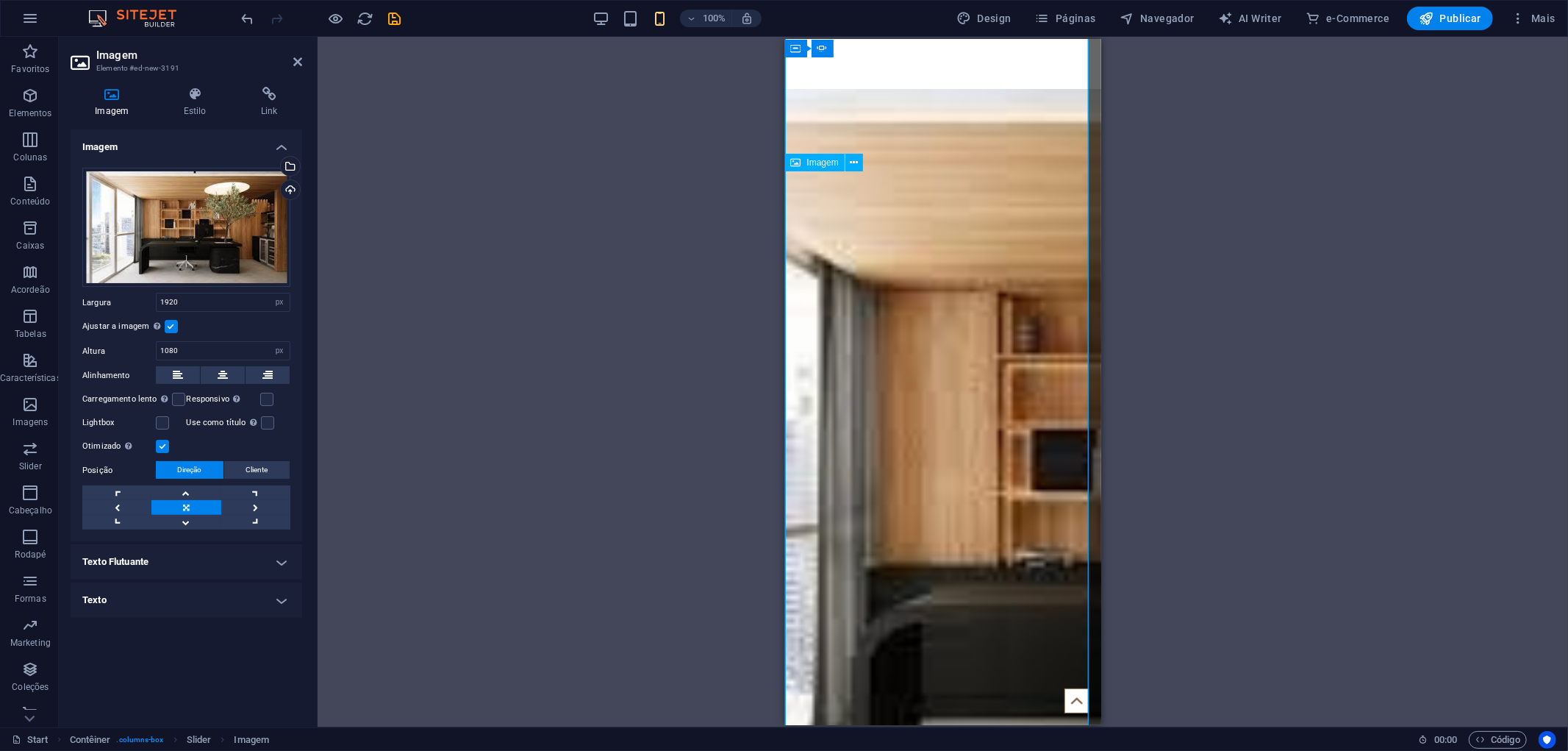
click at [784, 411] on figure "1/3" at bounding box center [632, 485] width 304 height 794
click at [178, 538] on div "Arraste os arquivos aqui, clique para escolher os arquivos ou selecione os arqu…" at bounding box center [186, 349] width 232 height 386
click at [177, 555] on h4 "Texto Flutuante" at bounding box center [186, 562] width 232 height 36
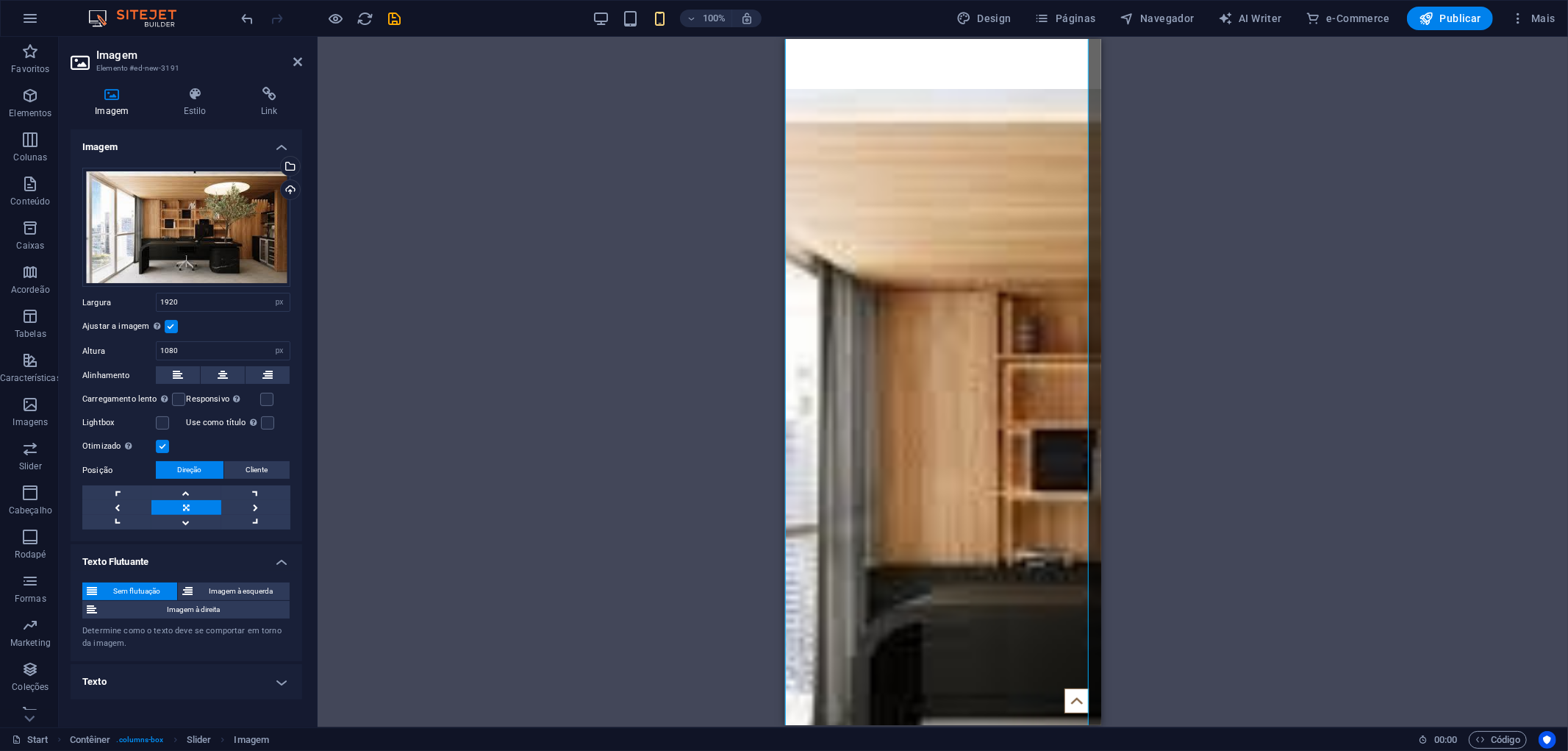
click at [284, 681] on h4 "Texto" at bounding box center [186, 682] width 232 height 36
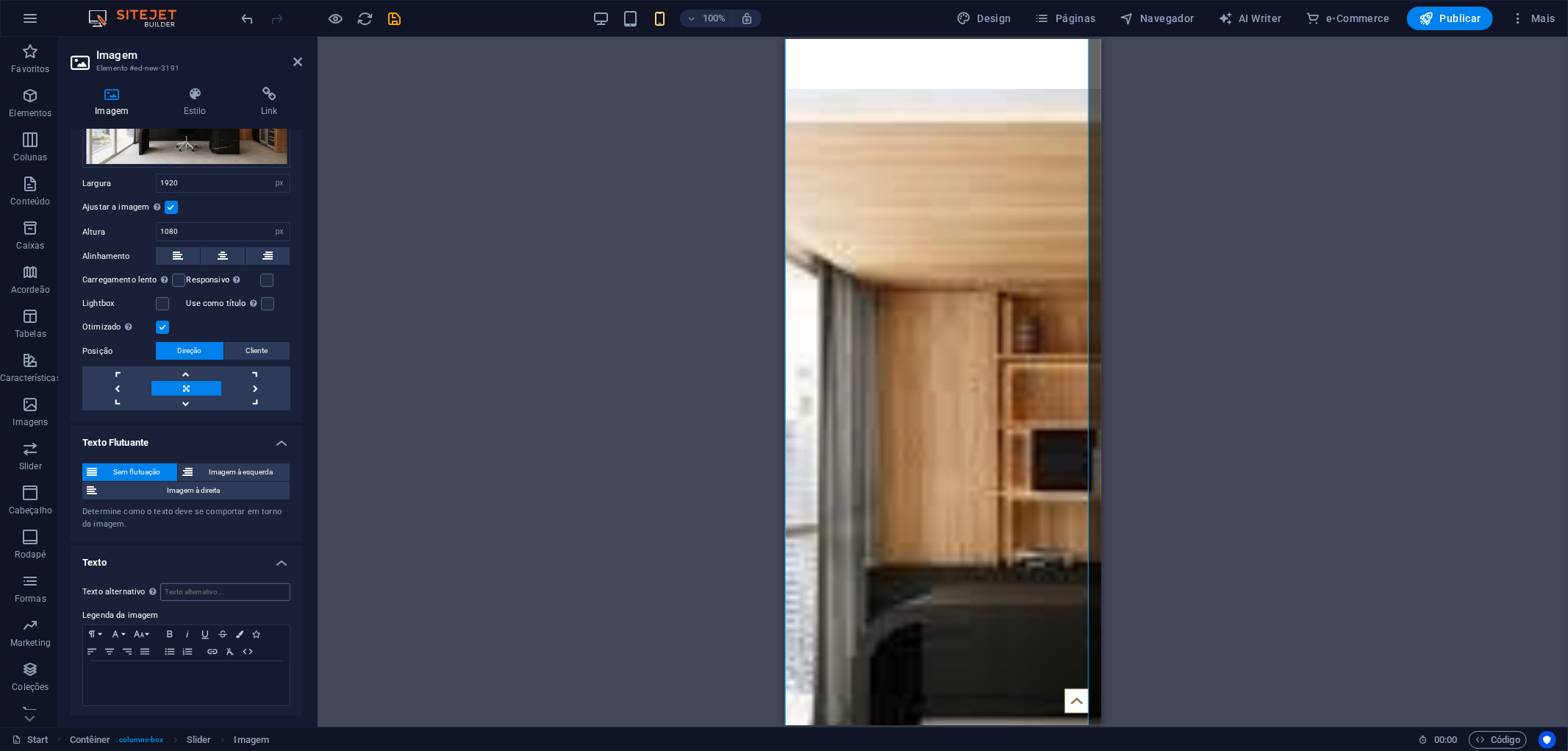
scroll to position [121, 0]
click at [229, 589] on input "Texto alternativo O texto alternativo é usado por dispositivos que não podem ex…" at bounding box center [225, 590] width 130 height 18
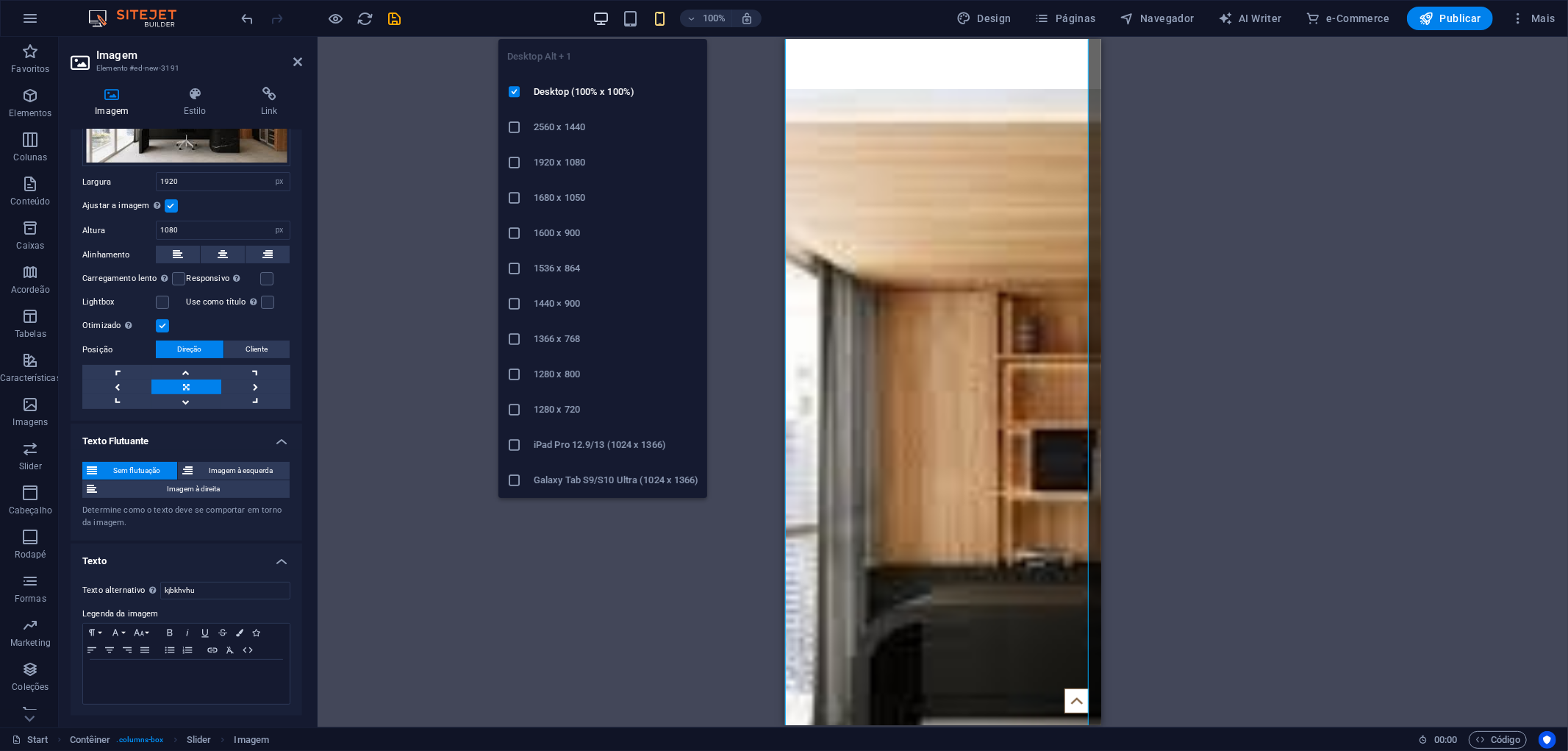
click at [595, 12] on icon "button" at bounding box center [601, 19] width 17 height 17
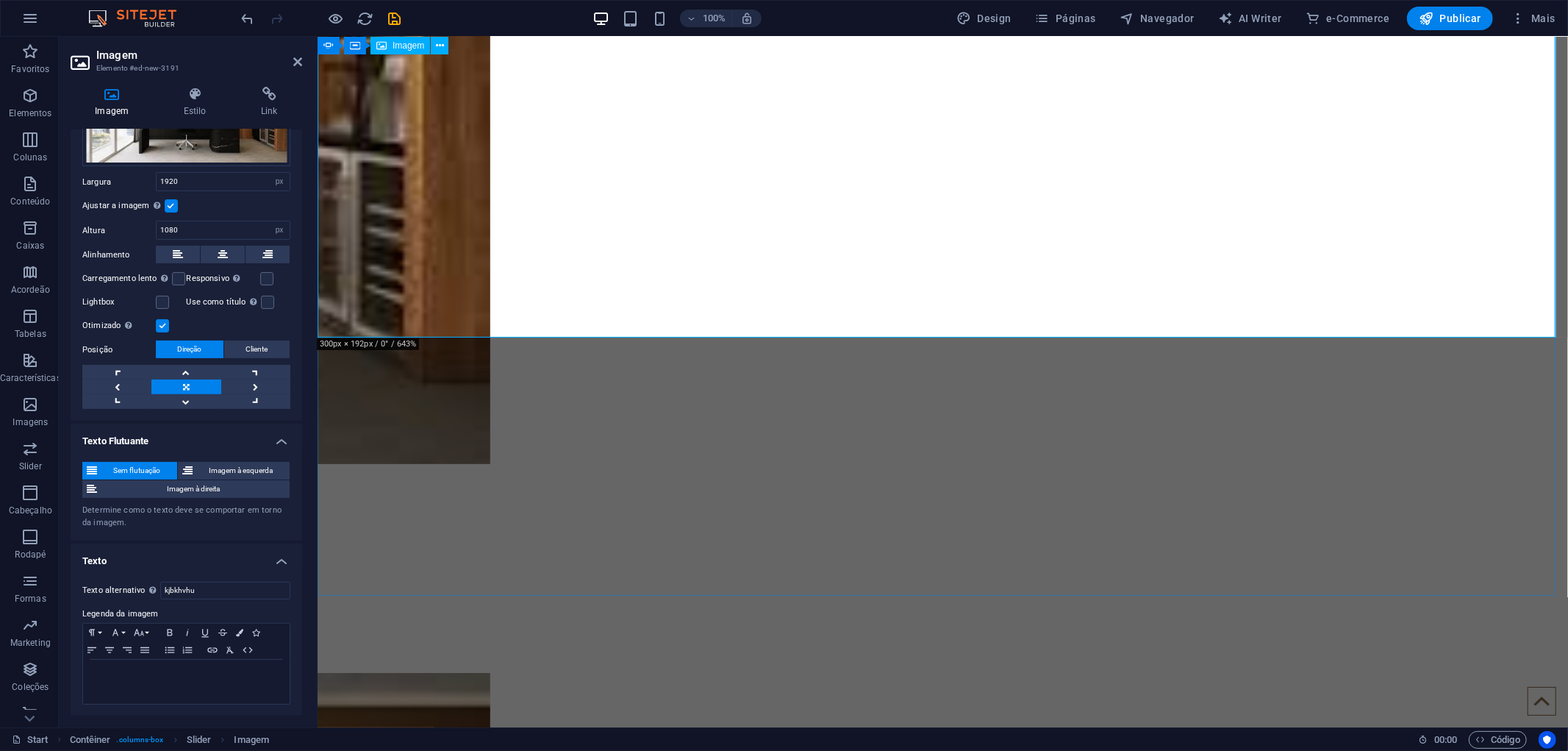
scroll to position [652, 0]
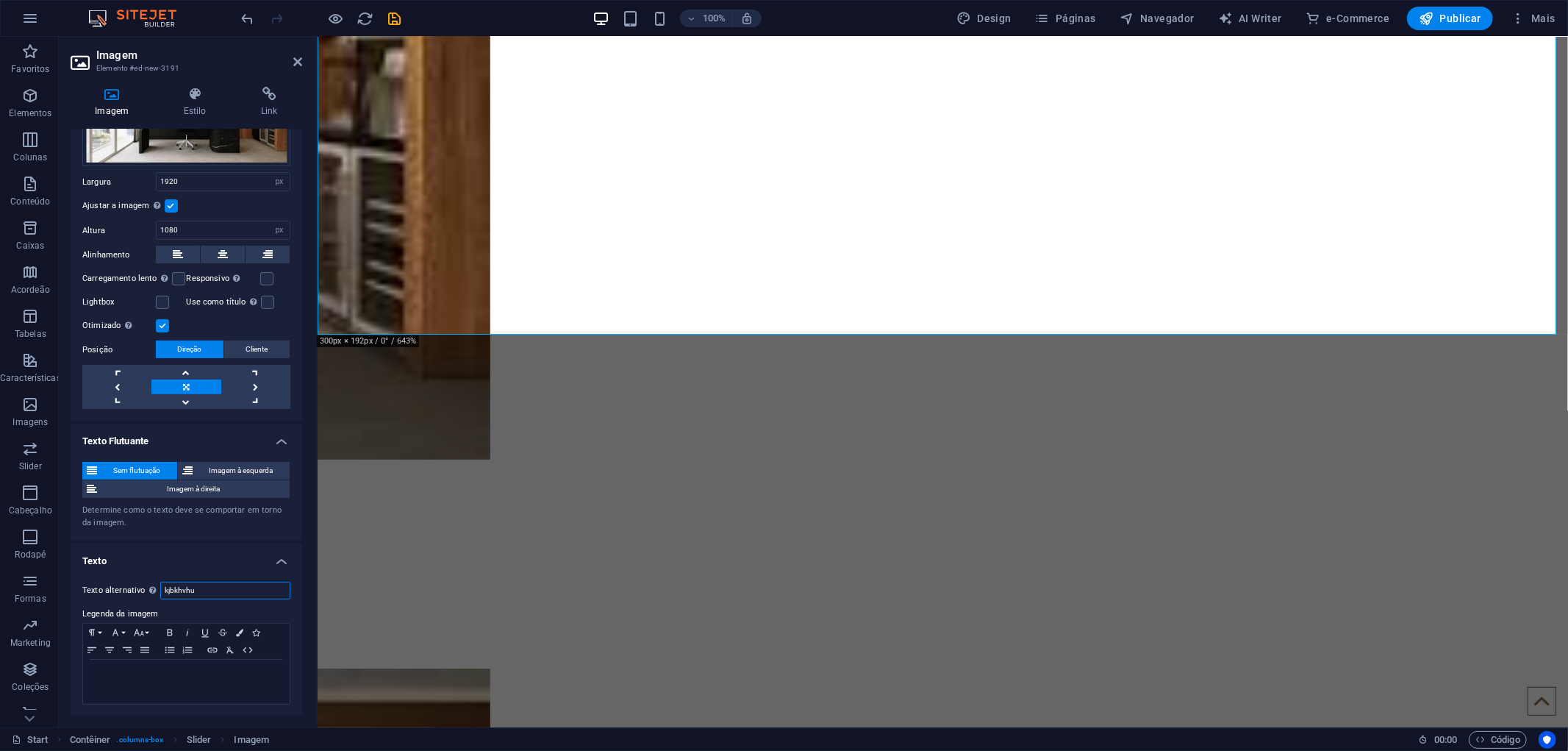
drag, startPoint x: 222, startPoint y: 592, endPoint x: 136, endPoint y: 594, distance: 86.0
click at [136, 594] on div "Texto alternativo O texto alternativo é usado por dispositivos que não podem ex…" at bounding box center [186, 590] width 208 height 18
click at [163, 669] on p at bounding box center [186, 673] width 192 height 13
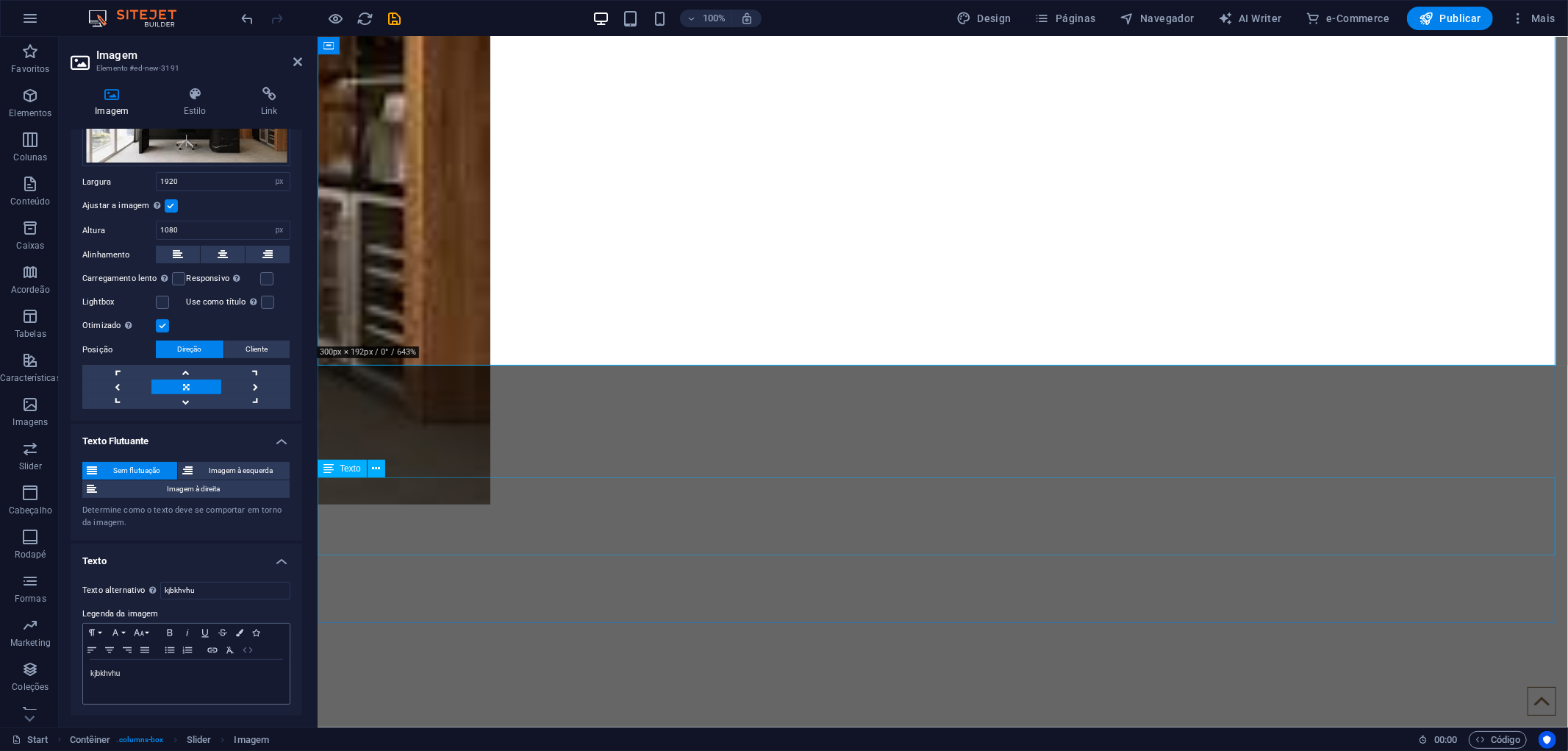
scroll to position [571, 0]
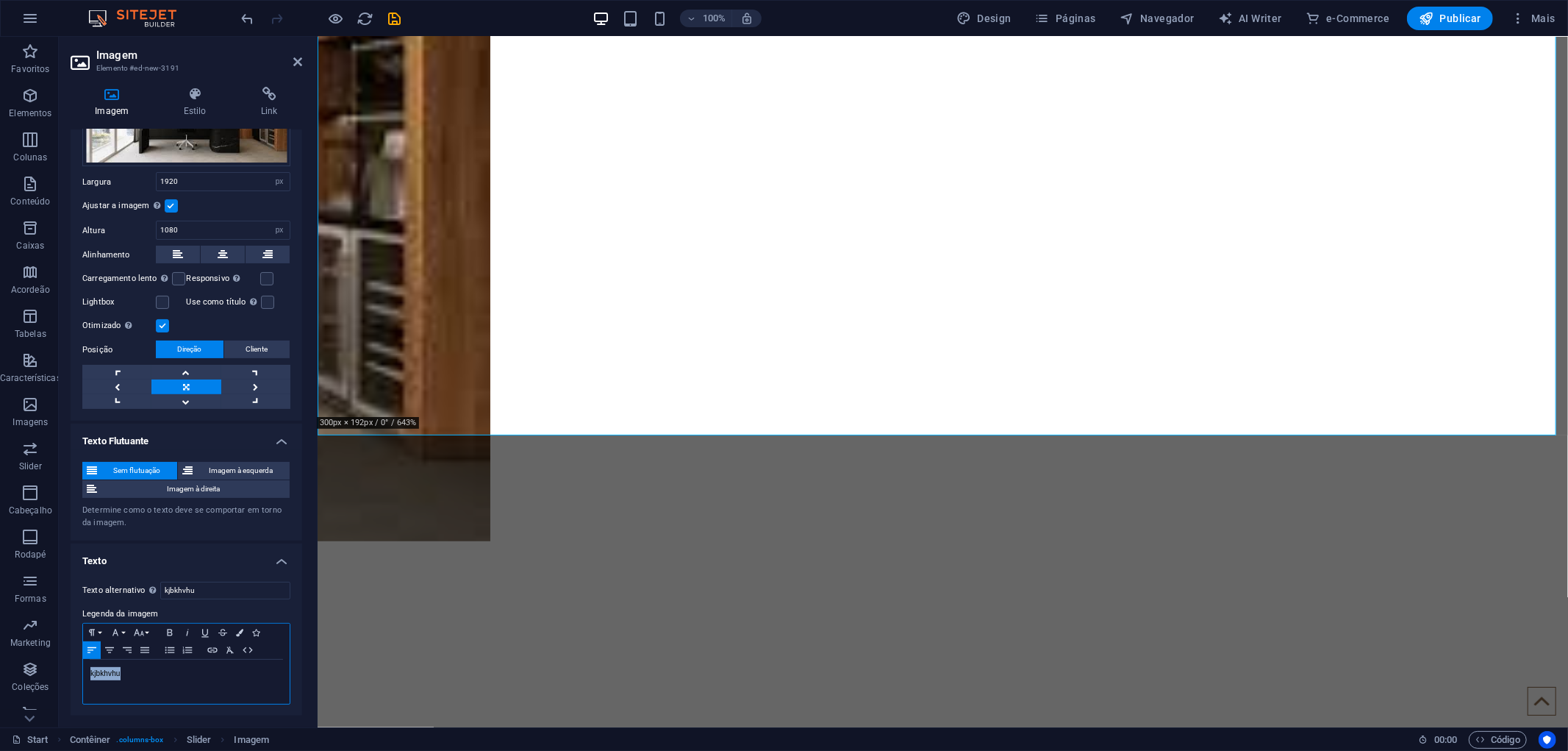
drag, startPoint x: 155, startPoint y: 664, endPoint x: 68, endPoint y: 655, distance: 87.5
click at [62, 661] on div "Imagem Estilo Link Imagem Arraste os arquivos aqui, clique para escolher os arq…" at bounding box center [185, 400] width 255 height 652
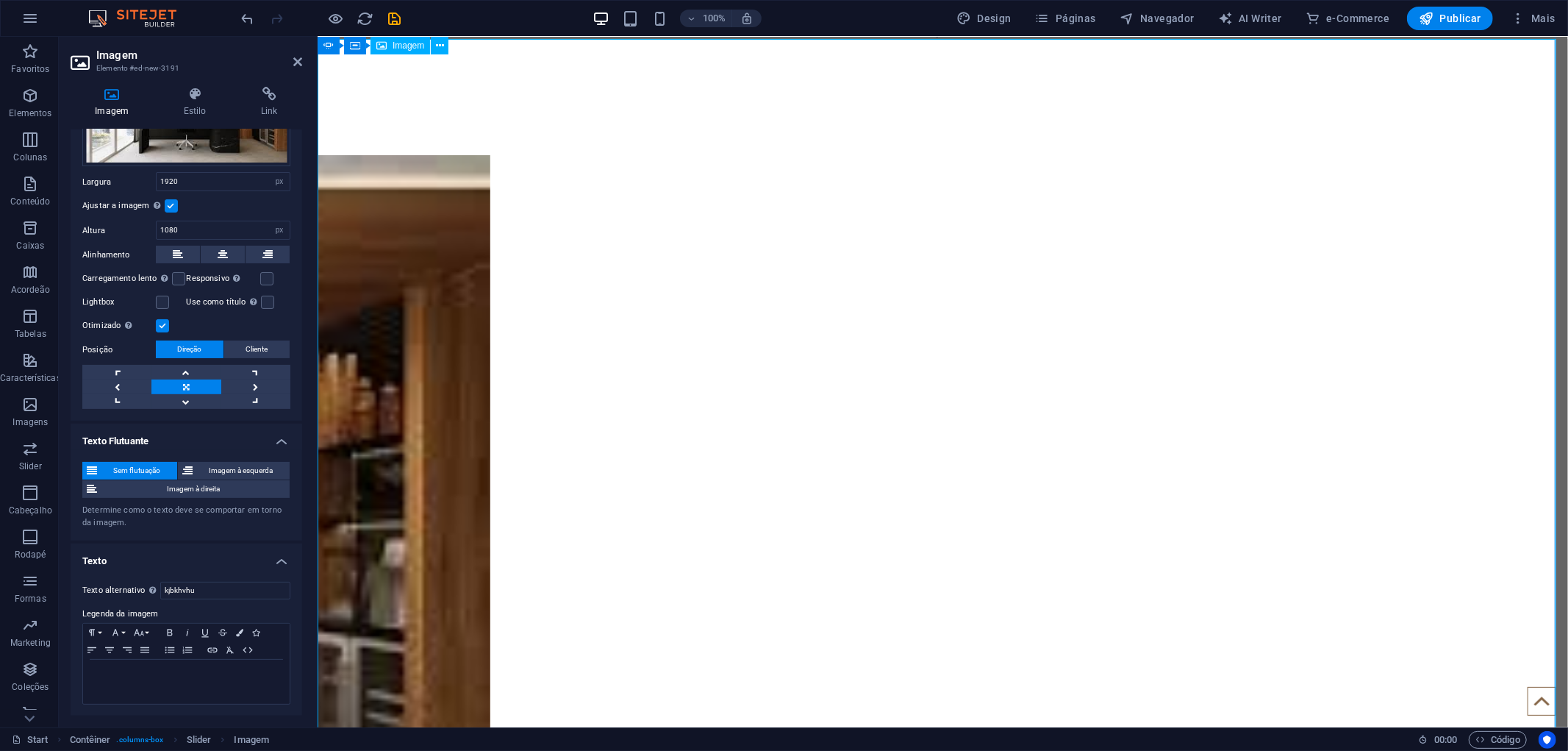
scroll to position [82, 0]
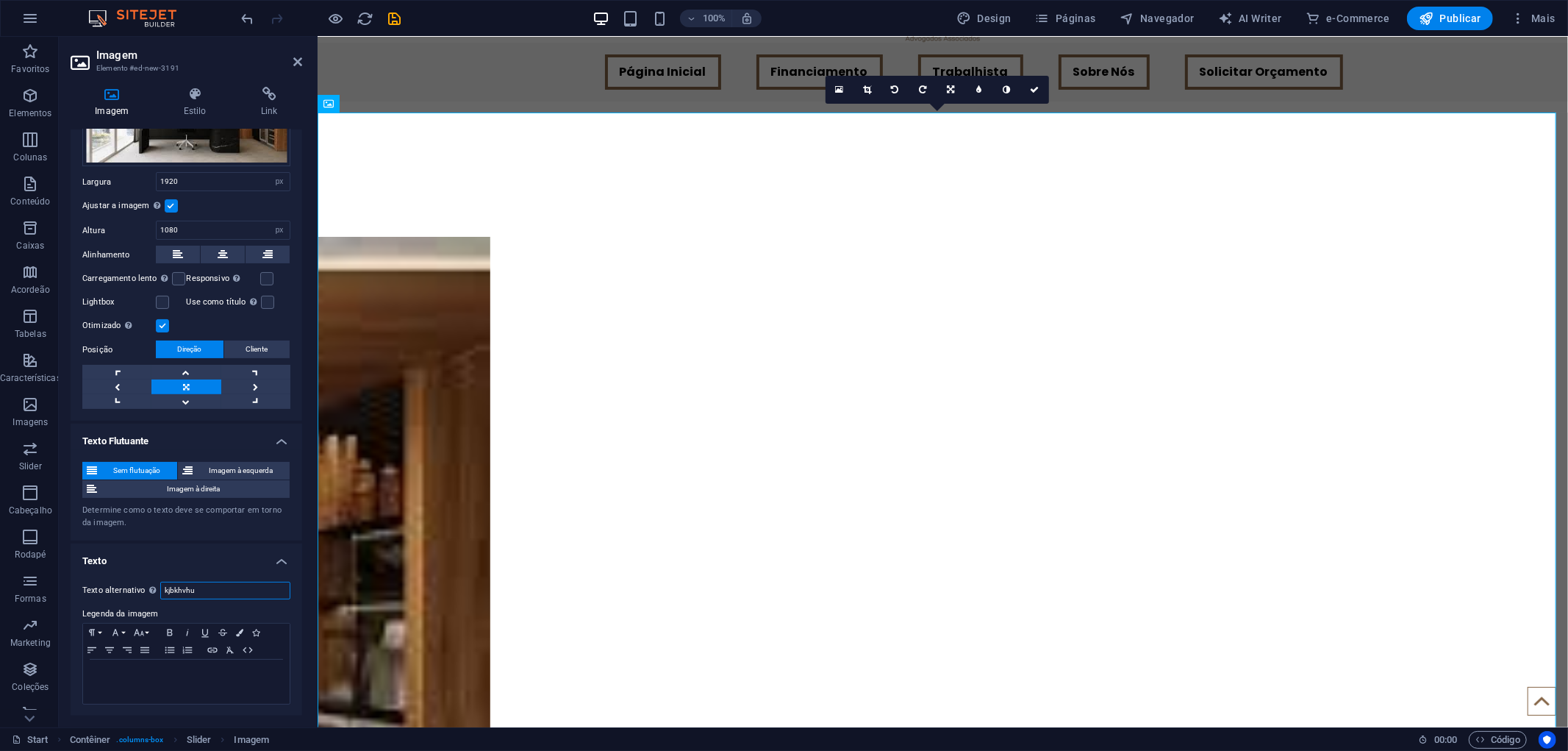
drag, startPoint x: 218, startPoint y: 593, endPoint x: 127, endPoint y: 586, distance: 91.3
click at [127, 586] on div "Texto alternativo O texto alternativo é usado por dispositivos que não podem ex…" at bounding box center [186, 590] width 208 height 18
click at [282, 563] on h4 "Texto" at bounding box center [186, 557] width 232 height 27
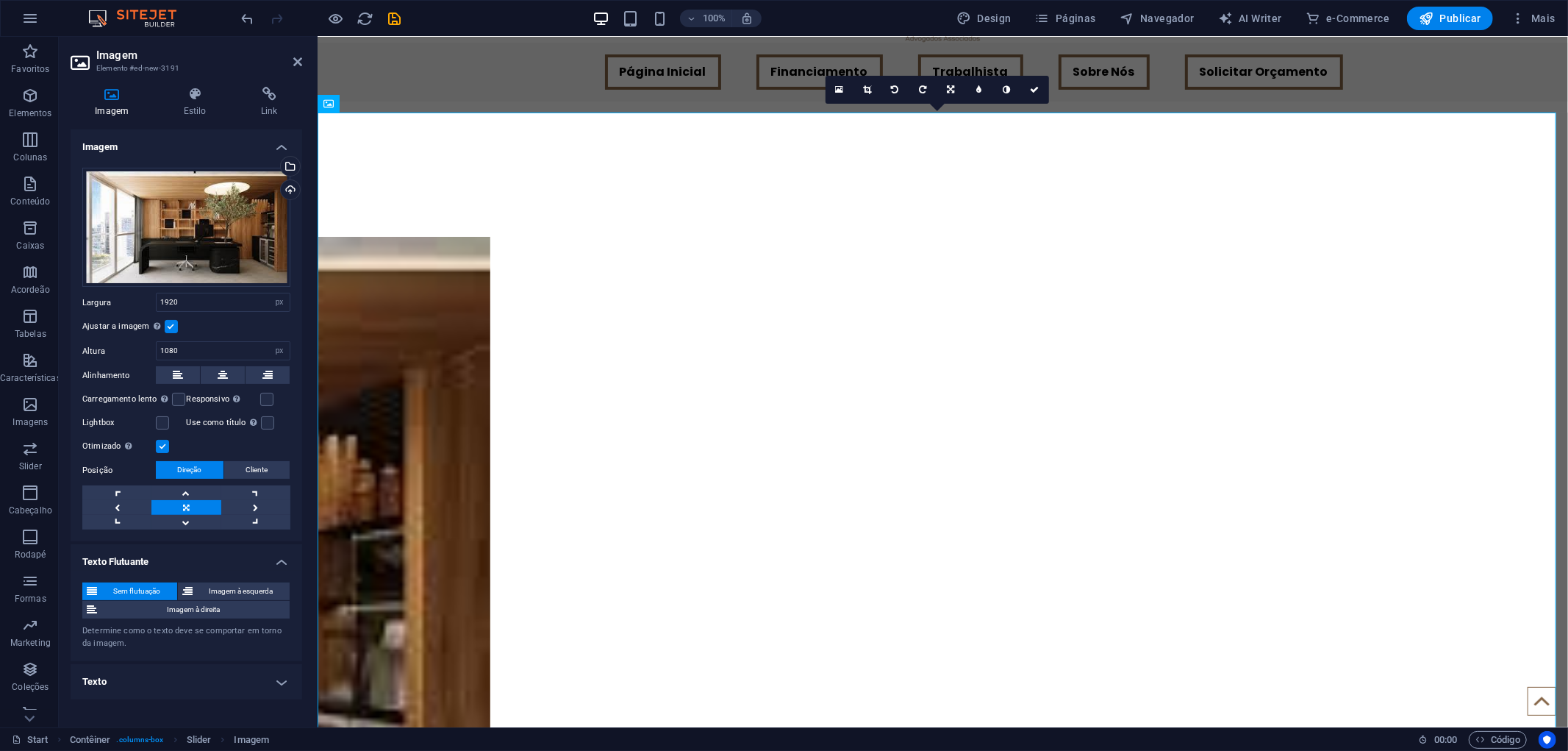
click at [168, 322] on label at bounding box center [171, 326] width 13 height 13
click at [0, 0] on input "Ajustar a imagem Ajustar a imagem automaticamente a uma largura e altura fixas" at bounding box center [0, 0] width 0 height 0
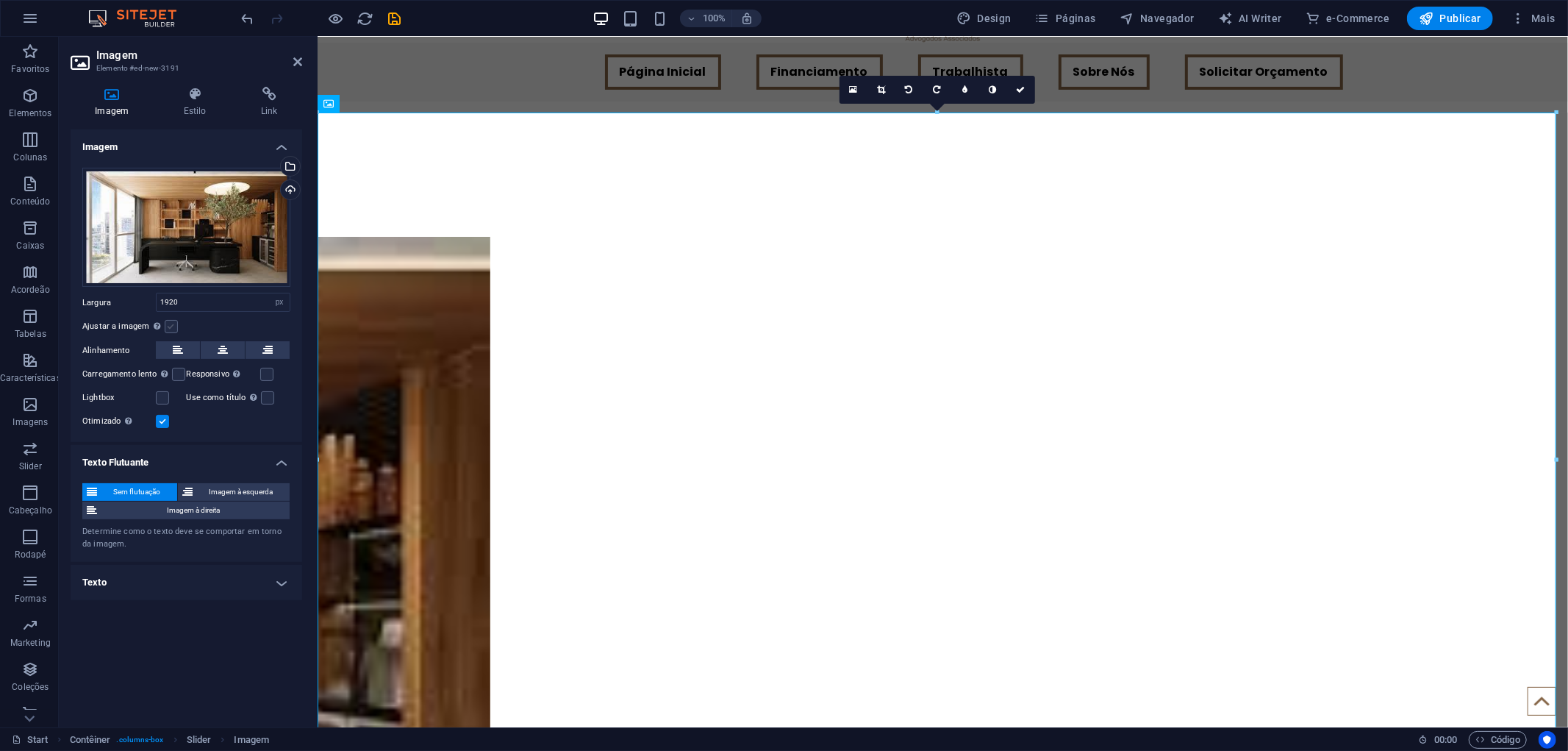
click at [168, 322] on label at bounding box center [171, 326] width 13 height 13
click at [0, 0] on input "Ajustar a imagem Ajustar a imagem automaticamente a uma largura e altura fixas" at bounding box center [0, 0] width 0 height 0
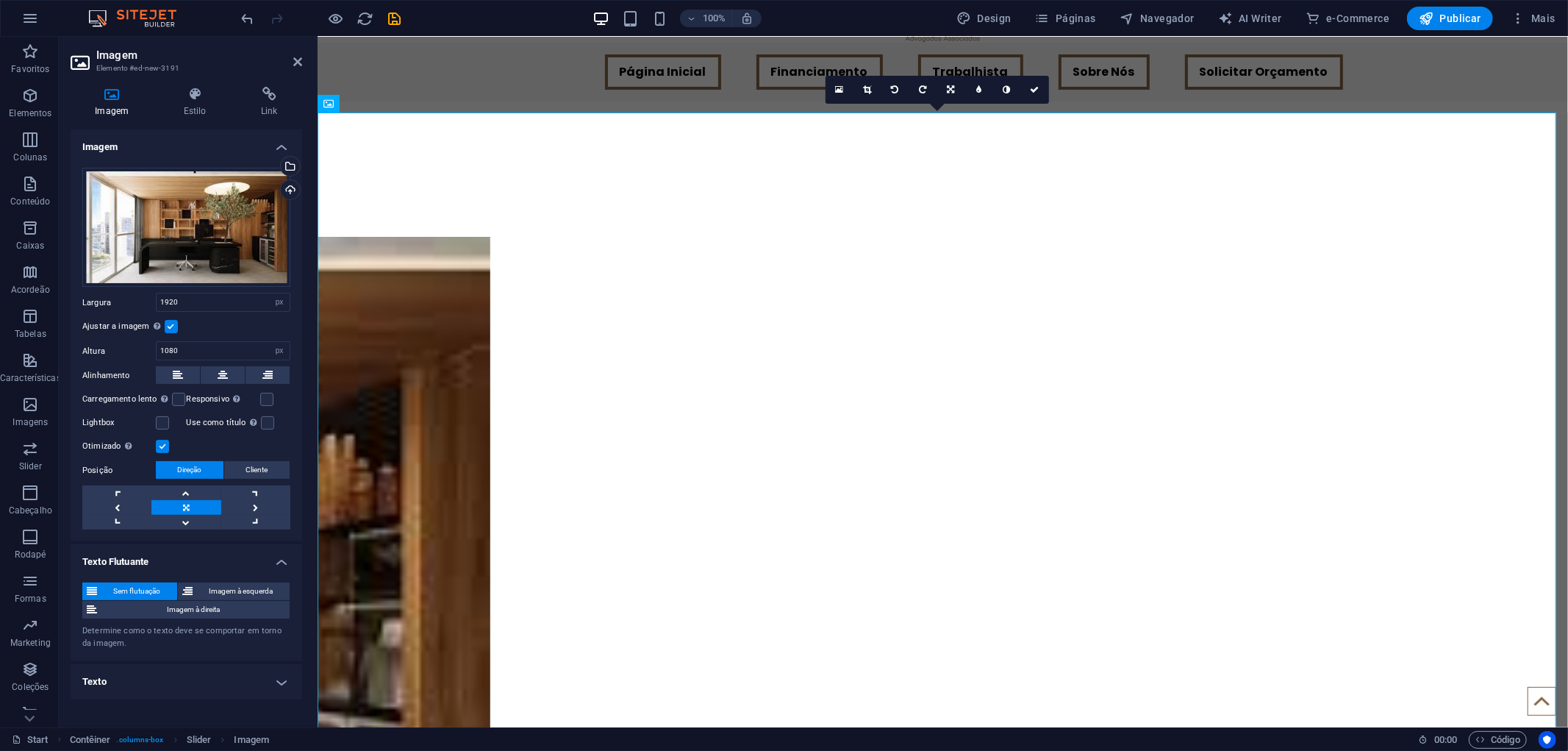
click at [170, 326] on label at bounding box center [171, 326] width 13 height 13
click at [0, 0] on input "Ajustar a imagem Ajustar a imagem automaticamente a uma largura e altura fixas" at bounding box center [0, 0] width 0 height 0
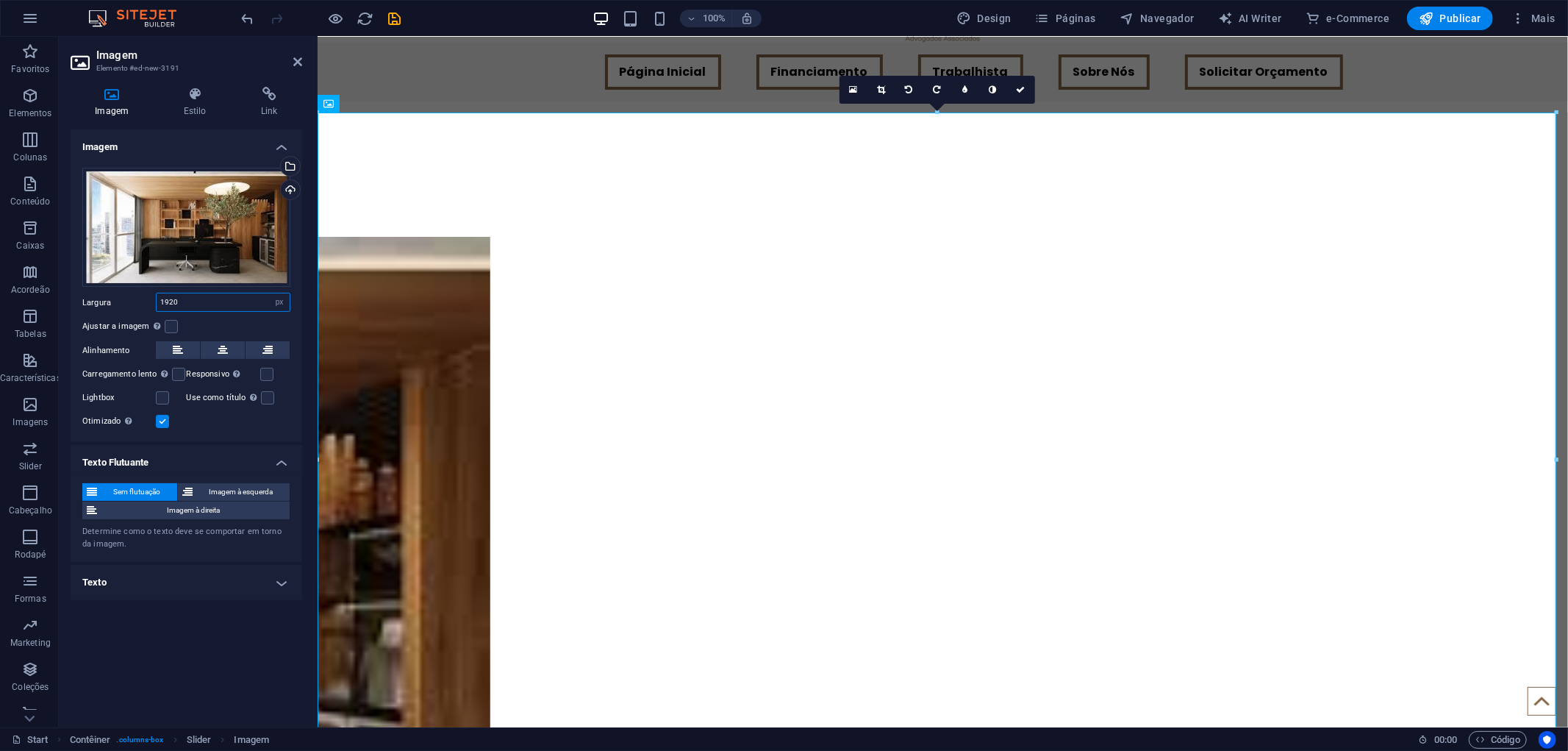
click at [194, 303] on input "1920" at bounding box center [223, 302] width 133 height 18
click at [152, 304] on div "Largura 1920 Padrão automático px rem % em vh vw" at bounding box center [186, 303] width 208 height 20
click at [217, 316] on div "Arraste os arquivos aqui, clique para escolher os arquivos ou selecione os arqu…" at bounding box center [186, 299] width 232 height 287
click at [218, 297] on input "number" at bounding box center [223, 302] width 133 height 18
click at [277, 309] on select "Padrão automático px rem % em vh vw" at bounding box center [279, 302] width 20 height 18
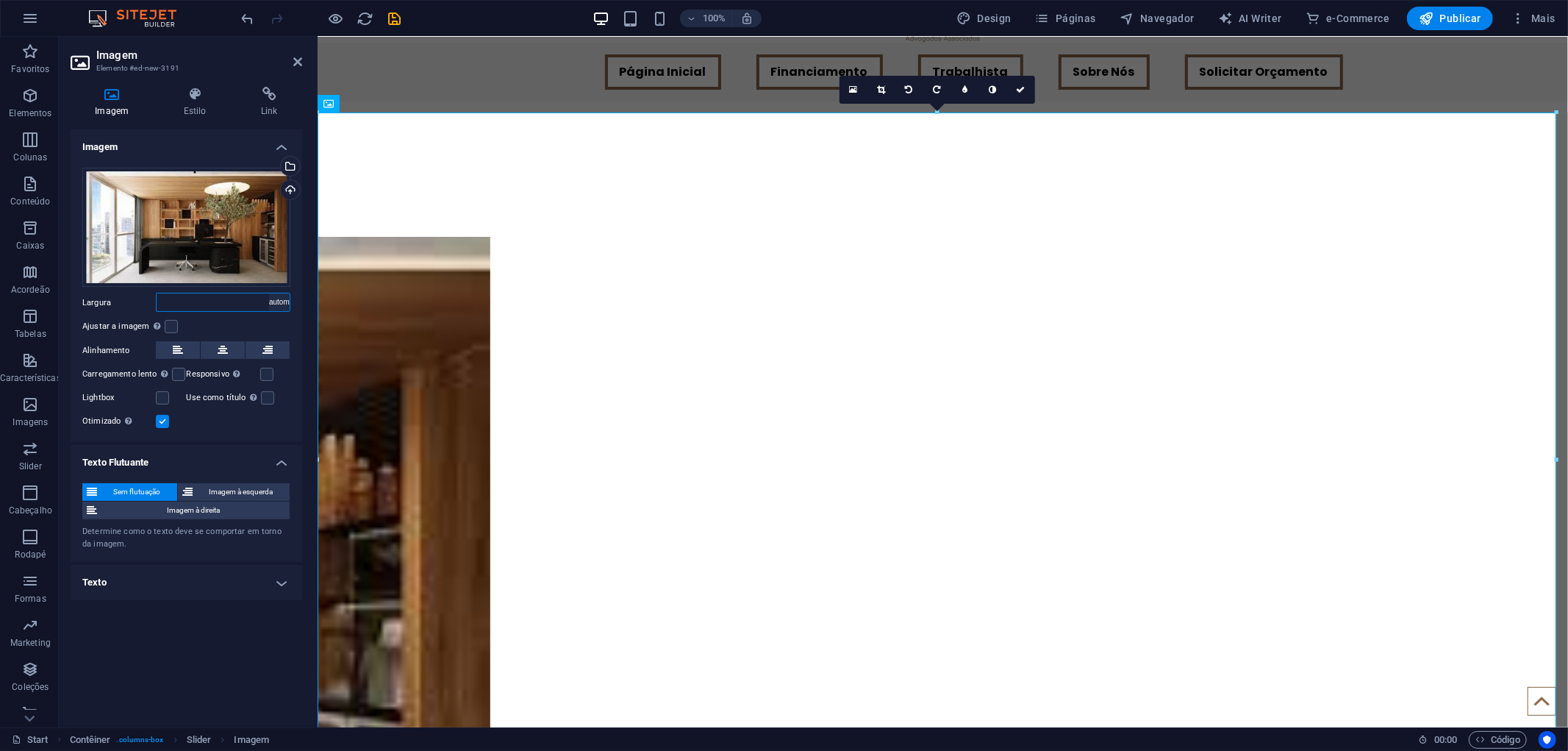
click at [269, 293] on select "Padrão automático px rem % em vh vw" at bounding box center [279, 302] width 20 height 18
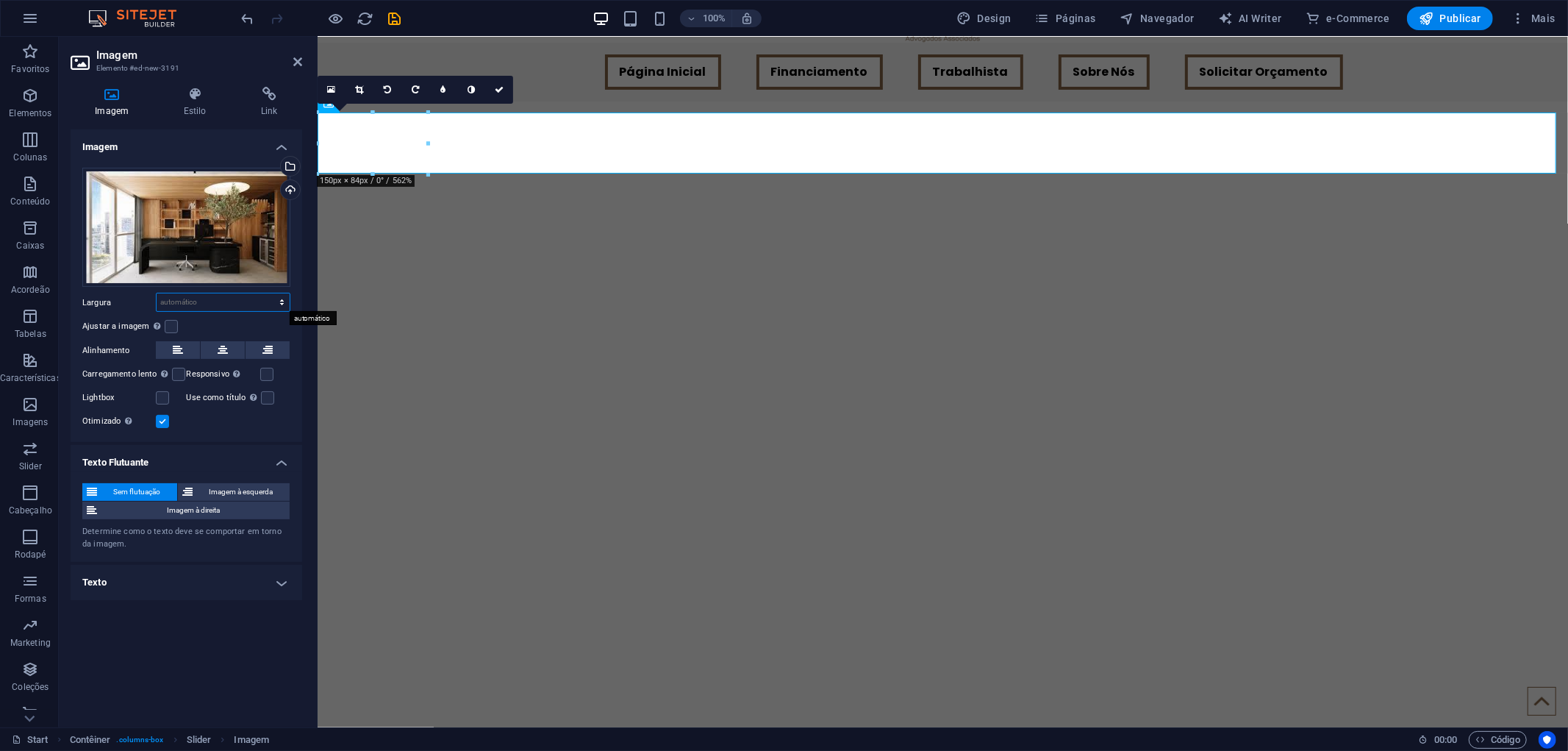
click at [277, 304] on select "Padrão automático px rem % em vh vw" at bounding box center [223, 302] width 133 height 18
click at [156, 293] on select "Padrão automático px rem % em vh vw" at bounding box center [223, 302] width 133 height 18
click at [281, 305] on select "Padrão automático px rem % em vh vw" at bounding box center [223, 302] width 133 height 18
click at [268, 293] on select "Padrão automático px rem % em vh vw" at bounding box center [223, 302] width 133 height 18
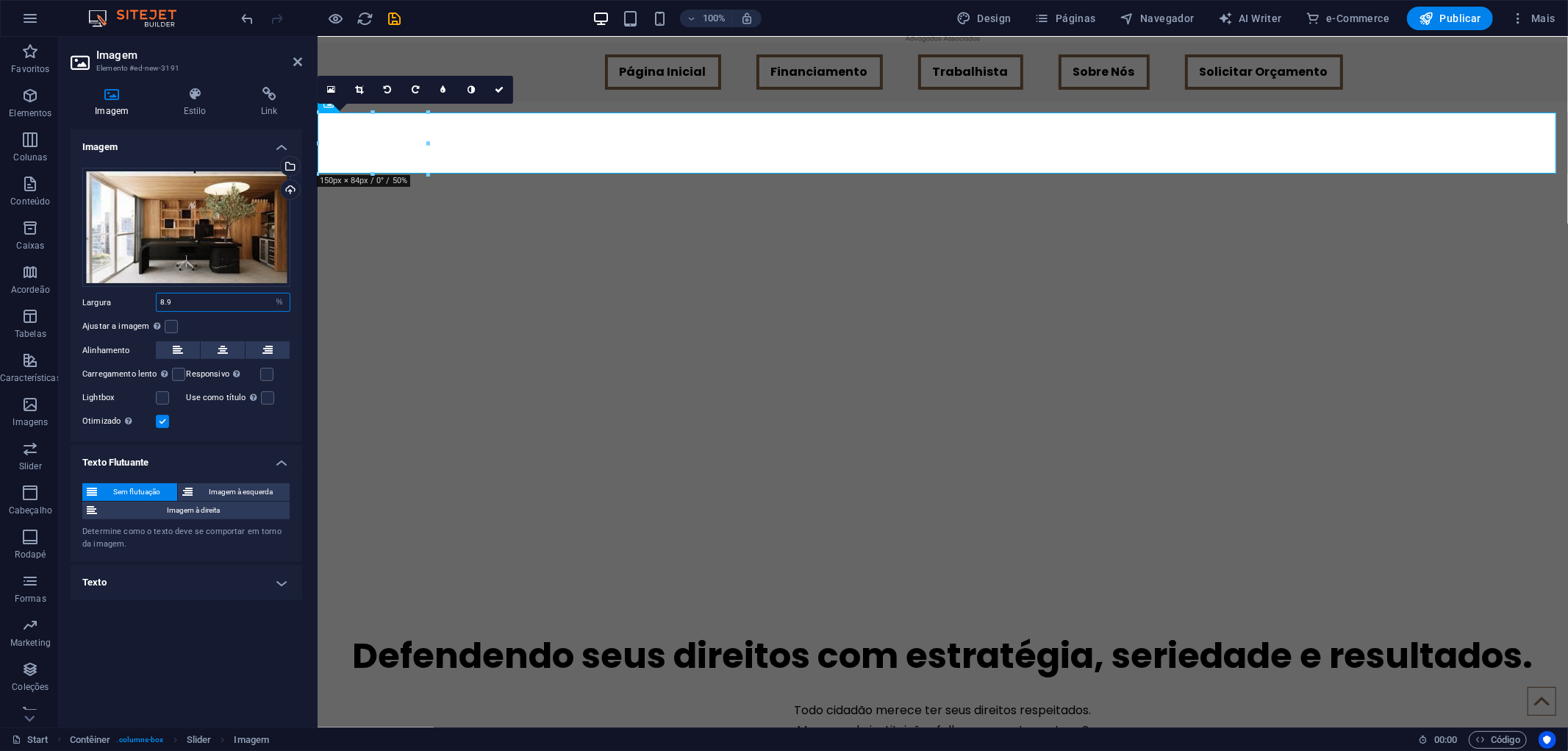
click at [208, 299] on input "8.9" at bounding box center [223, 302] width 133 height 18
drag, startPoint x: 190, startPoint y: 300, endPoint x: 135, endPoint y: 302, distance: 55.0
click at [135, 302] on div "Largura 8.9 Padrão automático px rem % em vh vw" at bounding box center [186, 303] width 208 height 20
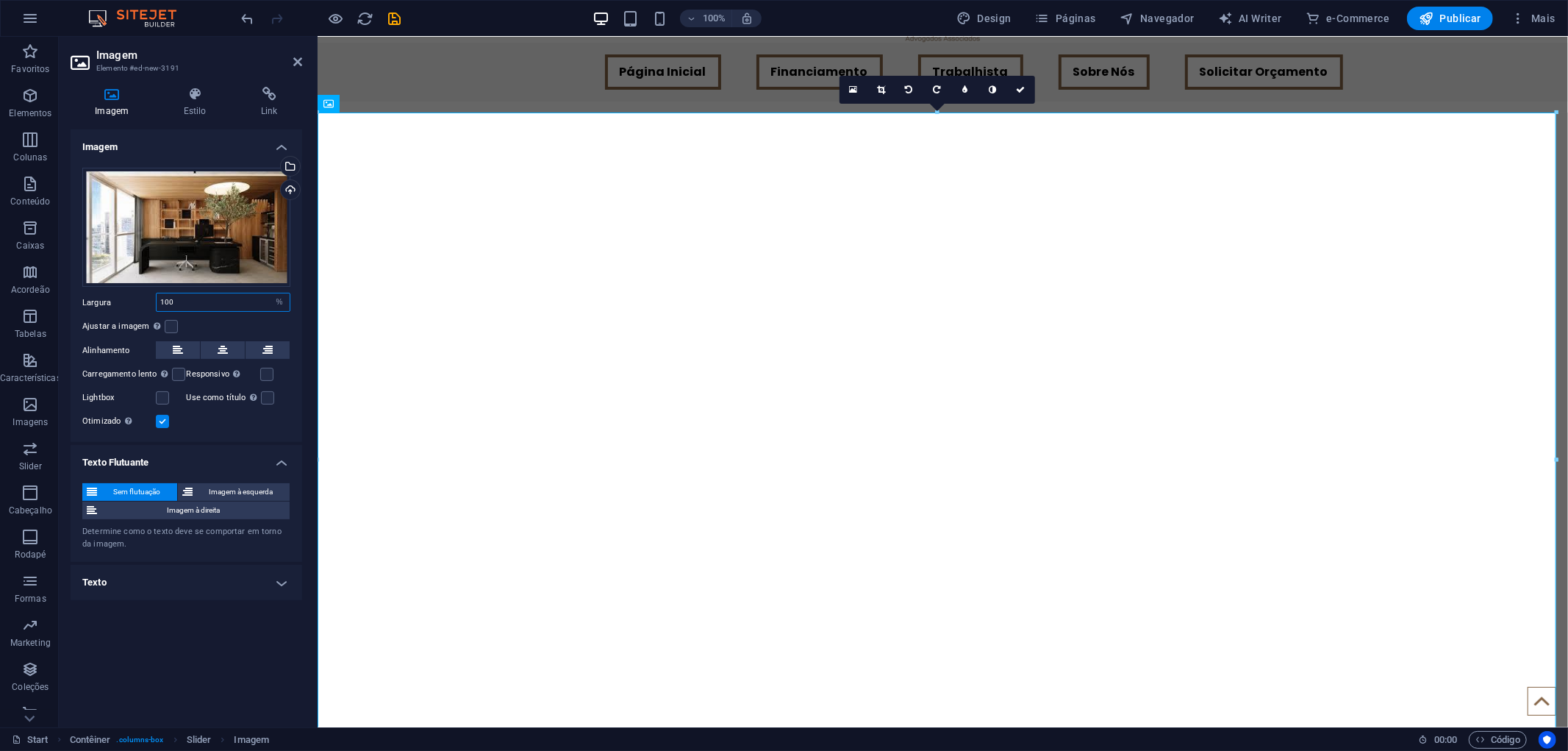
drag, startPoint x: 199, startPoint y: 306, endPoint x: 135, endPoint y: 302, distance: 64.1
click at [135, 302] on div "Largura 100 Padrão automático px rem % em vh vw" at bounding box center [186, 303] width 208 height 20
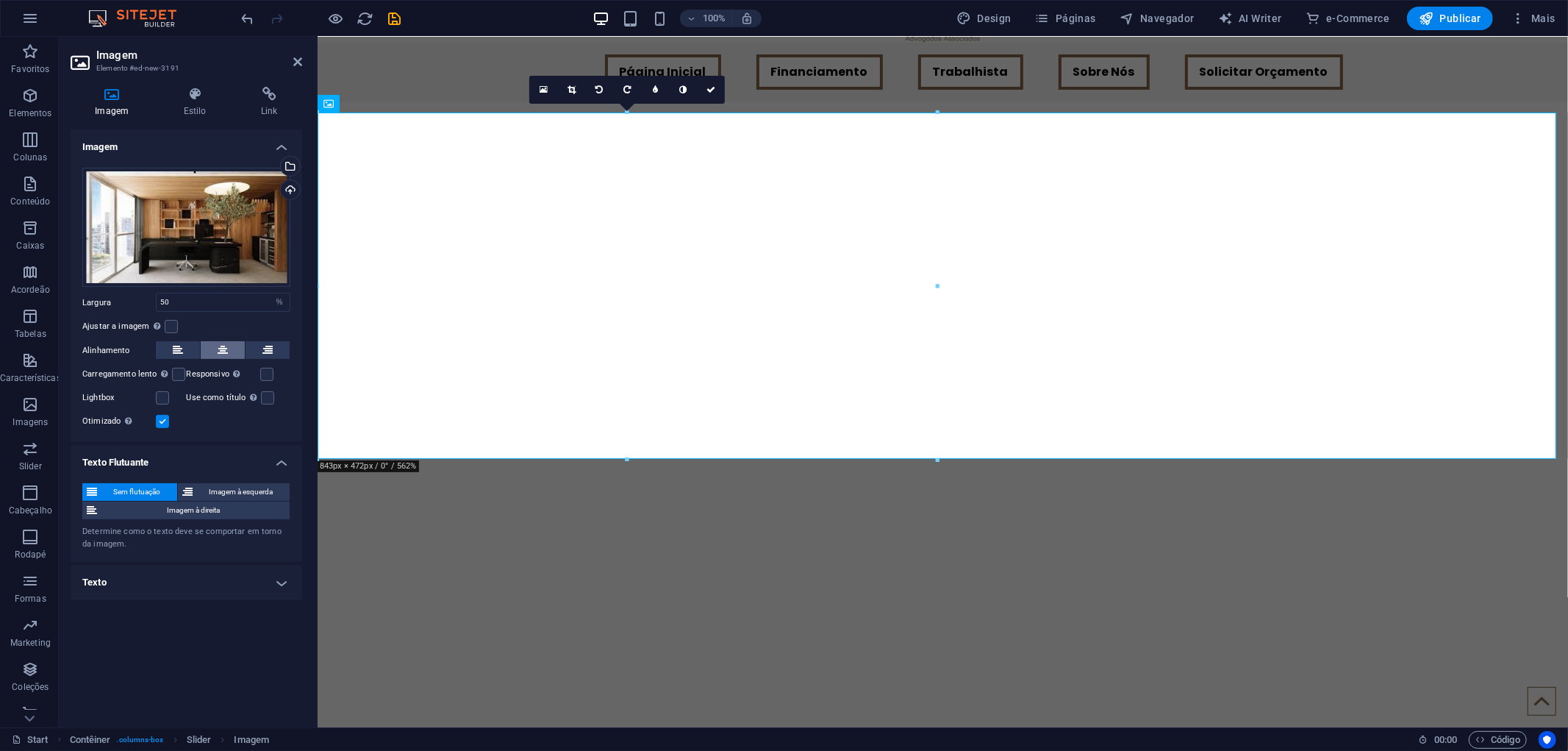
click at [225, 349] on icon at bounding box center [223, 350] width 11 height 18
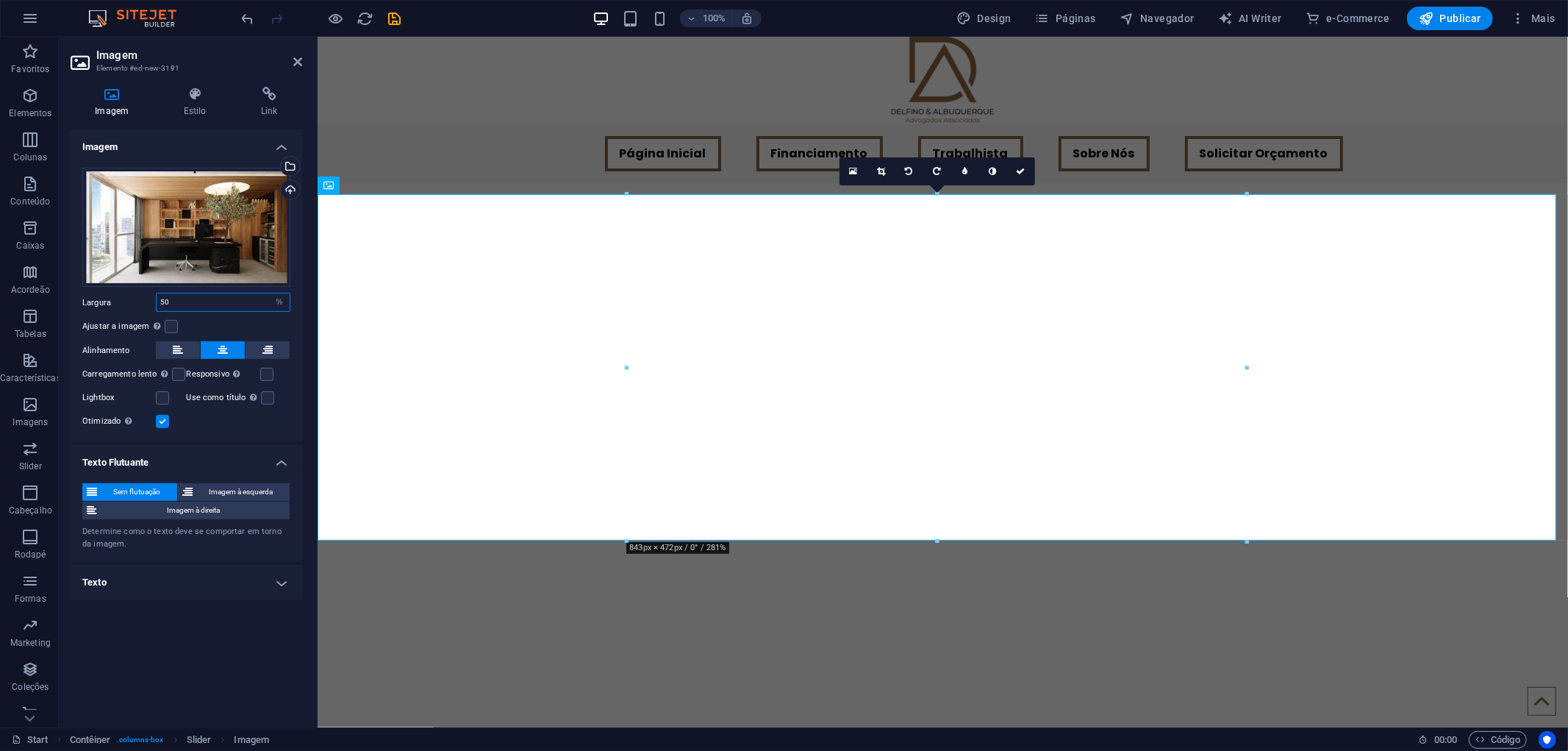
click at [147, 298] on div "Largura 50 Padrão automático px rem % em vh vw" at bounding box center [186, 303] width 208 height 20
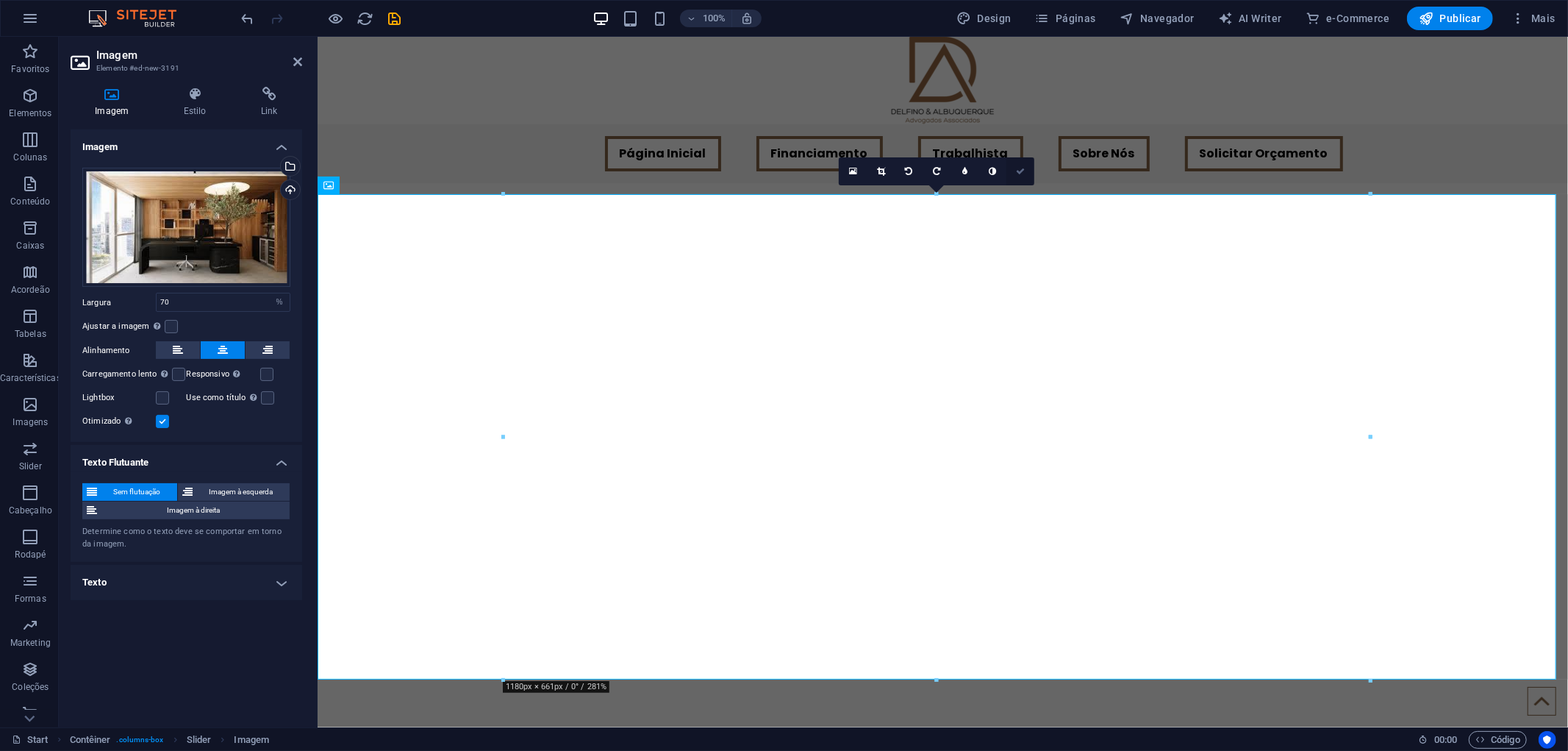
drag, startPoint x: 1017, startPoint y: 169, endPoint x: 989, endPoint y: 186, distance: 32.8
click at [1017, 169] on icon at bounding box center [1020, 171] width 9 height 9
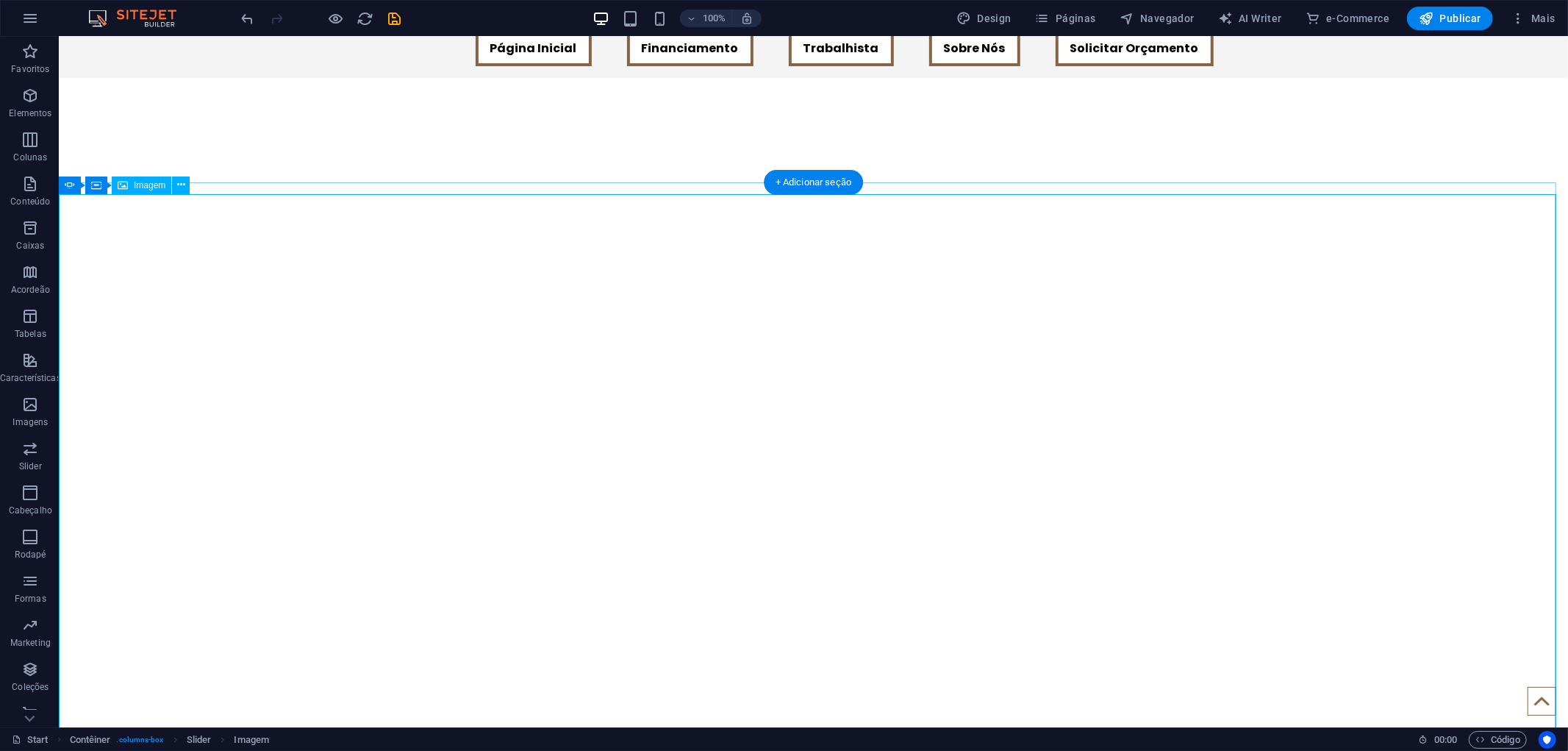
scroll to position [327, 0]
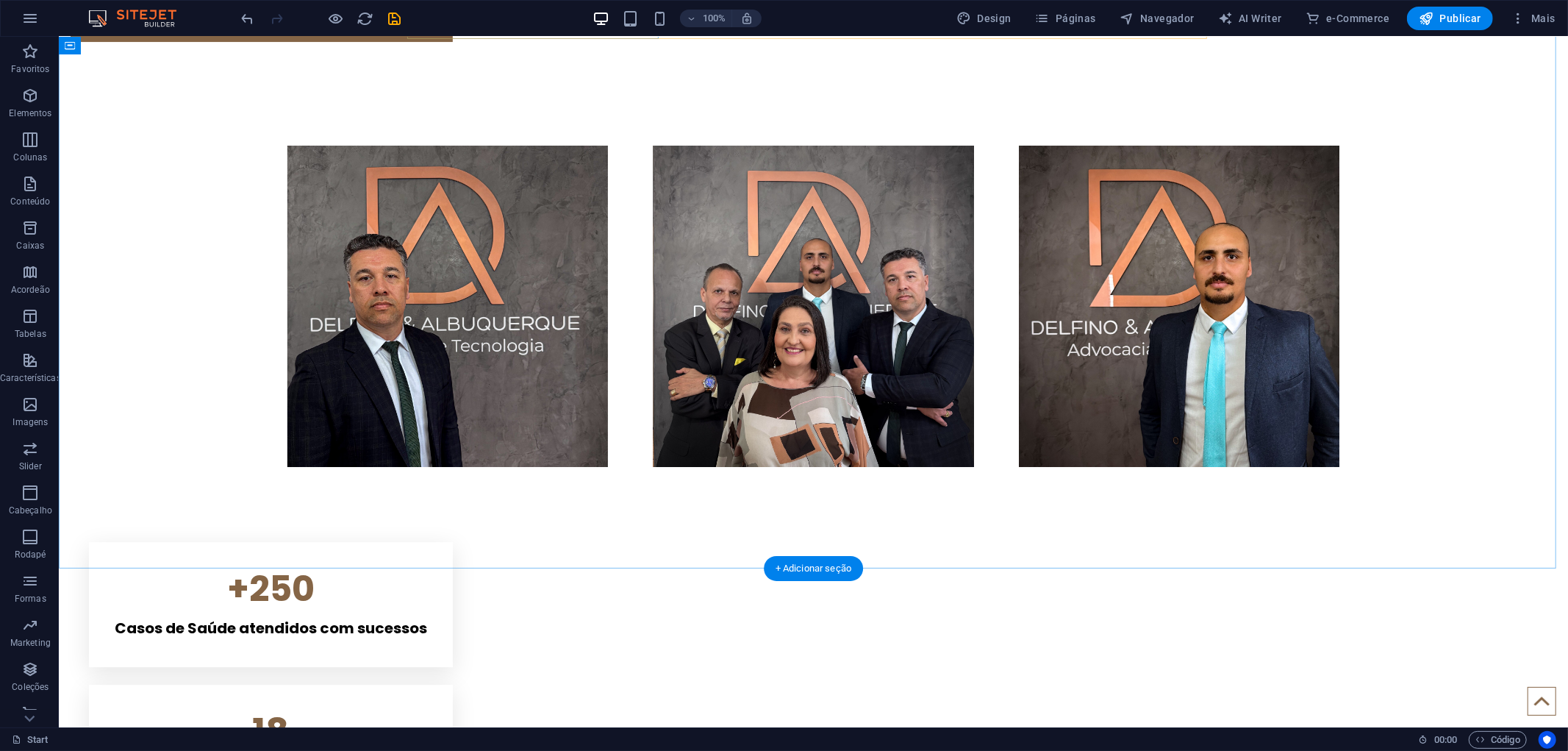
scroll to position [3754, 0]
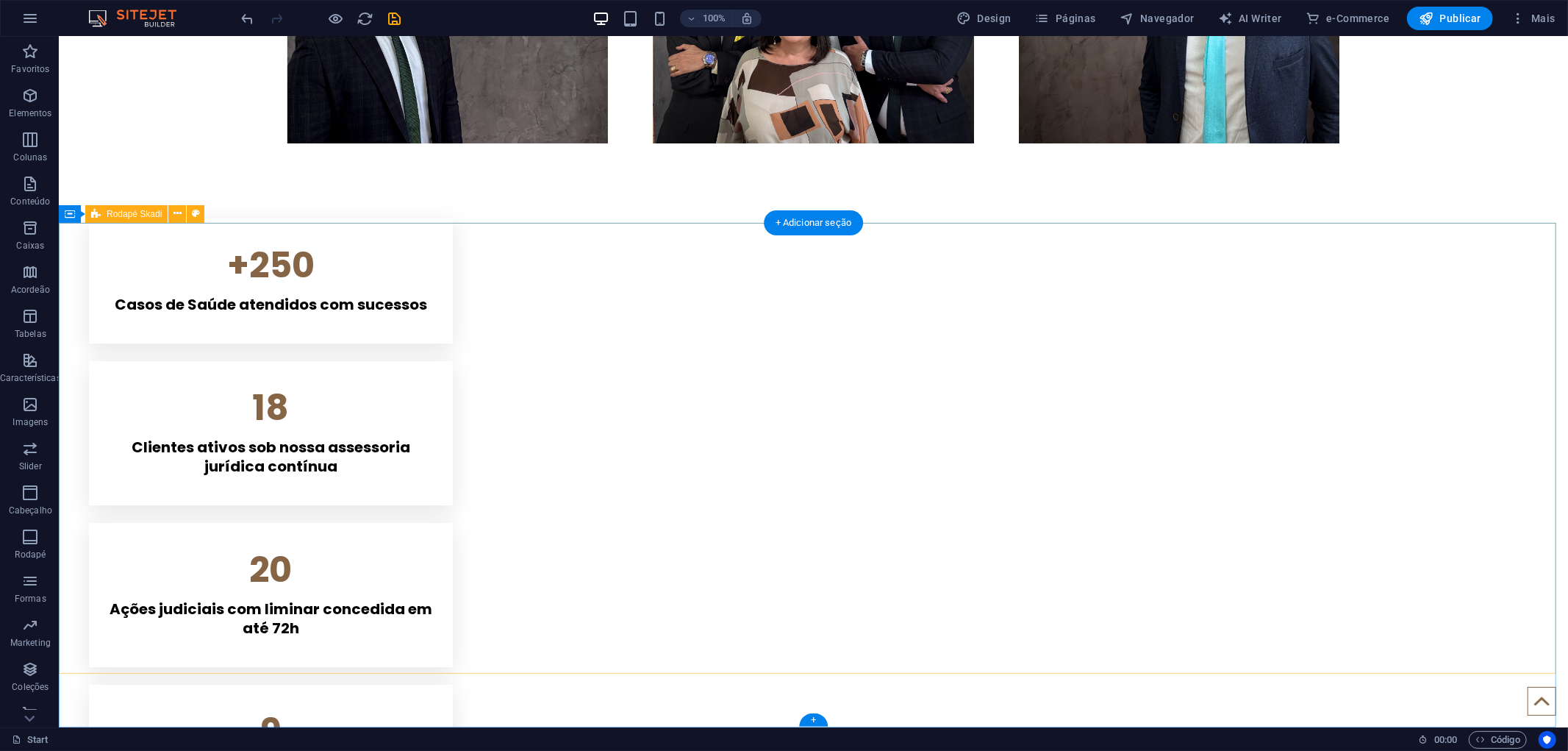
click at [38, 106] on span "Elementos" at bounding box center [30, 105] width 61 height 36
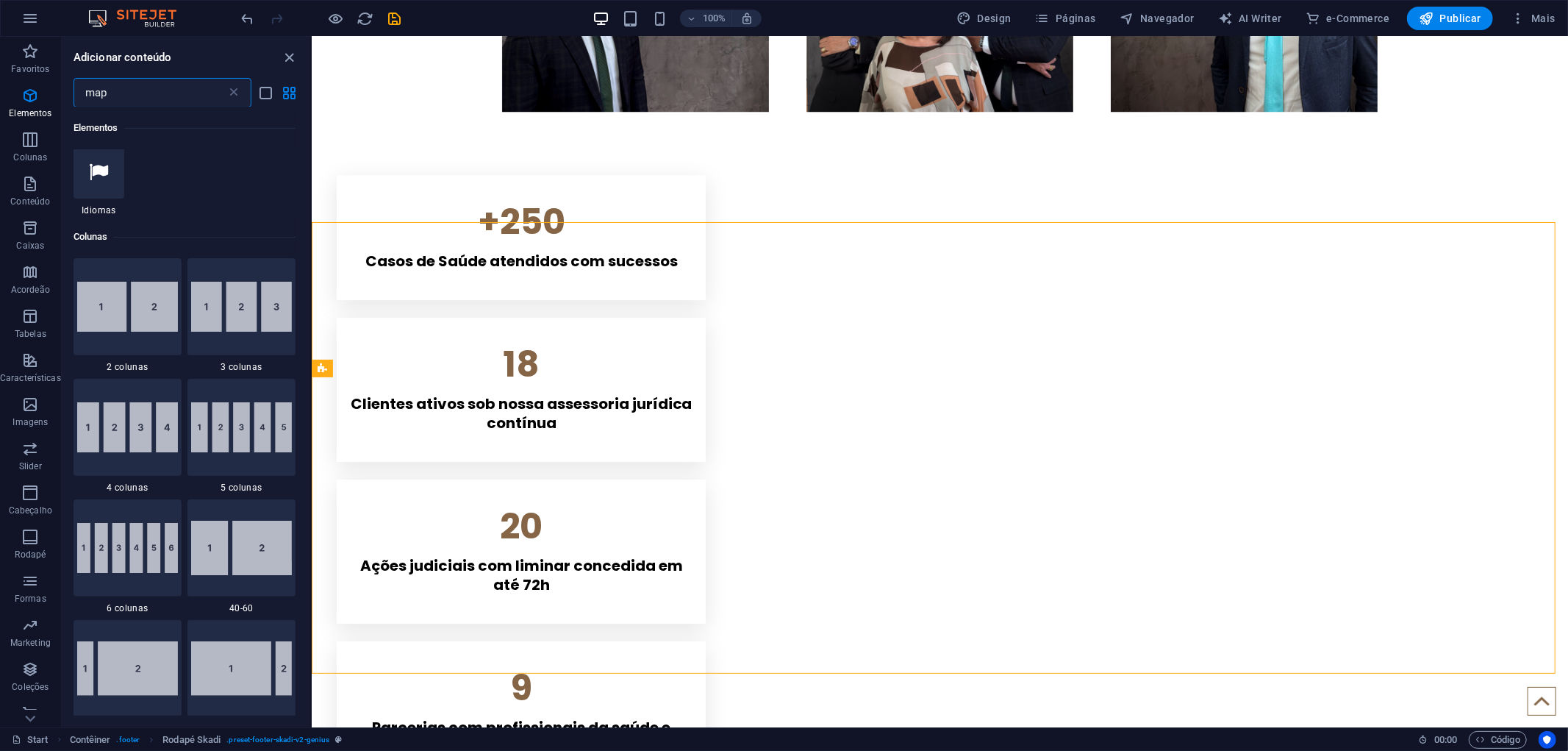
scroll to position [0, 0]
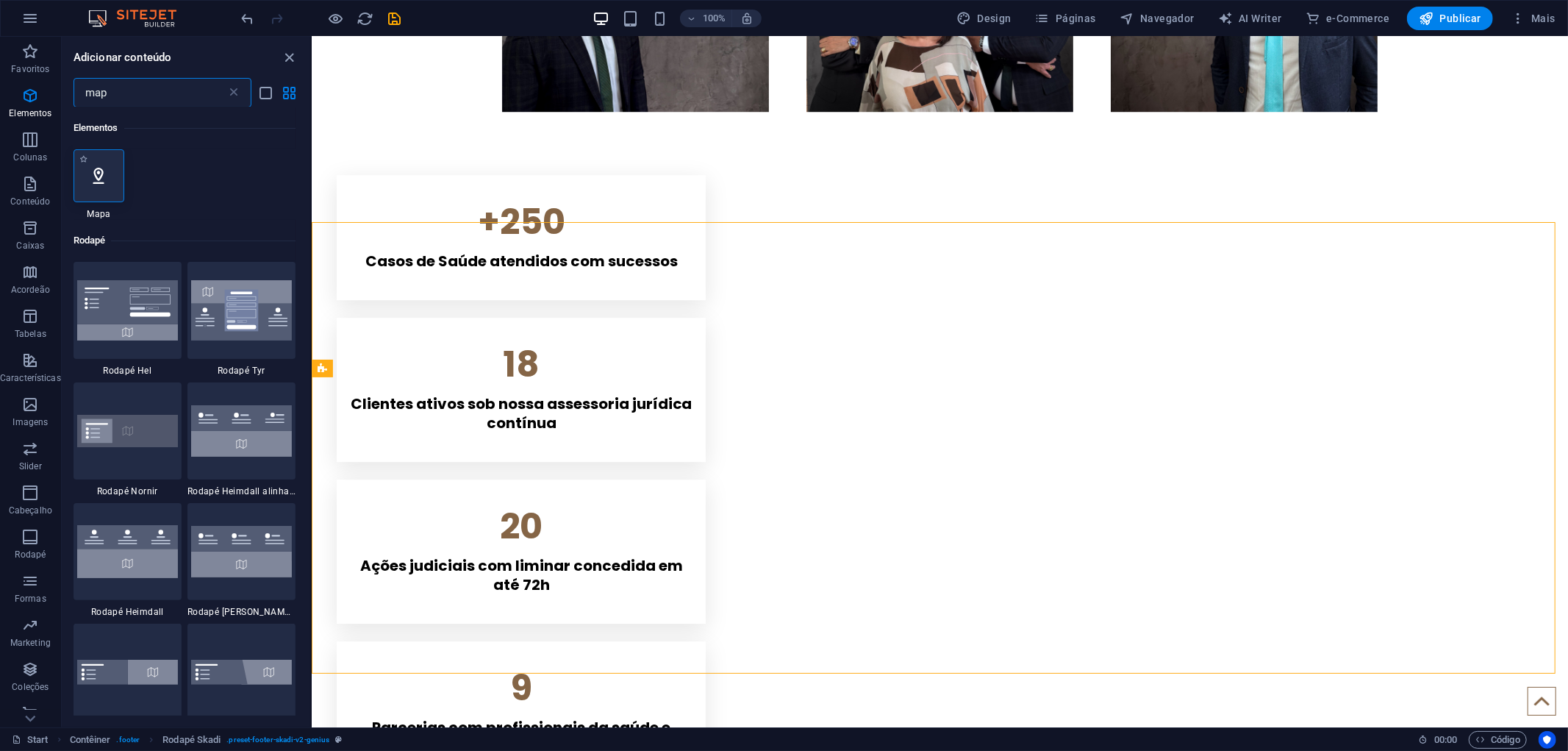
click at [98, 180] on icon at bounding box center [98, 176] width 20 height 20
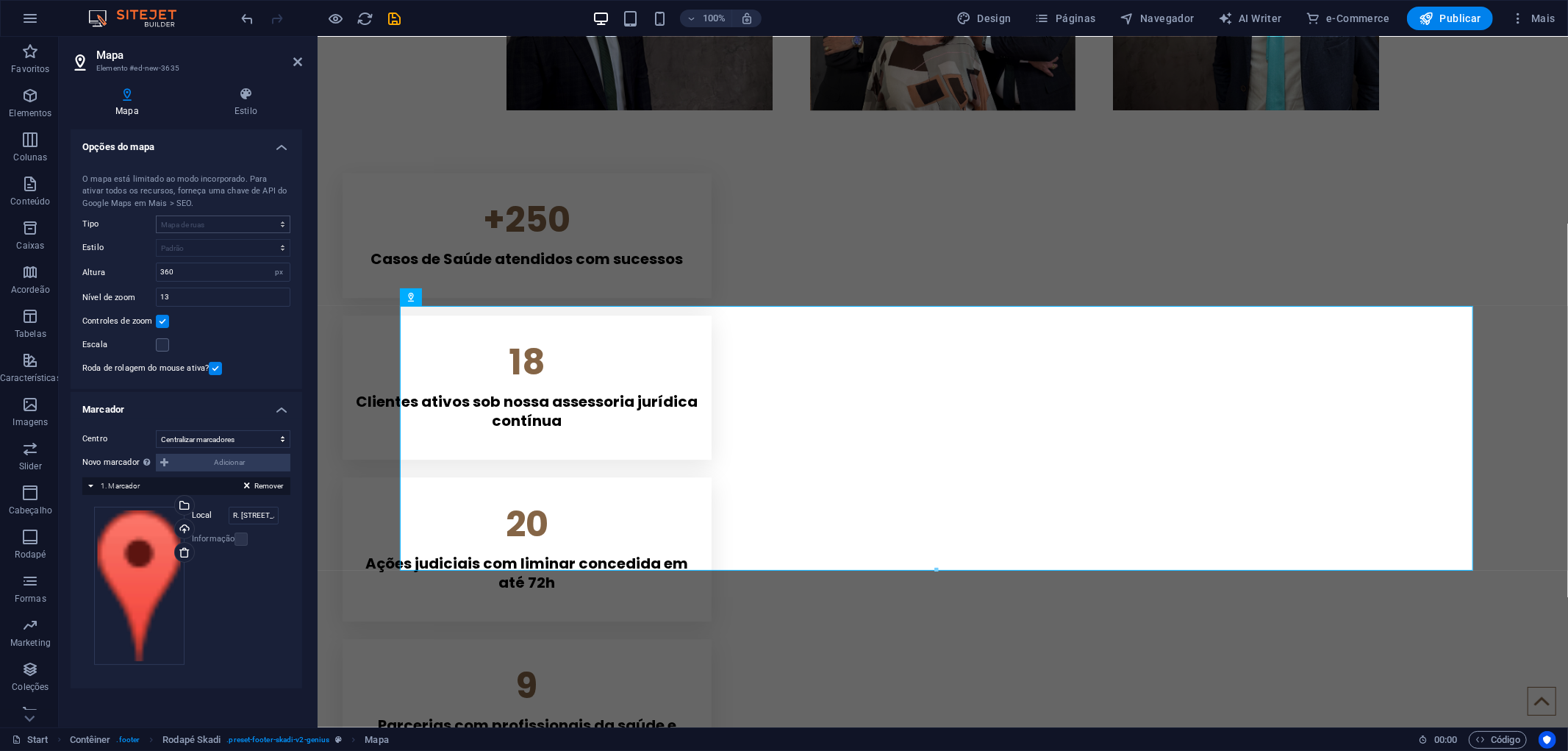
scroll to position [3593, 0]
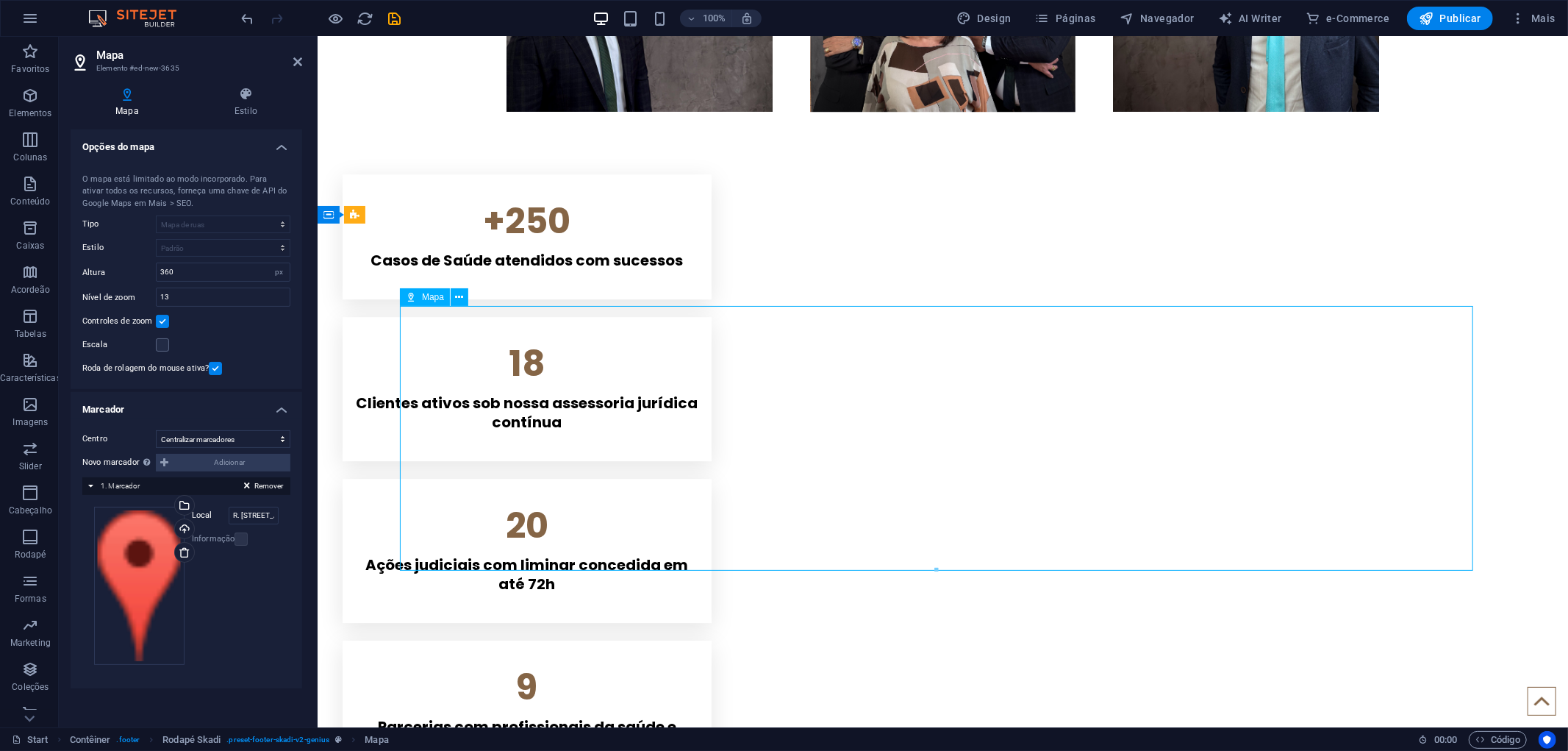
drag, startPoint x: 496, startPoint y: 408, endPoint x: 512, endPoint y: 396, distance: 20.0
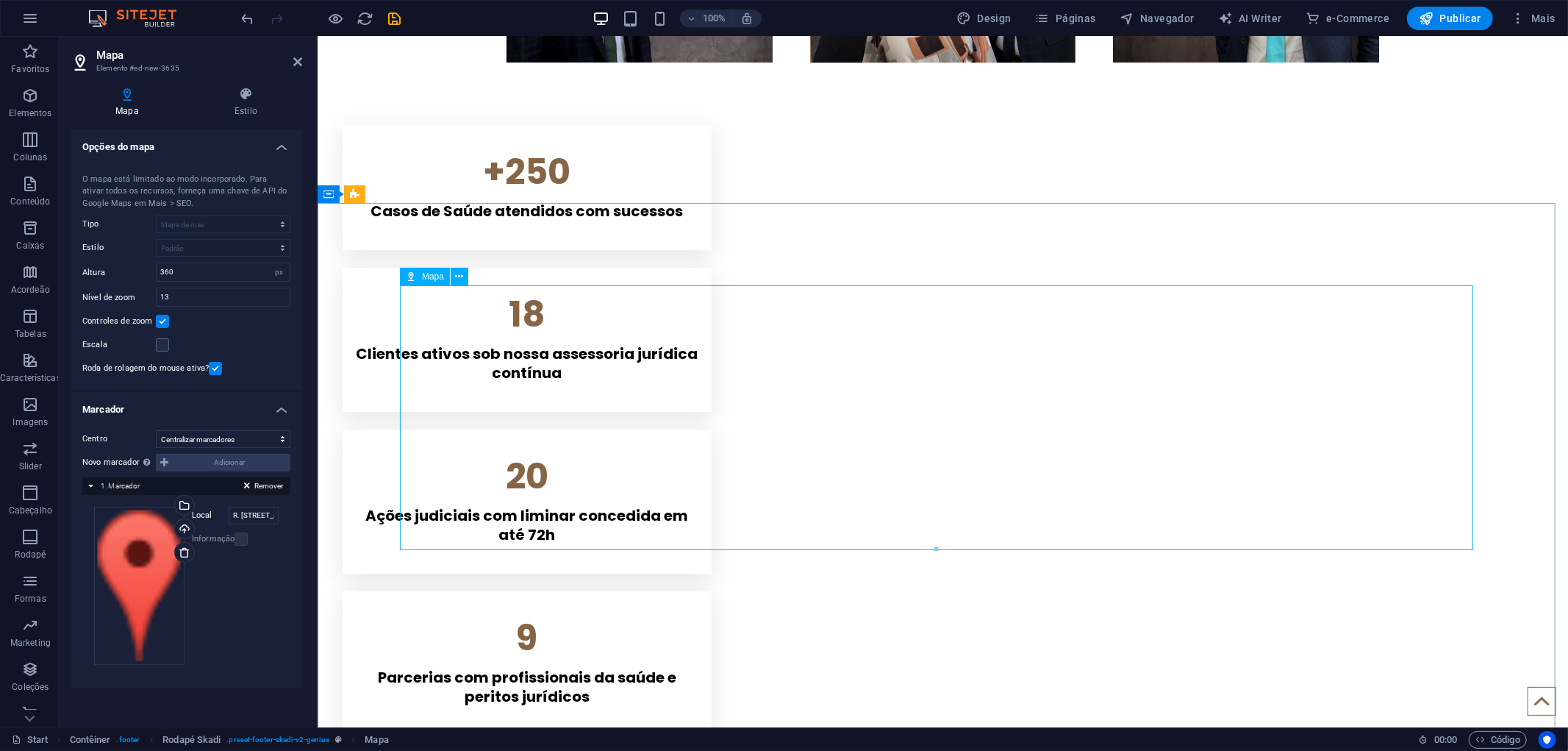
scroll to position [3614, 0]
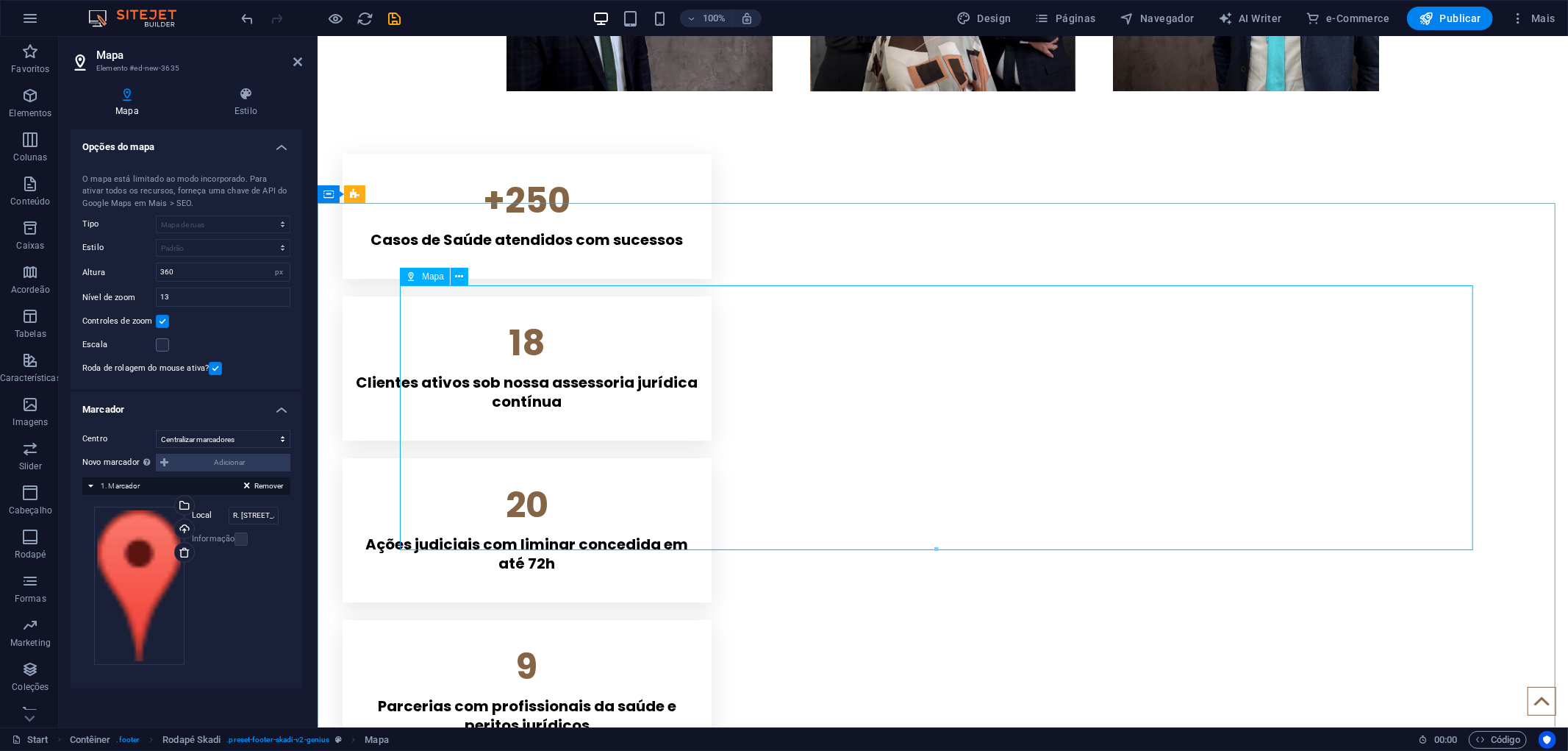
drag, startPoint x: 347, startPoint y: 49, endPoint x: 662, endPoint y: 400, distance: 471.6
click at [1531, 26] on button "Mais" at bounding box center [1533, 18] width 57 height 24
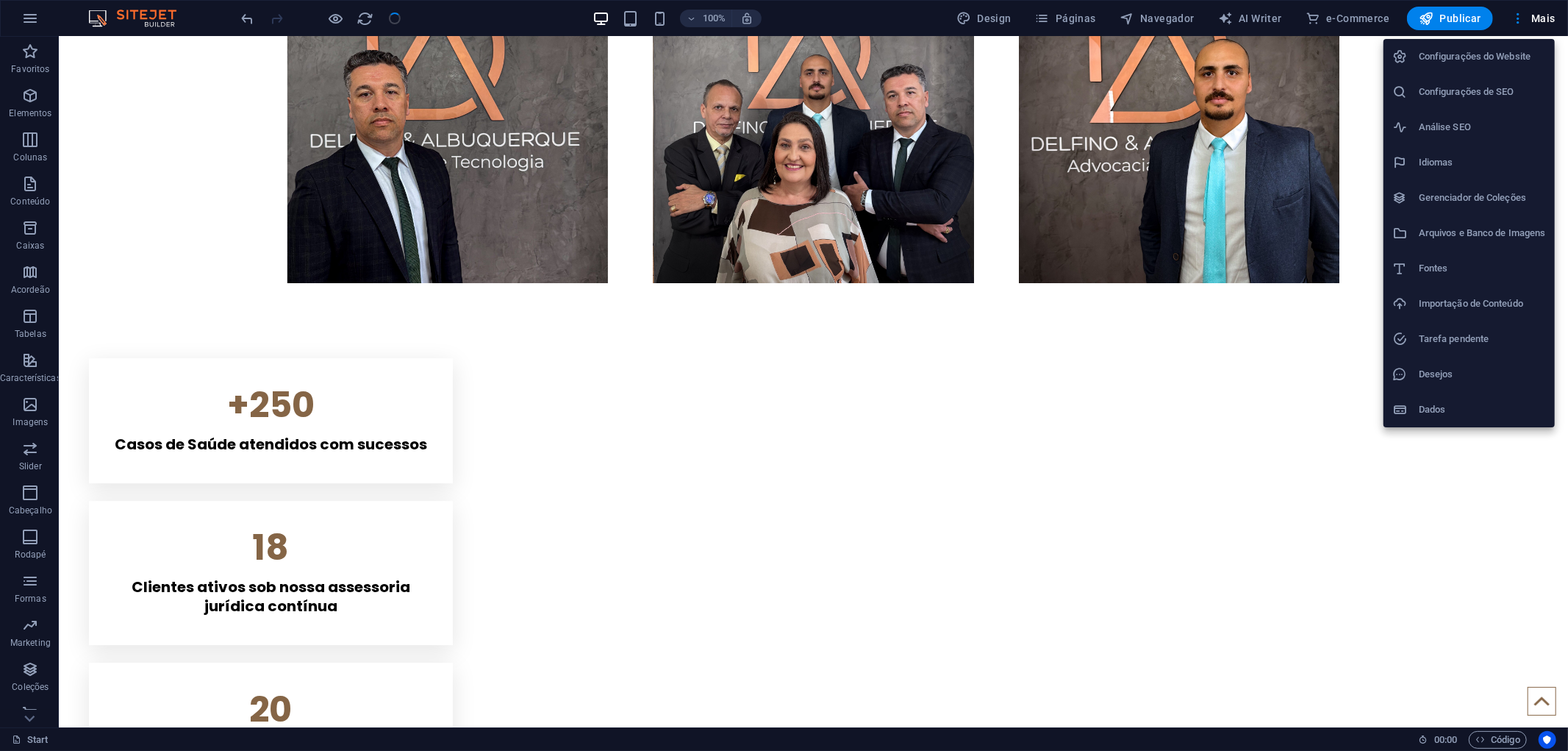
scroll to position [3774, 0]
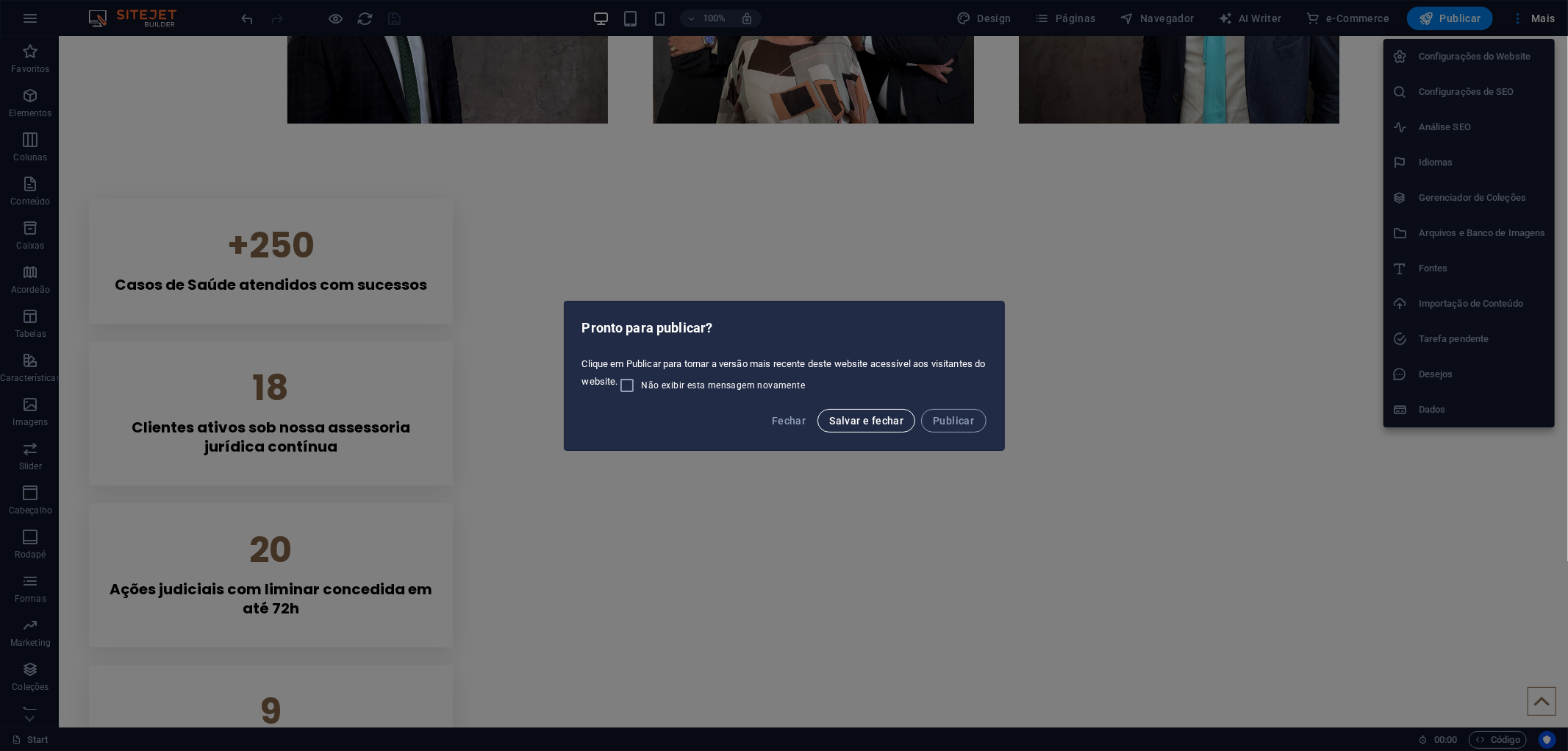
click at [877, 419] on span "Salvar e fechar" at bounding box center [866, 420] width 75 height 12
